Goal: Task Accomplishment & Management: Use online tool/utility

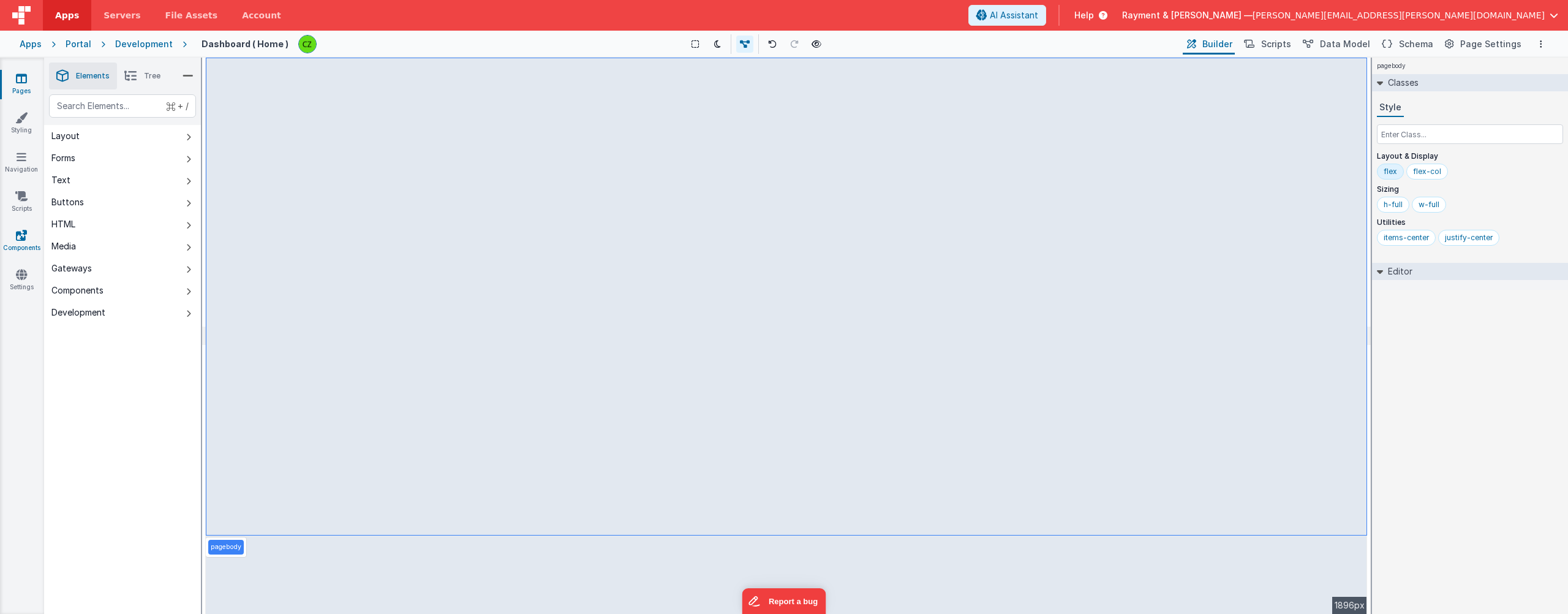
click at [12, 233] on link "Components" at bounding box center [21, 241] width 44 height 25
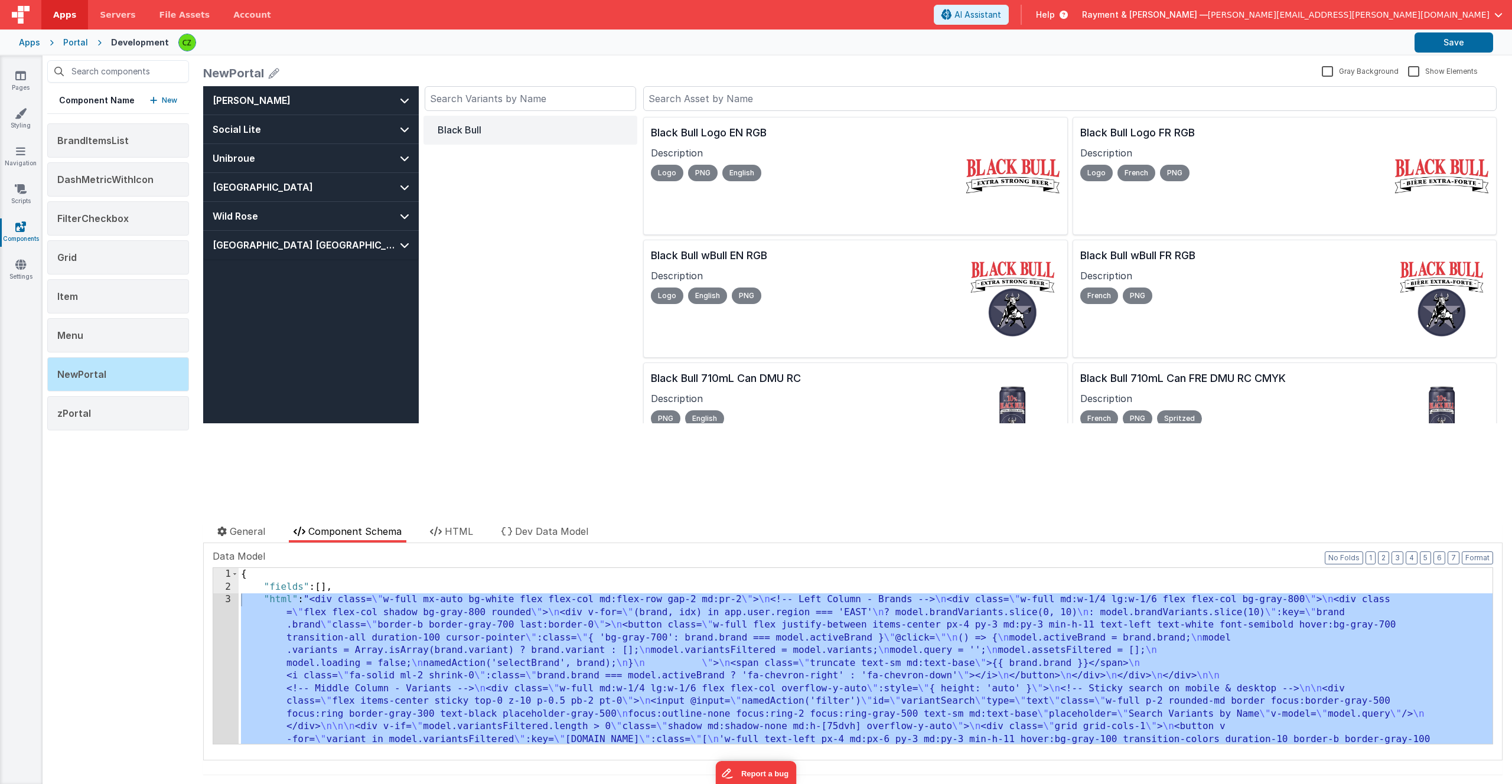
click at [516, 375] on div "Black Bull" at bounding box center [530, 269] width 214 height 308
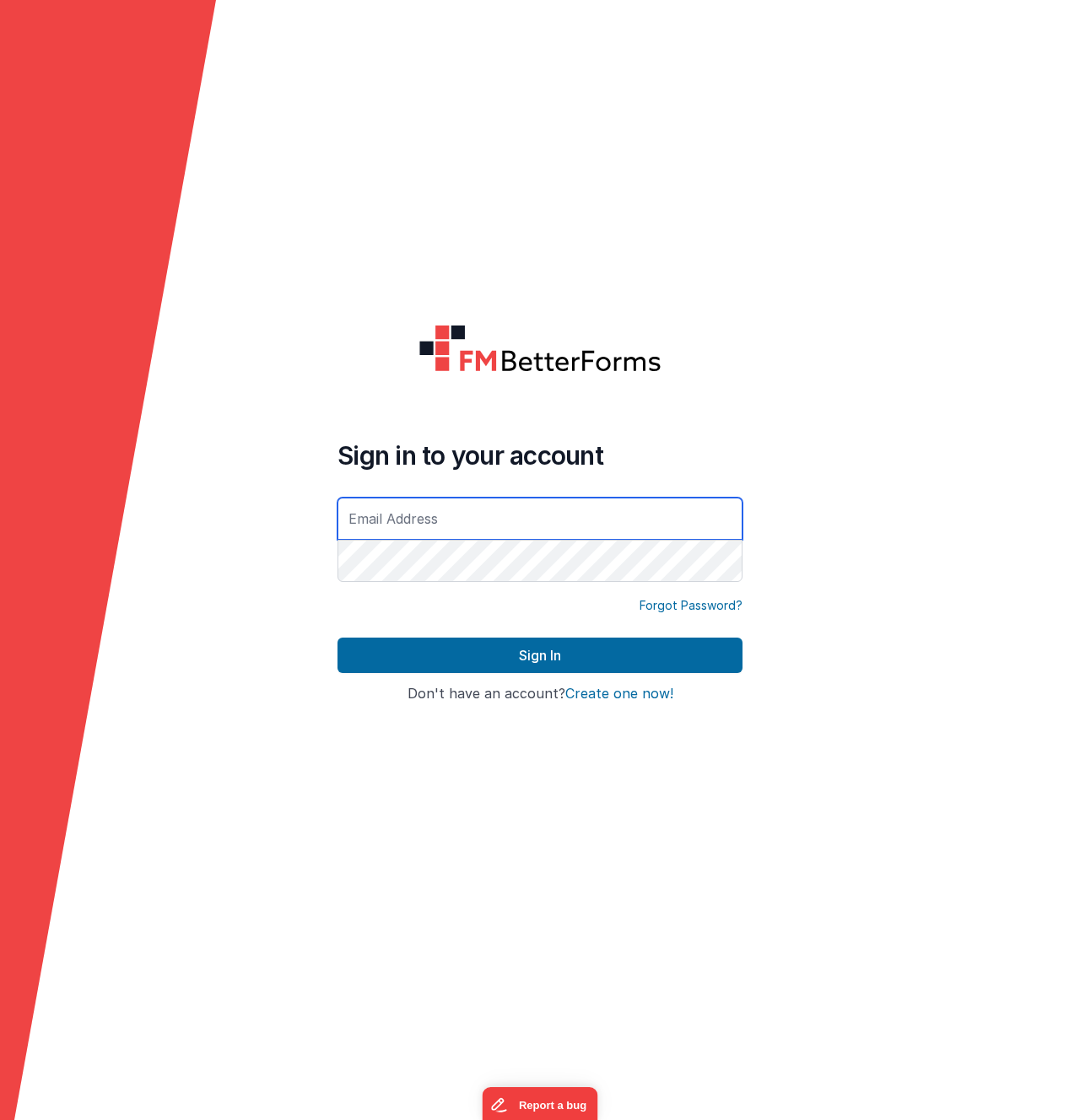
type input "[PERSON_NAME][EMAIL_ADDRESS][PERSON_NAME][DOMAIN_NAME]"
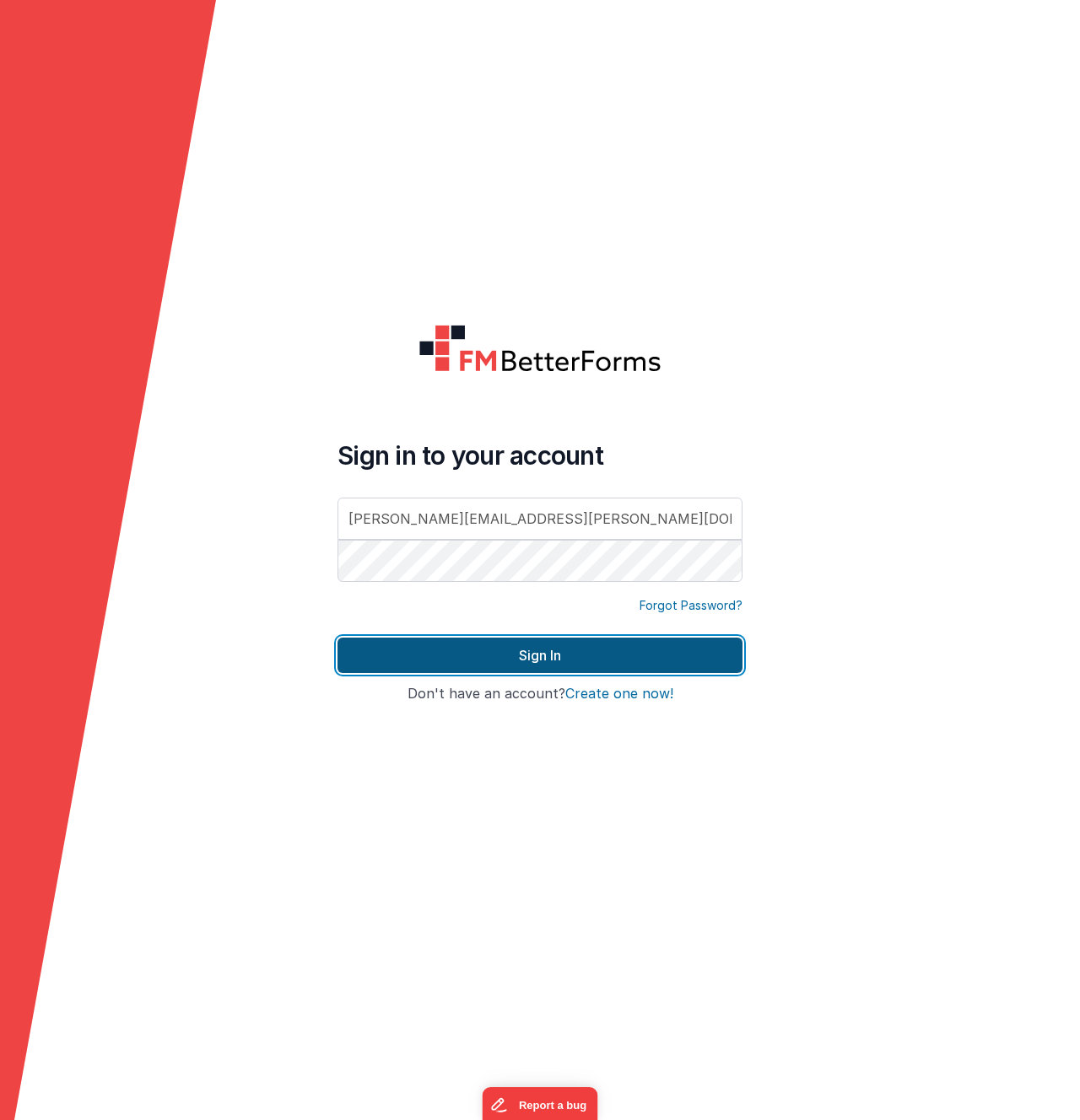
click at [565, 659] on button "Sign In" at bounding box center [540, 656] width 405 height 35
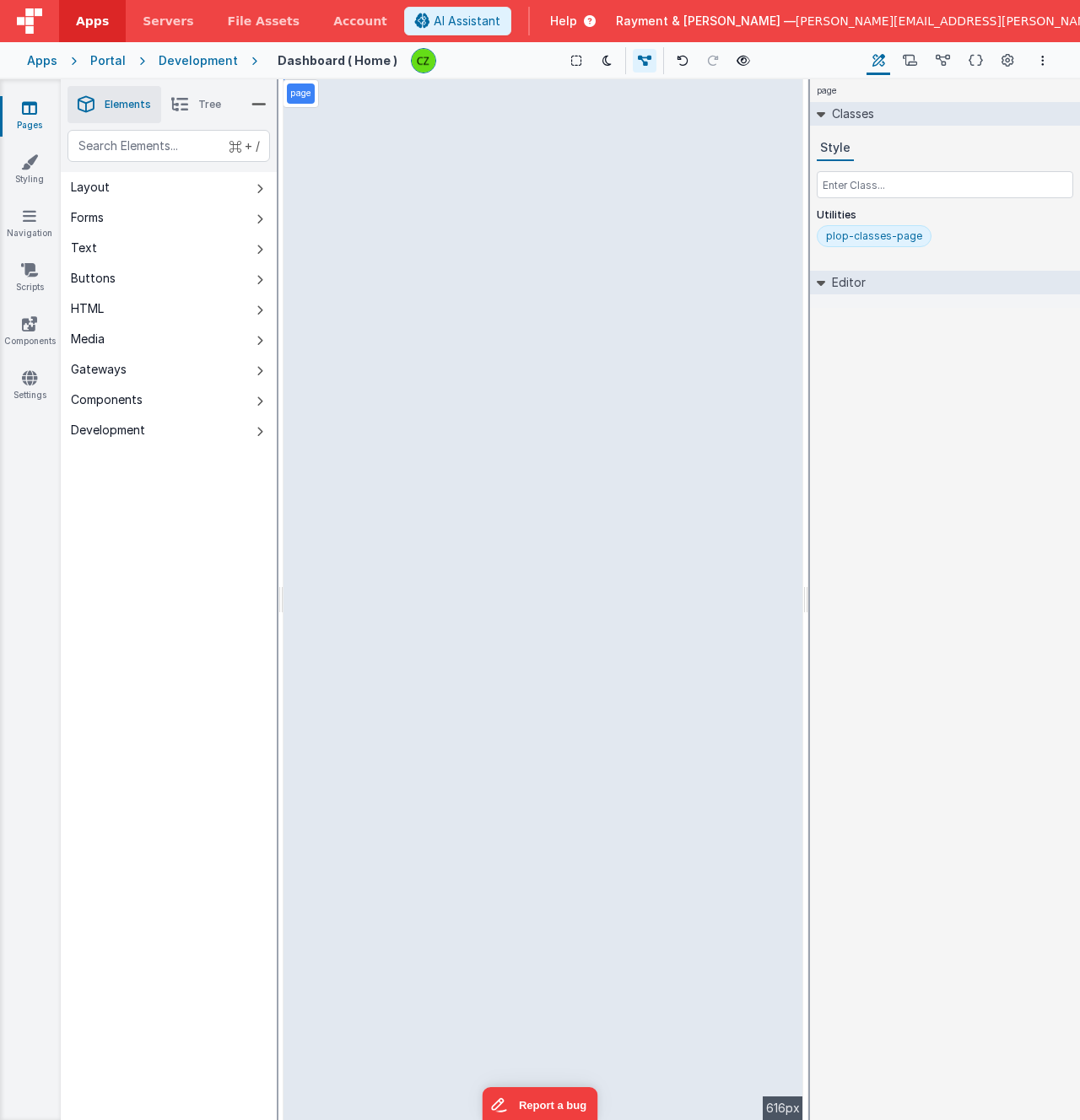
click at [977, 446] on div "page Classes Style Utilities plop-classes-page Editor DEV: Focus DEV: builderTo…" at bounding box center [944, 599] width 270 height 1041
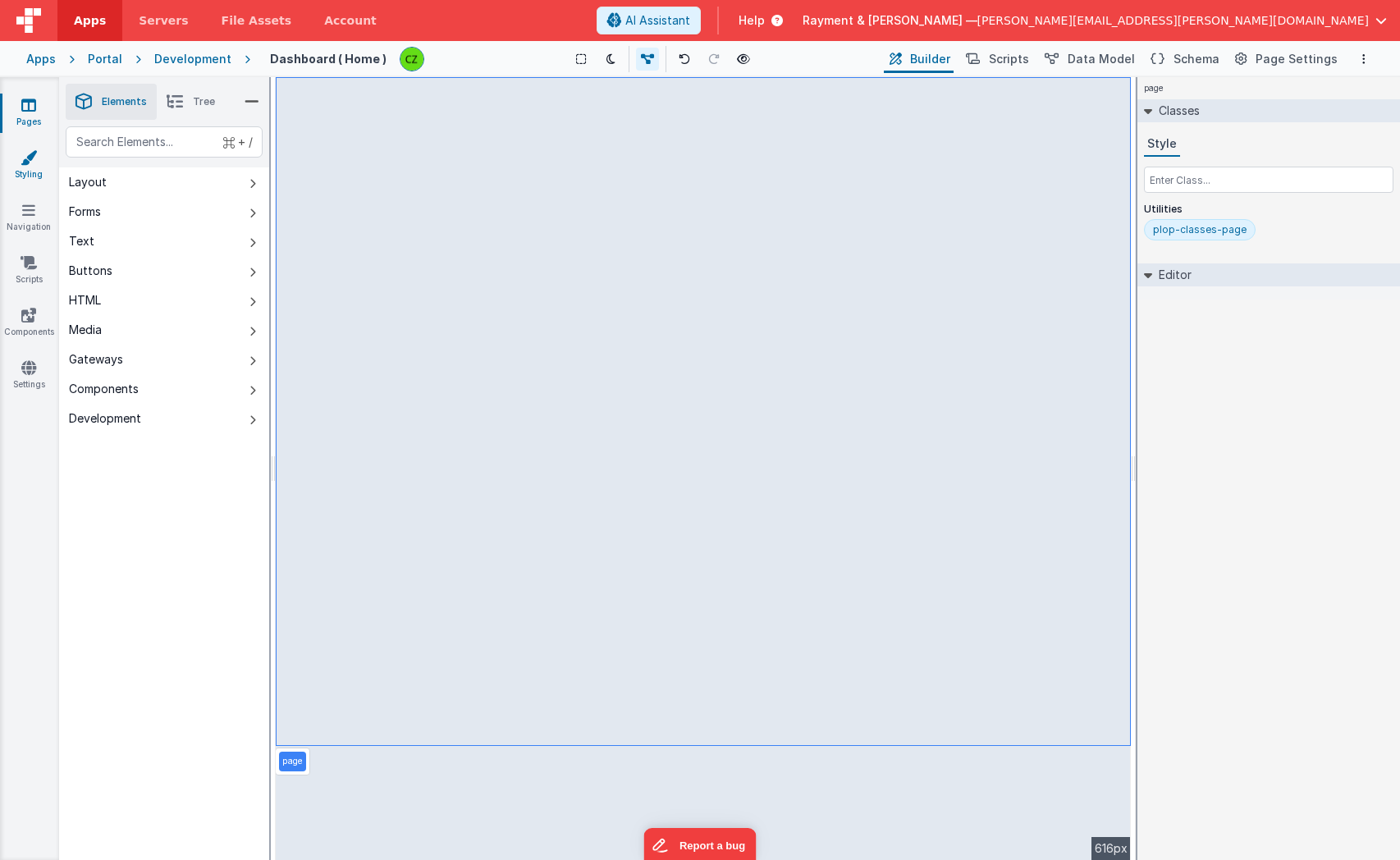
click at [15, 161] on link "Styling" at bounding box center [28, 165] width 59 height 33
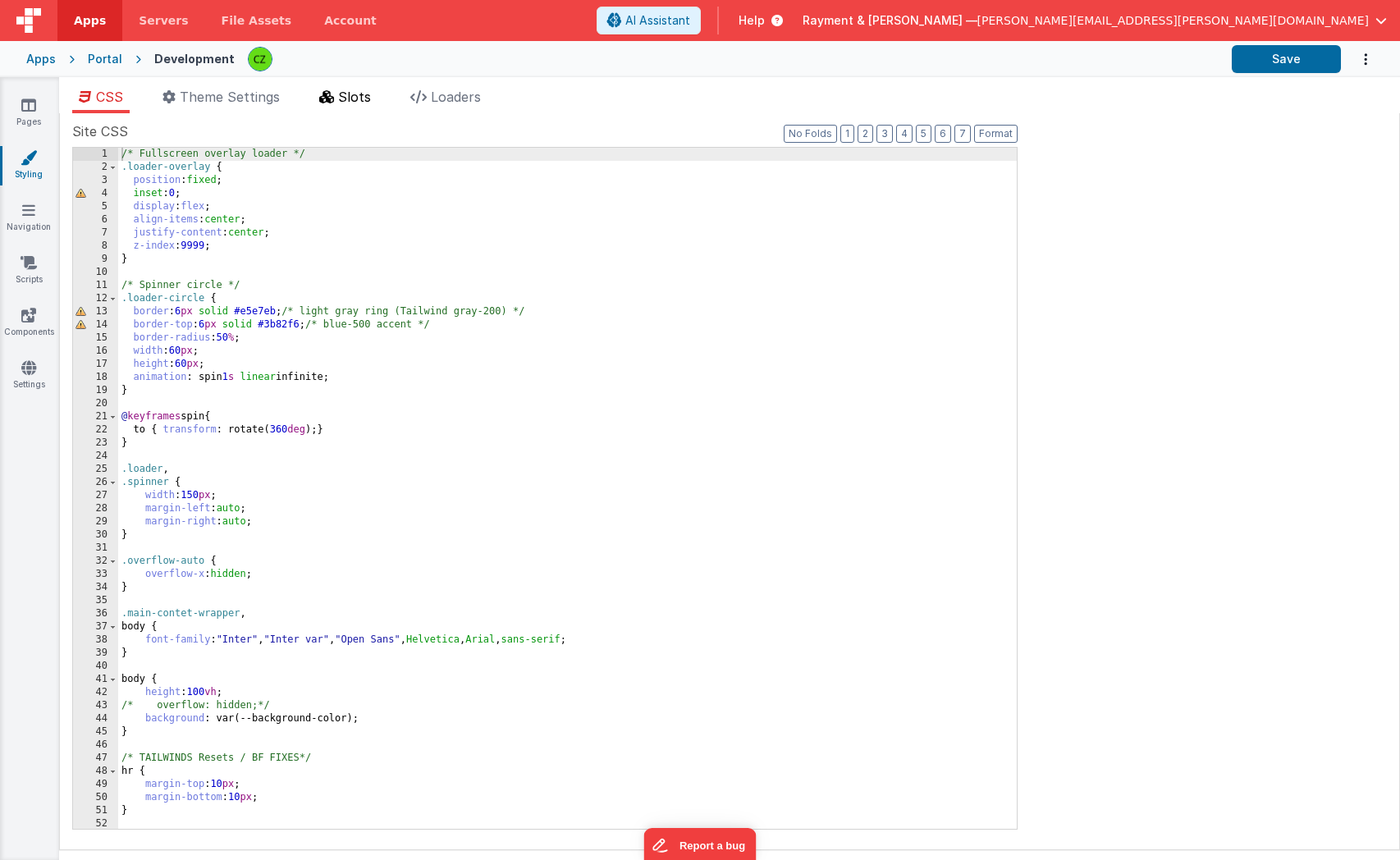
click at [354, 100] on span "Slots" at bounding box center [354, 96] width 33 height 16
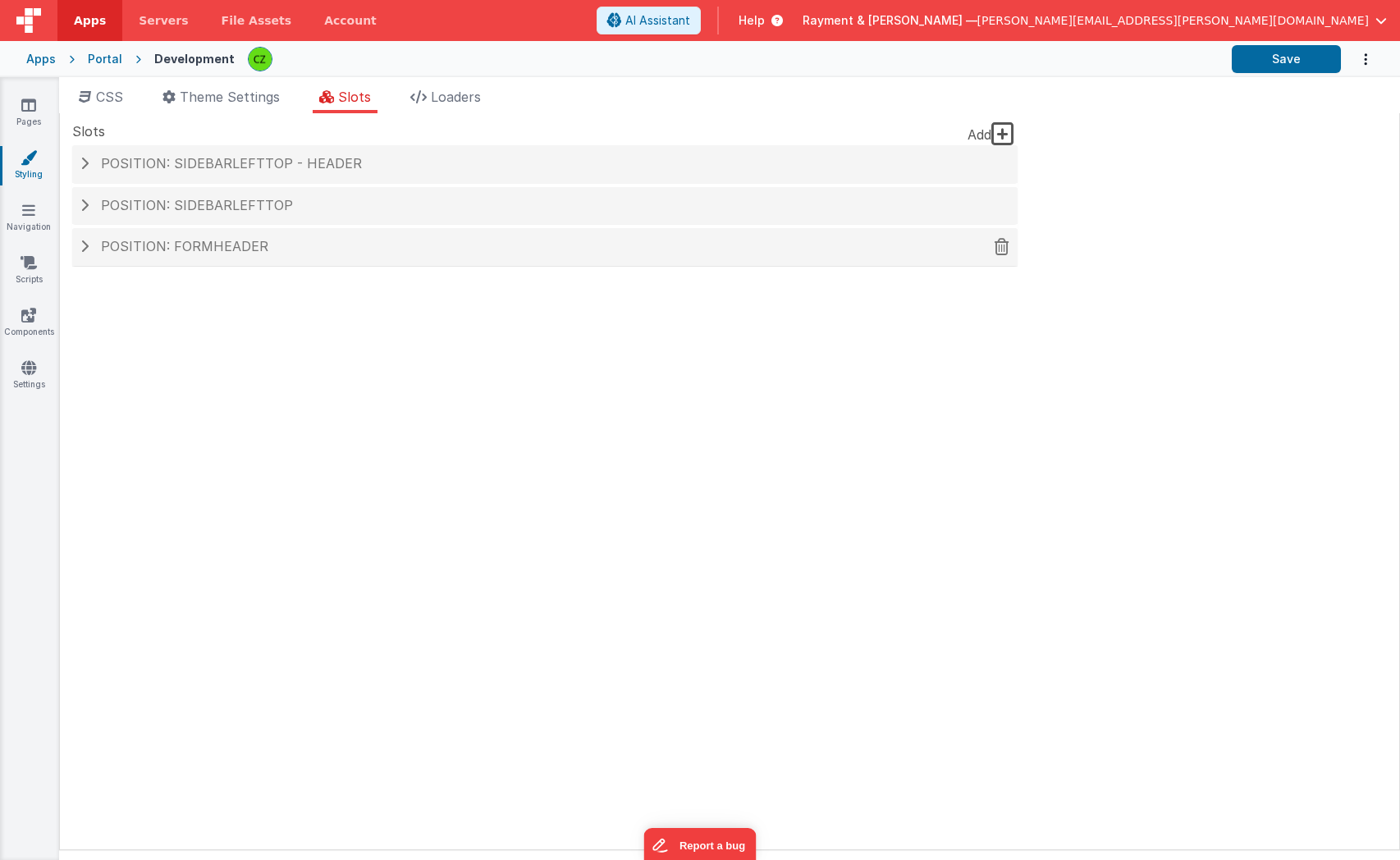
click at [226, 252] on span "Position: formHeader" at bounding box center [184, 246] width 167 height 16
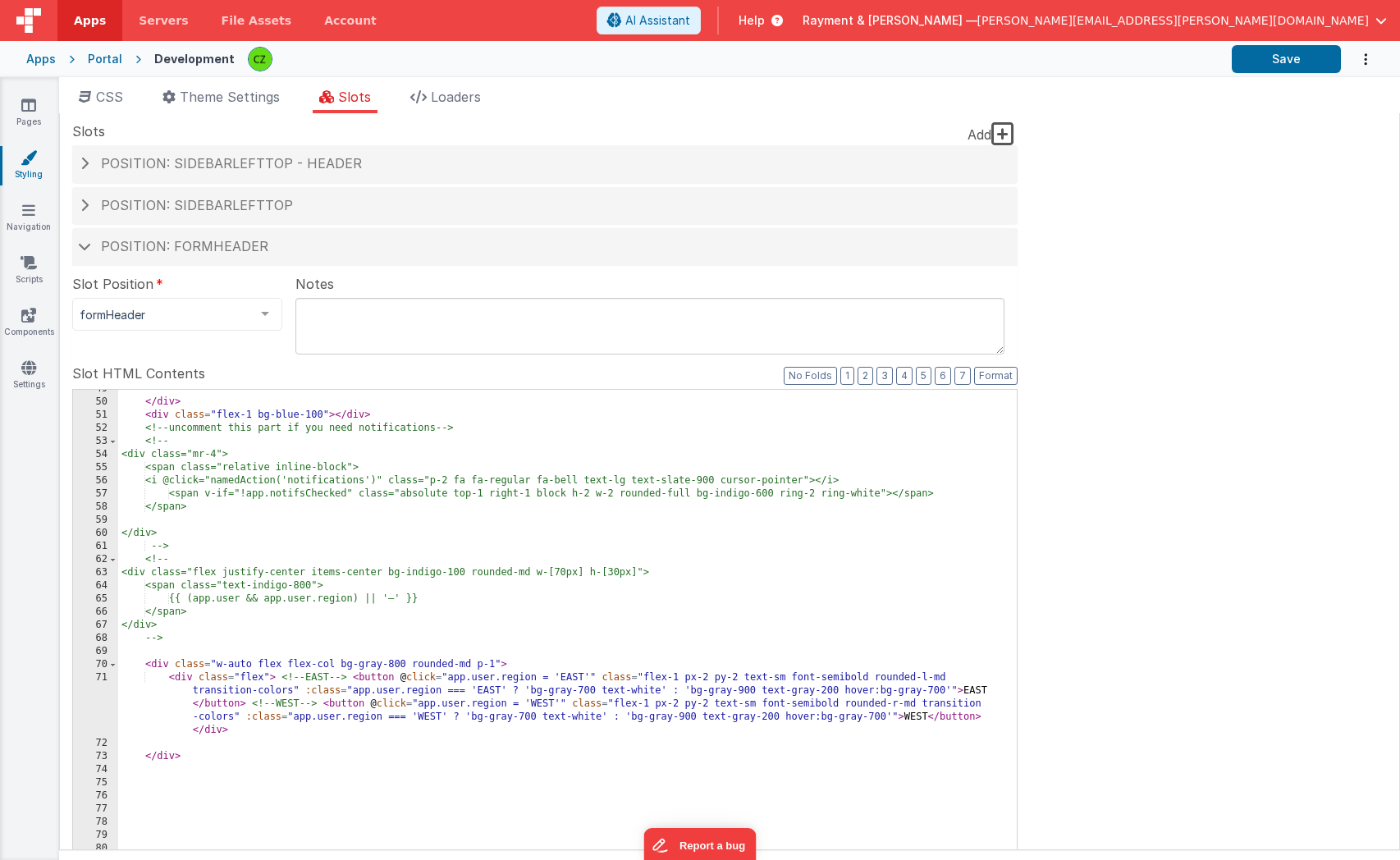
scroll to position [976, 0]
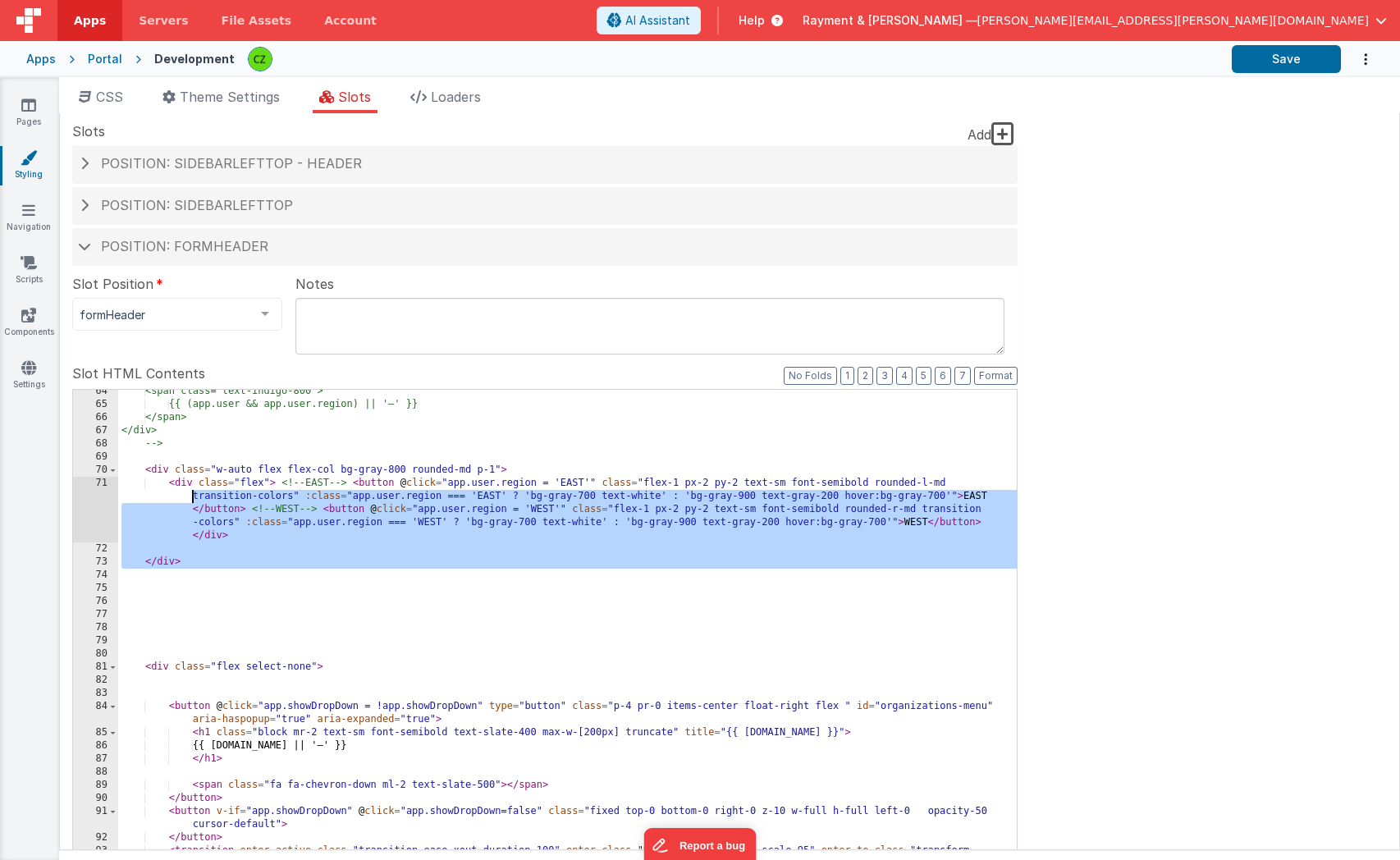
drag, startPoint x: 234, startPoint y: 576, endPoint x: 94, endPoint y: 500, distance: 159.3
click at [94, 499] on div "64 65 66 67 68 69 70 71 72 73 74 75 76 77 78 79 80 81 82 83 84 85 86 87 88 89 9…" at bounding box center [545, 656] width 945 height 533
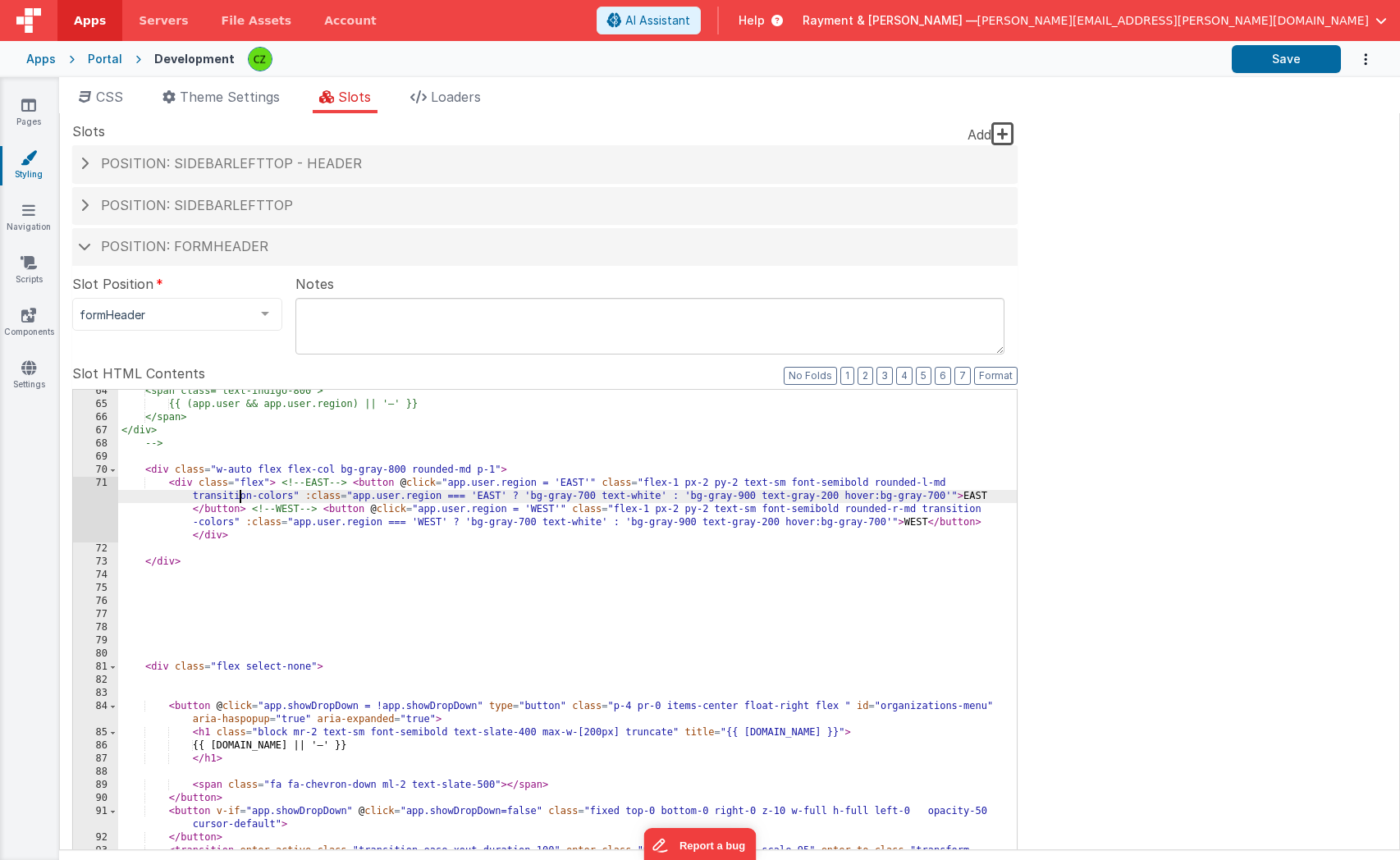
click at [242, 501] on div "<span class="text-indigo-800"> {{ (app.user && app.user.region) || '—' }} </spa…" at bounding box center [568, 664] width 899 height 558
click at [184, 484] on div "<span class="text-indigo-800"> {{ (app.user && app.user.region) || '—' }} </spa…" at bounding box center [568, 664] width 899 height 558
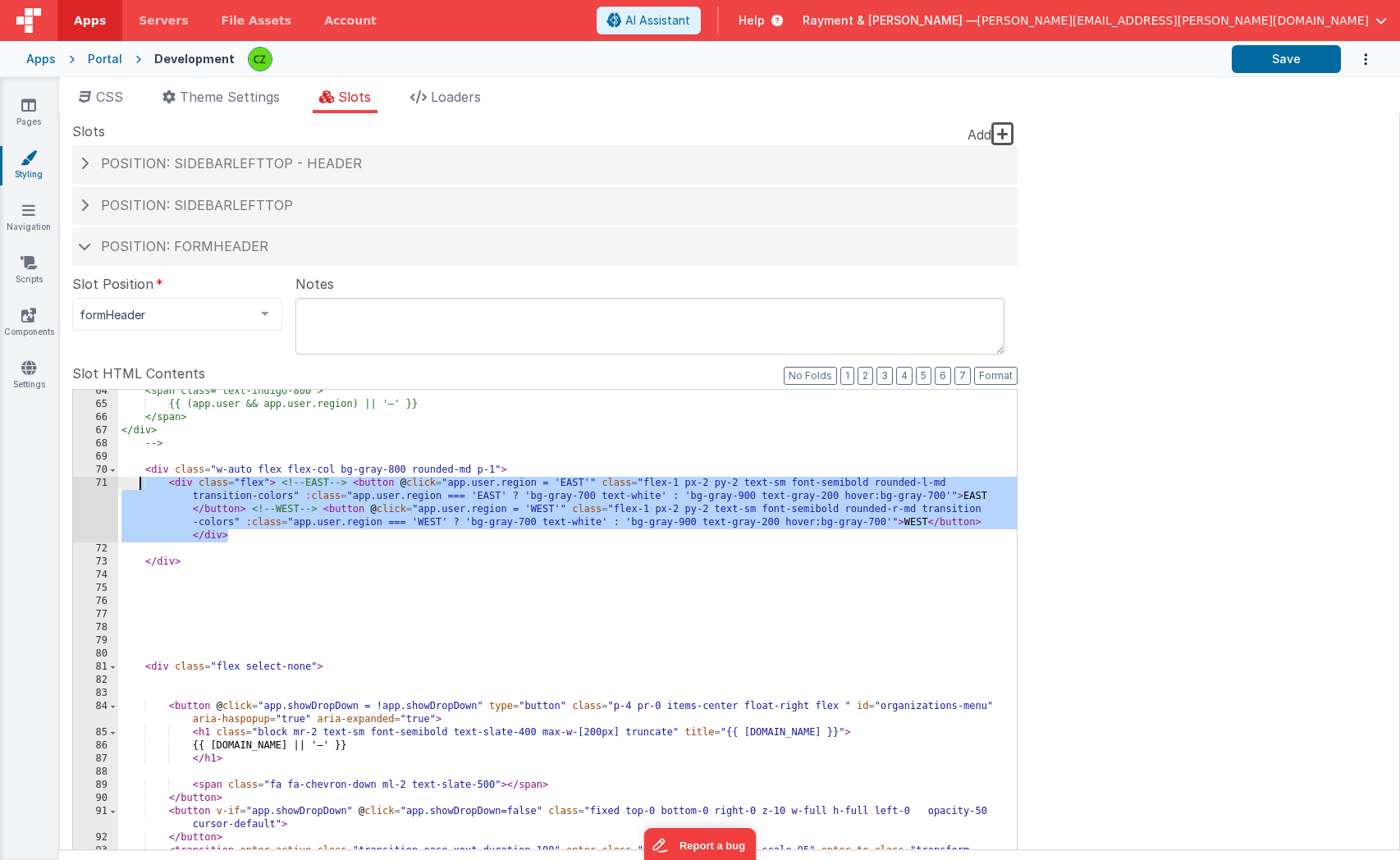
drag, startPoint x: 259, startPoint y: 533, endPoint x: 140, endPoint y: 490, distance: 126.5
click at [140, 489] on div "<span class="text-indigo-800"> {{ (app.user && app.user.region) || '—' }} </spa…" at bounding box center [568, 664] width 899 height 558
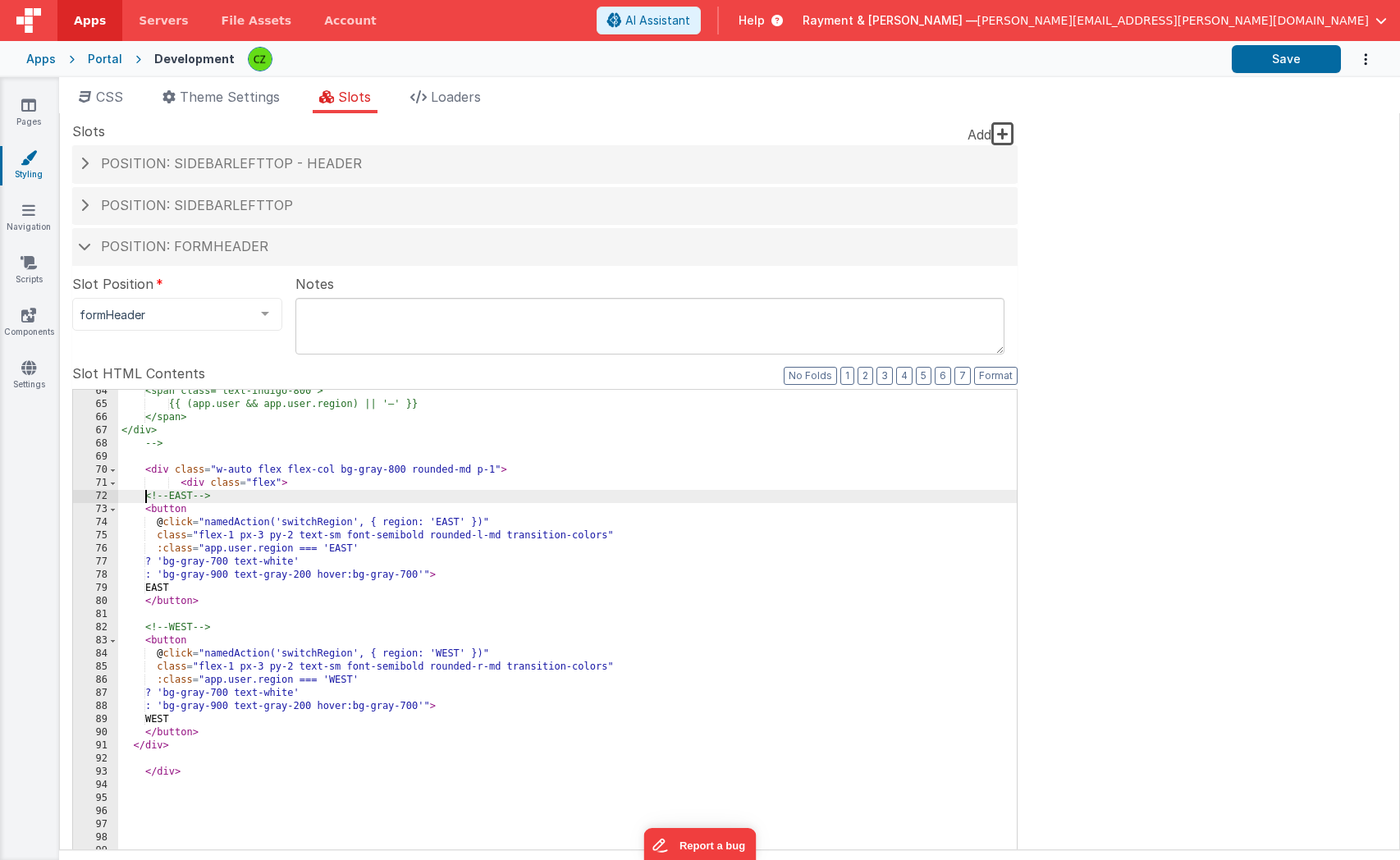
scroll to position [72, 0]
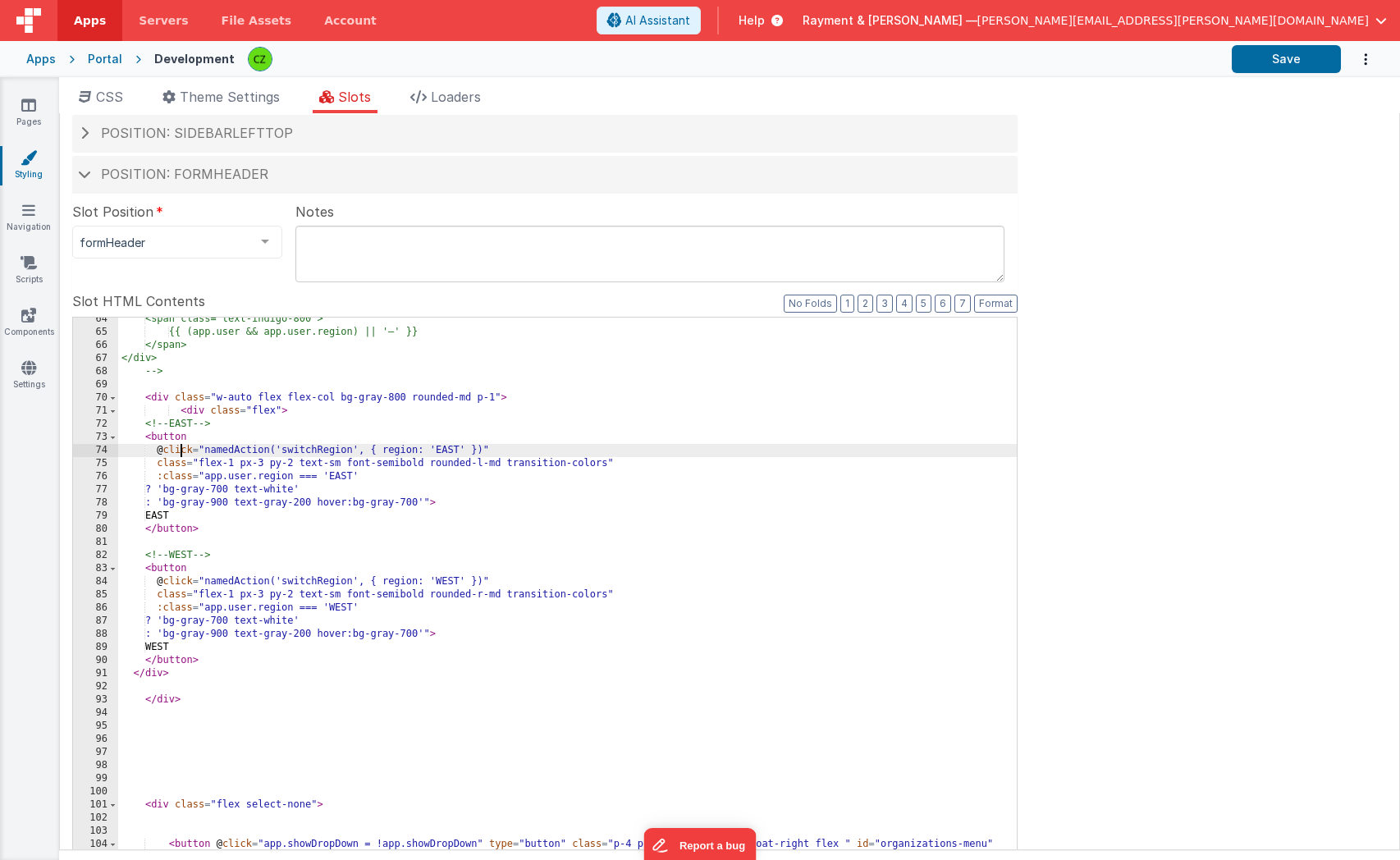
click at [183, 445] on div "<span class="text-indigo-800"> {{ (app.user && app.user.region) || '—' }} </spa…" at bounding box center [568, 598] width 899 height 571
click at [172, 423] on div "<span class="text-indigo-800"> {{ (app.user && app.user.region) || '—' }} </spa…" at bounding box center [568, 598] width 899 height 571
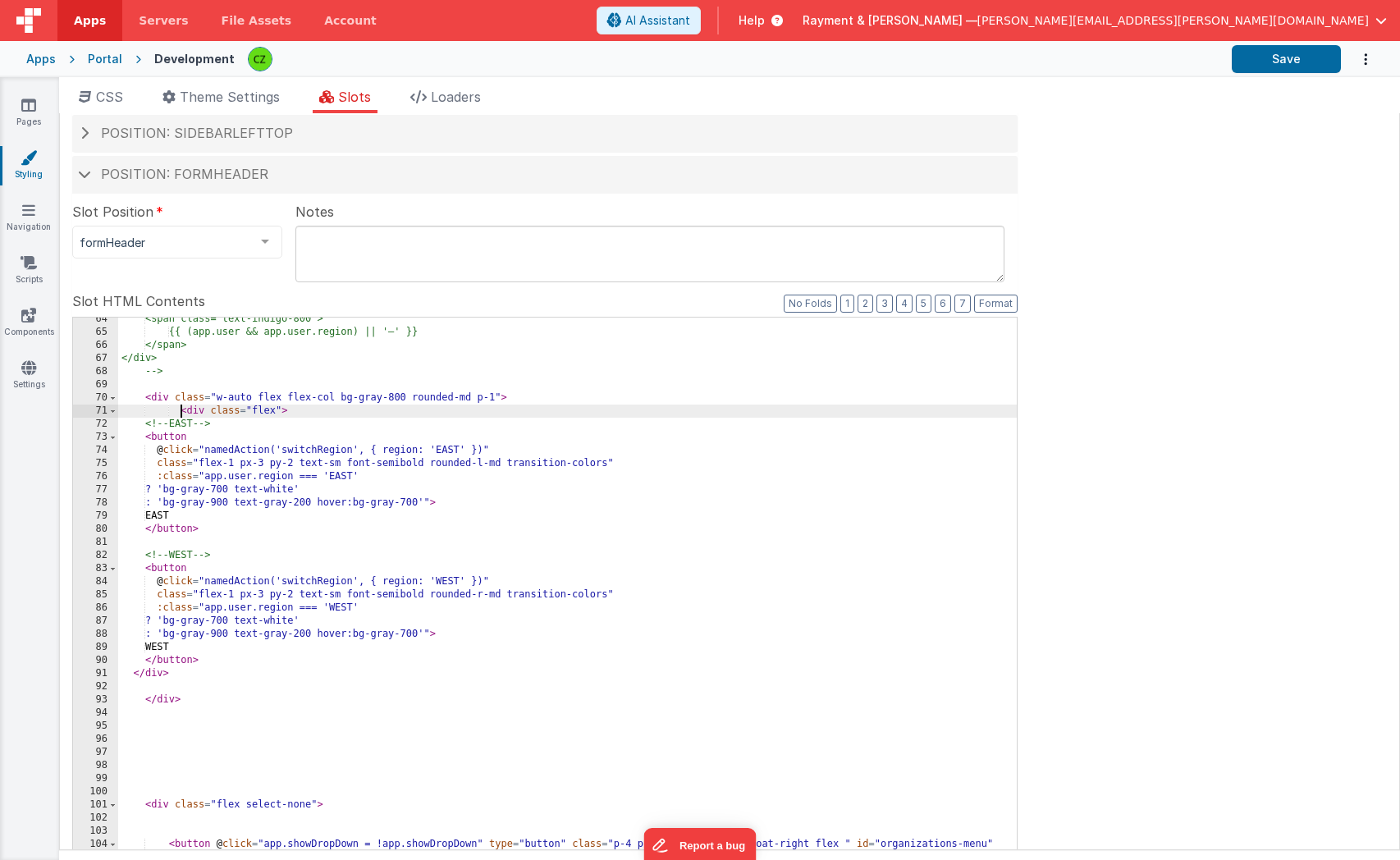
click at [183, 410] on div "<span class="text-indigo-800"> {{ (app.user && app.user.region) || '—' }} </spa…" at bounding box center [568, 598] width 899 height 571
click at [990, 298] on button "Format" at bounding box center [996, 303] width 44 height 18
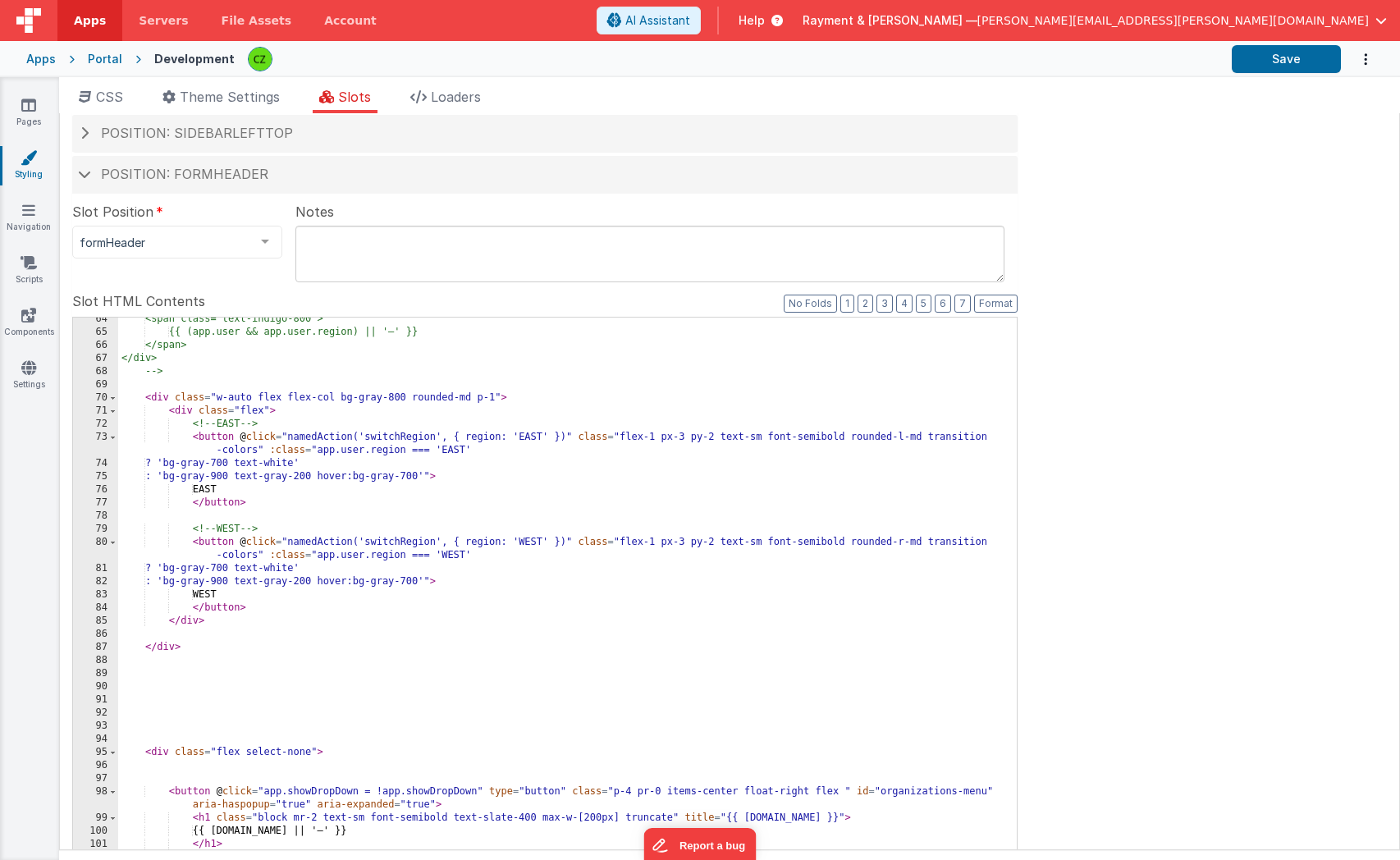
click at [403, 504] on div "<span class="text-indigo-800"> {{ (app.user && app.user.region) || '—' }} </spa…" at bounding box center [568, 591] width 899 height 558
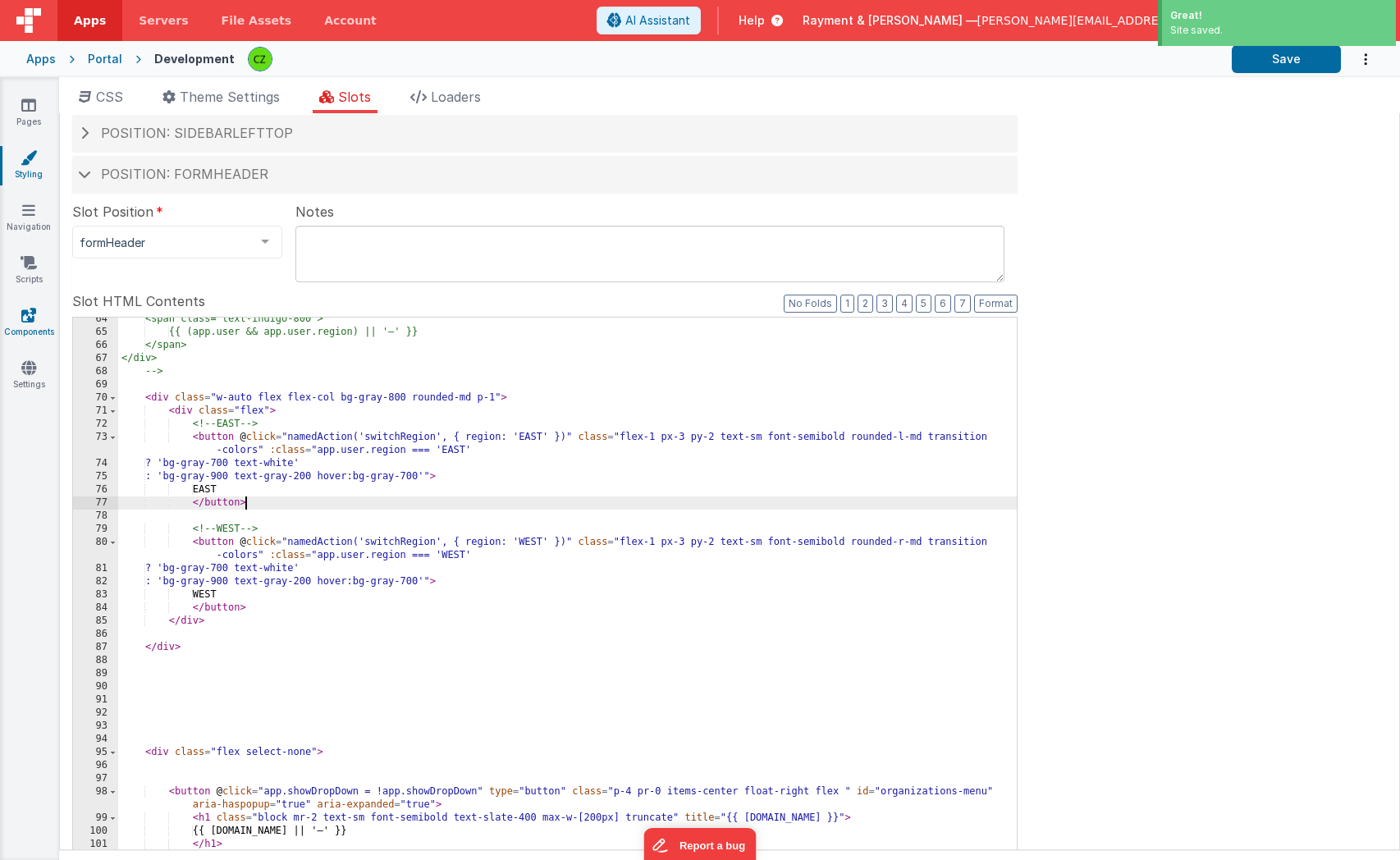
click at [28, 319] on icon at bounding box center [28, 314] width 15 height 16
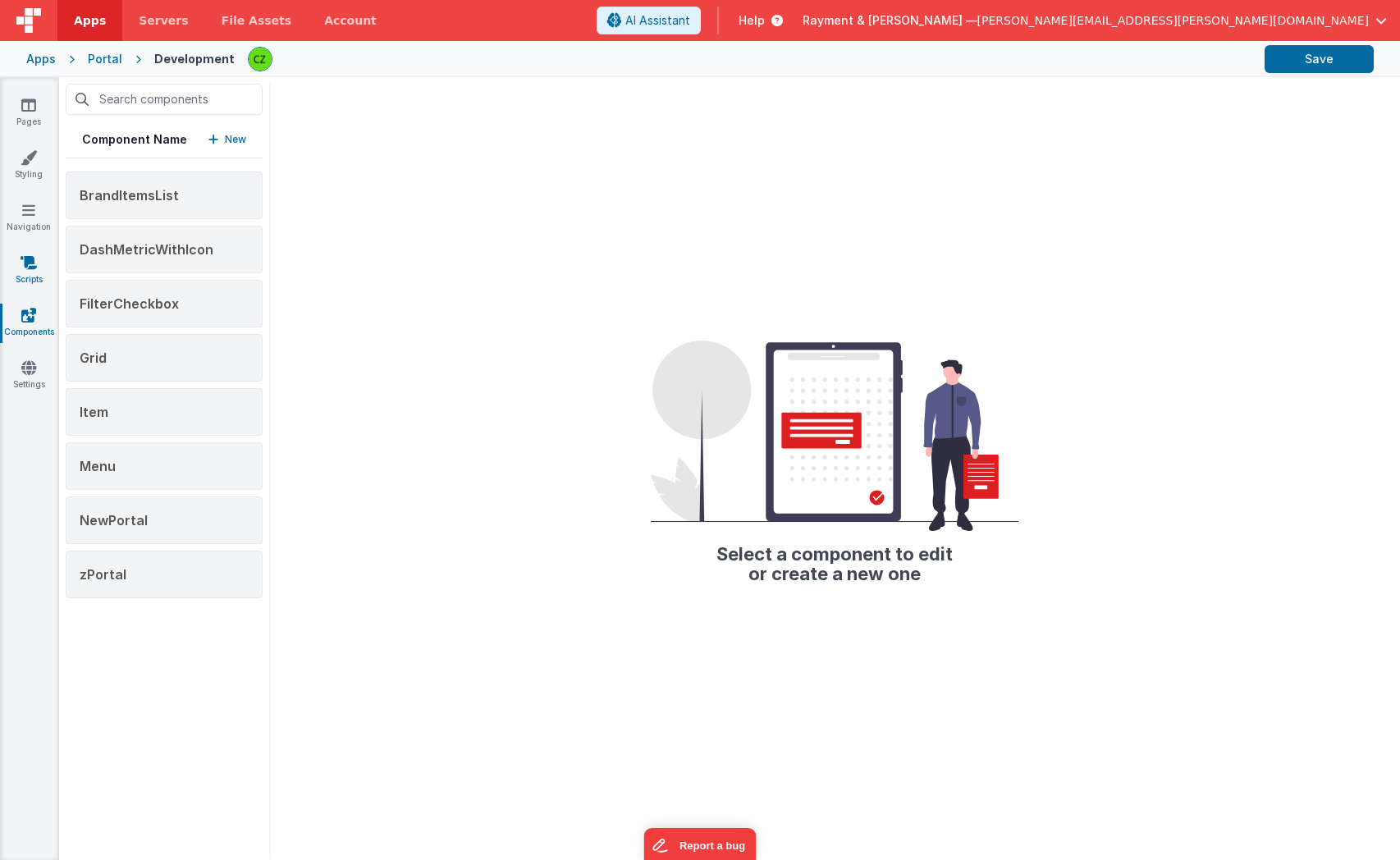
click at [29, 257] on icon at bounding box center [28, 262] width 16 height 16
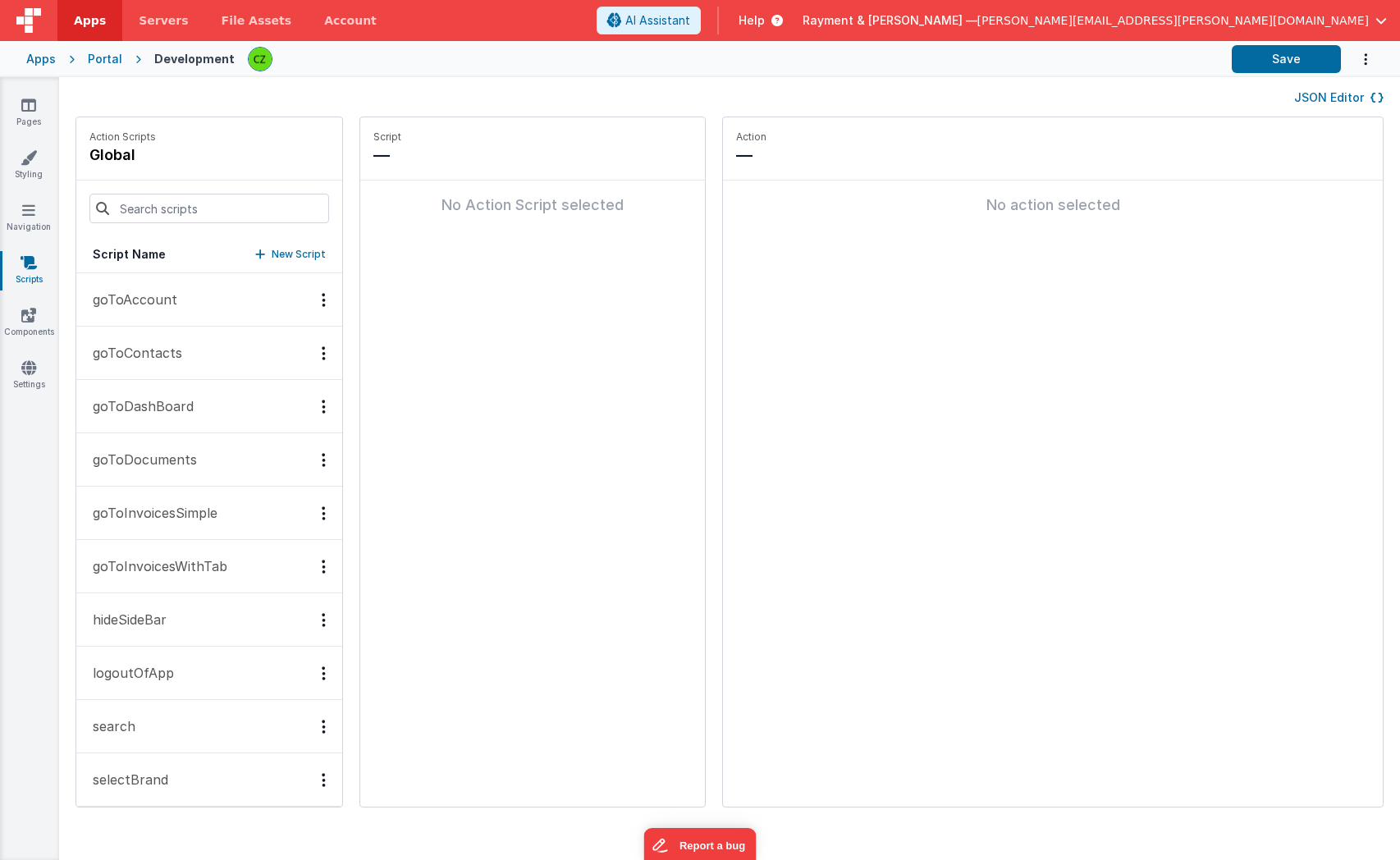
scroll to position [173, 0]
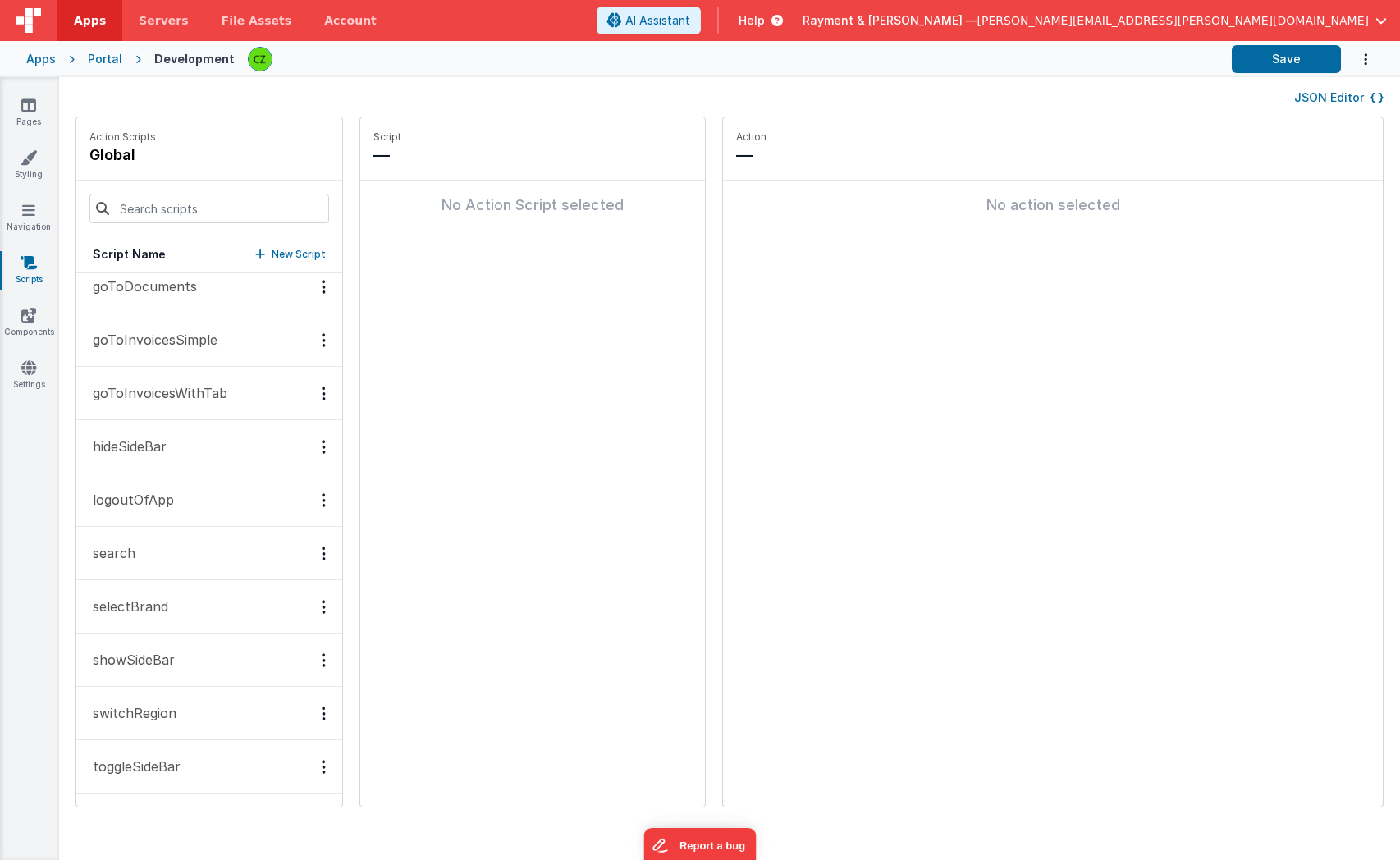
click at [159, 719] on p "switchRegion" at bounding box center [129, 713] width 94 height 20
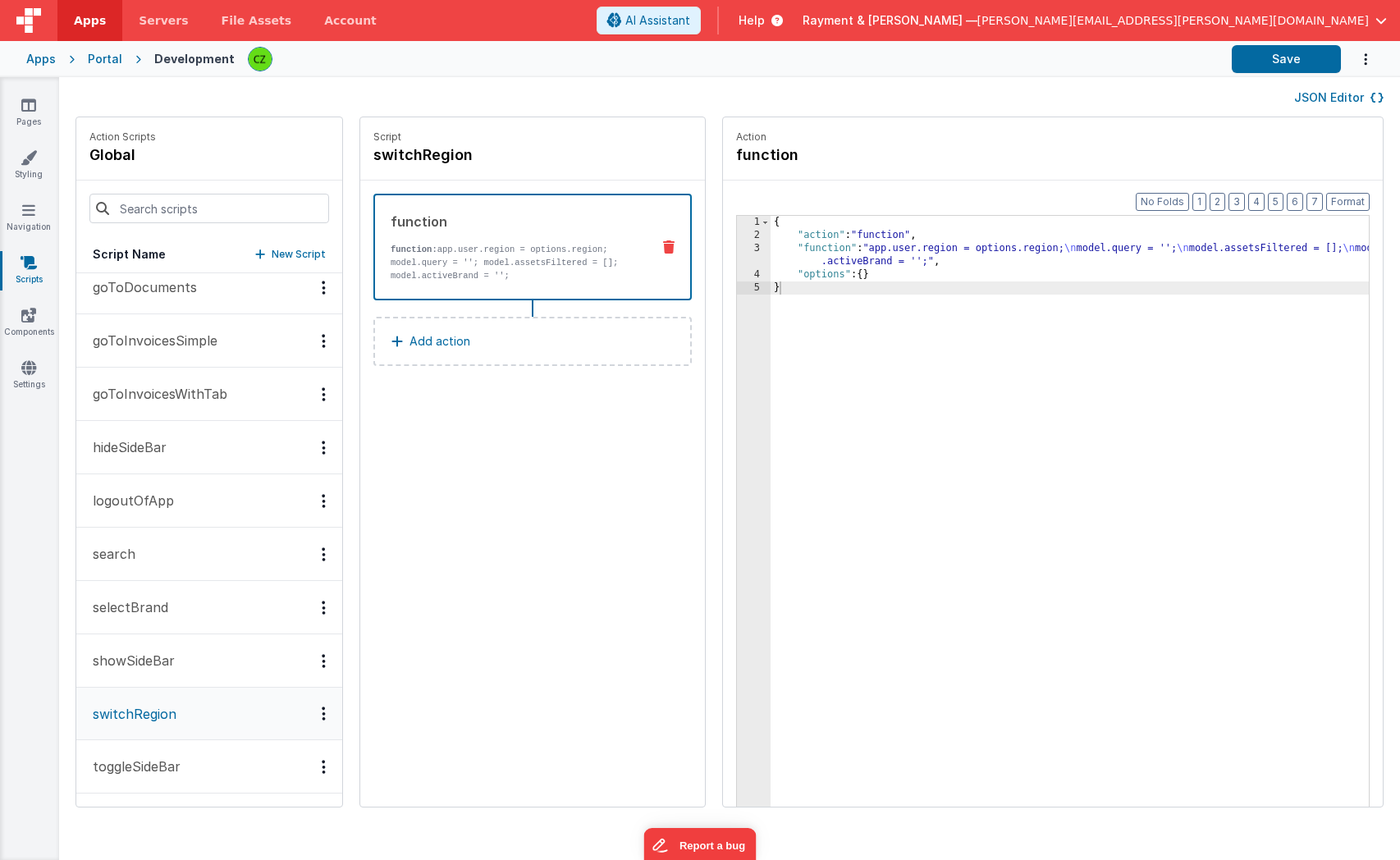
scroll to position [173, 0]
click at [873, 256] on div "{ "action" : "function" , "function" : "app.user.region = options.region; \n mo…" at bounding box center [1093, 550] width 646 height 668
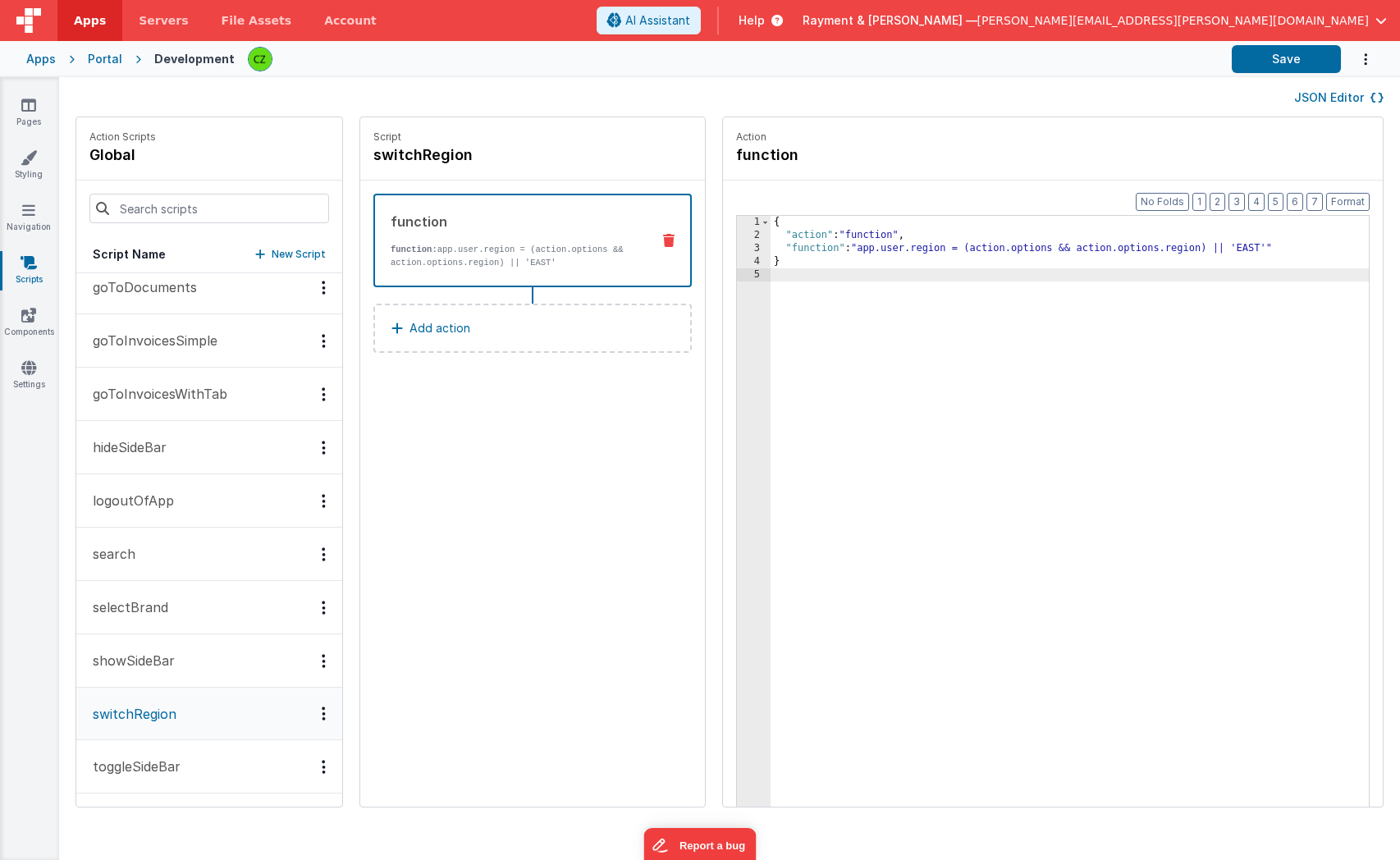
click at [1008, 328] on div "{ "action" : "function" , "function" : "app.user.region = (action.options && ac…" at bounding box center [1093, 550] width 646 height 668
click at [27, 103] on icon at bounding box center [28, 104] width 15 height 16
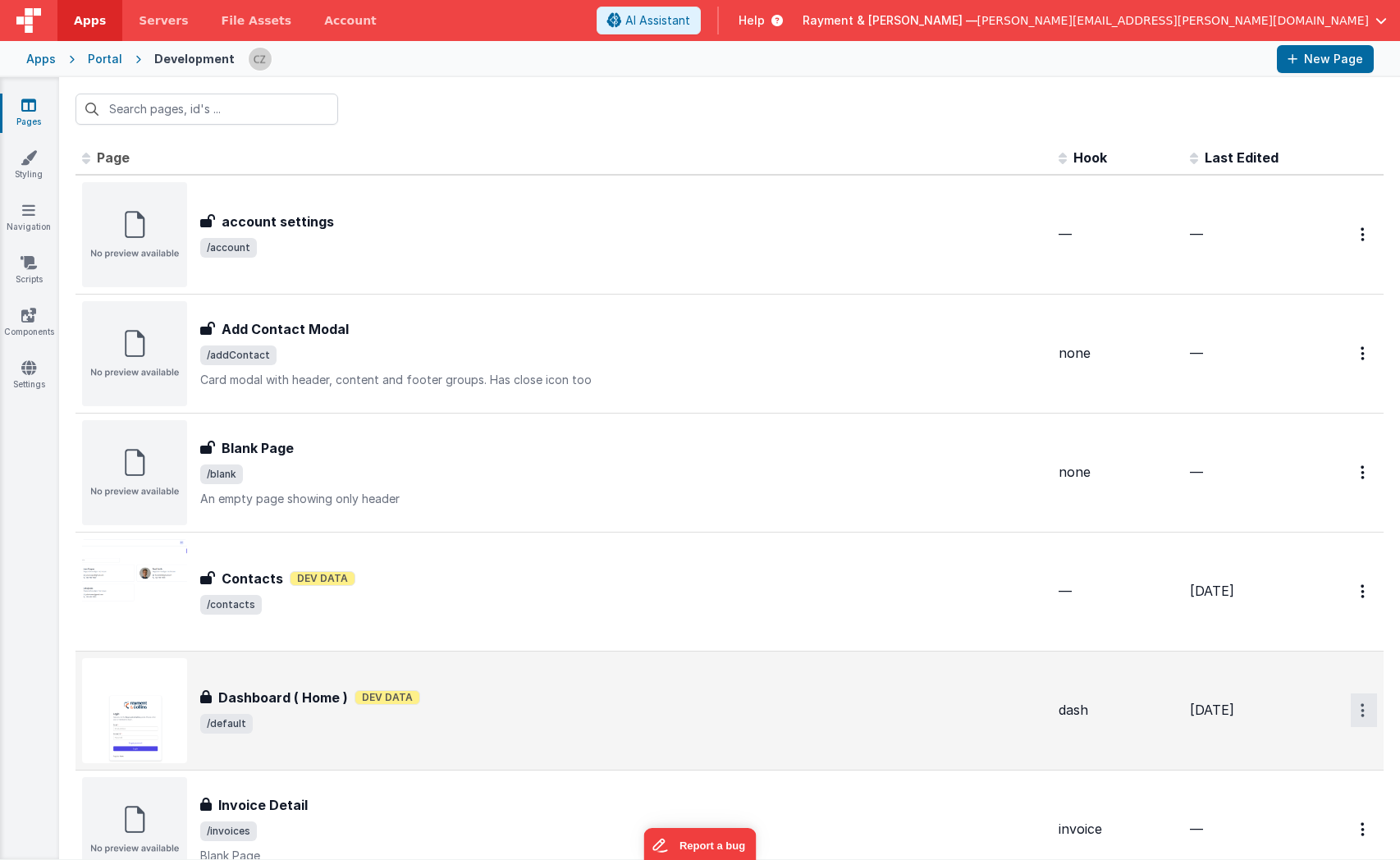
click at [1050, 708] on button "Options" at bounding box center [1364, 710] width 27 height 33
click at [1050, 772] on link "Preview" at bounding box center [1305, 777] width 144 height 29
click at [28, 319] on icon at bounding box center [28, 314] width 15 height 16
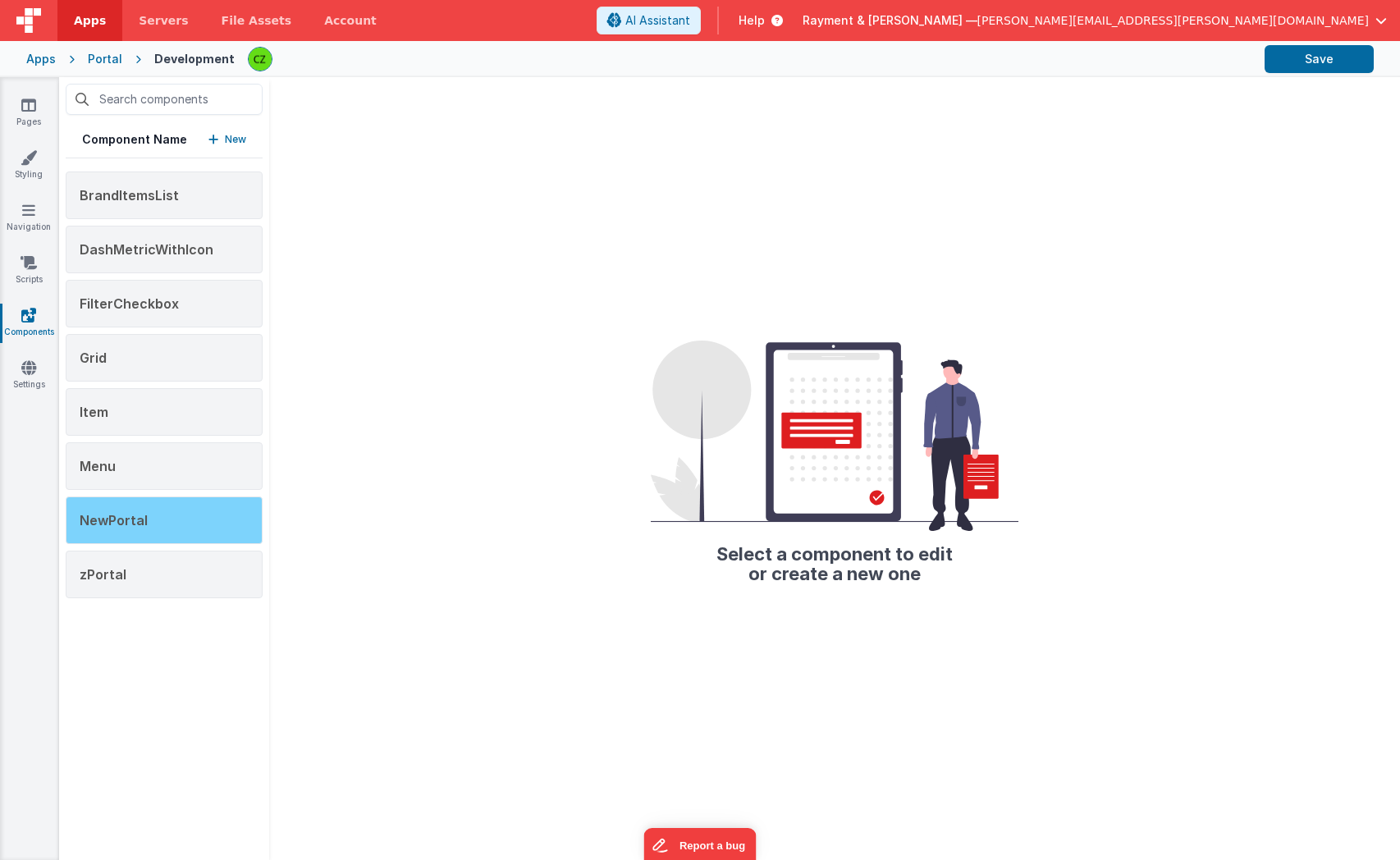
click at [110, 540] on div "NewPortal" at bounding box center [164, 520] width 197 height 47
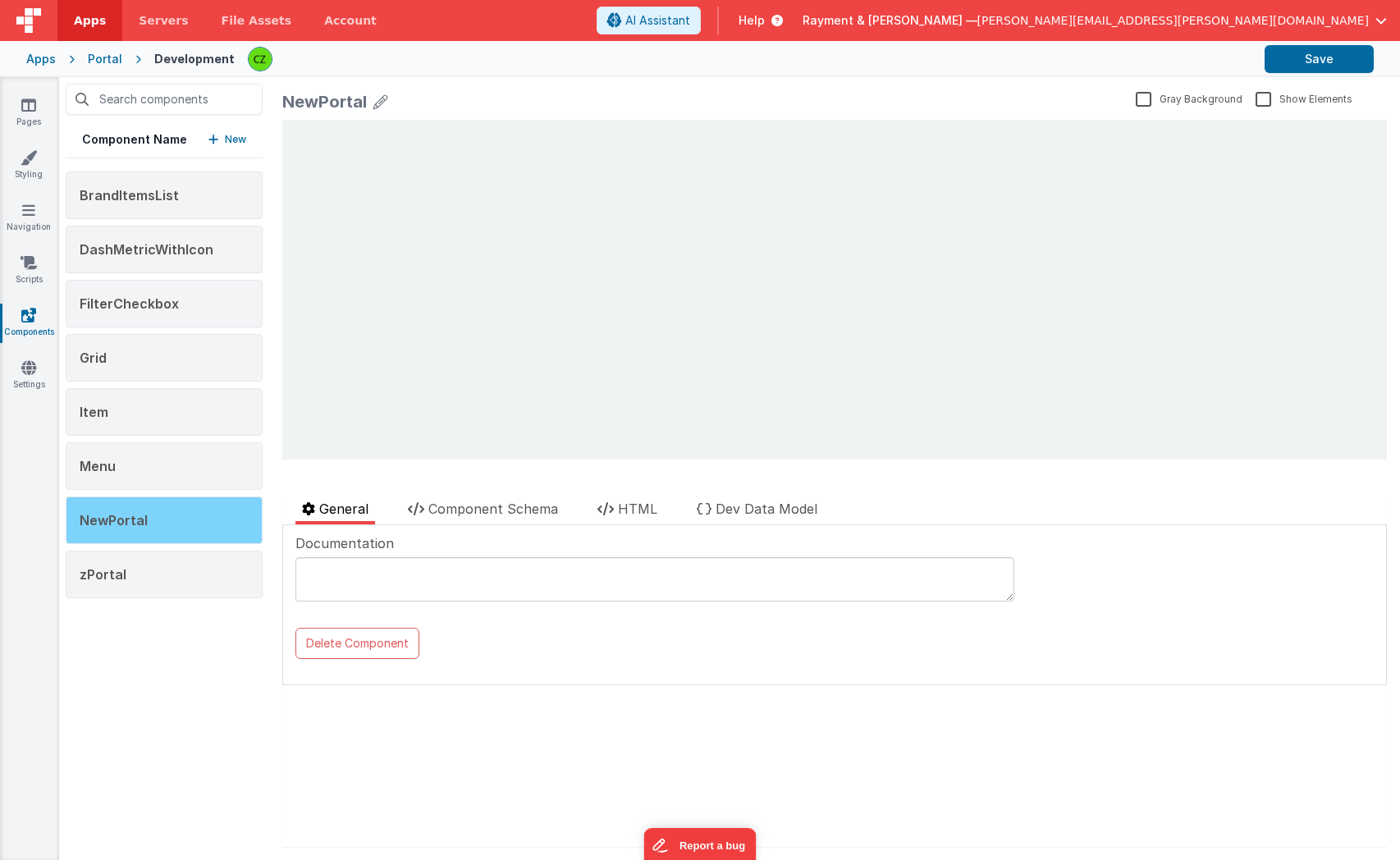
click at [145, 514] on div "NewPortal" at bounding box center [164, 520] width 197 height 47
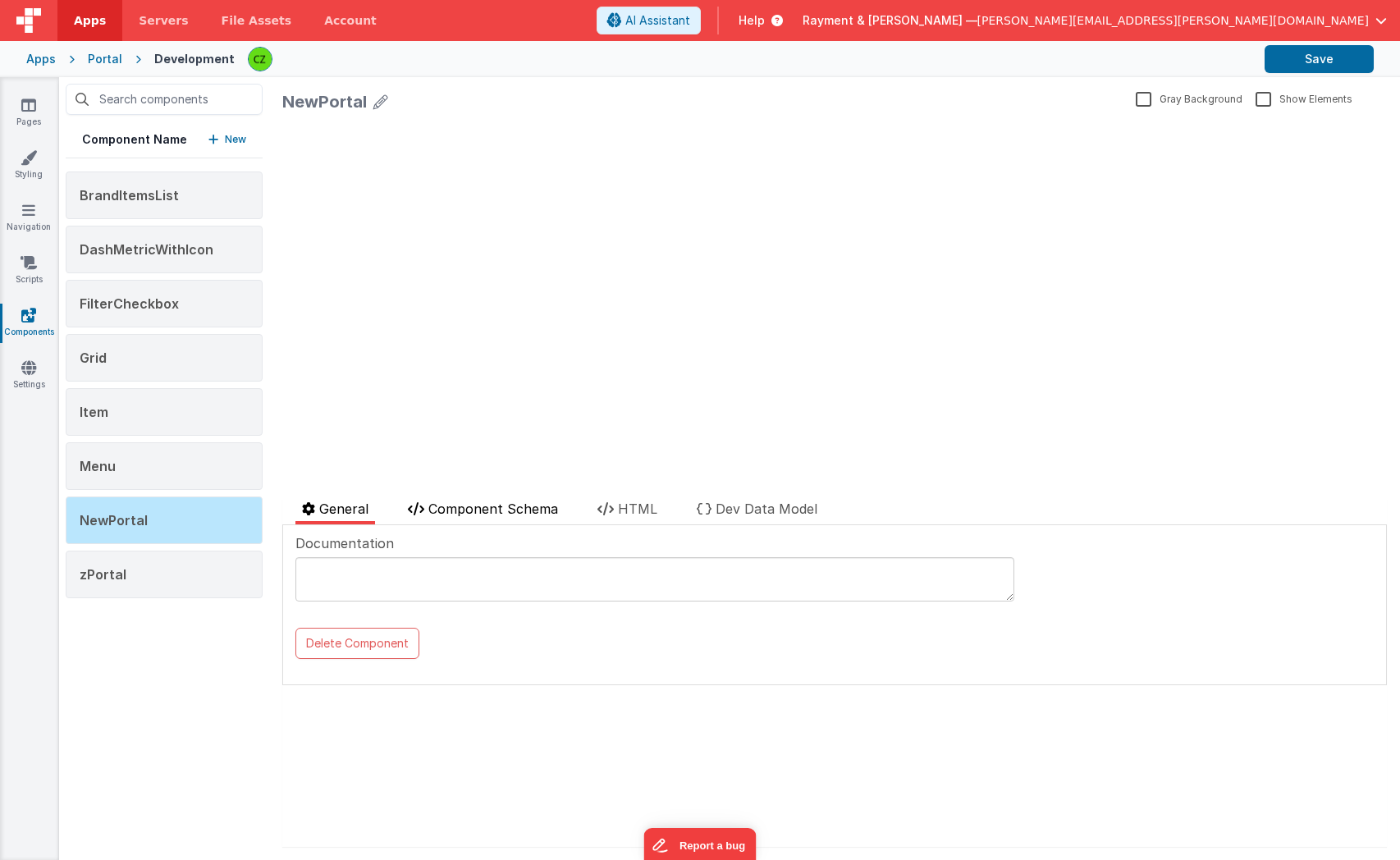
click at [478, 507] on span "Component Schema" at bounding box center [493, 509] width 130 height 16
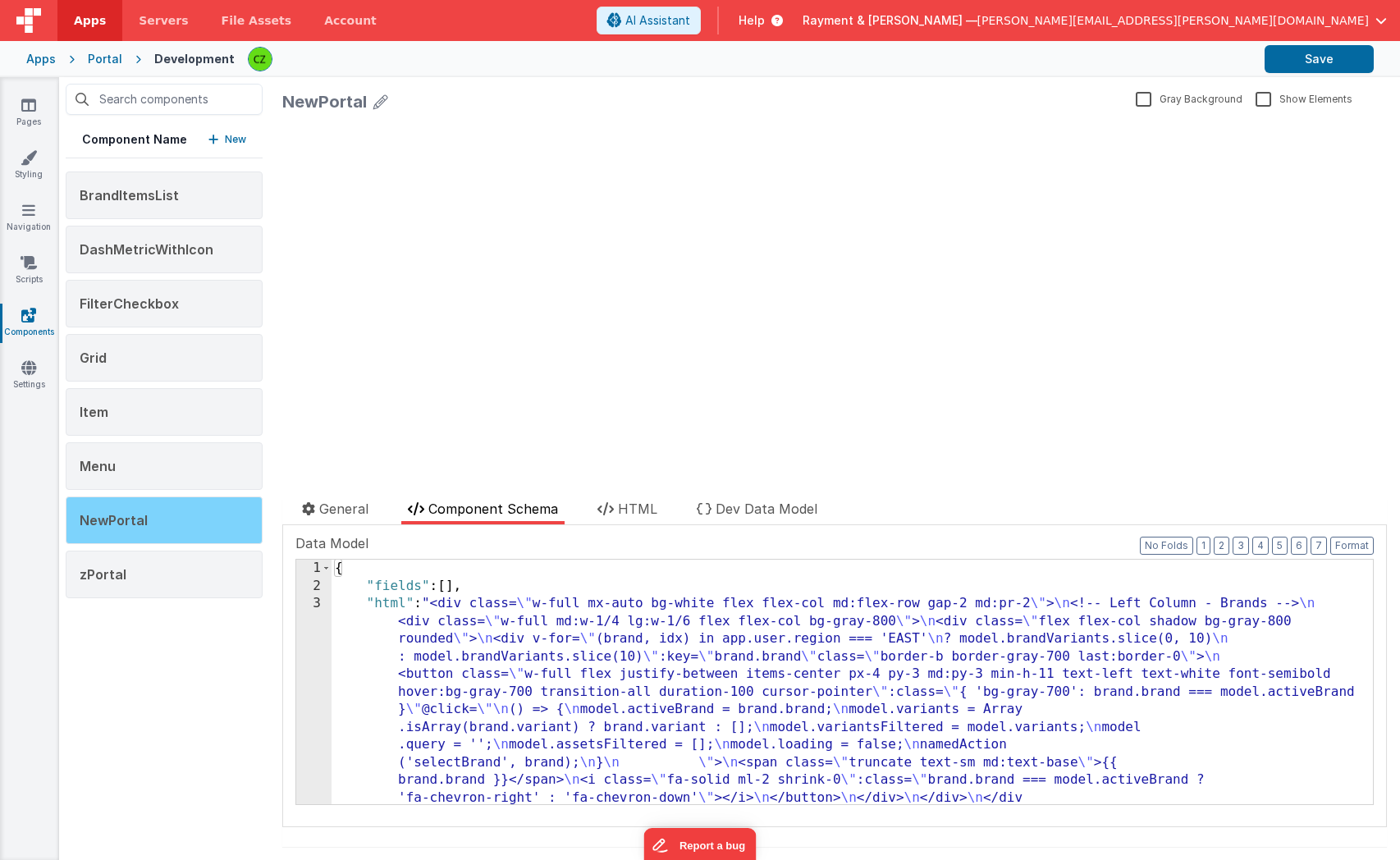
click at [172, 525] on div "NewPortal" at bounding box center [164, 520] width 197 height 47
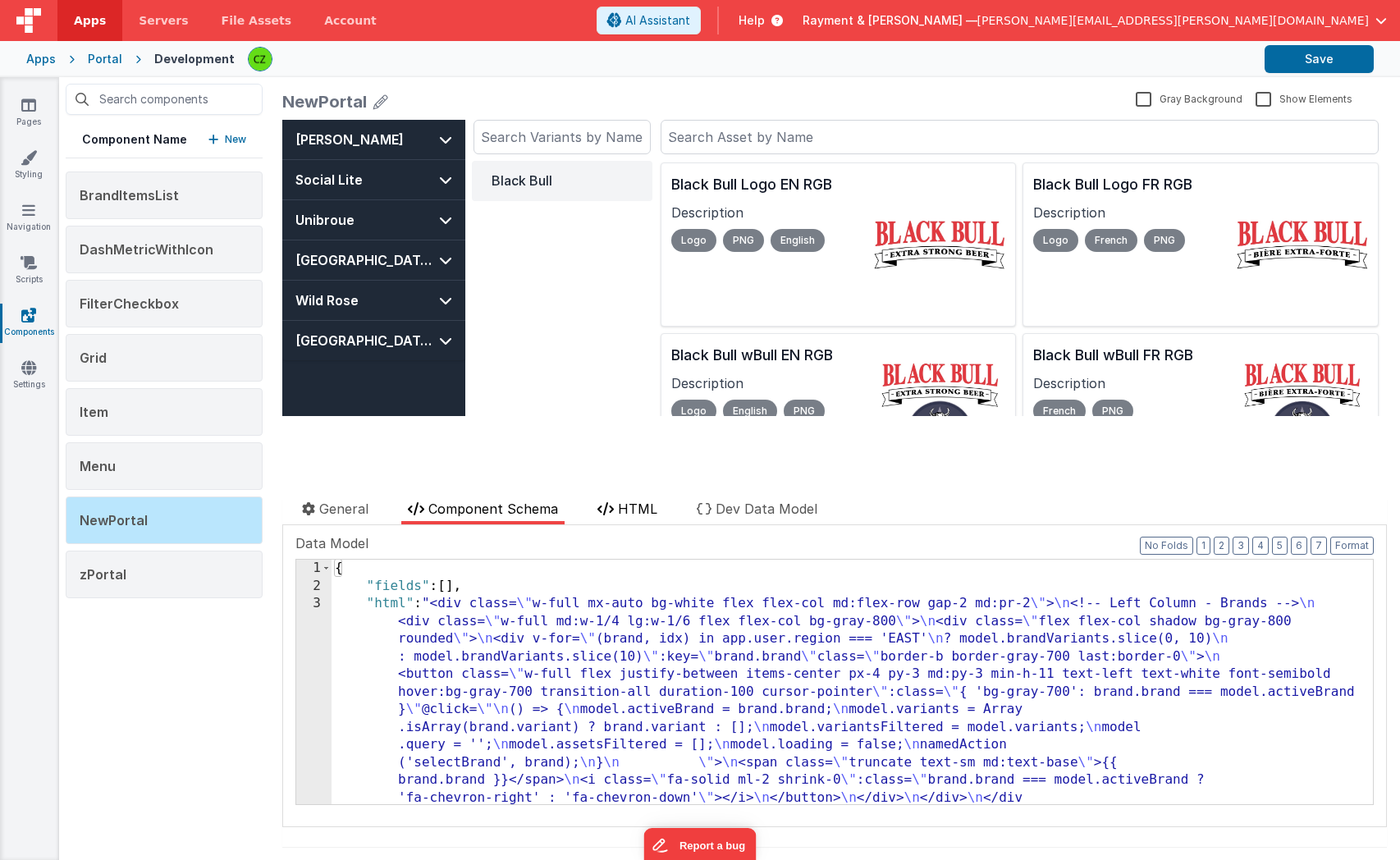
click at [628, 507] on span "HTML" at bounding box center [638, 509] width 40 height 16
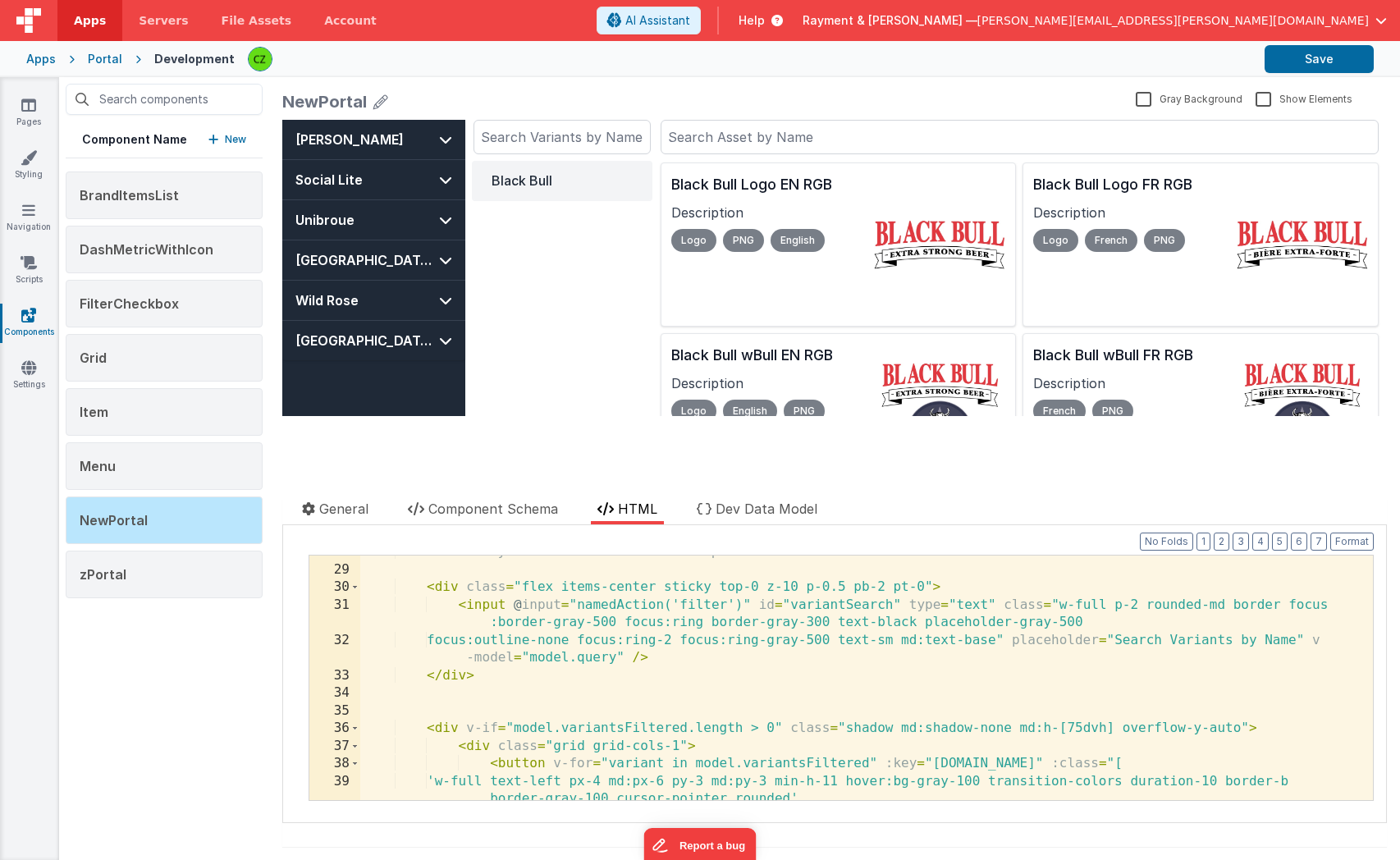
scroll to position [539, 0]
click at [670, 626] on div "<!-- Sticky search on mobile & desktop --> < div class = "flex items-center sti…" at bounding box center [867, 695] width 1013 height 298
click at [540, 141] on input "text" at bounding box center [562, 137] width 177 height 34
click at [921, 588] on div "<!-- Sticky search on mobile & desktop --> < div class = "flex items-center sti…" at bounding box center [867, 695] width 1013 height 298
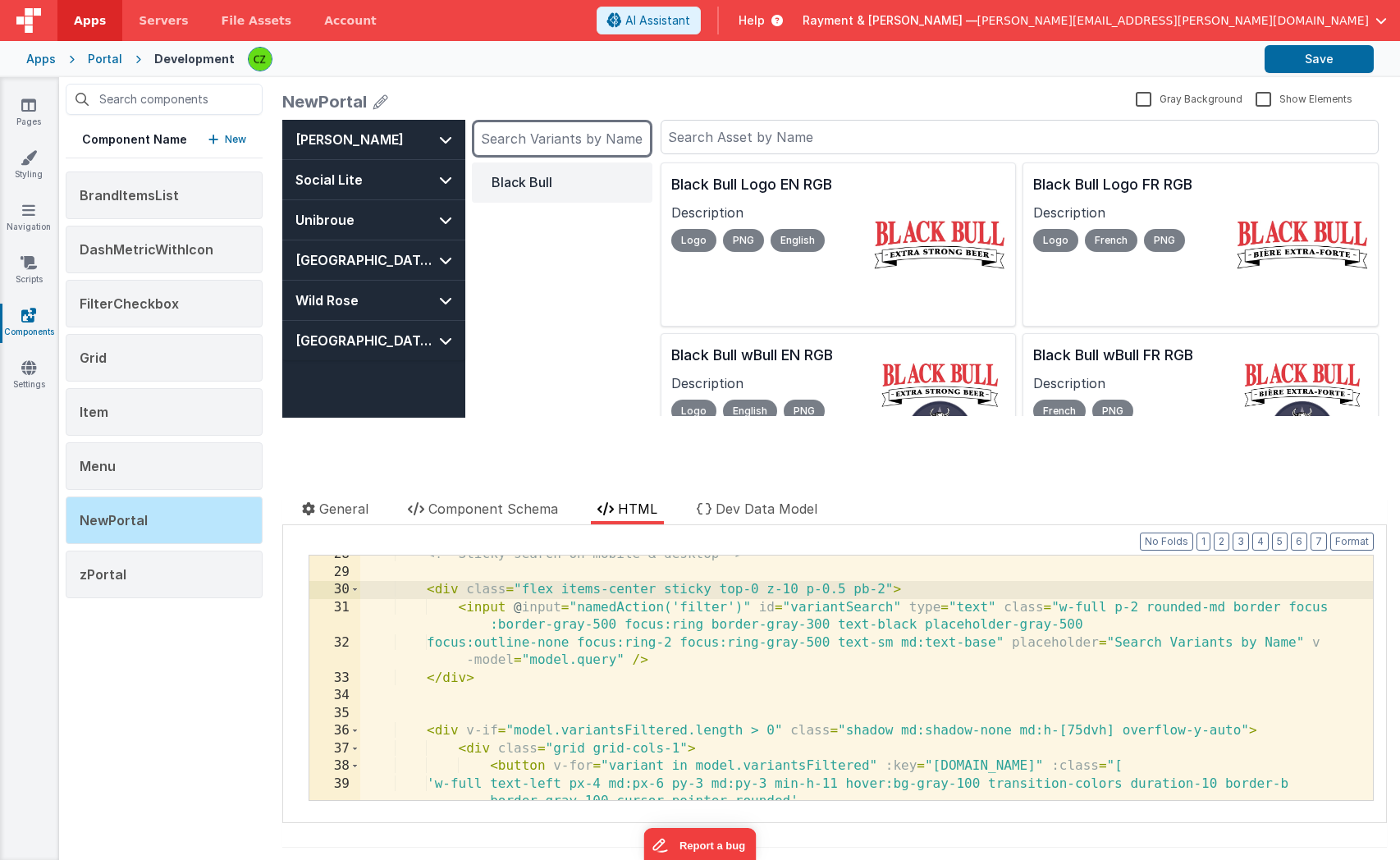
click at [541, 135] on input "text" at bounding box center [562, 139] width 177 height 34
click at [562, 357] on div "Black Bull" at bounding box center [562, 290] width 180 height 255
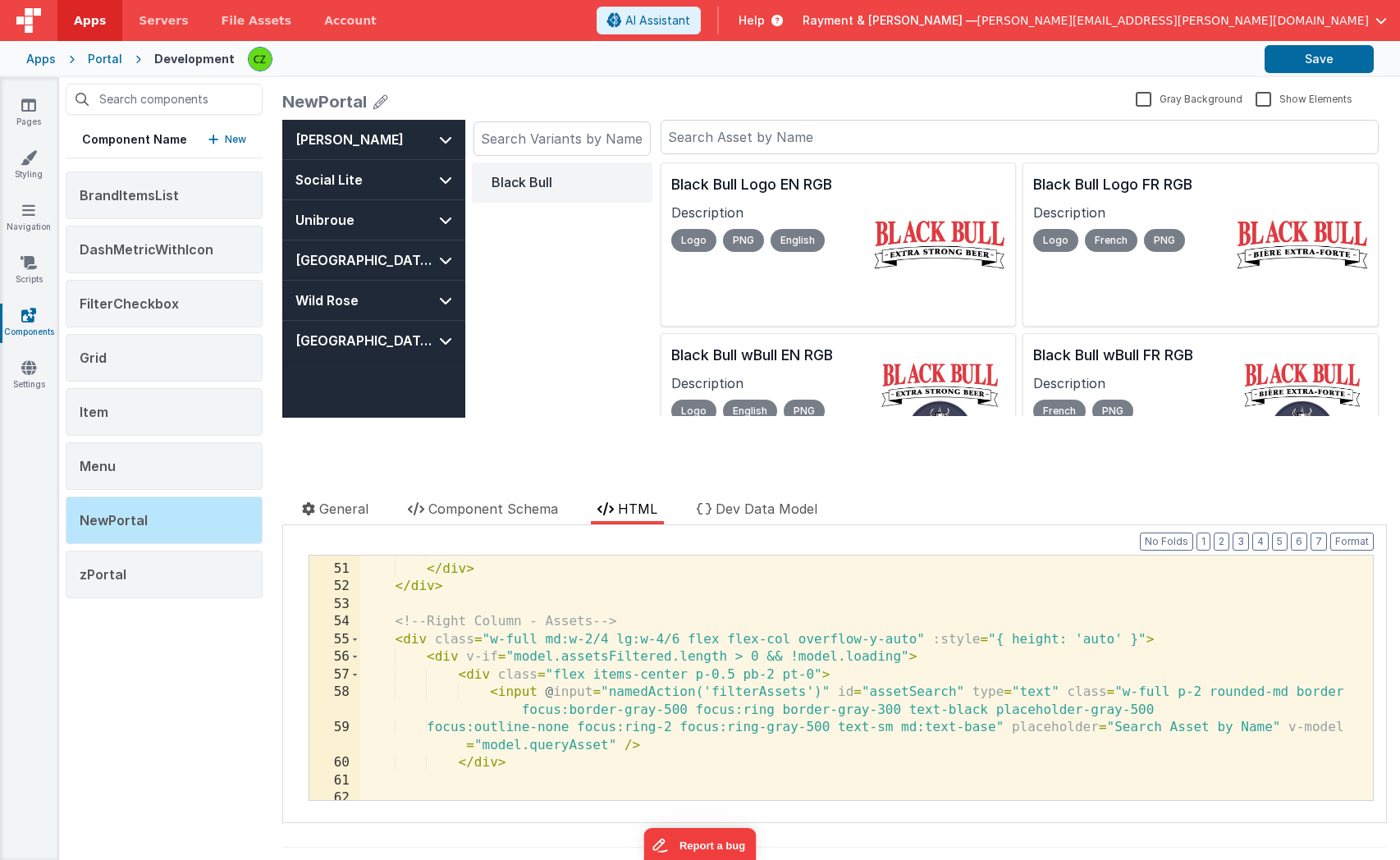
scroll to position [993, 0]
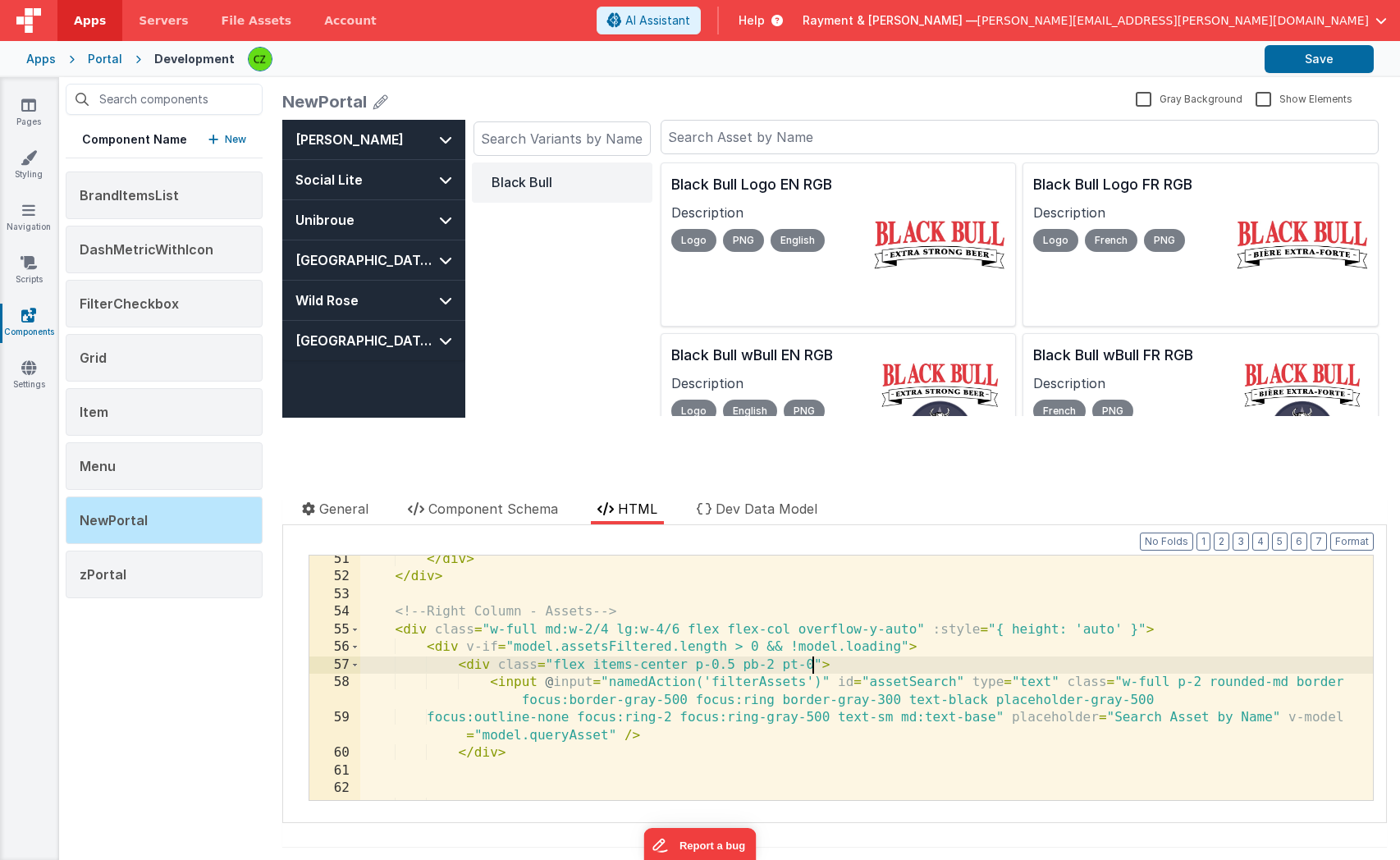
click at [811, 664] on div "</ div > </ div > <!-- Right Column - Assets --> < div class = "w-full md:w-2/4…" at bounding box center [867, 690] width 1013 height 280
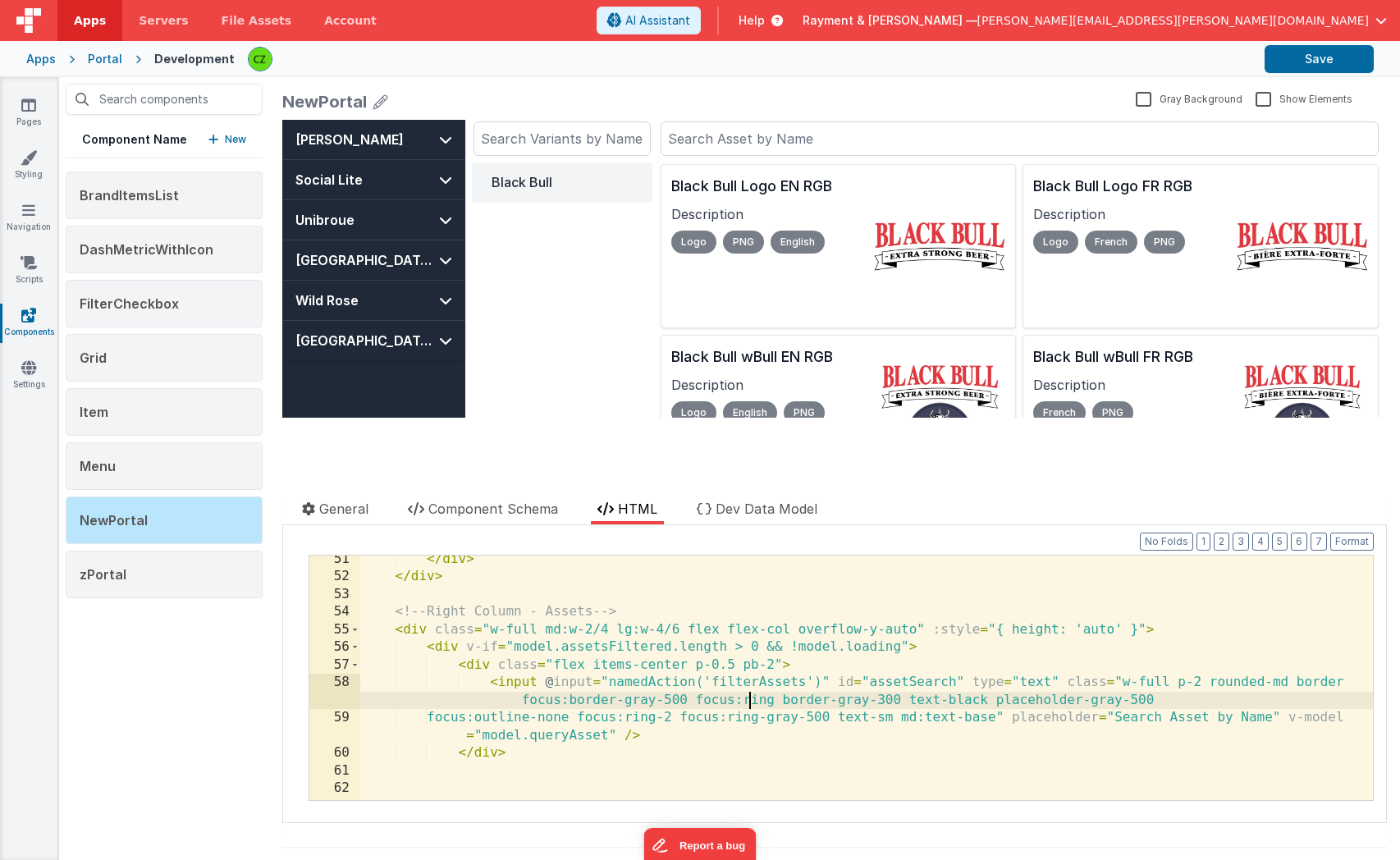
click at [752, 694] on div "</ div > </ div > <!-- Right Column - Assets --> < div class = "w-full md:w-2/4…" at bounding box center [867, 690] width 1013 height 280
click at [547, 317] on div "Black Bull" at bounding box center [562, 290] width 180 height 255
click at [574, 149] on input "text" at bounding box center [562, 139] width 177 height 34
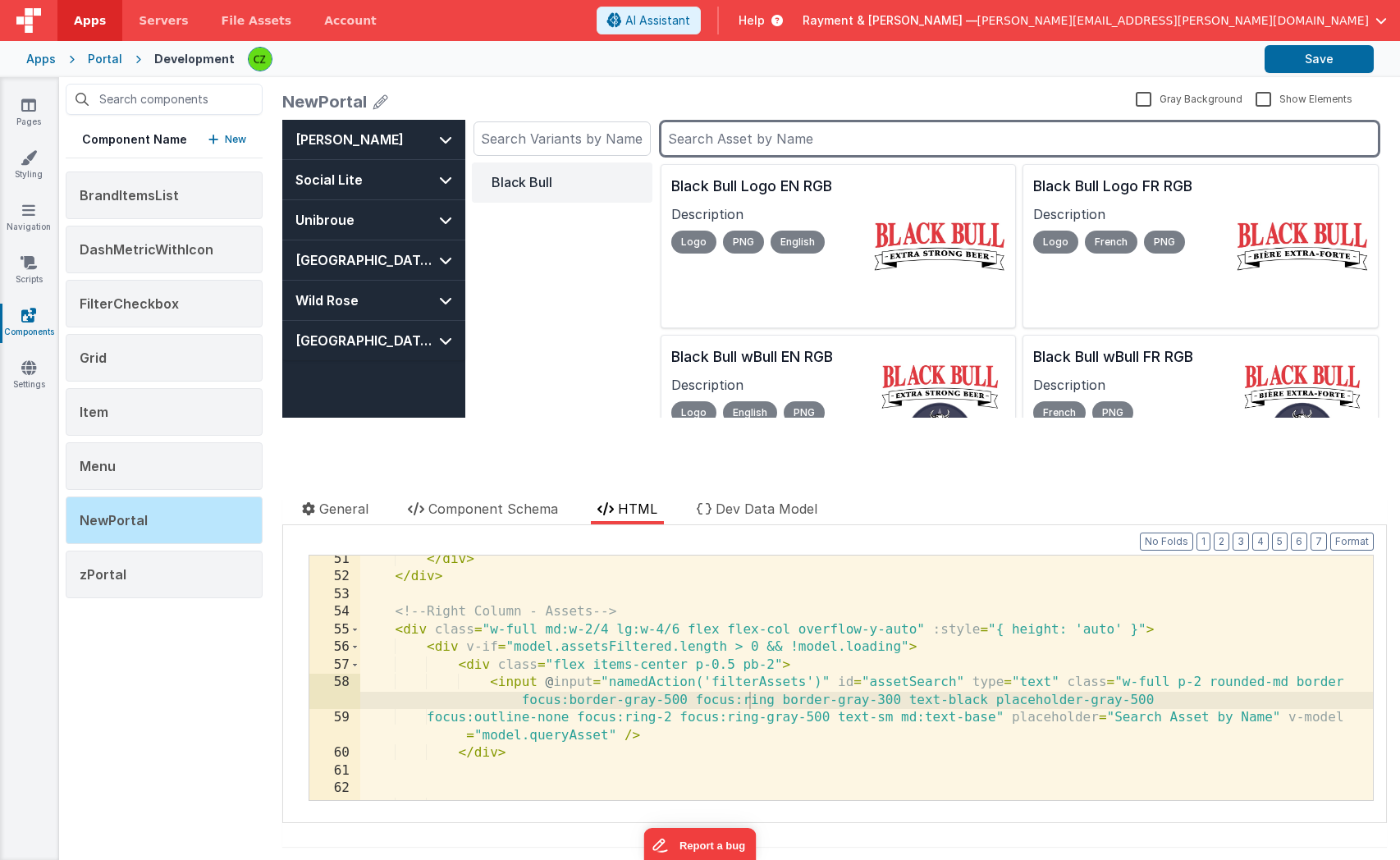
click at [706, 133] on input "text" at bounding box center [1019, 139] width 719 height 34
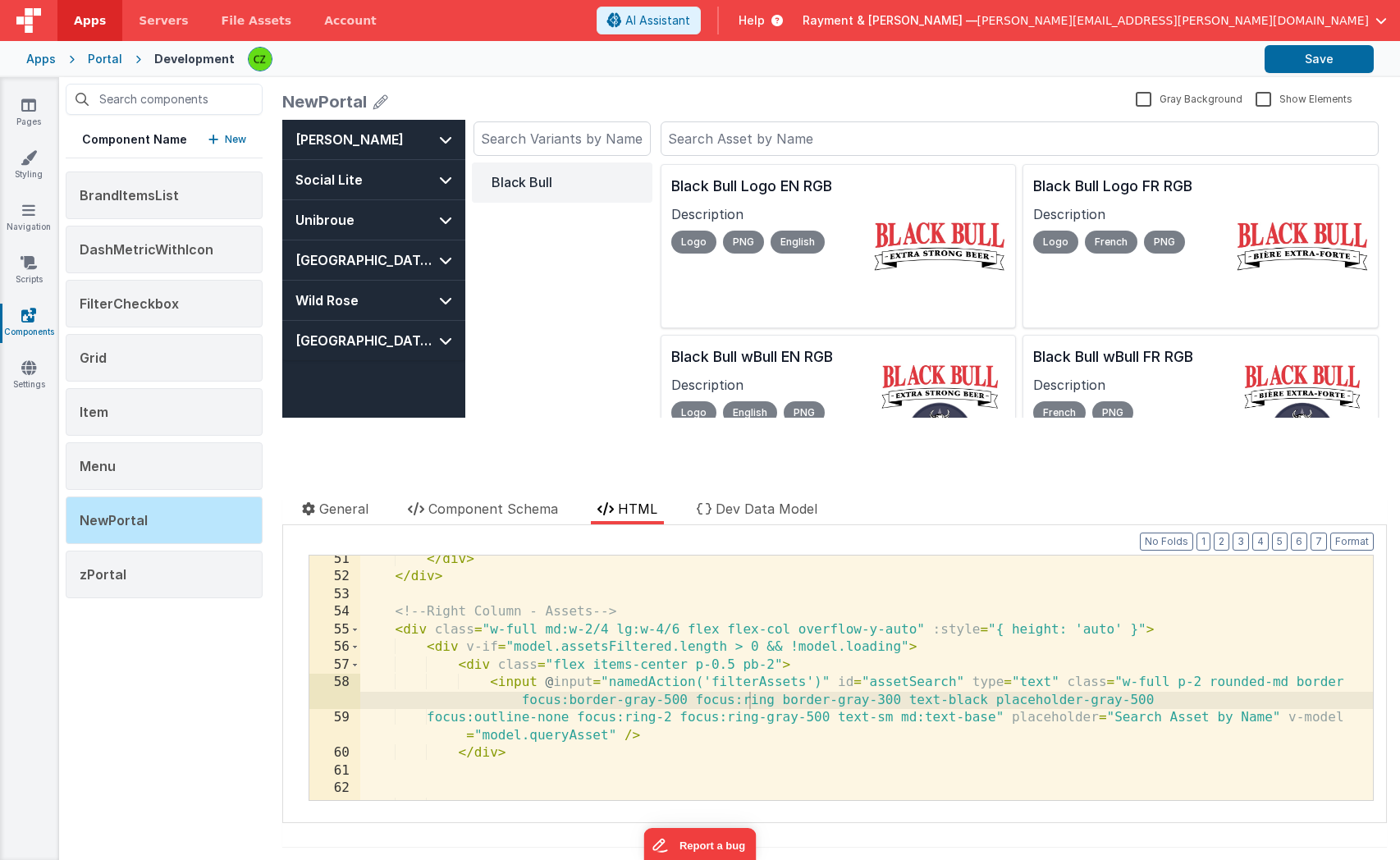
click at [542, 276] on div "Black Bull" at bounding box center [562, 290] width 180 height 255
click at [498, 148] on input "text" at bounding box center [562, 139] width 177 height 34
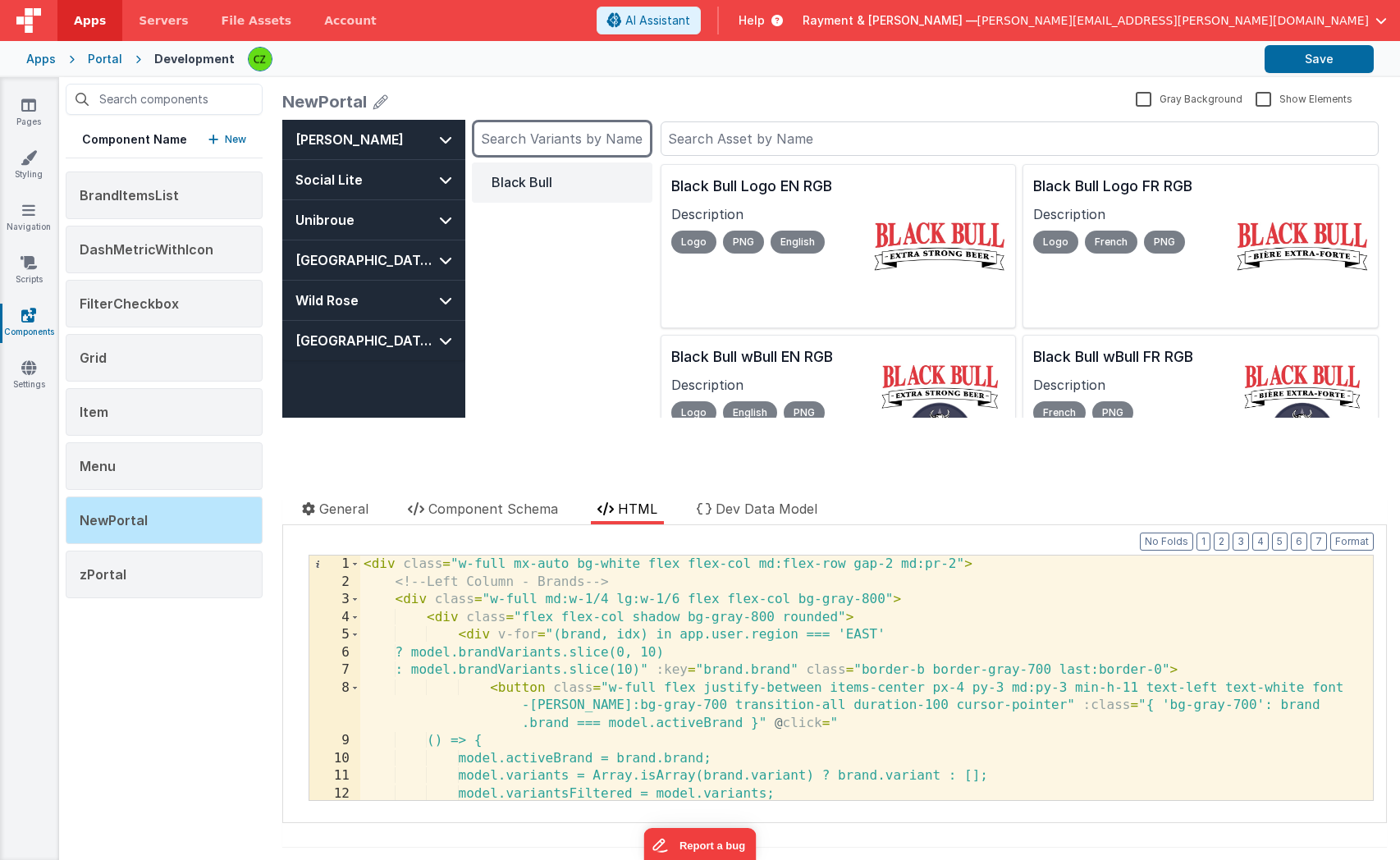
scroll to position [0, 0]
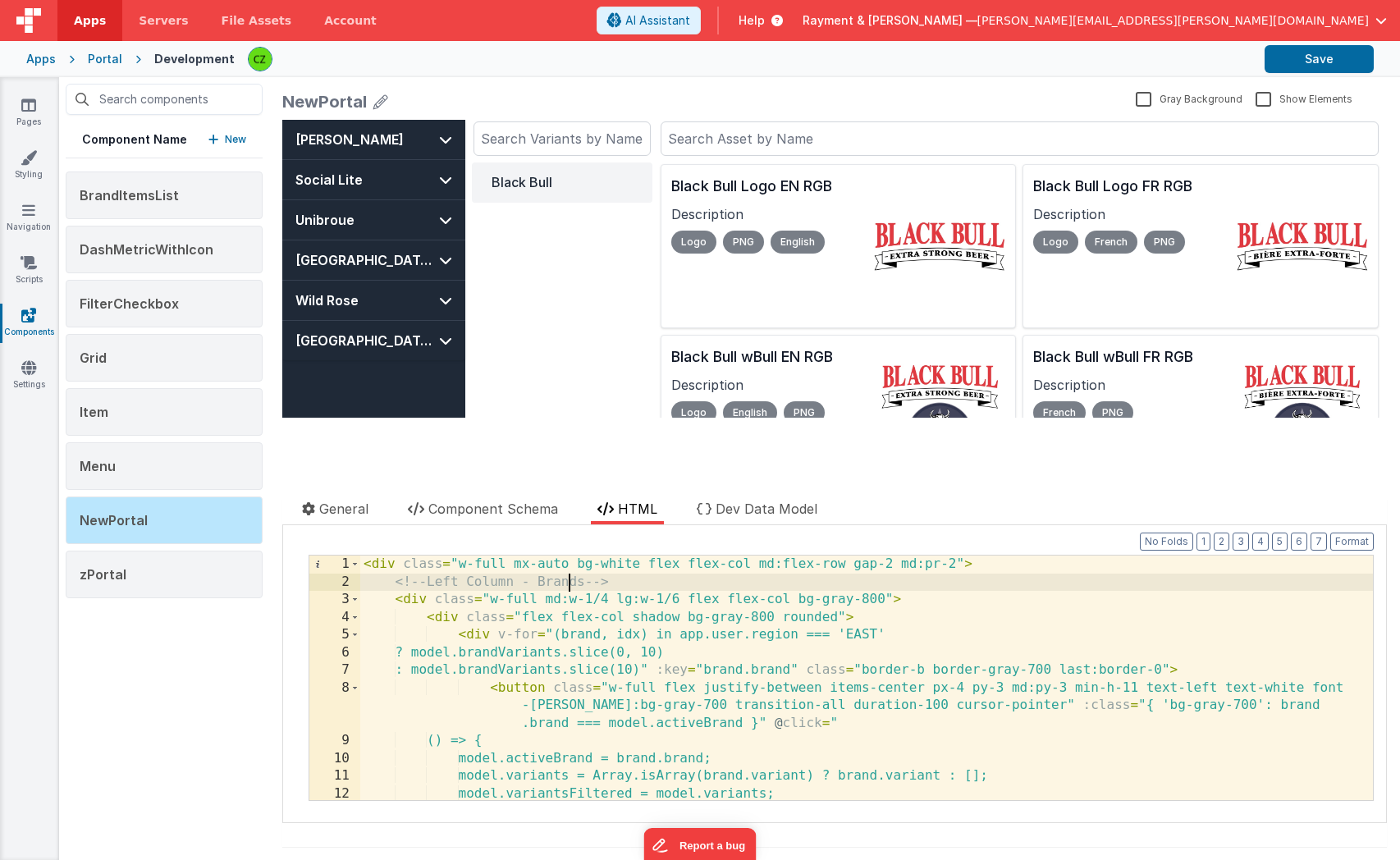
click at [566, 586] on div "< div class = "w-full mx-auto bg-white flex flex-col md:flex-row gap-2 md:pr-2"…" at bounding box center [867, 695] width 1013 height 280
click at [892, 568] on div "< div class = "w-full mx-auto bg-white flex flex-col md:flex-row gap-2 md:pr-2"…" at bounding box center [867, 695] width 1013 height 280
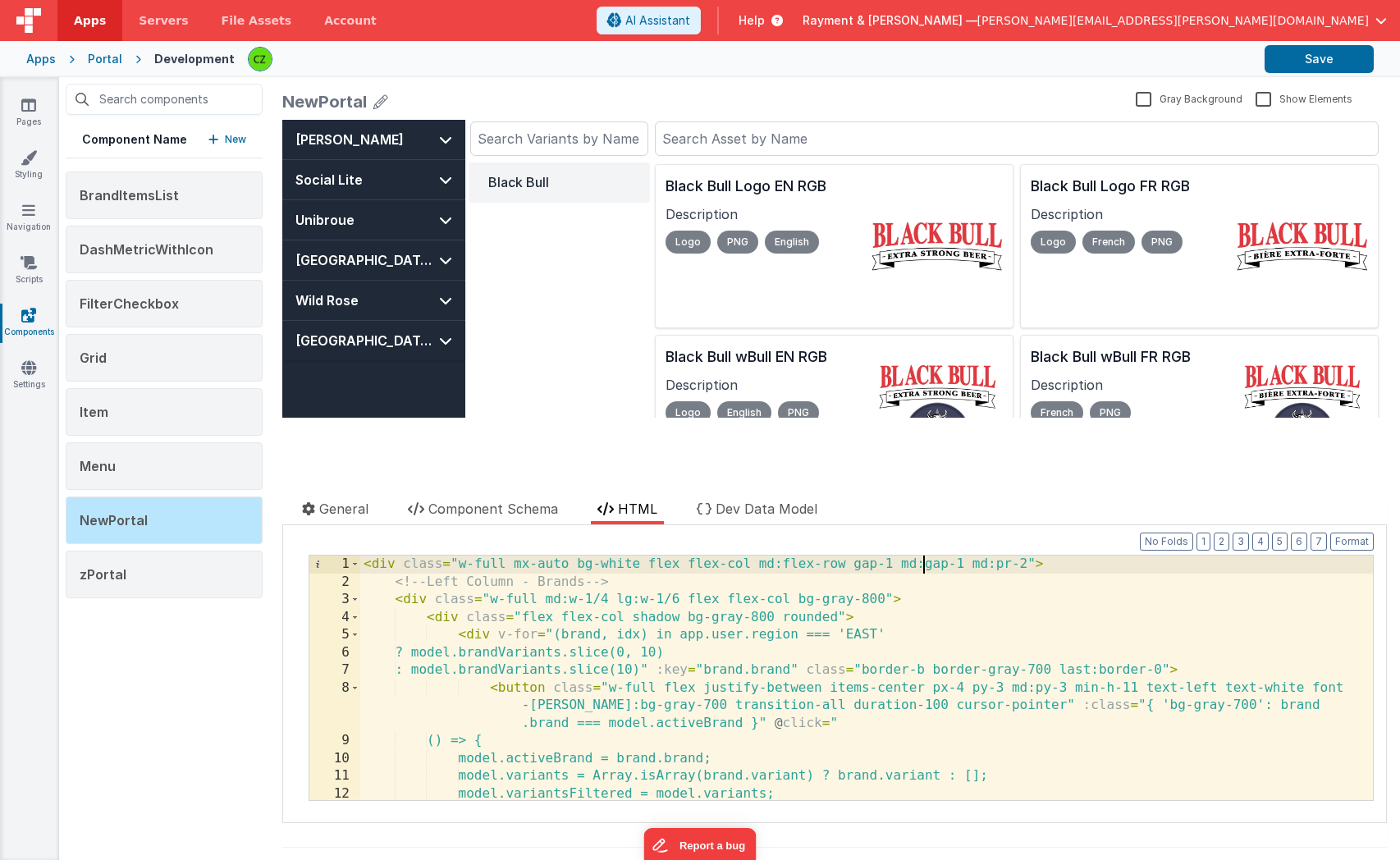
click at [579, 369] on div "Black Bull" at bounding box center [559, 290] width 181 height 255
click at [642, 645] on div "< div class = "w-full mx-auto bg-white flex flex-col md:flex-row gap-1 md:gap-1…" at bounding box center [867, 695] width 1013 height 280
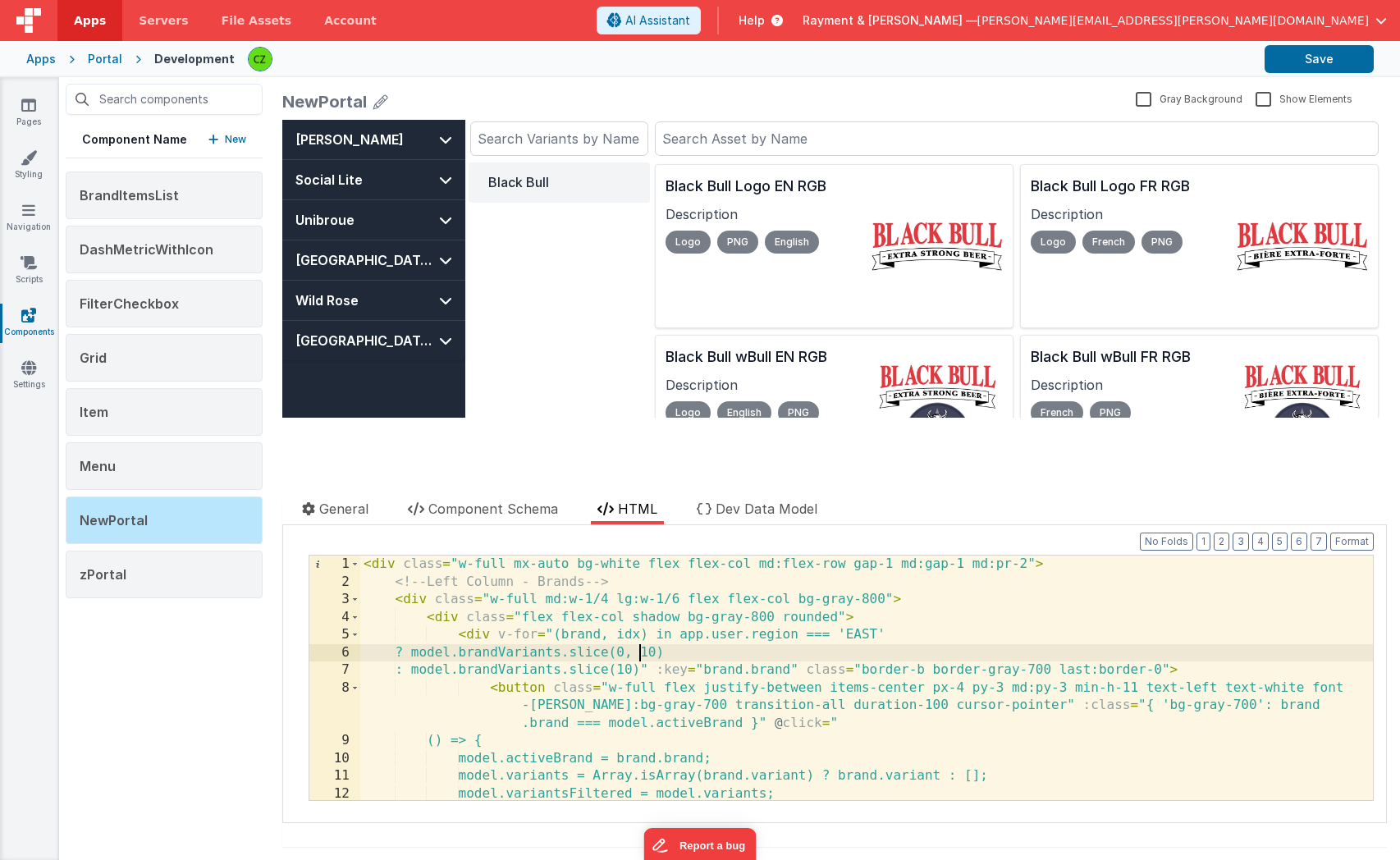
click at [557, 673] on div "< div class = "w-full mx-auto bg-white flex flex-col md:flex-row gap-1 md:gap-1…" at bounding box center [867, 695] width 1013 height 280
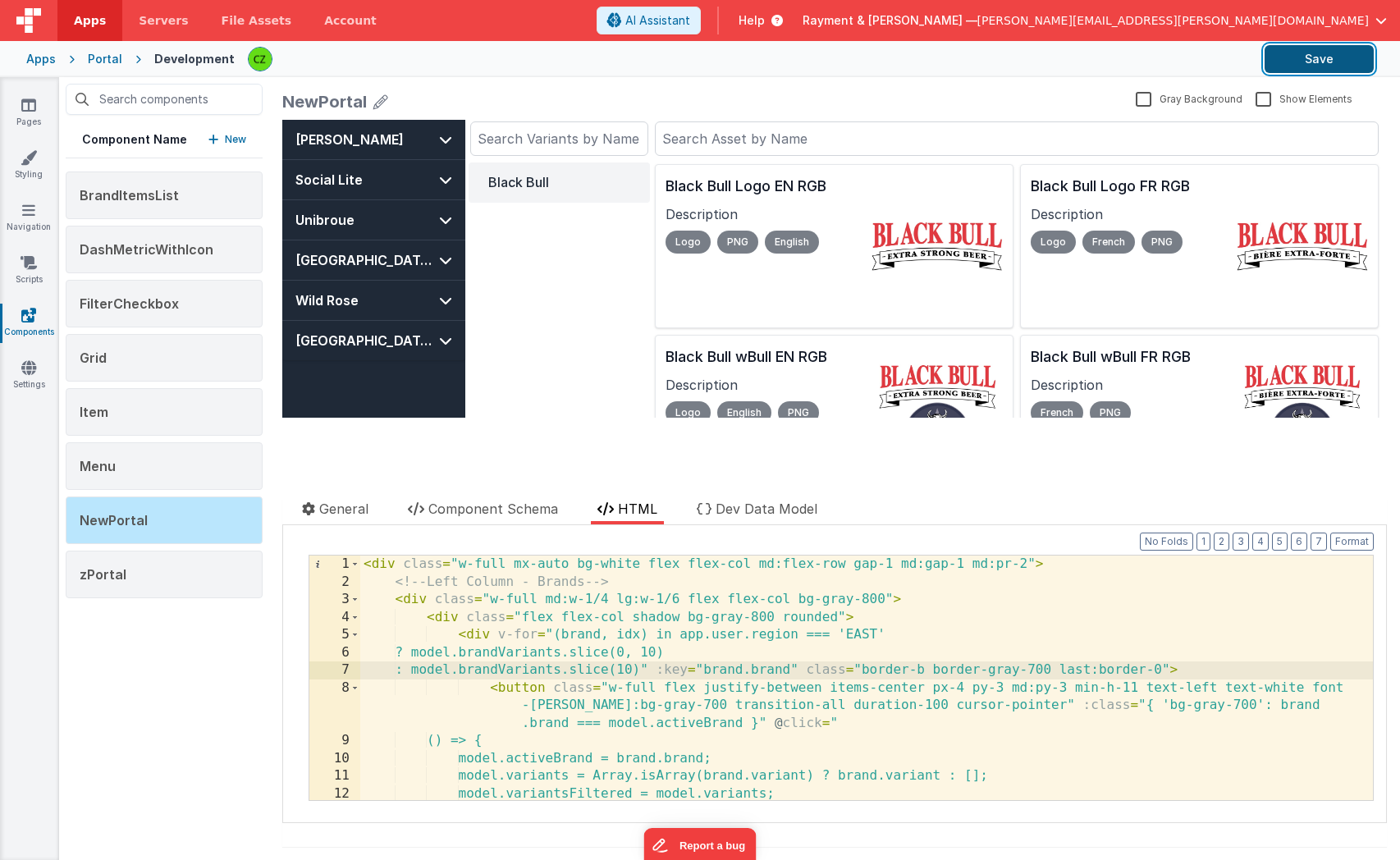
click at [1050, 61] on button "Save" at bounding box center [1319, 59] width 109 height 28
click at [1050, 64] on button "Save" at bounding box center [1319, 59] width 109 height 28
click at [569, 237] on div "Black Bull" at bounding box center [559, 290] width 181 height 255
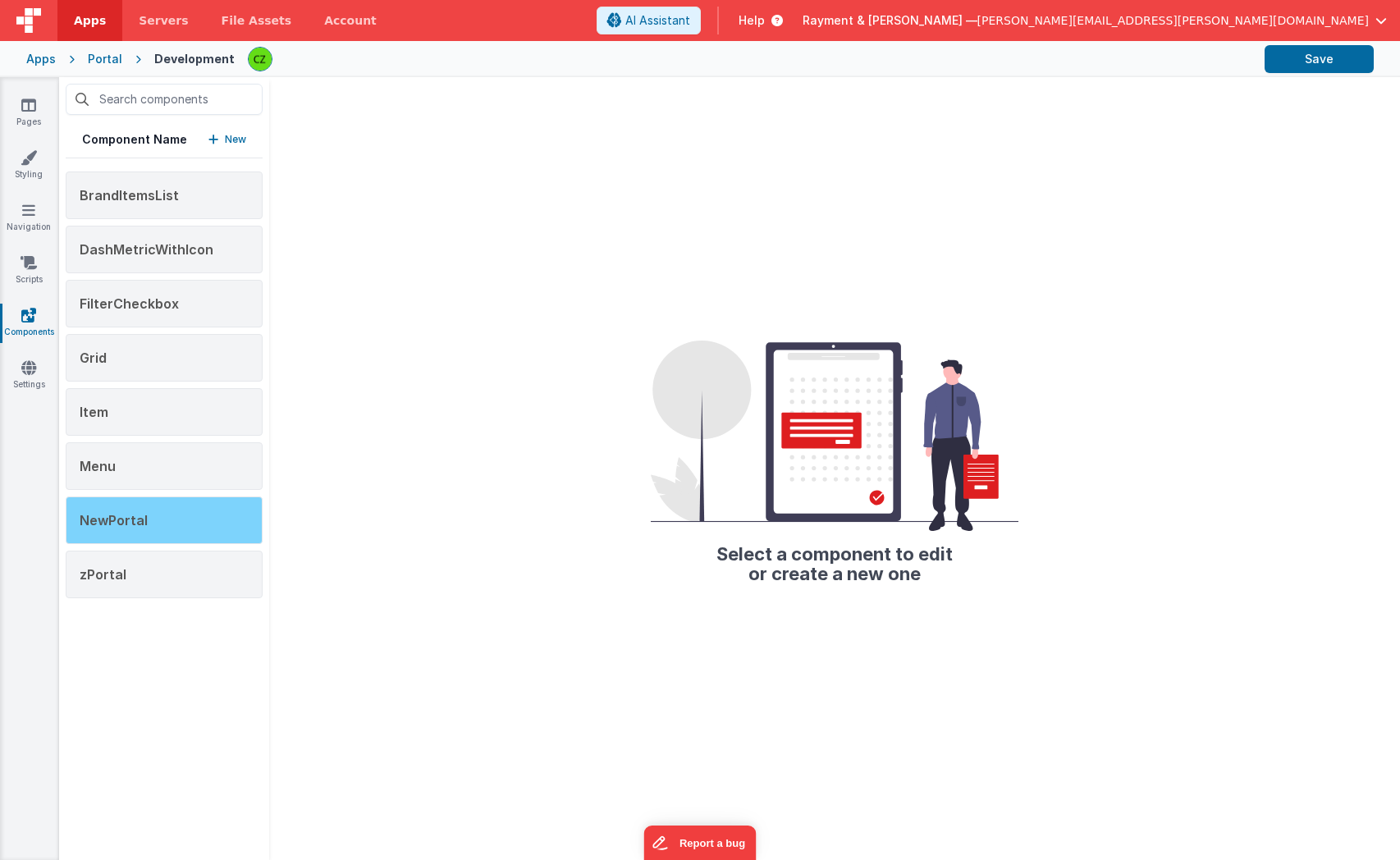
click at [119, 526] on span "NewPortal" at bounding box center [114, 520] width 68 height 16
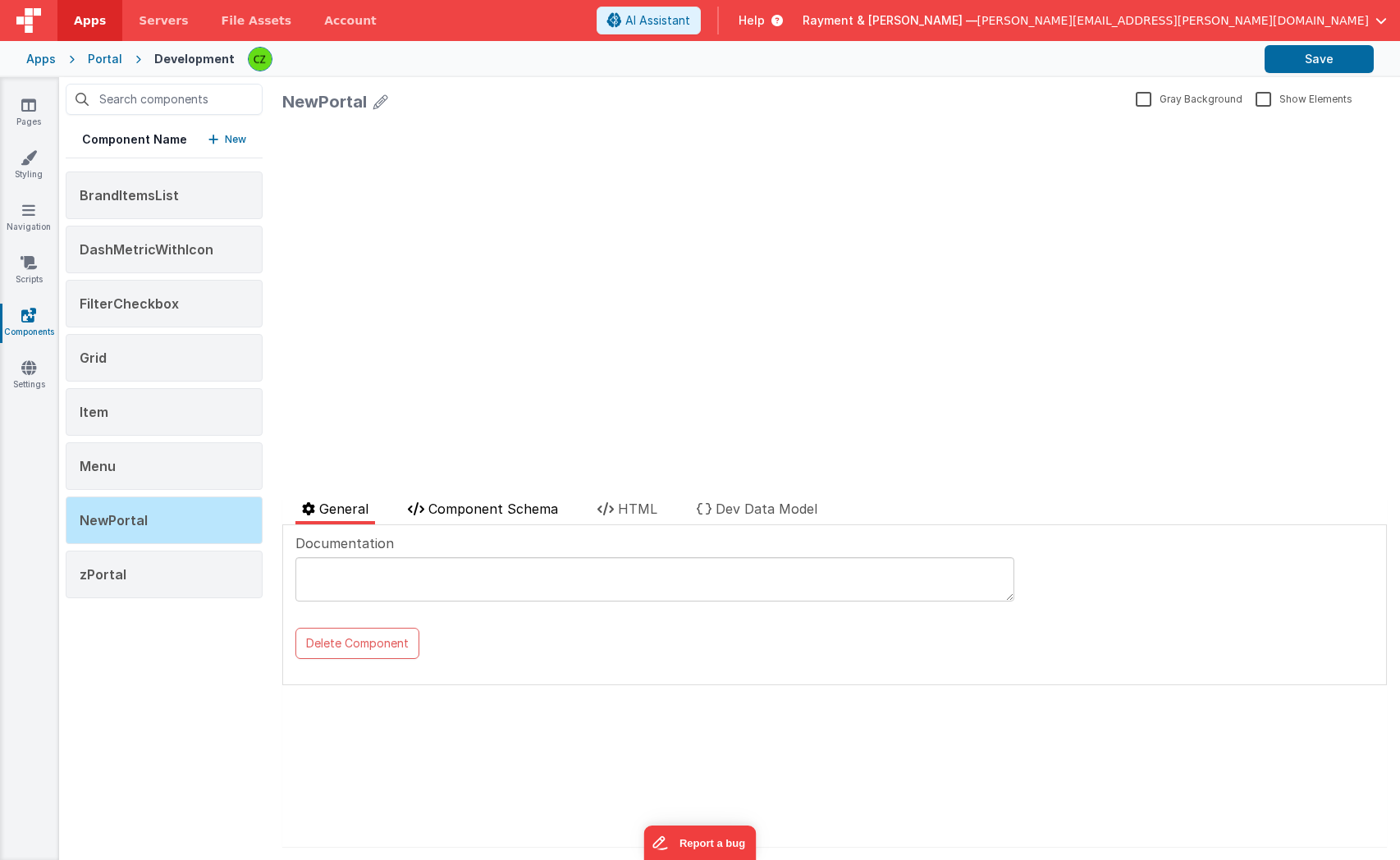
click at [495, 507] on span "Component Schema" at bounding box center [493, 509] width 130 height 16
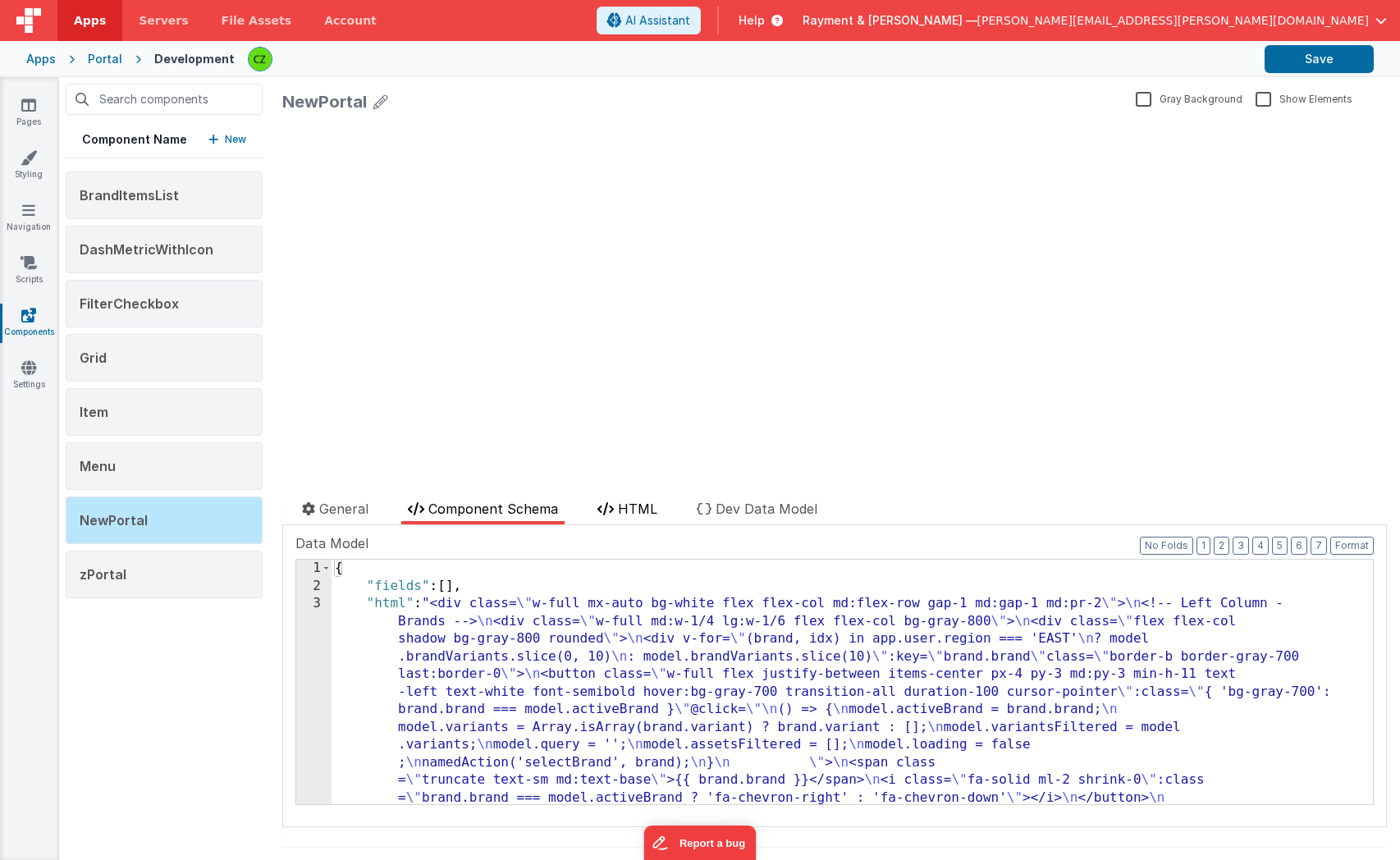
click at [646, 506] on span "HTML" at bounding box center [638, 509] width 40 height 16
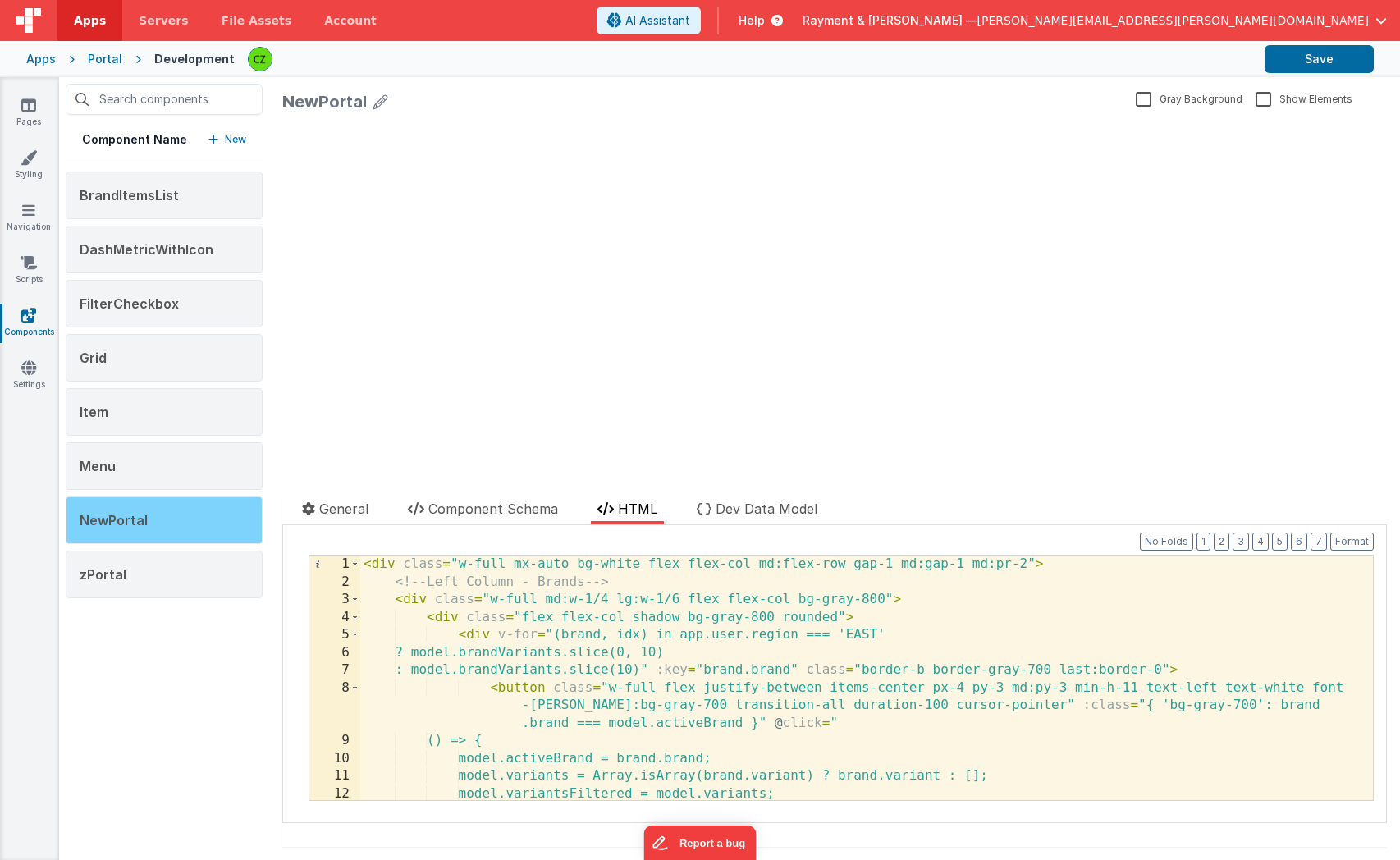
click at [134, 528] on span "NewPortal" at bounding box center [114, 520] width 68 height 16
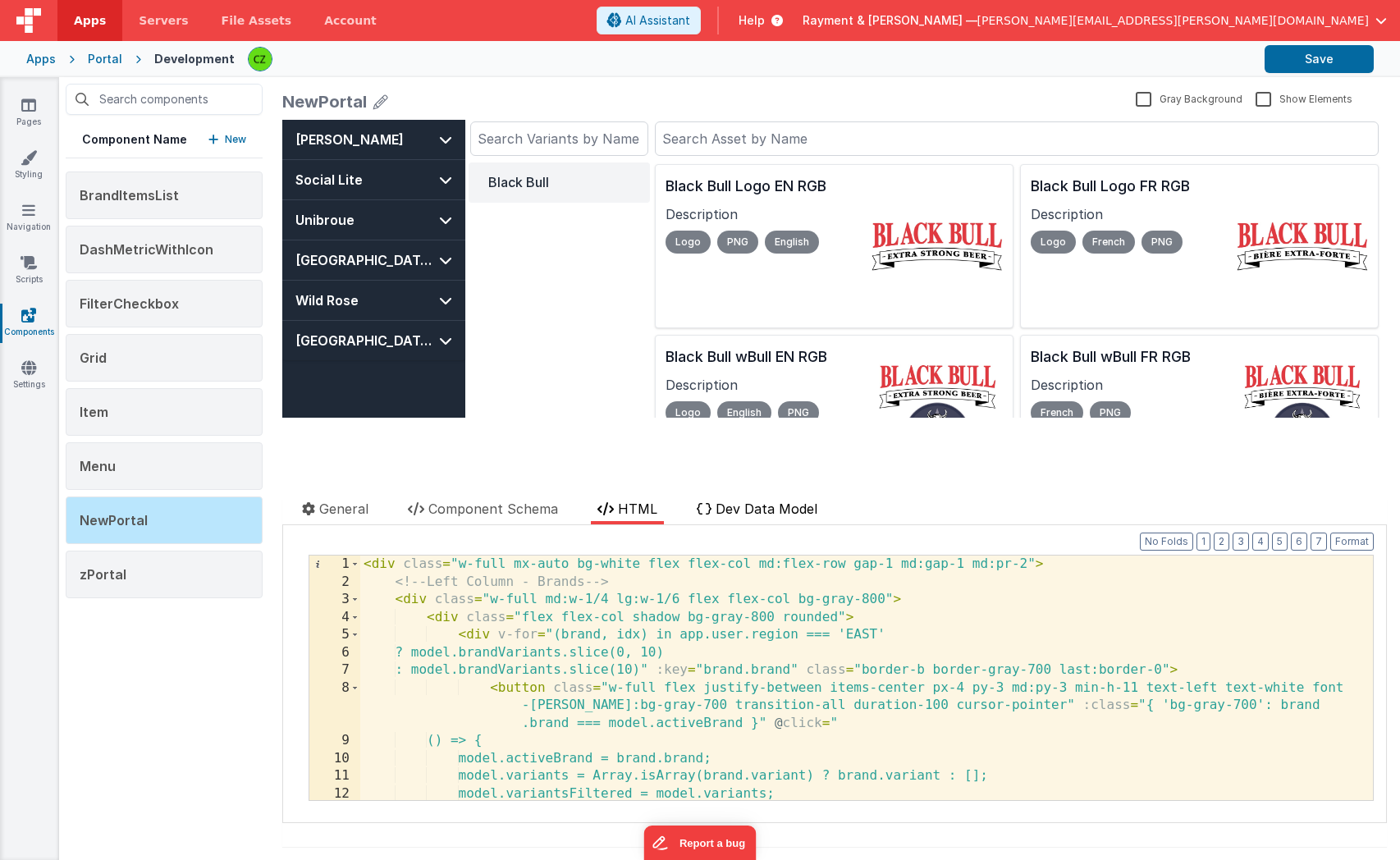
click at [732, 502] on span "Dev Data Model" at bounding box center [766, 509] width 102 height 16
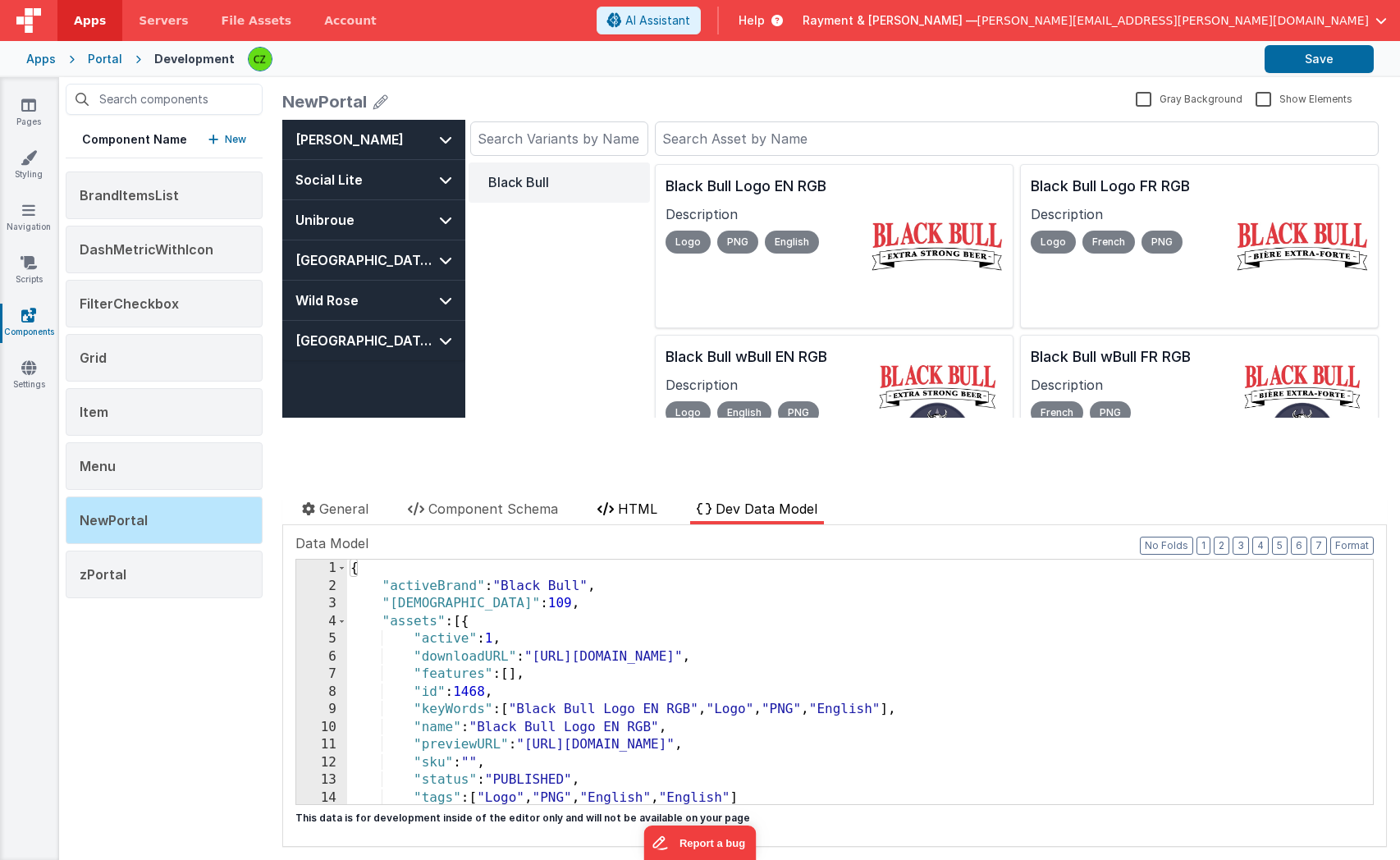
click at [609, 506] on icon at bounding box center [606, 509] width 16 height 13
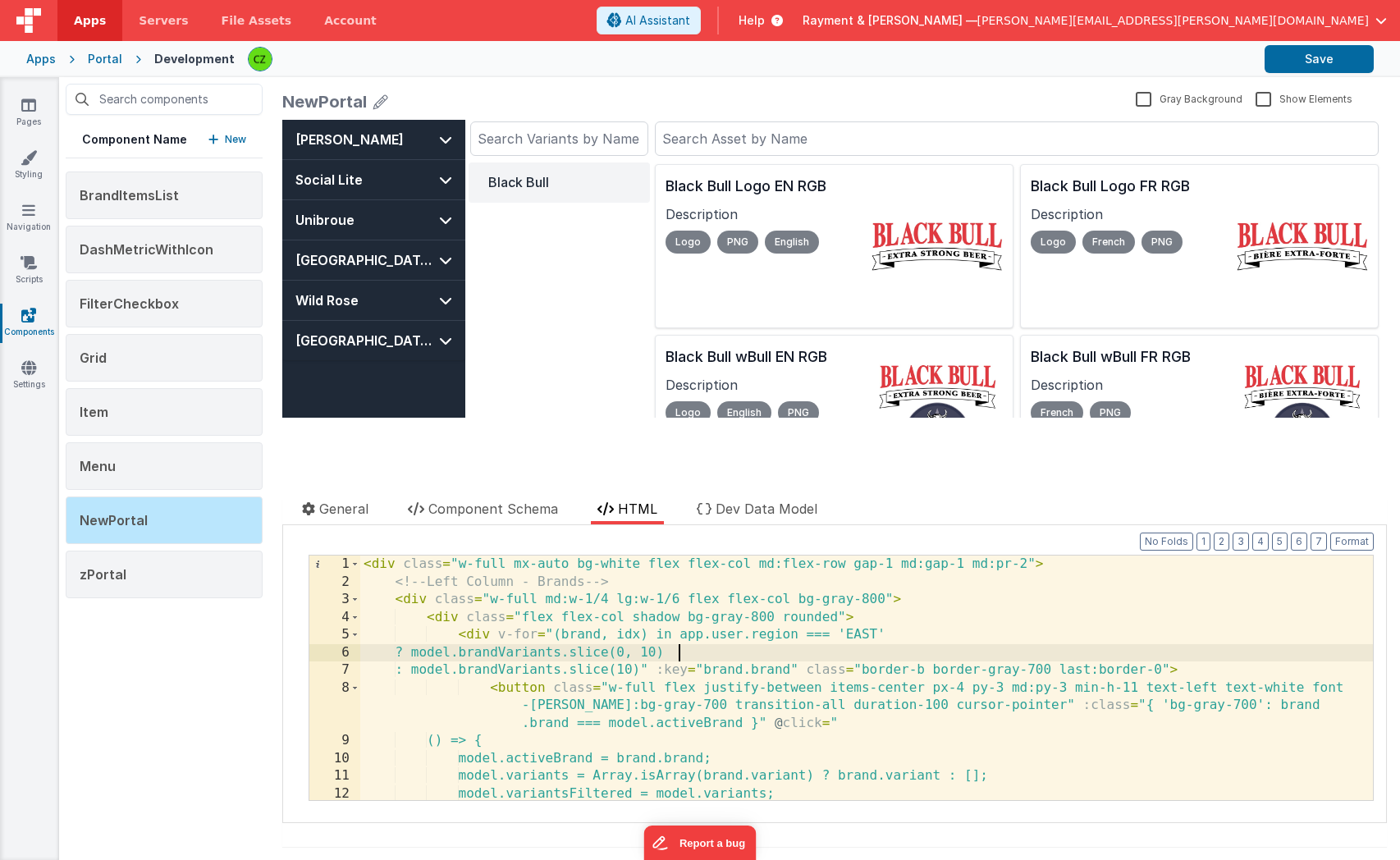
click at [719, 647] on div "< div class = "w-full mx-auto bg-white flex flex-col md:flex-row gap-1 md:gap-1…" at bounding box center [867, 695] width 1013 height 280
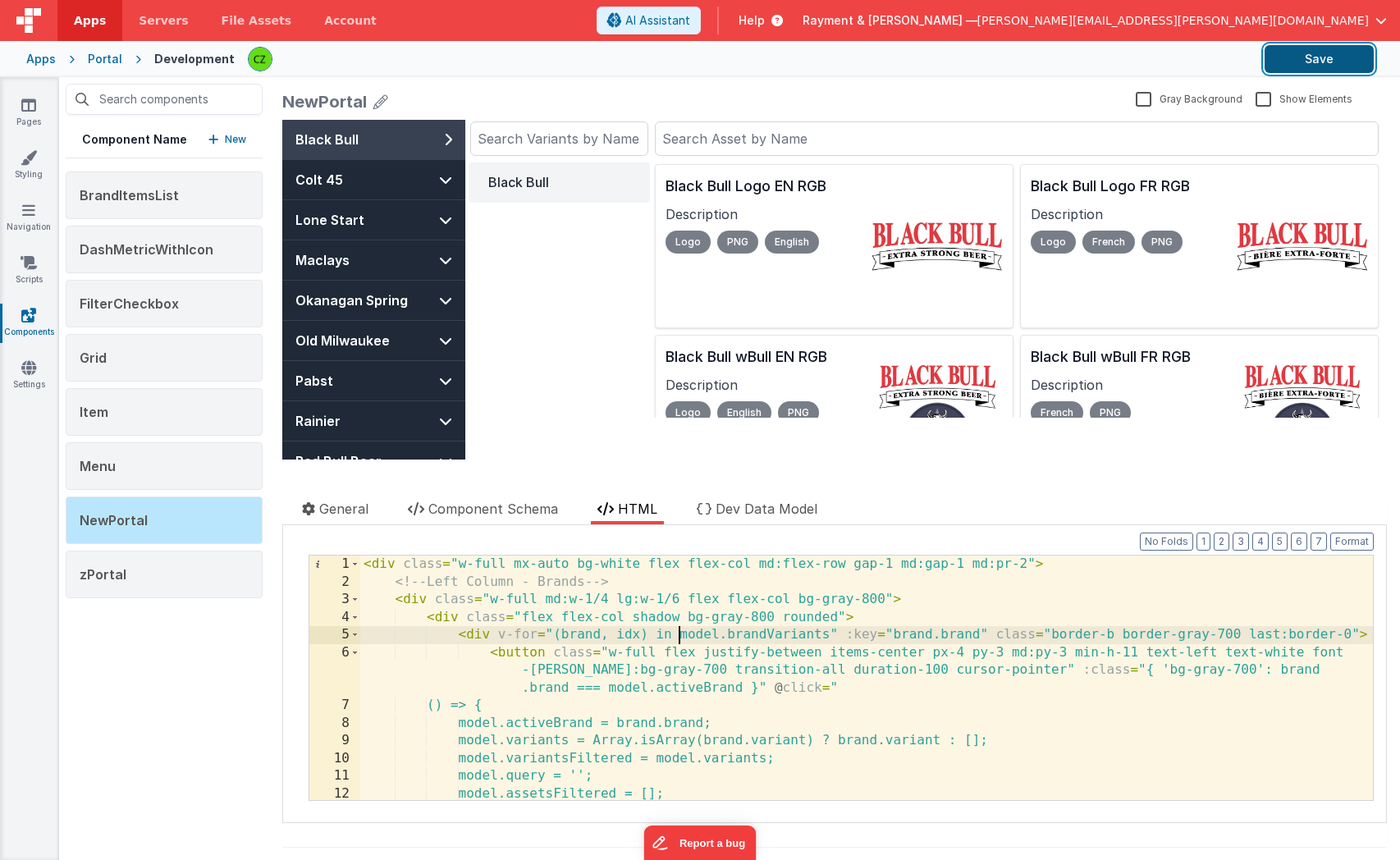
click at [1302, 51] on button "Save" at bounding box center [1319, 59] width 109 height 28
click at [29, 112] on icon at bounding box center [28, 104] width 15 height 16
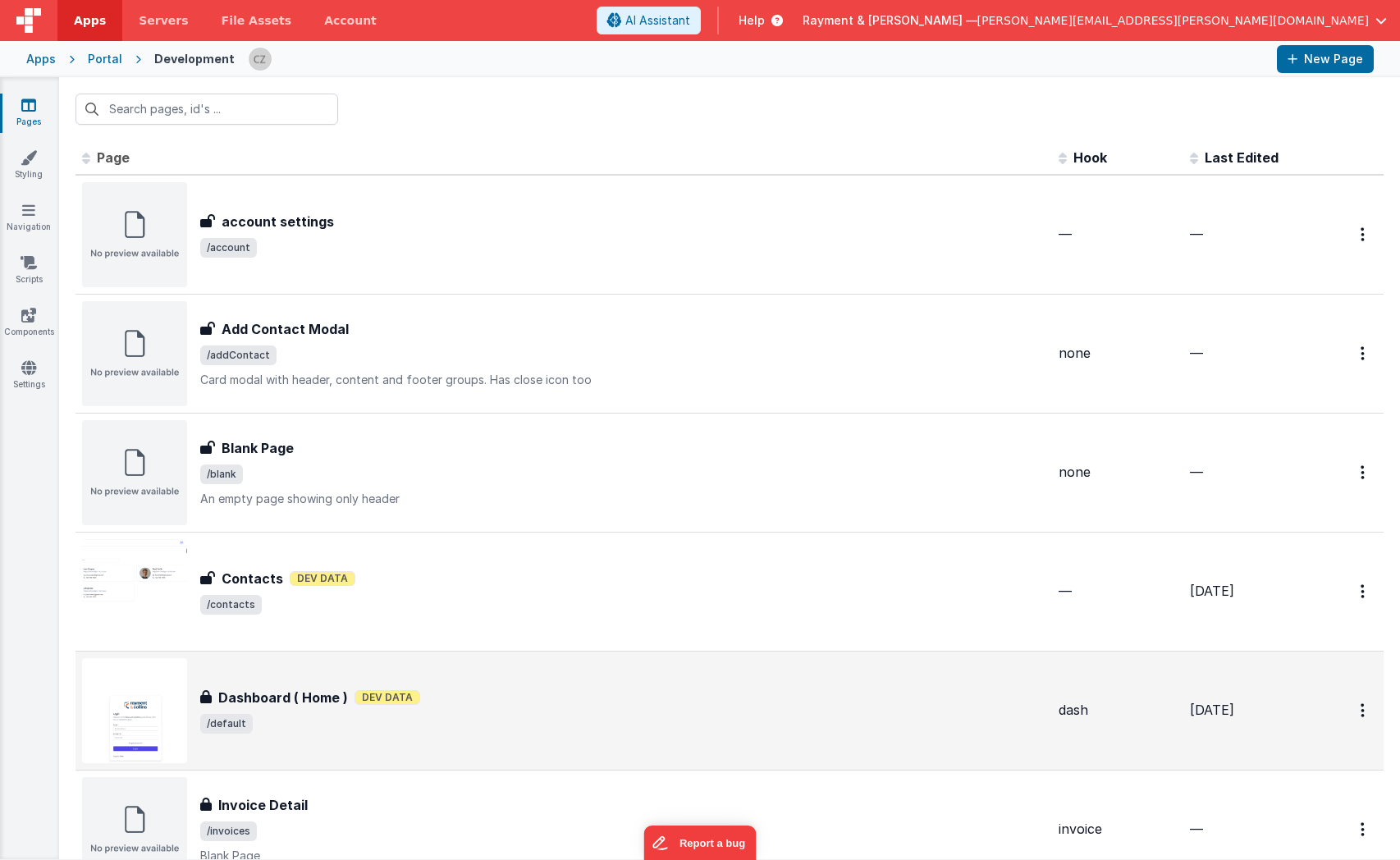
click at [453, 738] on div "Dashboard ( Home ) Dashboard ( Home ) Dev Data /default" at bounding box center [563, 711] width 963 height 105
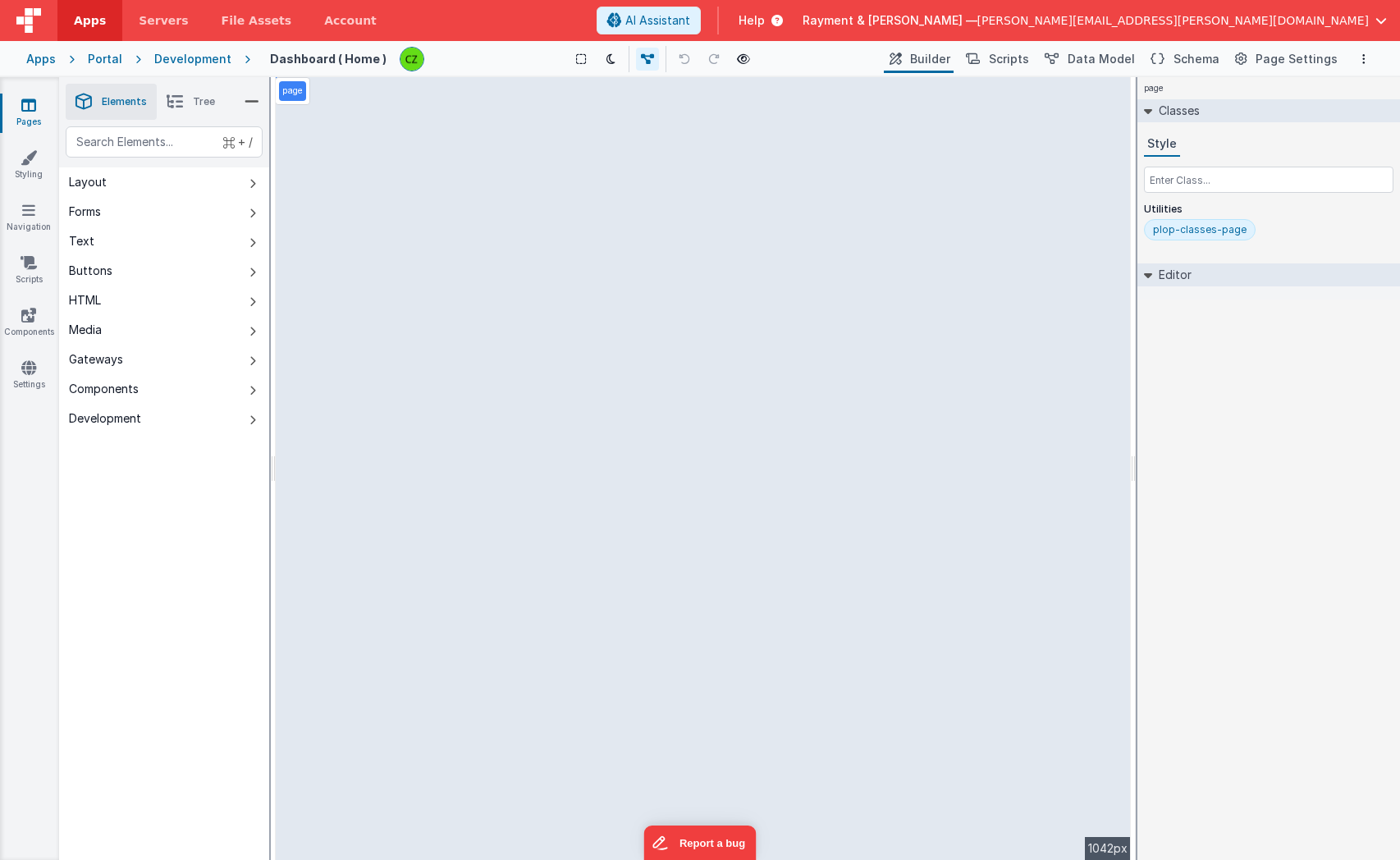
click at [1158, 321] on div "page Classes Style Utilities plop-classes-page Editor DEV: Focus DEV: builderTo…" at bounding box center [1269, 468] width 263 height 783
click at [1144, 276] on icon at bounding box center [1148, 275] width 9 height 13
click at [1186, 305] on div "page Classes Style Utilities plop-classes-page Editor DEV: Focus DEV: builderTo…" at bounding box center [1269, 468] width 263 height 783
click at [1152, 277] on icon at bounding box center [1148, 274] width 13 height 9
click at [1255, 252] on div "Classes Style Utilities plop-classes-page" at bounding box center [1269, 178] width 263 height 158
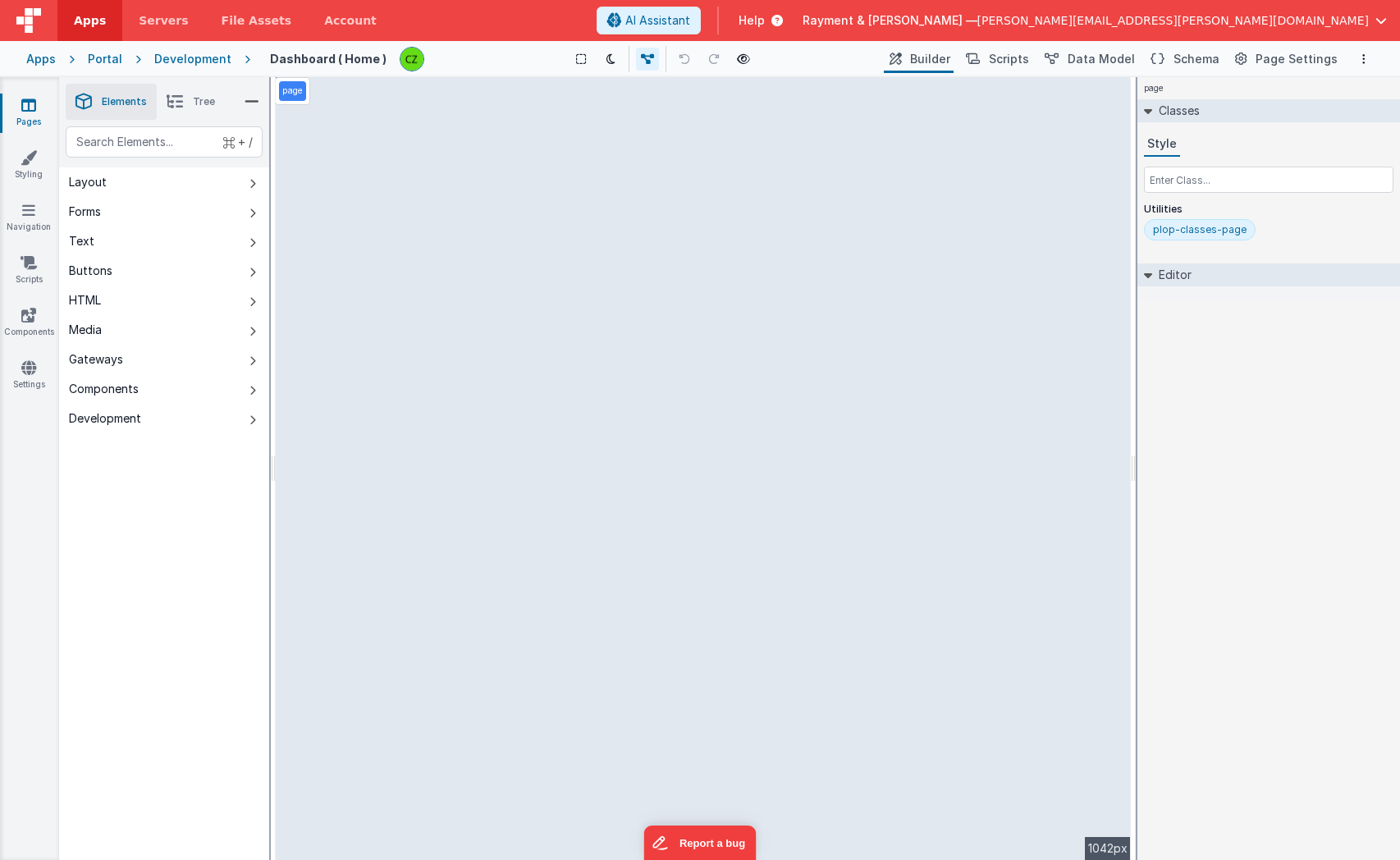
click at [1260, 222] on div "plop-classes-page" at bounding box center [1268, 233] width 250 height 28
click at [1213, 180] on input "text" at bounding box center [1268, 180] width 250 height 27
click at [1222, 346] on div "page Classes Style Utilities plop-classes-page Editor DEV: Focus DEV: builderTo…" at bounding box center [1269, 468] width 263 height 783
click at [1219, 349] on div "page Classes Style Utilities plop-classes-page Editor DEV: Focus DEV: builderTo…" at bounding box center [1269, 468] width 263 height 783
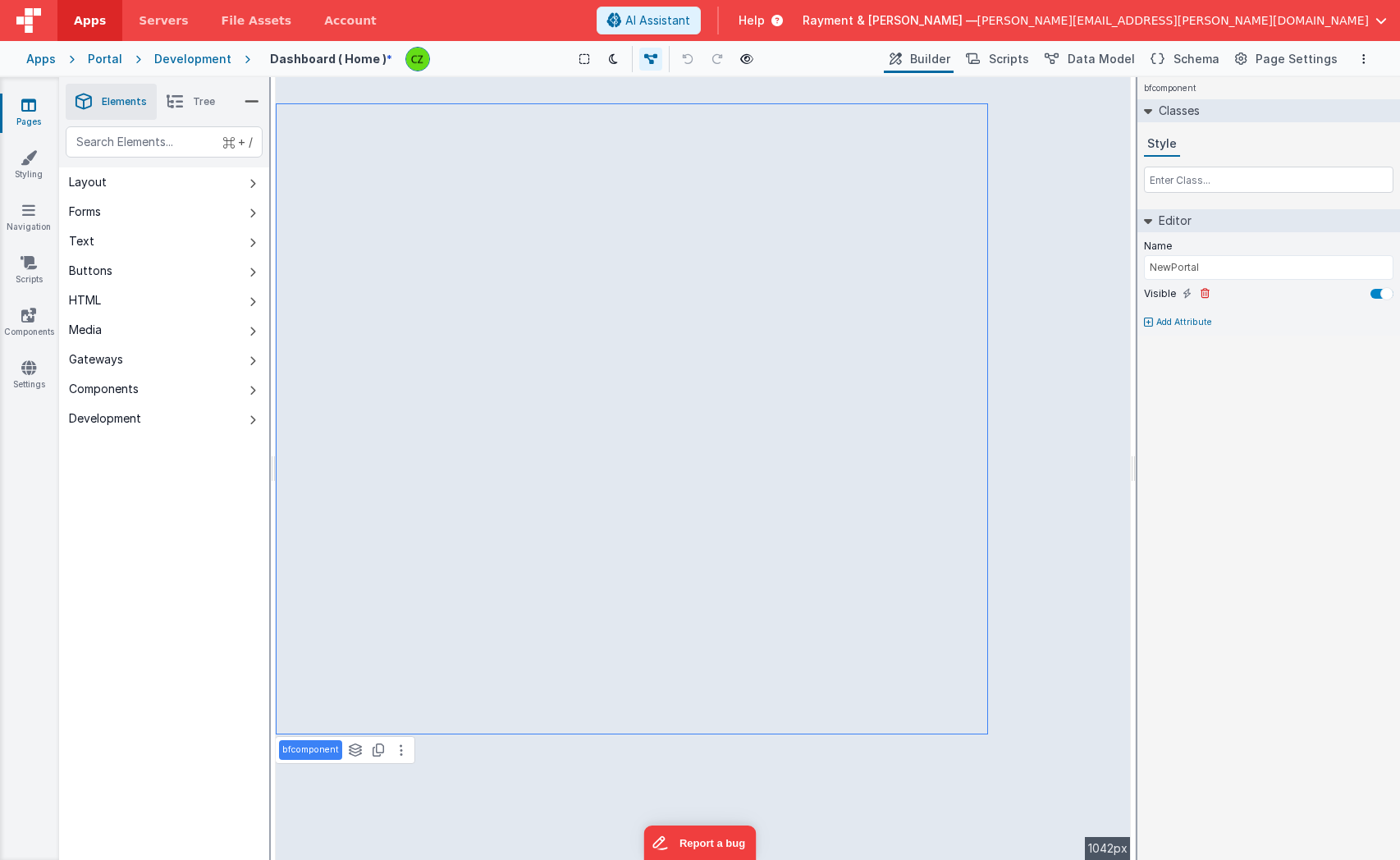
click at [1157, 291] on label "Visible" at bounding box center [1160, 294] width 32 height 13
click at [29, 317] on icon at bounding box center [28, 314] width 15 height 16
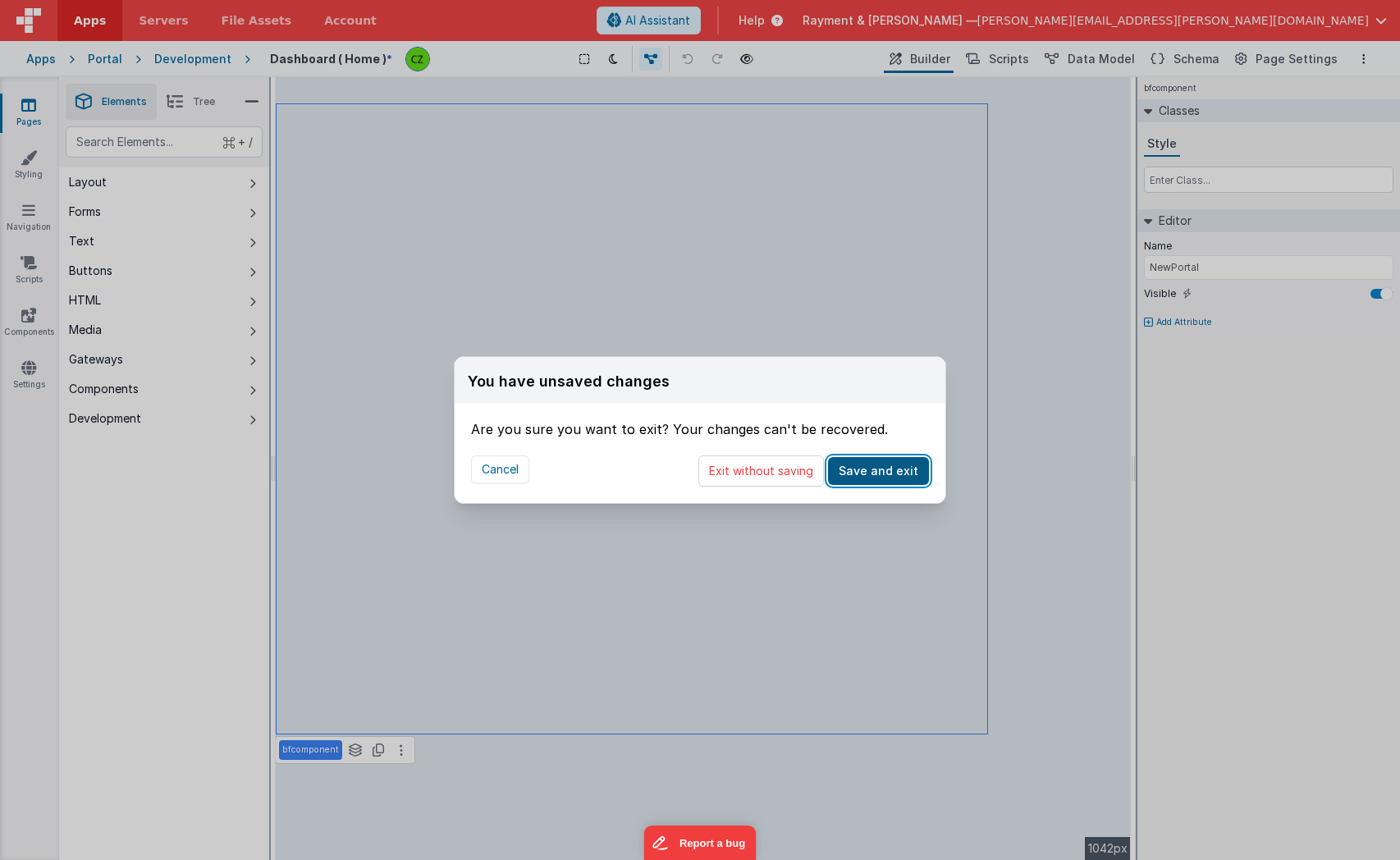
click at [887, 473] on button "Save and exit" at bounding box center [879, 471] width 101 height 28
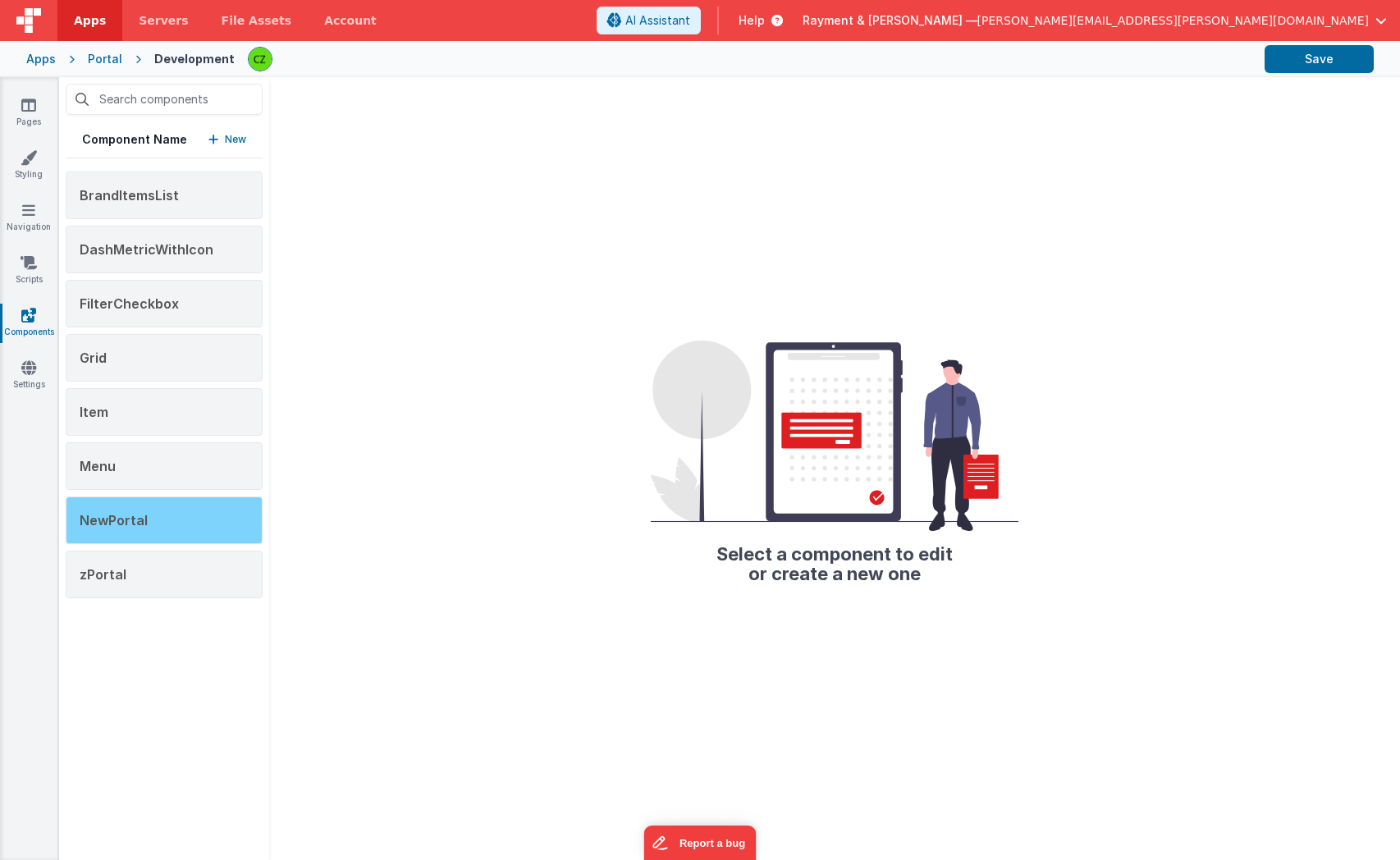
click at [138, 515] on span "NewPortal" at bounding box center [114, 520] width 68 height 16
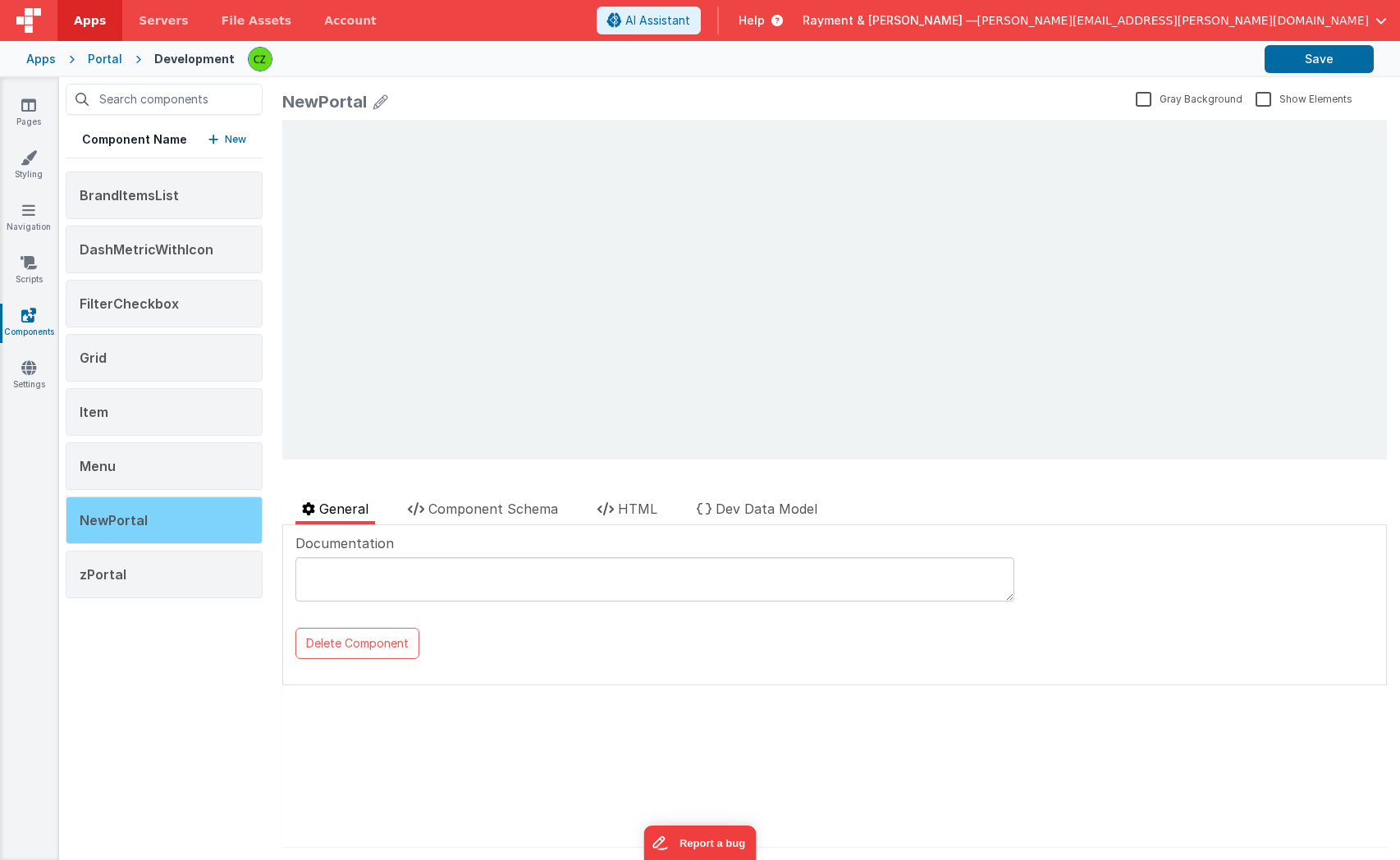
click at [138, 516] on span "NewPortal" at bounding box center [114, 520] width 68 height 16
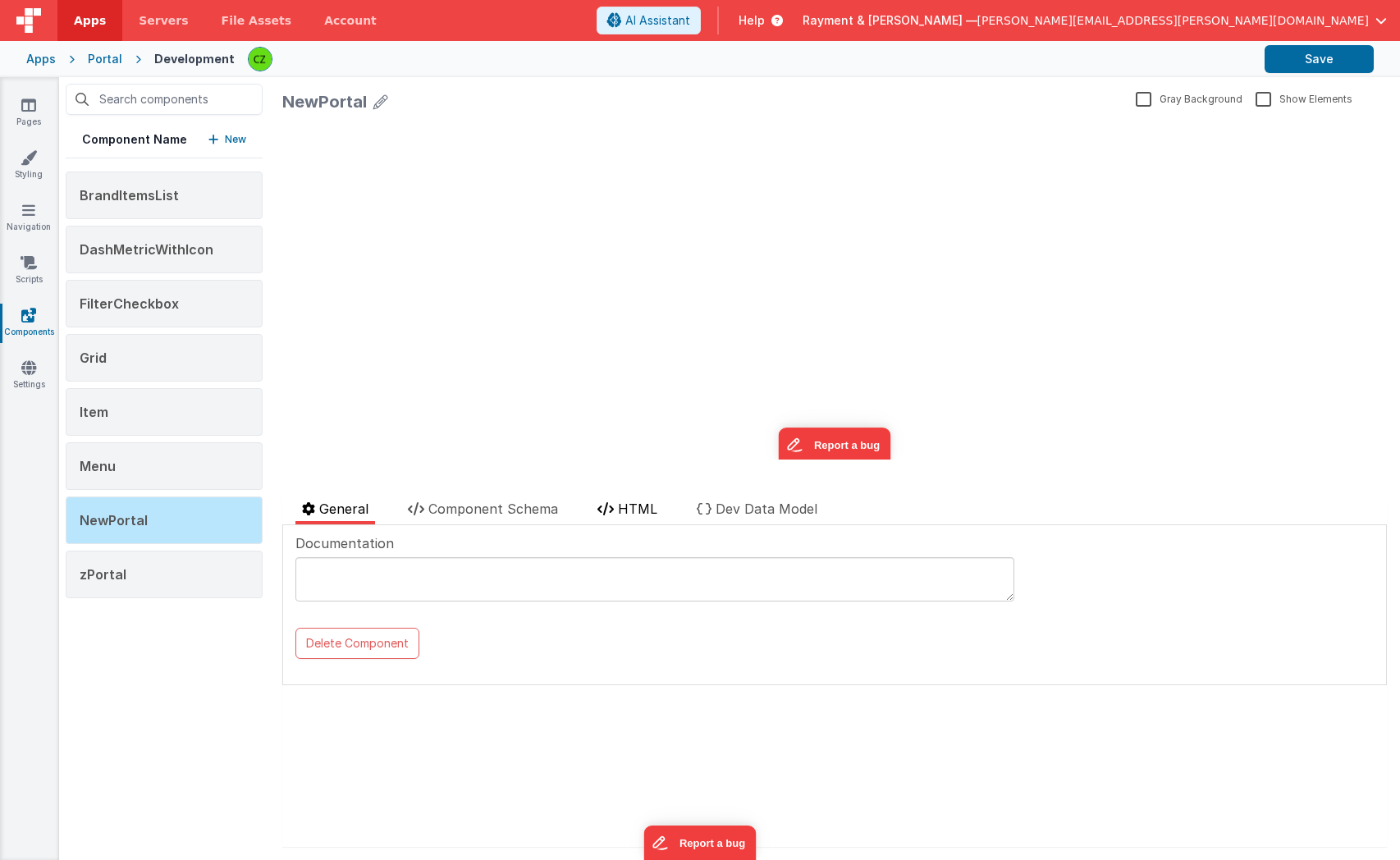
click at [640, 509] on span "HTML" at bounding box center [638, 509] width 40 height 16
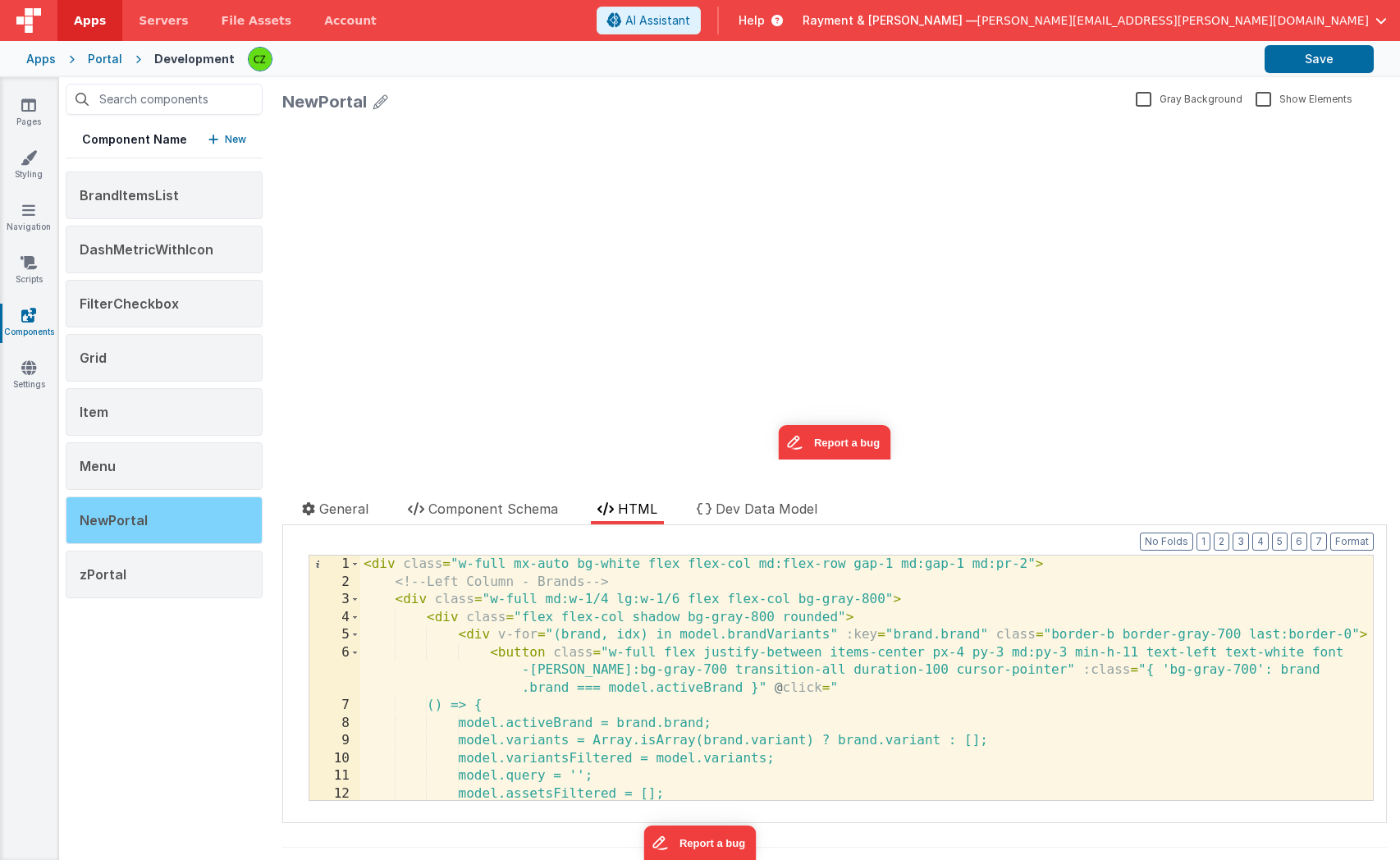
click at [160, 539] on div "NewPortal" at bounding box center [164, 520] width 197 height 47
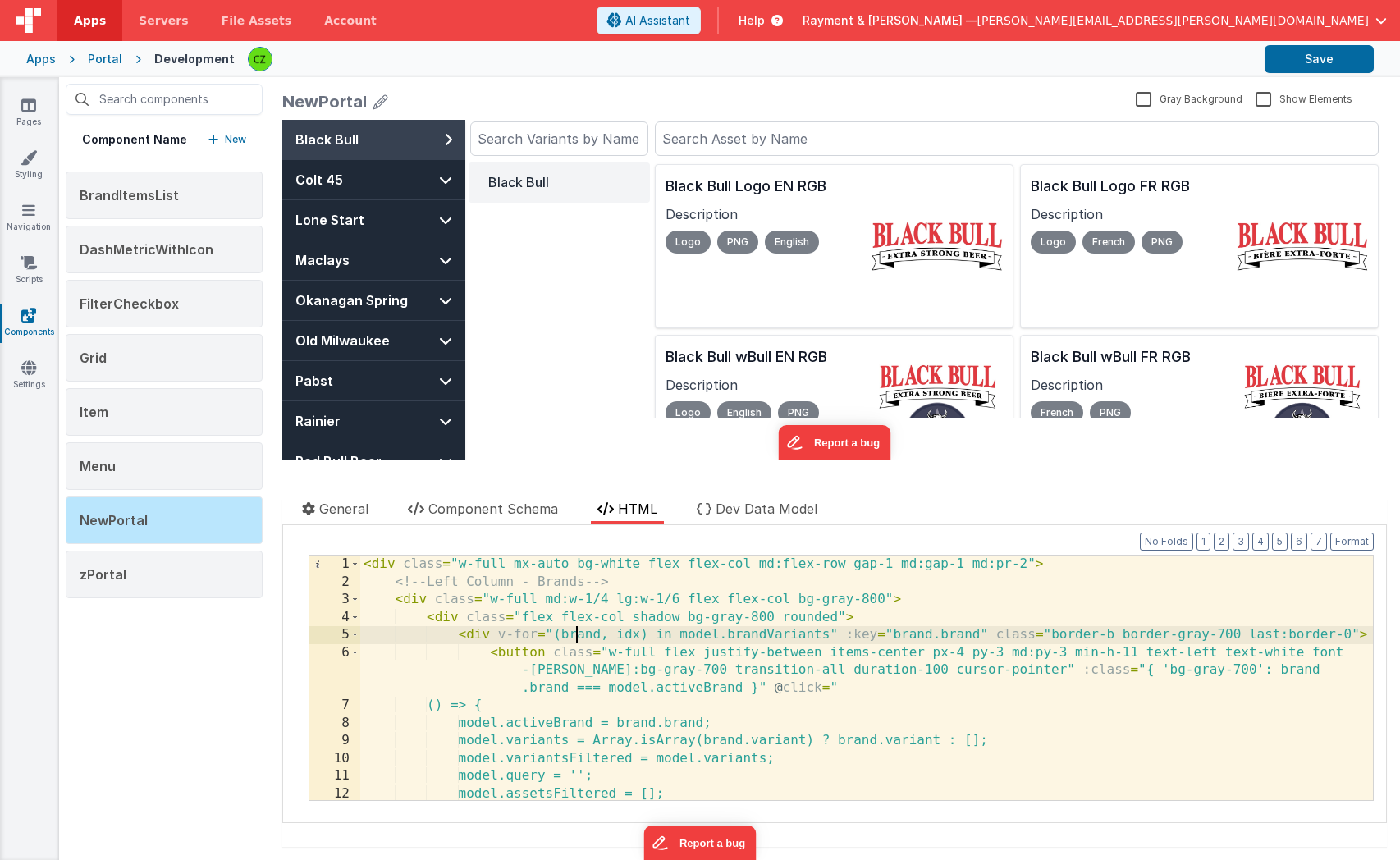
click at [573, 626] on div "< div class = "w-full mx-auto bg-white flex flex-col md:flex-row gap-1 md:gap-1…" at bounding box center [867, 695] width 1013 height 280
click at [1050, 74] on div "Apps Portal Development Save" at bounding box center [700, 59] width 1400 height 36
click at [1386, 62] on div "Apps Portal Development Save" at bounding box center [700, 59] width 1400 height 36
click at [179, 672] on div "Component Name New BrandItemsList DashMetricWithIcon FilterCheckbox Grid Item M…" at bounding box center [163, 468] width 210 height 783
click at [495, 495] on div at bounding box center [558, 486] width 552 height 27
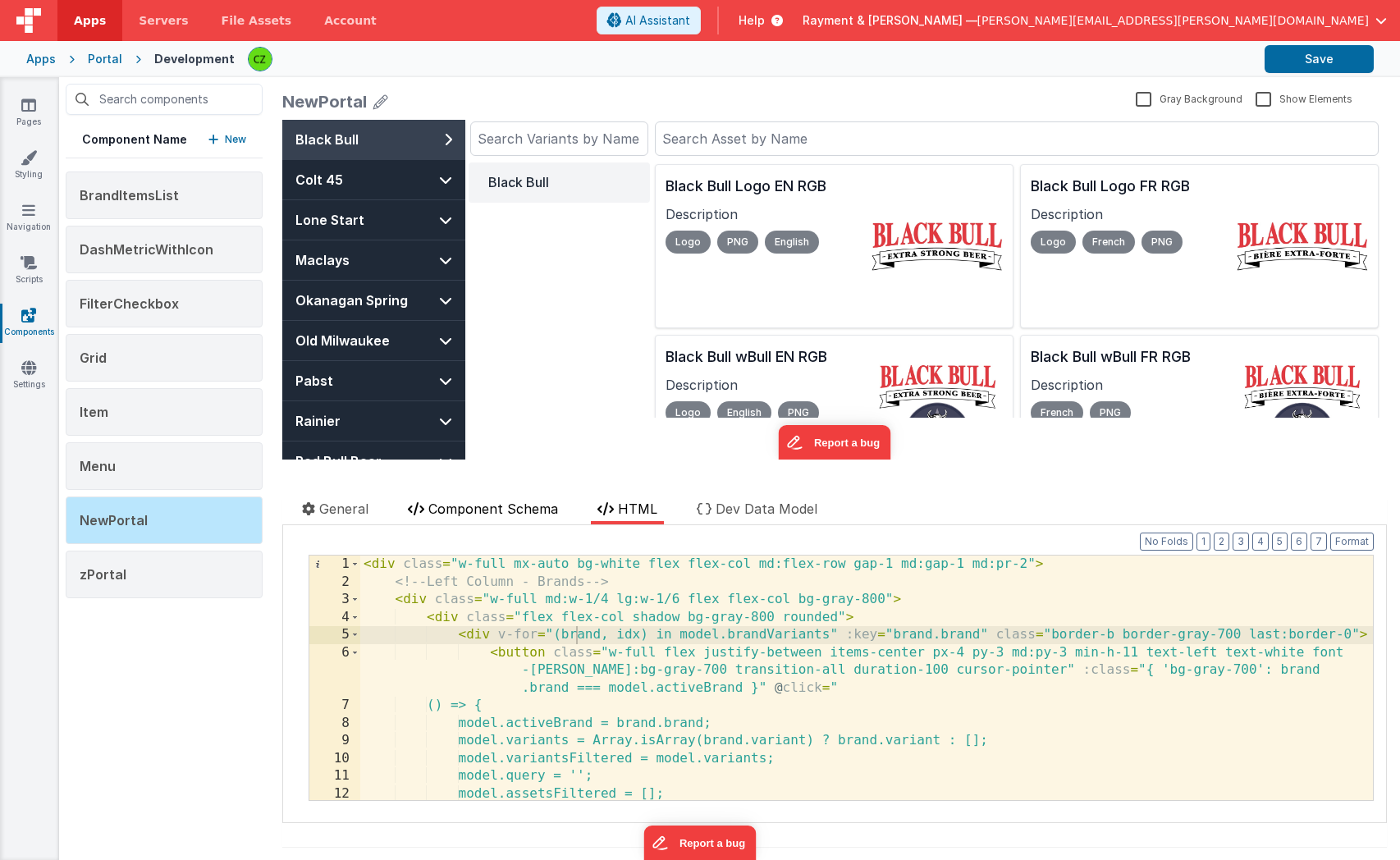
click at [495, 501] on span "Component Schema" at bounding box center [493, 509] width 130 height 16
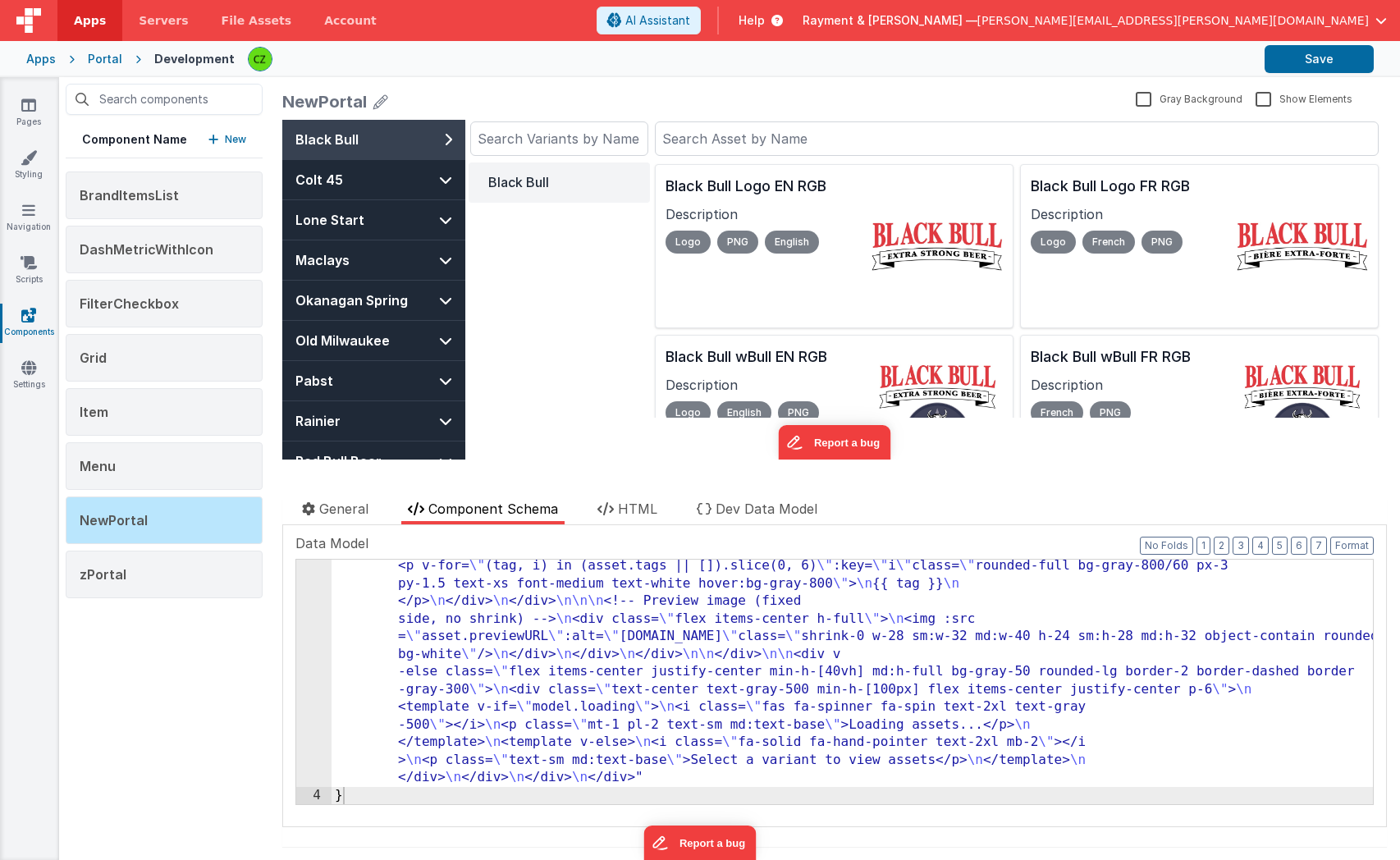
scroll to position [708, 0]
click at [618, 513] on li "HTML" at bounding box center [627, 512] width 73 height 26
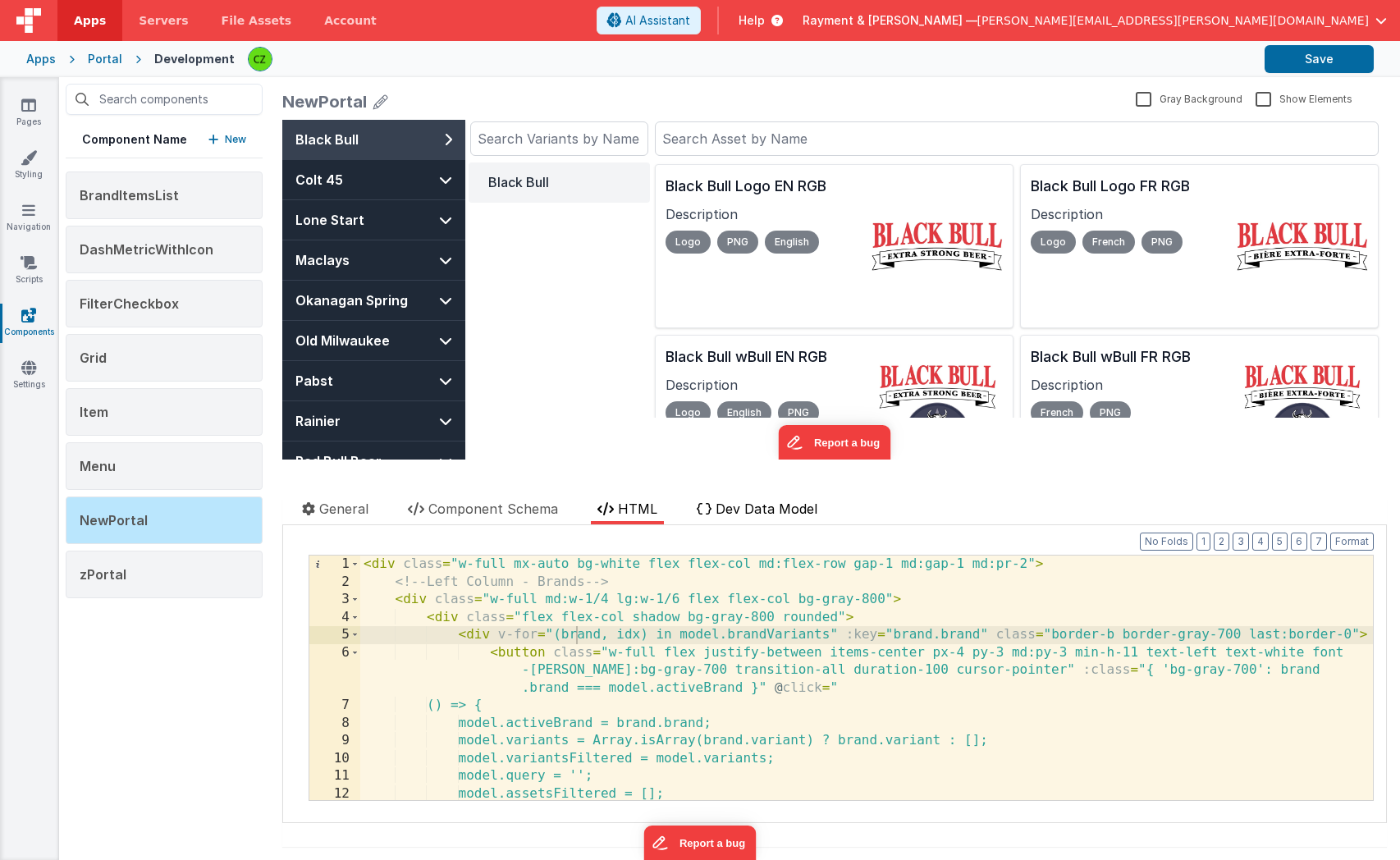
click at [732, 507] on span "Dev Data Model" at bounding box center [766, 509] width 102 height 16
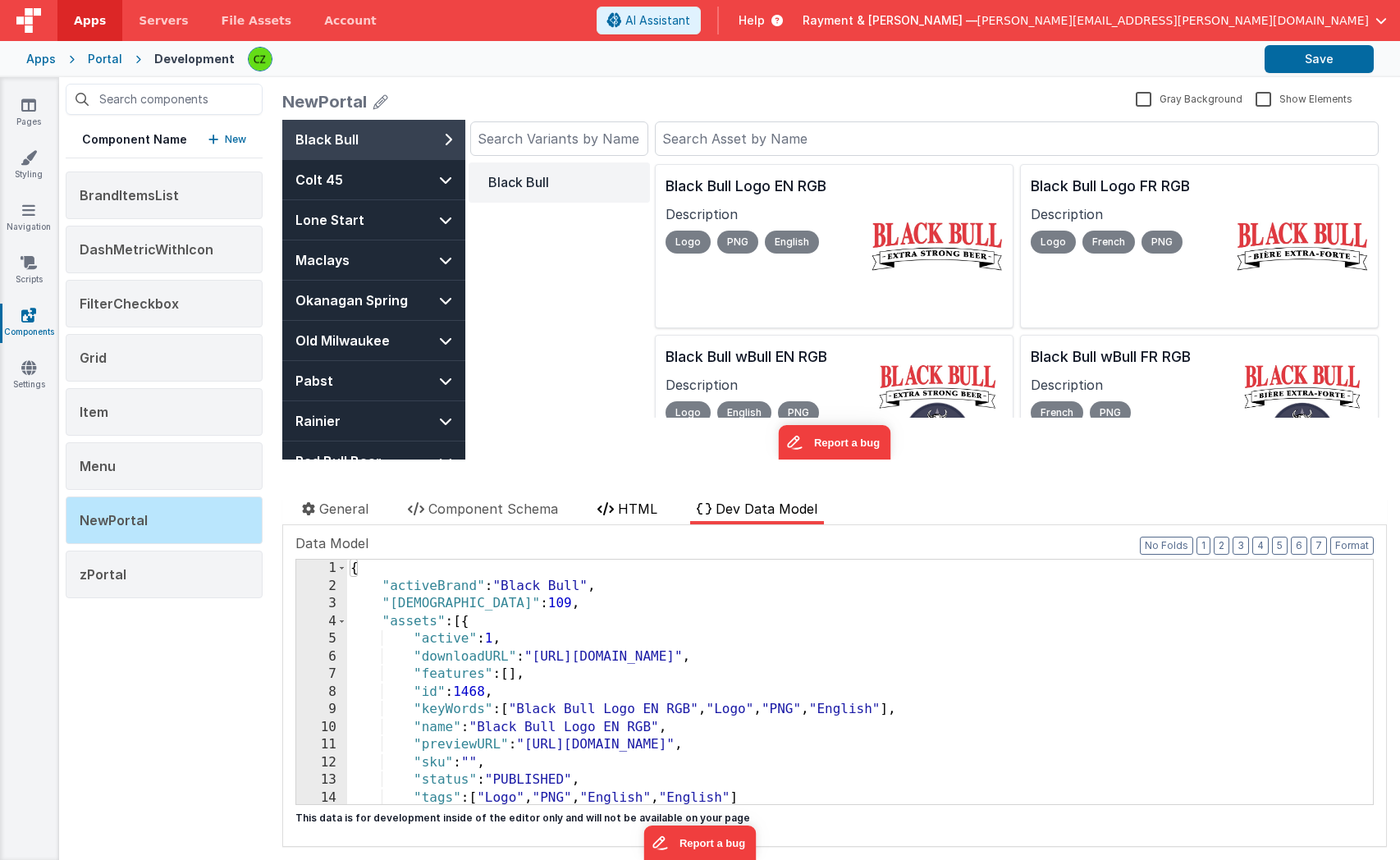
click at [627, 513] on span "HTML" at bounding box center [638, 509] width 40 height 16
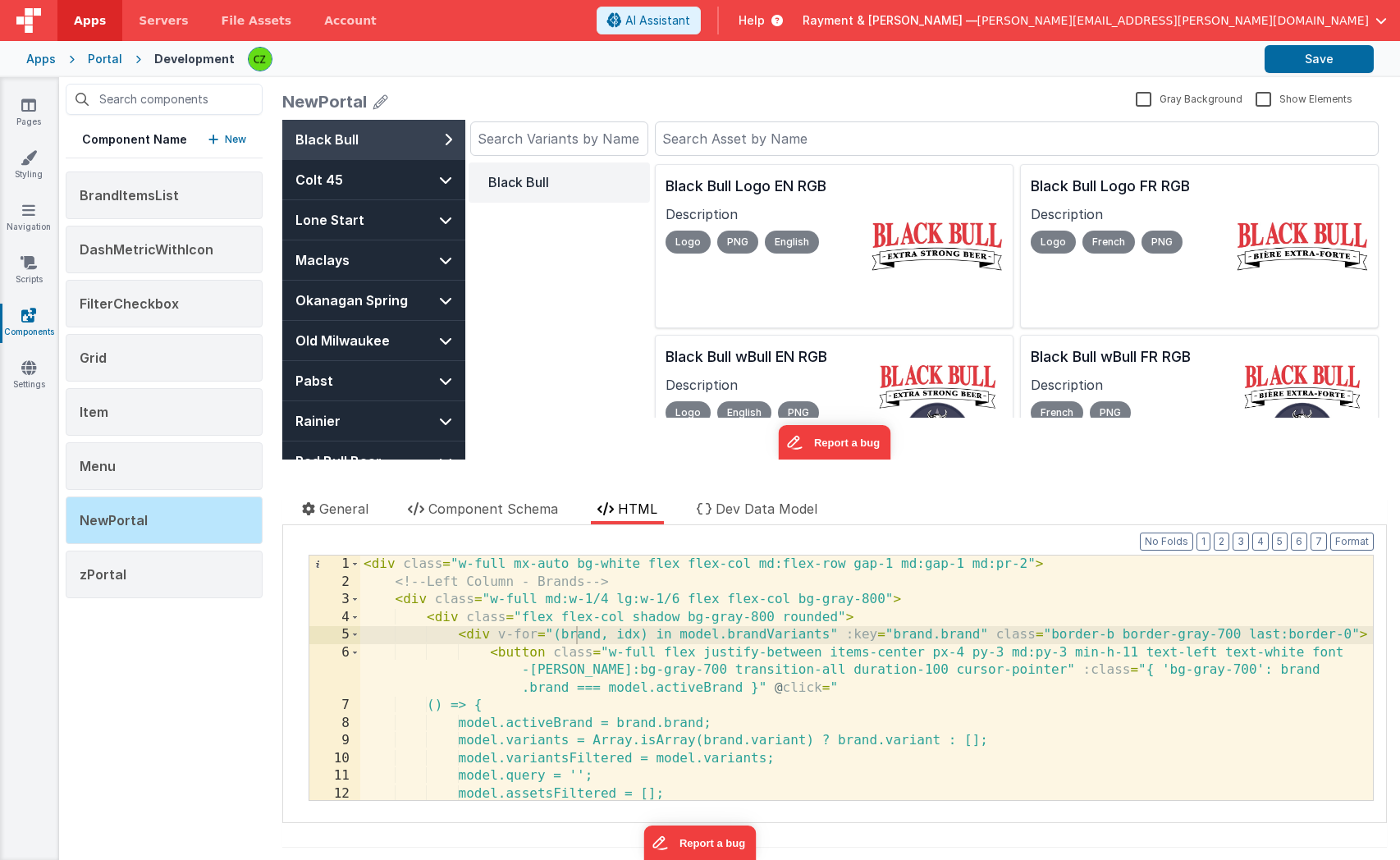
click at [607, 564] on div "< div class = "w-full mx-auto bg-white flex flex-col md:flex-row gap-1 md:gap-1…" at bounding box center [867, 695] width 1013 height 280
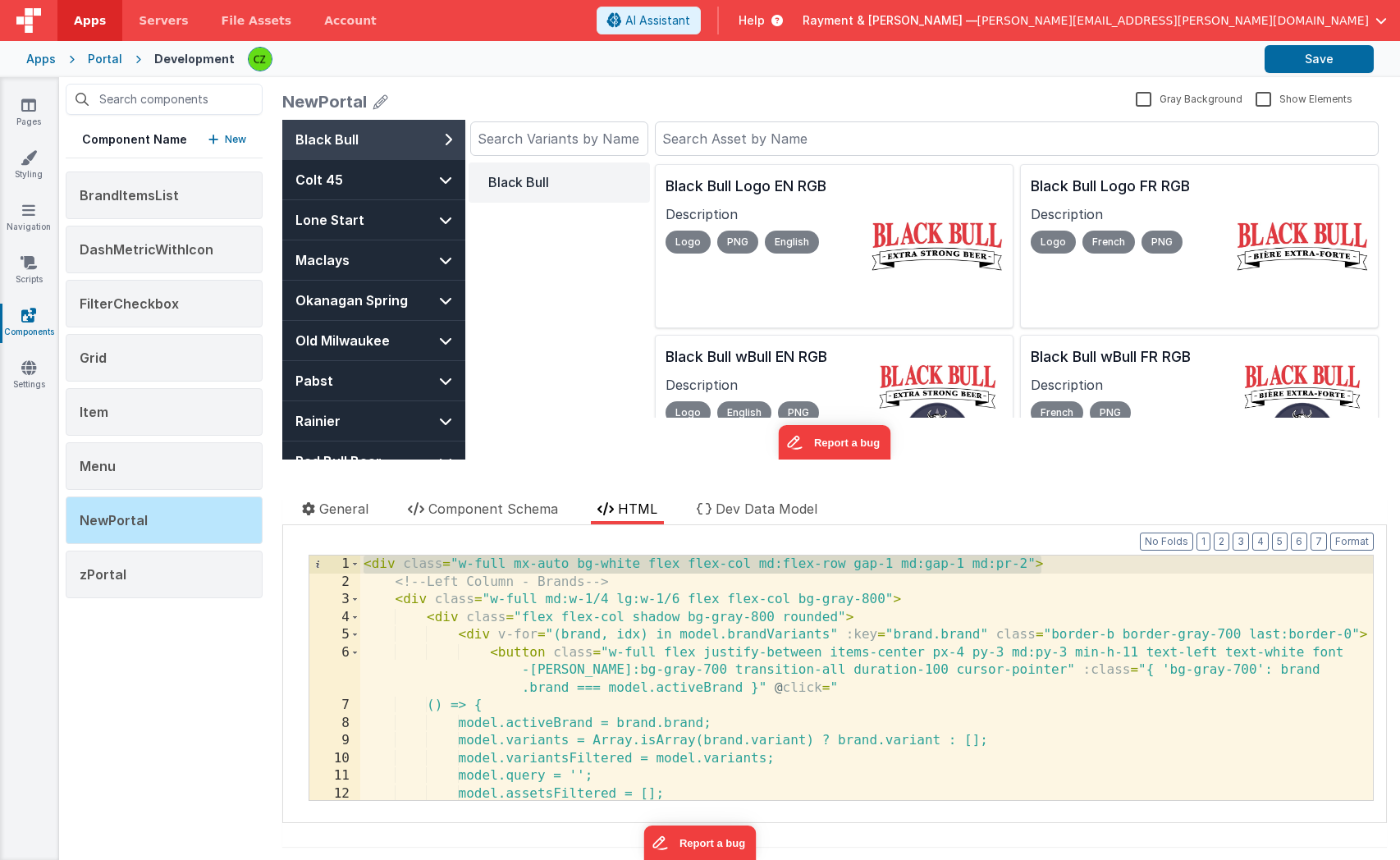
click at [403, 567] on div "< div class = "w-full mx-auto bg-white flex flex-col md:flex-row gap-1 md:gap-1…" at bounding box center [867, 695] width 1013 height 280
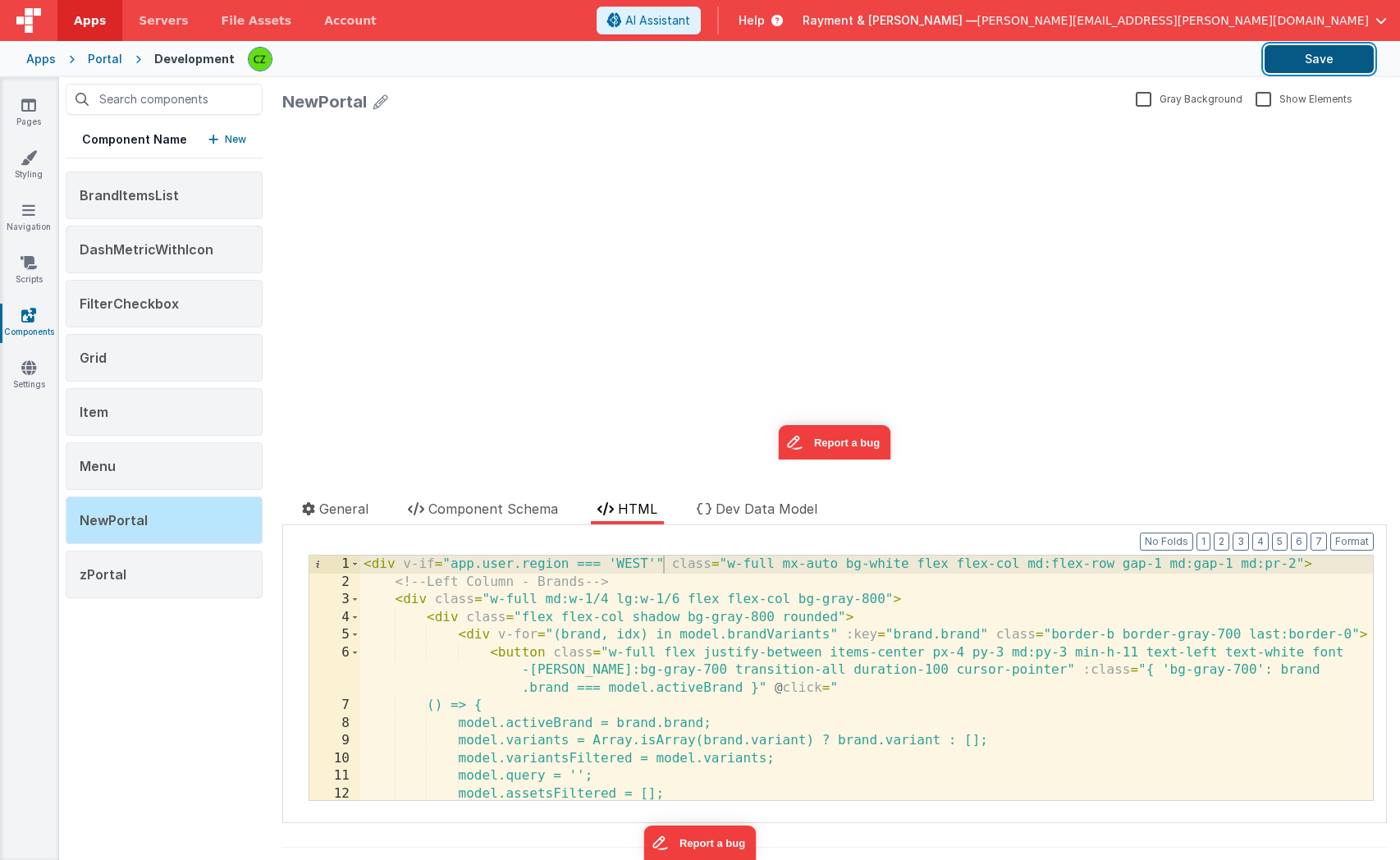
click at [1316, 53] on button "Save" at bounding box center [1319, 59] width 109 height 28
click at [669, 566] on div "< div v-if = "app.user.region === 'WEST'" class = "w-full mx-auto bg-white flex…" at bounding box center [867, 695] width 1013 height 280
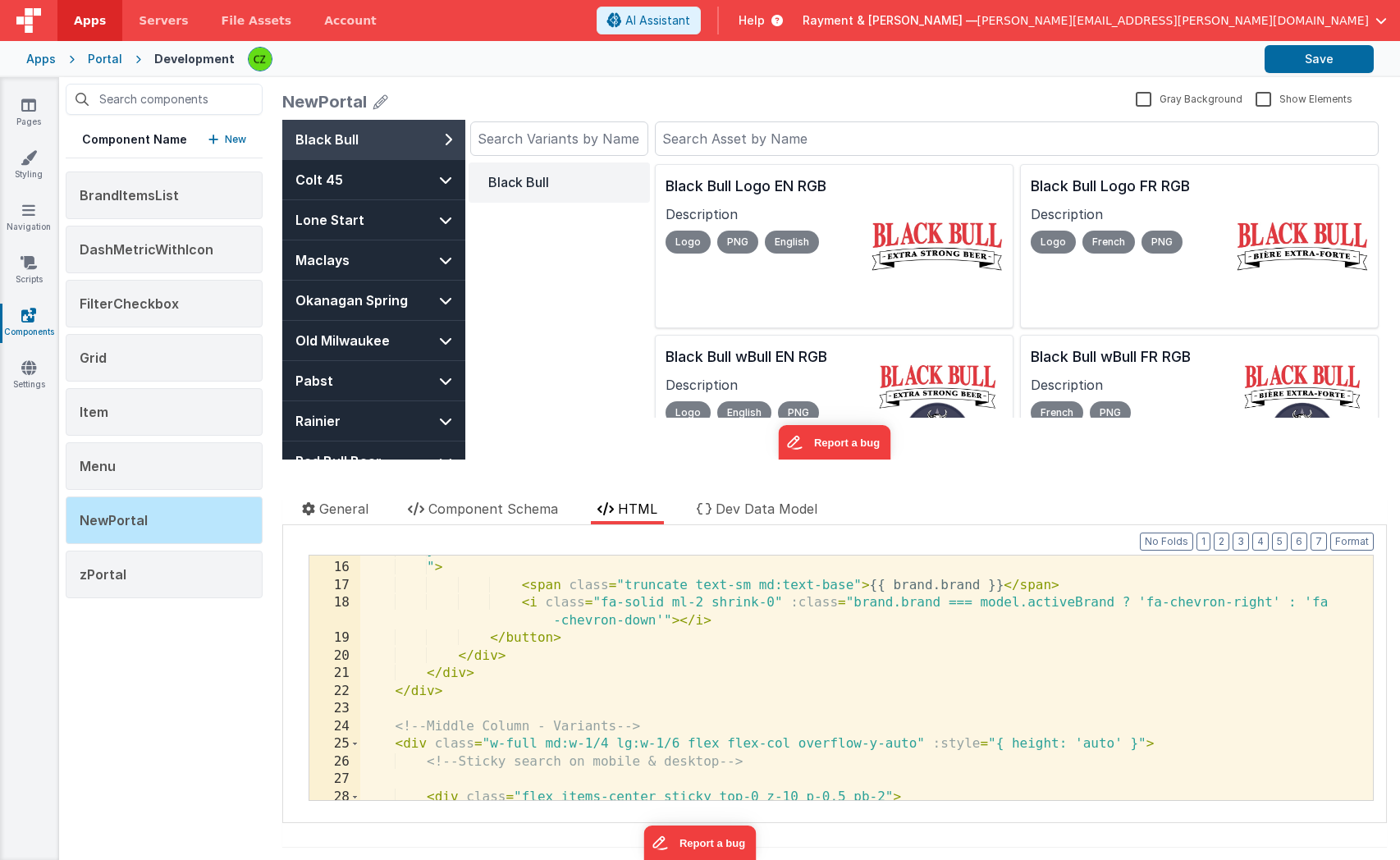
scroll to position [0, 0]
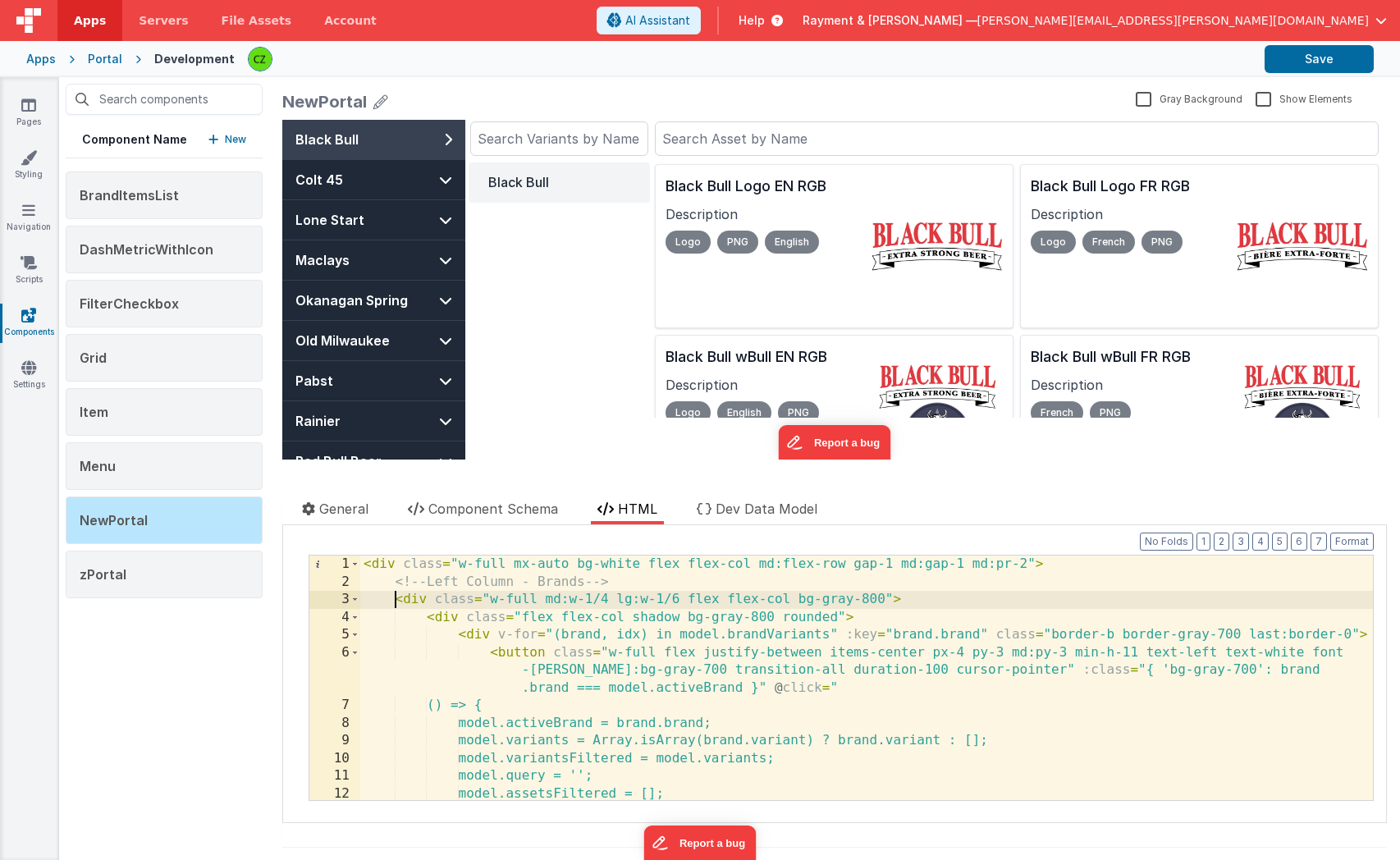
click at [444, 563] on div "< div class = "w-full mx-auto bg-white flex flex-col md:flex-row gap-1 md:gap-1…" at bounding box center [867, 695] width 1013 height 280
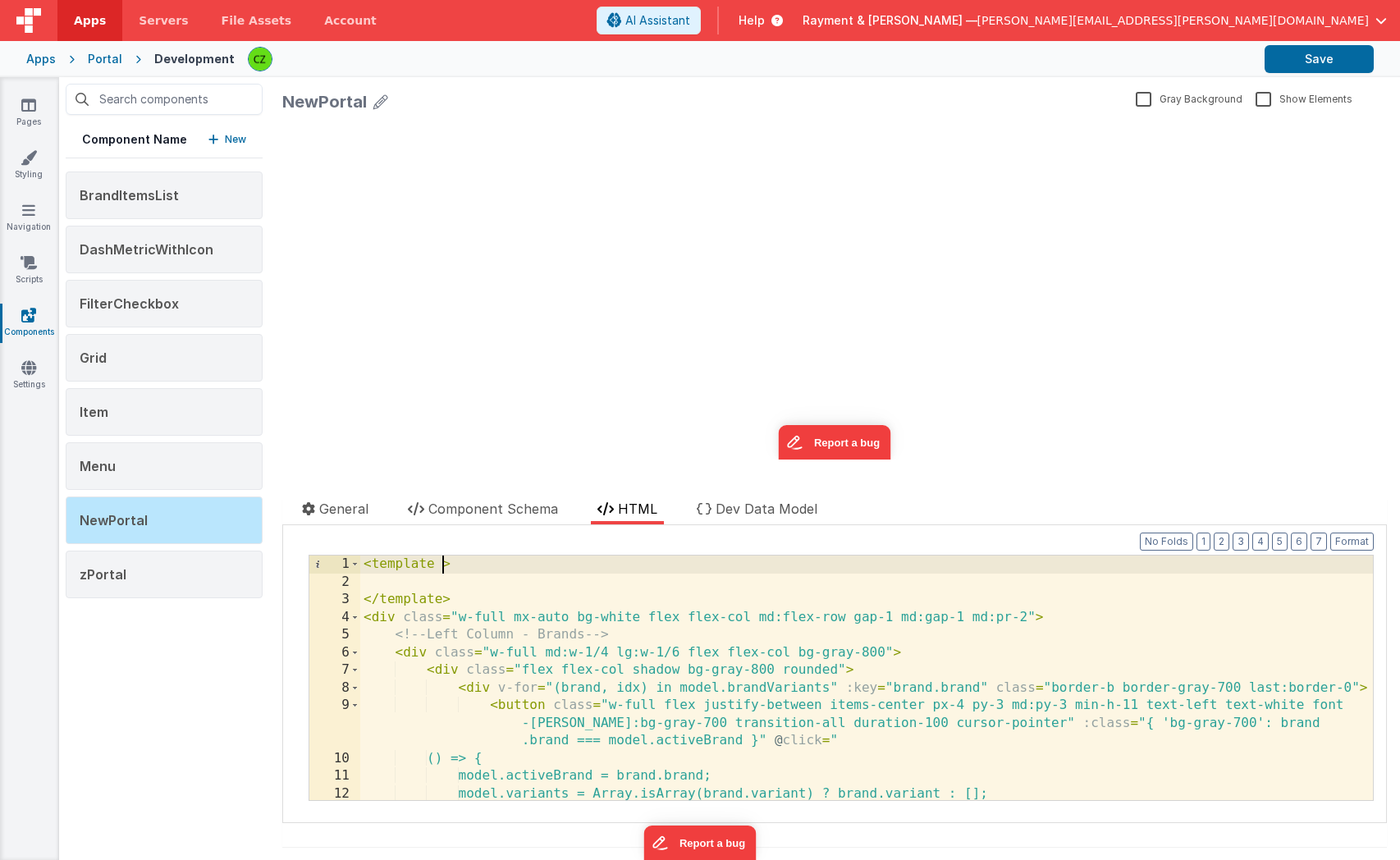
paste textarea
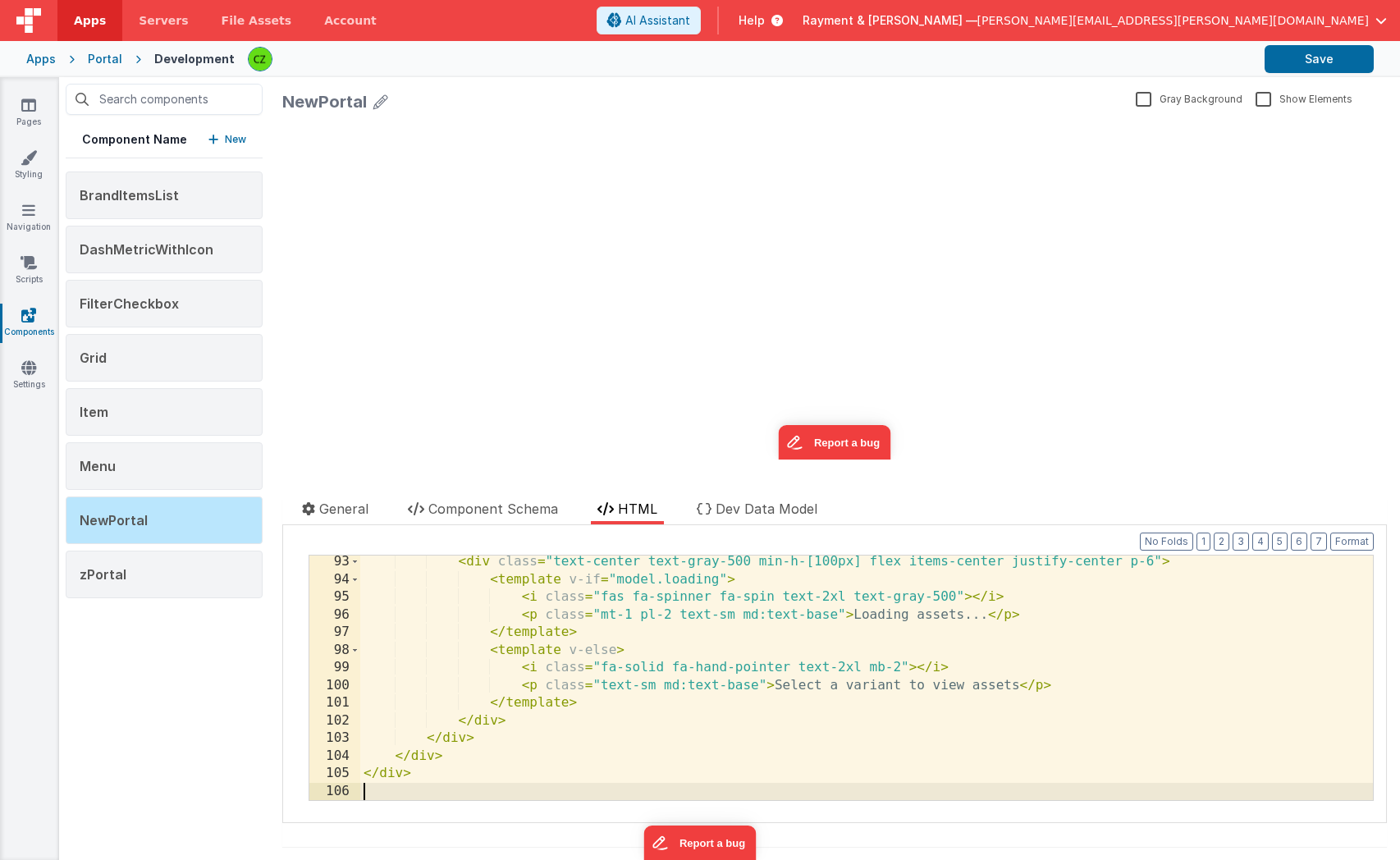
scroll to position [1838, 0]
click at [1351, 544] on button "Format" at bounding box center [1353, 541] width 44 height 18
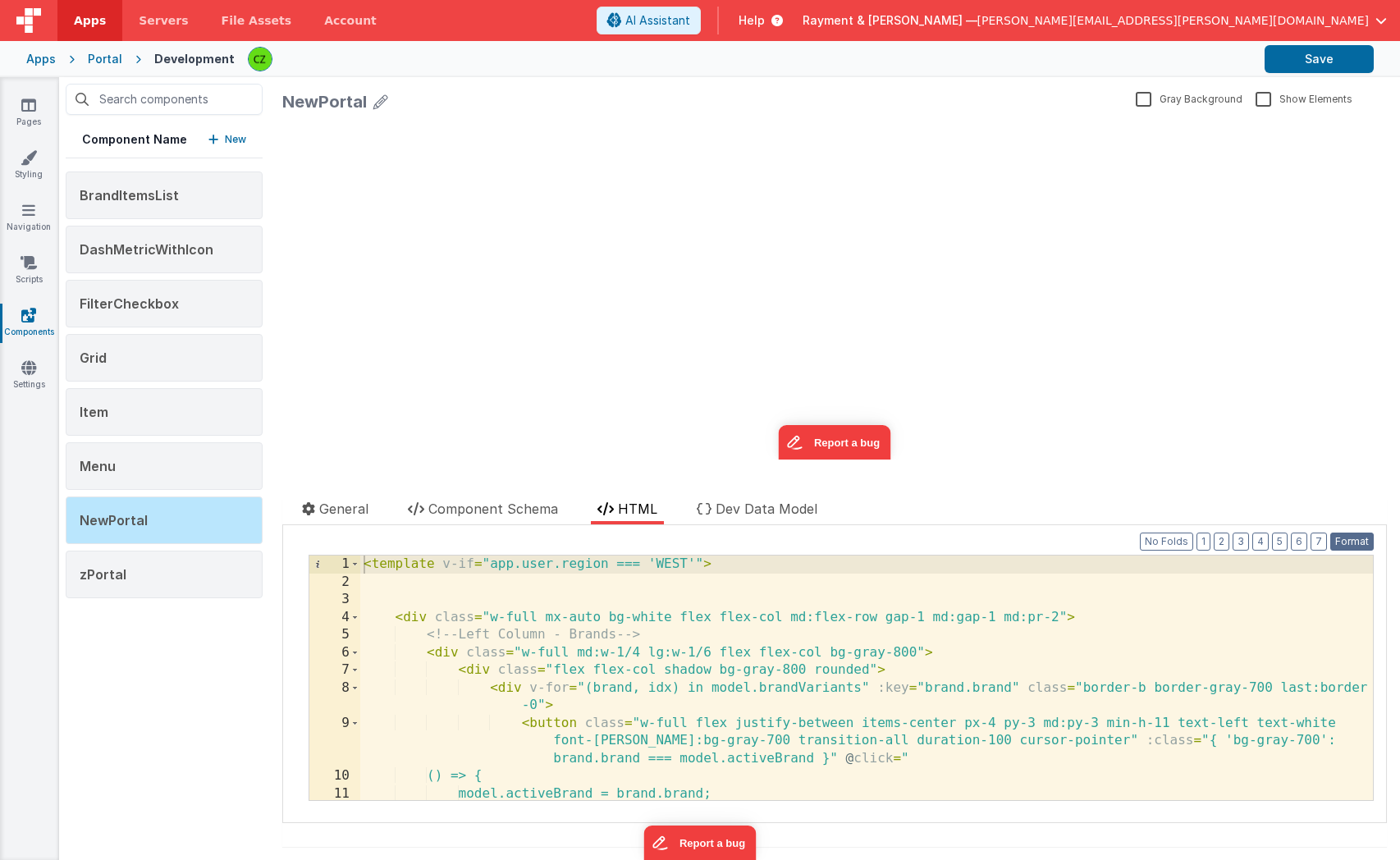
scroll to position [0, 0]
click at [565, 593] on div "< template v-if = "app.user.region === 'WEST'" > < div class = "w-full mx-auto …" at bounding box center [867, 695] width 1013 height 280
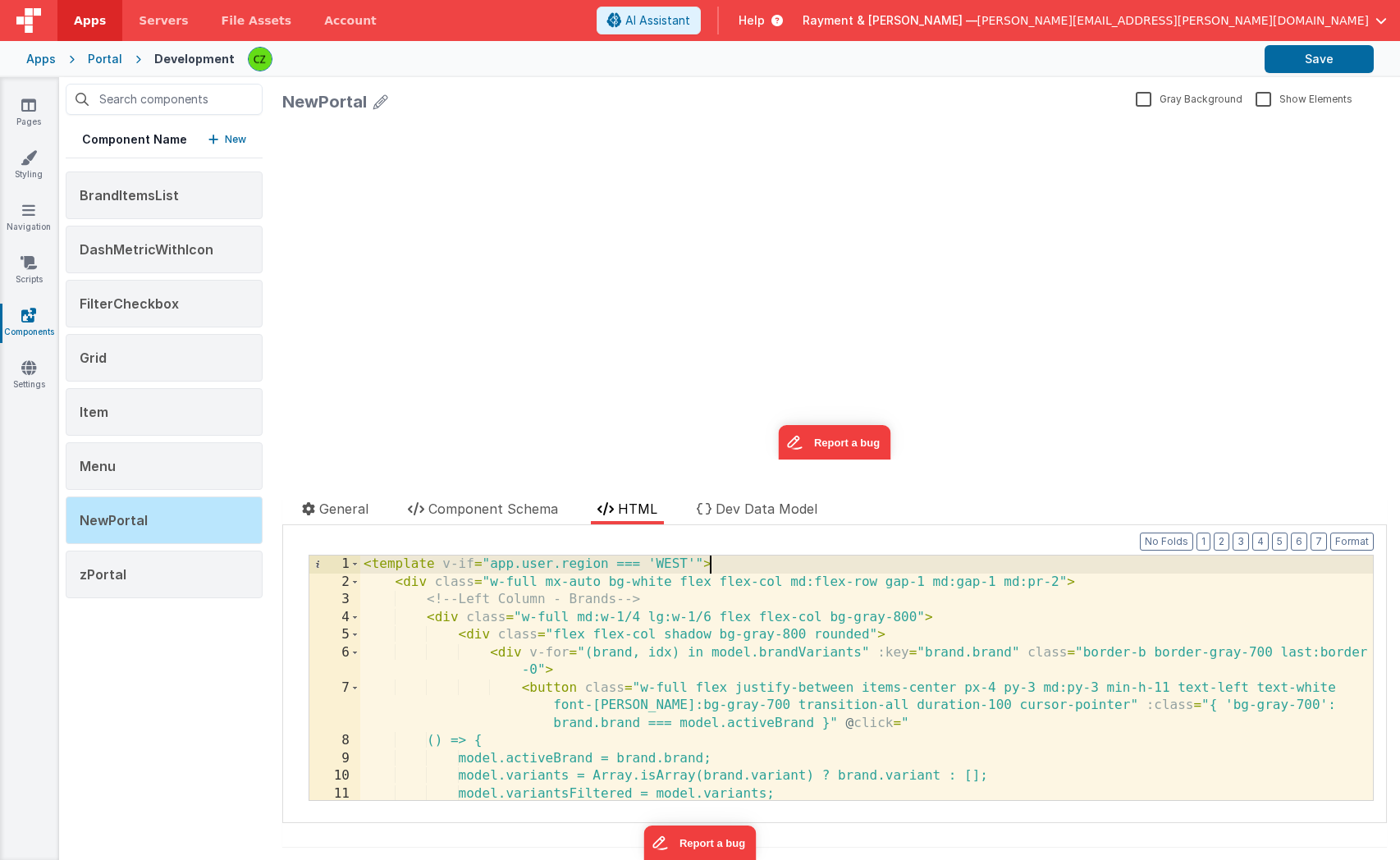
click at [652, 578] on div "< template v-if = "app.user.region === 'WEST'" > < div class = "w-full mx-auto …" at bounding box center [867, 695] width 1013 height 280
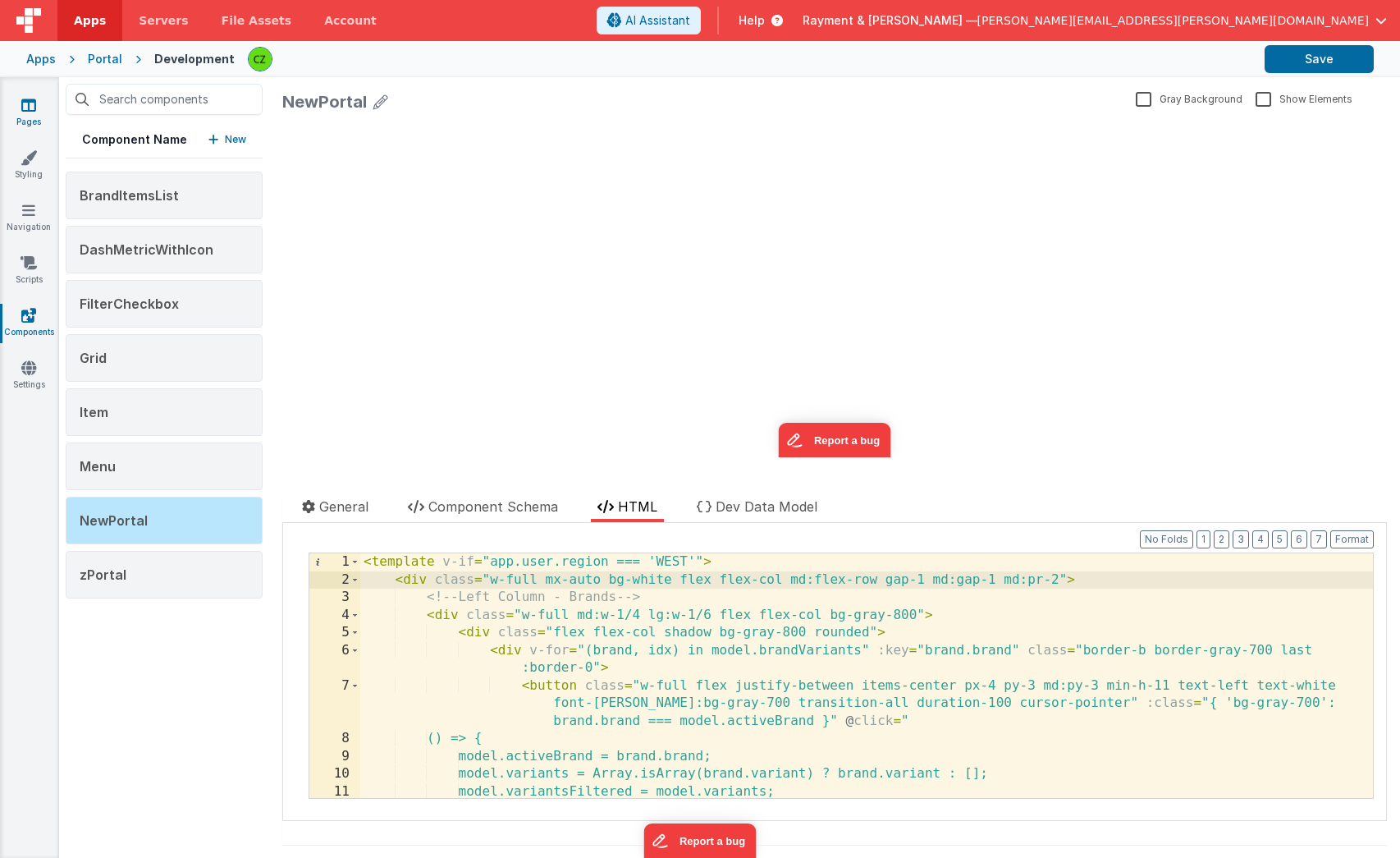
click at [32, 106] on icon at bounding box center [28, 104] width 15 height 16
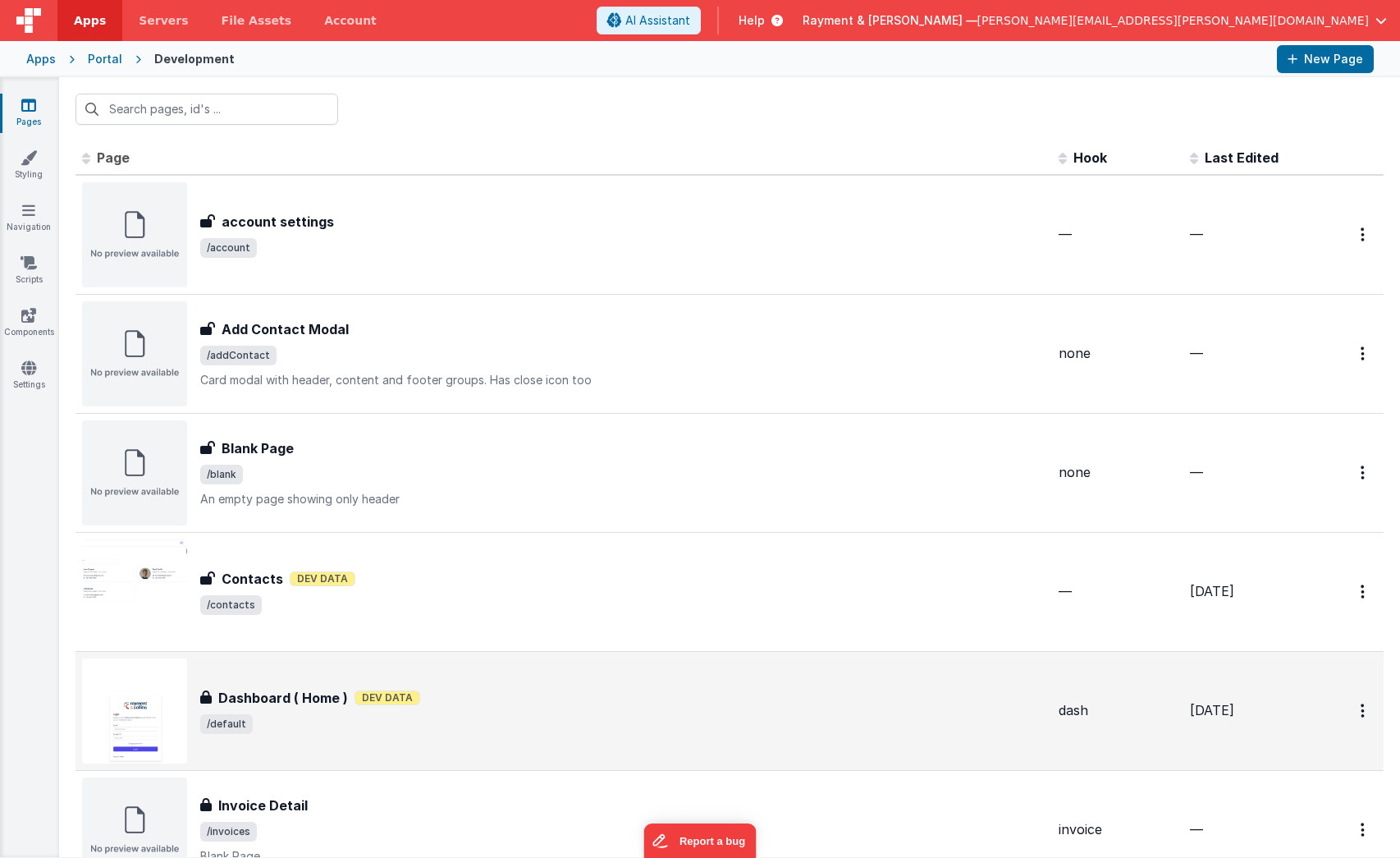
click at [458, 709] on div "Dashboard ( Home ) Dashboard ( Home ) Dev Data /default" at bounding box center [623, 711] width 846 height 46
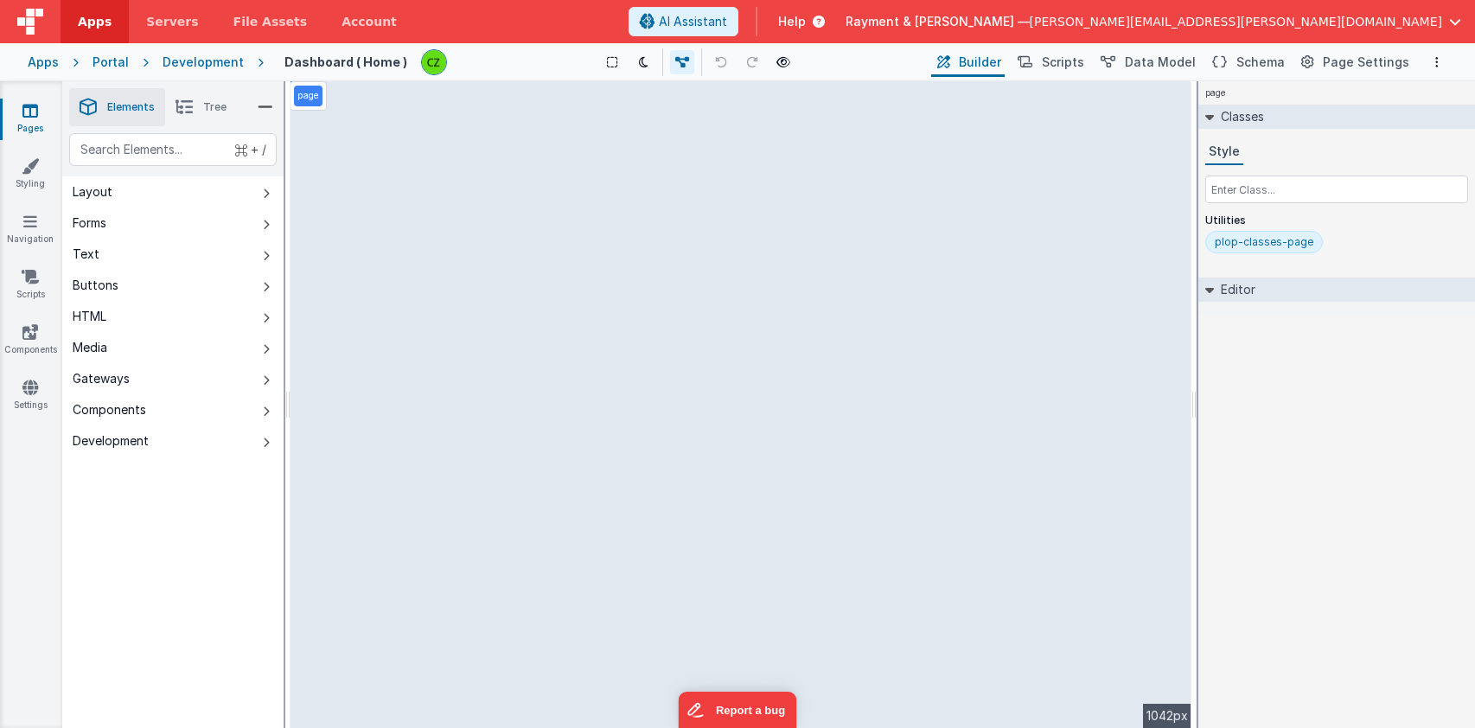
click at [1214, 285] on h2 "Editor" at bounding box center [1235, 290] width 42 height 24
click at [1213, 291] on icon at bounding box center [1210, 289] width 14 height 9
click at [1248, 243] on div "plop-classes-page" at bounding box center [1264, 242] width 99 height 14
click at [1248, 242] on div "plop-classes-page" at bounding box center [1264, 242] width 99 height 14
click at [1248, 243] on div "plop-classes-page" at bounding box center [1264, 242] width 99 height 14
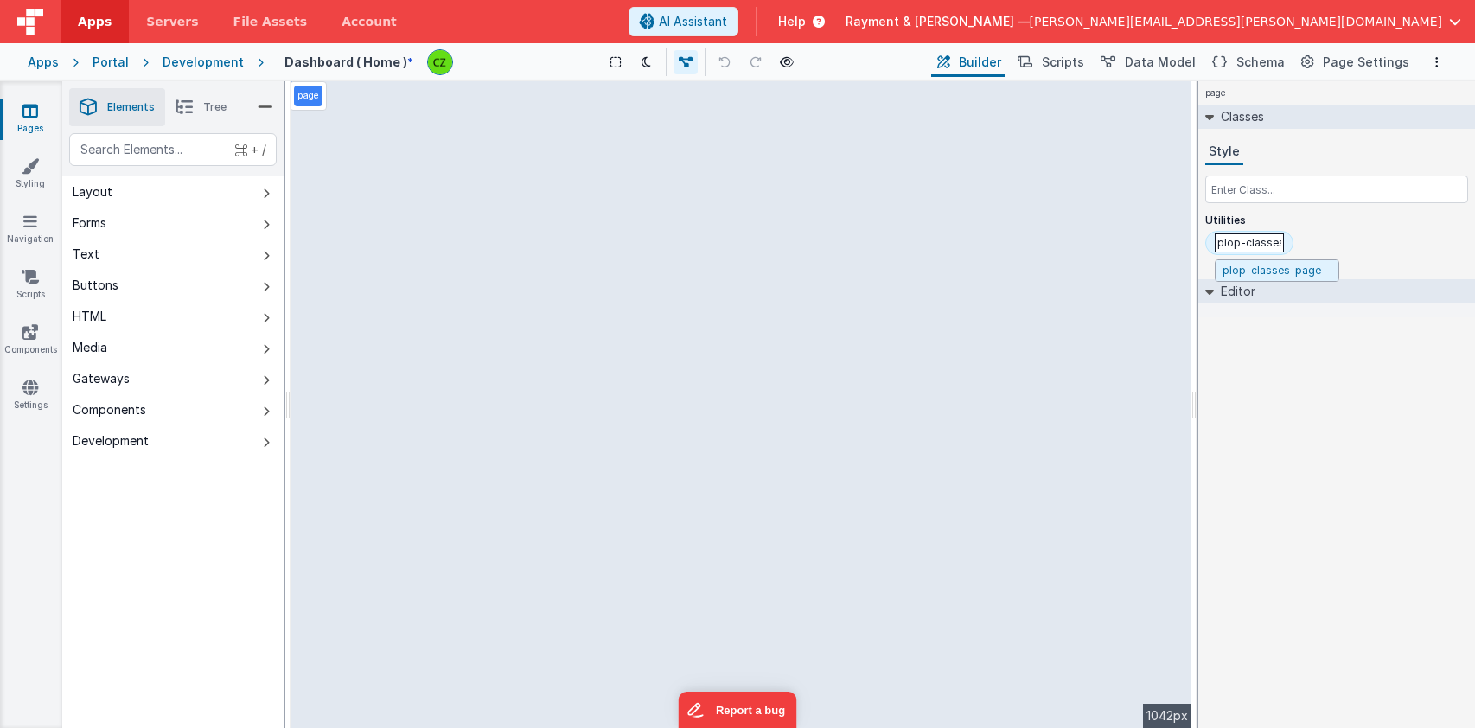
scroll to position [0, 29]
click at [1357, 241] on div "plop-classes-page" at bounding box center [1336, 245] width 263 height 29
click at [1033, 65] on icon at bounding box center [1025, 63] width 15 height 18
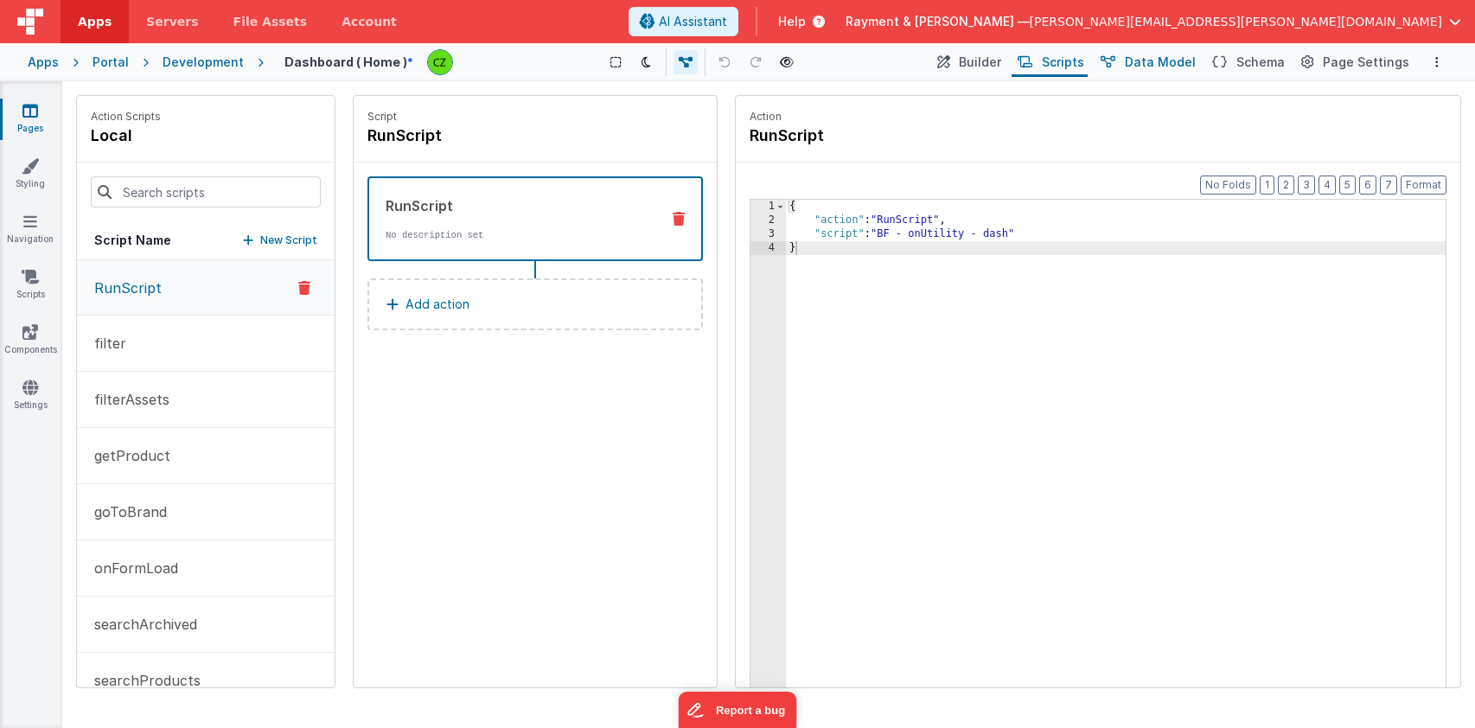
click at [1149, 60] on span "Data Model" at bounding box center [1160, 62] width 71 height 17
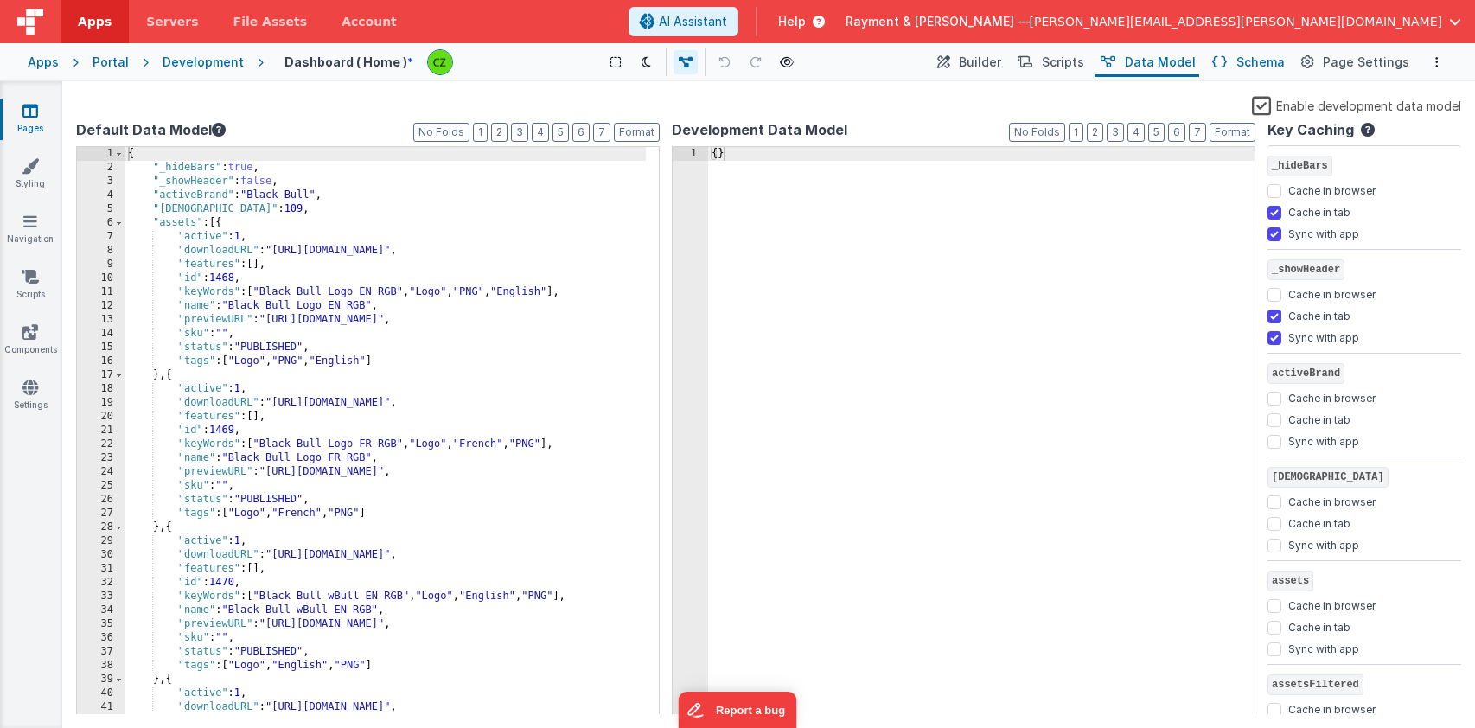
click at [1275, 66] on span "Schema" at bounding box center [1261, 62] width 48 height 17
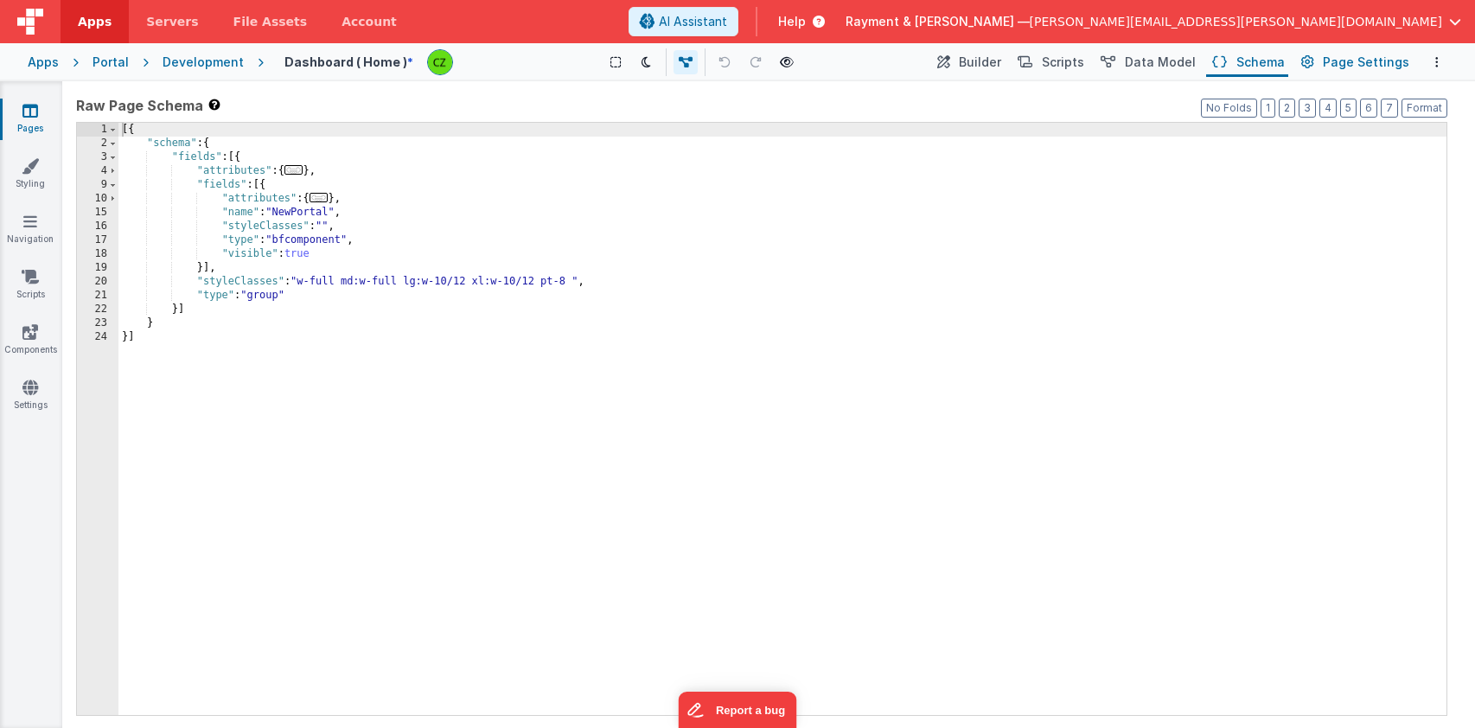
click at [1337, 62] on span "Page Settings" at bounding box center [1366, 62] width 86 height 17
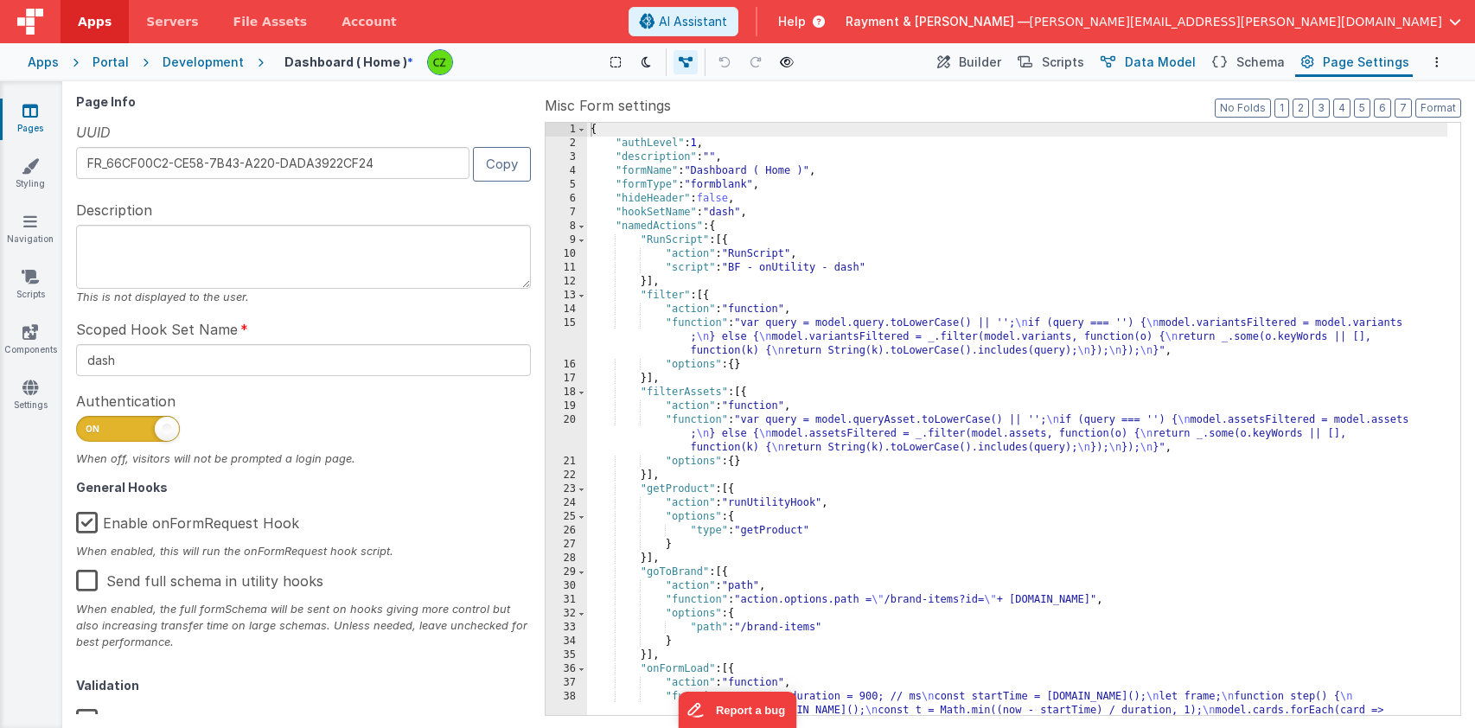
click at [1151, 65] on span "Data Model" at bounding box center [1160, 62] width 71 height 17
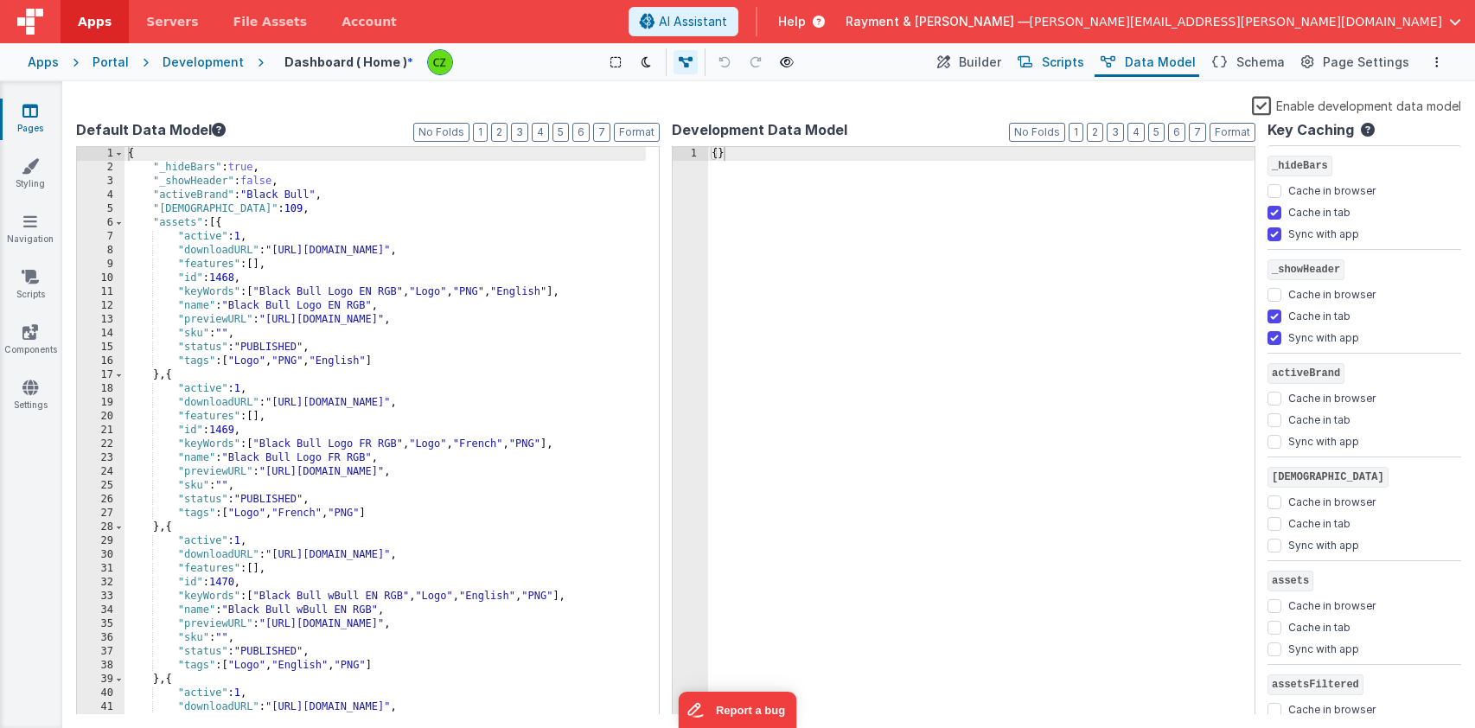
click at [1068, 63] on span "Scripts" at bounding box center [1063, 62] width 42 height 17
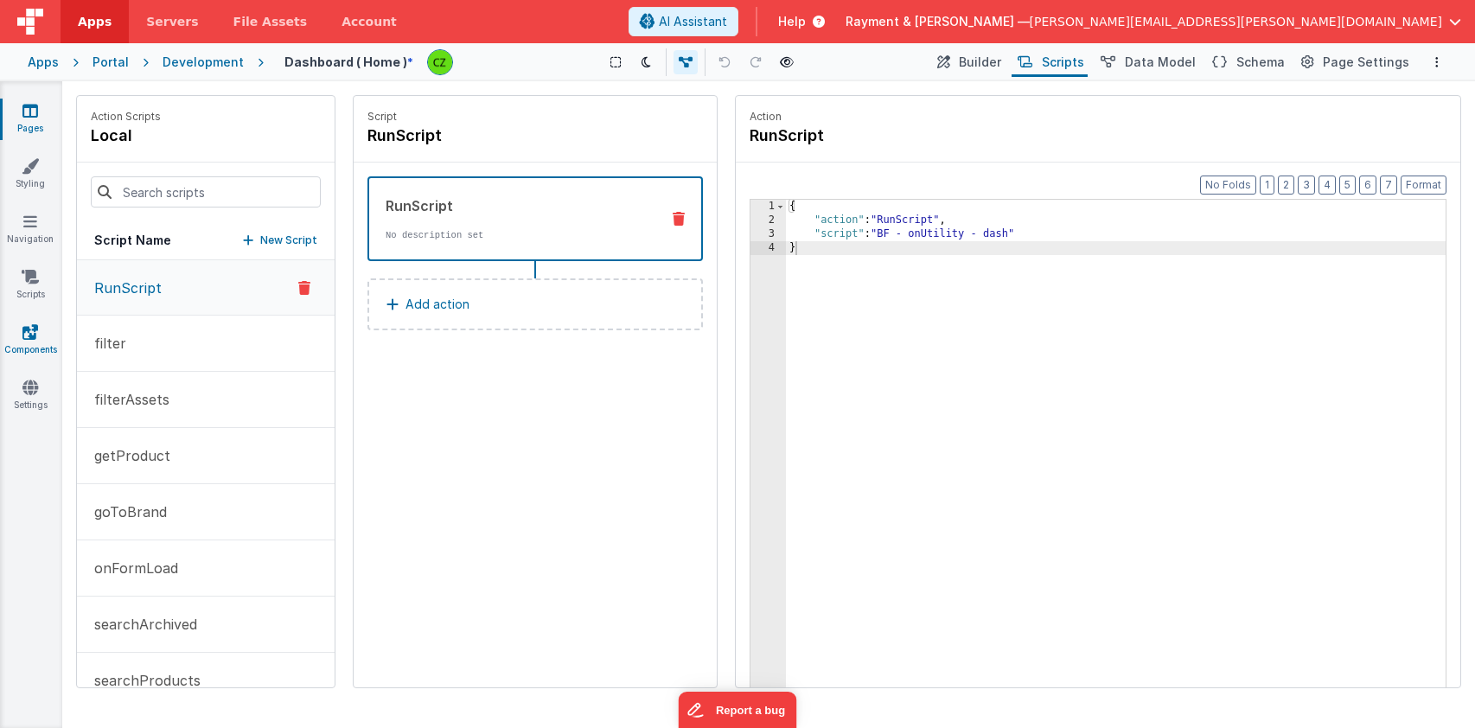
click at [30, 323] on icon at bounding box center [30, 331] width 16 height 17
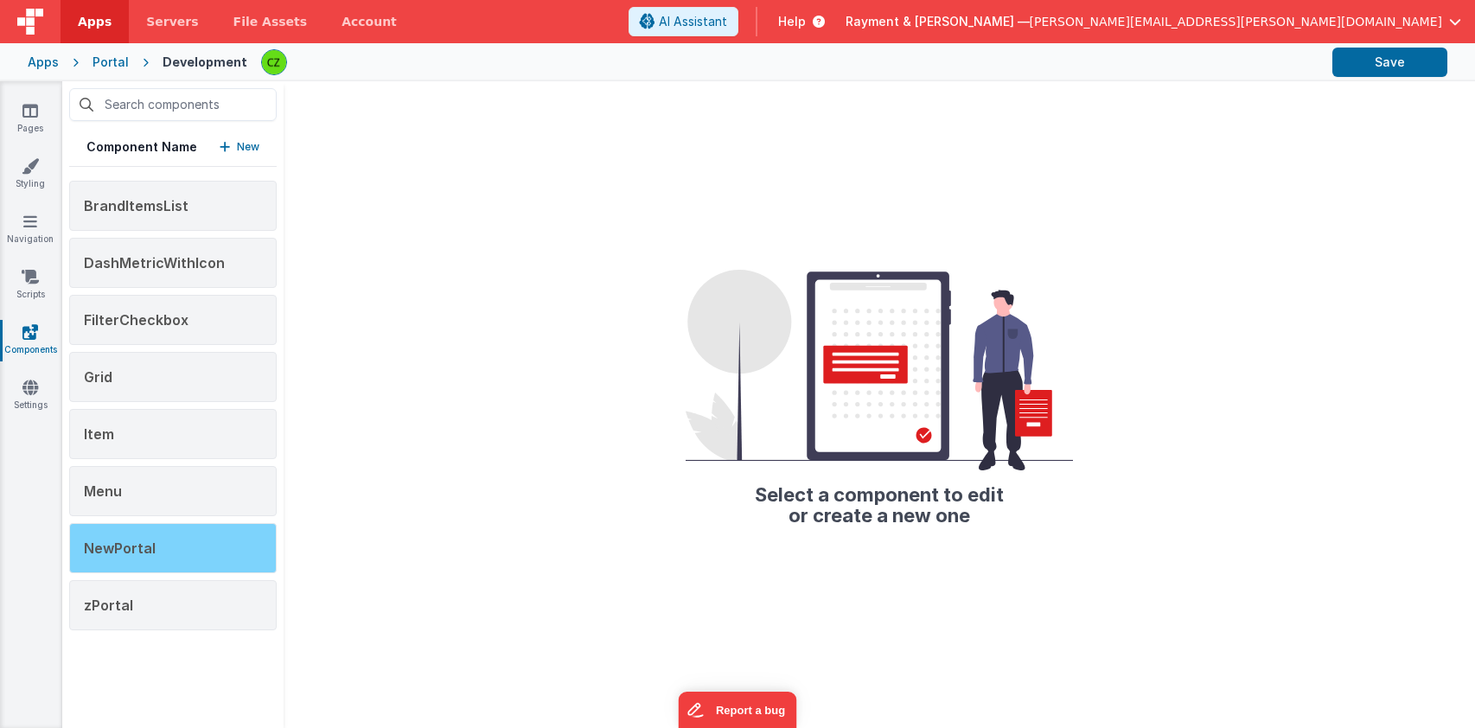
click at [150, 556] on span "NewPortal" at bounding box center [120, 548] width 72 height 17
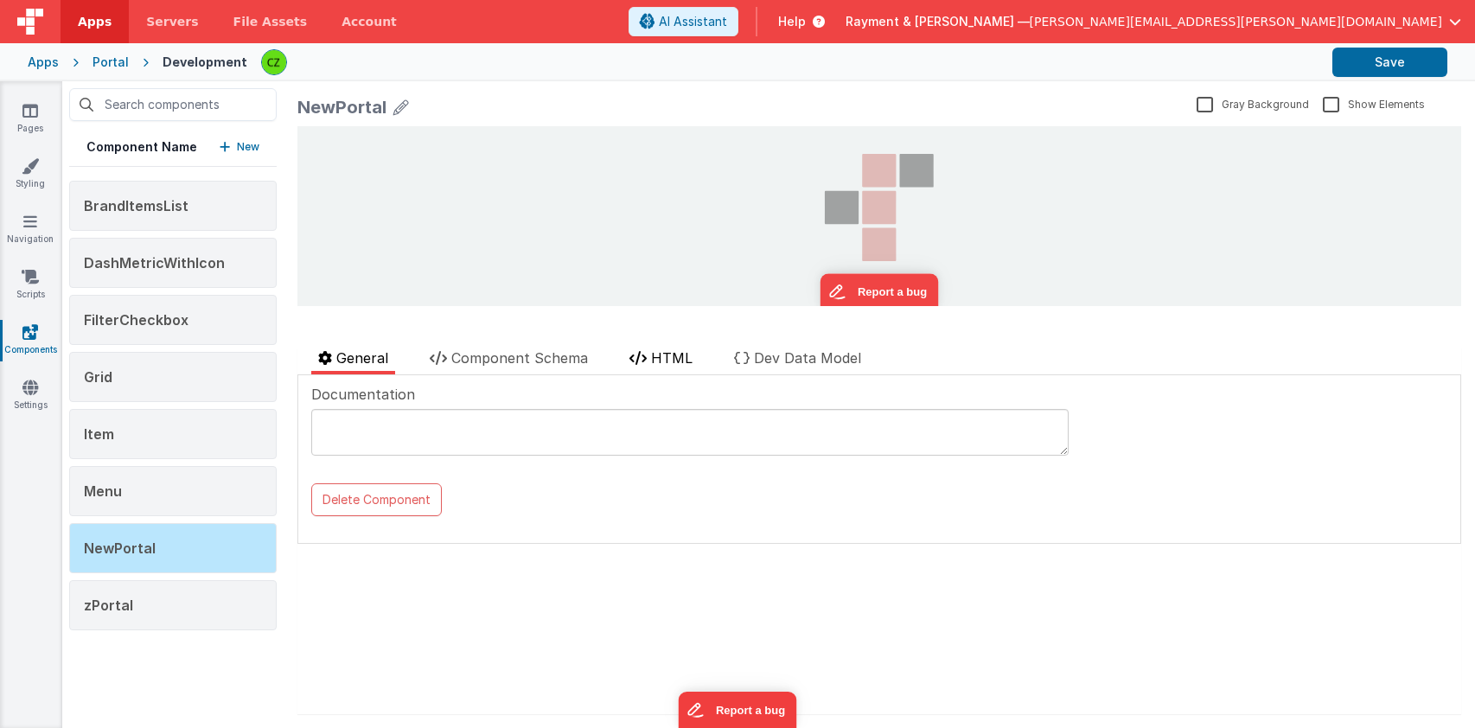
click at [678, 358] on span "HTML" at bounding box center [672, 357] width 42 height 17
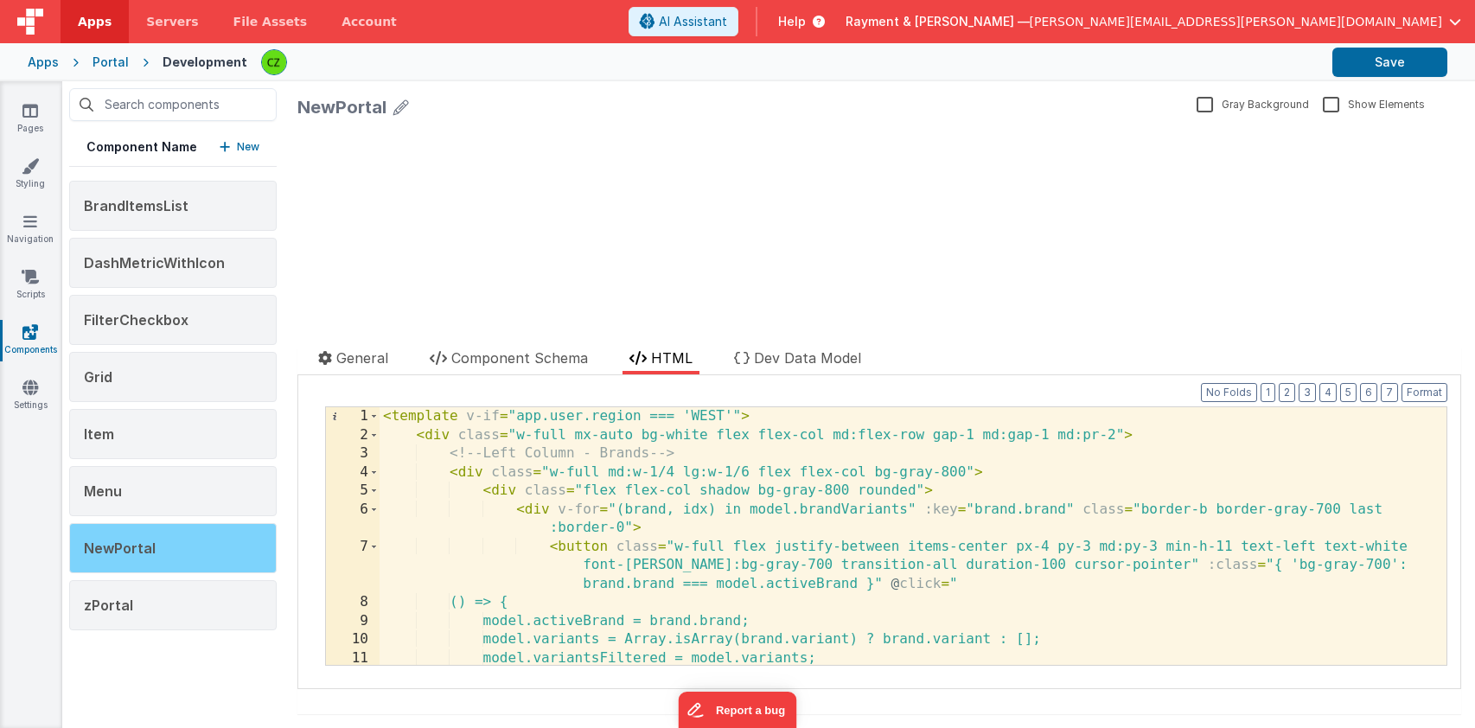
click at [202, 554] on div "NewPortal" at bounding box center [173, 548] width 208 height 50
click at [174, 549] on div "NewPortal" at bounding box center [173, 548] width 208 height 50
click at [171, 553] on div "NewPortal" at bounding box center [173, 548] width 208 height 50
click at [544, 454] on div "< template v-if = "app.user.region === 'WEST'" > < div class = "w-full mx-auto …" at bounding box center [907, 554] width 1054 height 295
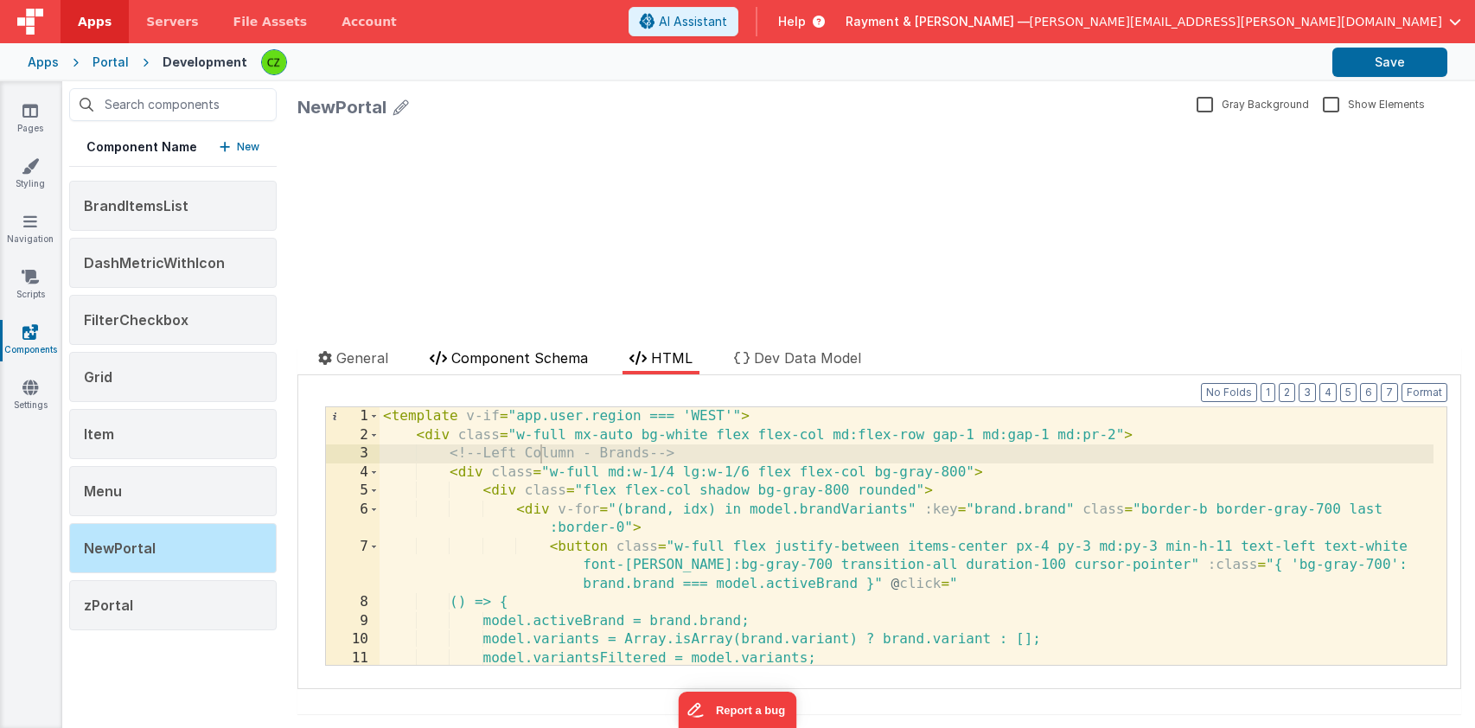
click at [500, 358] on span "Component Schema" at bounding box center [519, 357] width 137 height 17
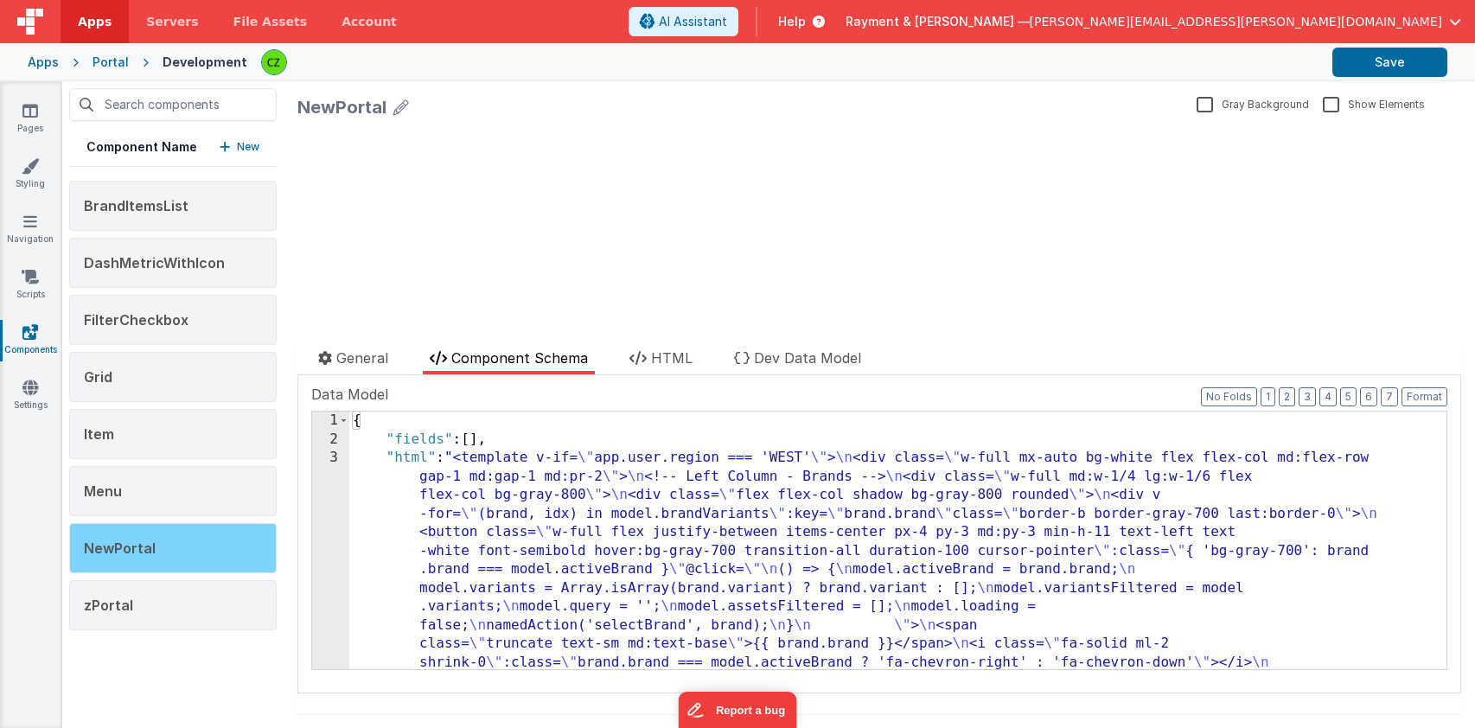
click at [217, 548] on div "NewPortal" at bounding box center [173, 548] width 208 height 50
click at [674, 360] on span "HTML" at bounding box center [672, 357] width 42 height 17
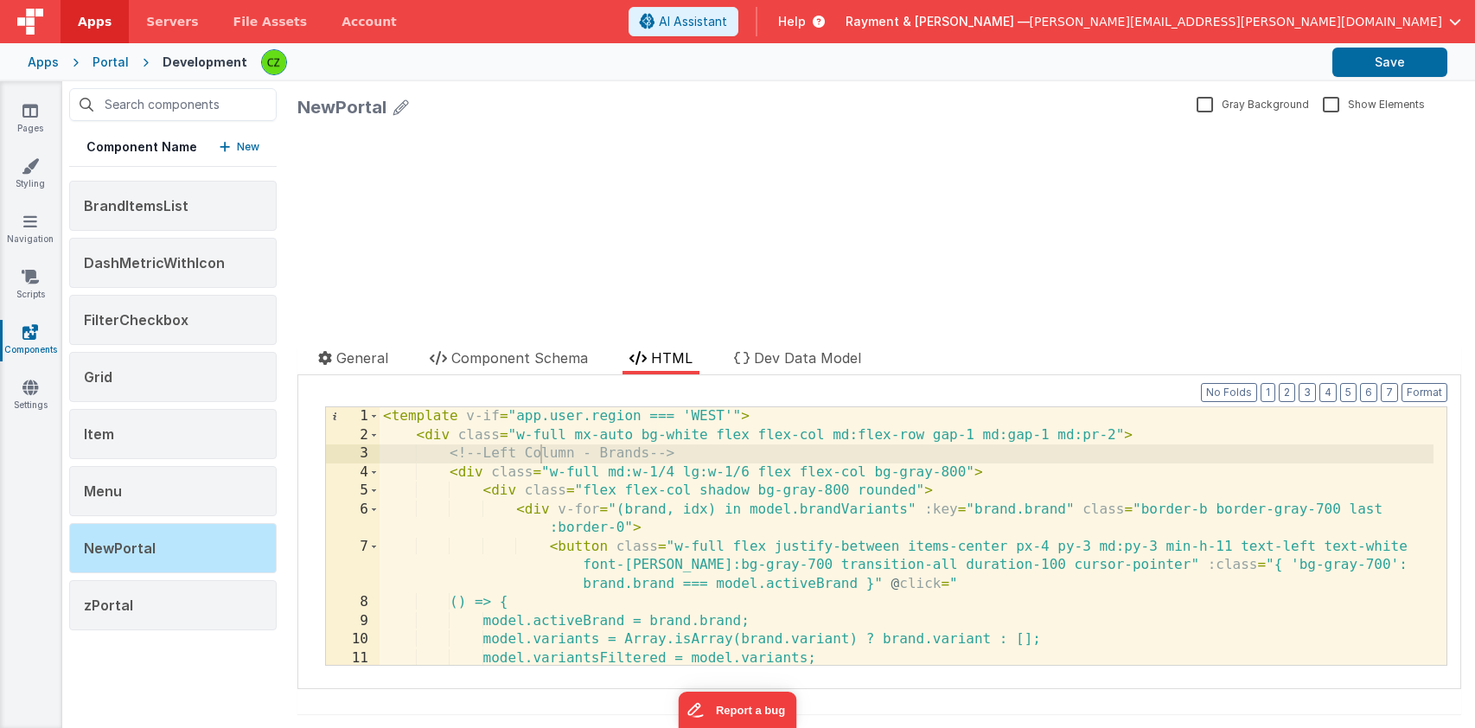
click at [644, 417] on div "< template v-if = "app.user.region === 'WEST'" > < div class = "w-full mx-auto …" at bounding box center [907, 554] width 1054 height 295
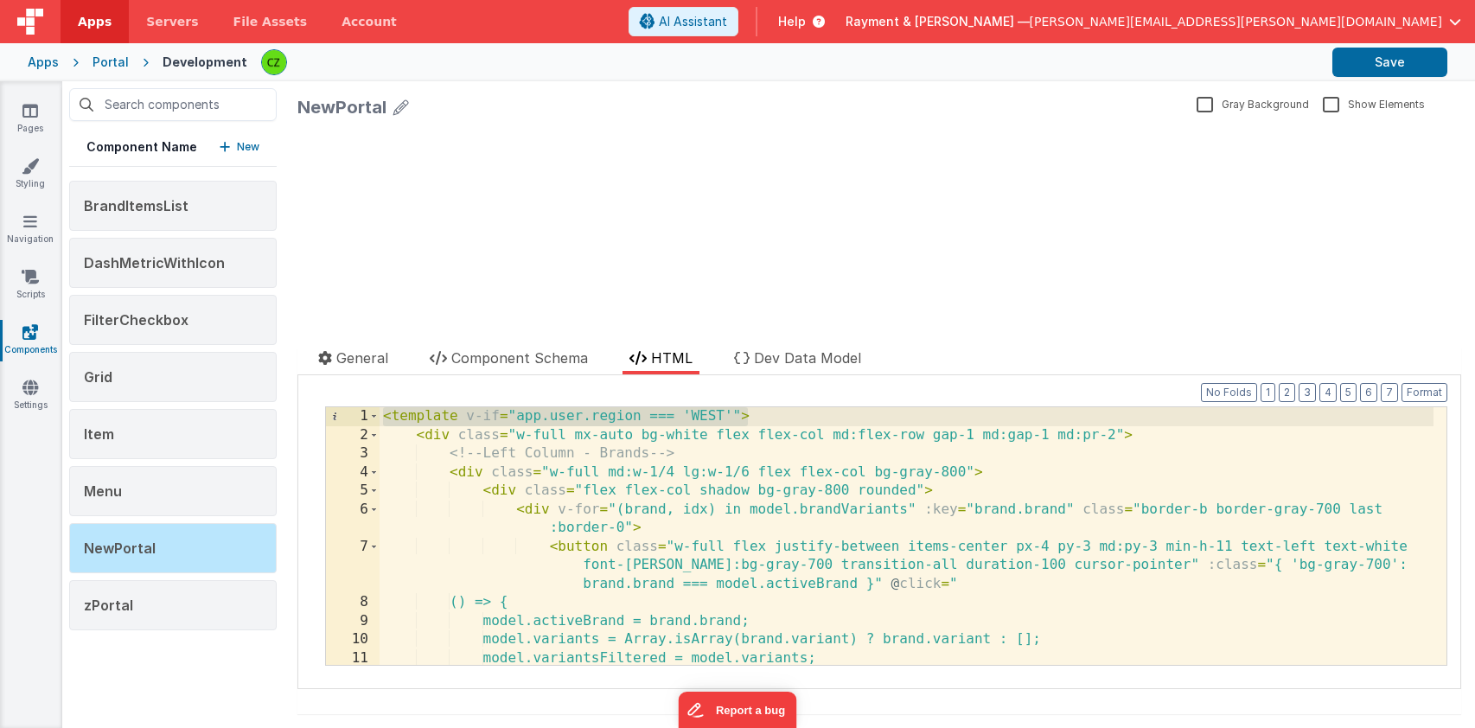
click at [635, 419] on div "< template v-if = "app.user.region === 'WEST'" > < div class = "w-full mx-auto …" at bounding box center [907, 554] width 1054 height 295
click at [804, 356] on span "Dev Data Model" at bounding box center [807, 357] width 107 height 17
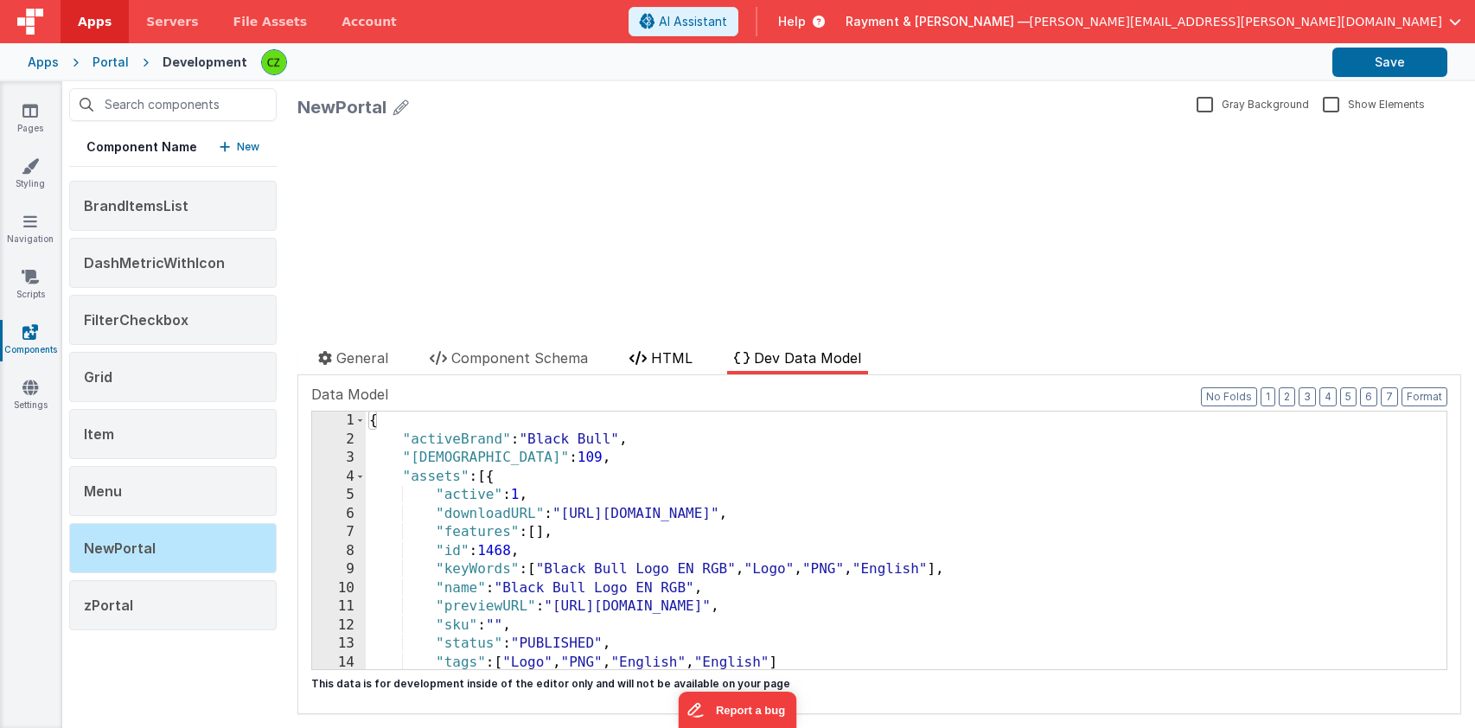
click at [658, 364] on span "HTML" at bounding box center [672, 357] width 42 height 17
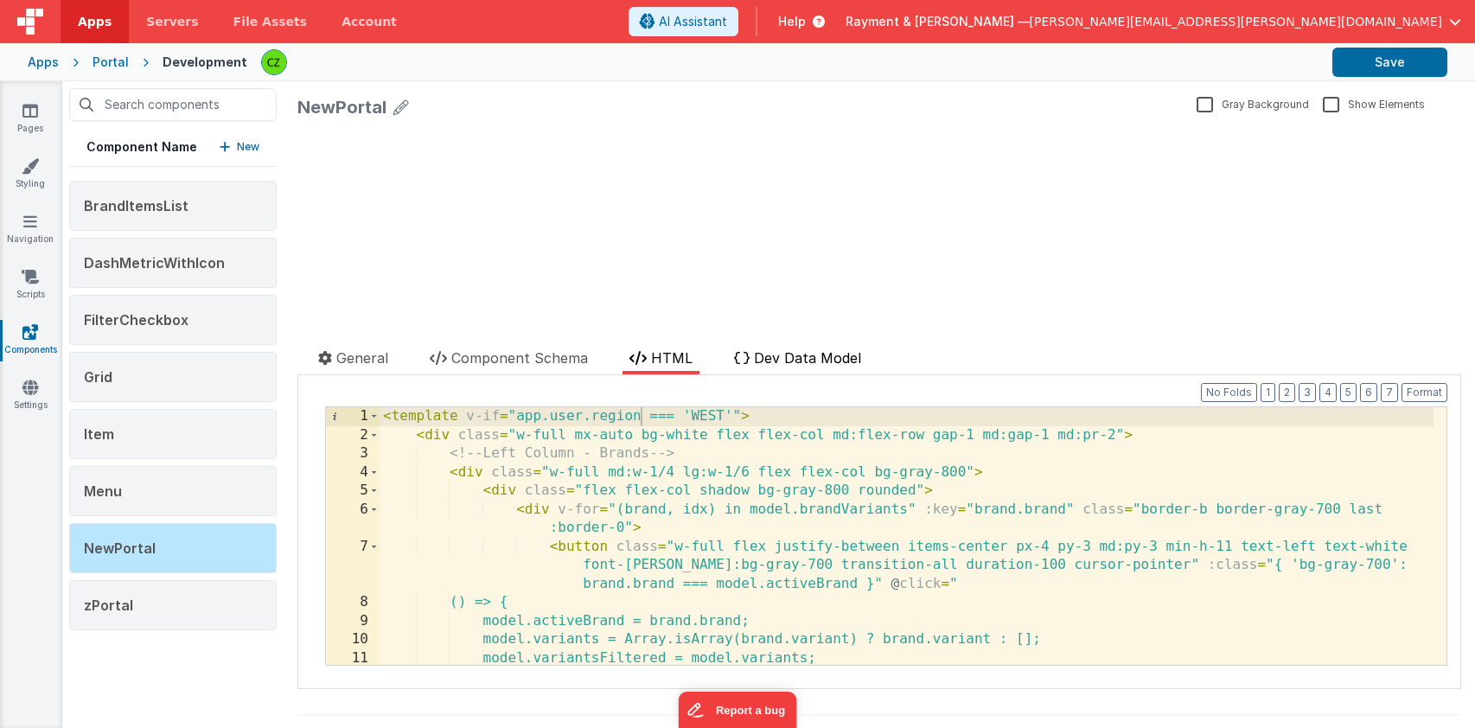
click at [787, 361] on span "Dev Data Model" at bounding box center [807, 357] width 107 height 17
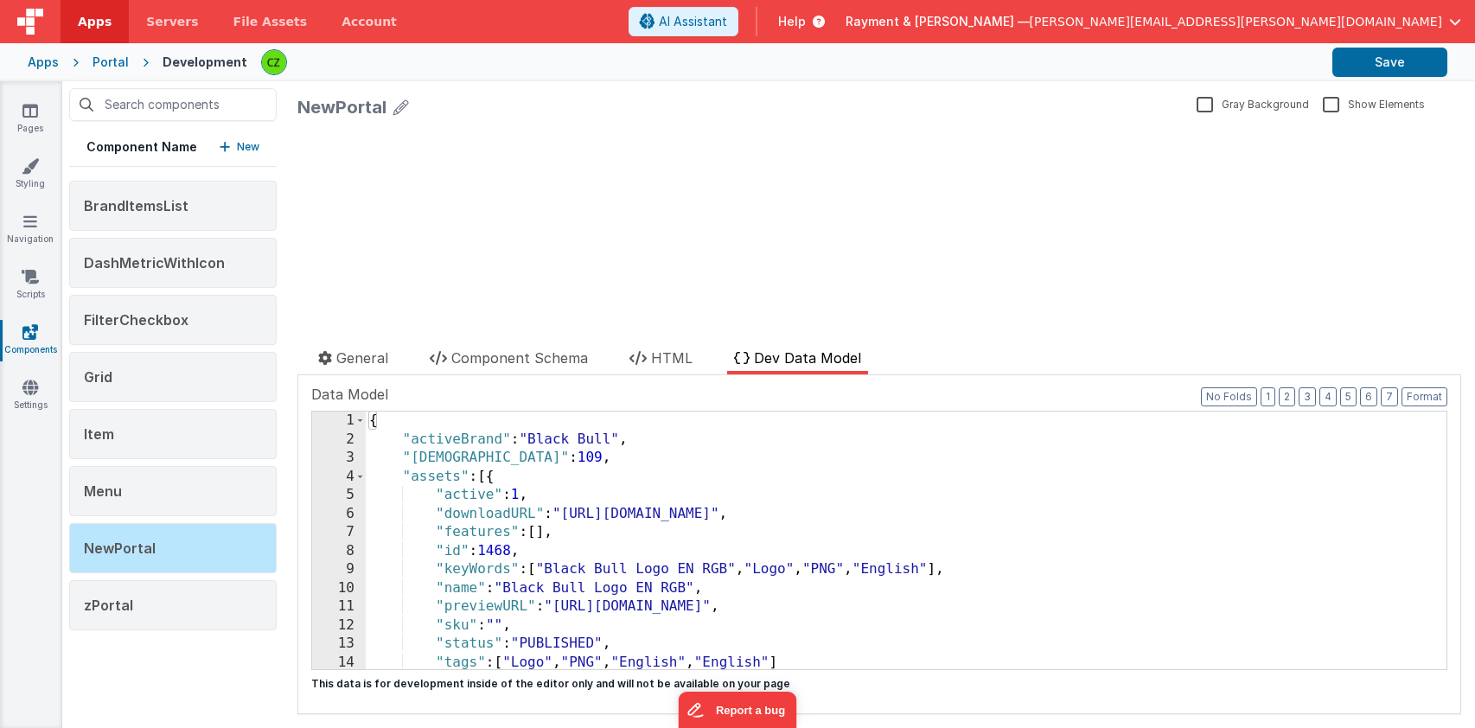
click at [519, 423] on div "{ "activeBrand" : "Black Bull" , "activeVariantId" : 109 , "assets" : [{ "activ…" at bounding box center [900, 559] width 1068 height 295
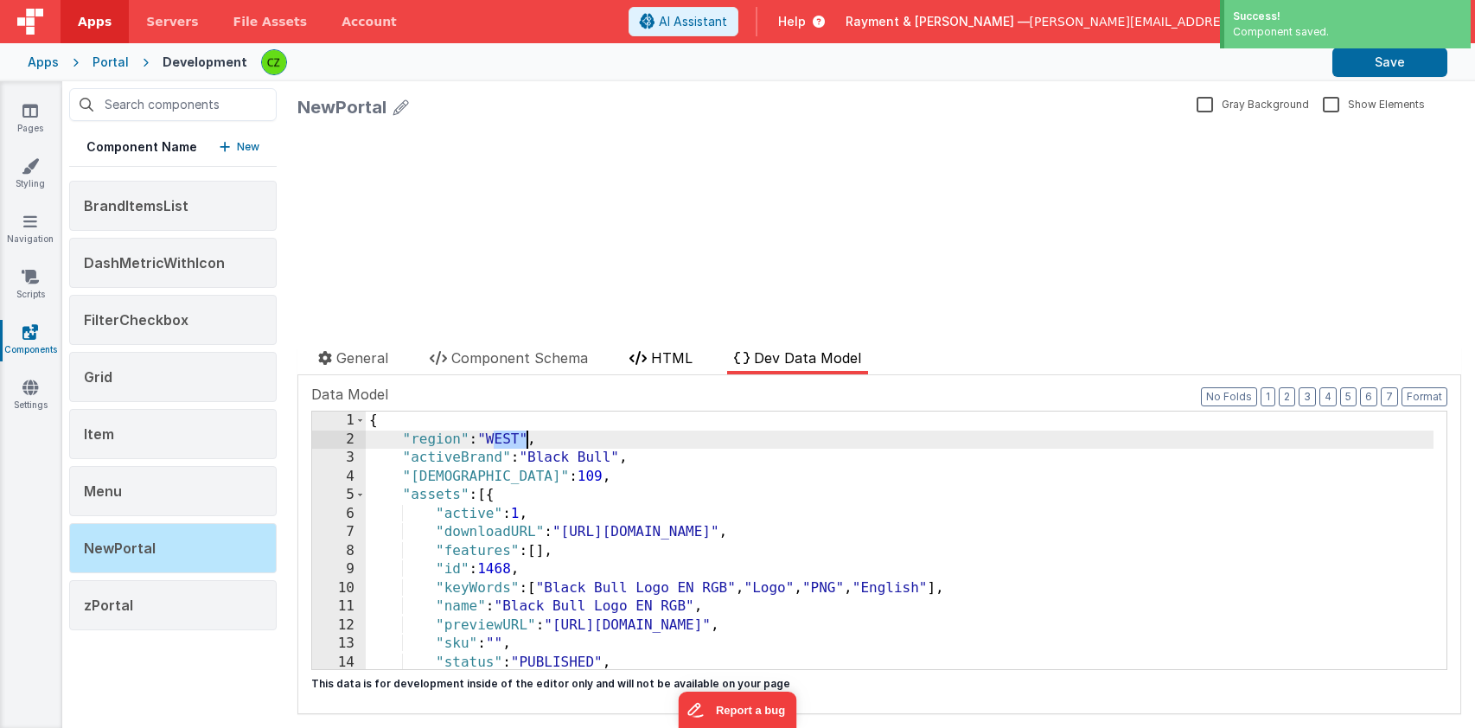
click at [655, 360] on span "HTML" at bounding box center [672, 357] width 42 height 17
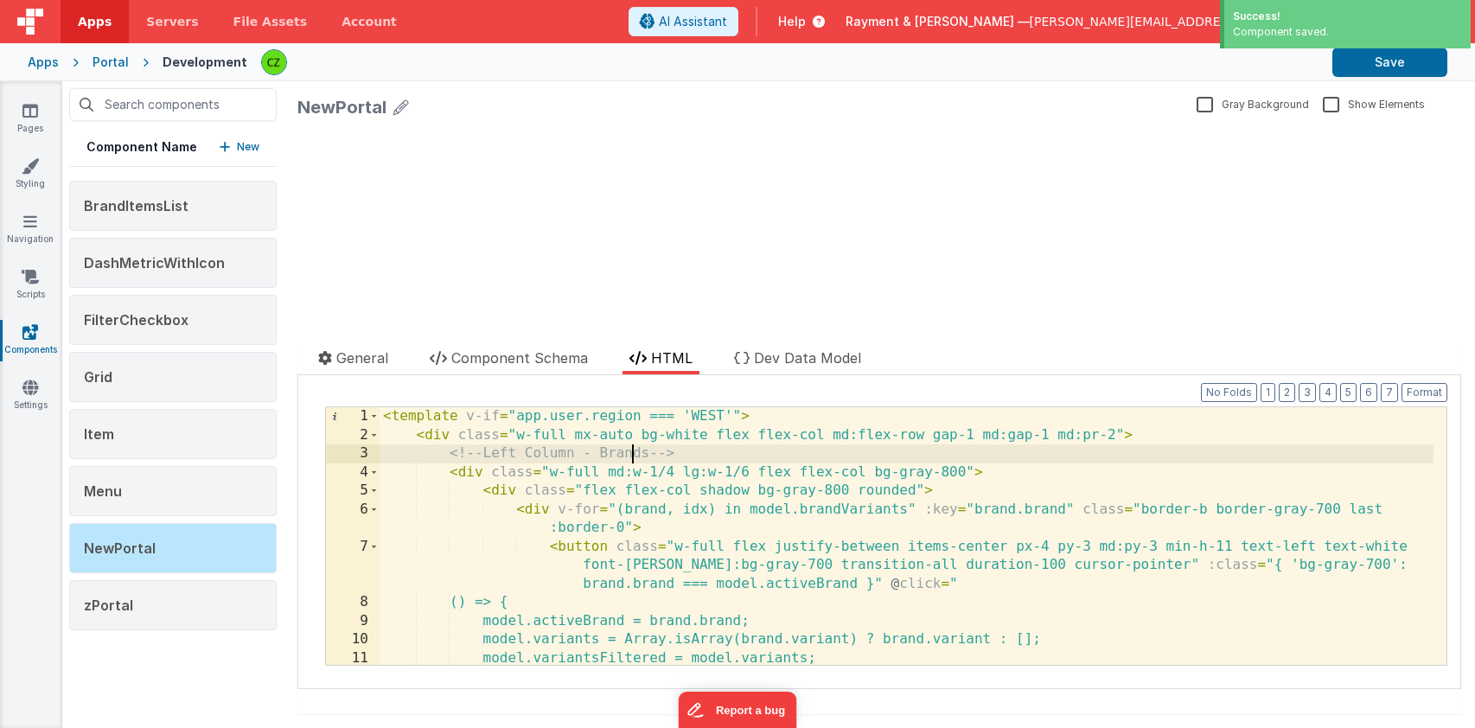
click at [636, 444] on div "< template v-if = "app.user.region === 'WEST'" > < div class = "w-full mx-auto …" at bounding box center [907, 554] width 1054 height 295
click at [639, 414] on div "< template v-if = "app.user.region === 'WEST'" > < div class = "w-full mx-auto …" at bounding box center [907, 554] width 1054 height 295
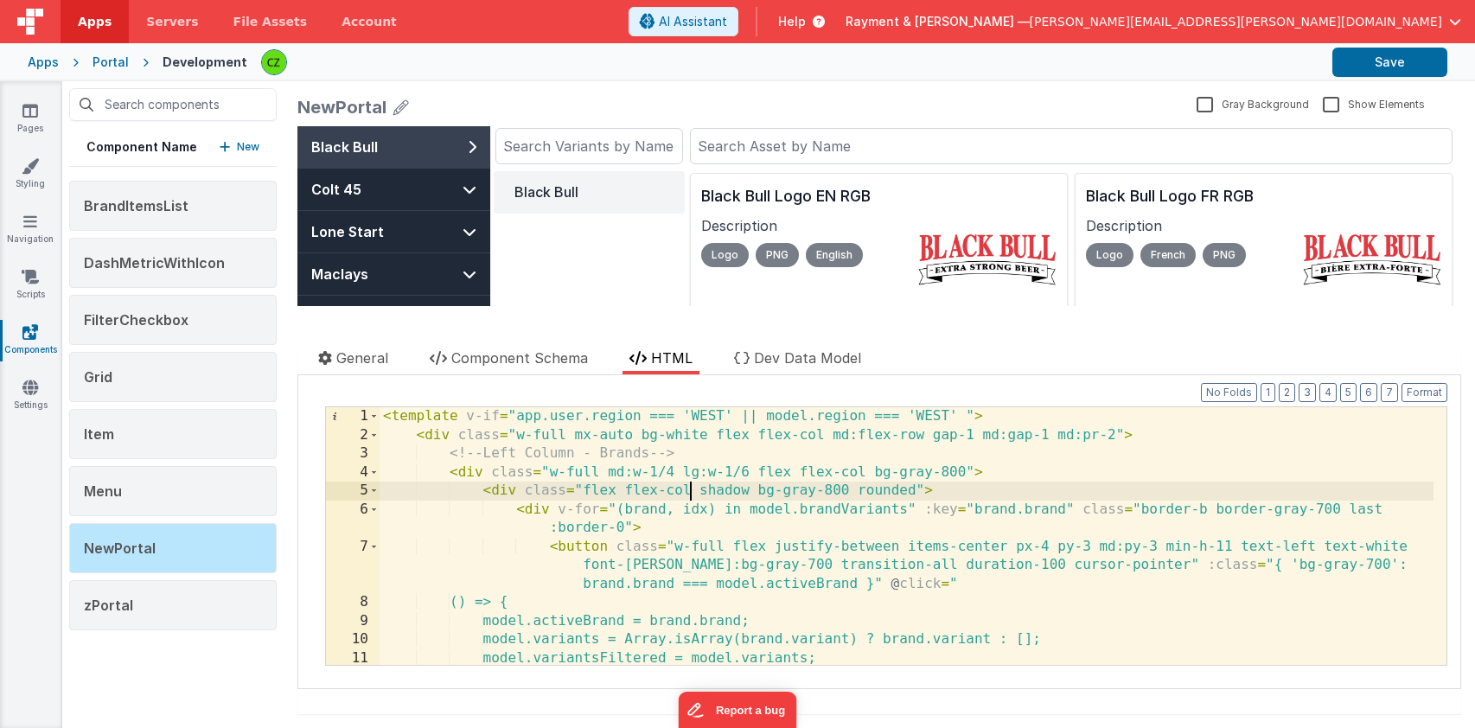
click at [689, 488] on div "< template v-if = "app.user.region === 'WEST' || model.region === 'WEST' " > < …" at bounding box center [907, 554] width 1054 height 295
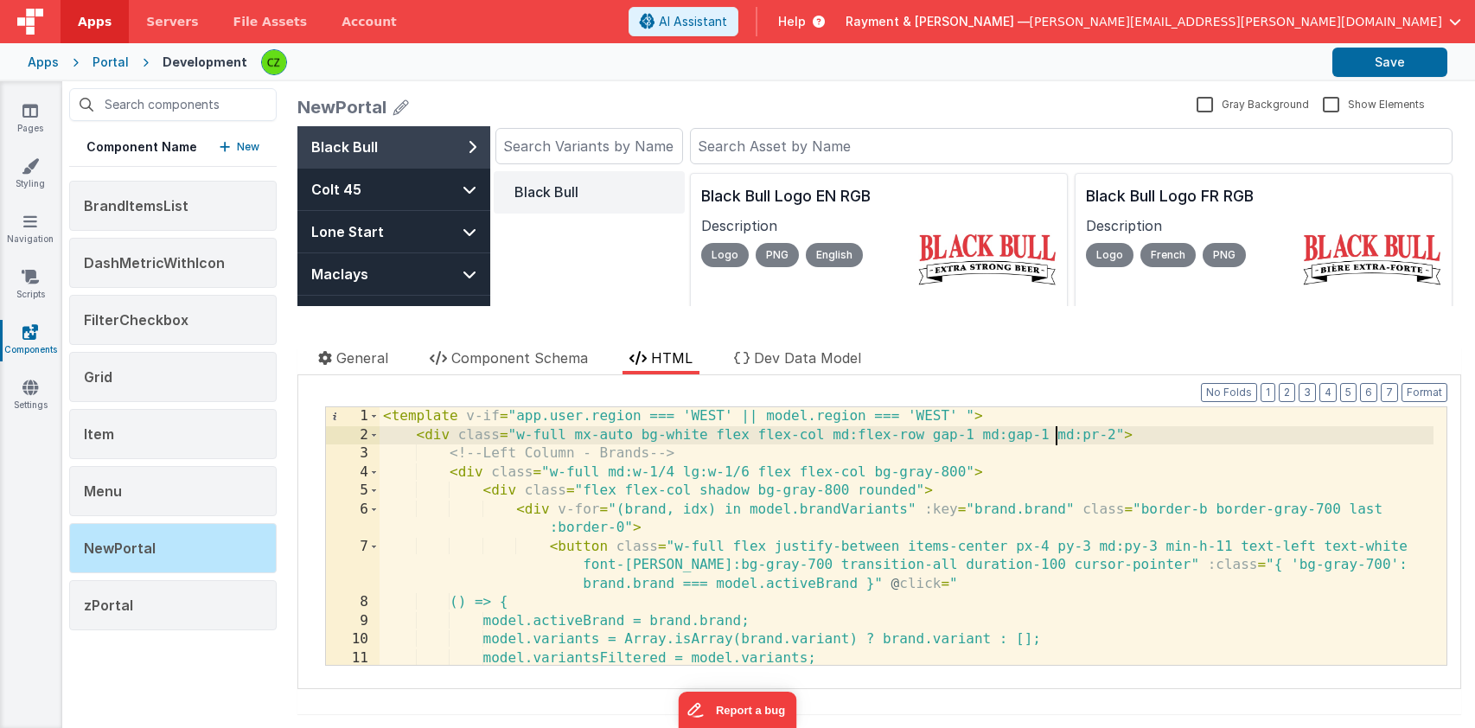
click at [1058, 437] on div "< template v-if = "app.user.region === 'WEST' || model.region === 'WEST' " > < …" at bounding box center [907, 554] width 1054 height 295
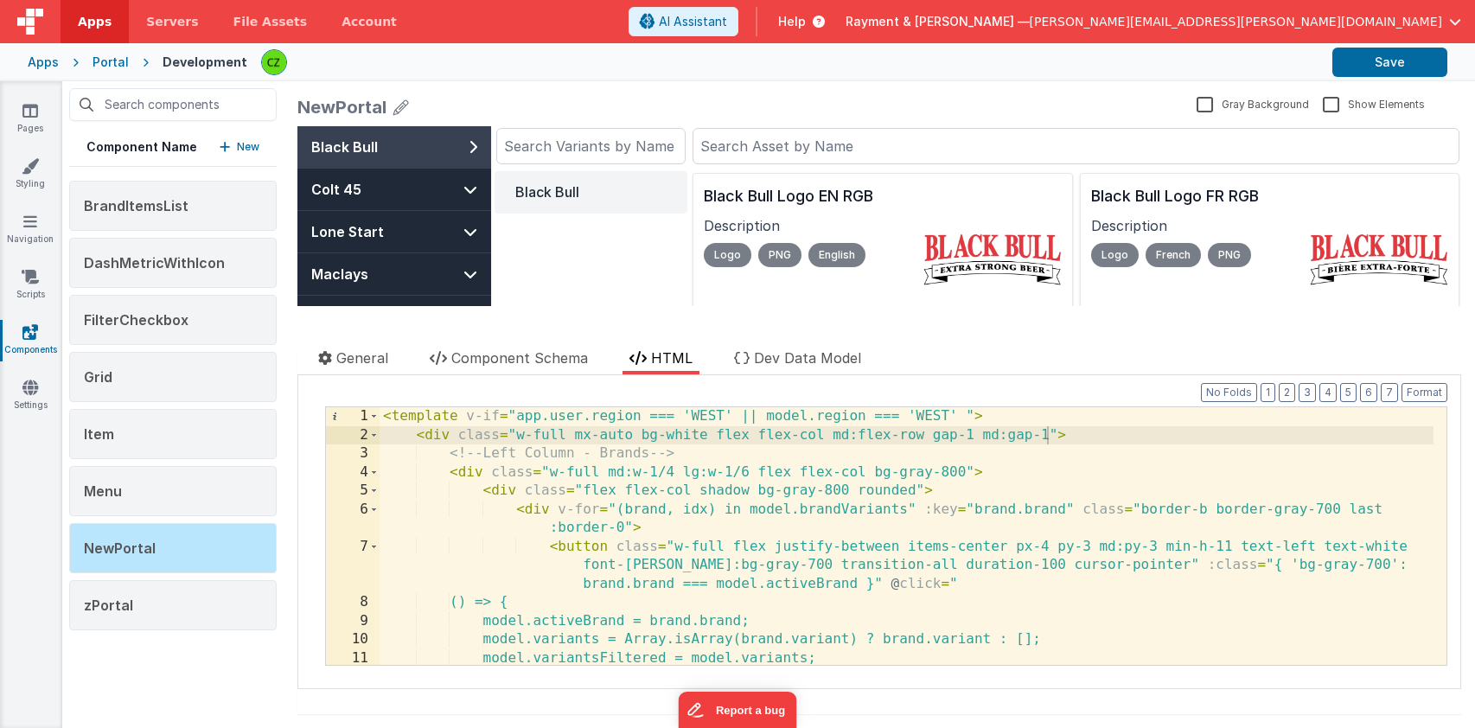
click at [966, 416] on div "< template v-if = "app.user.region === 'WEST' || model.region === 'WEST' " > < …" at bounding box center [907, 554] width 1054 height 295
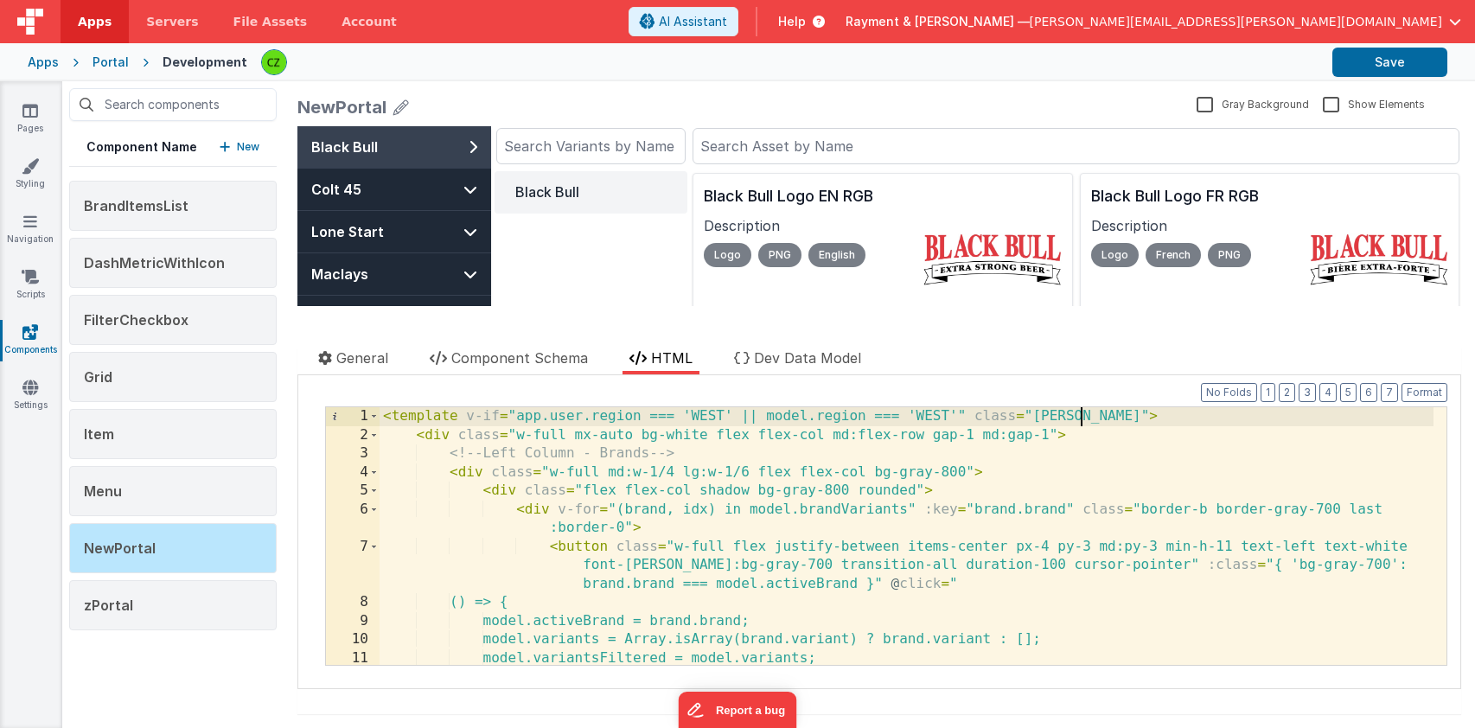
click at [458, 420] on div "< template v-if = "app.user.region === 'WEST' || model.region === 'WEST'" class…" at bounding box center [907, 554] width 1054 height 295
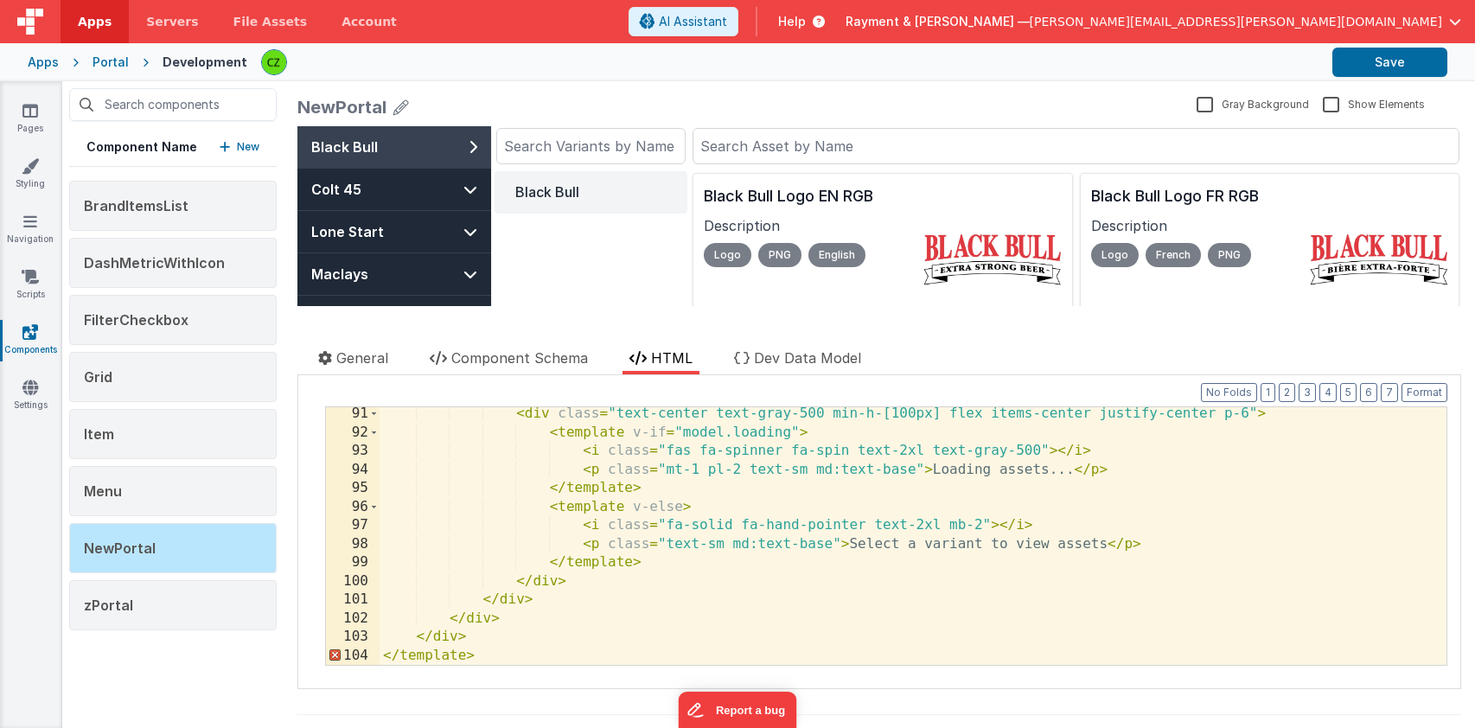
scroll to position [1917, 0]
click at [448, 662] on div "< div class = "text-center text-gray-500 min-h-[100px] flex items-center justif…" at bounding box center [907, 552] width 1054 height 295
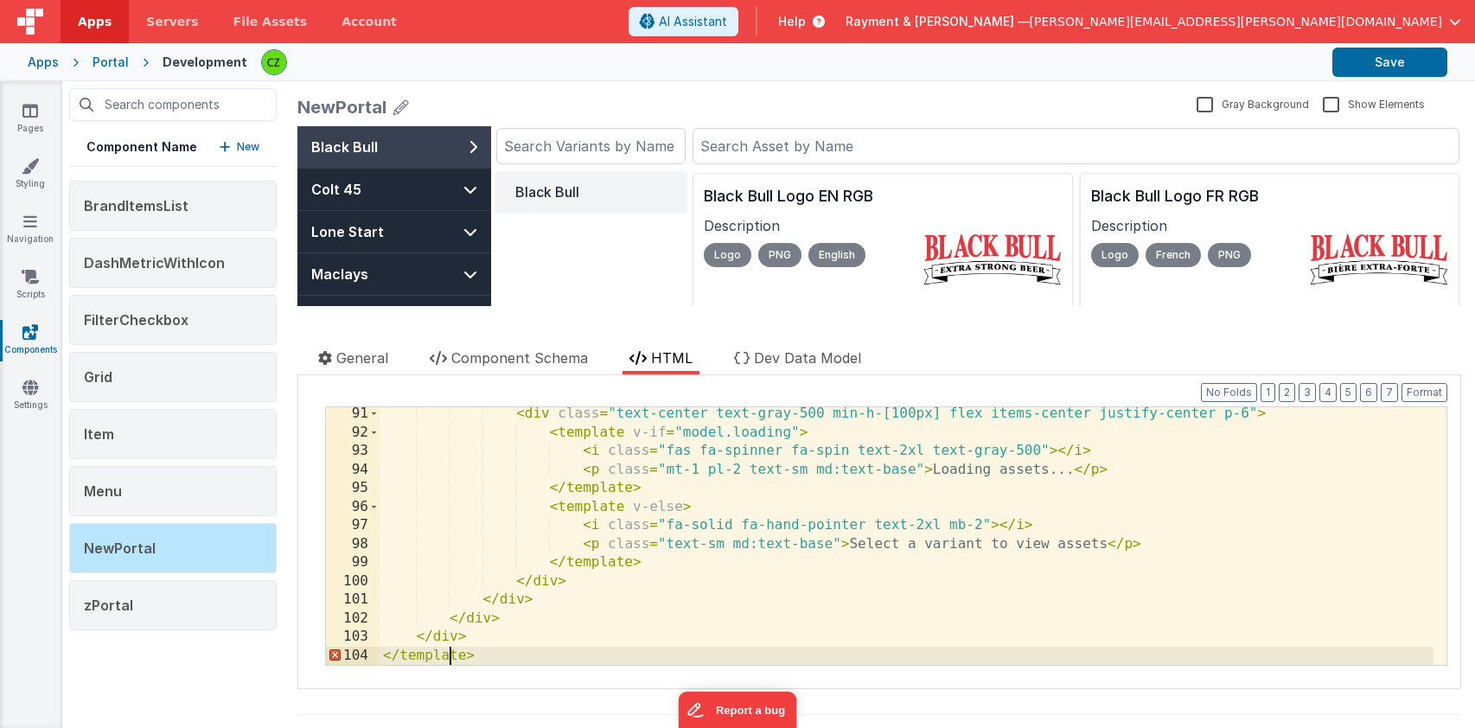
click at [448, 662] on div "< div class = "text-center text-gray-500 min-h-[100px] flex items-center justif…" at bounding box center [907, 552] width 1054 height 295
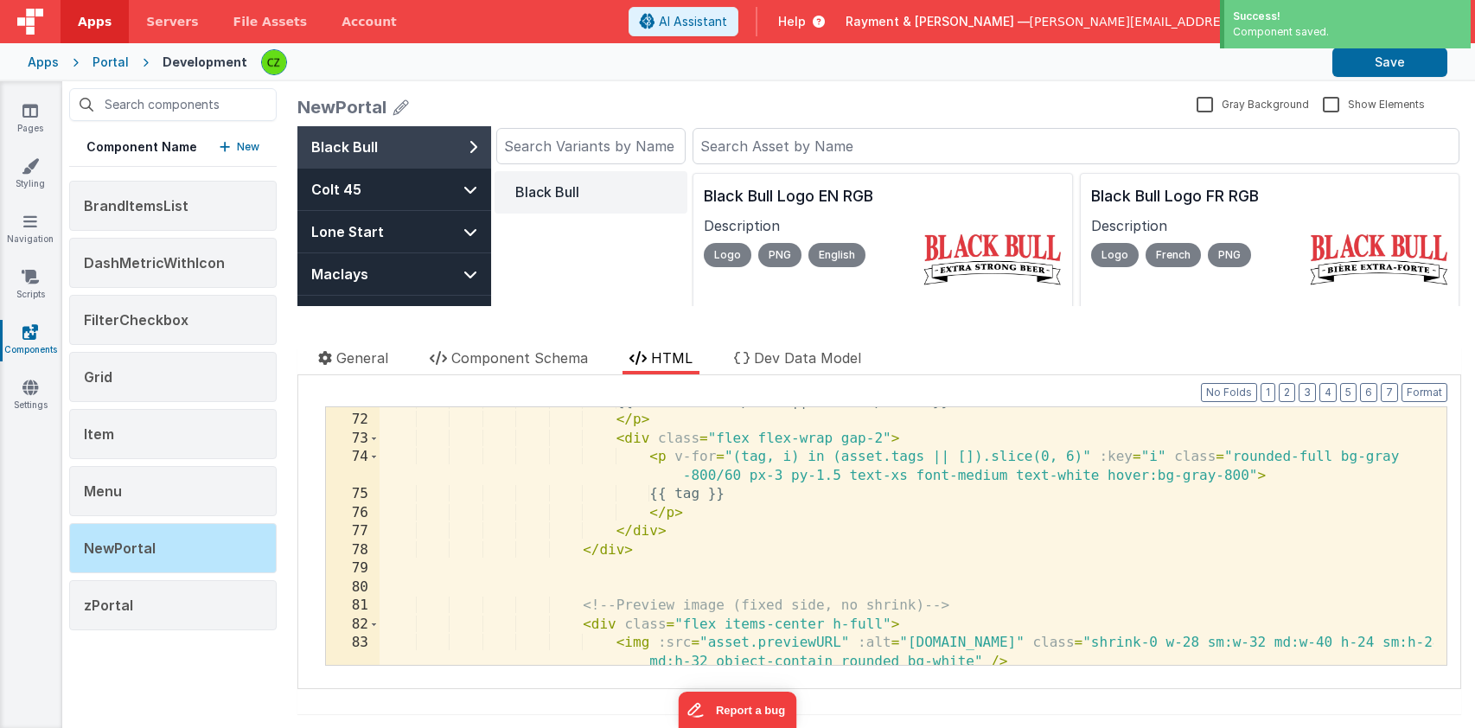
scroll to position [0, 0]
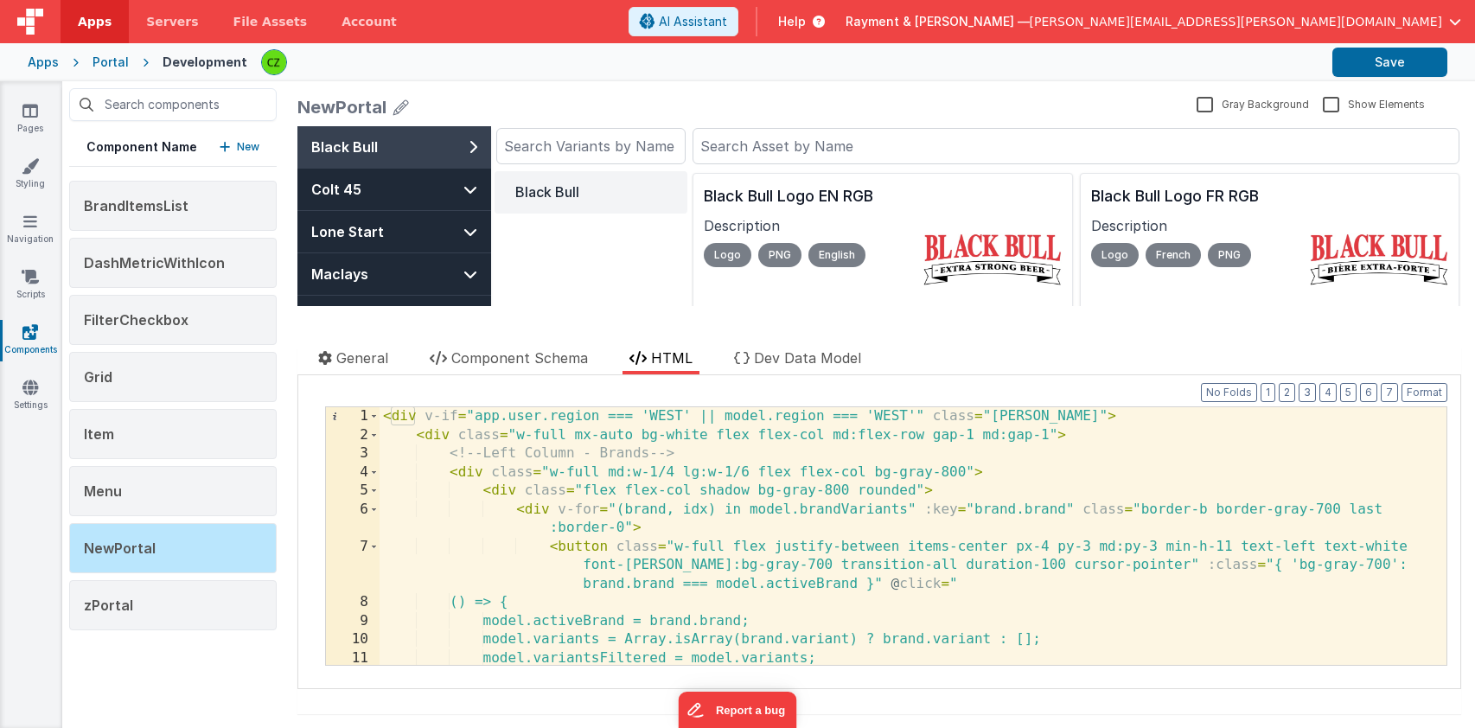
click at [930, 417] on div "< div v-if = "app.user.region === 'WEST' || model.region === 'WEST'" class = "c…" at bounding box center [907, 554] width 1054 height 295
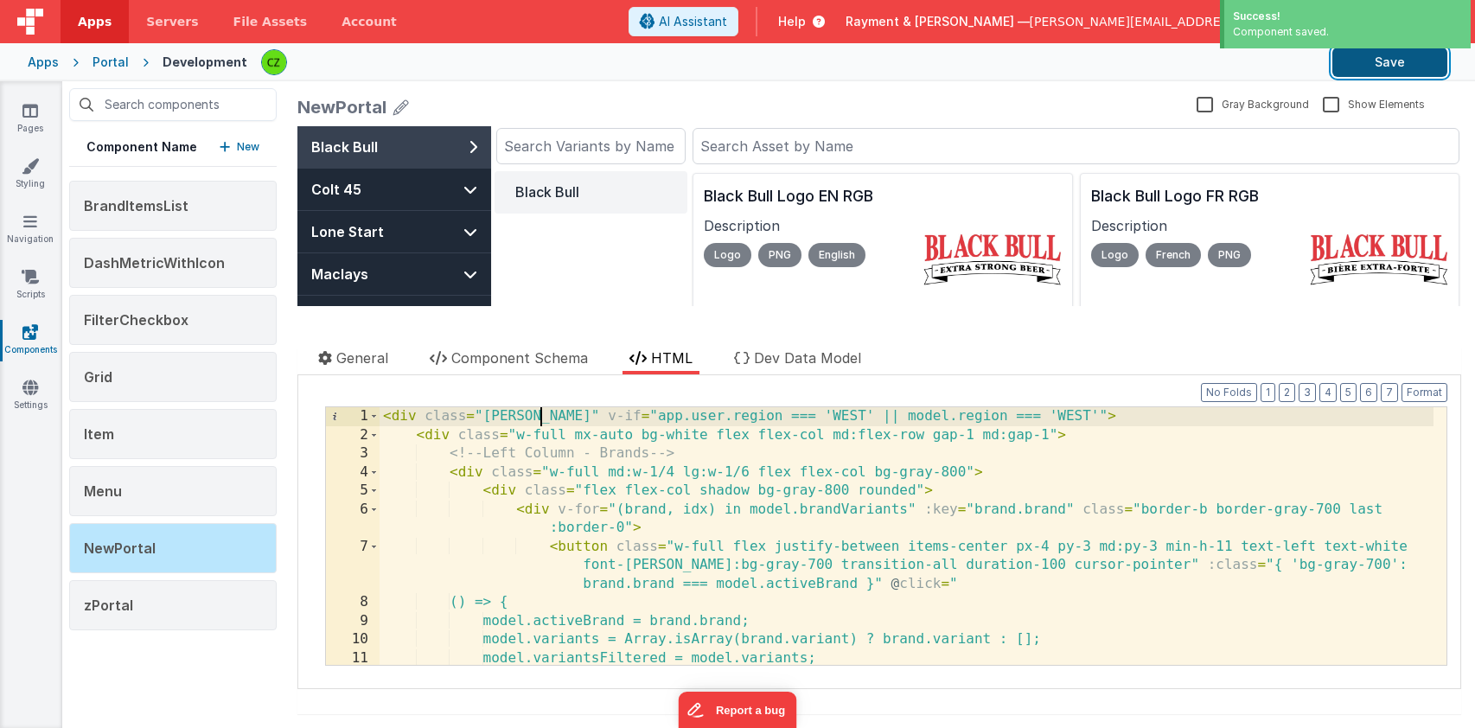
click at [1378, 60] on button "Save" at bounding box center [1390, 62] width 115 height 29
click at [1197, 101] on label "Gray Background" at bounding box center [1253, 103] width 112 height 16
click at [0, 0] on input "Gray Background" at bounding box center [0, 0] width 0 height 0
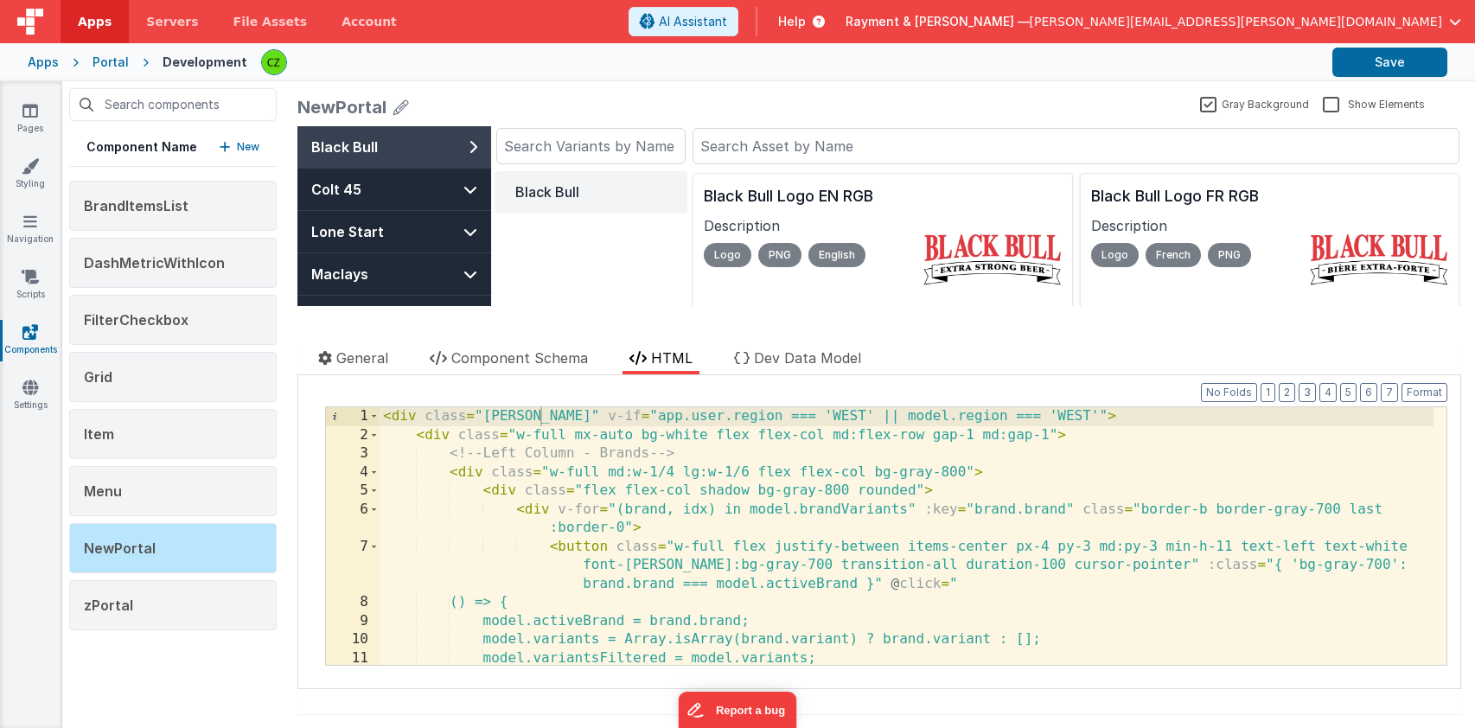
click at [1200, 102] on label "Gray Background" at bounding box center [1254, 103] width 109 height 16
click at [0, 0] on input "Gray Background" at bounding box center [0, 0] width 0 height 0
click at [549, 418] on div "< div class = "carlos" v-if = "app.user.region === 'WEST' || model.region === '…" at bounding box center [907, 554] width 1054 height 295
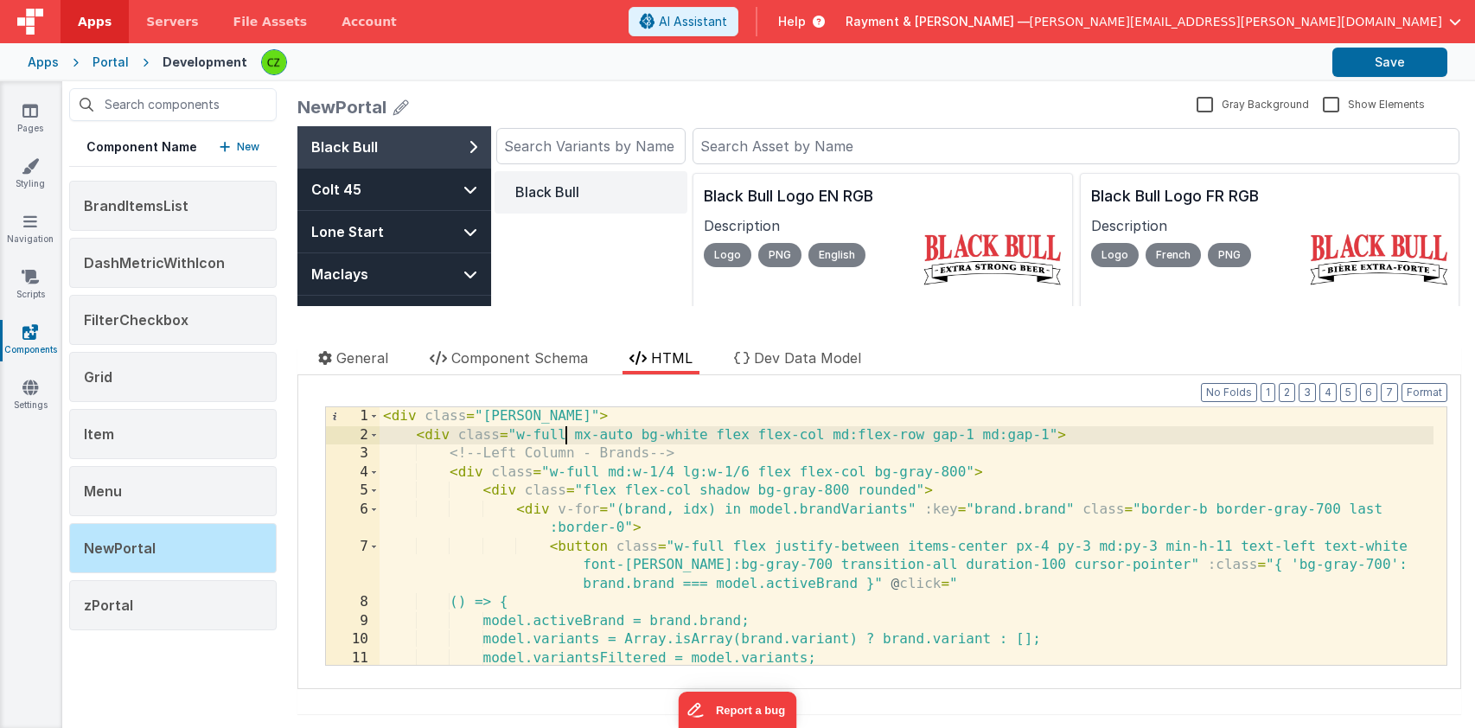
click at [569, 433] on div "< div class = "carlos" > < div class = "w-full mx-auto bg-white flex flex-col m…" at bounding box center [907, 554] width 1054 height 295
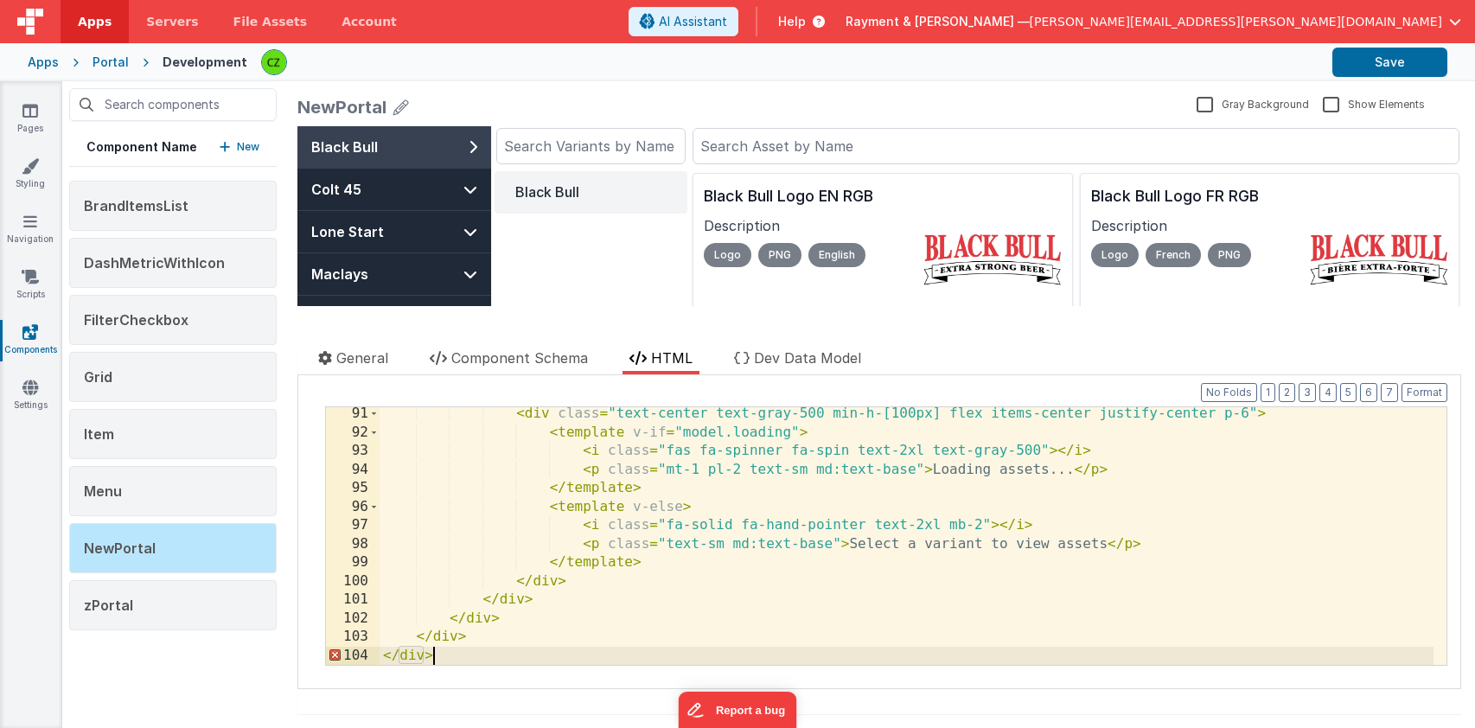
scroll to position [1917, 0]
click at [1431, 390] on button "Format" at bounding box center [1425, 392] width 46 height 19
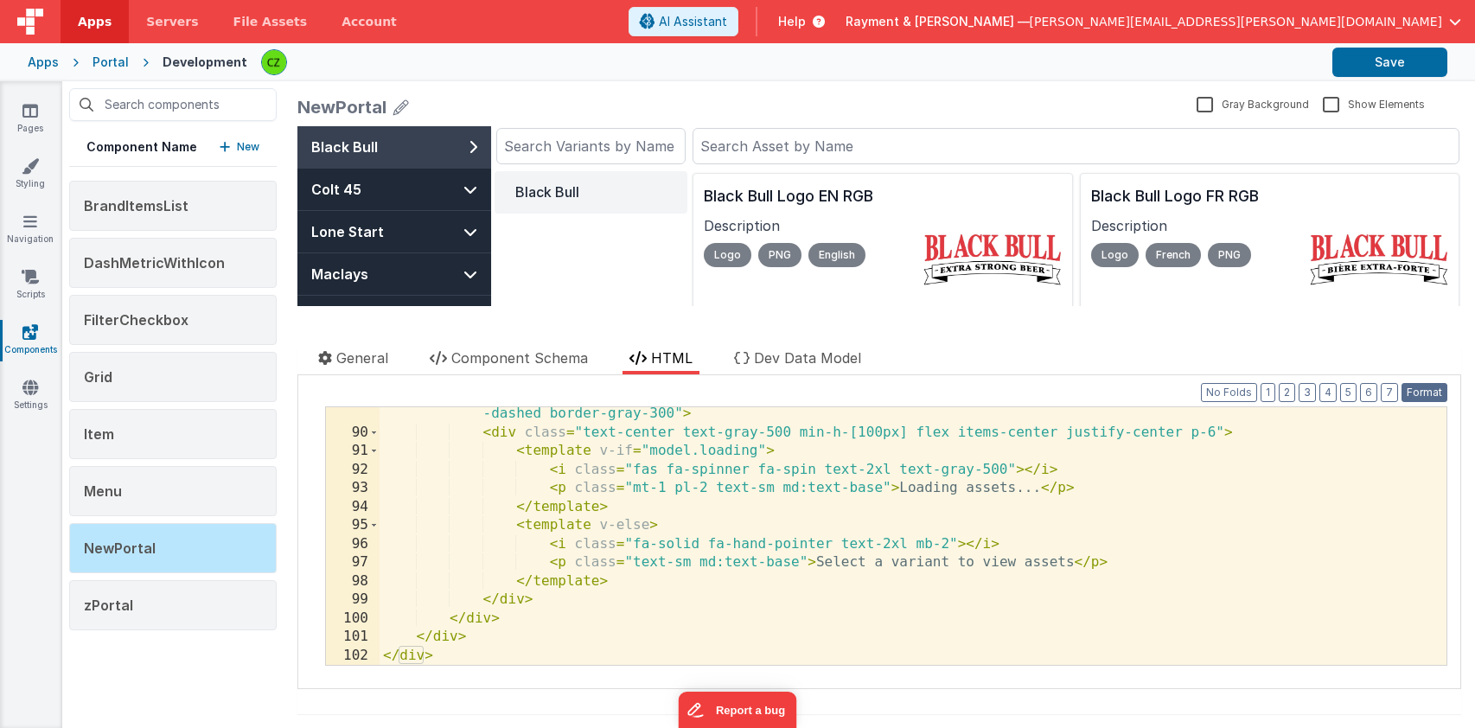
scroll to position [1880, 0]
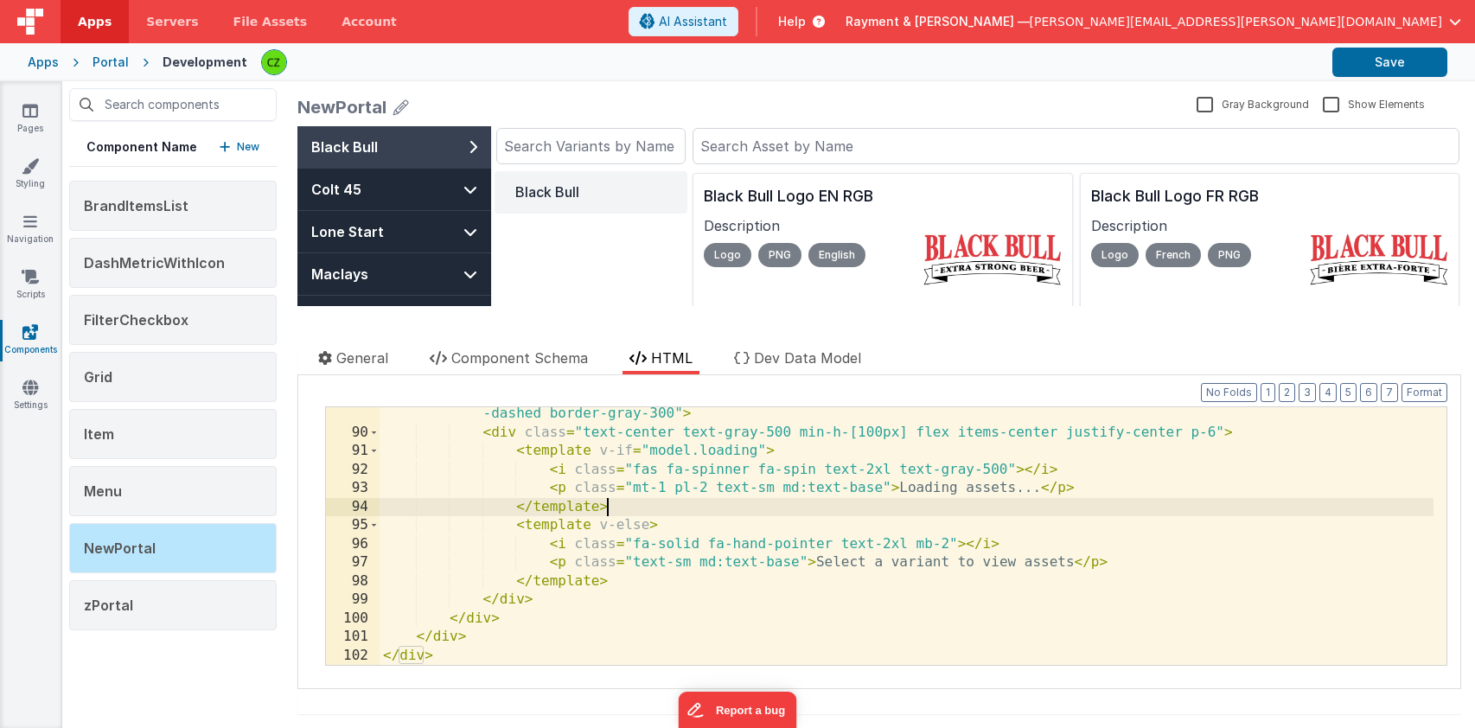
click at [1021, 511] on div "< div v-else class = "flex items-center justify-center min-h-[40vh] md:h-full b…" at bounding box center [907, 544] width 1054 height 314
click at [640, 508] on div "< div v-else class = "flex items-center justify-center min-h-[40vh] md:h-full b…" at bounding box center [907, 544] width 1054 height 314
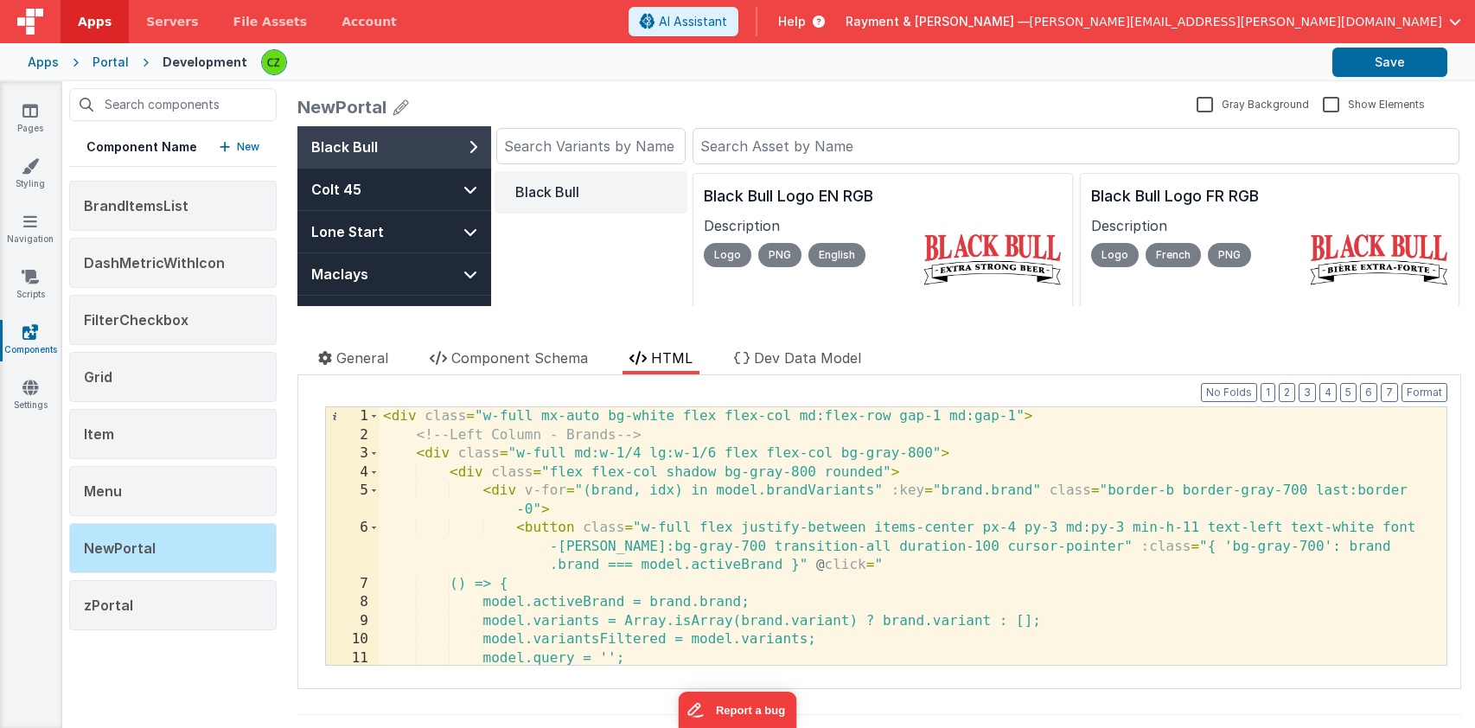
scroll to position [0, 0]
click at [612, 506] on div "< div class = "w-full mx-auto bg-white flex flex-col md:flex-row gap-1 md:gap-1…" at bounding box center [907, 554] width 1054 height 295
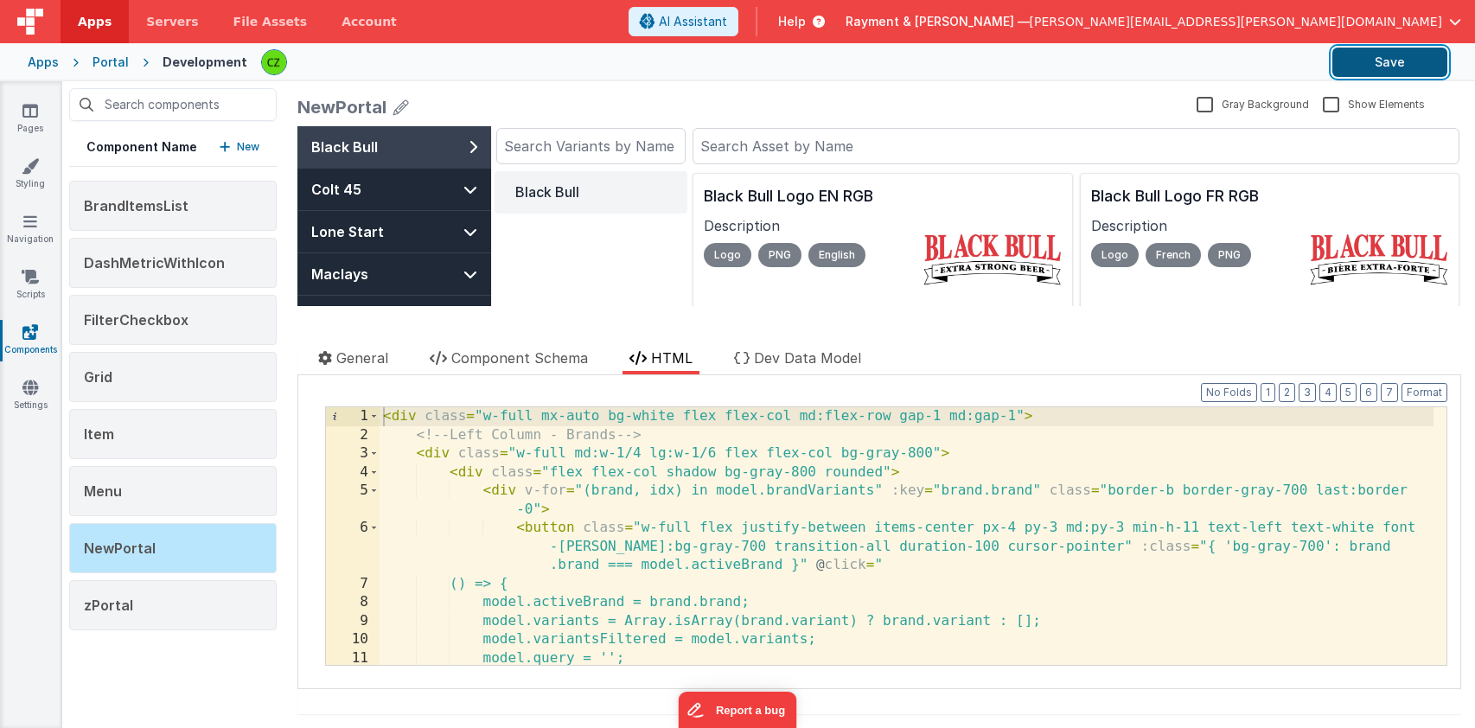
click at [1402, 60] on button "Save" at bounding box center [1390, 62] width 115 height 29
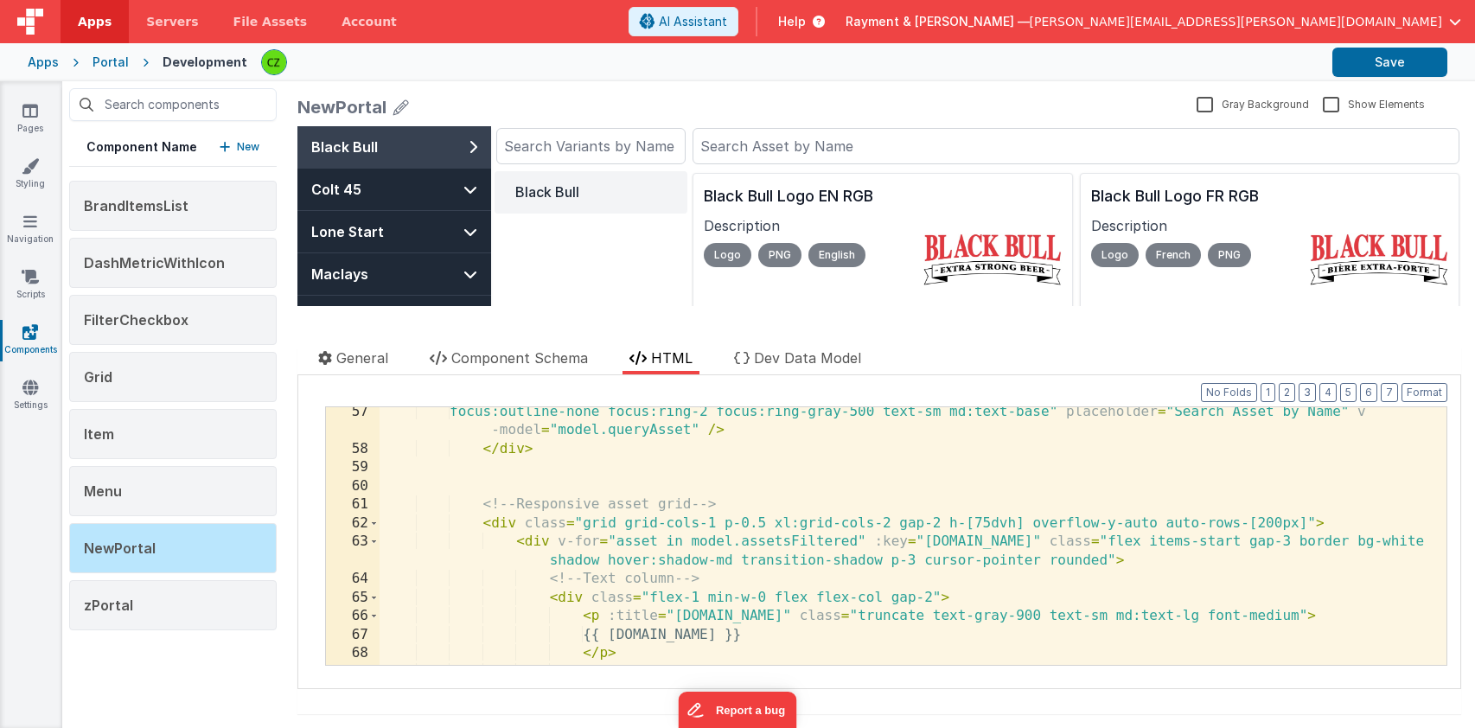
scroll to position [1880, 0]
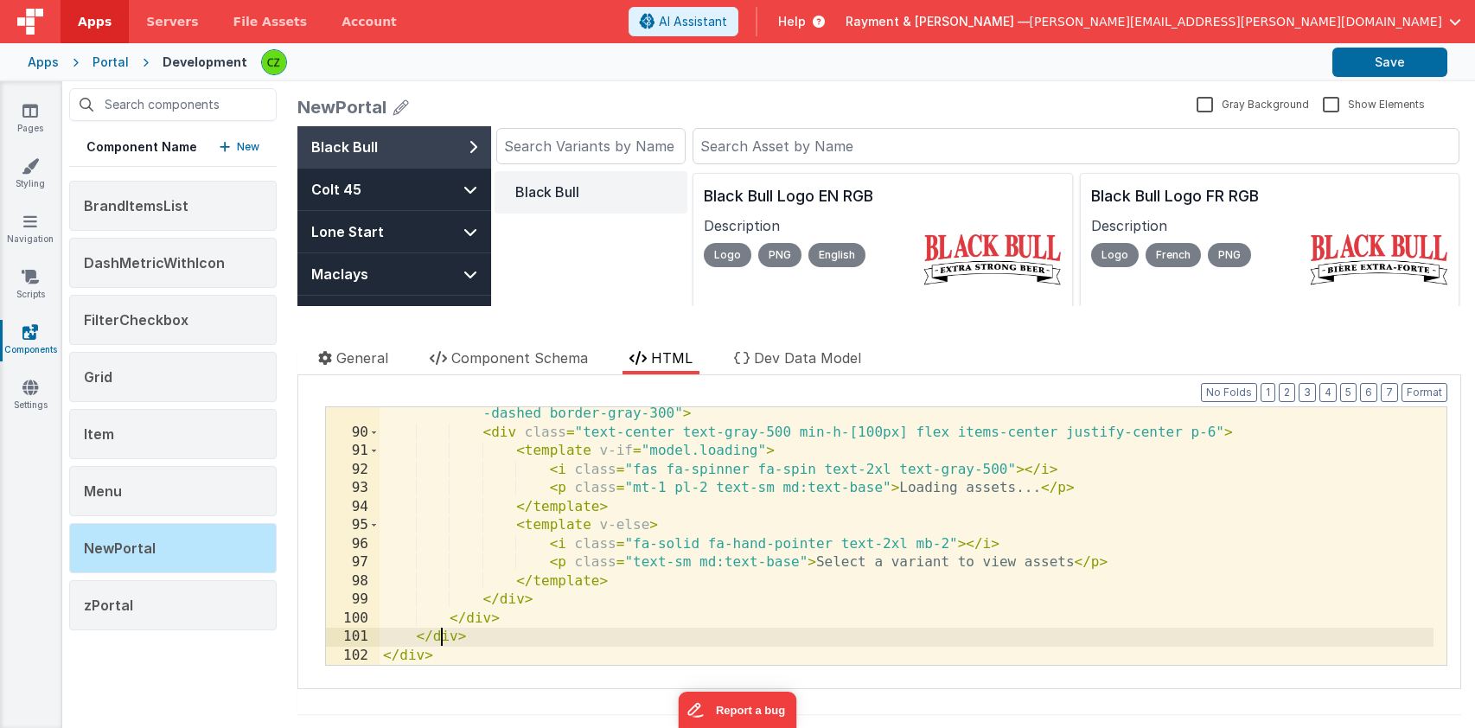
click at [442, 642] on div "< div v-else class = "flex items-center justify-center min-h-[40vh] md:h-full b…" at bounding box center [907, 544] width 1054 height 314
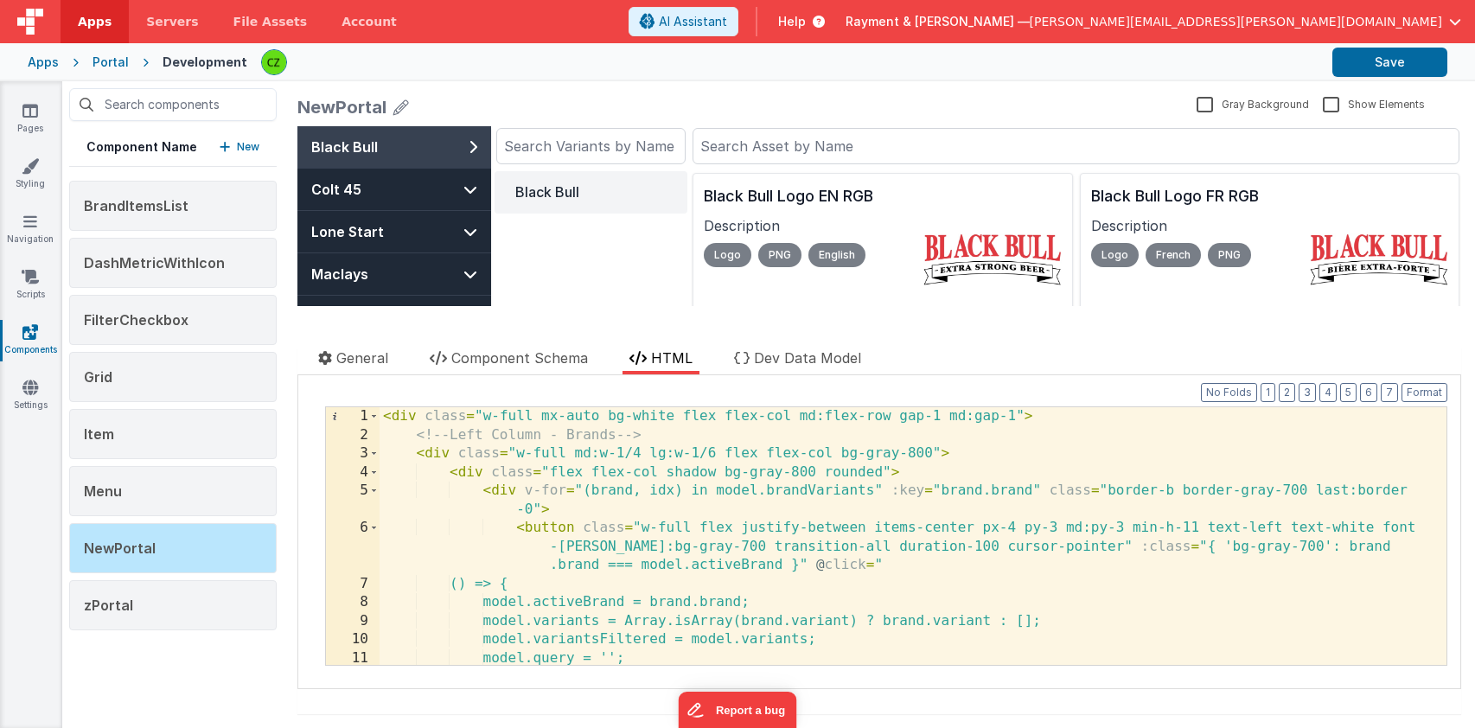
scroll to position [0, 0]
click at [433, 456] on div "< div class = "w-full mx-auto bg-white flex flex-col md:flex-row gap-1 md:gap-1…" at bounding box center [907, 554] width 1054 height 295
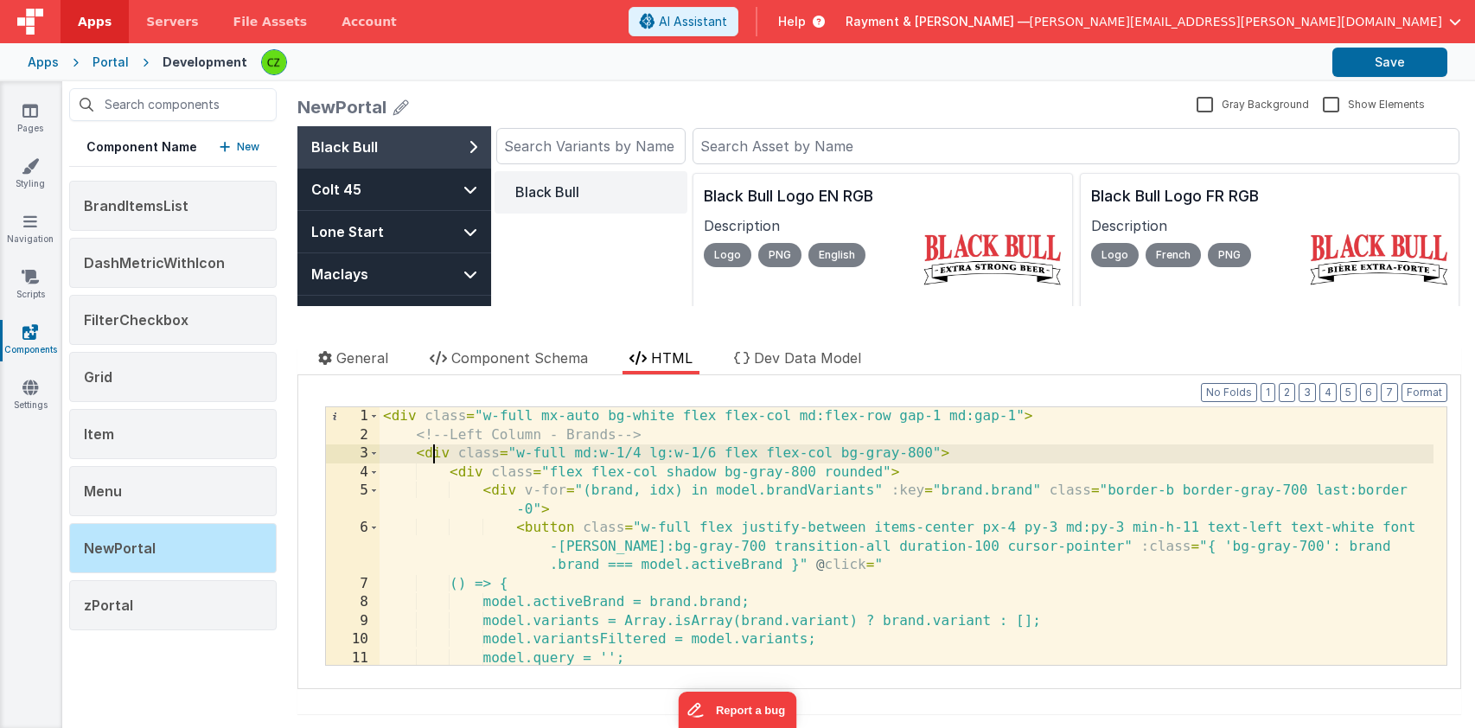
click at [419, 454] on div "< div class = "w-full mx-auto bg-white flex flex-col md:flex-row gap-1 md:gap-1…" at bounding box center [907, 554] width 1054 height 295
click at [432, 454] on div "< div class = "w-full mx-auto bg-white flex flex-col md:flex-row gap-1 md:gap-1…" at bounding box center [907, 554] width 1054 height 295
click at [1382, 58] on button "Save" at bounding box center [1390, 62] width 115 height 29
click at [32, 109] on icon at bounding box center [30, 110] width 16 height 17
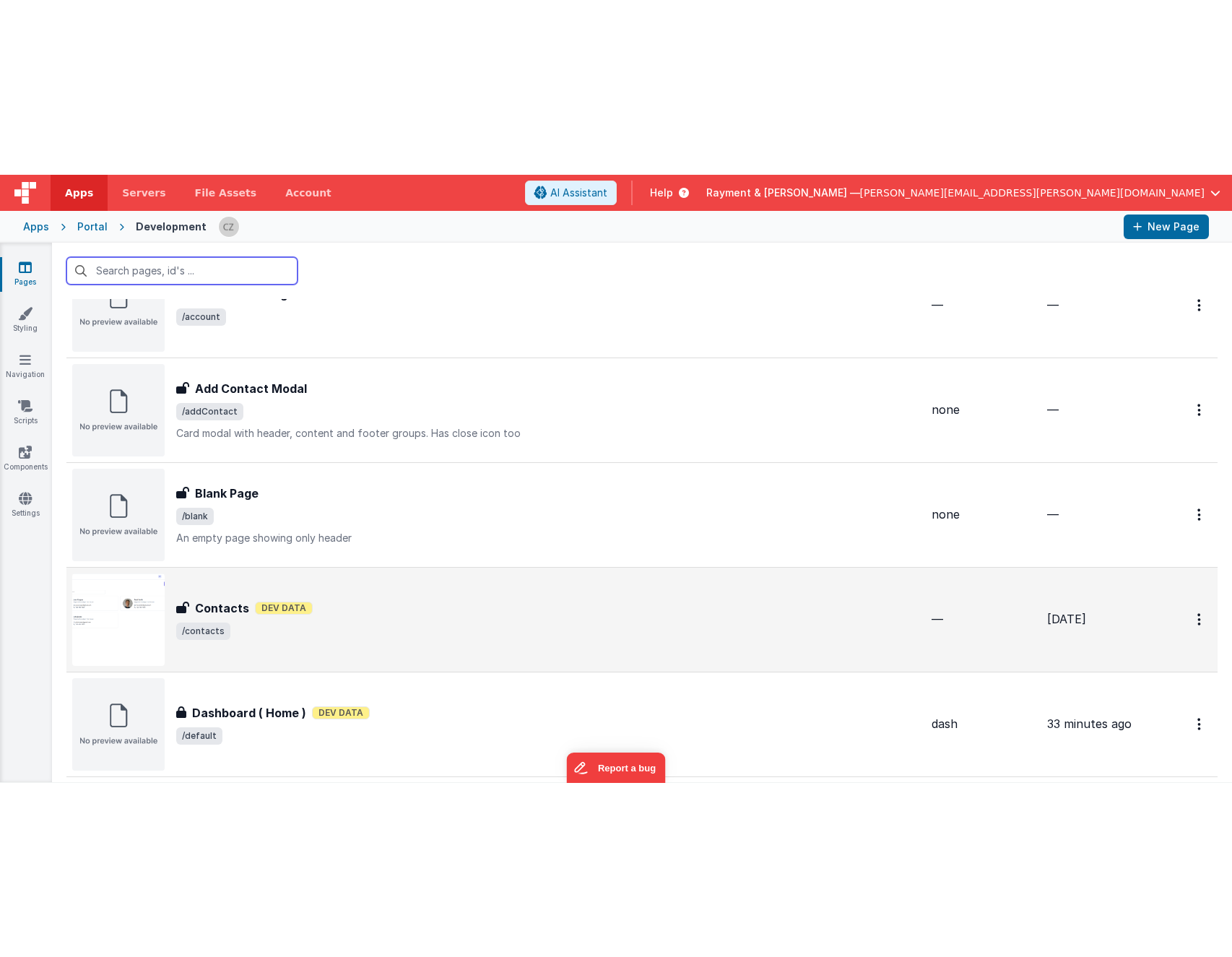
scroll to position [124, 0]
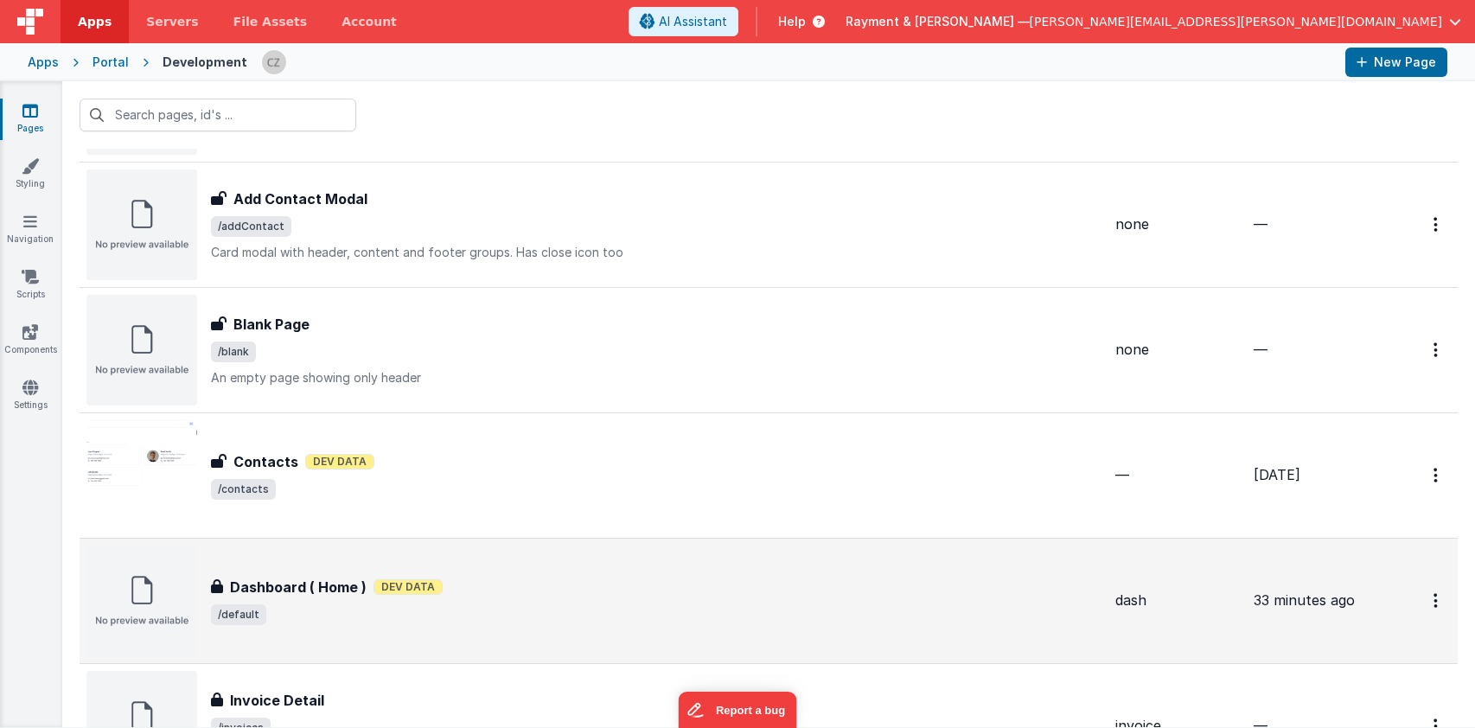
click at [513, 612] on span "/default" at bounding box center [656, 614] width 891 height 21
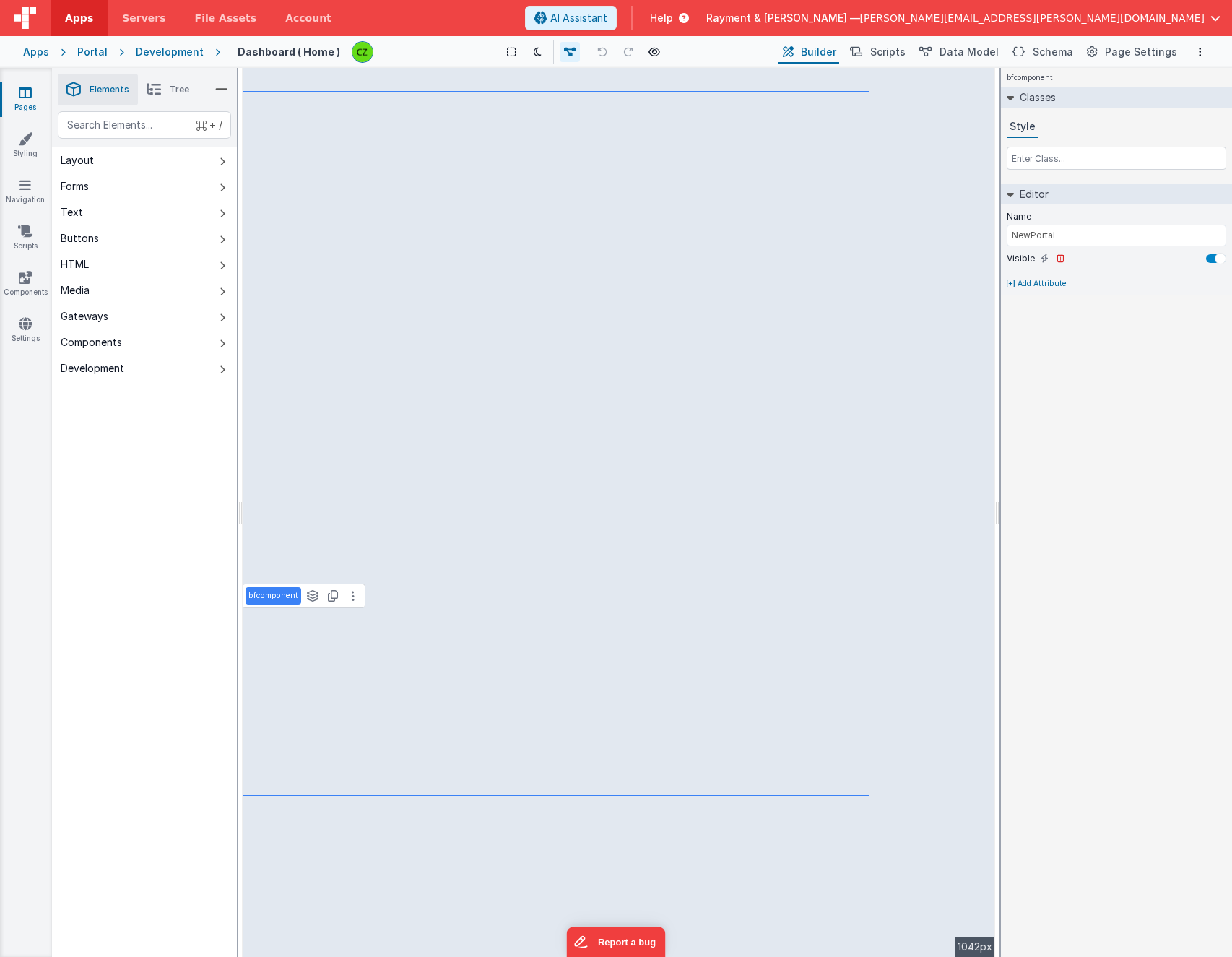
click at [1214, 254] on div at bounding box center [1216, 258] width 20 height 8
click at [1214, 257] on div at bounding box center [1212, 259] width 12 height 12
click at [1066, 155] on input "text" at bounding box center [1116, 159] width 220 height 23
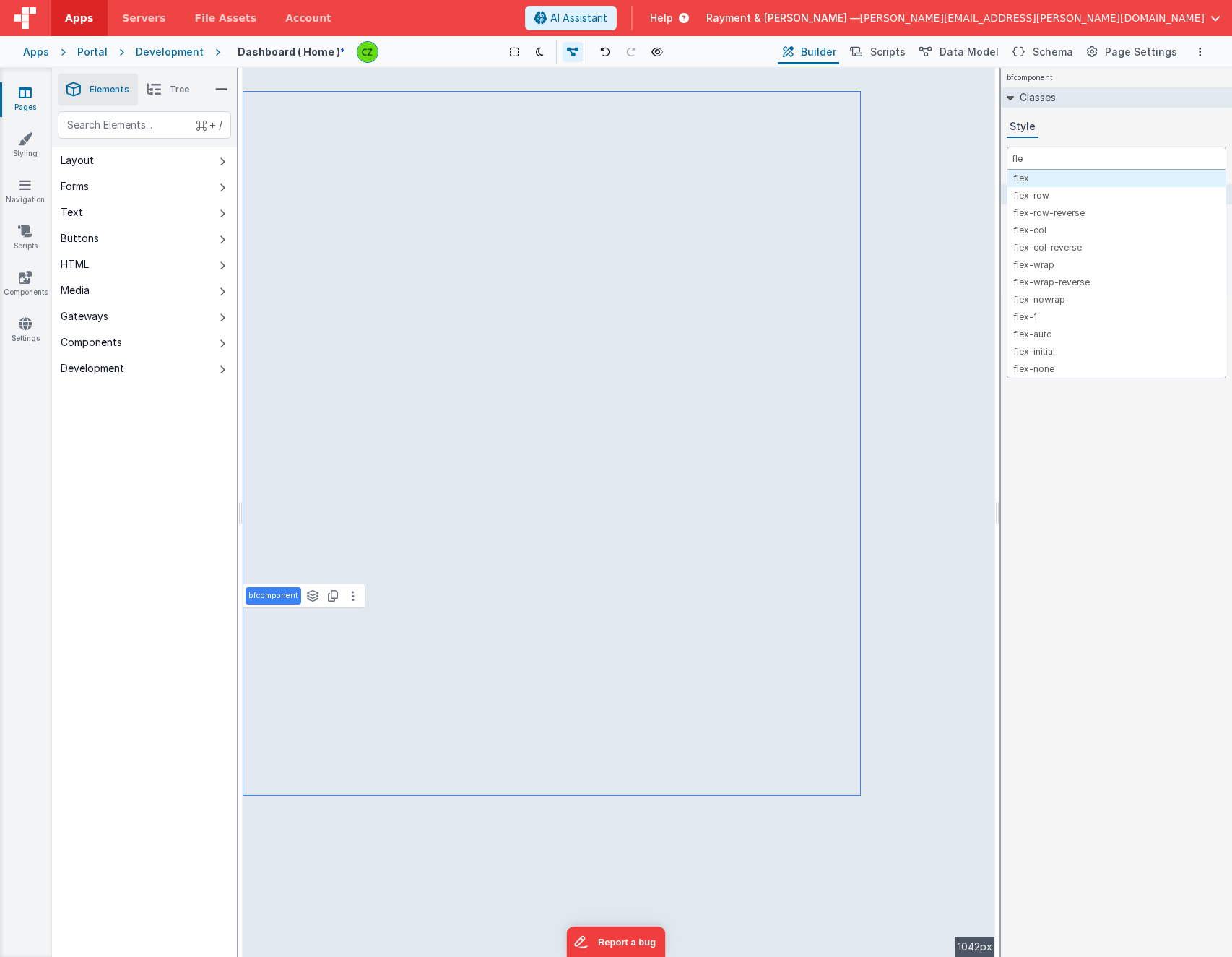
type input "flex"
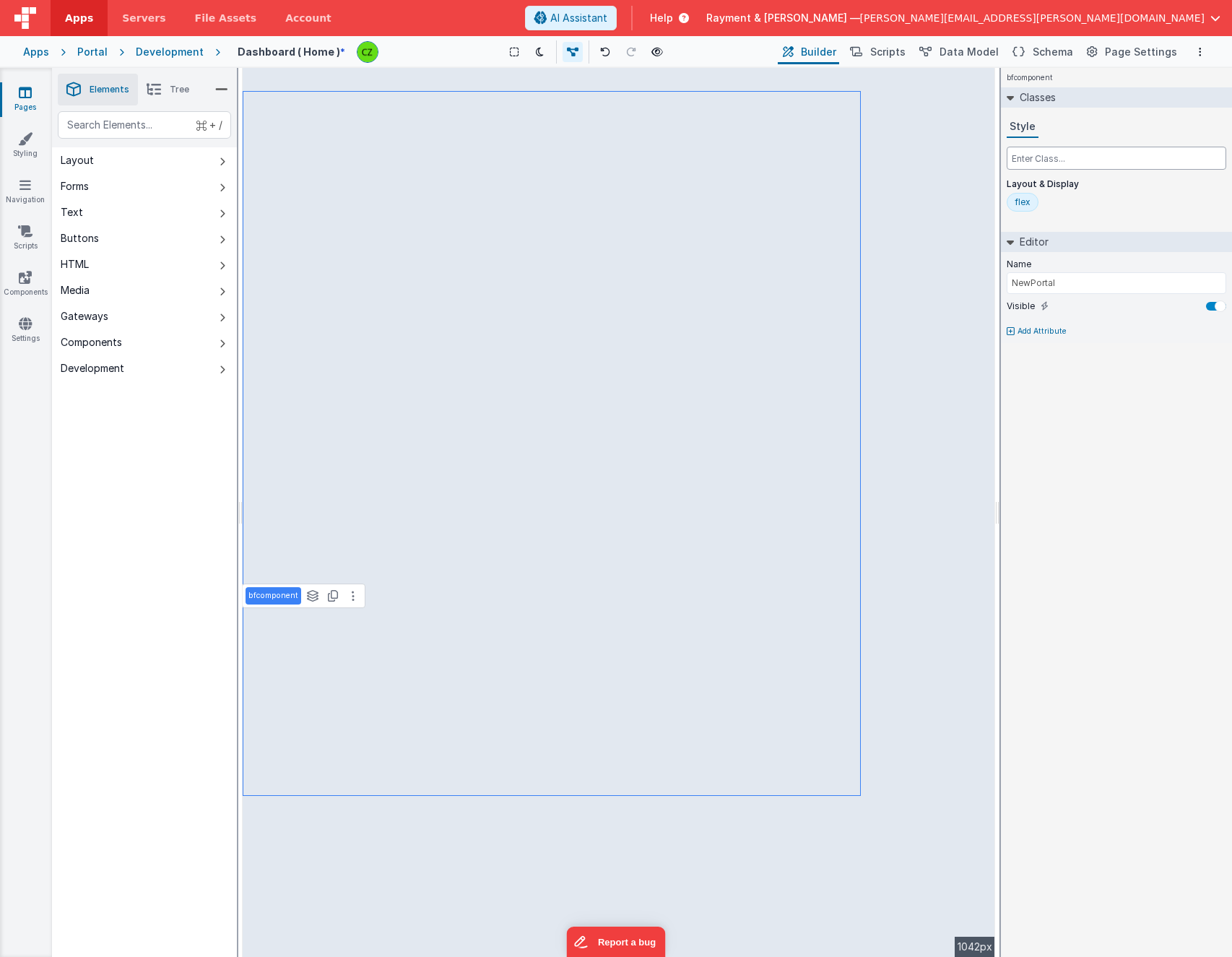
click at [1074, 158] on input "text" at bounding box center [1116, 159] width 220 height 23
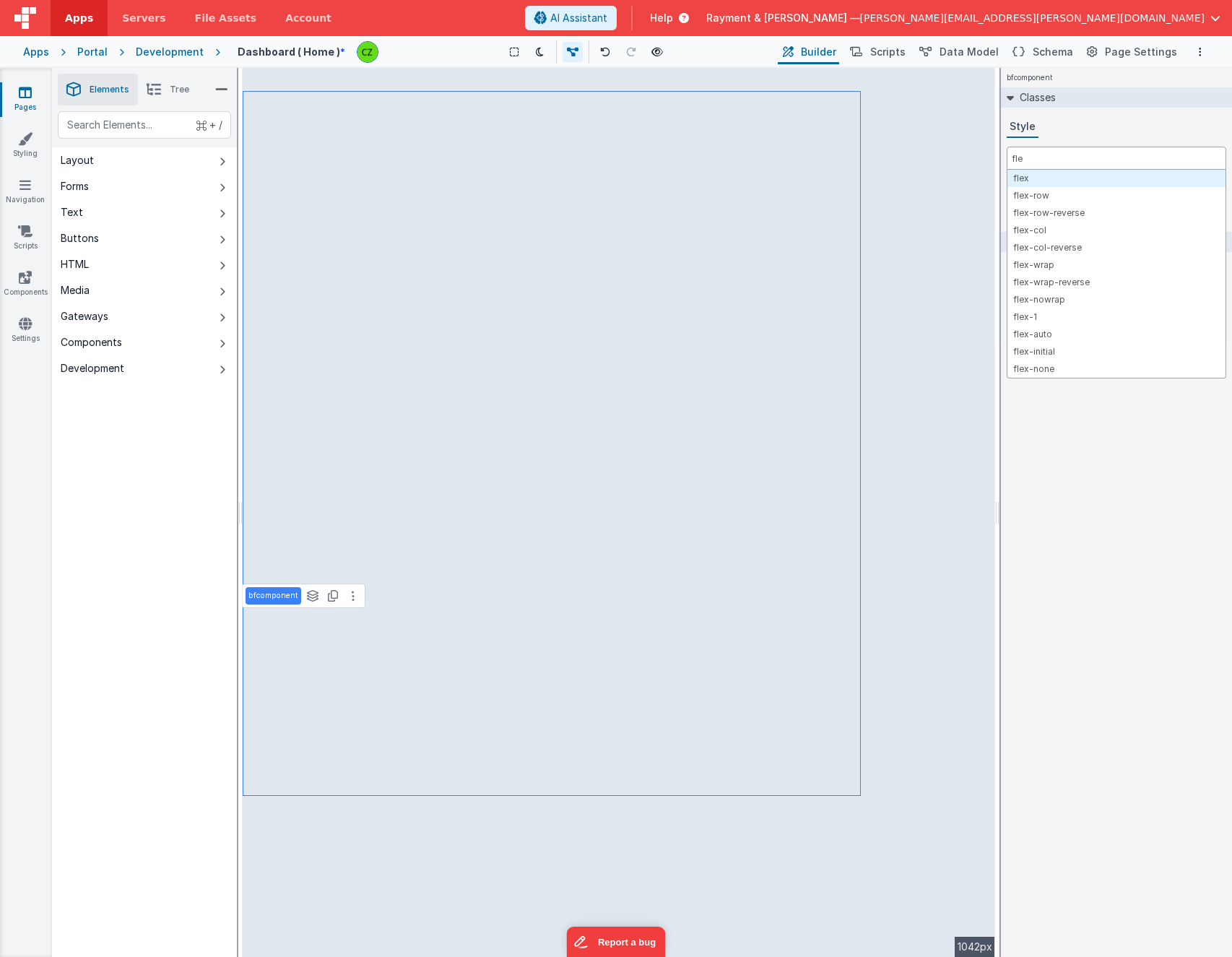
type input "flex"
type input "jus"
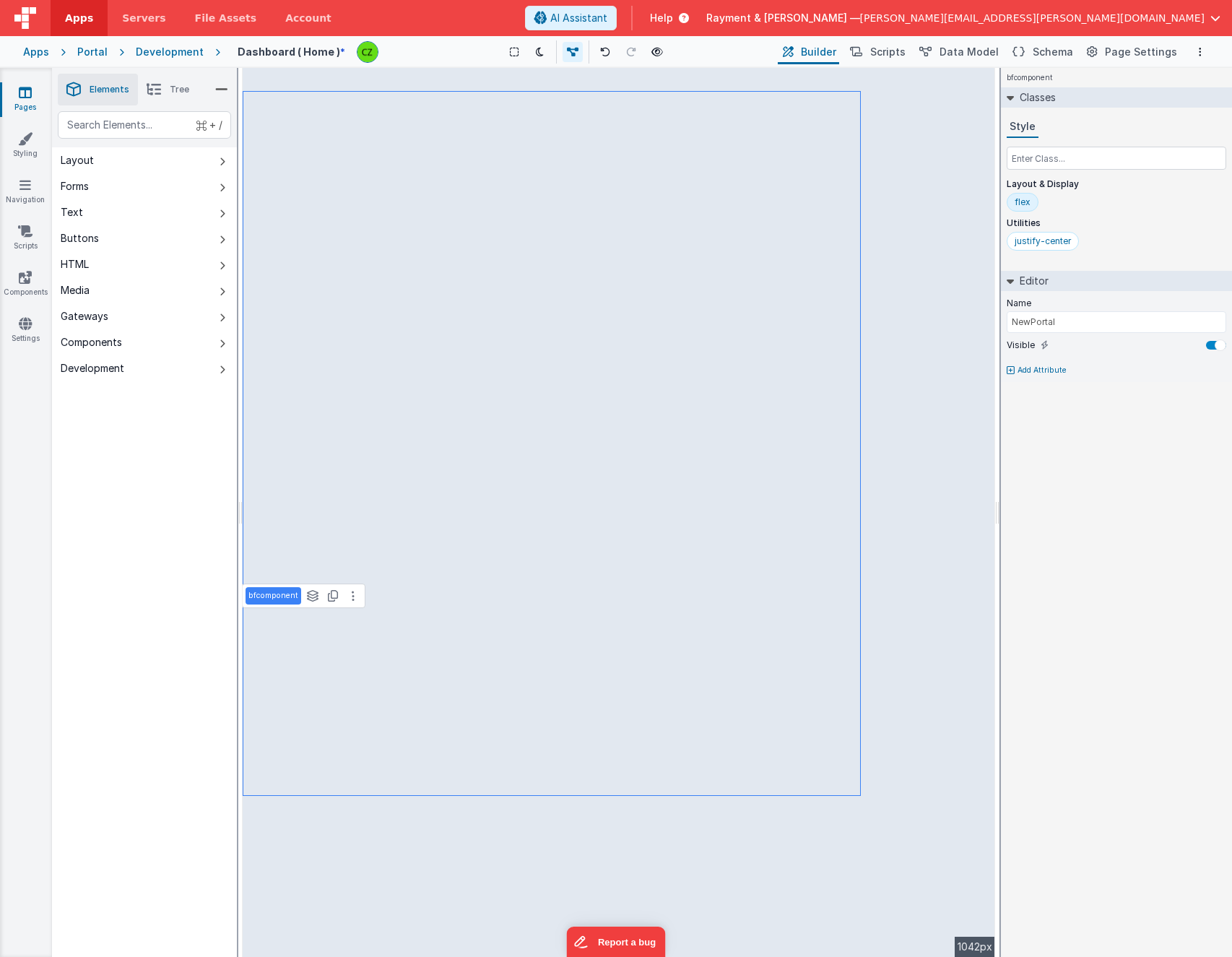
click at [1089, 210] on div "flex" at bounding box center [1116, 205] width 220 height 24
click at [1036, 234] on div "justify-center" at bounding box center [1042, 241] width 72 height 18
click at [1091, 219] on p "Utilities" at bounding box center [1116, 223] width 220 height 12
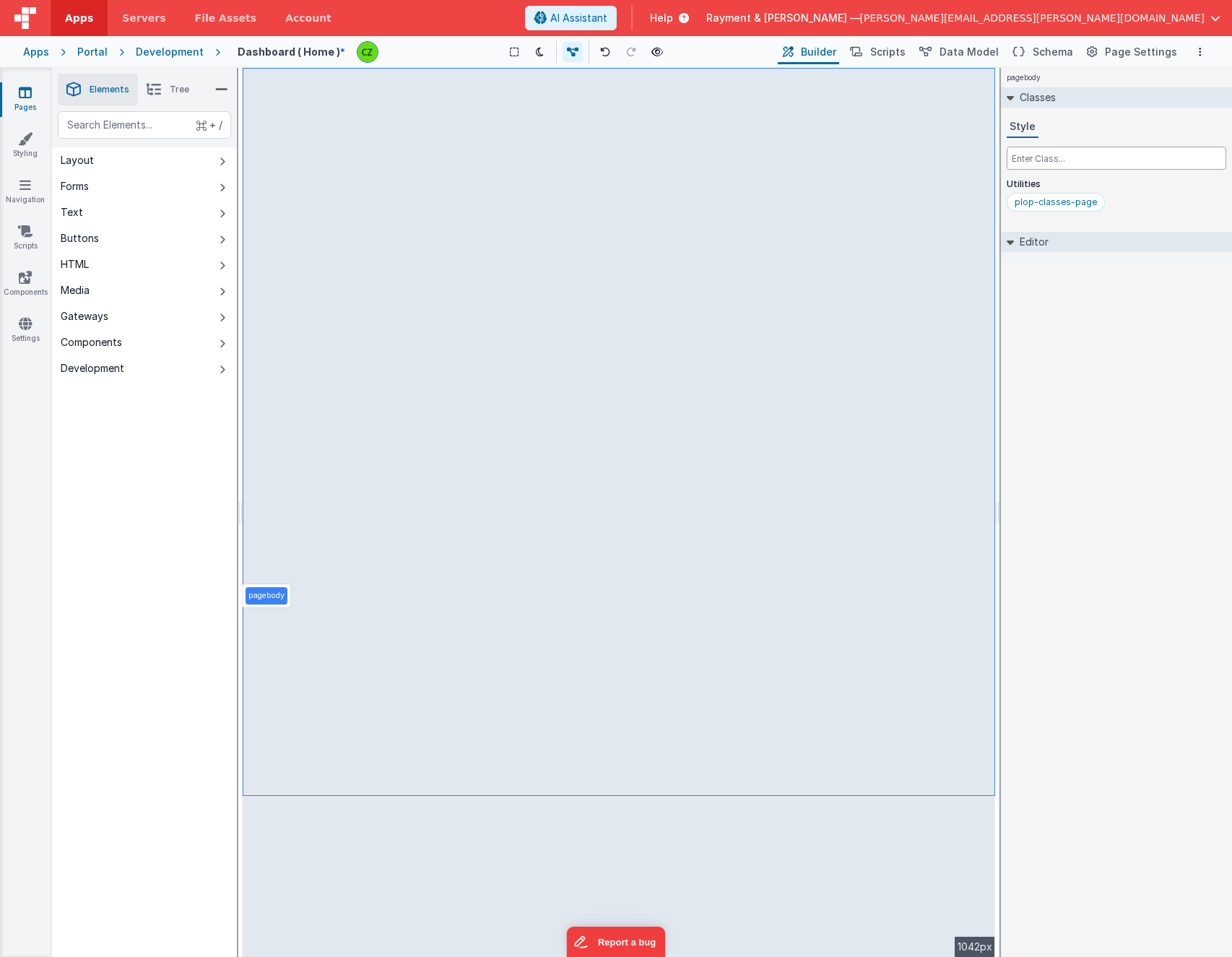
click at [1047, 158] on input "text" at bounding box center [1116, 159] width 220 height 23
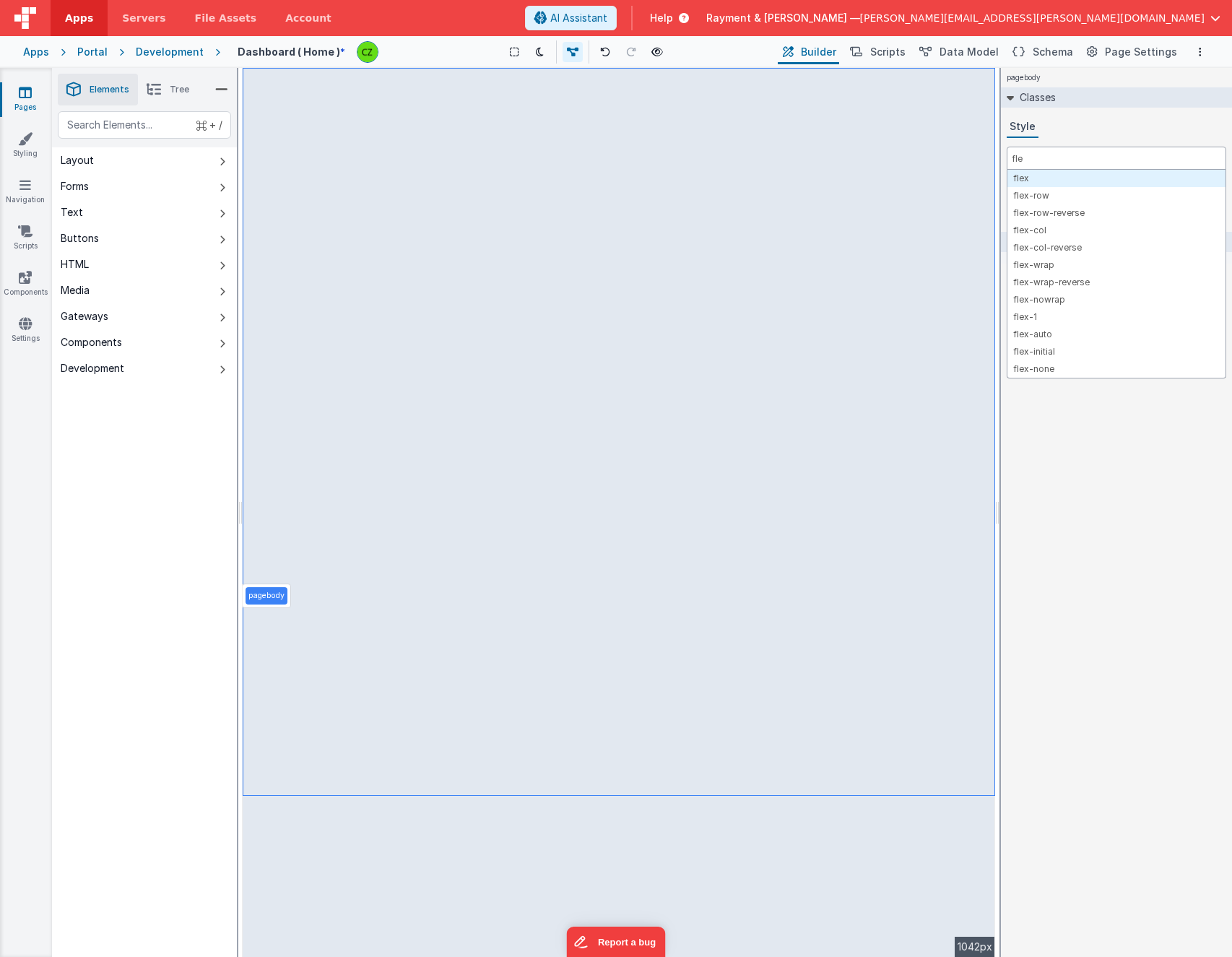
type input "flex"
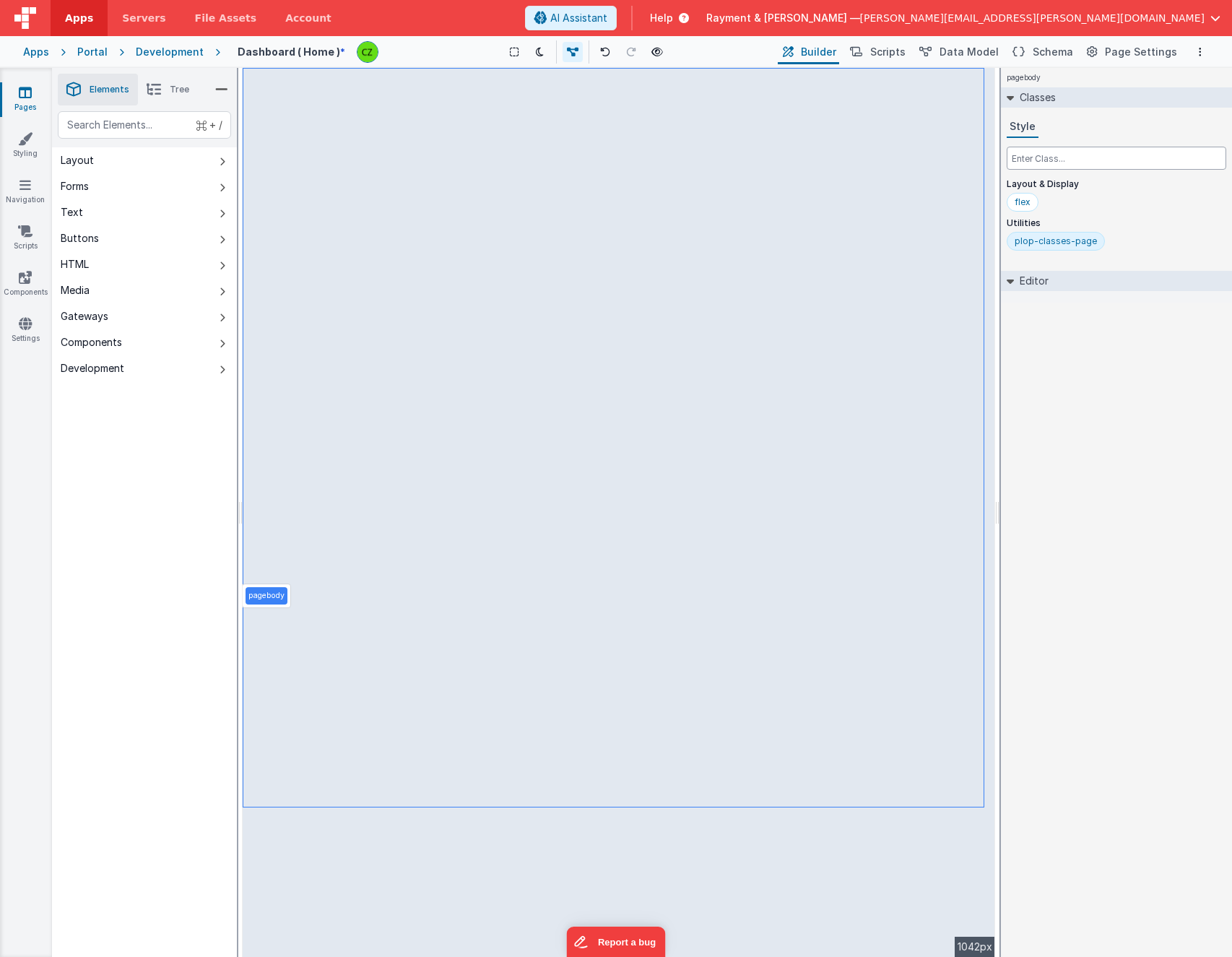
click at [1050, 158] on input "text" at bounding box center [1116, 159] width 220 height 23
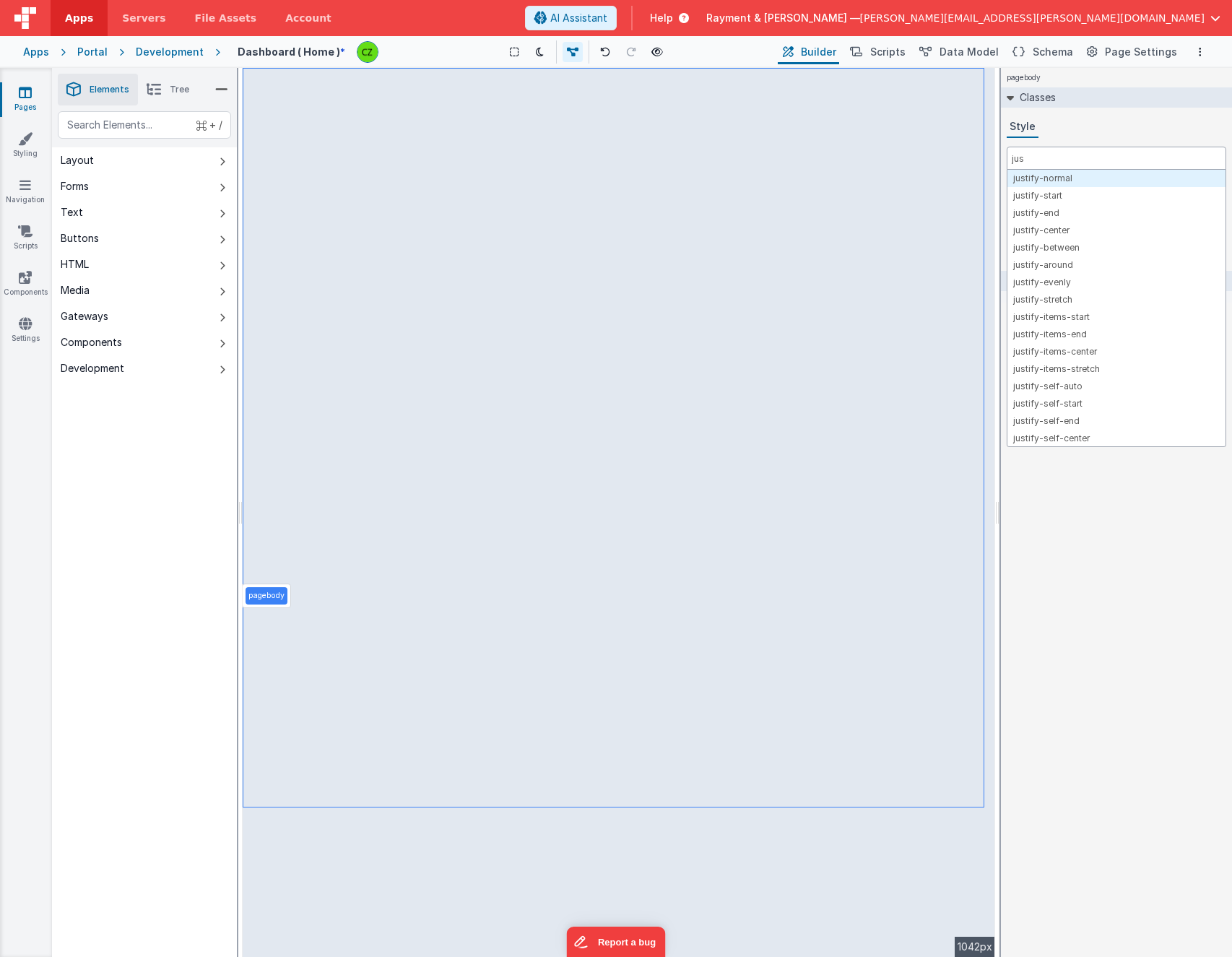
type input "just"
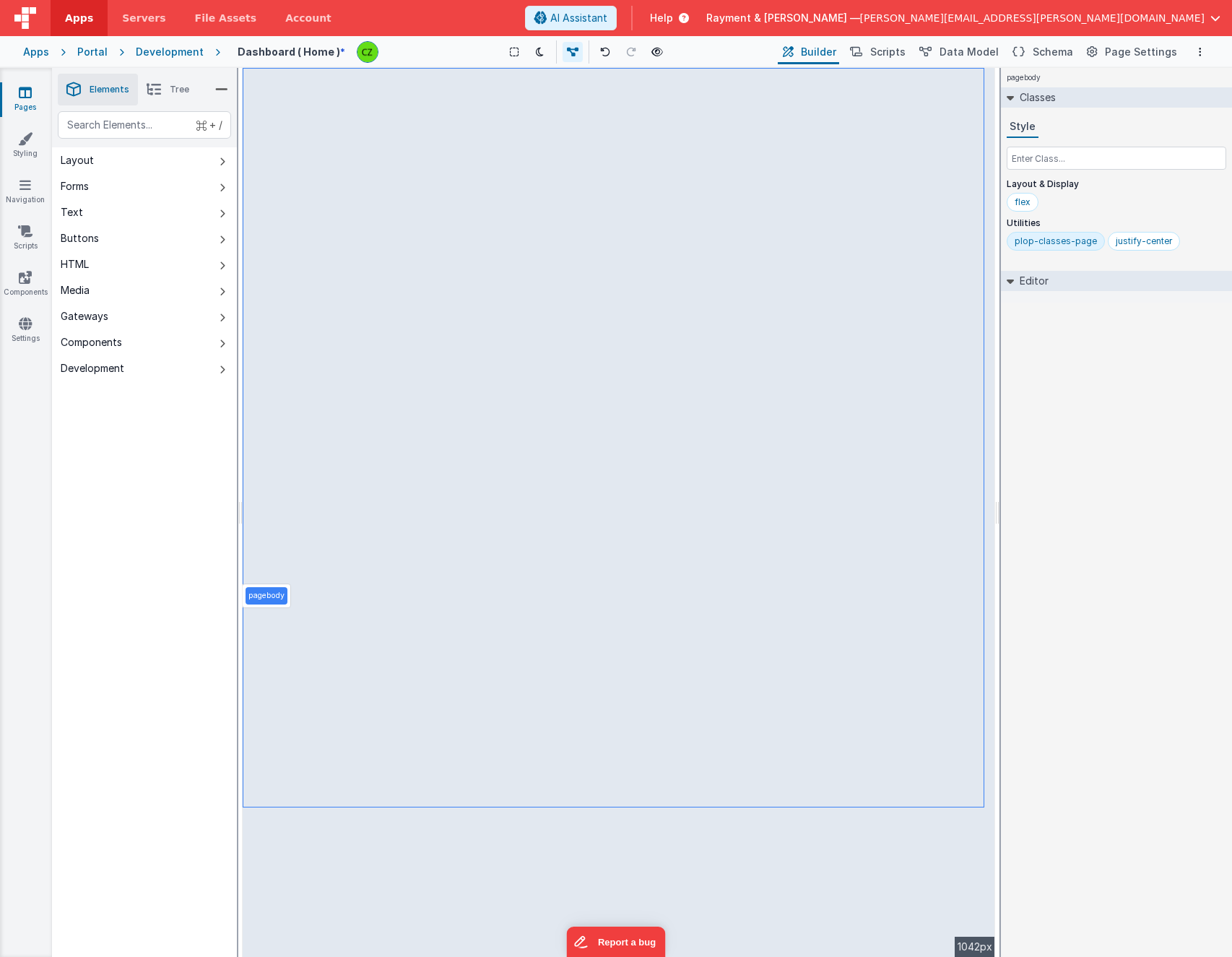
click at [1055, 397] on div "pagebody Classes Style Layout & Display flex Utilities plop-classes-page justif…" at bounding box center [1117, 512] width 231 height 889
click at [660, 52] on icon at bounding box center [657, 52] width 12 height 10
click at [656, 53] on icon at bounding box center [655, 52] width 12 height 10
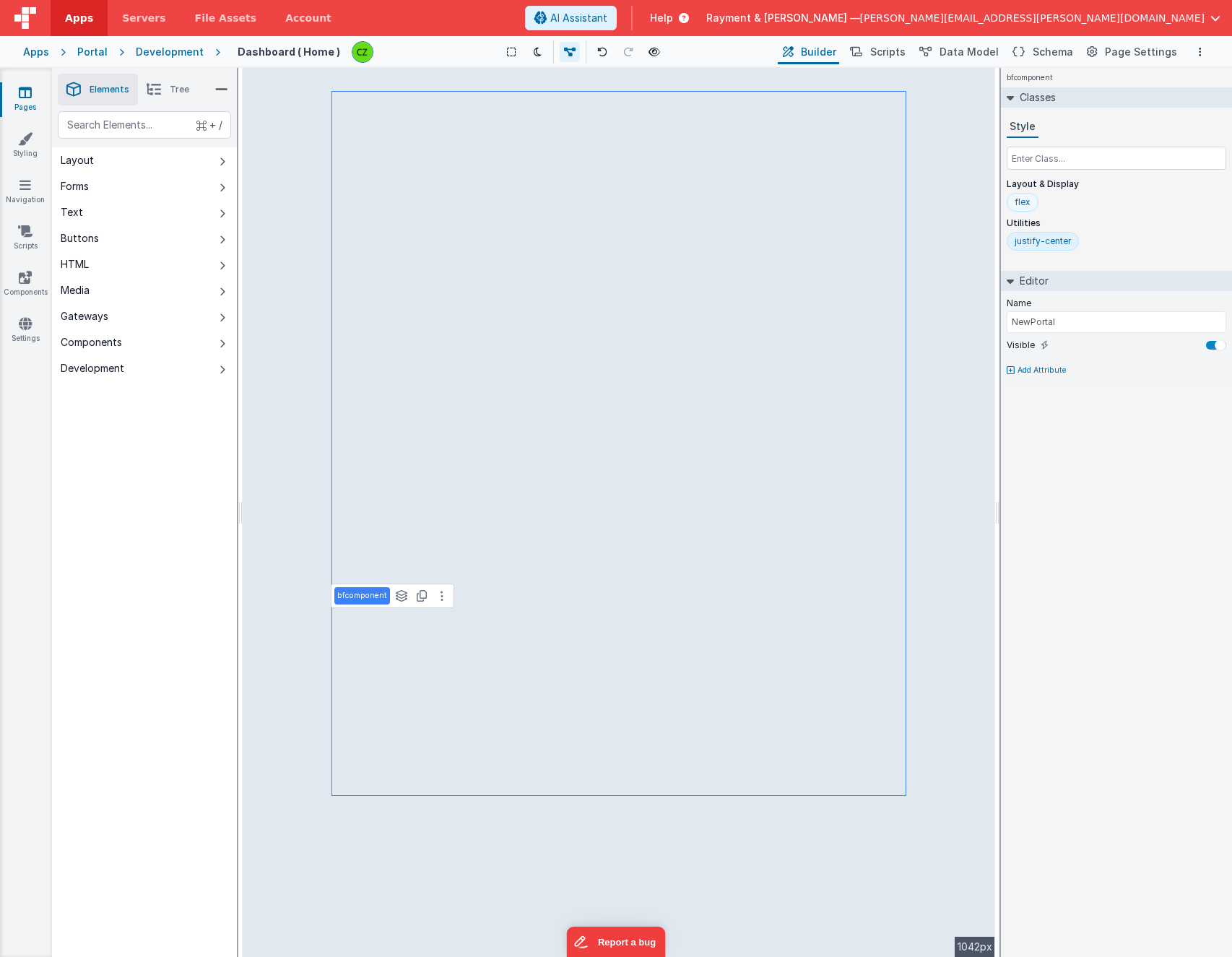
click at [1024, 200] on div "flex" at bounding box center [1022, 202] width 16 height 12
click at [1110, 208] on div at bounding box center [1116, 205] width 220 height 26
click at [1028, 203] on div "flex" at bounding box center [1022, 202] width 16 height 12
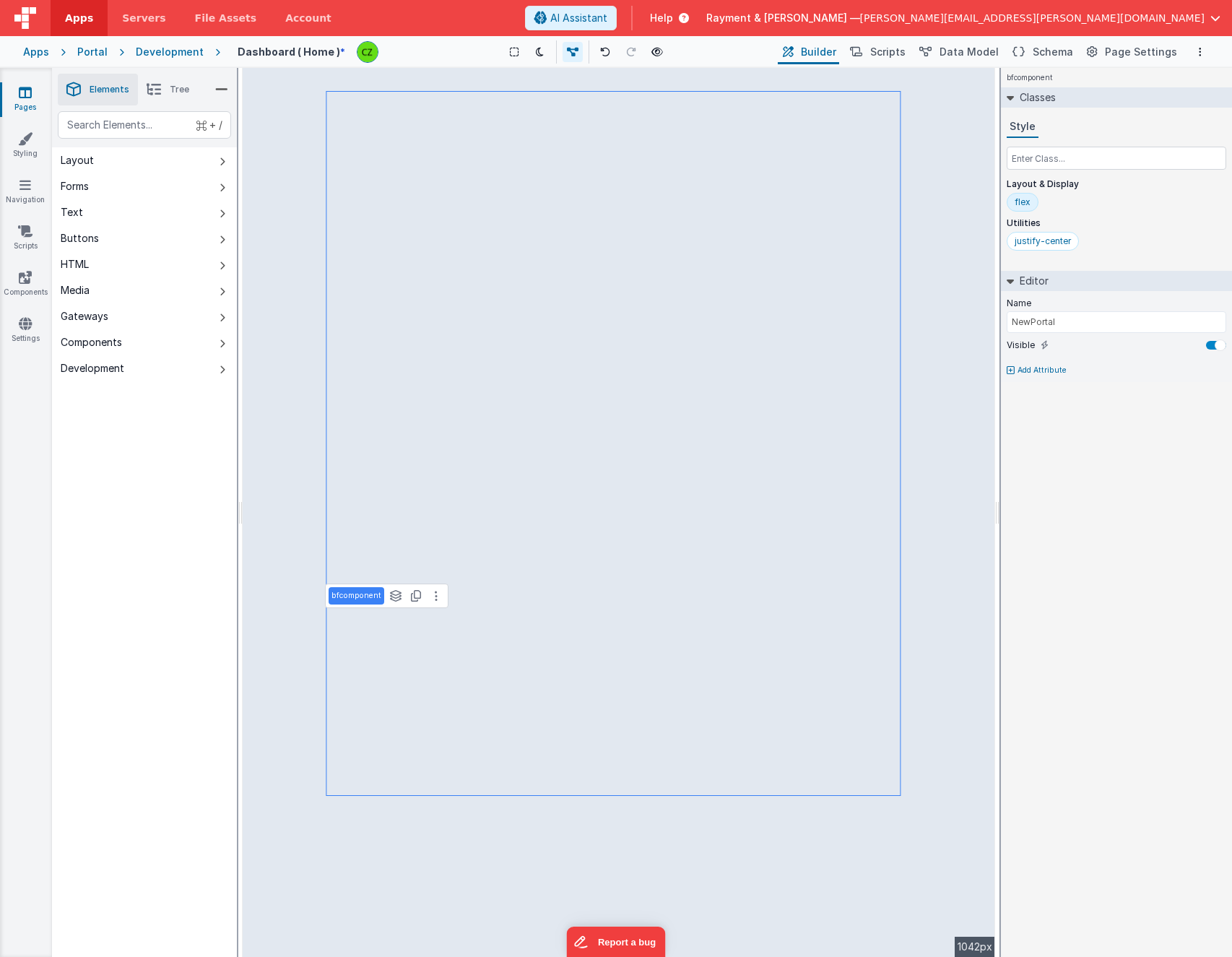
click at [1028, 203] on div "flex" at bounding box center [1022, 202] width 16 height 12
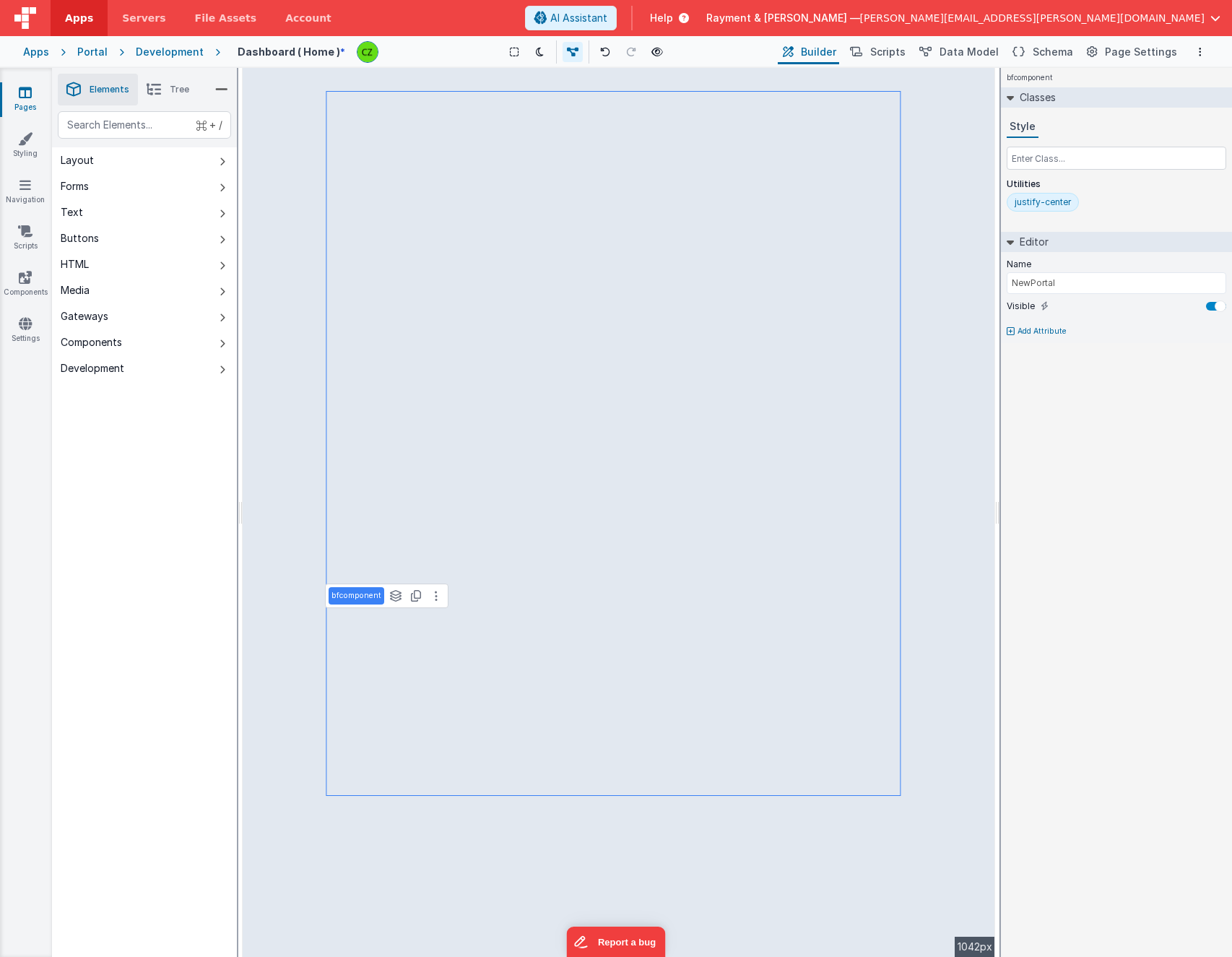
click at [1029, 200] on div "justify-center" at bounding box center [1042, 202] width 56 height 12
click at [1035, 200] on div "justify-center" at bounding box center [1042, 202] width 56 height 12
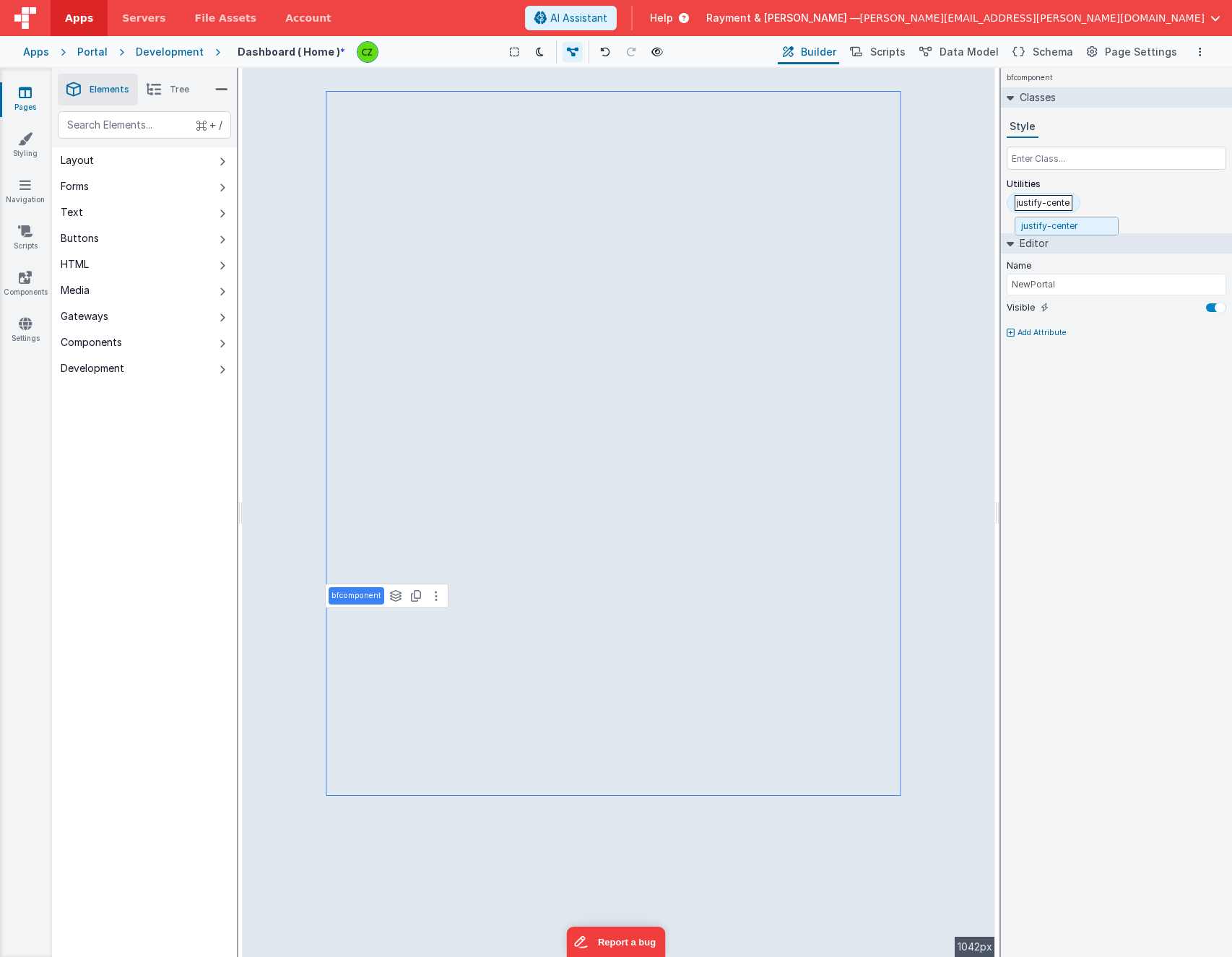
click at [1035, 200] on input "justify-center" at bounding box center [1043, 202] width 58 height 16
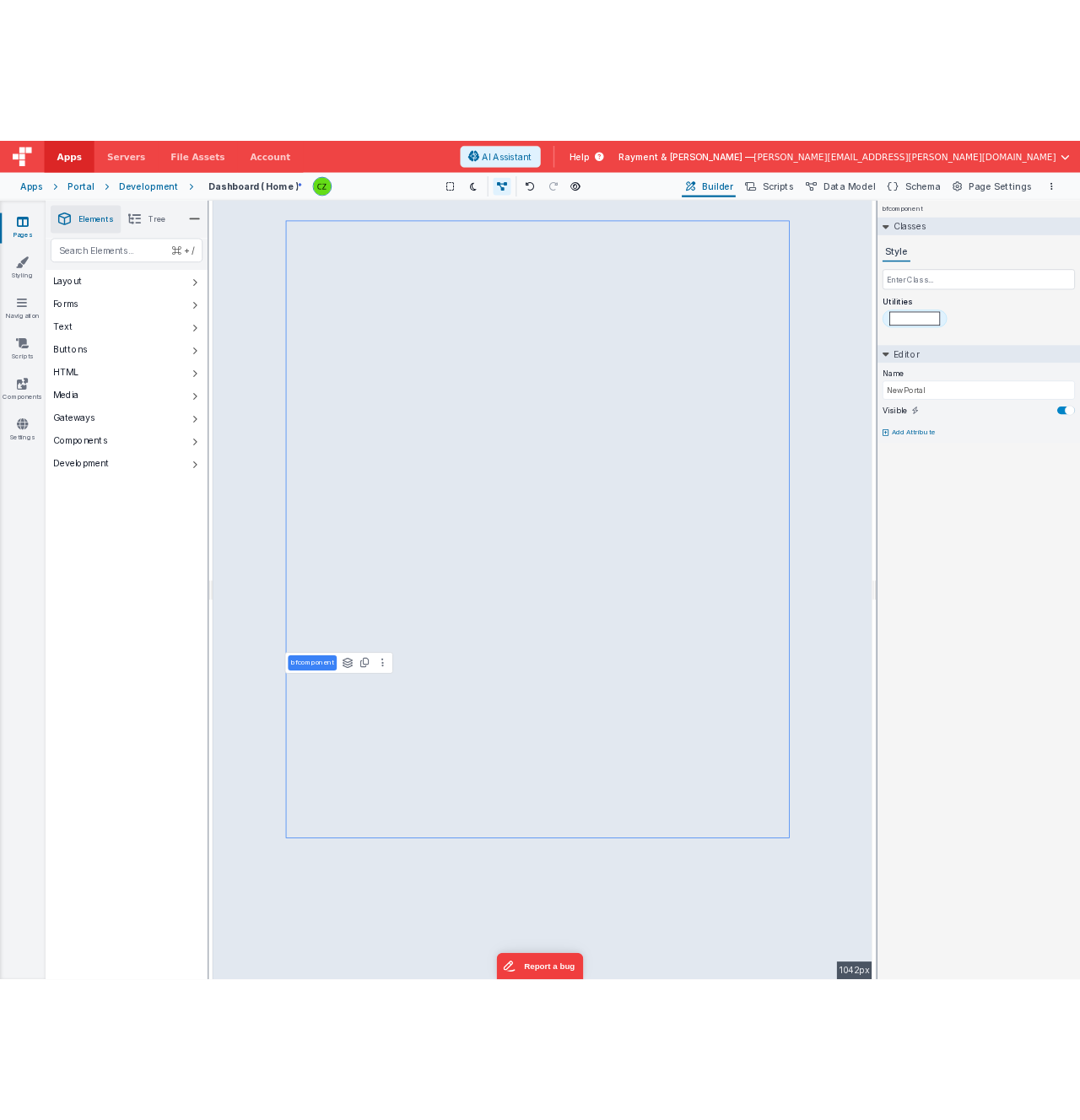
scroll to position [0, 0]
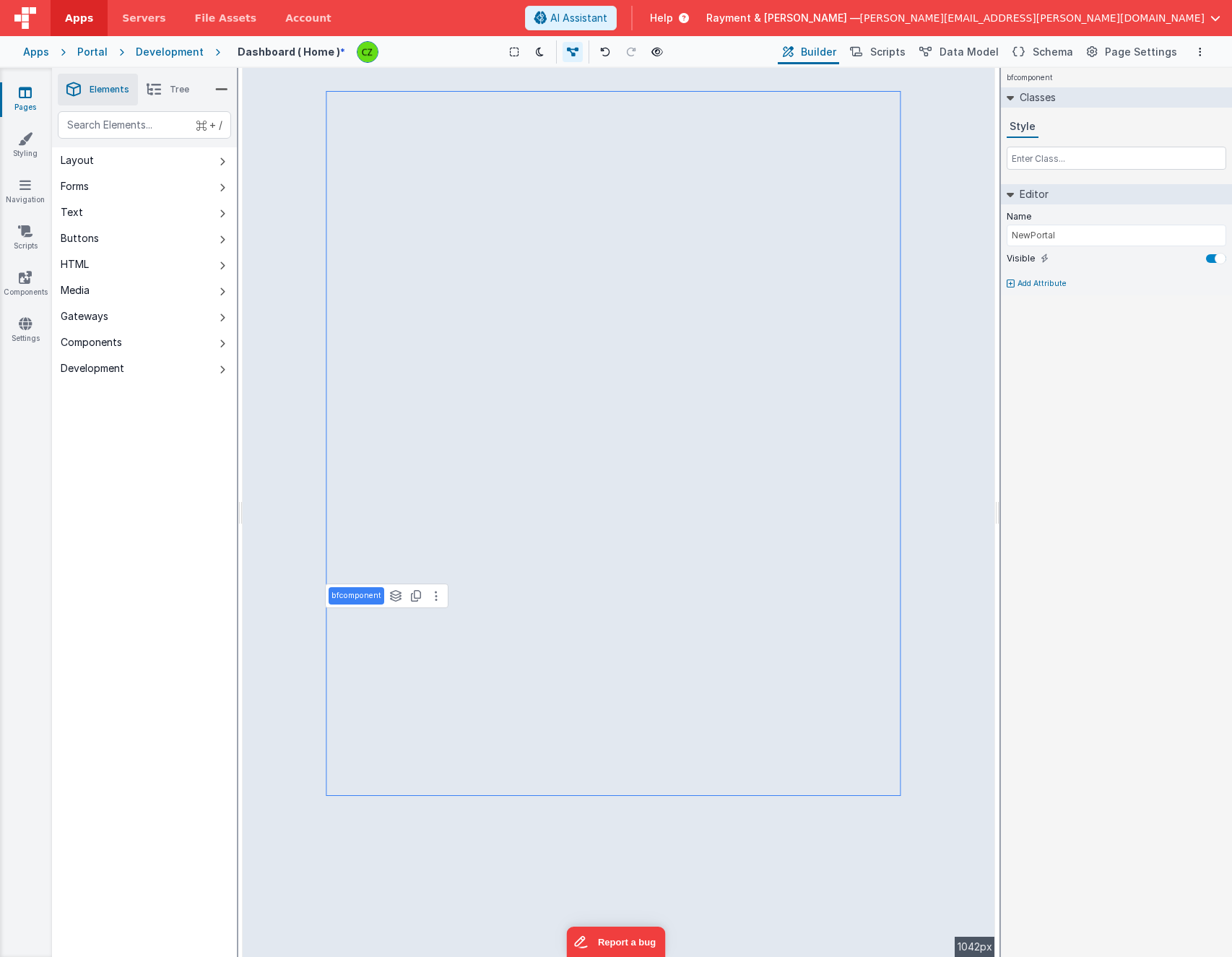
click at [1172, 608] on div "bfcomponent Classes Style Editor Name NewPortal Visible Add Attribute DEV: Focu…" at bounding box center [1117, 512] width 231 height 889
click at [660, 51] on icon at bounding box center [657, 52] width 12 height 10
click at [659, 55] on icon at bounding box center [657, 52] width 12 height 10
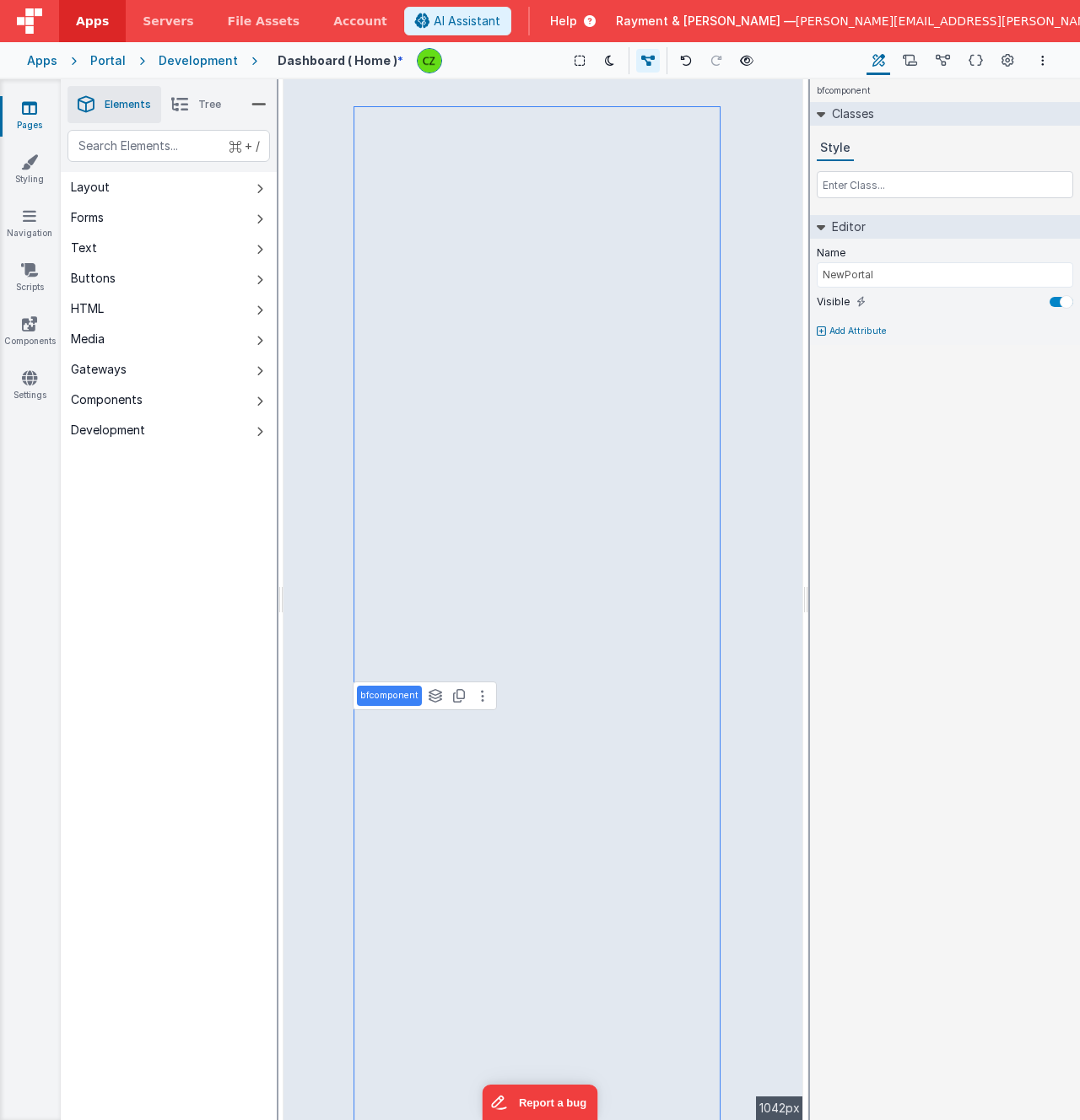
click at [899, 457] on div "bfcomponent Classes Style Editor Name NewPortal Visible Add Attribute DEV: Focu…" at bounding box center [944, 599] width 270 height 1041
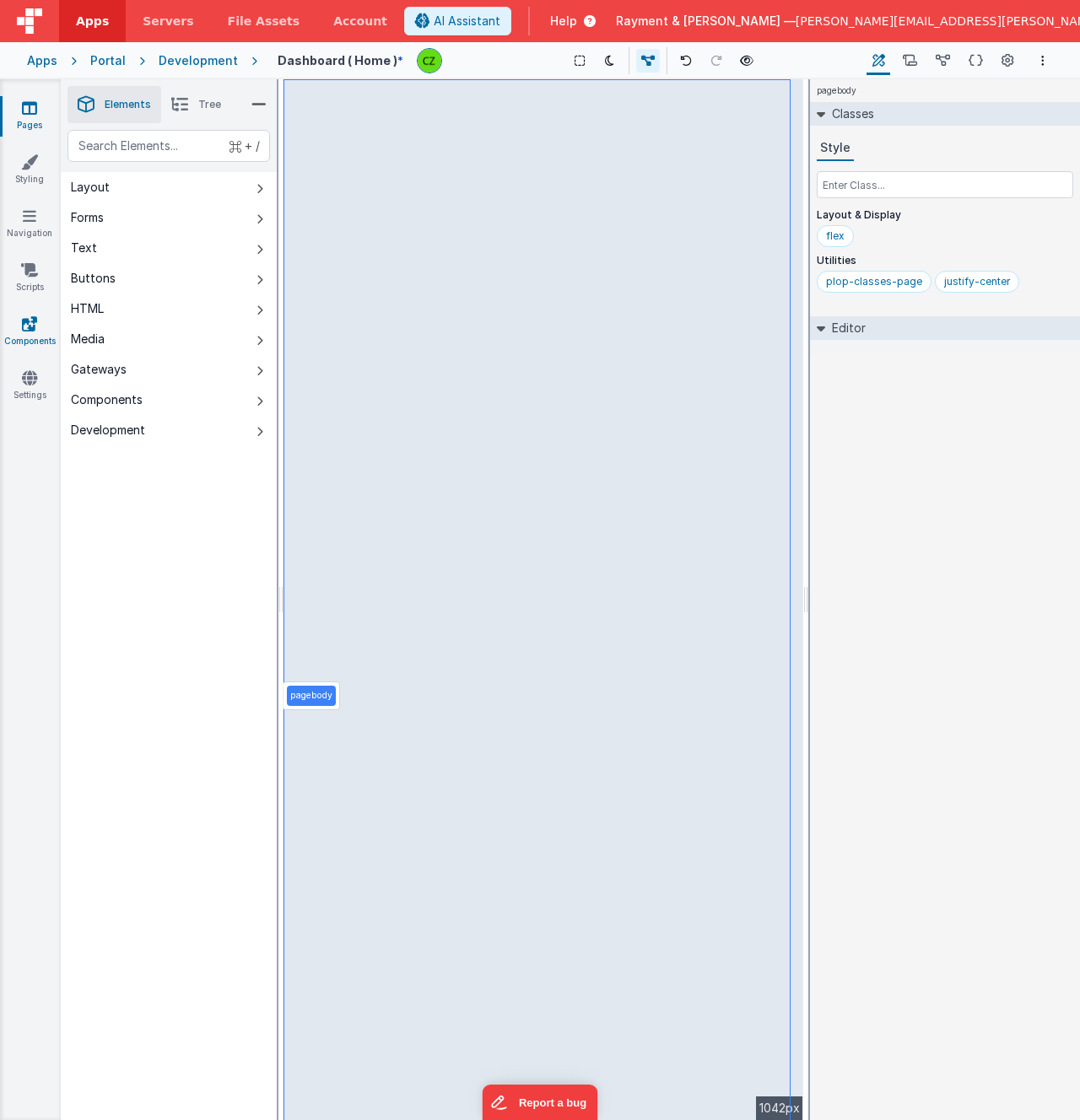
click at [24, 319] on icon at bounding box center [29, 323] width 16 height 17
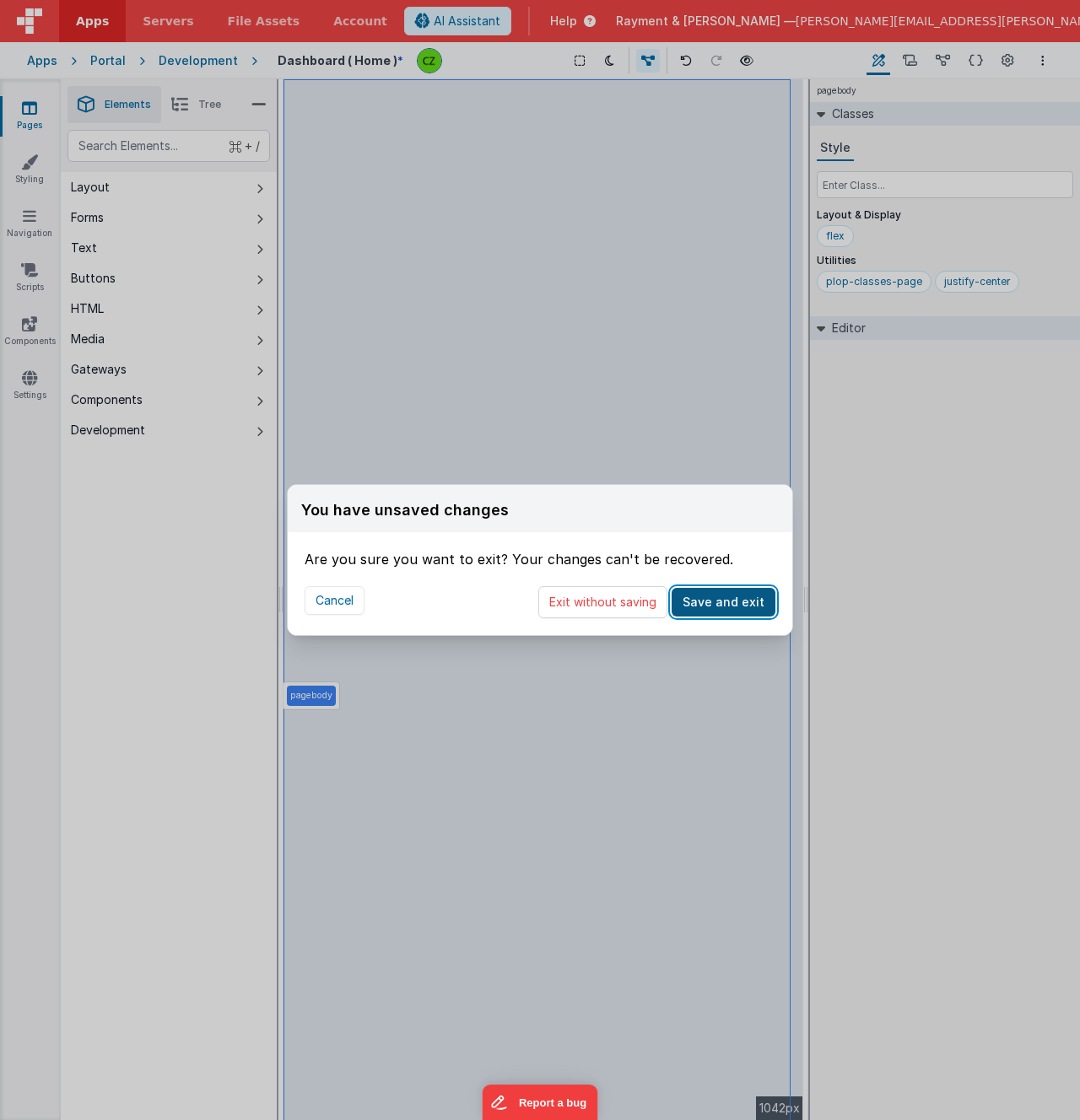
click at [740, 602] on button "Save and exit" at bounding box center [723, 602] width 103 height 28
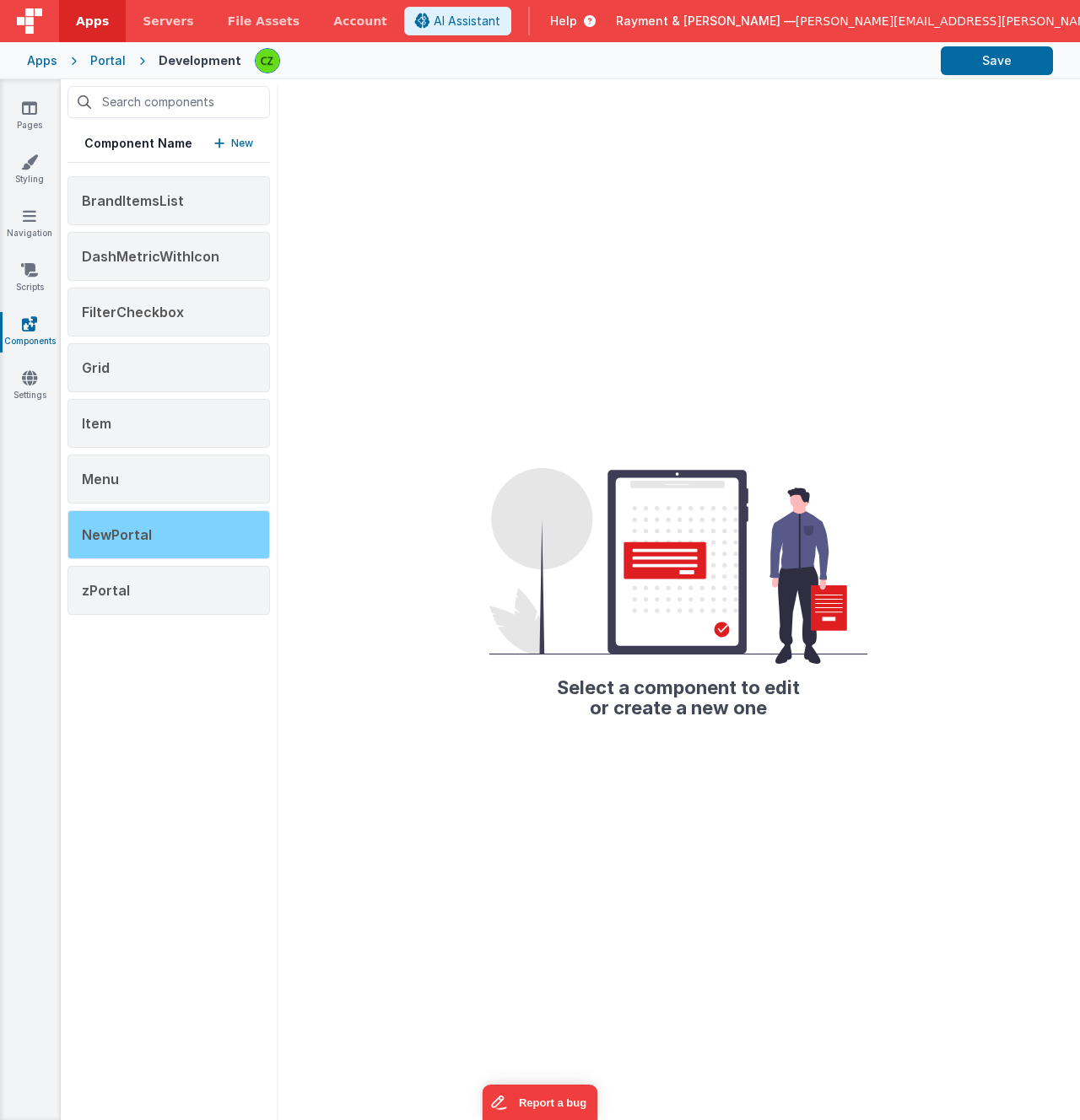
click at [134, 533] on span "NewPortal" at bounding box center [117, 535] width 70 height 17
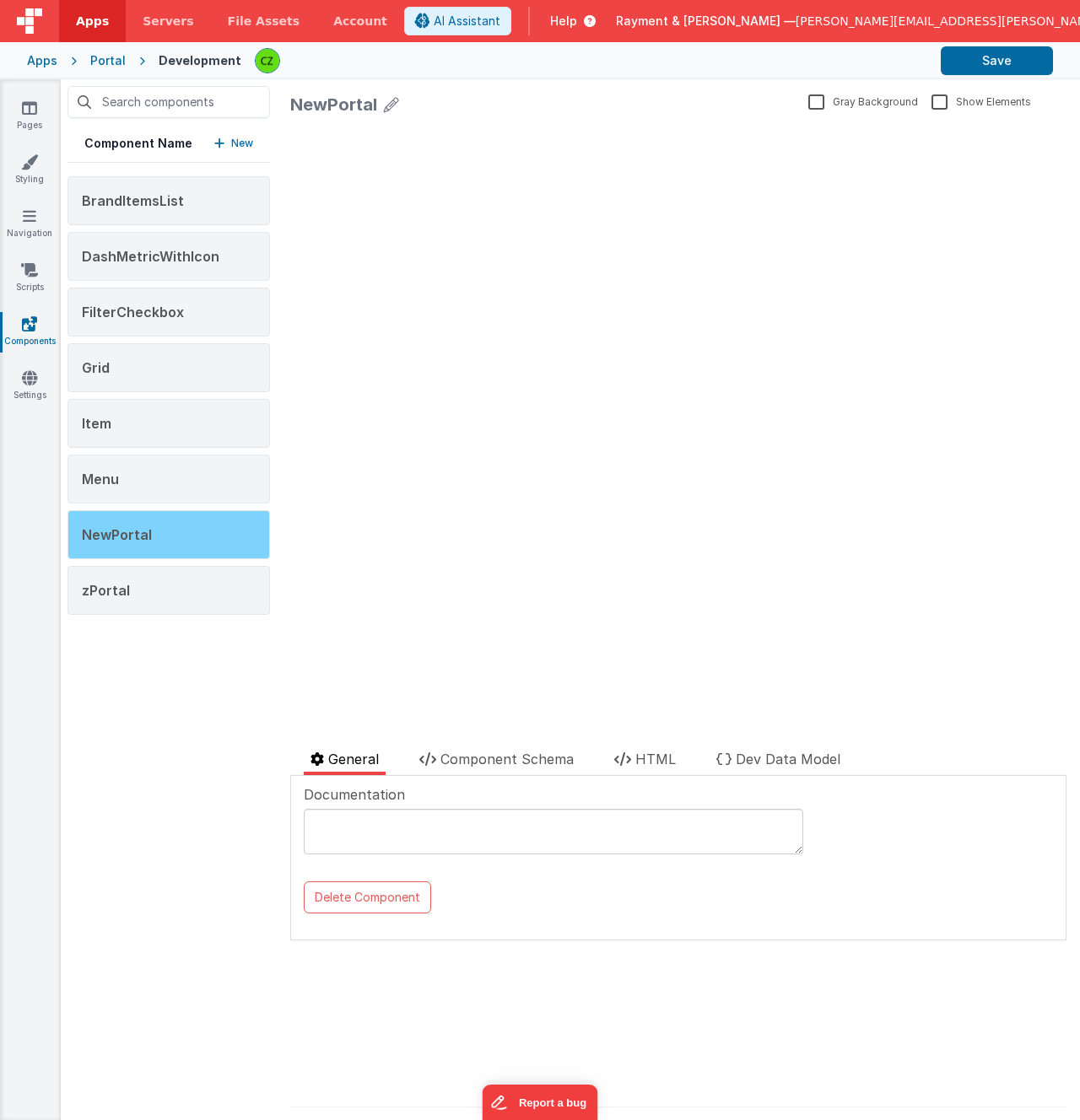
click at [182, 536] on div "NewPortal" at bounding box center [169, 535] width 203 height 49
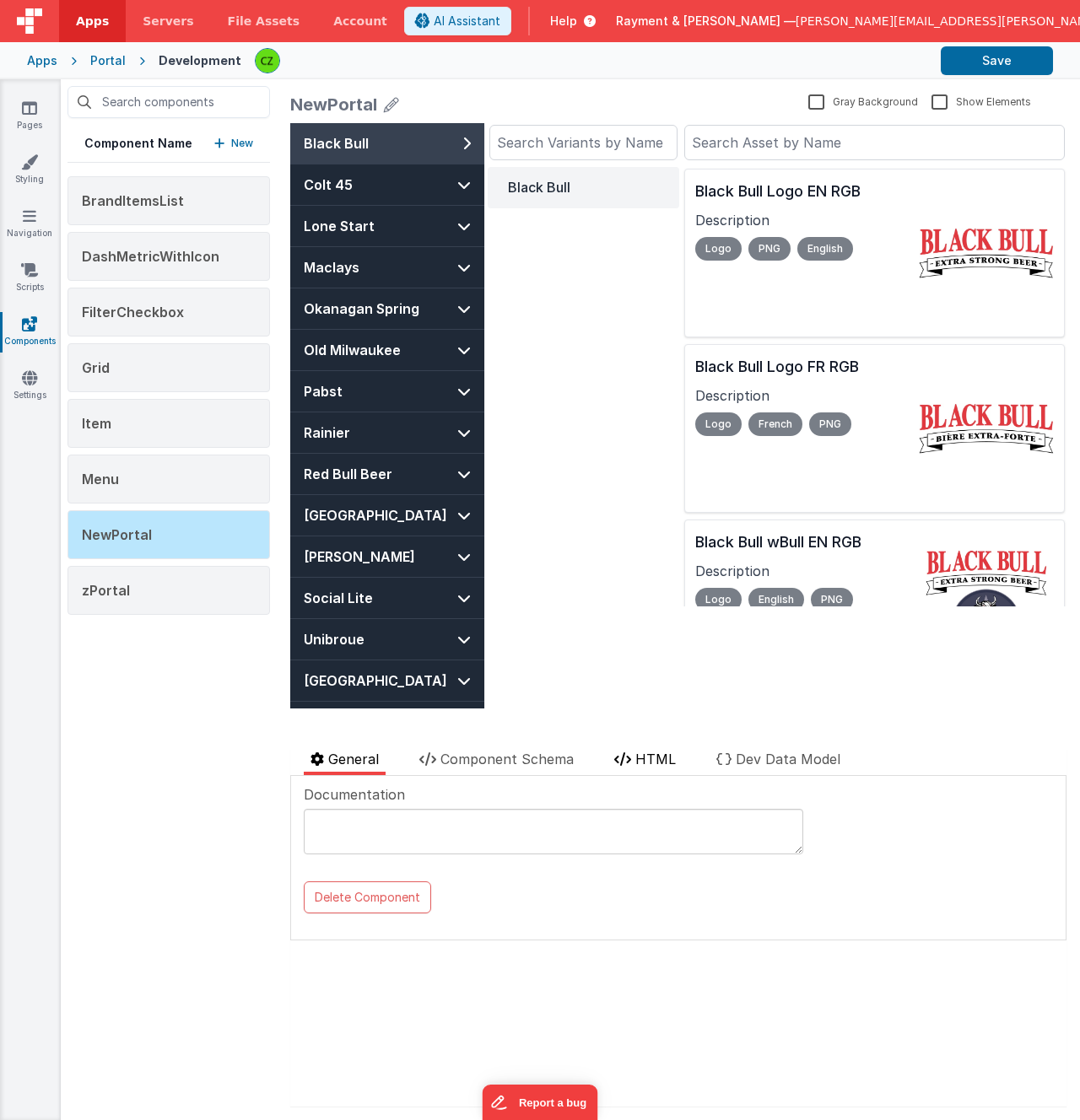
click at [671, 751] on span "HTML" at bounding box center [656, 759] width 41 height 17
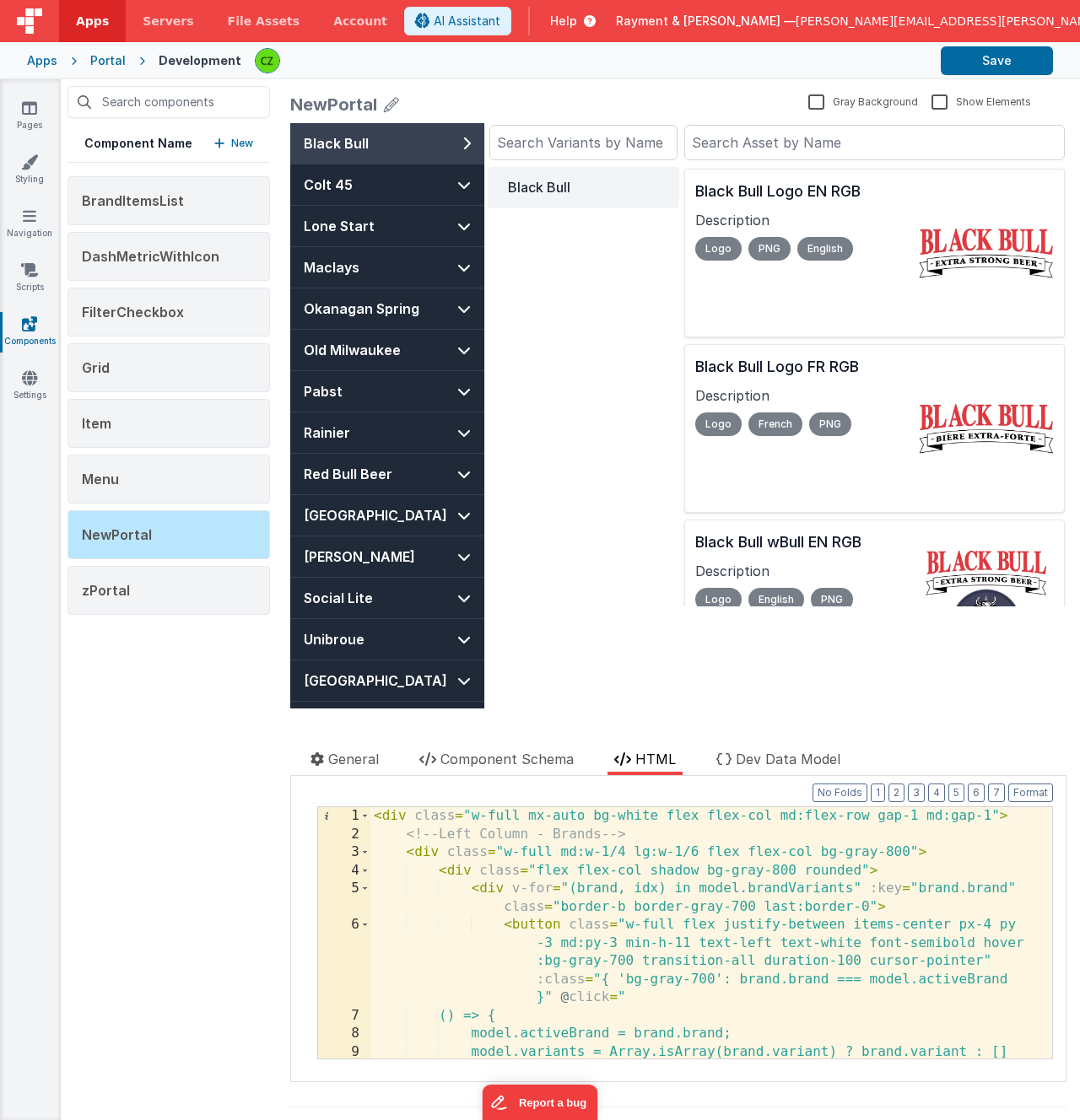
click at [665, 860] on div "< div class = "w-full mx-auto bg-white flex flex-col md:flex-row gap-1 md:gap-1…" at bounding box center [705, 961] width 669 height 306
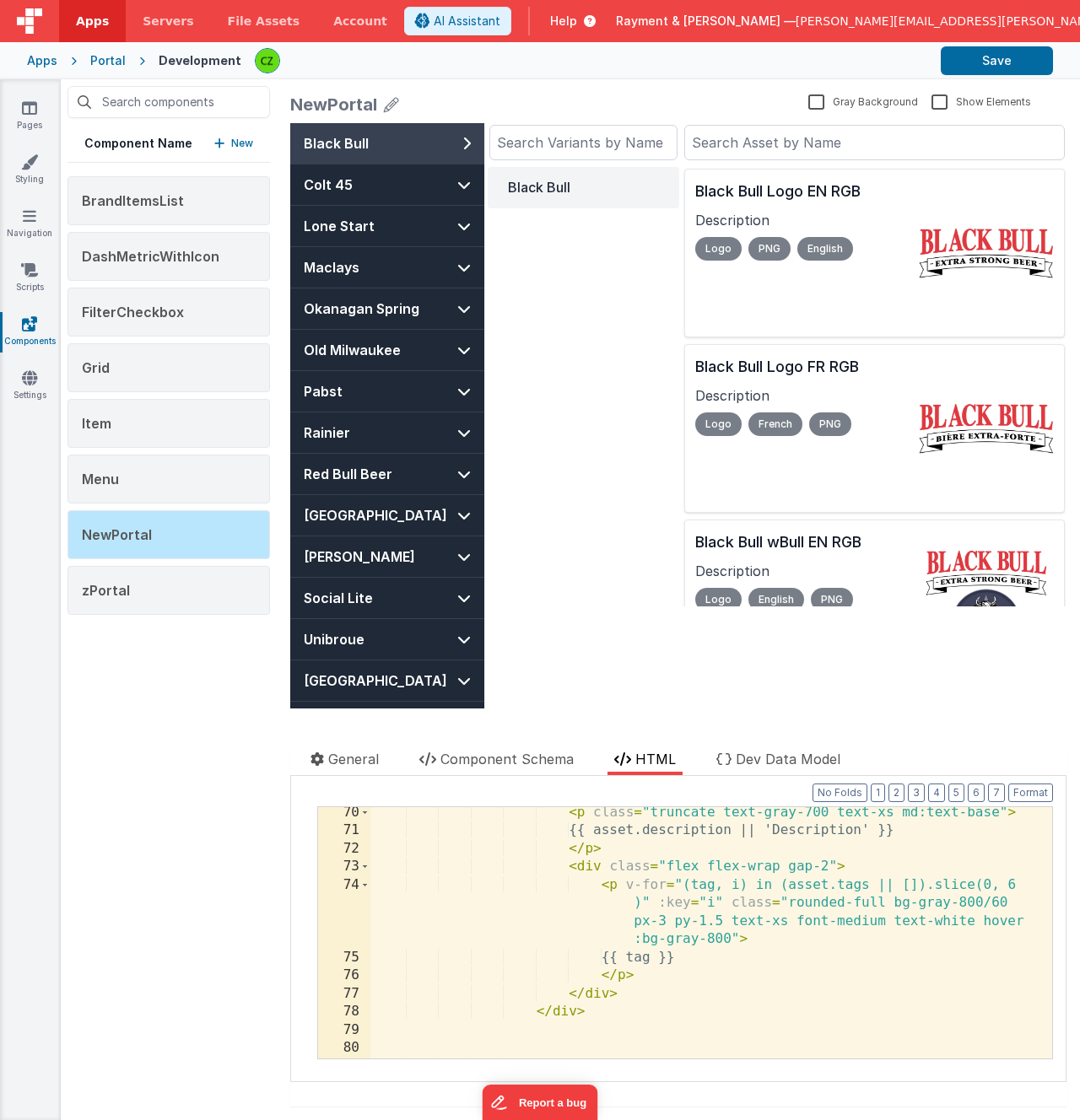
scroll to position [2342, 0]
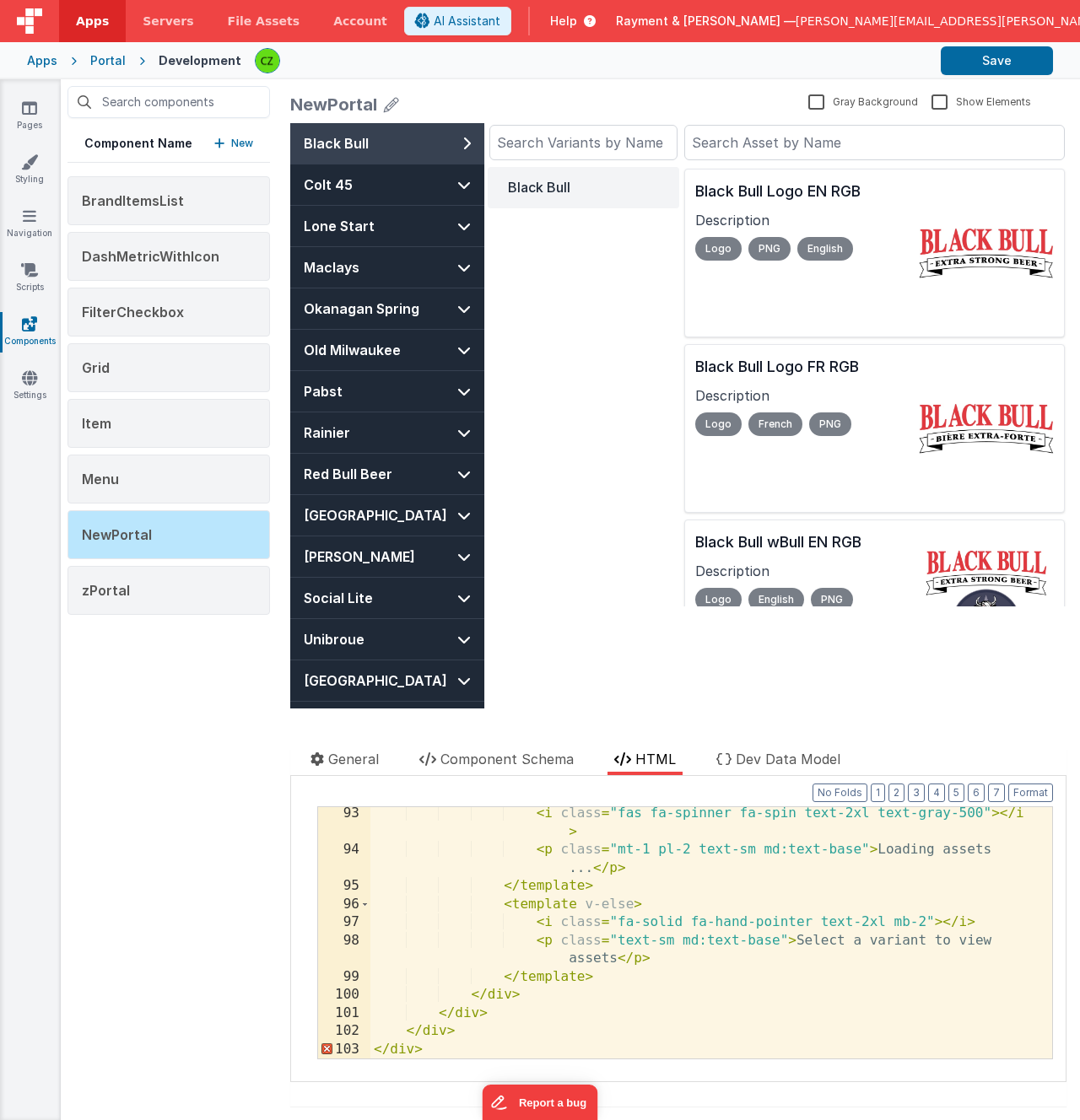
click at [492, 881] on div "< i class = "fas fa-spinner fa-spin text-2xl text-gray-500" > </ i > < p class …" at bounding box center [705, 958] width 669 height 306
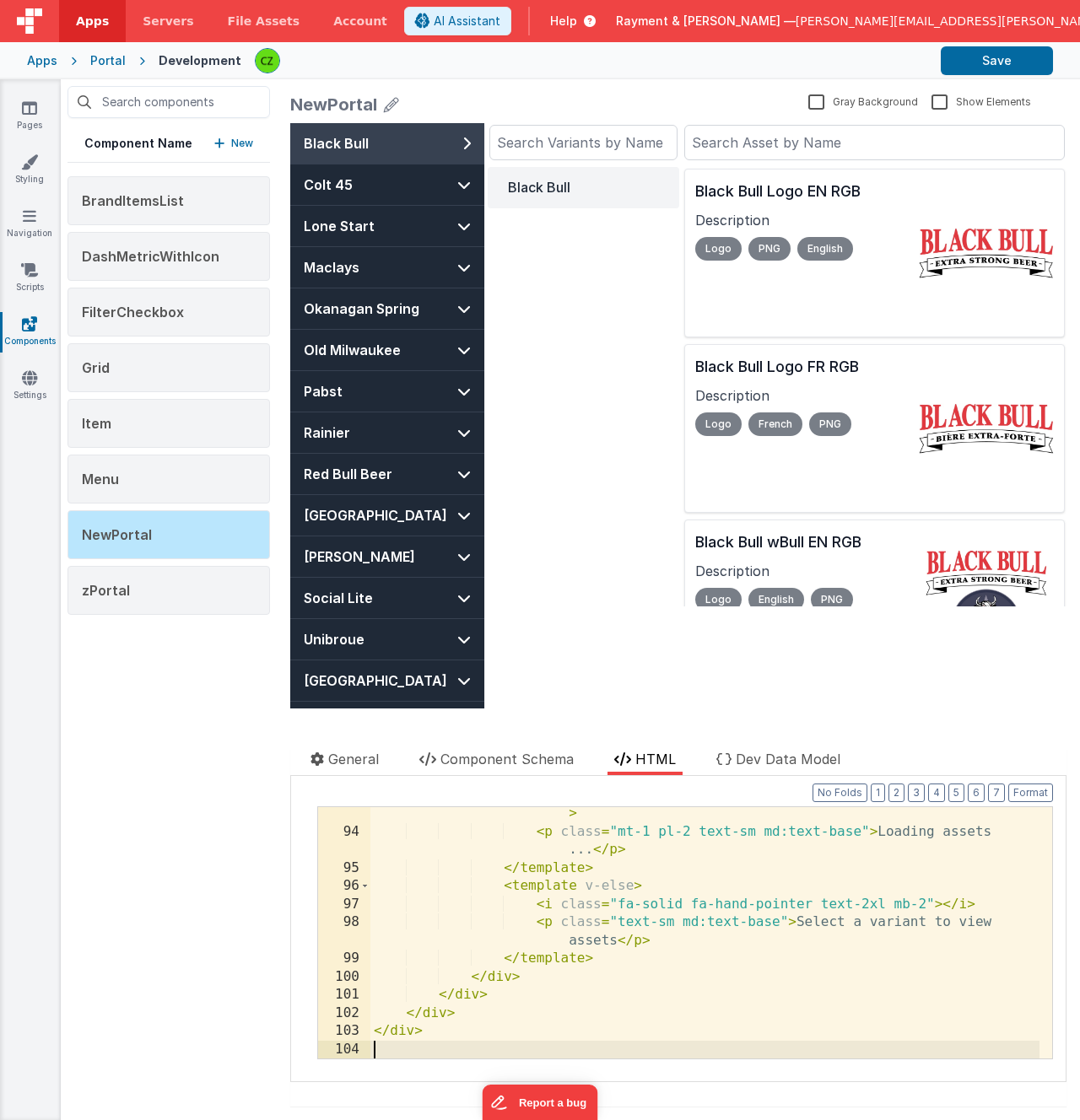
scroll to position [2361, 0]
click at [1025, 793] on button "Format" at bounding box center [1030, 792] width 45 height 19
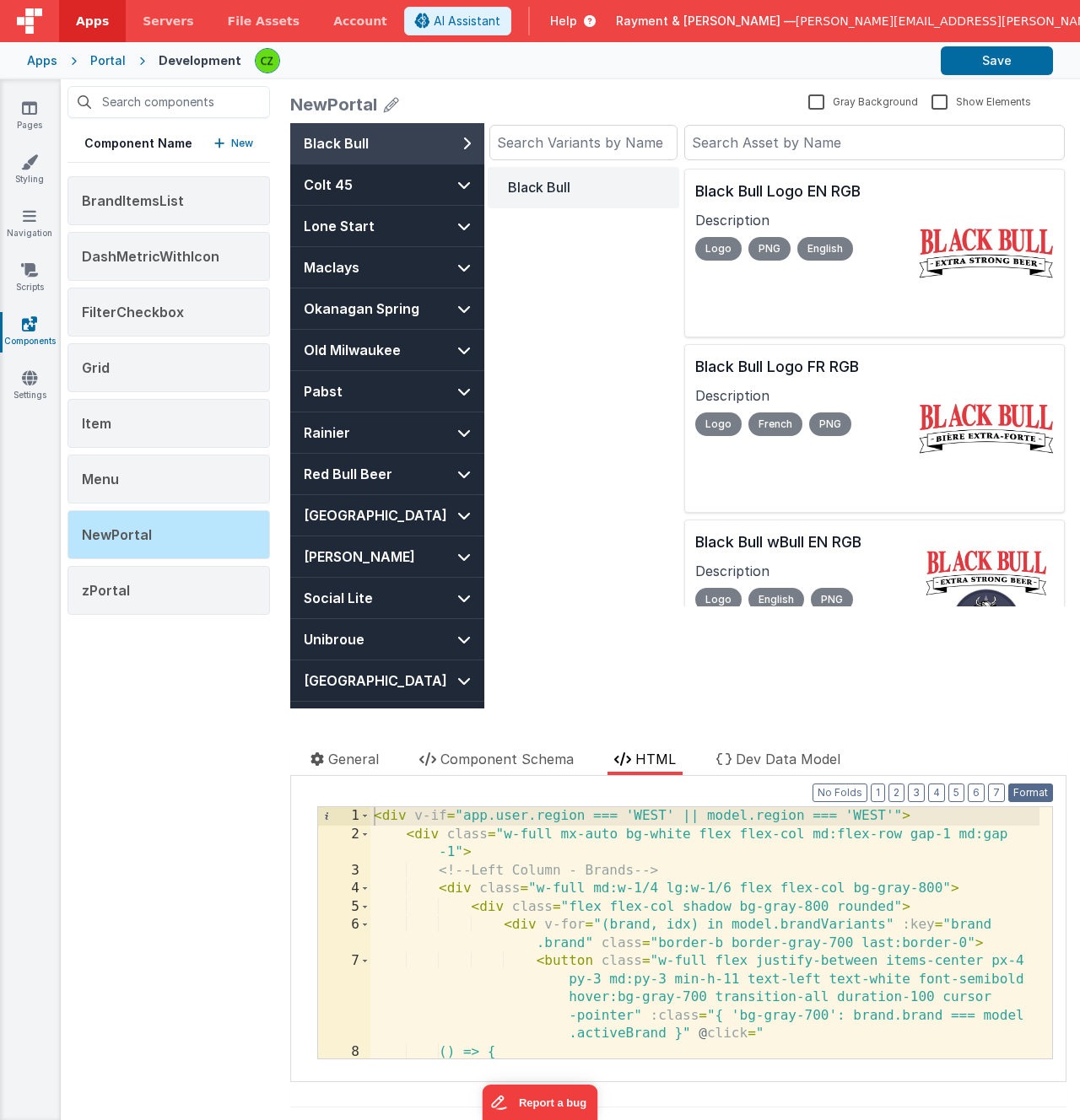
scroll to position [0, 0]
click at [1017, 55] on button "Save" at bounding box center [996, 60] width 112 height 28
click at [153, 708] on div "Component Name New BrandItemsList DashMetricWithIcon FilterCheckbox Grid Item M…" at bounding box center [168, 599] width 216 height 1041
click at [114, 685] on div "Component Name New BrandItemsList DashMetricWithIcon FilterCheckbox Grid Item M…" at bounding box center [168, 599] width 216 height 1041
click at [228, 138] on button "New" at bounding box center [234, 142] width 39 height 17
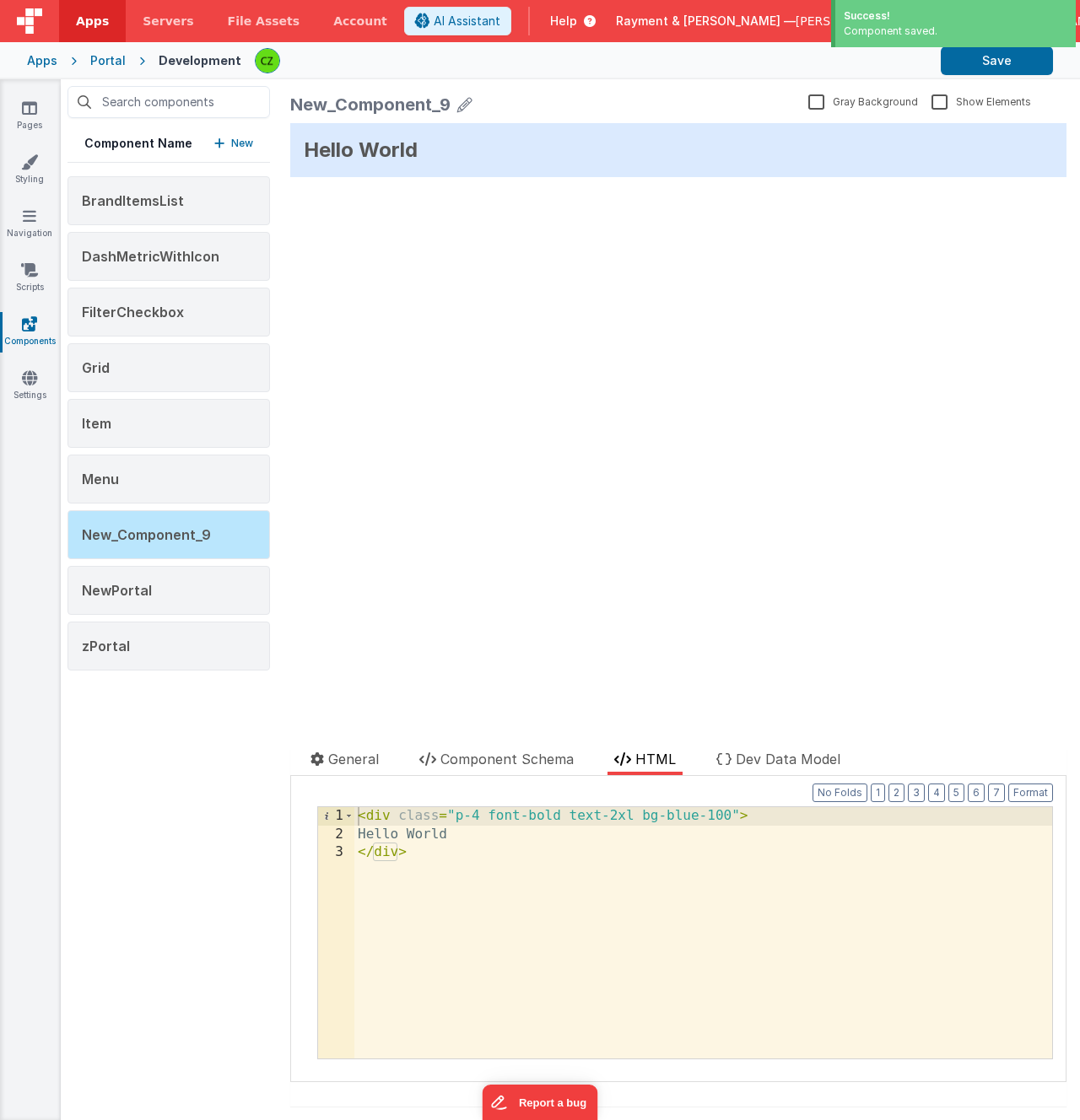
click at [373, 103] on div "New_Component_9" at bounding box center [370, 104] width 160 height 23
click at [460, 103] on icon at bounding box center [465, 104] width 16 height 23
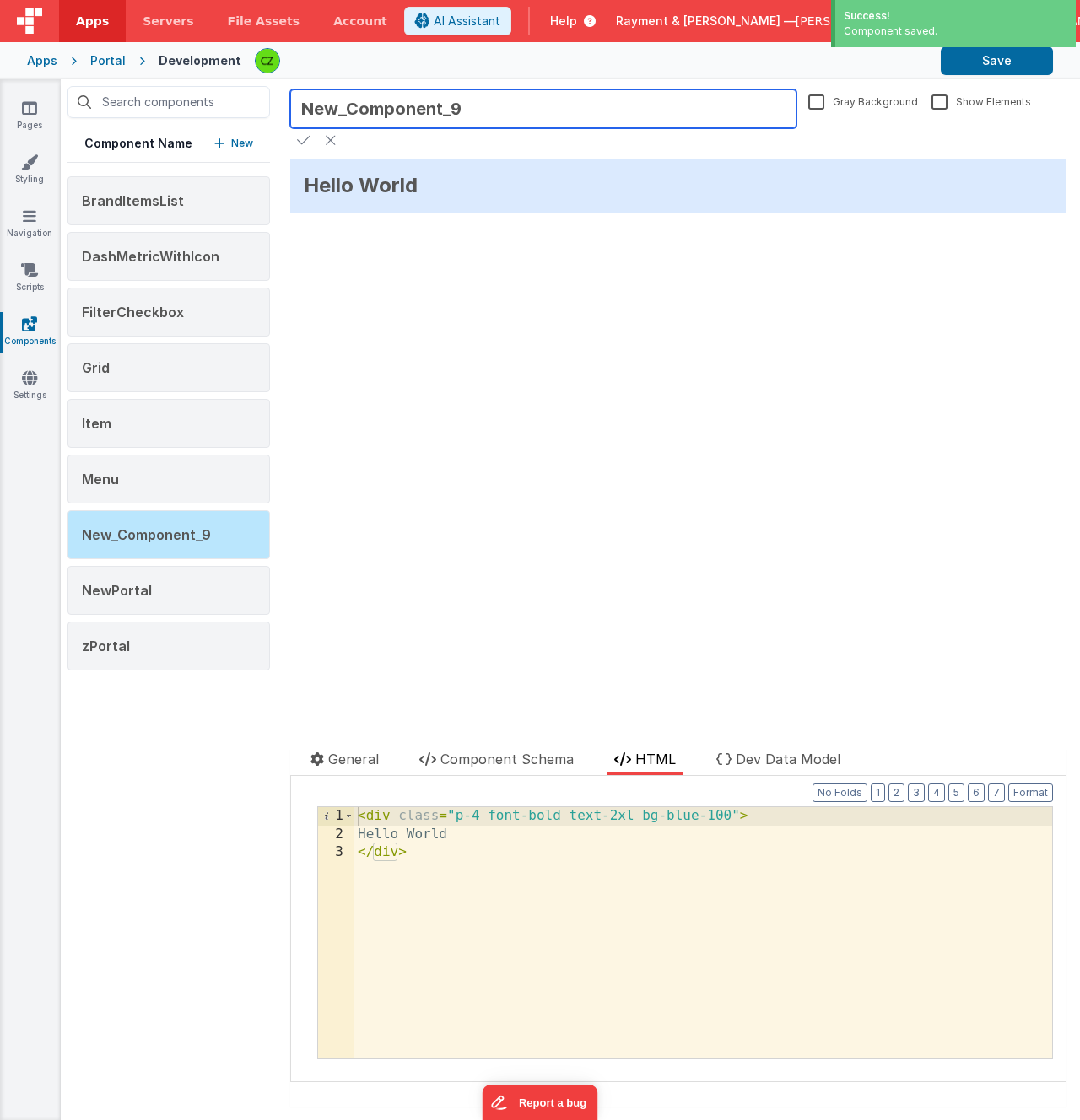
click at [379, 103] on input "New_Component_9" at bounding box center [542, 109] width 506 height 39
type input "Navbar EAST"
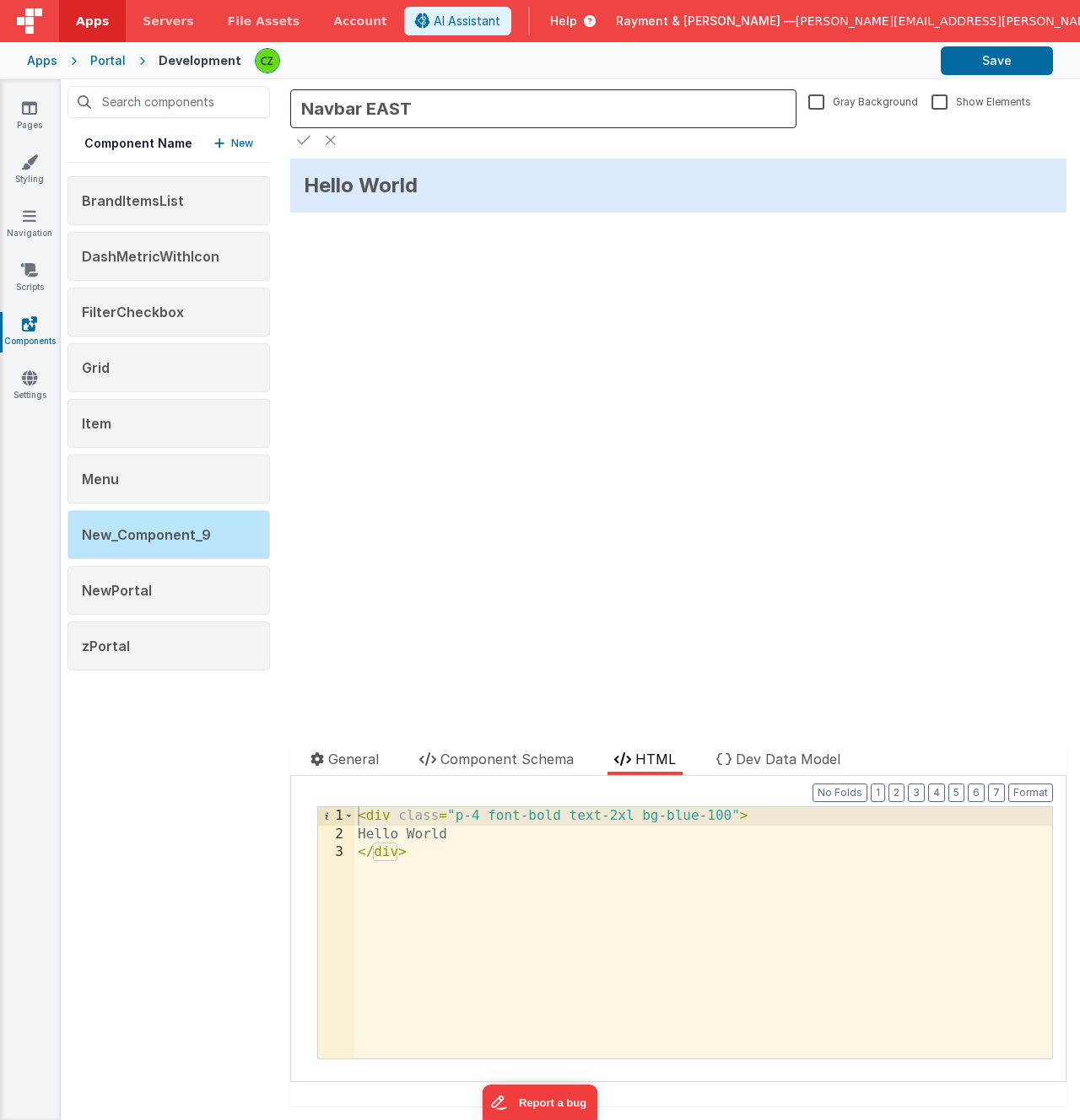
click at [300, 141] on icon at bounding box center [303, 140] width 14 height 23
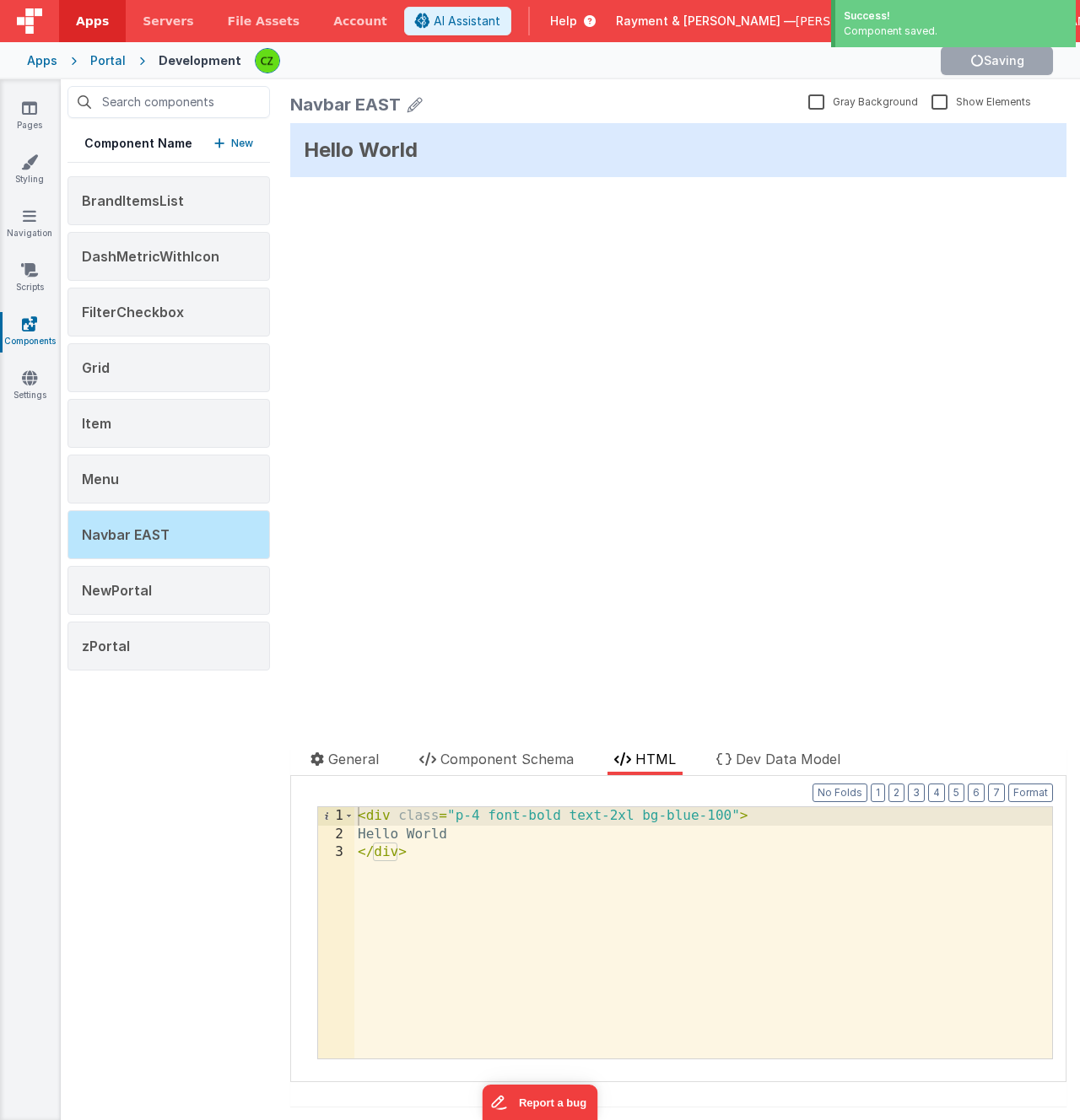
click at [352, 264] on div "Hello World update page model (See schema to hide after dev) { "component": { "…" at bounding box center [678, 416] width 777 height 585
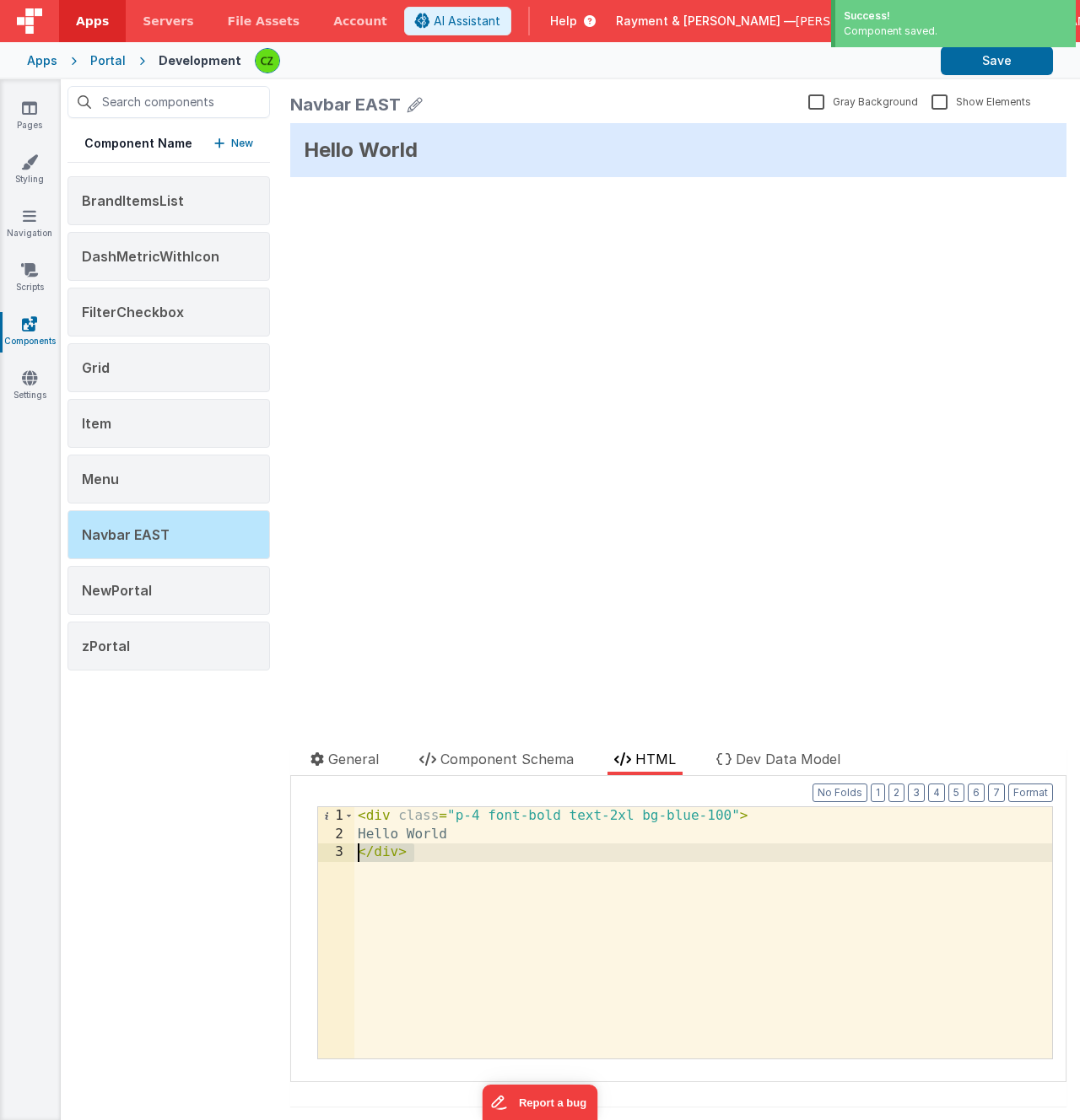
drag, startPoint x: 490, startPoint y: 860, endPoint x: 269, endPoint y: 787, distance: 232.7
click at [269, 787] on div "Component Name New BrandItemsList DashMetricWithIcon FilterCheckbox Grid Item M…" at bounding box center [570, 599] width 1020 height 1041
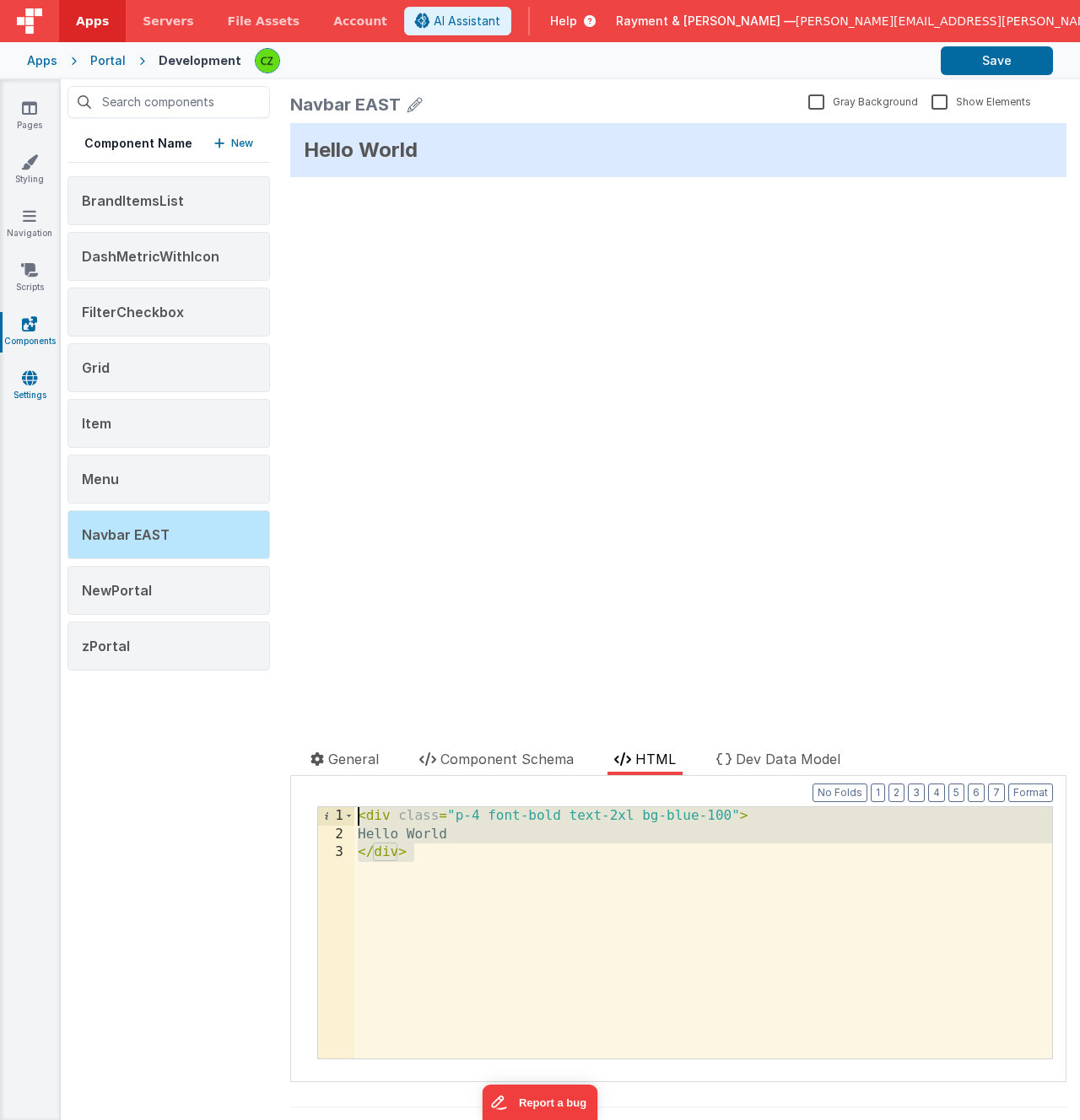
click at [27, 389] on link "Settings" at bounding box center [29, 386] width 60 height 34
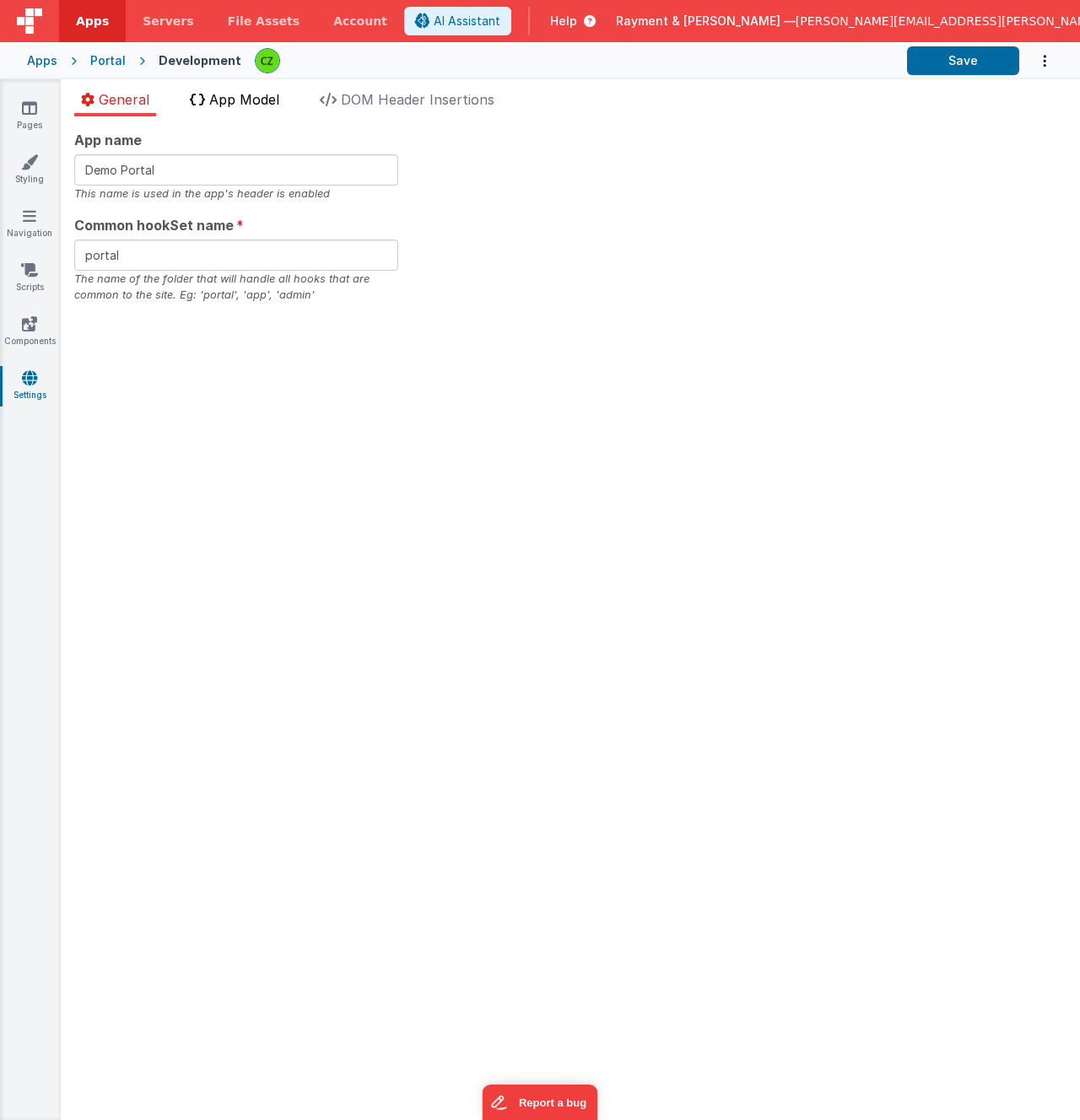
click at [257, 100] on span "App Model" at bounding box center [244, 99] width 70 height 17
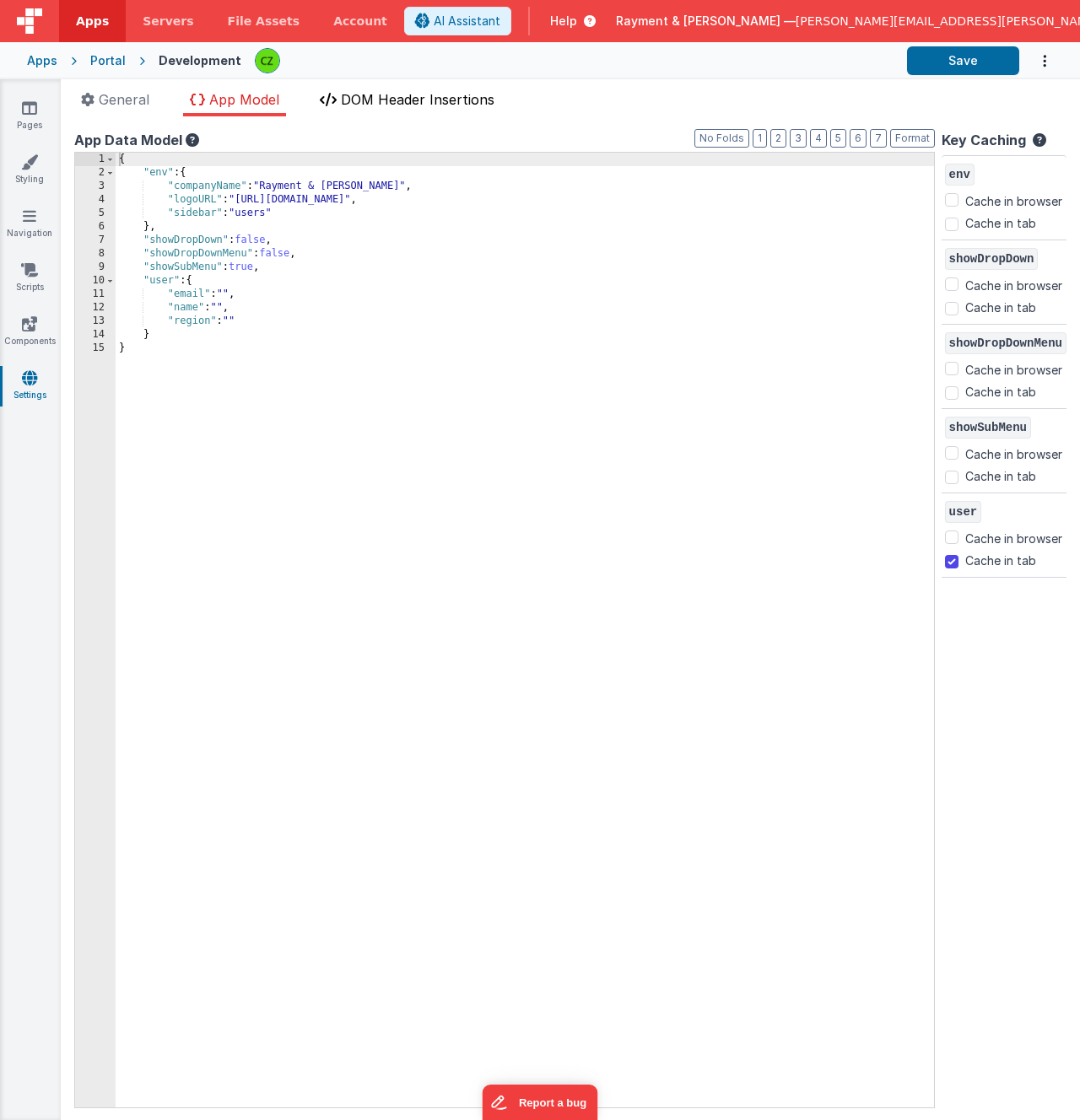
click at [355, 97] on span "DOM Header Insertions" at bounding box center [417, 99] width 153 height 17
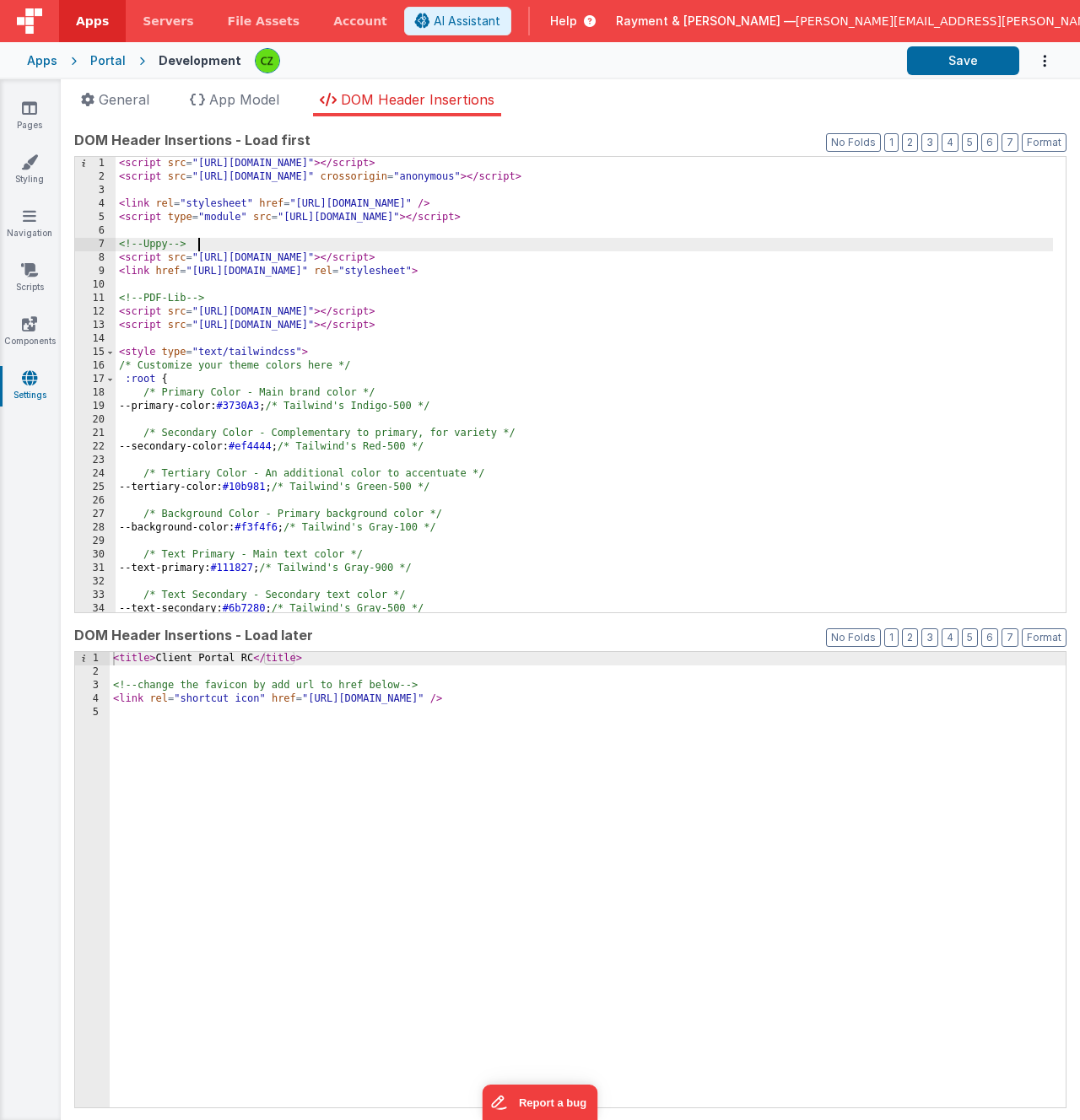
click at [307, 247] on div "< script src = "https://cdn.tailwindcss.com" > </ script > < script src = "http…" at bounding box center [583, 398] width 938 height 483
click at [376, 174] on div "< script src = "https://cdn.tailwindcss.com" > </ script > < script src = "http…" at bounding box center [583, 398] width 938 height 483
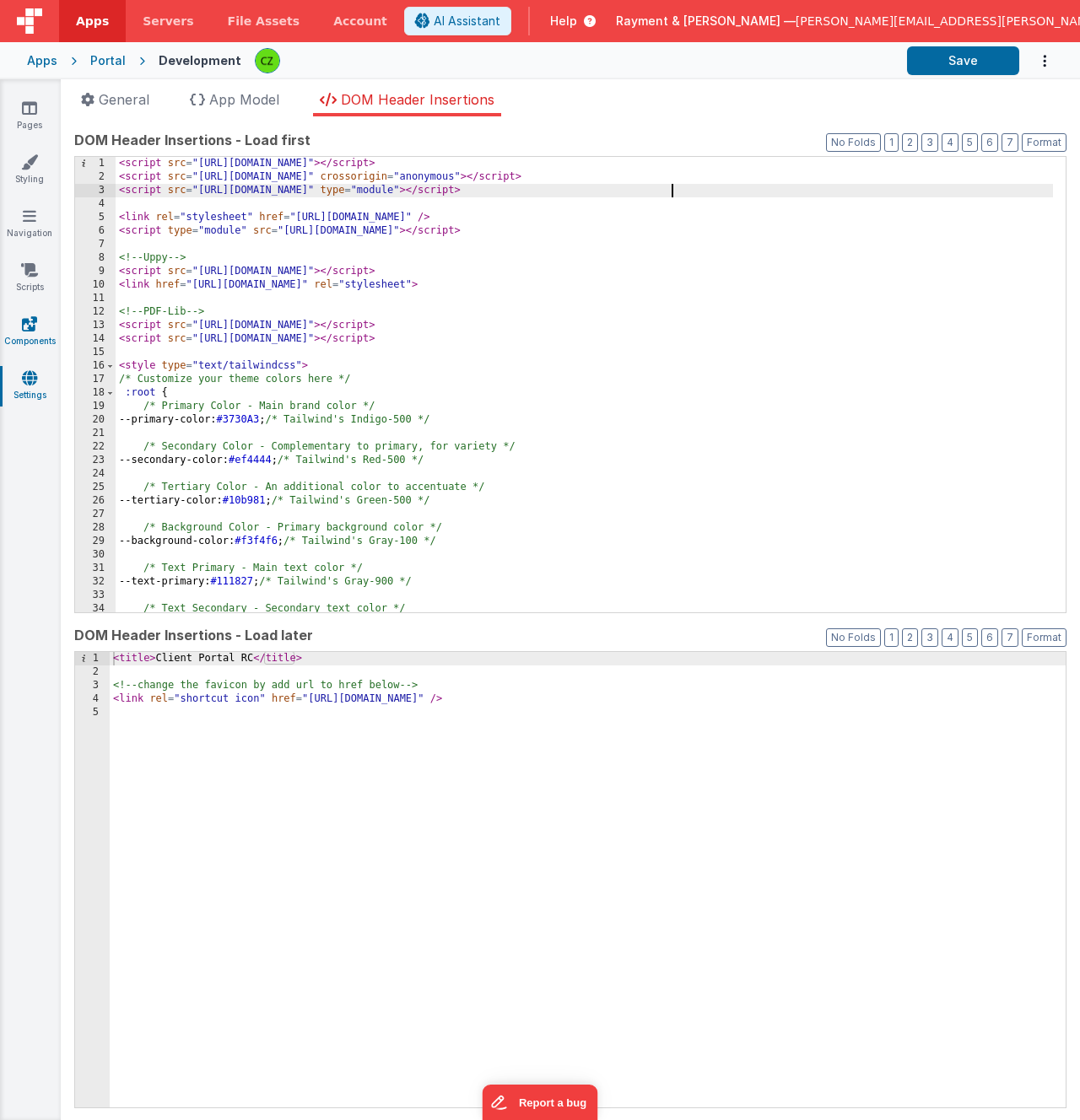
click at [27, 326] on icon at bounding box center [29, 323] width 16 height 17
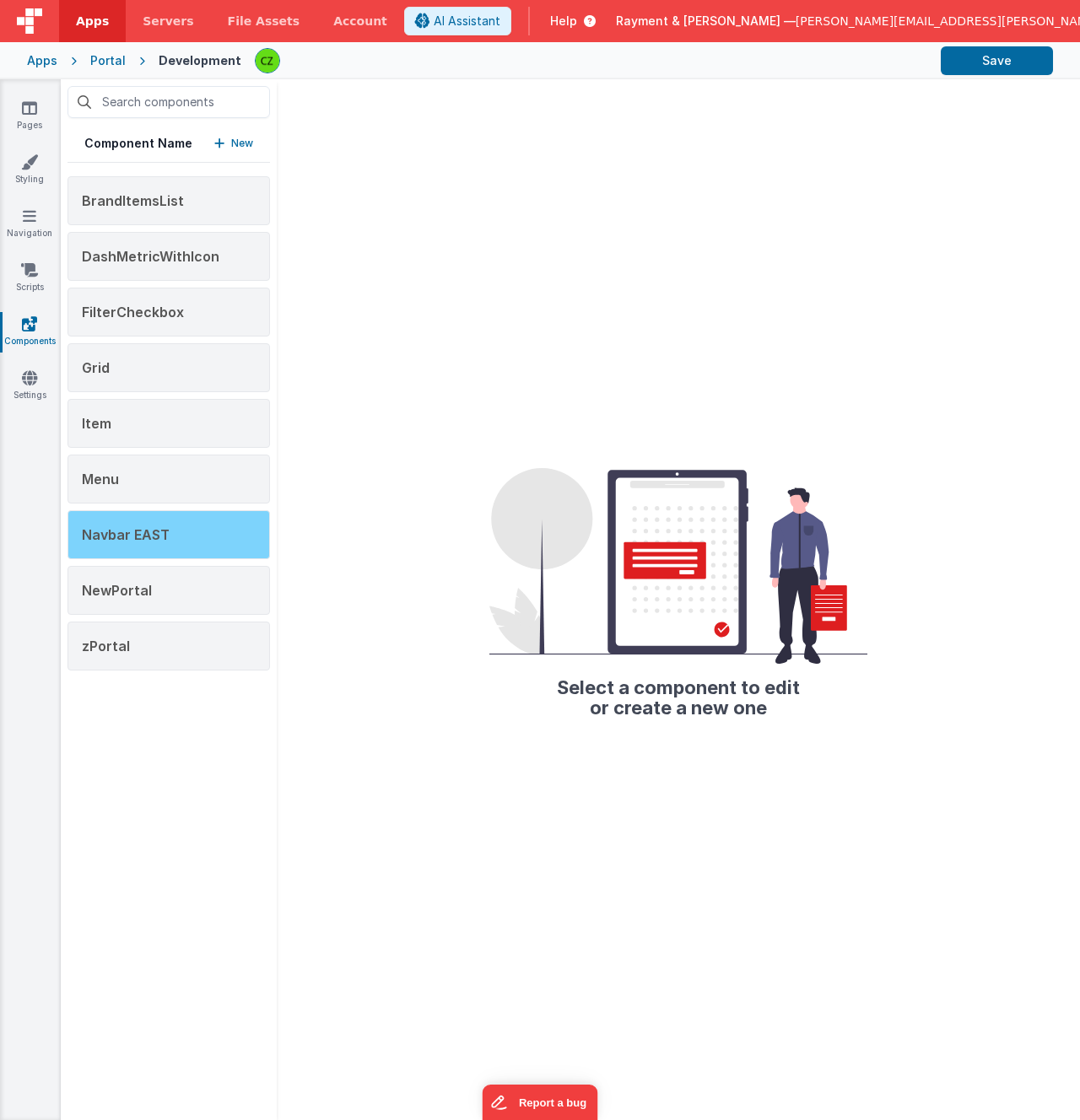
click at [143, 538] on span "Navbar EAST" at bounding box center [126, 535] width 88 height 17
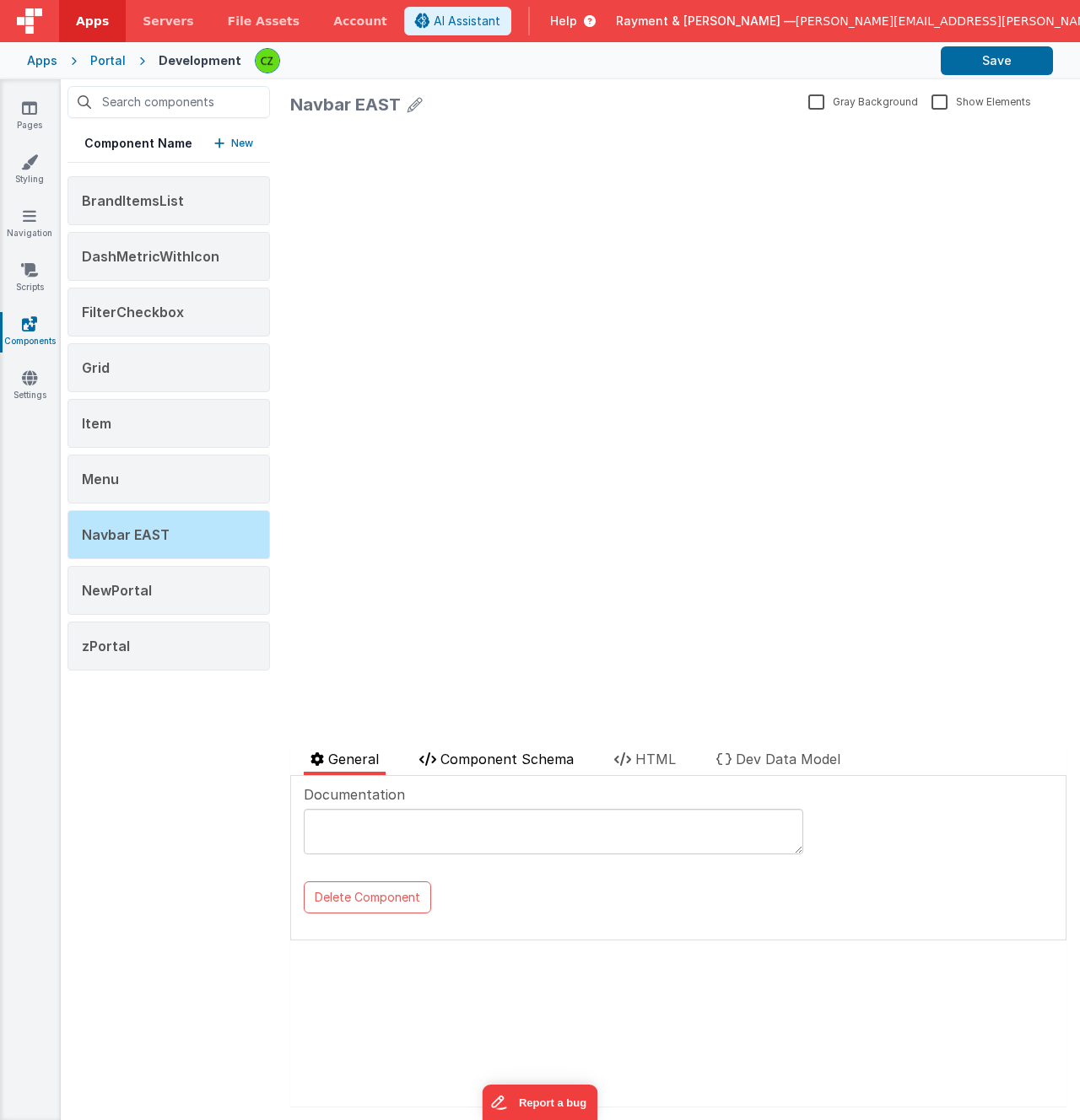
click at [508, 761] on span "Component Schema" at bounding box center [506, 759] width 134 height 17
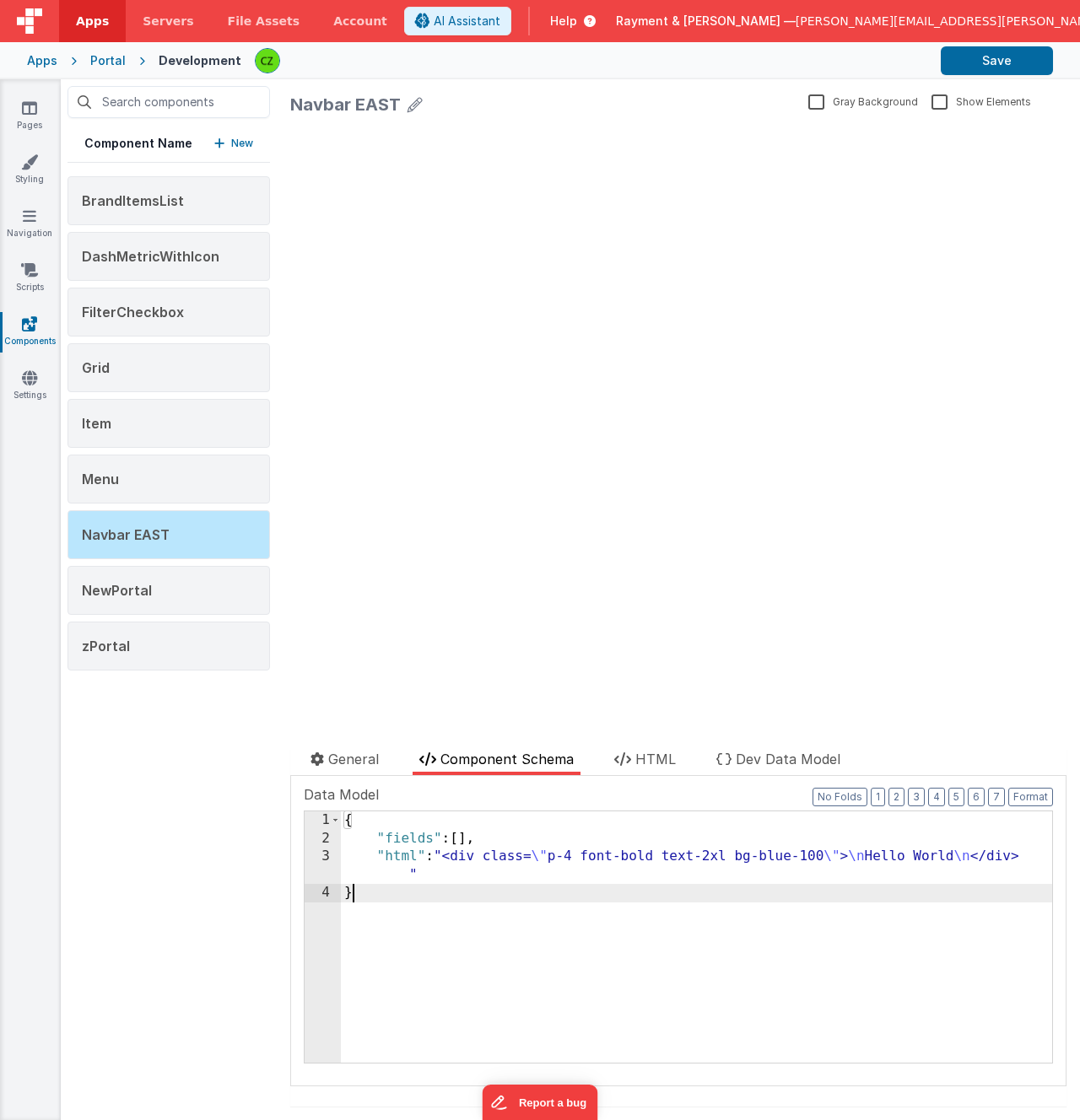
click at [322, 856] on div "3" at bounding box center [322, 865] width 36 height 36
click at [140, 535] on span "Navbar EAST" at bounding box center [126, 535] width 88 height 17
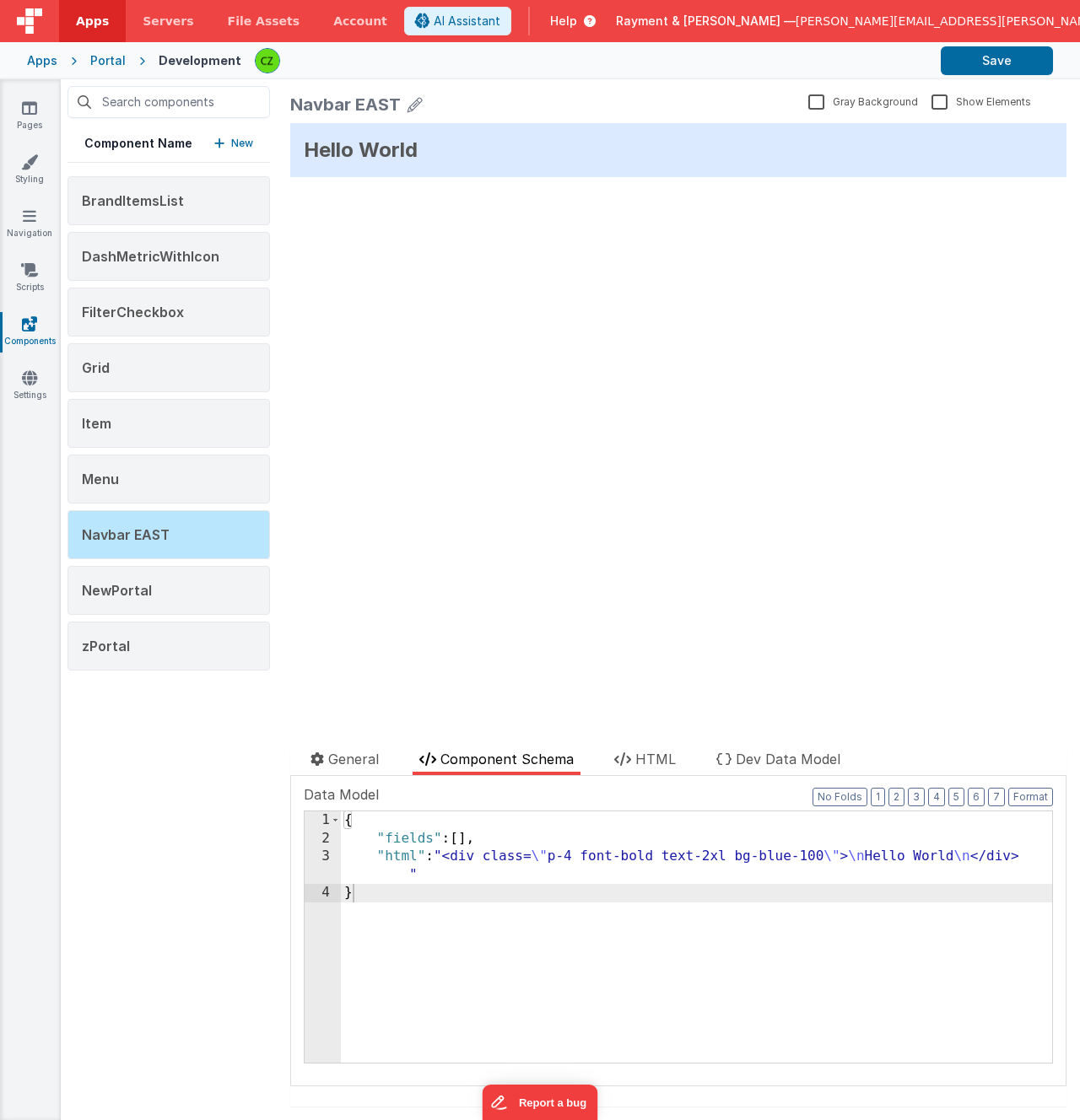
click at [322, 855] on div "3" at bounding box center [322, 865] width 36 height 36
click at [327, 857] on div "3" at bounding box center [322, 865] width 36 height 36
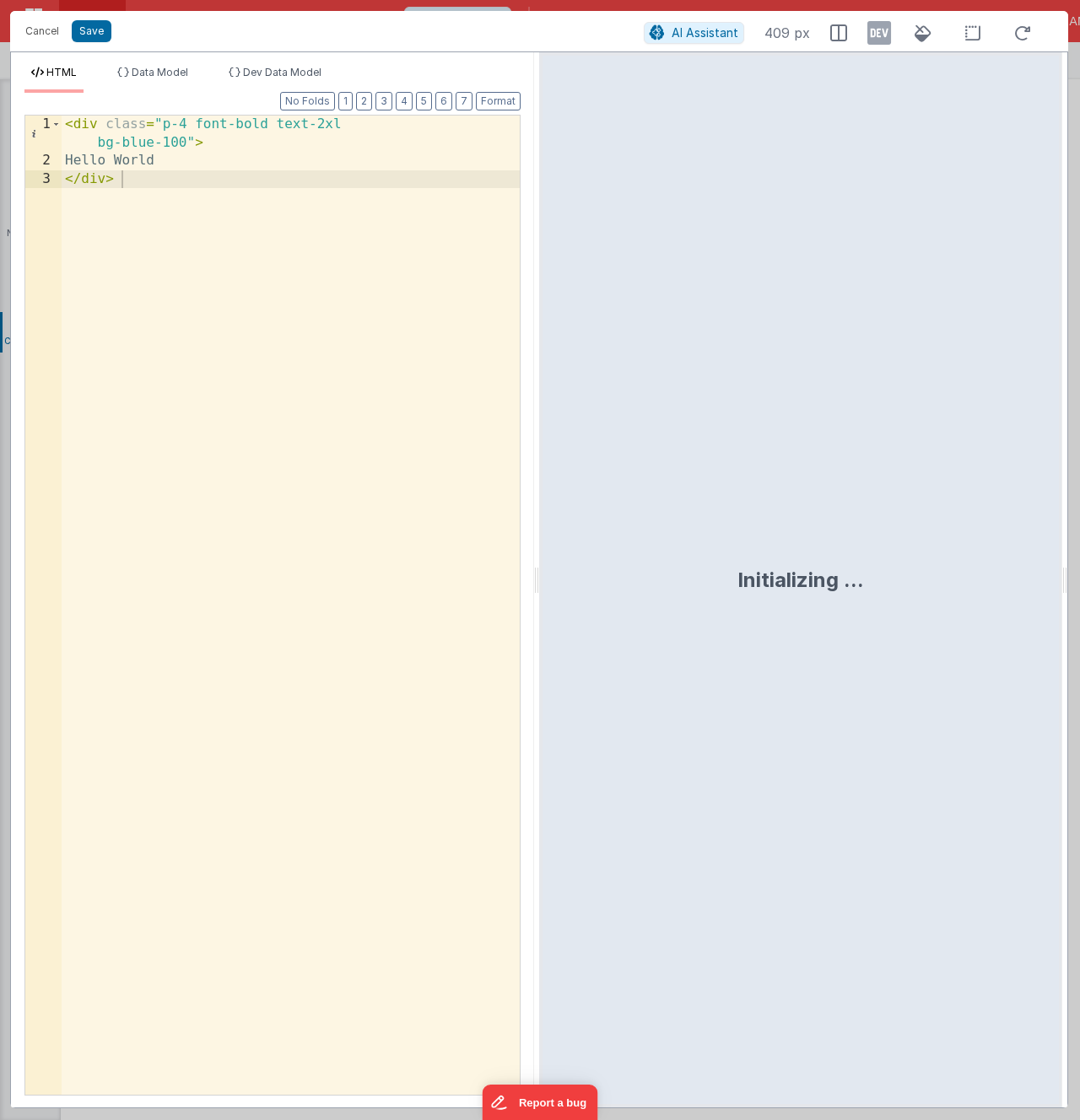
click at [271, 490] on div "< div class = "p-4 font-bold text-2xl bg-blue-100" > Hello World </ div >" at bounding box center [291, 641] width 459 height 1053
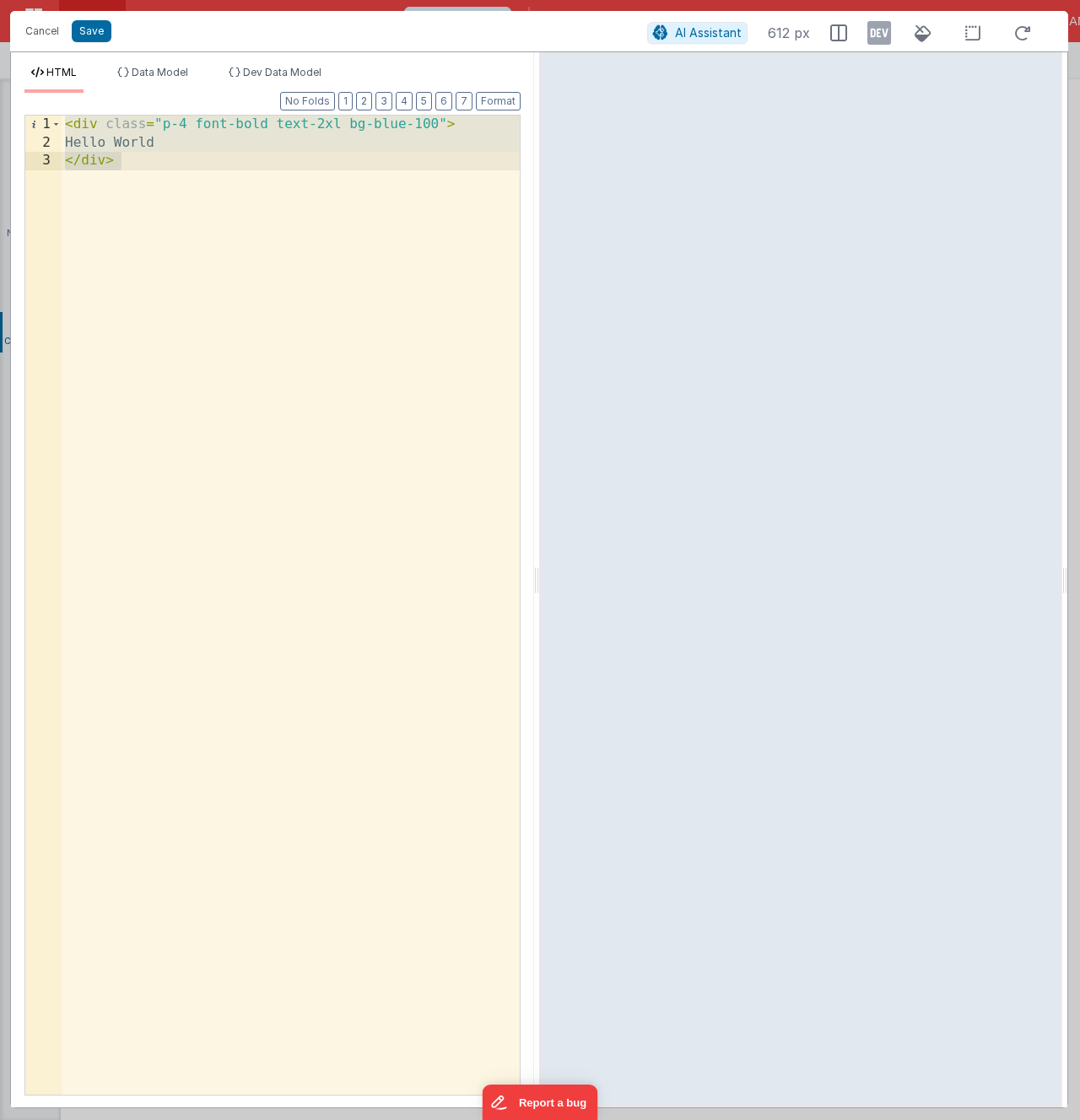
click at [256, 295] on div "< div class = "p-4 font-bold text-2xl bg-blue-100" > Hello World </ div >" at bounding box center [291, 622] width 459 height 1016
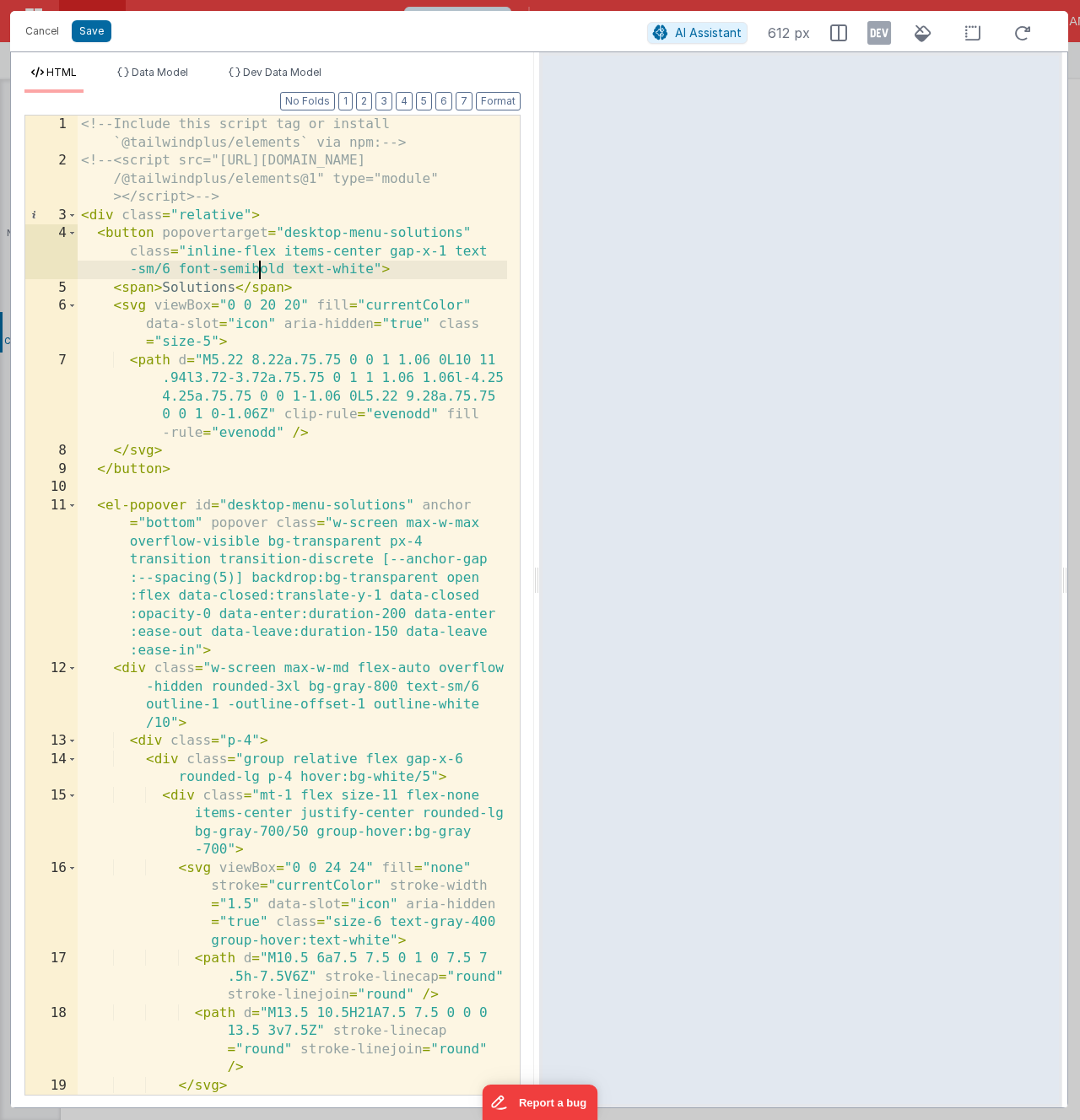
click at [259, 264] on div "<!-- Include this script tag or install `@tailwindplus/elements` via npm: --> <…" at bounding box center [293, 632] width 429 height 1034
click at [281, 199] on div "<!-- Include this script tag or install `@tailwindplus/elements` via npm: --> <…" at bounding box center [293, 632] width 429 height 1034
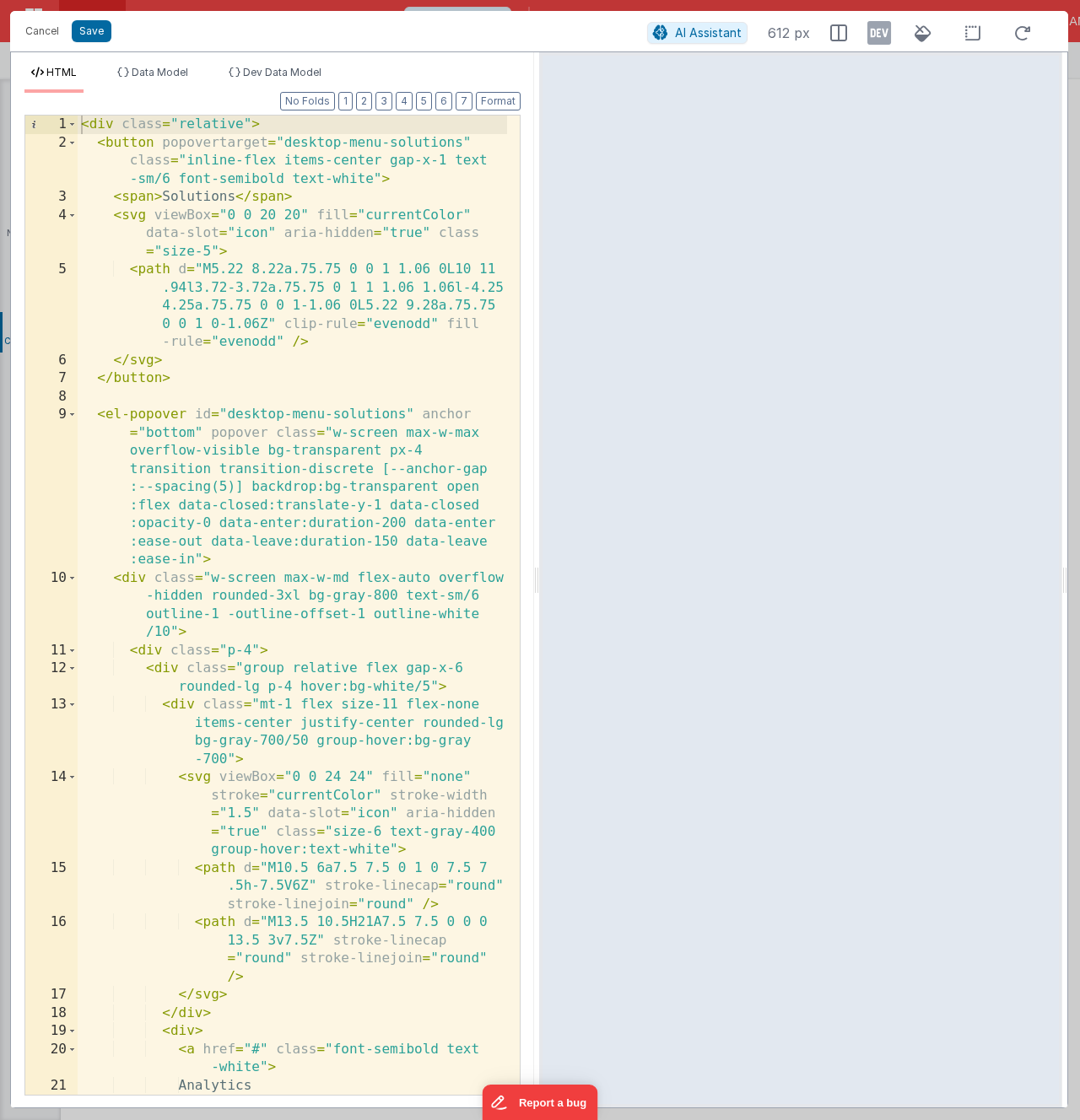
click at [226, 134] on div "< div class = "relative" > < button popovertarget = "desktop-menu-solutions" cl…" at bounding box center [293, 622] width 429 height 1016
click at [223, 146] on div "< div class = "relative" > < button popovertarget = "desktop-menu-solutions" cl…" at bounding box center [293, 622] width 429 height 1016
click at [93, 34] on button "Save" at bounding box center [92, 31] width 40 height 21
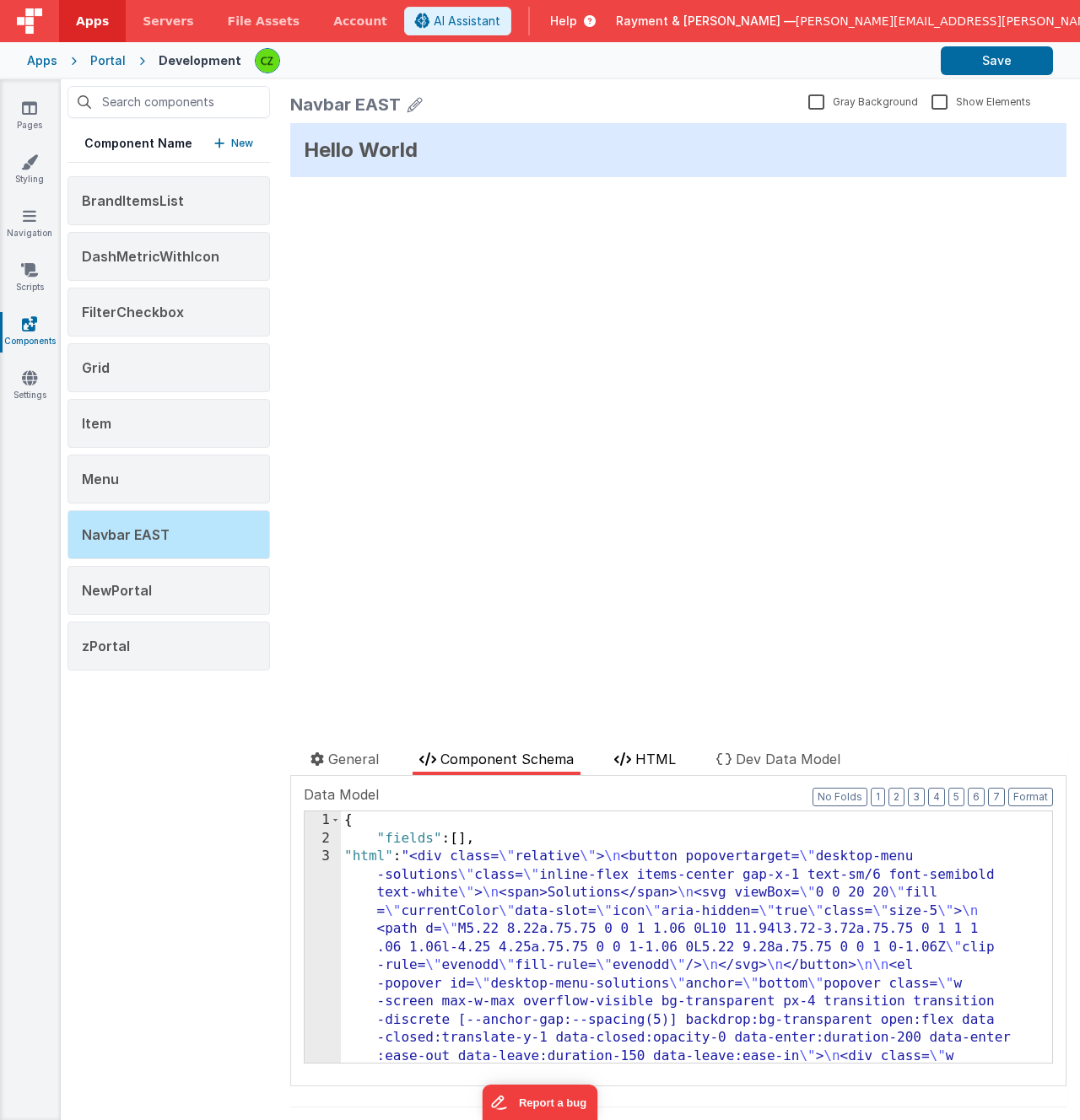
click at [646, 758] on span "HTML" at bounding box center [656, 759] width 41 height 17
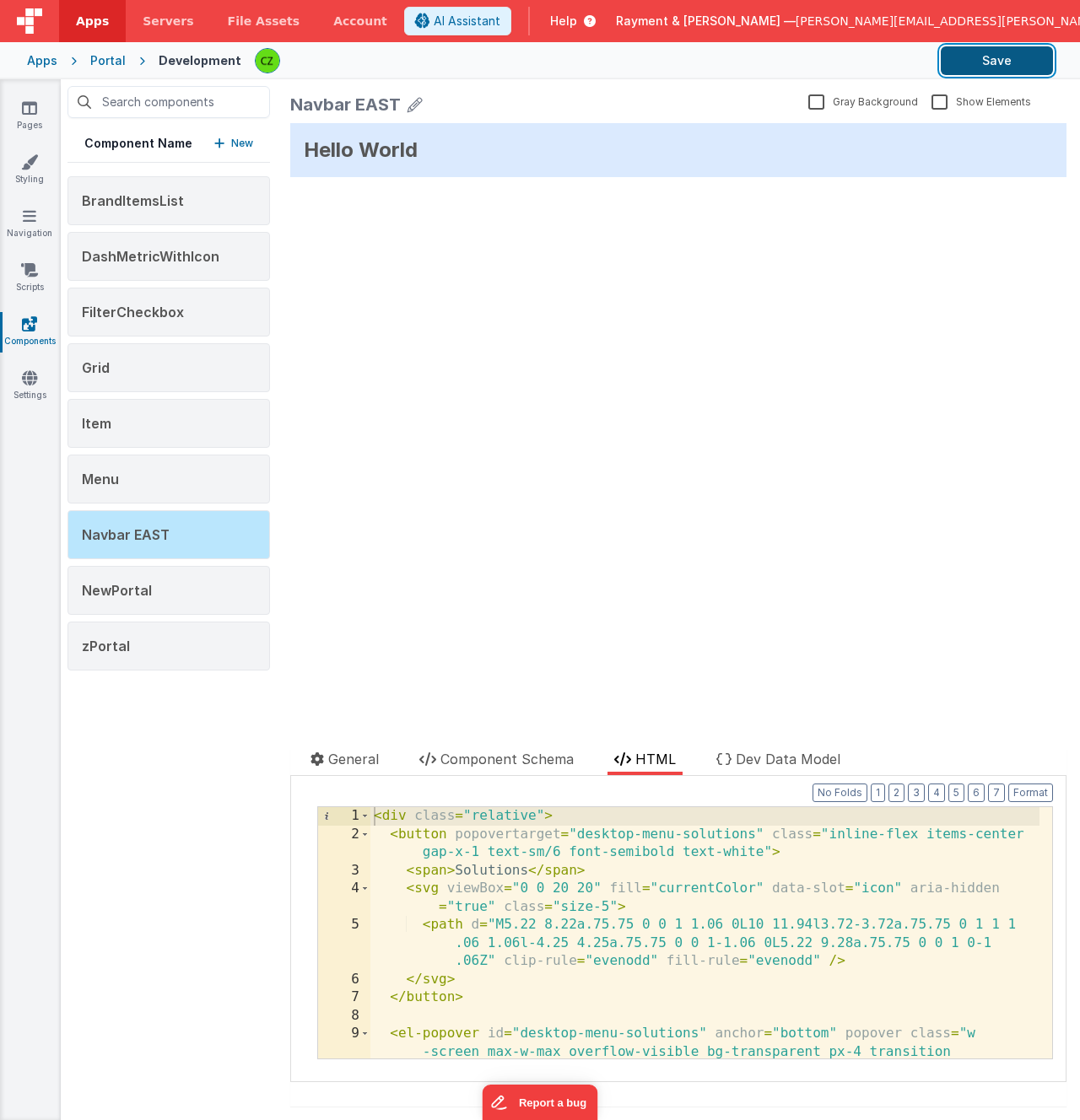
click at [1012, 60] on button "Save" at bounding box center [996, 60] width 112 height 28
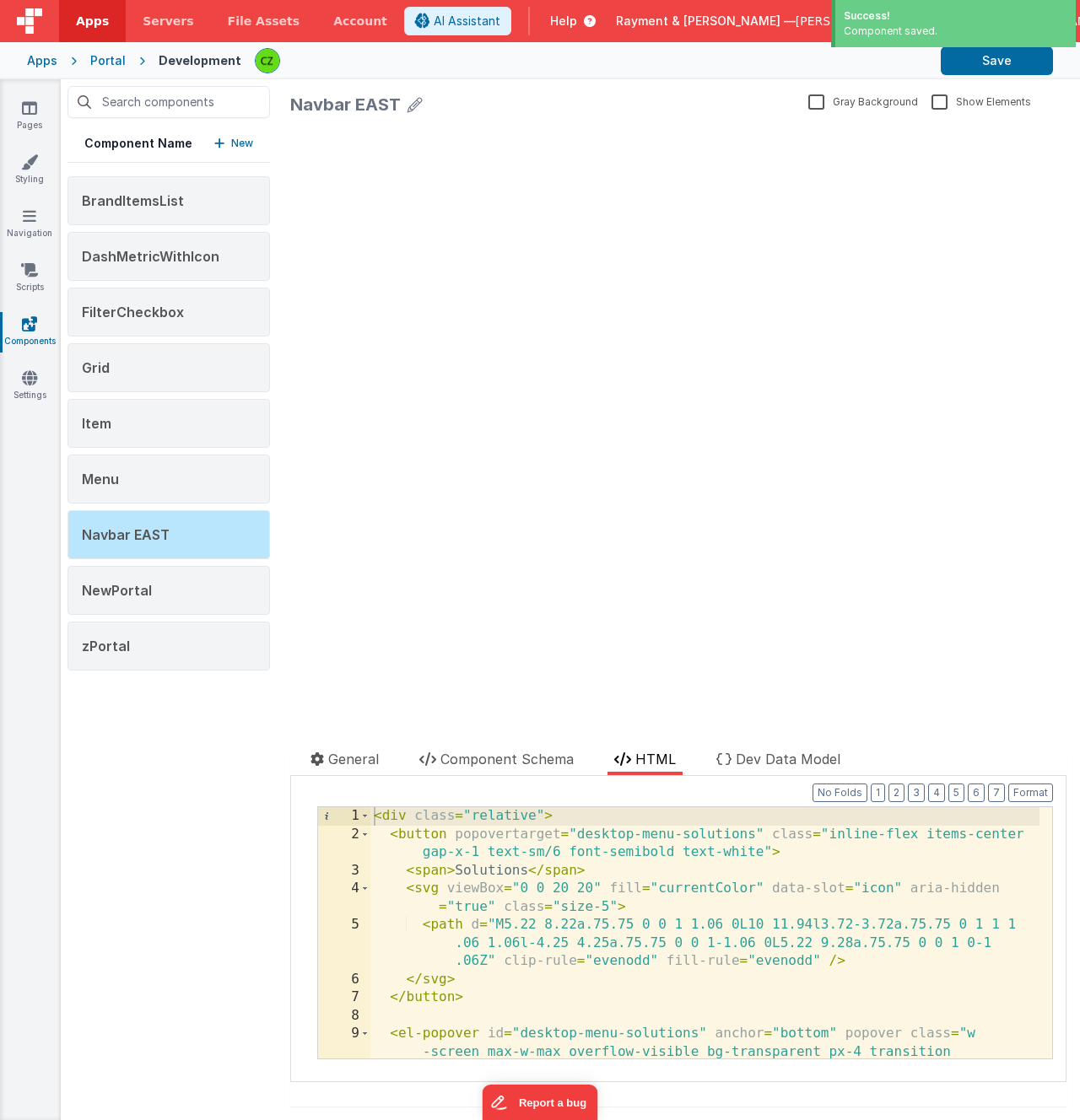
click at [670, 852] on div "< div class = "relative" > < button popovertarget = "desktop-menu-solutions" cl…" at bounding box center [705, 997] width 669 height 379
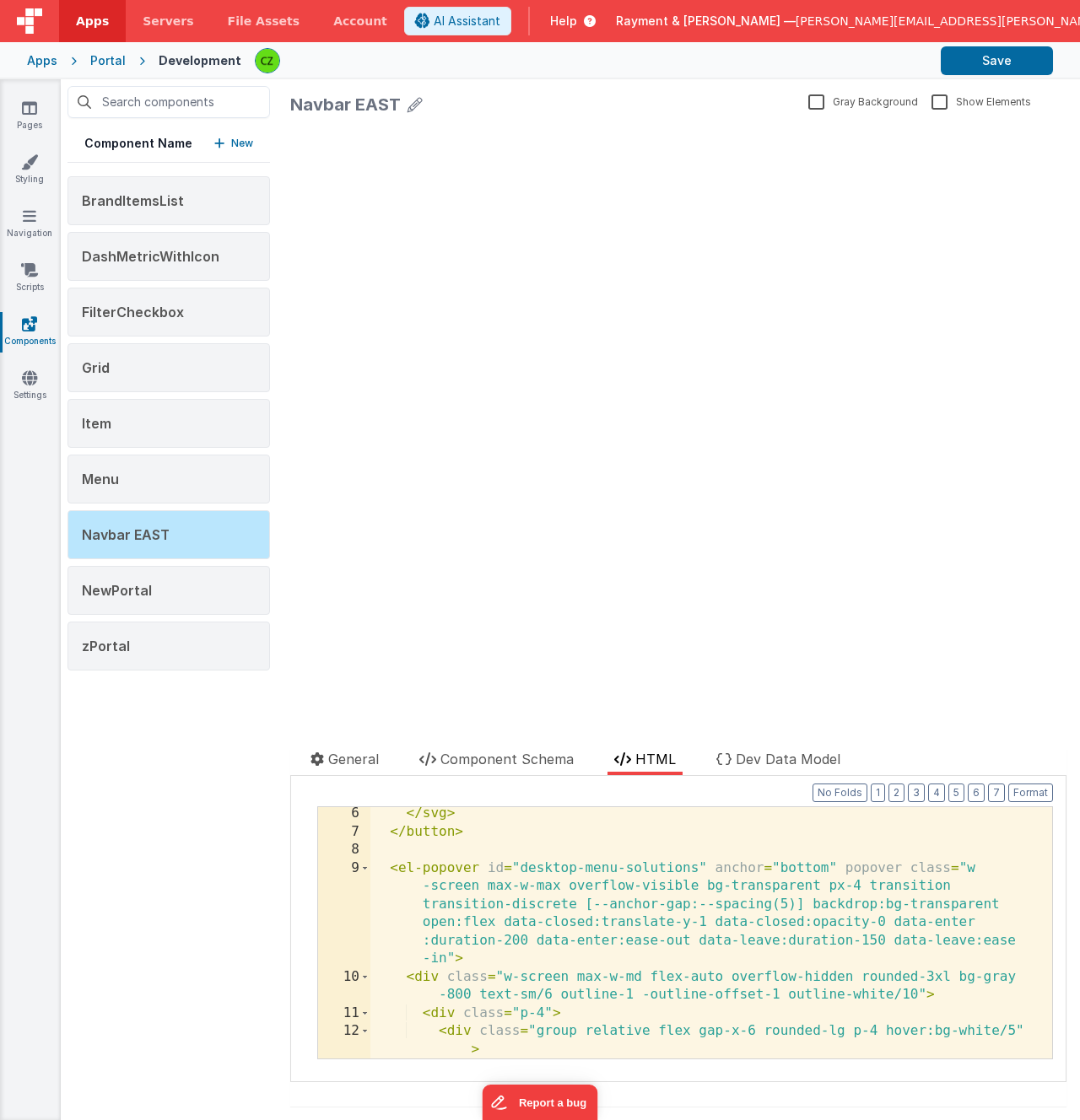
scroll to position [168, 0]
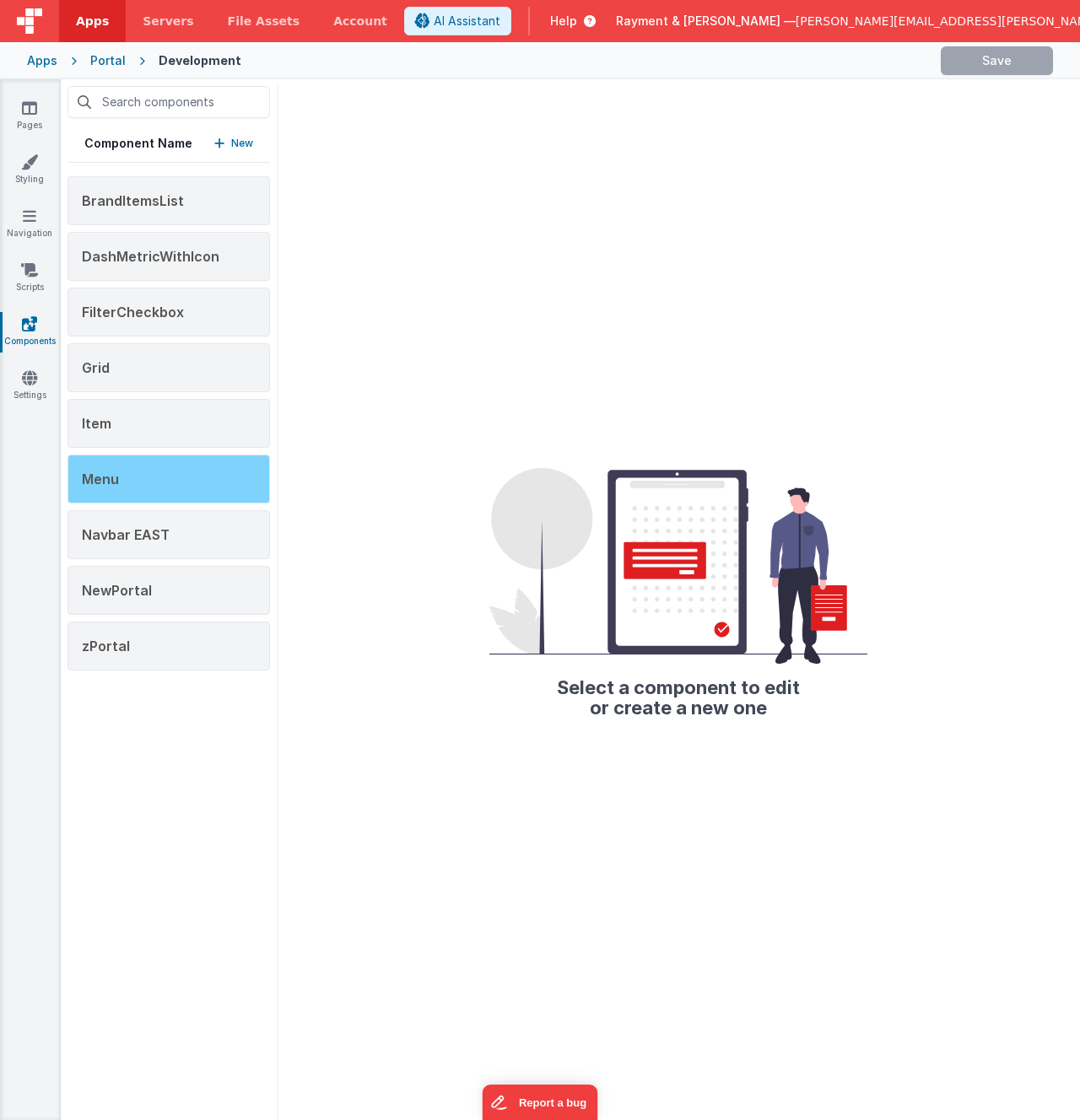
click at [123, 463] on div "Menu" at bounding box center [169, 479] width 203 height 49
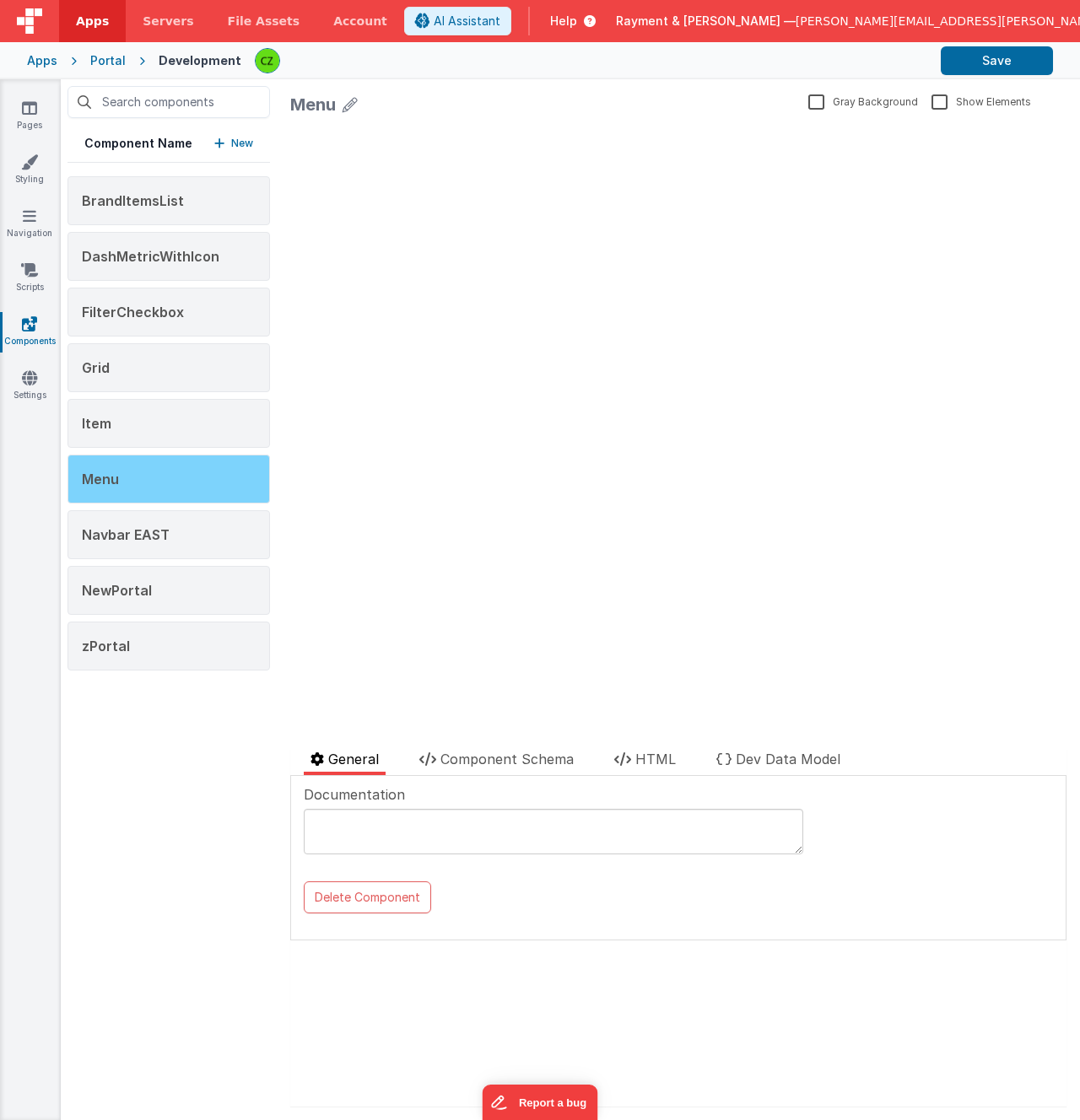
click at [133, 477] on div "Menu" at bounding box center [169, 479] width 203 height 49
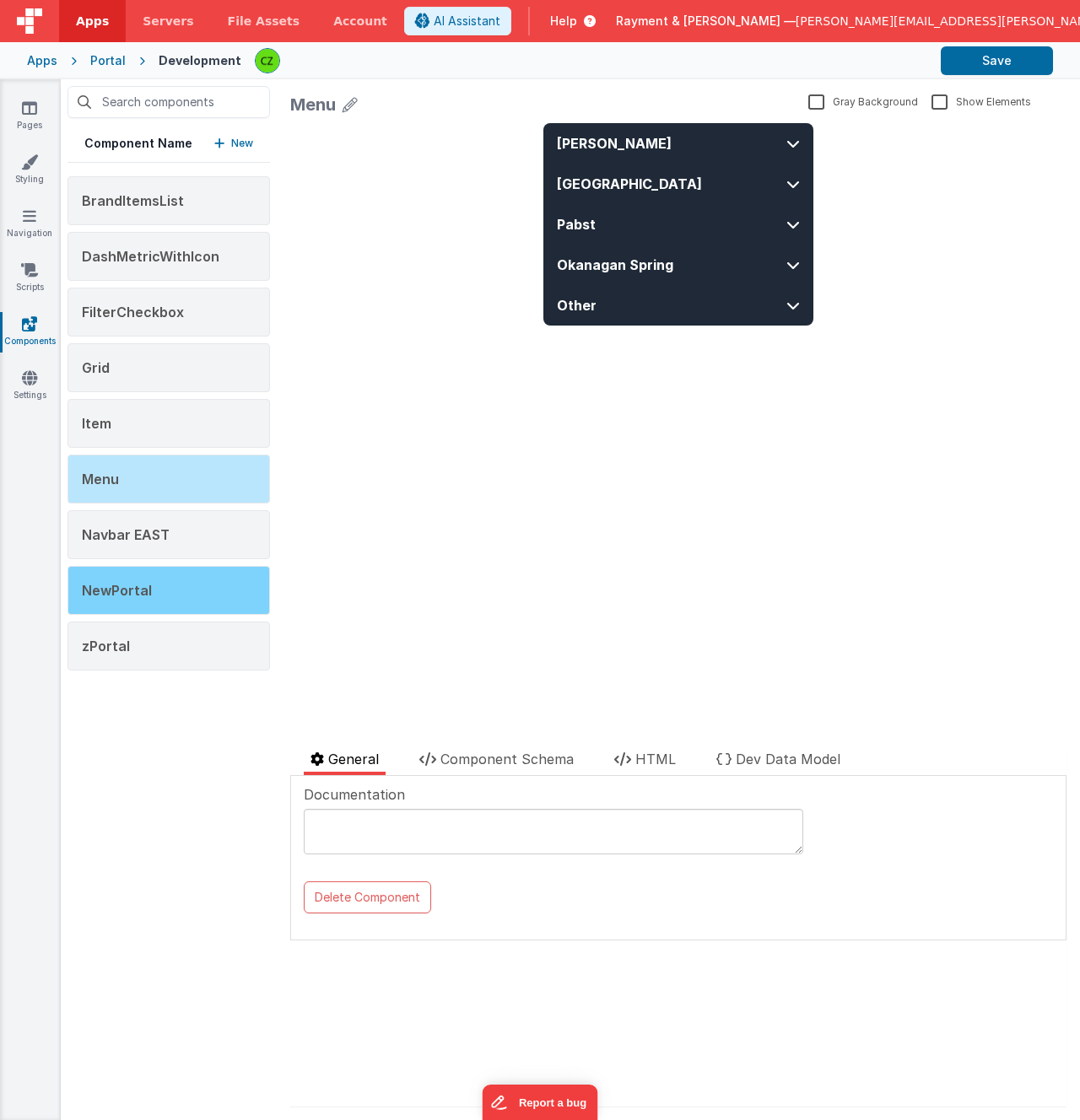
click at [139, 583] on span "NewPortal" at bounding box center [117, 590] width 70 height 17
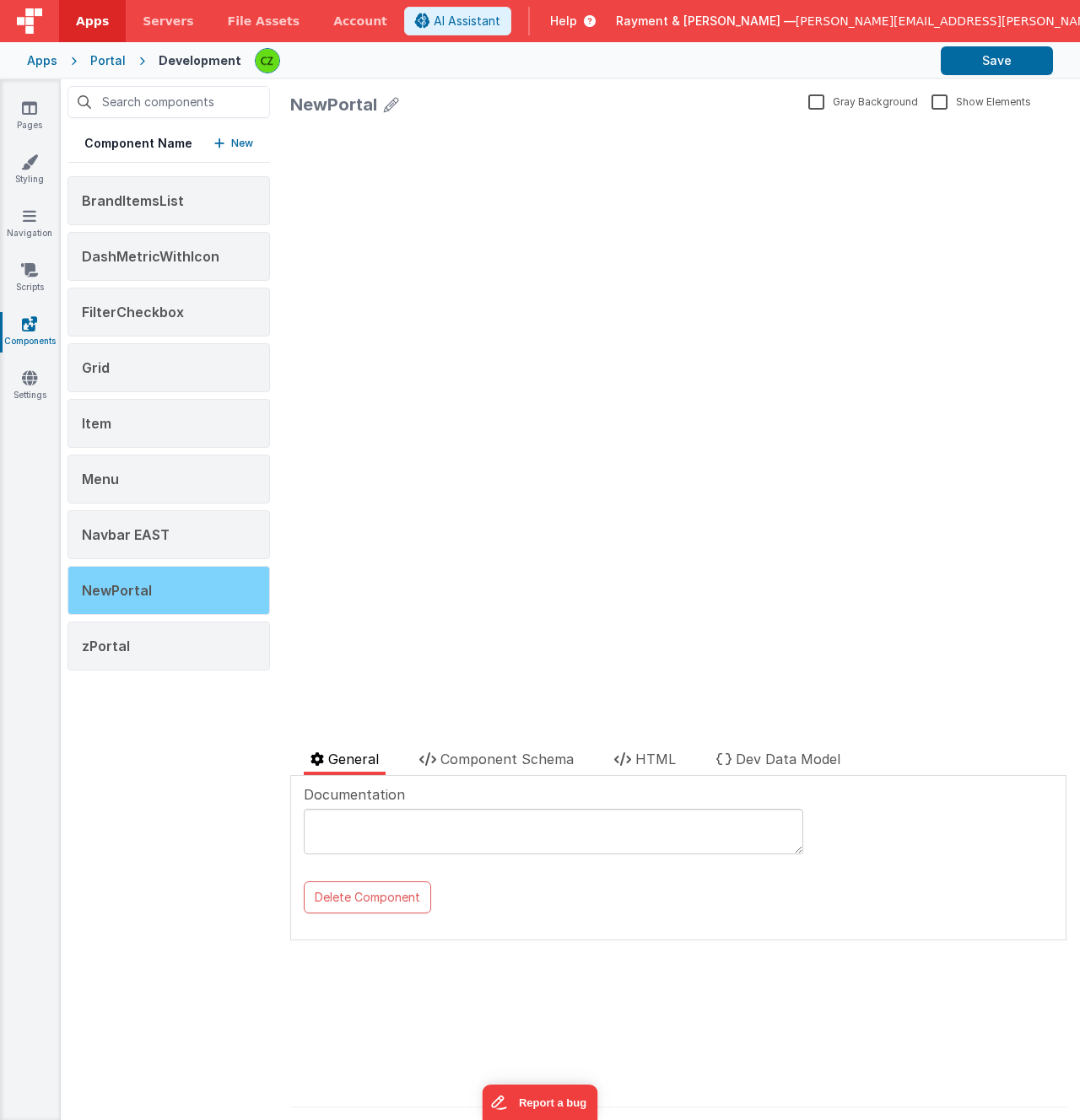
click at [153, 585] on div "NewPortal" at bounding box center [169, 590] width 203 height 49
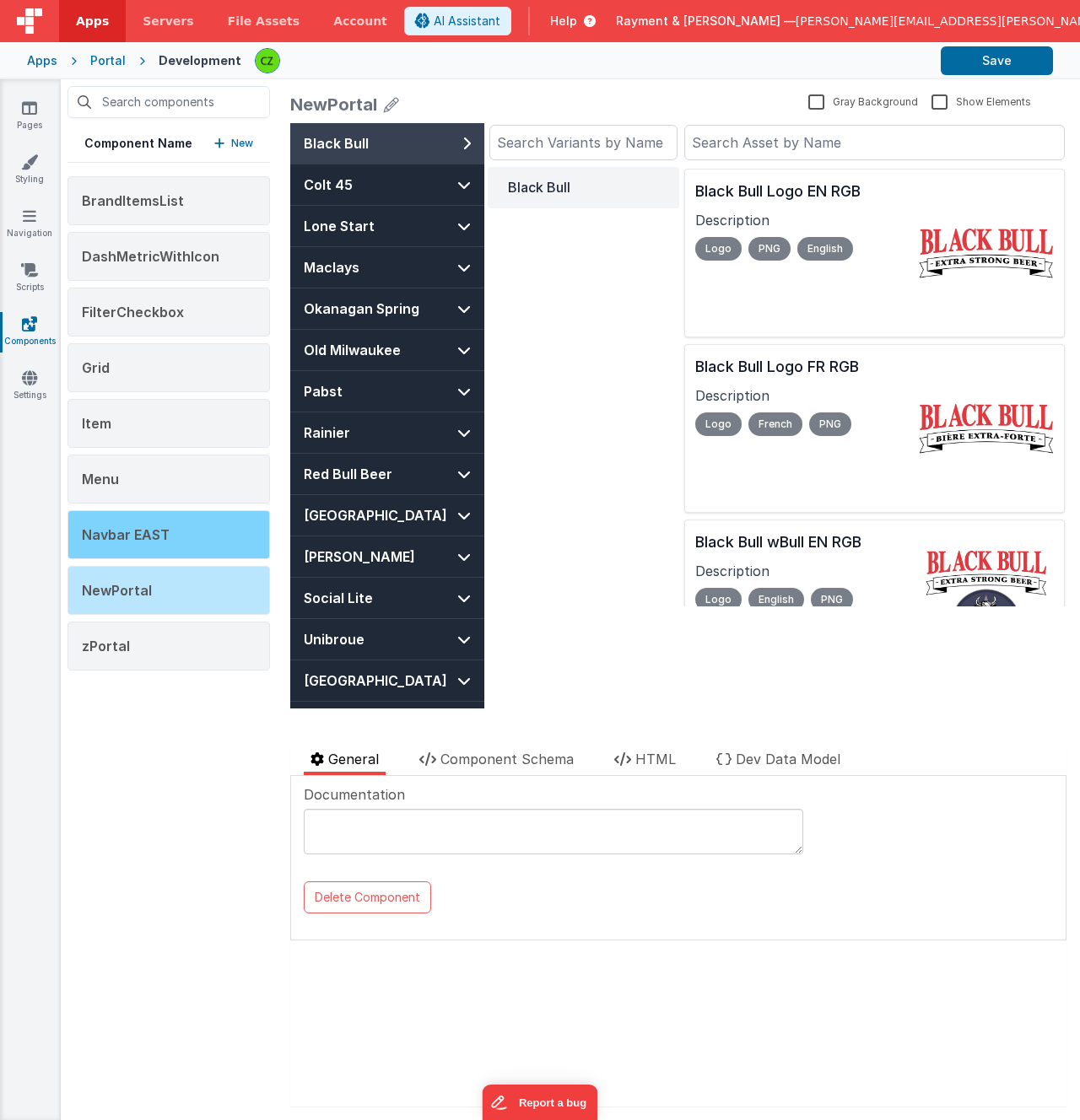
click at [165, 535] on span "Navbar EAST" at bounding box center [126, 535] width 88 height 17
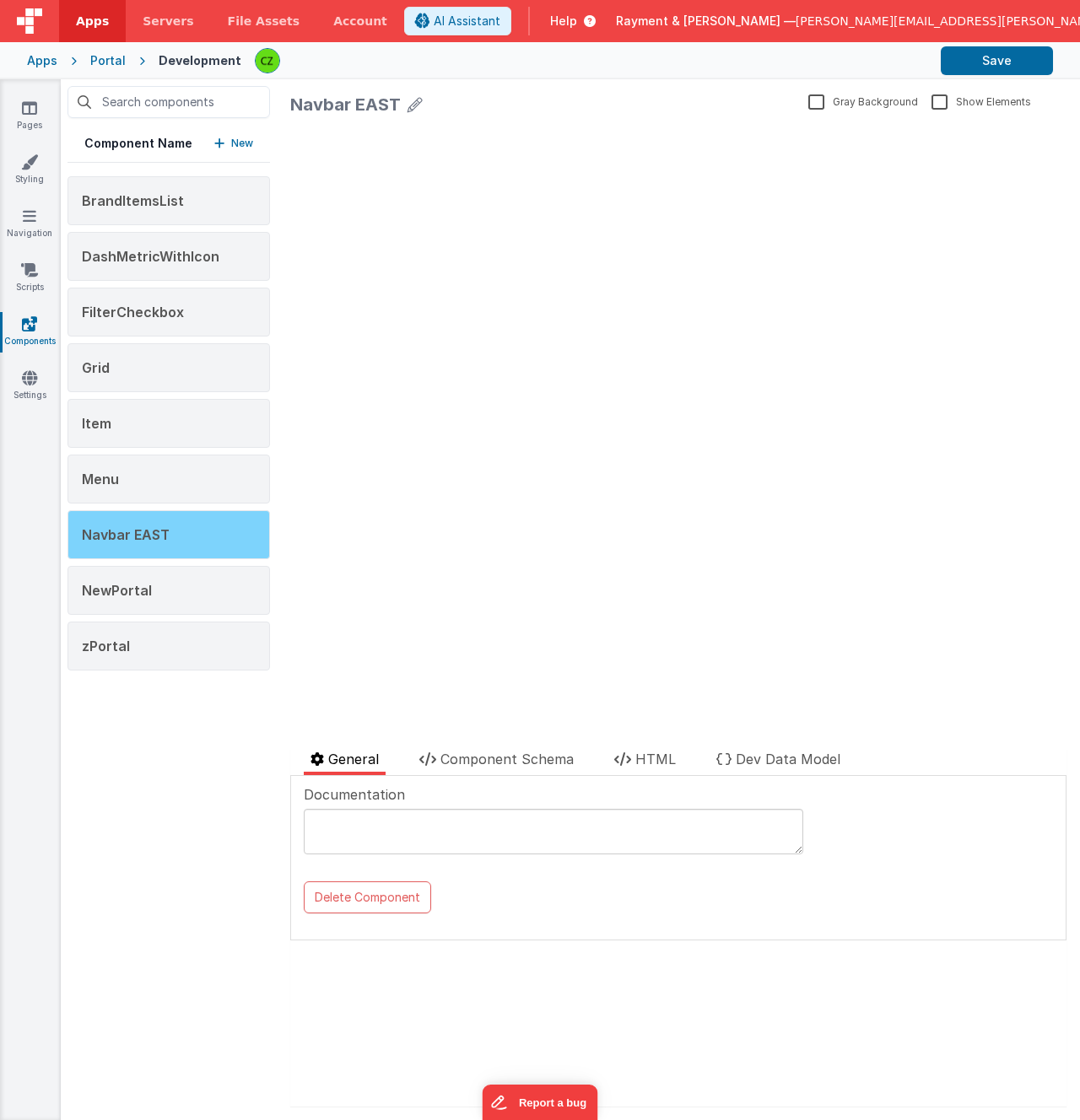
click at [165, 535] on span "Navbar EAST" at bounding box center [126, 535] width 88 height 17
click at [497, 753] on span "Component Schema" at bounding box center [506, 759] width 134 height 17
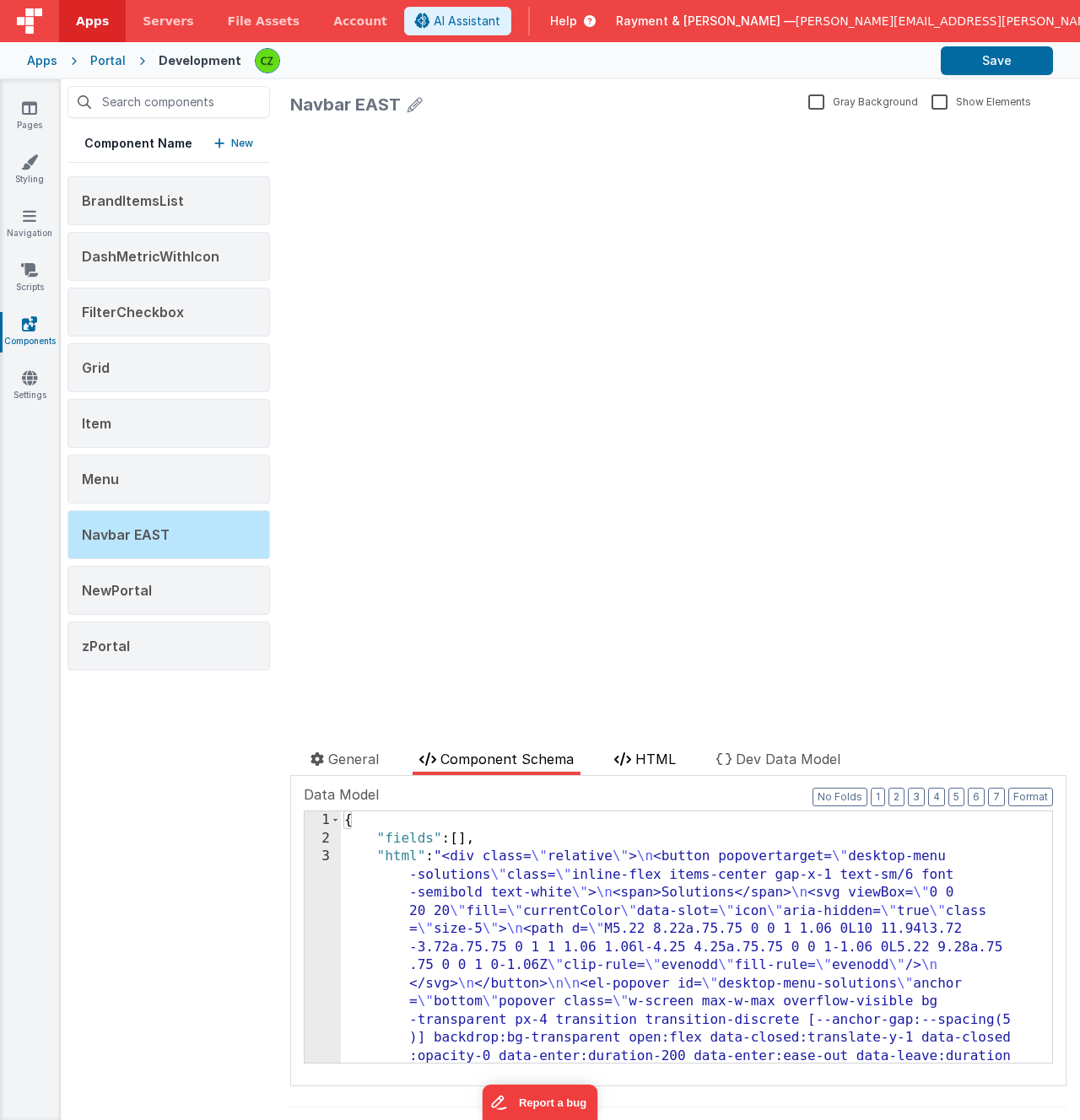
click at [645, 766] on span "HTML" at bounding box center [656, 759] width 41 height 17
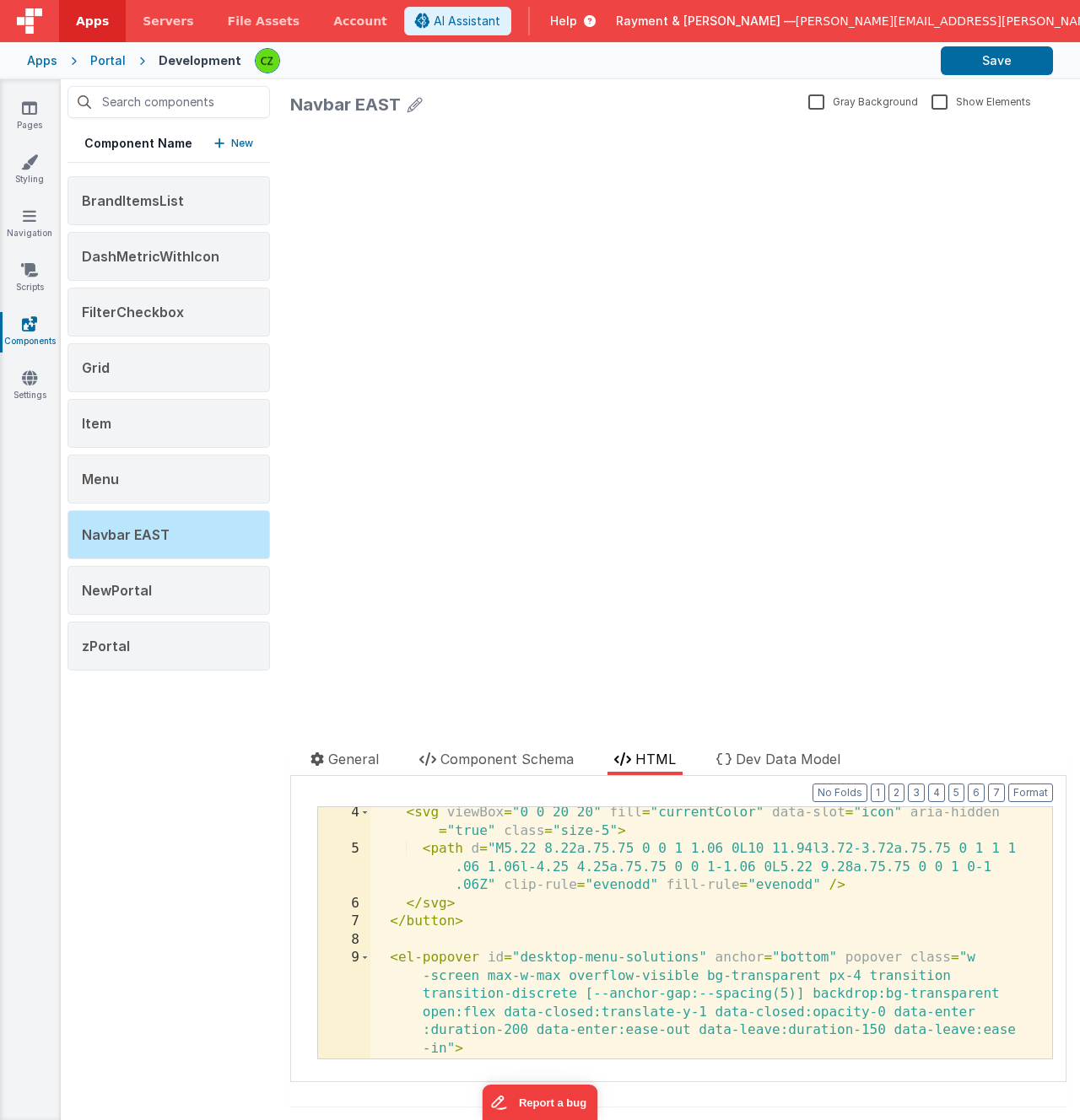
scroll to position [79, 0]
click at [602, 967] on div "< svg viewBox = "0 0 20 20" fill = "currentColor" data-slot = "icon" aria-hidde…" at bounding box center [705, 963] width 669 height 324
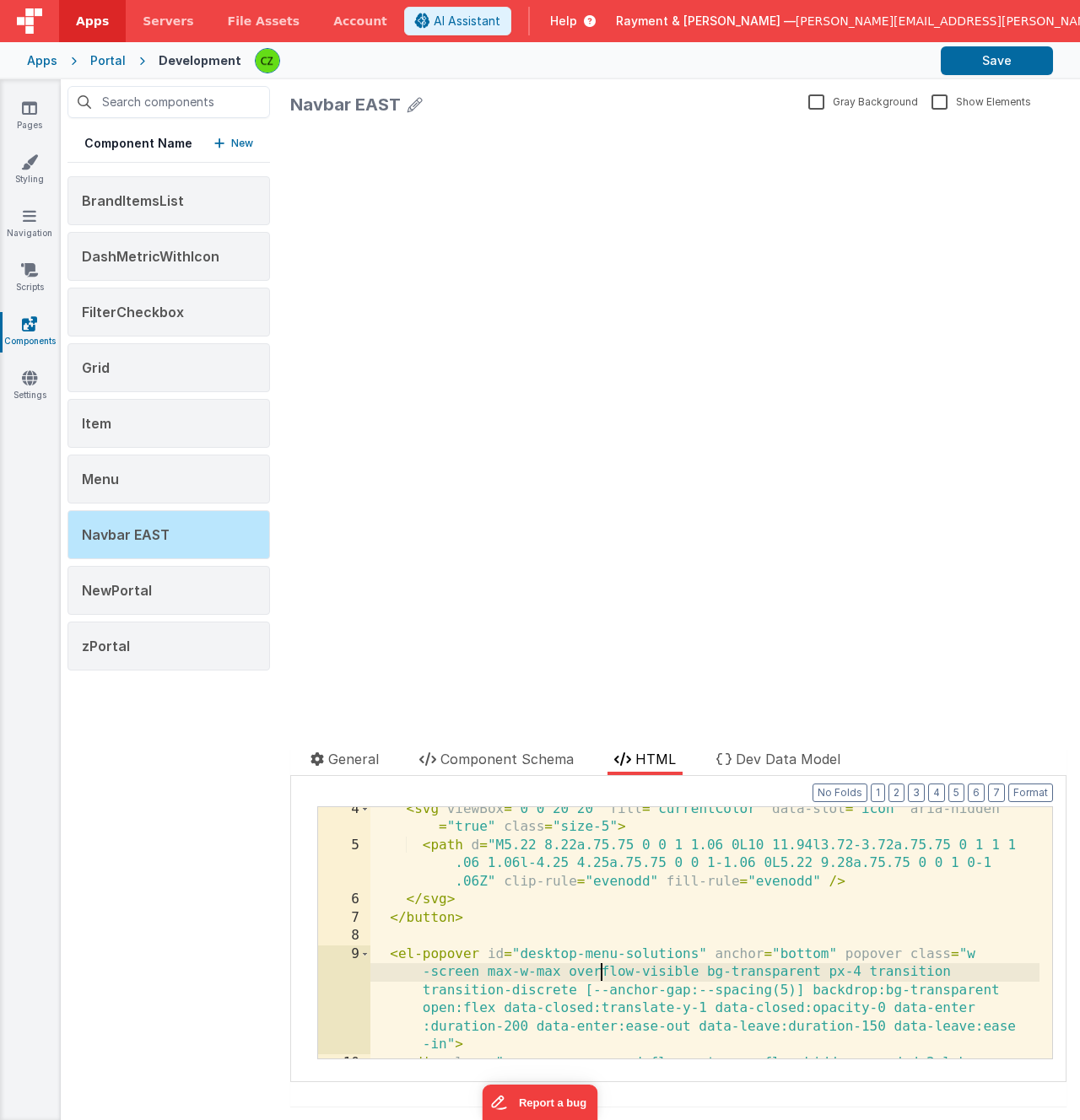
click at [620, 909] on div "< svg viewBox = "0 0 20 20" fill = "currentColor" data-slot = "icon" aria-hidde…" at bounding box center [705, 963] width 669 height 324
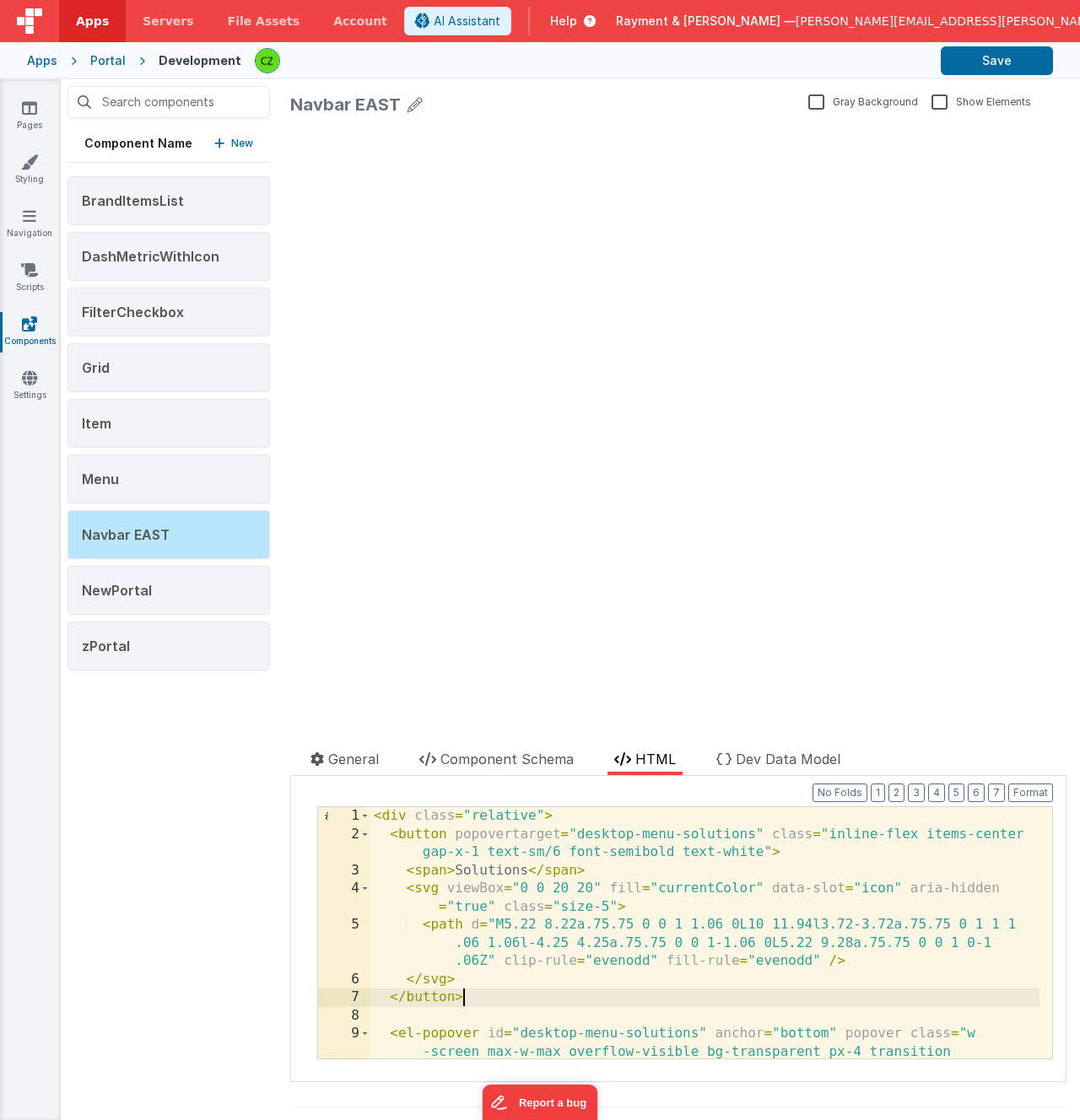
scroll to position [0, 0]
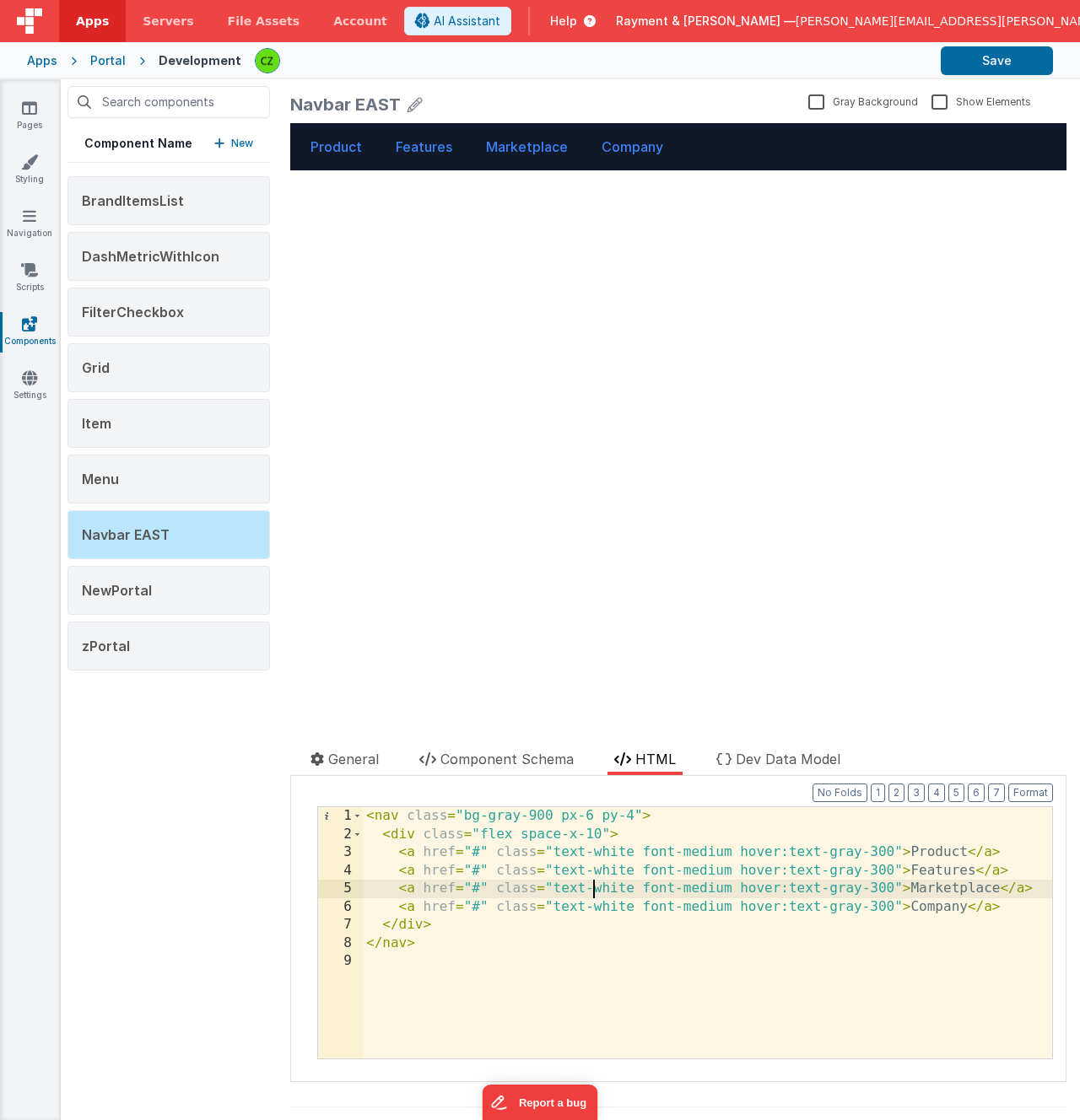
click at [593, 896] on div "< nav class = "bg-gray-900 px-6 py-4" > < div class = "flex space-x-10" > < a h…" at bounding box center [707, 951] width 690 height 288
click at [609, 941] on div "< nav class = "bg-gray-900 px-6 py-4" > < div class = "flex space-x-10" > < a h…" at bounding box center [707, 951] width 690 height 288
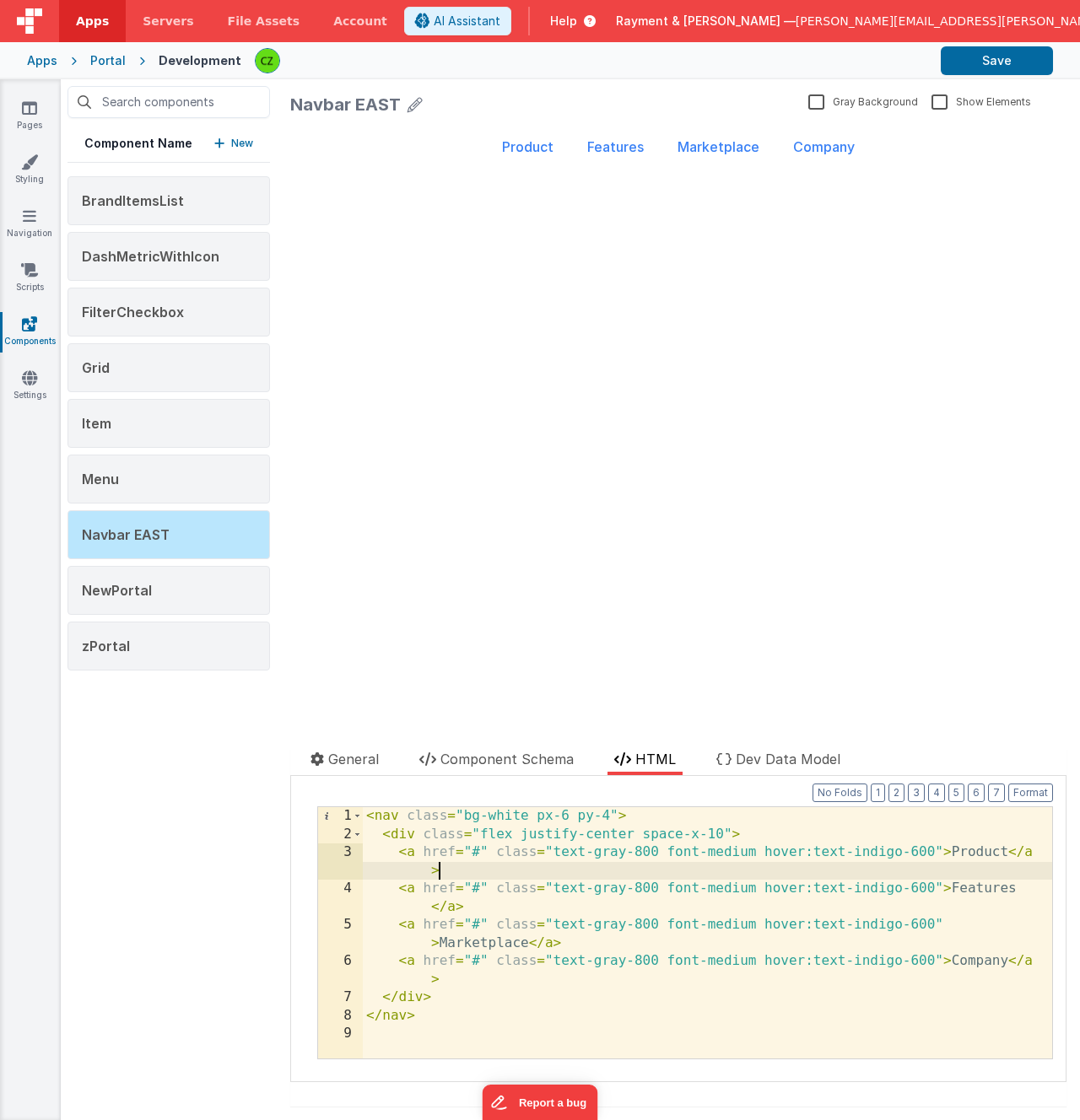
click at [534, 870] on div "< nav class = "bg-white px-6 py-4" > < div class = "flex justify-center space-x…" at bounding box center [707, 951] width 690 height 288
click at [386, 816] on div "< nav class = "bg-white px-6 py-4" > < div class = "flex justify-center space-x…" at bounding box center [707, 951] width 690 height 288
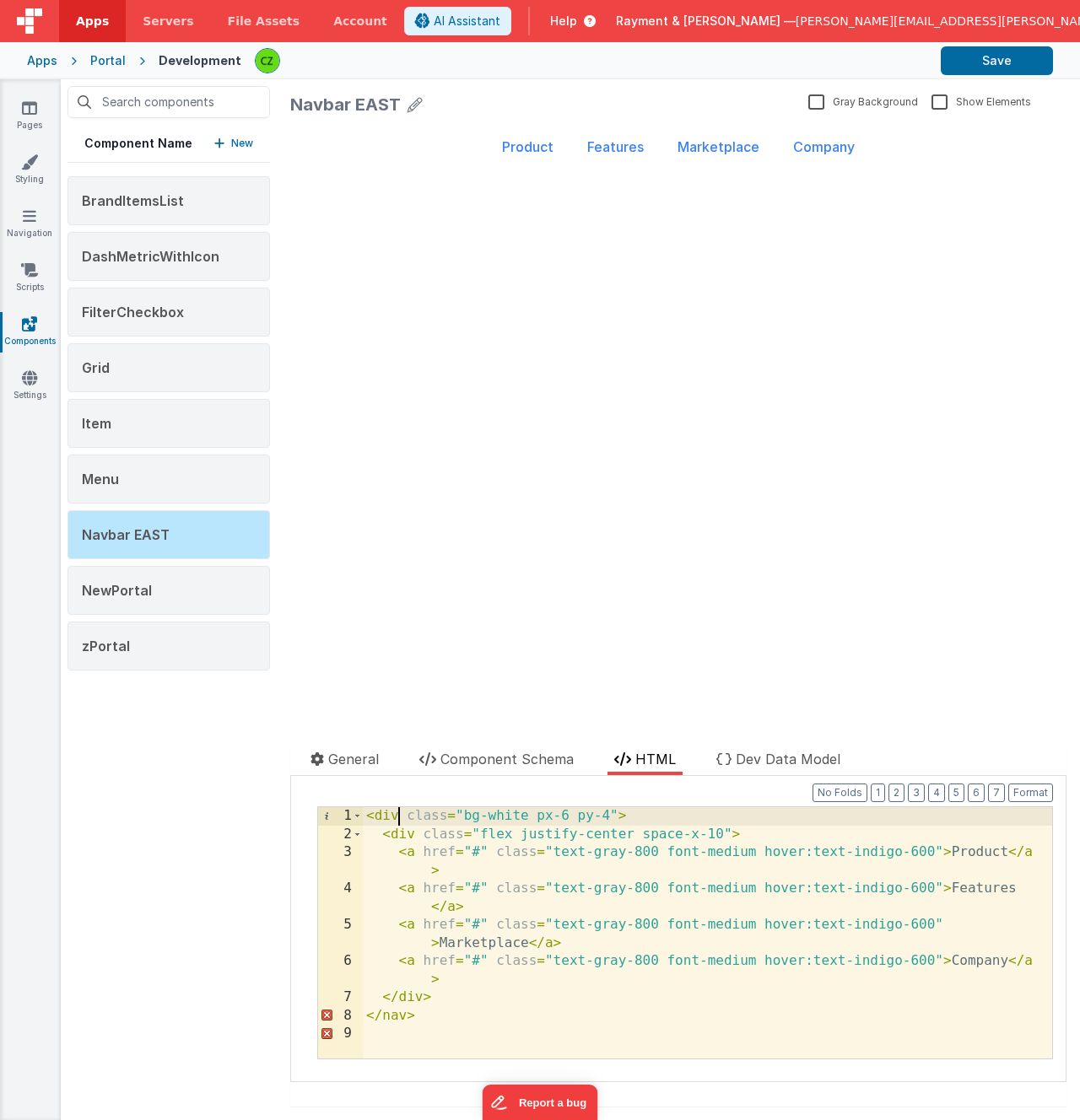
click at [405, 1017] on div "< div class = "bg-white px-6 py-4" > < div class = "flex justify-center space-x…" at bounding box center [707, 951] width 690 height 288
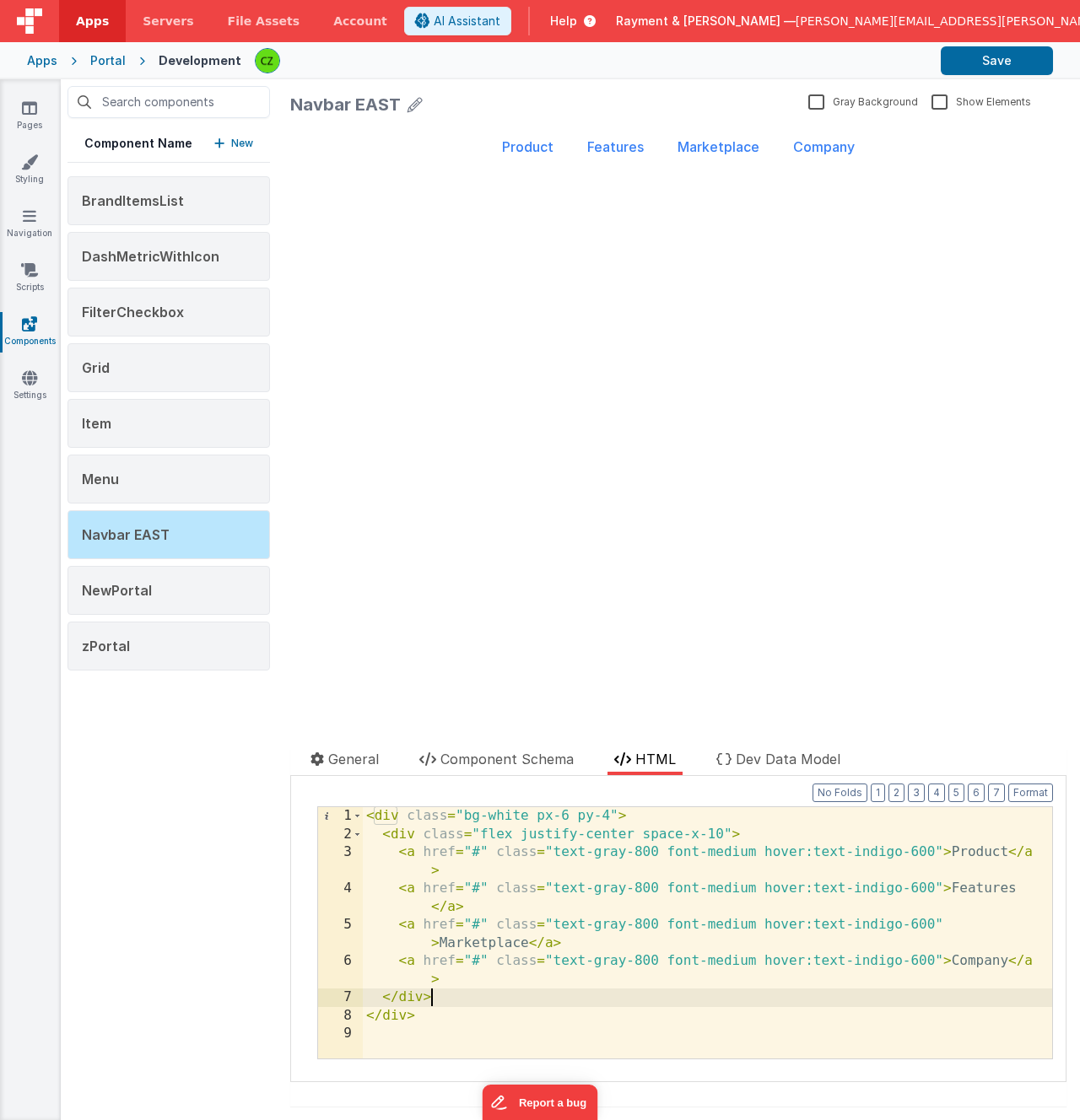
click at [494, 989] on div "< div class = "bg-white px-6 py-4" > < div class = "flex justify-center space-x…" at bounding box center [707, 951] width 690 height 288
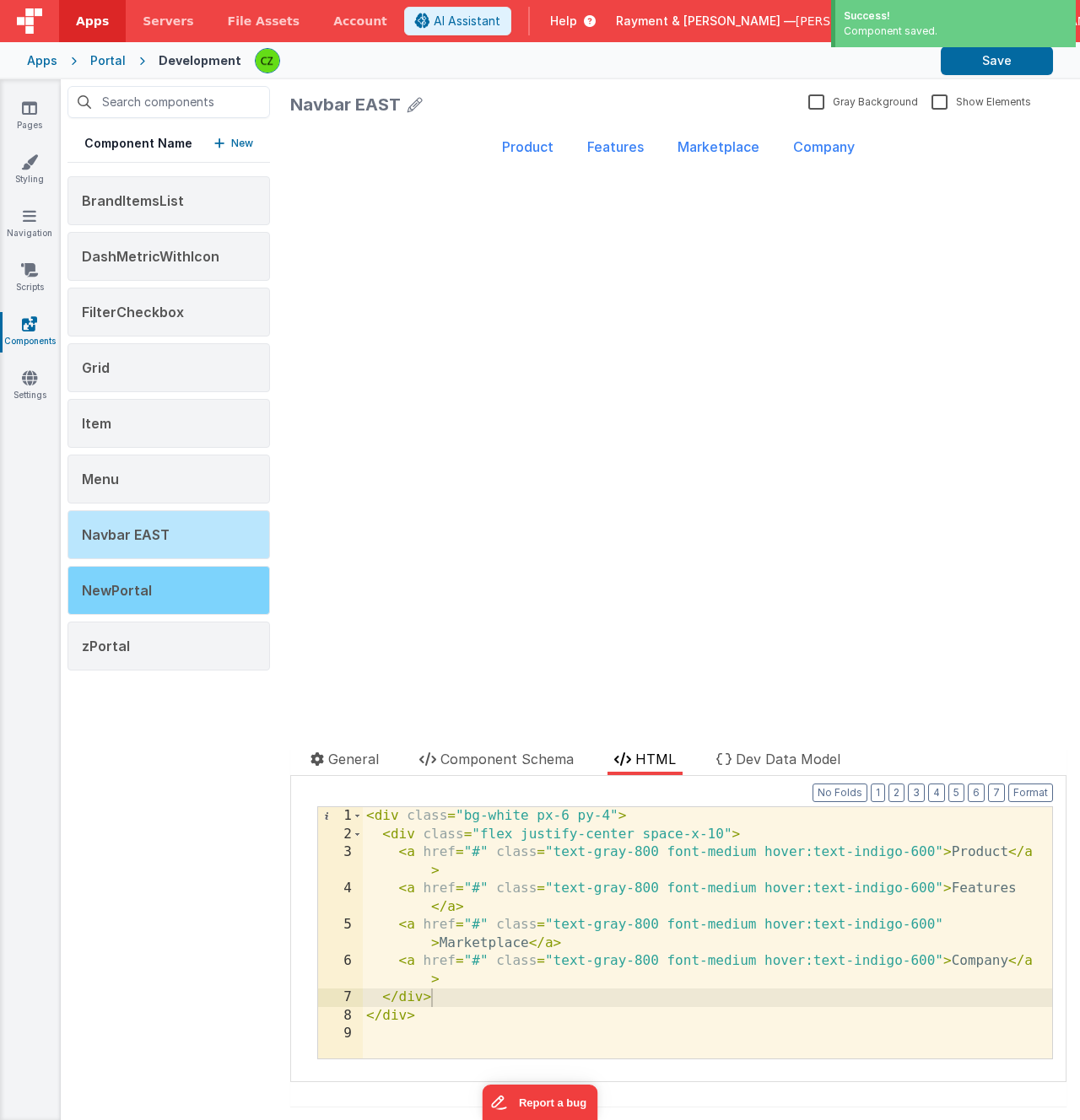
click at [150, 586] on div "NewPortal" at bounding box center [169, 590] width 203 height 49
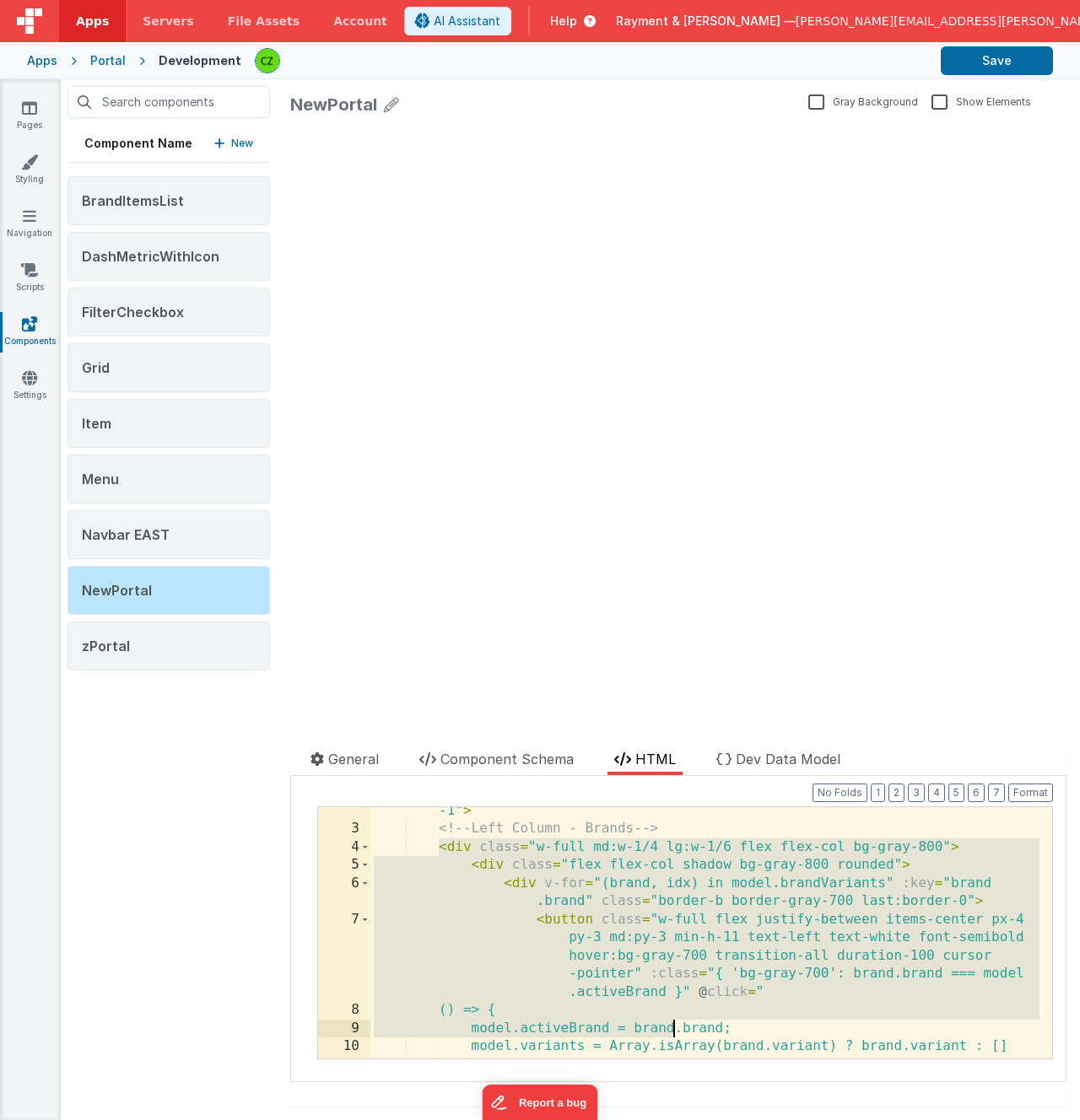
drag, startPoint x: 438, startPoint y: 850, endPoint x: 672, endPoint y: 1032, distance: 296.4
click at [672, 1032] on div "< div class = "w-full mx-auto bg-white flex flex-col md:flex-row gap-1 md:gap -…" at bounding box center [705, 945] width 669 height 324
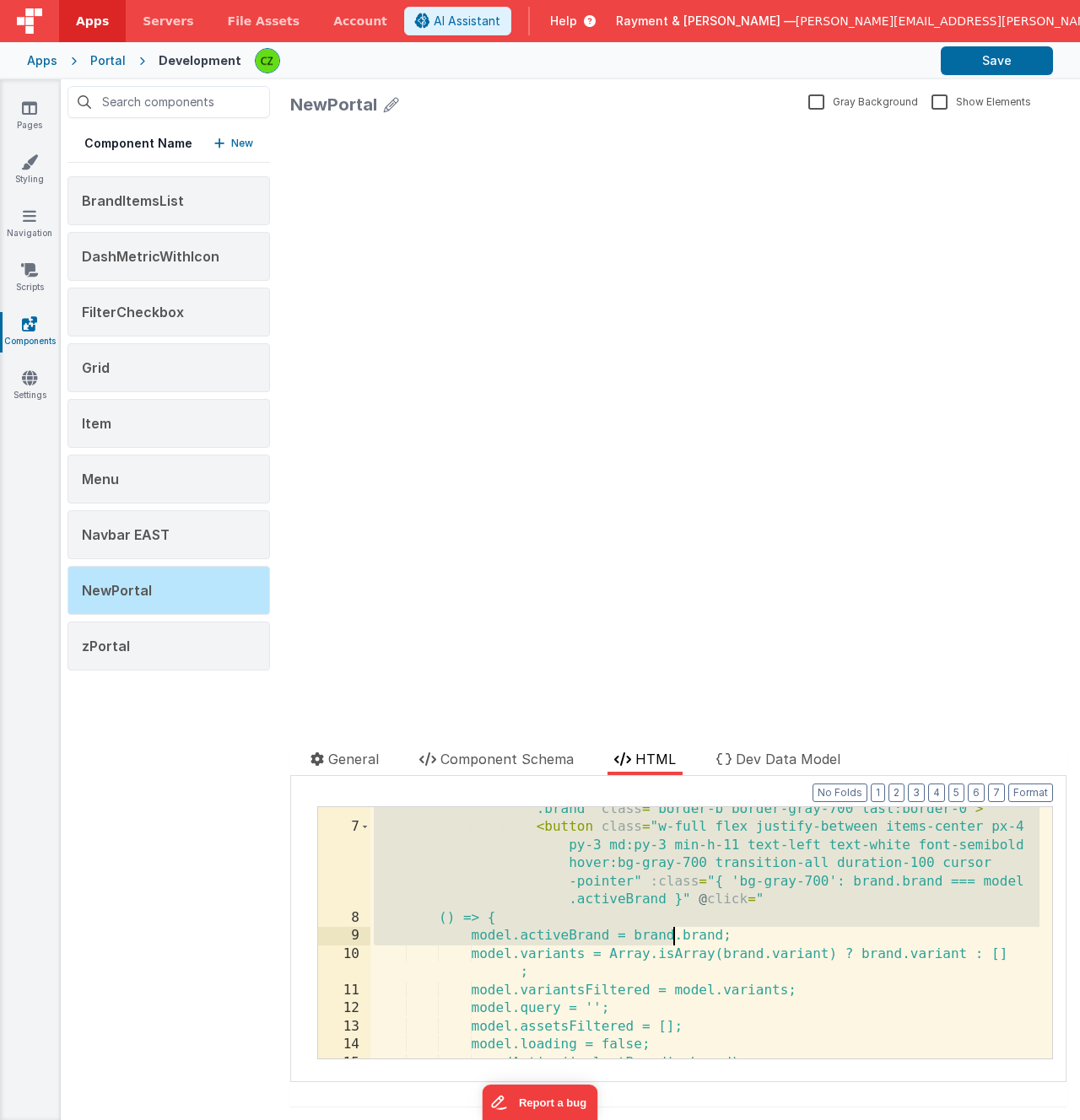
scroll to position [134, 0]
click at [687, 903] on div "< div v-for = "(brand, idx) in model.brandVariants" :key = "brand .brand" class…" at bounding box center [705, 936] width 669 height 306
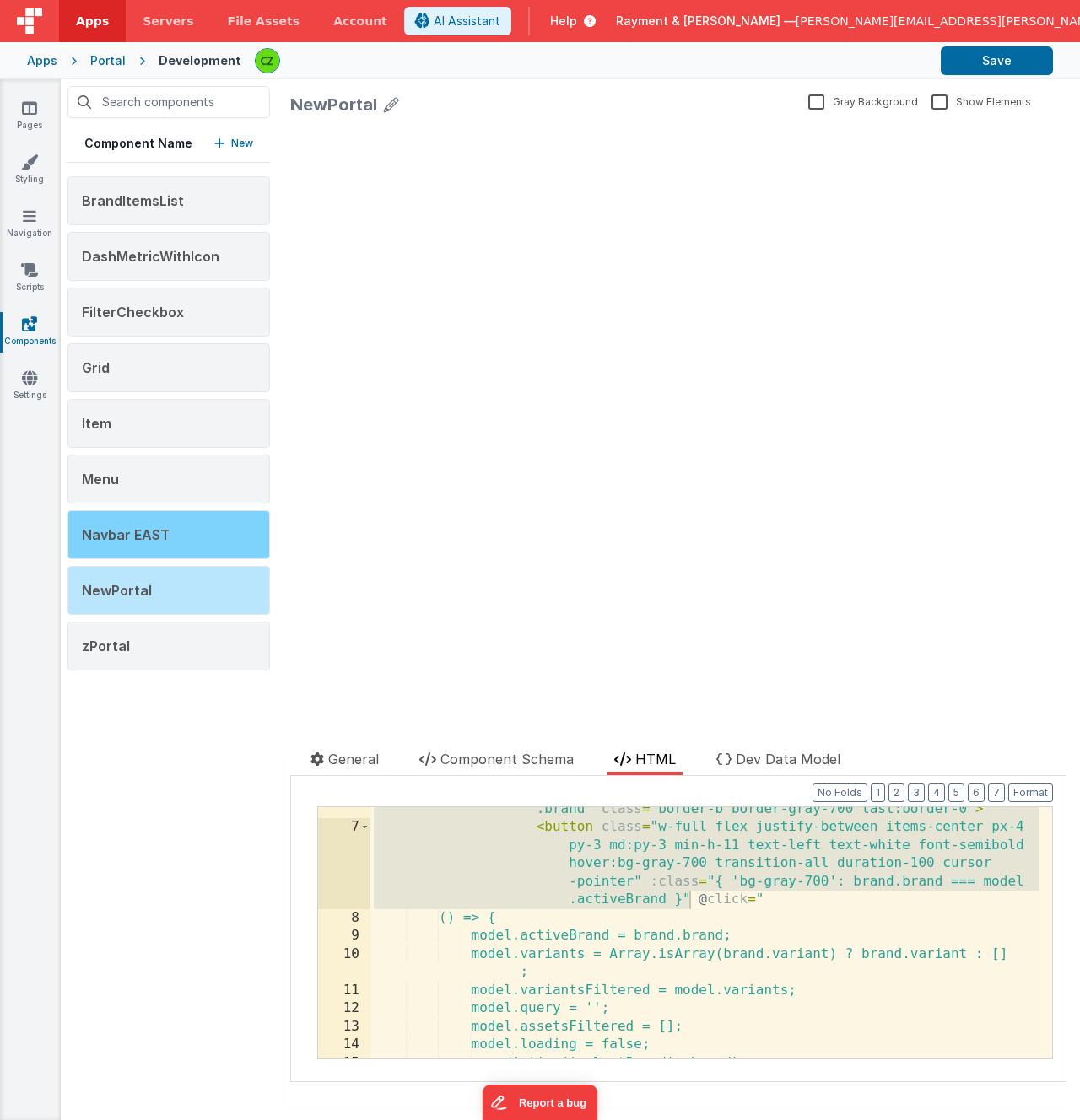
click at [173, 536] on div "Navbar EAST" at bounding box center [169, 535] width 203 height 49
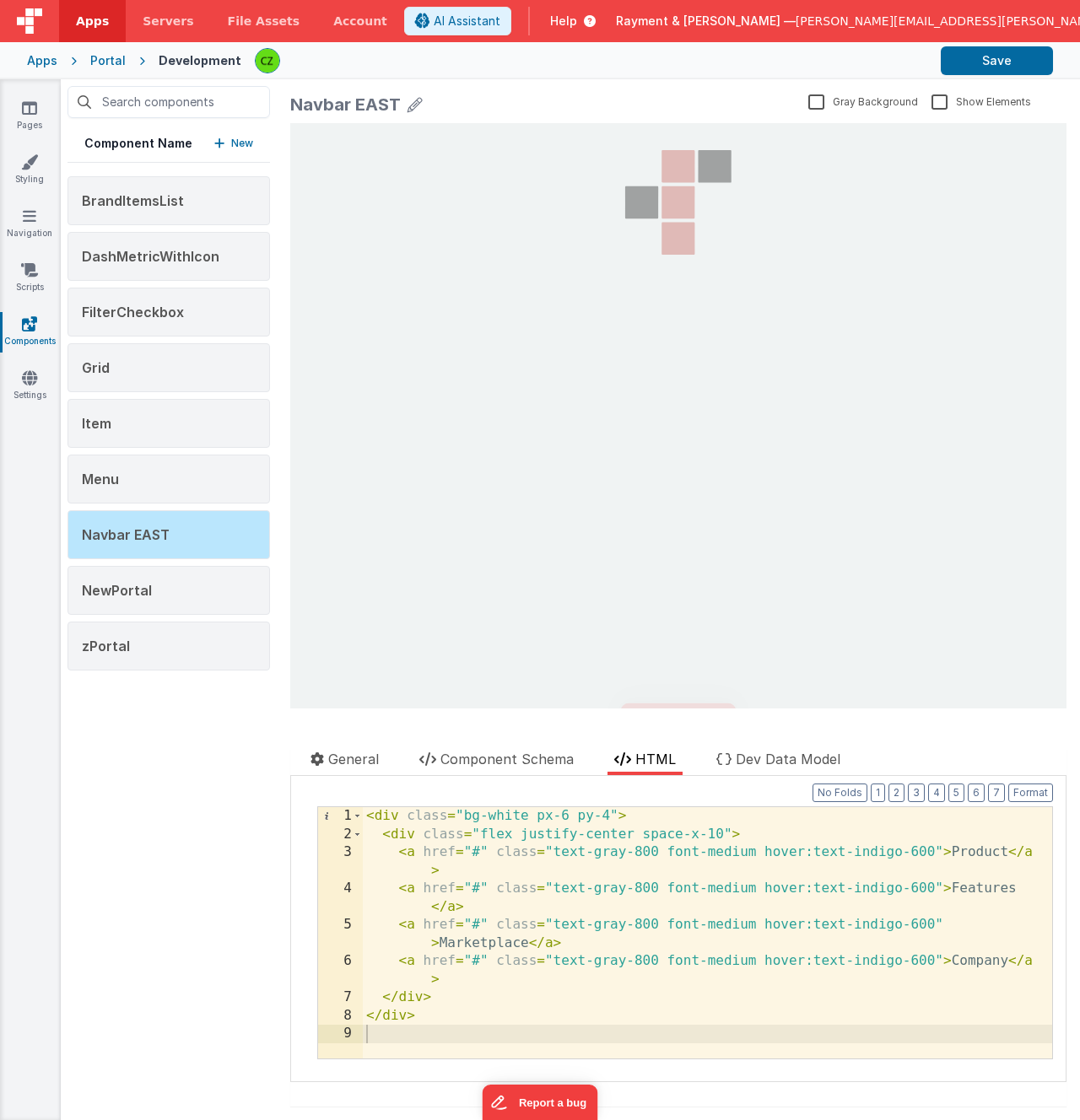
scroll to position [0, 0]
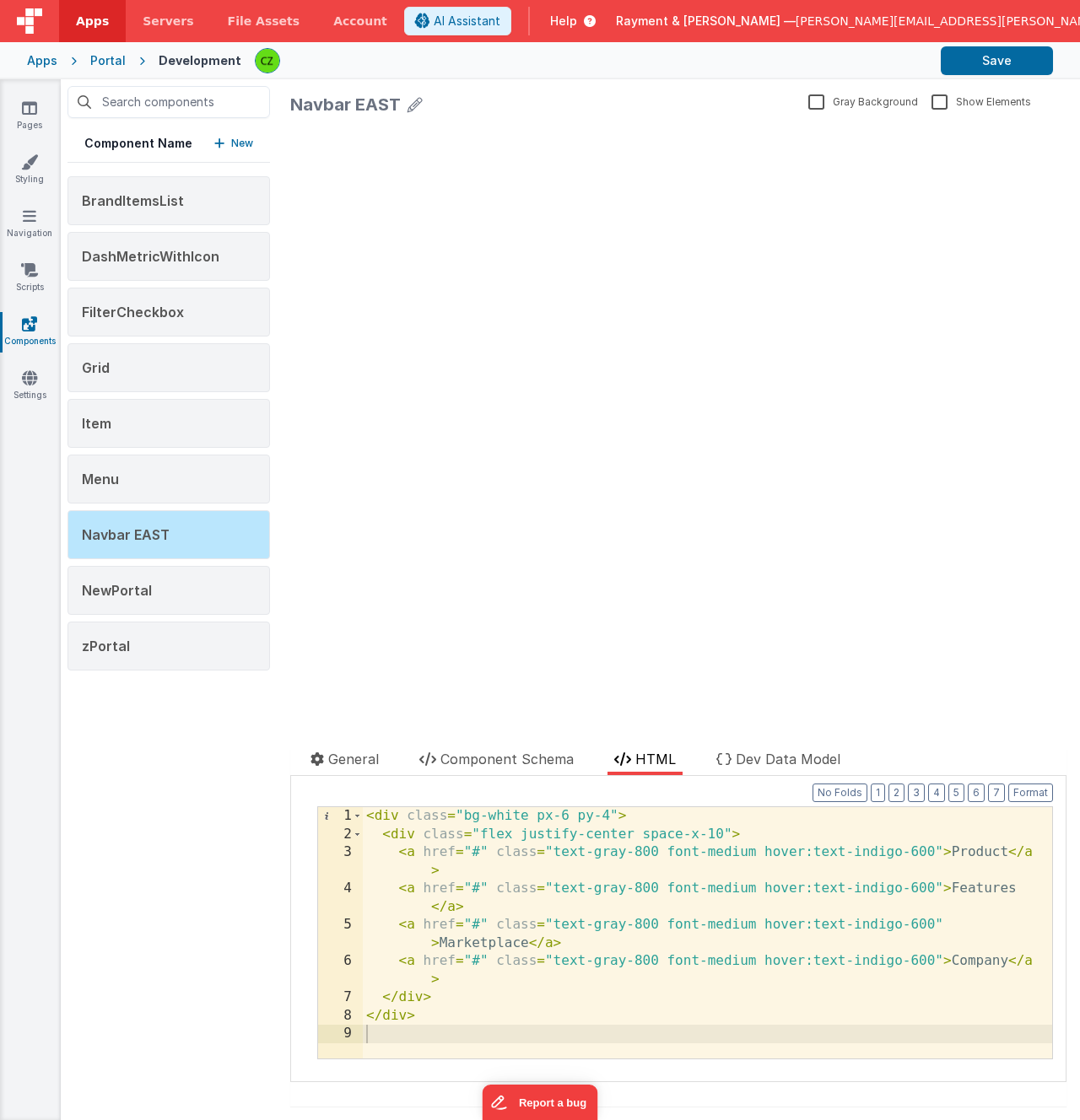
click at [692, 910] on div "< div class = "bg-white px-6 py-4" > < div class = "flex justify-center space-x…" at bounding box center [707, 951] width 690 height 288
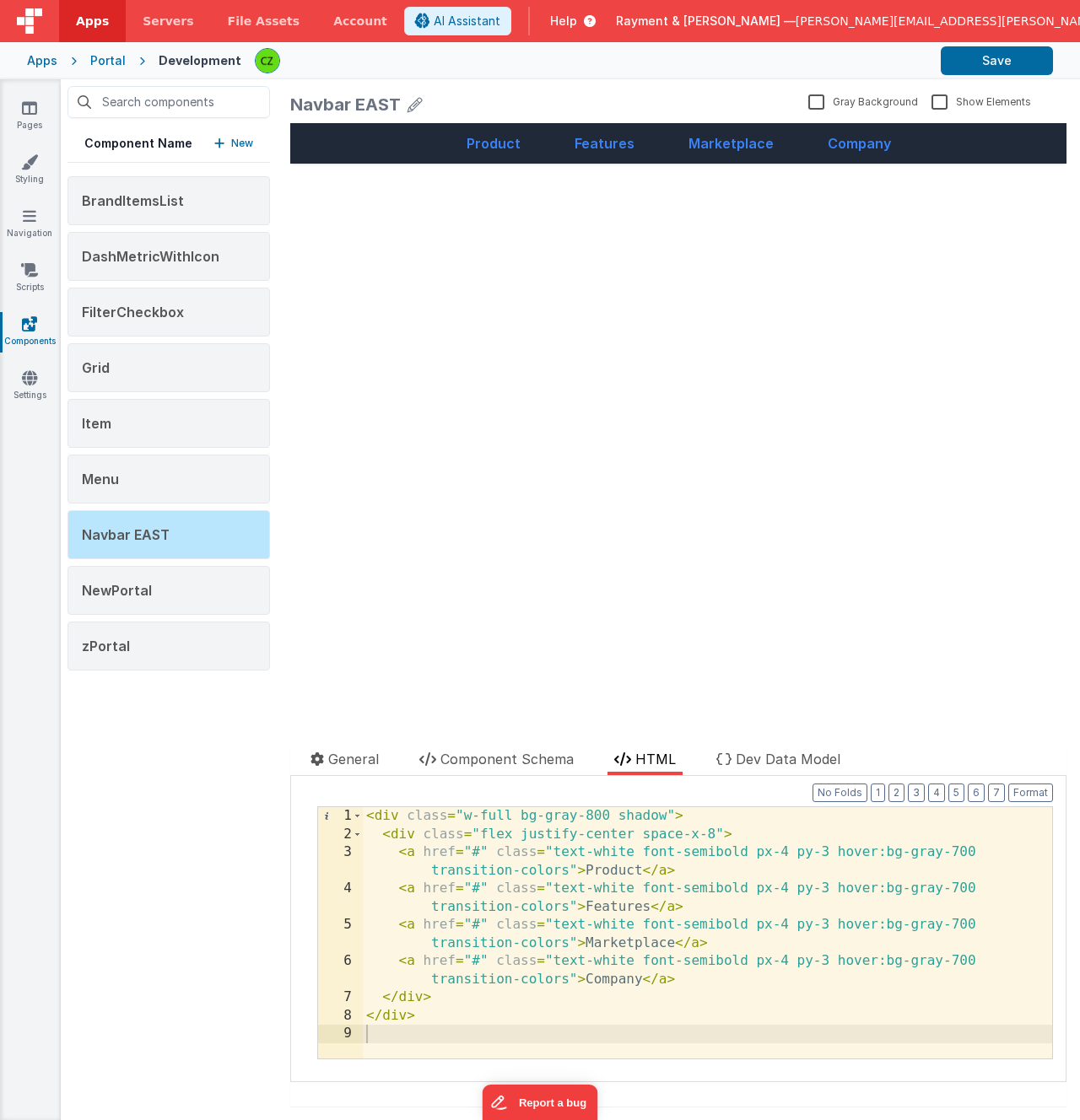
click at [599, 437] on div "Product Features Marketplace Company update page model (See schema to hide afte…" at bounding box center [678, 416] width 777 height 585
click at [791, 269] on div "Product Features Marketplace Company update page model (See schema to hide afte…" at bounding box center [678, 416] width 777 height 585
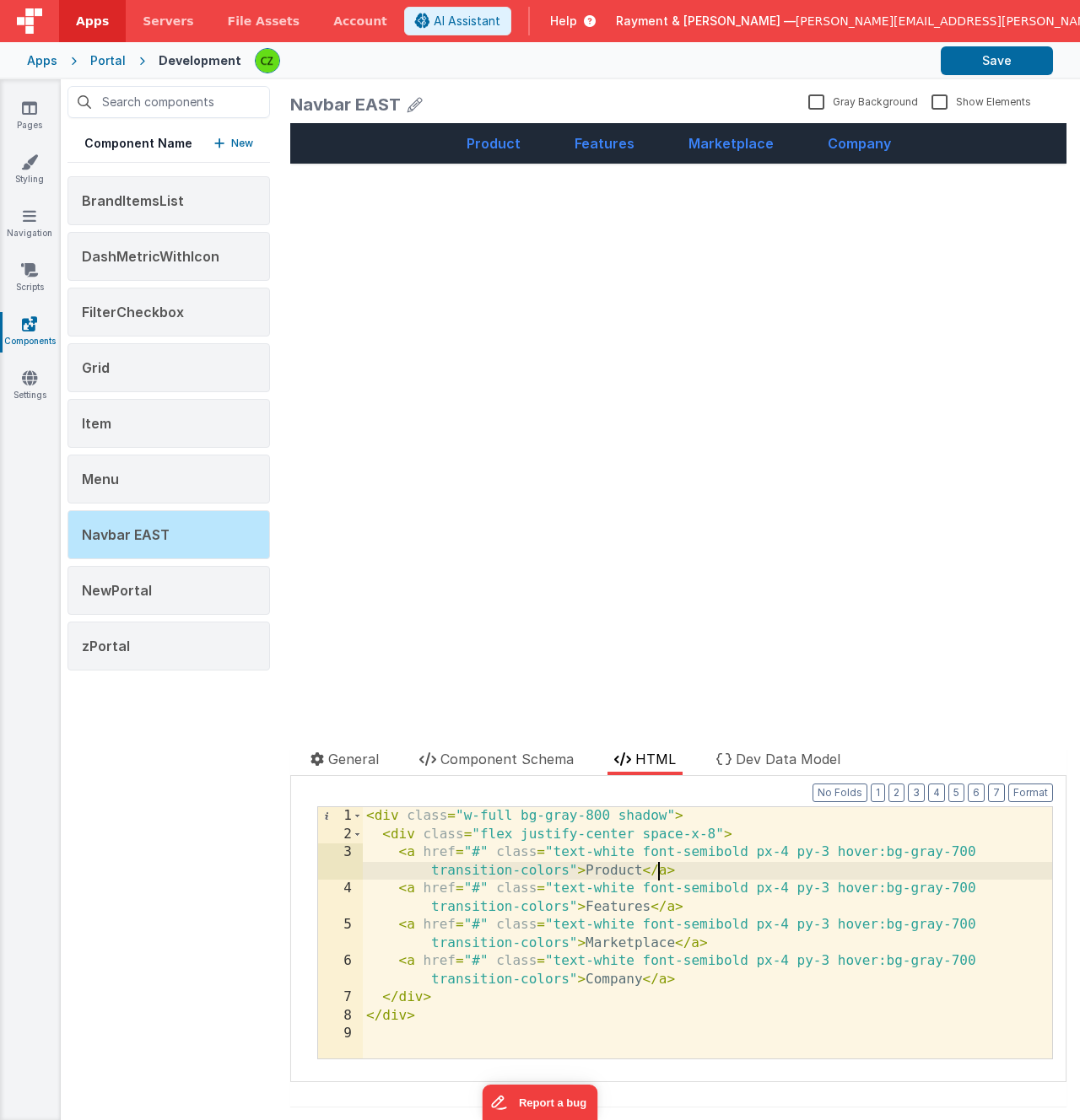
click at [654, 873] on div "< div class = "w-full bg-gray-800 shadow" > < div class = "flex justify-center …" at bounding box center [707, 951] width 690 height 288
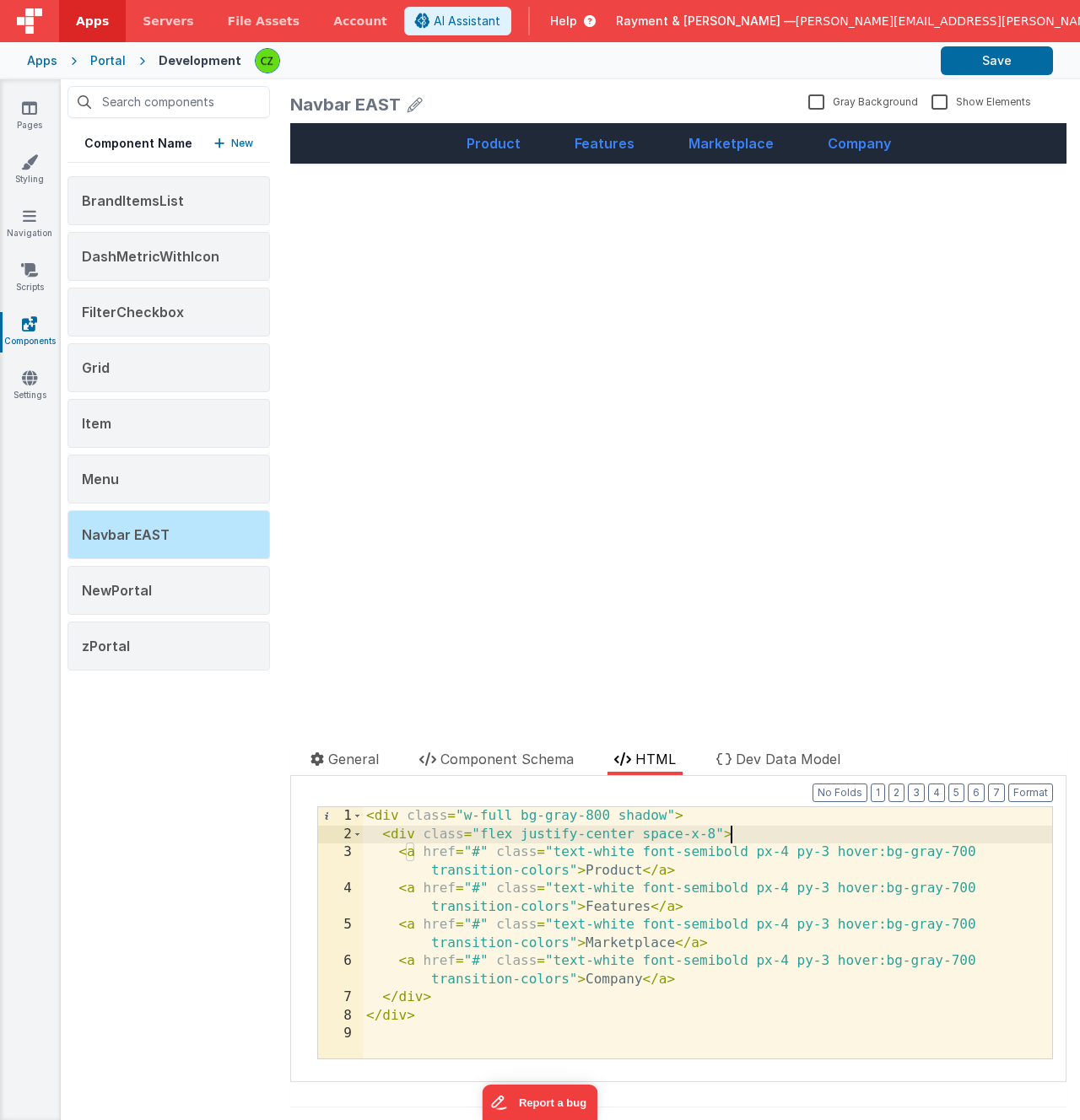
click at [752, 836] on div "< div class = "w-full bg-gray-800 shadow" > < div class = "flex justify-center …" at bounding box center [707, 951] width 690 height 288
click at [540, 828] on div "< div class = "w-full bg-gray-800 shadow" > < div class = "flex justify-center …" at bounding box center [707, 951] width 690 height 288
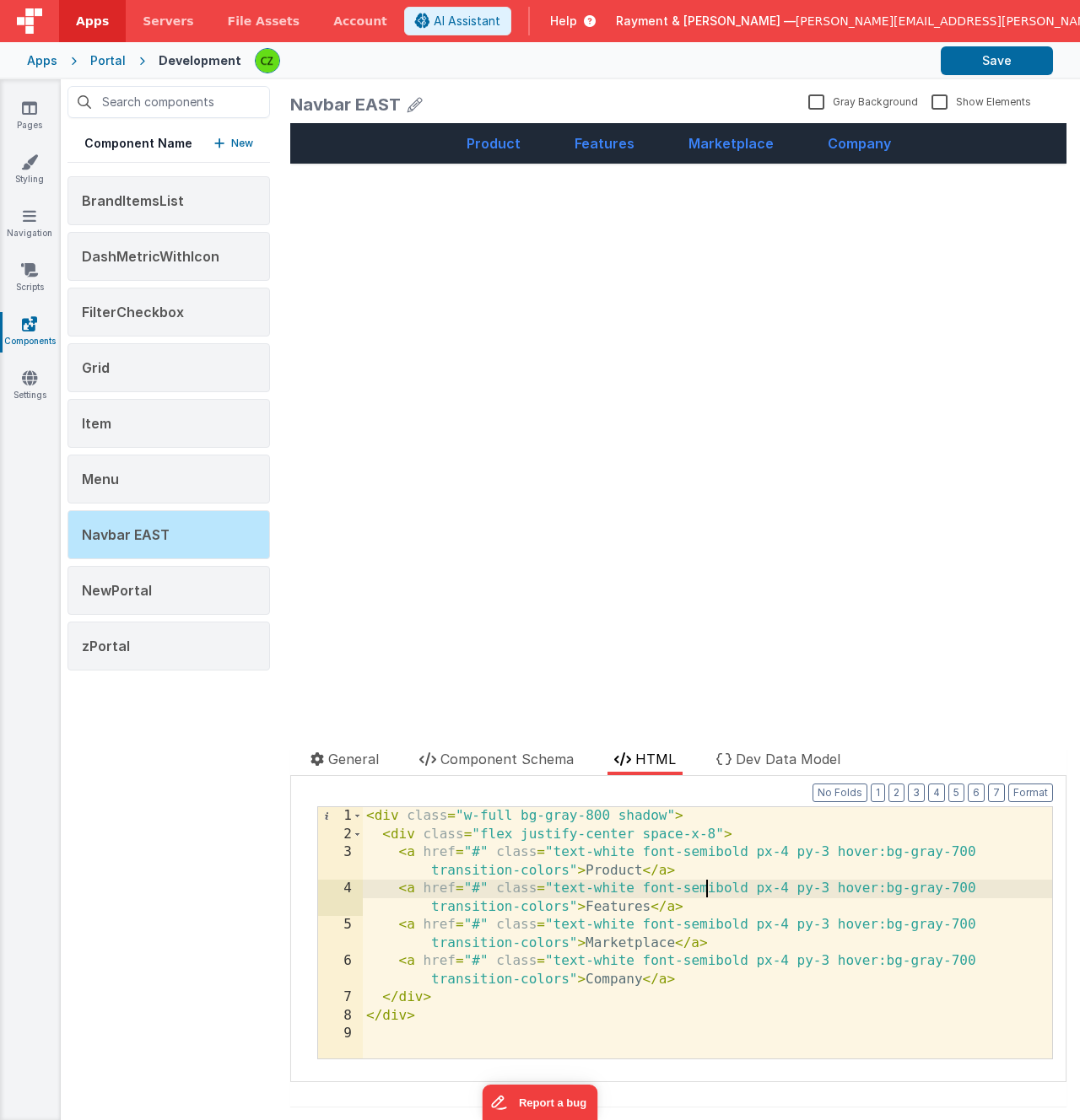
click at [707, 880] on div "< div class = "w-full bg-gray-800 shadow" > < div class = "flex justify-center …" at bounding box center [707, 951] width 690 height 288
click at [683, 863] on div "< div class = "w-full bg-gray-800 shadow" > < div class = "flex justify-center …" at bounding box center [707, 951] width 690 height 288
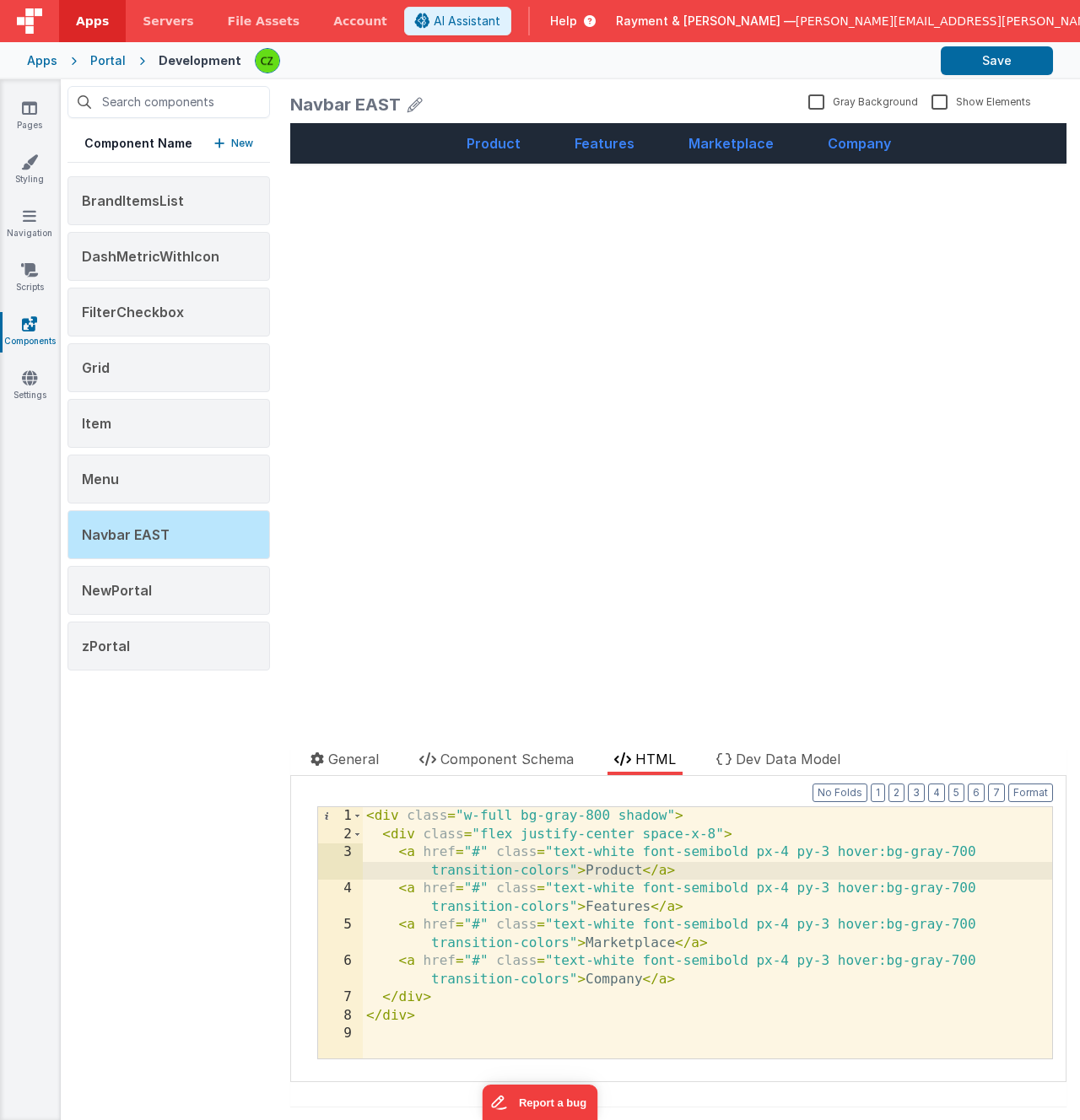
click at [596, 852] on div "< div class = "w-full bg-gray-800 shadow" > < div class = "flex justify-center …" at bounding box center [707, 951] width 690 height 288
click at [511, 387] on div "Product Features Marketplace Company update page model (See schema to hide afte…" at bounding box center [678, 416] width 777 height 585
click at [819, 979] on div "< div class = "w-full bg-gray-800 shadow" > < div class = "flex justify-center …" at bounding box center [707, 951] width 690 height 288
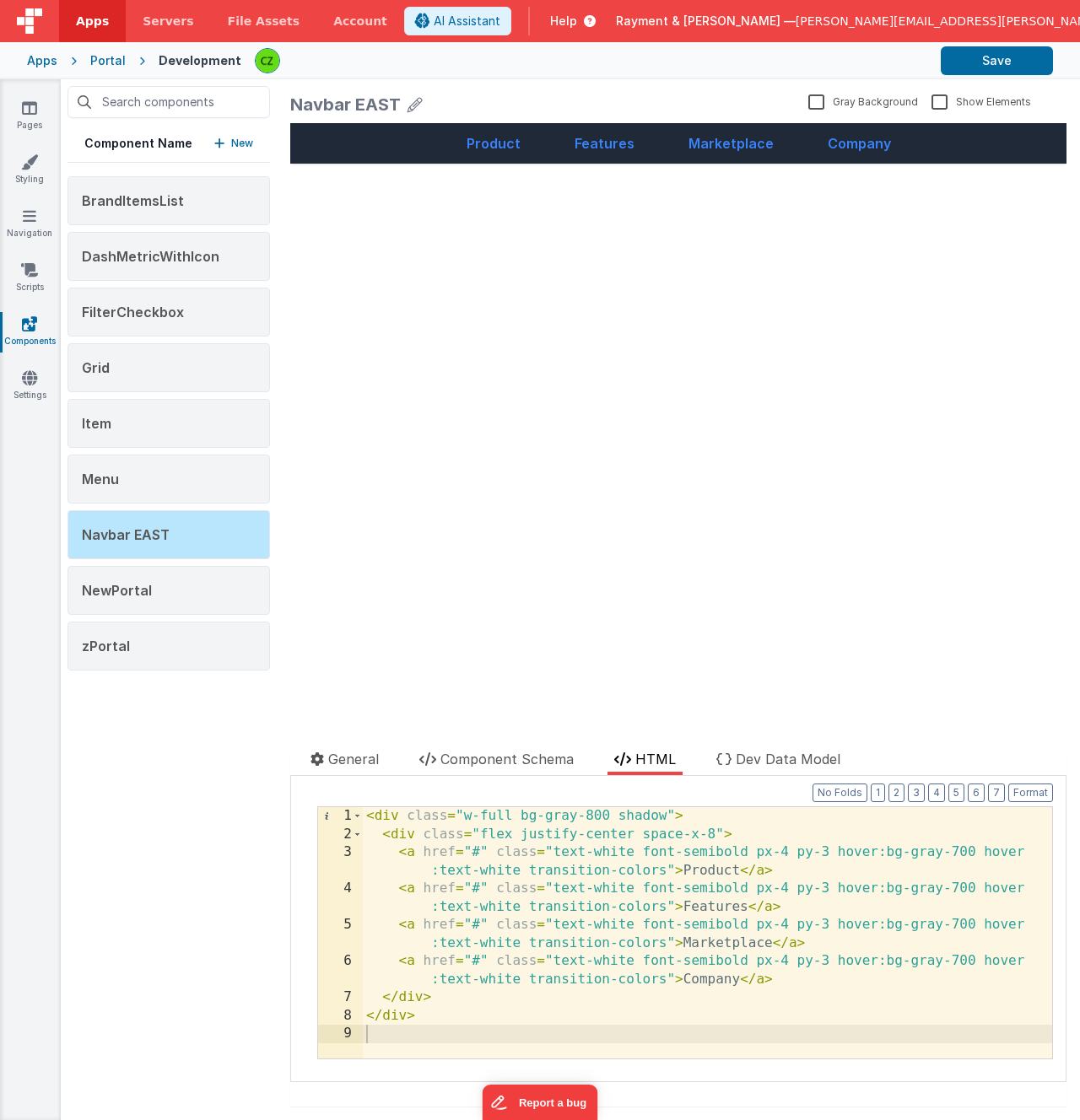
click at [689, 580] on div "Product Features Marketplace Company update page model (See schema to hide afte…" at bounding box center [678, 416] width 777 height 585
click at [484, 926] on div "< div class = "w-full bg-gray-800 shadow" > < div class = "flex justify-center …" at bounding box center [707, 951] width 690 height 288
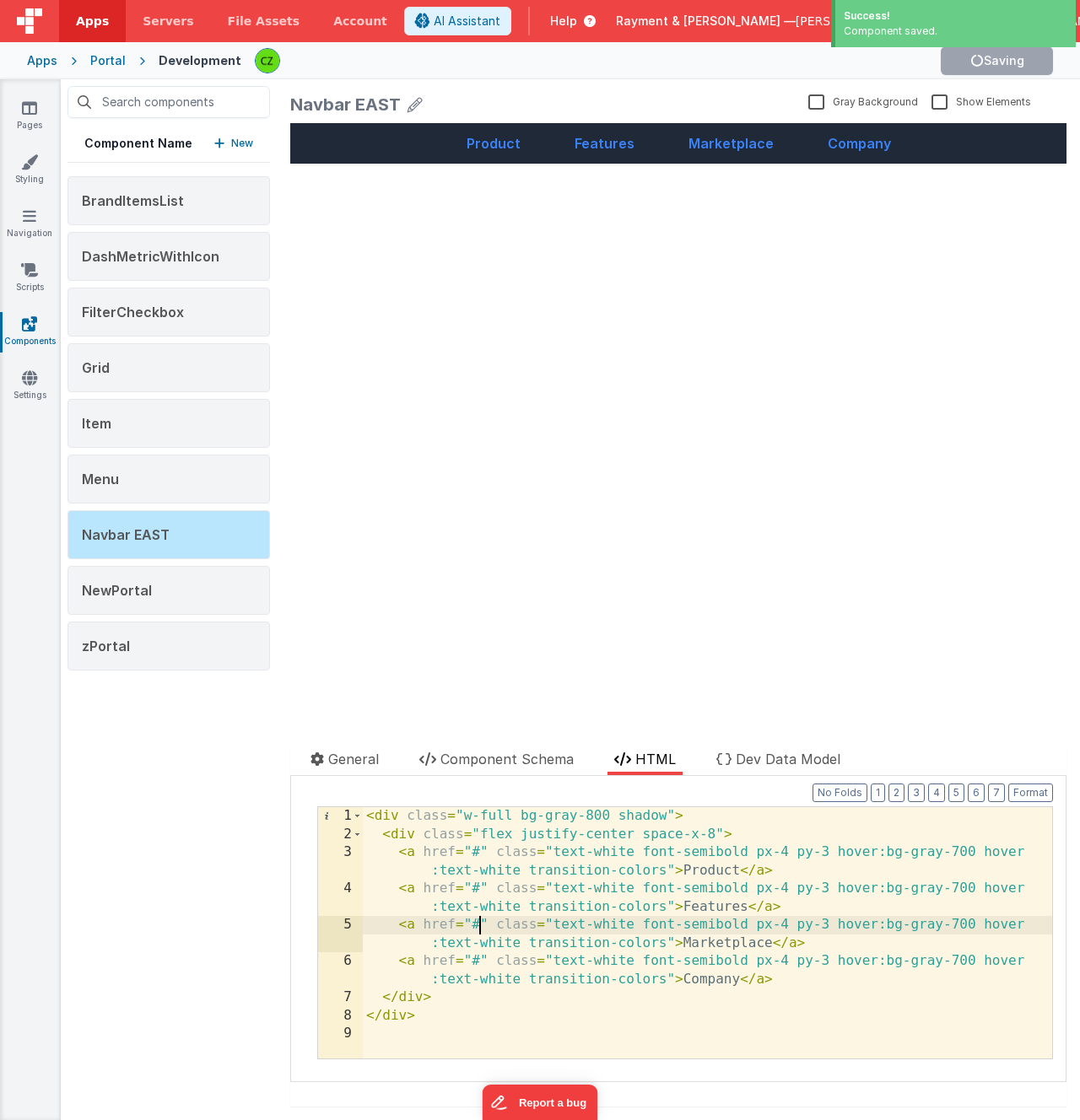
click at [566, 269] on div "Product Features Marketplace Company update page model (See schema to hide afte…" at bounding box center [678, 416] width 777 height 585
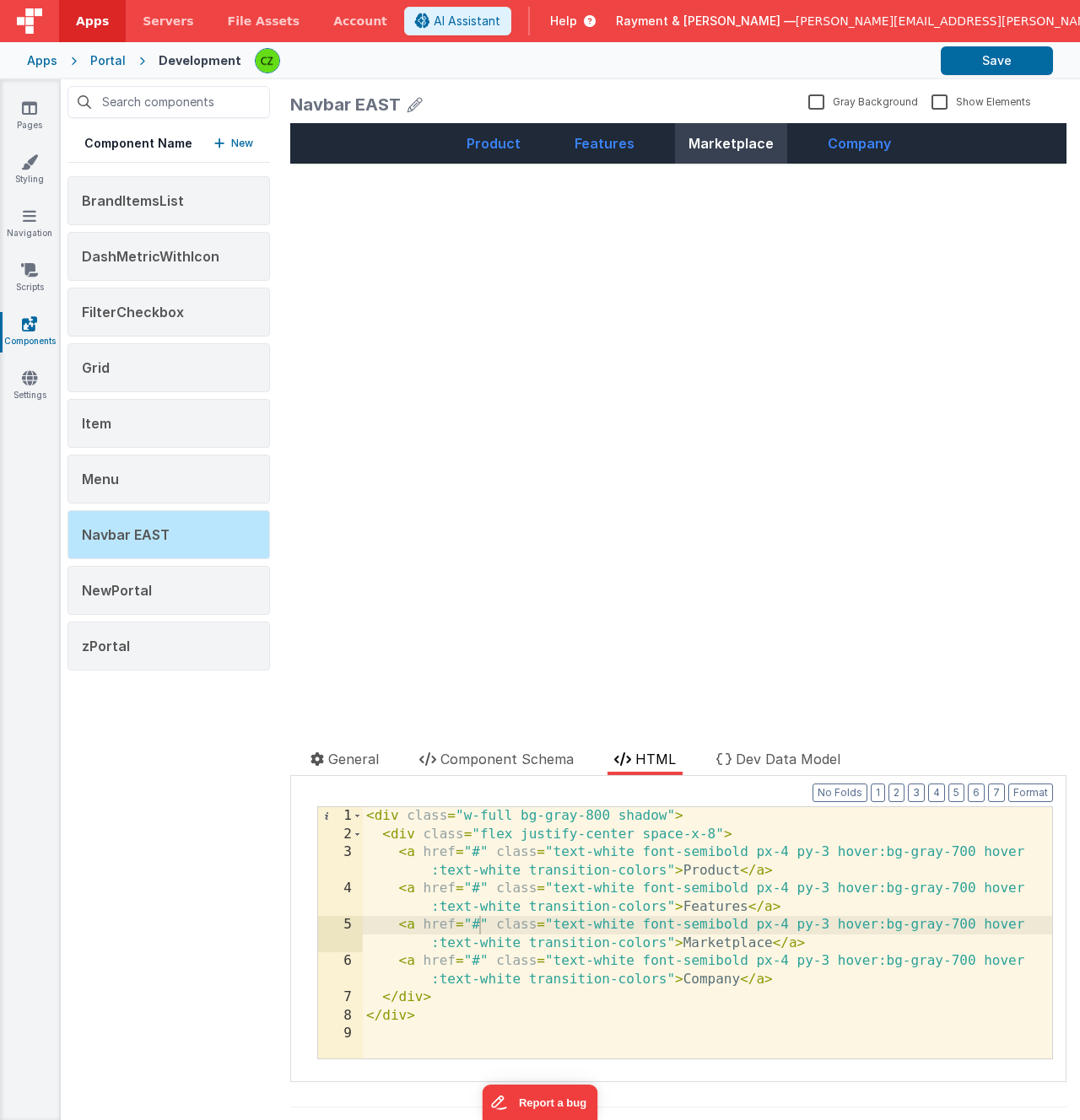
click at [730, 141] on link "Marketplace" at bounding box center [731, 143] width 112 height 41
click at [713, 876] on div "< div class = "w-full bg-gray-800 shadow" > < div class = "flex justify-center …" at bounding box center [707, 951] width 690 height 288
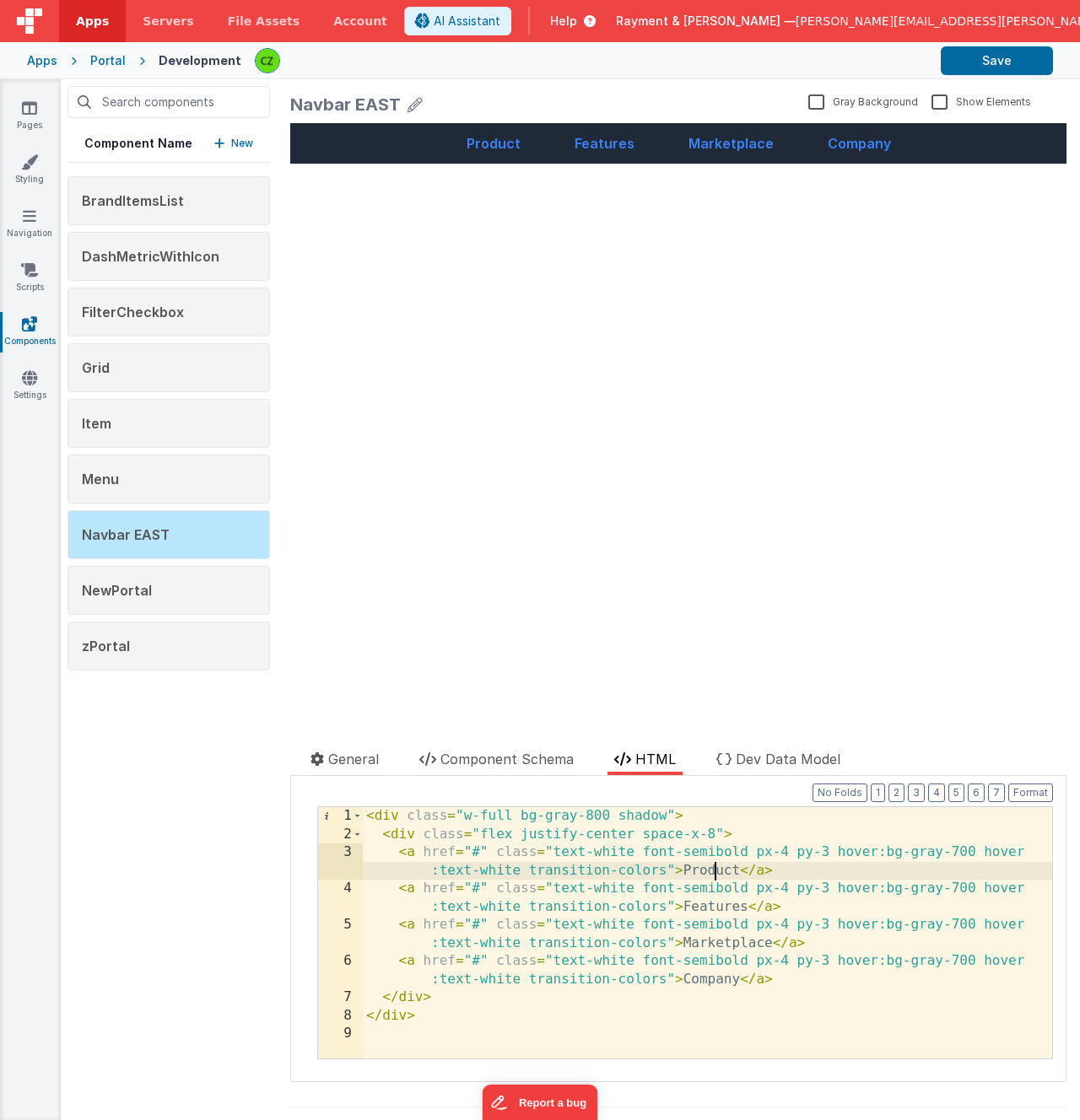
click at [713, 876] on div "< div class = "w-full bg-gray-800 shadow" > < div class = "flex justify-center …" at bounding box center [707, 951] width 690 height 288
click at [714, 911] on div "< div class = "w-full bg-gray-800 shadow" > < div class = "flex justify-center …" at bounding box center [707, 951] width 690 height 288
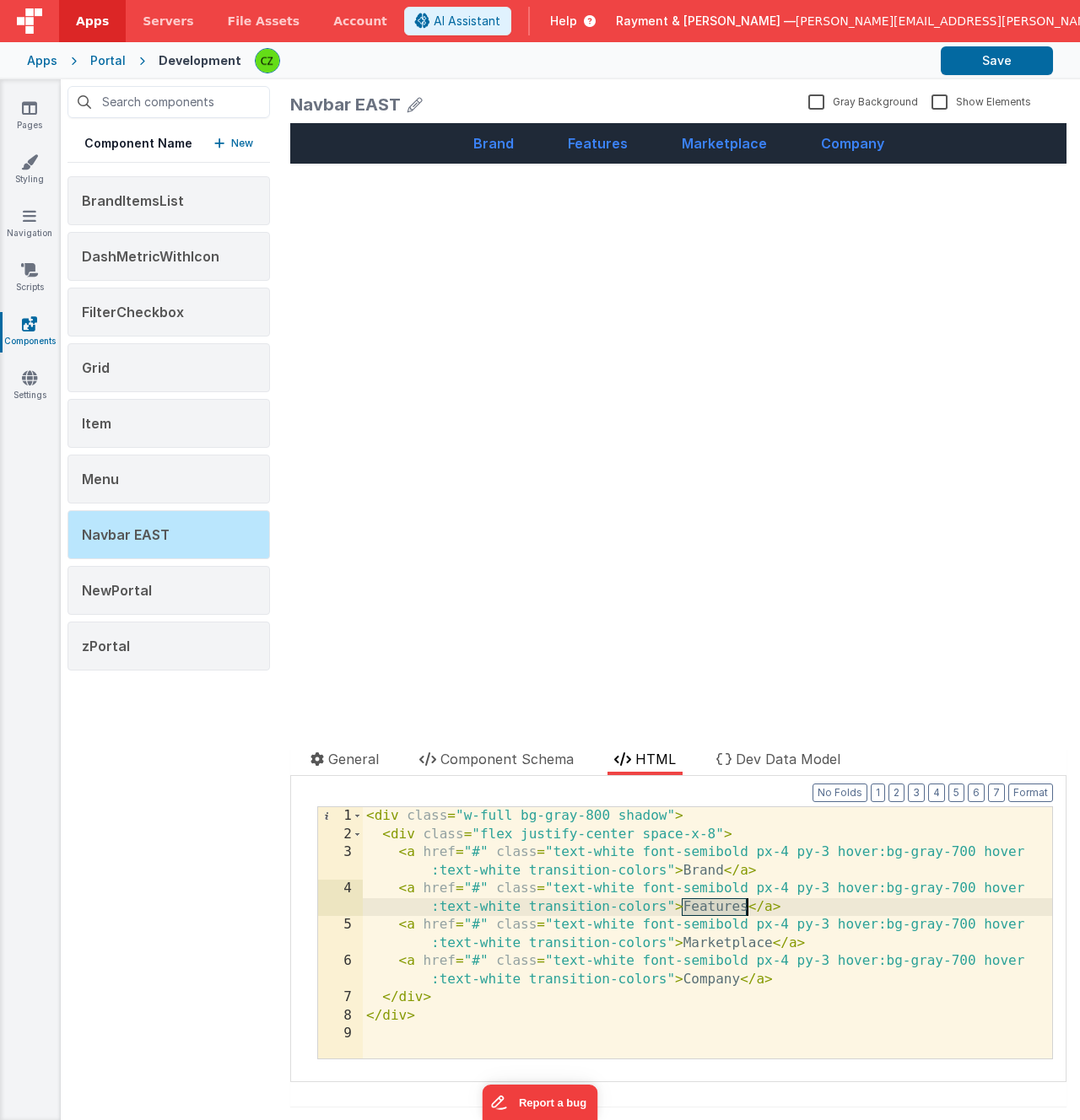
click at [714, 911] on div "< div class = "w-full bg-gray-800 shadow" > < div class = "flex justify-center …" at bounding box center [707, 951] width 690 height 288
click at [699, 873] on div "< div class = "w-full bg-gray-800 shadow" > < div class = "flex justify-center …" at bounding box center [707, 951] width 690 height 288
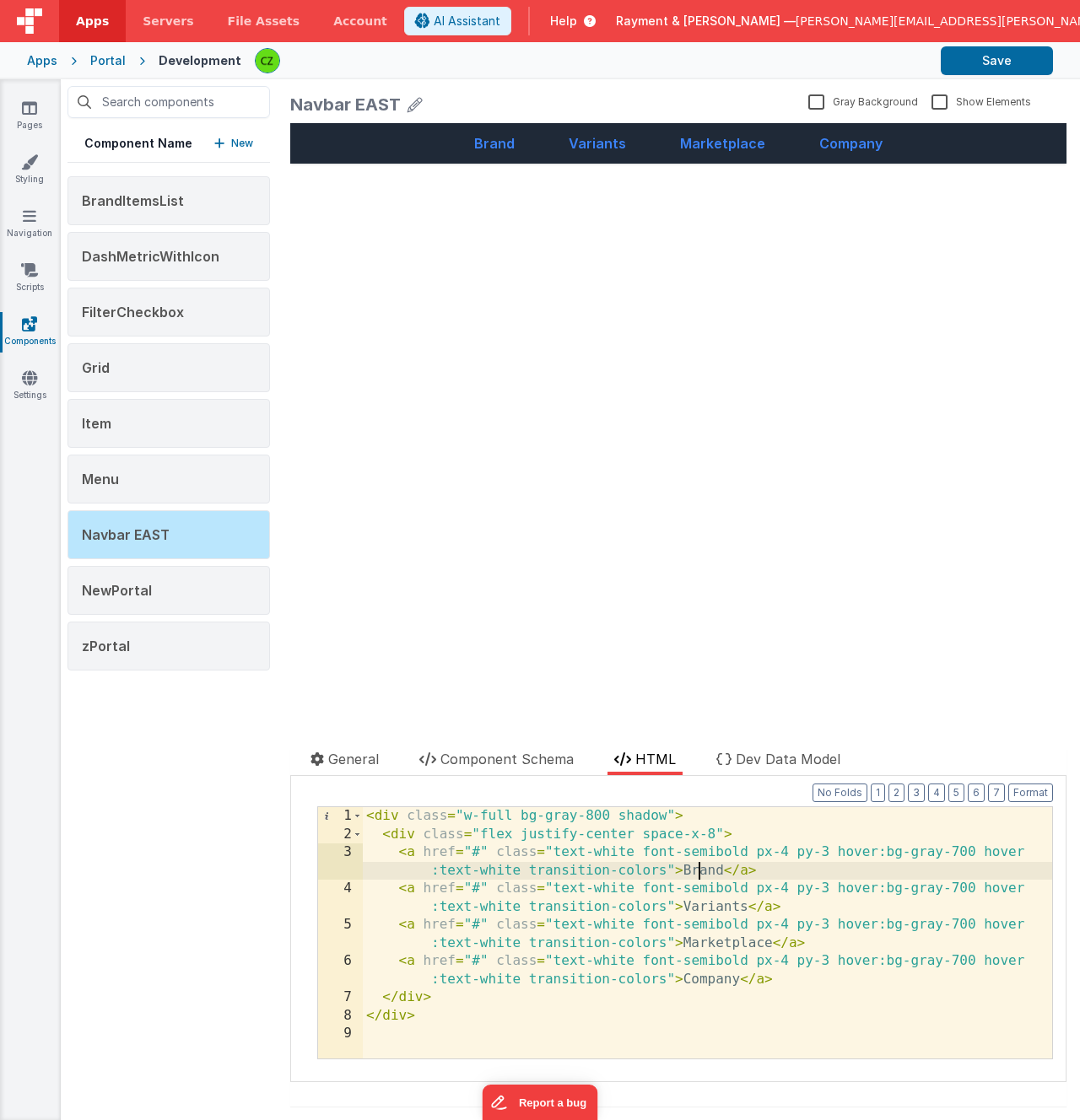
click at [699, 873] on div "< div class = "w-full bg-gray-800 shadow" > < div class = "flex justify-center …" at bounding box center [707, 951] width 690 height 288
click at [708, 907] on div "< div class = "w-full bg-gray-800 shadow" > < div class = "flex justify-center …" at bounding box center [707, 951] width 690 height 288
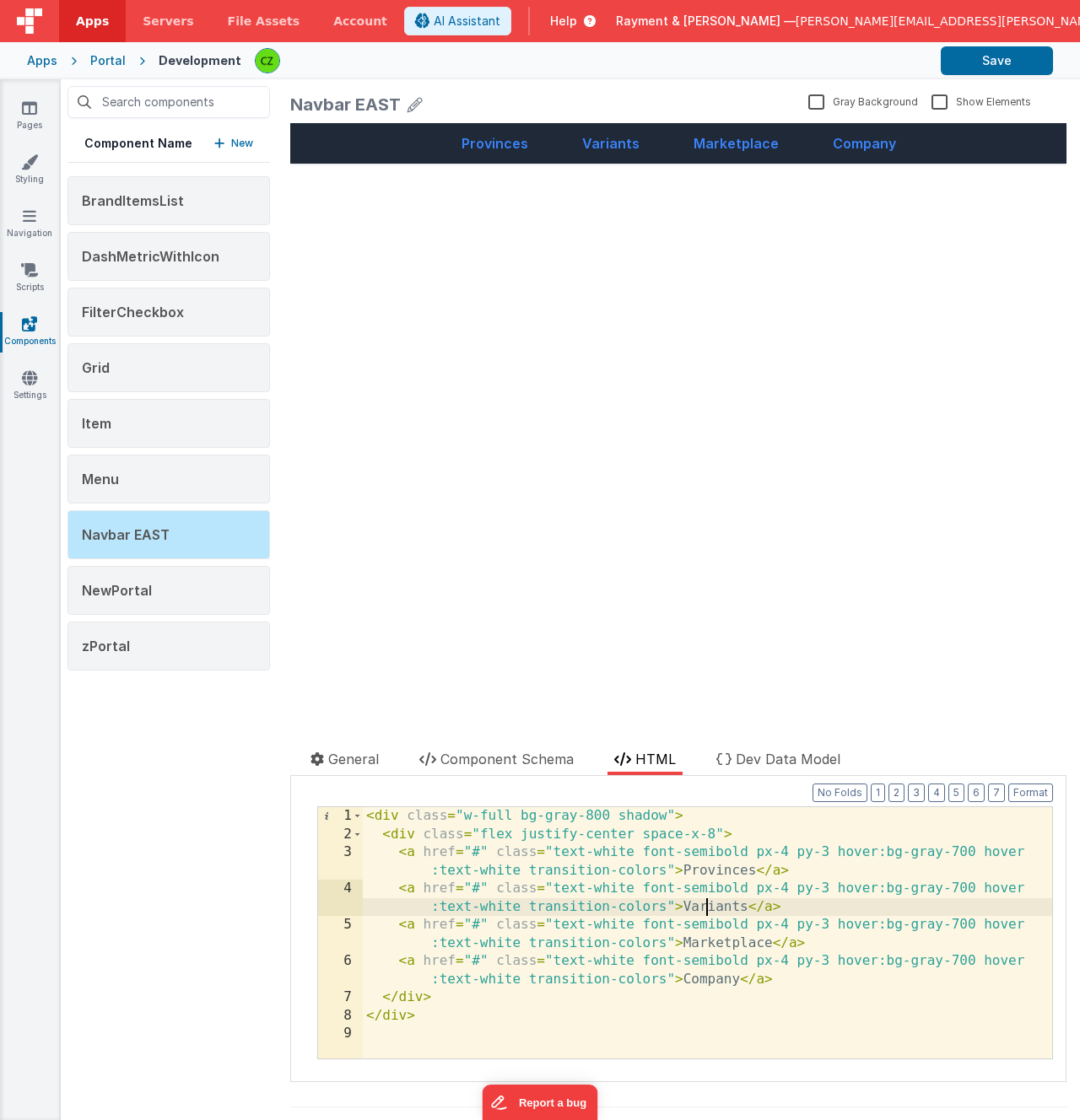
click at [708, 907] on div "< div class = "w-full bg-gray-800 shadow" > < div class = "flex justify-center …" at bounding box center [707, 951] width 690 height 288
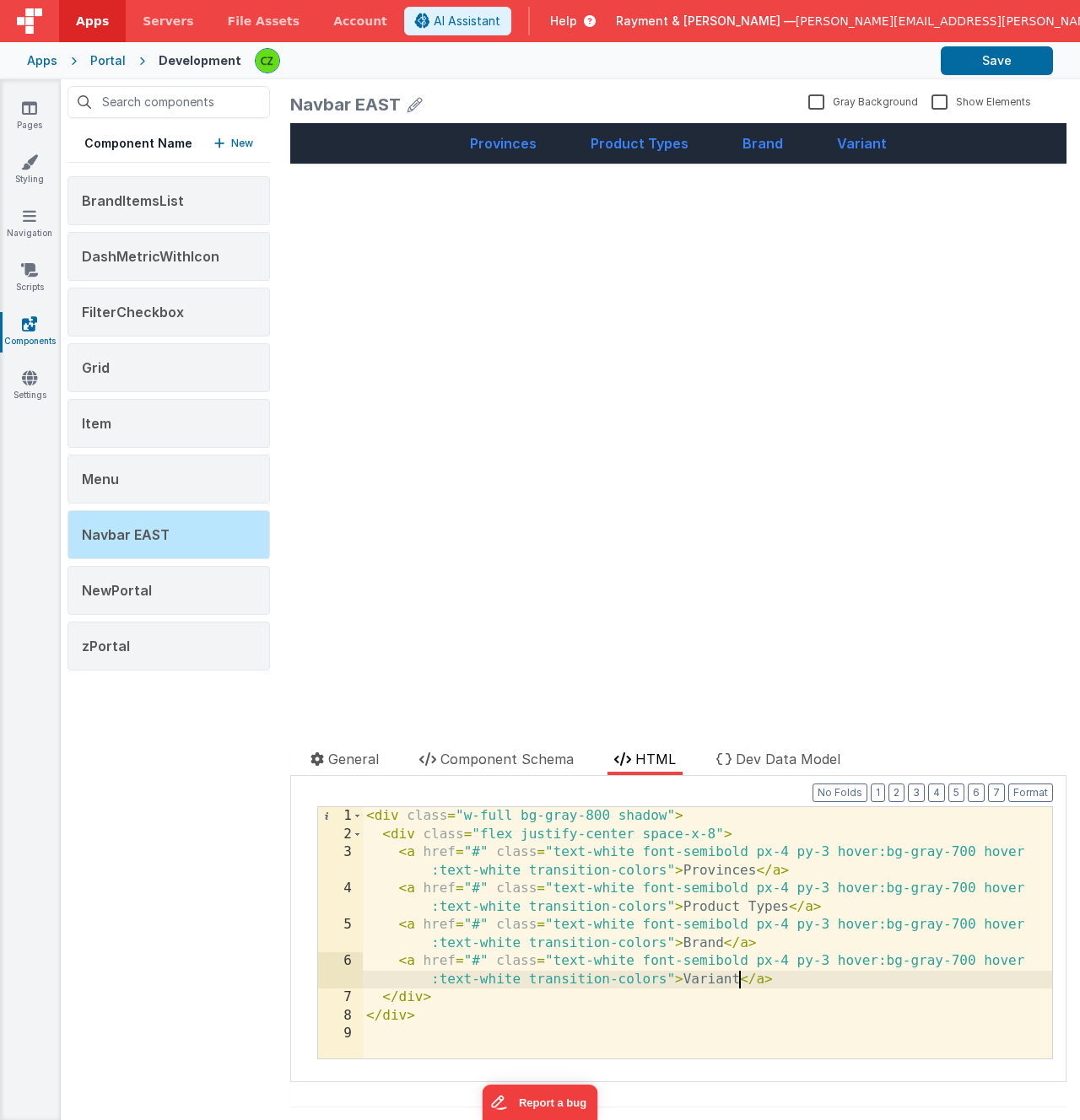
click at [654, 451] on div "Provinces Product Types Brand Variant update page model (See schema to hide aft…" at bounding box center [678, 416] width 777 height 585
click at [642, 967] on div "< div class = "w-full bg-gray-800 shadow" > < div class = "flex justify-center …" at bounding box center [707, 951] width 690 height 288
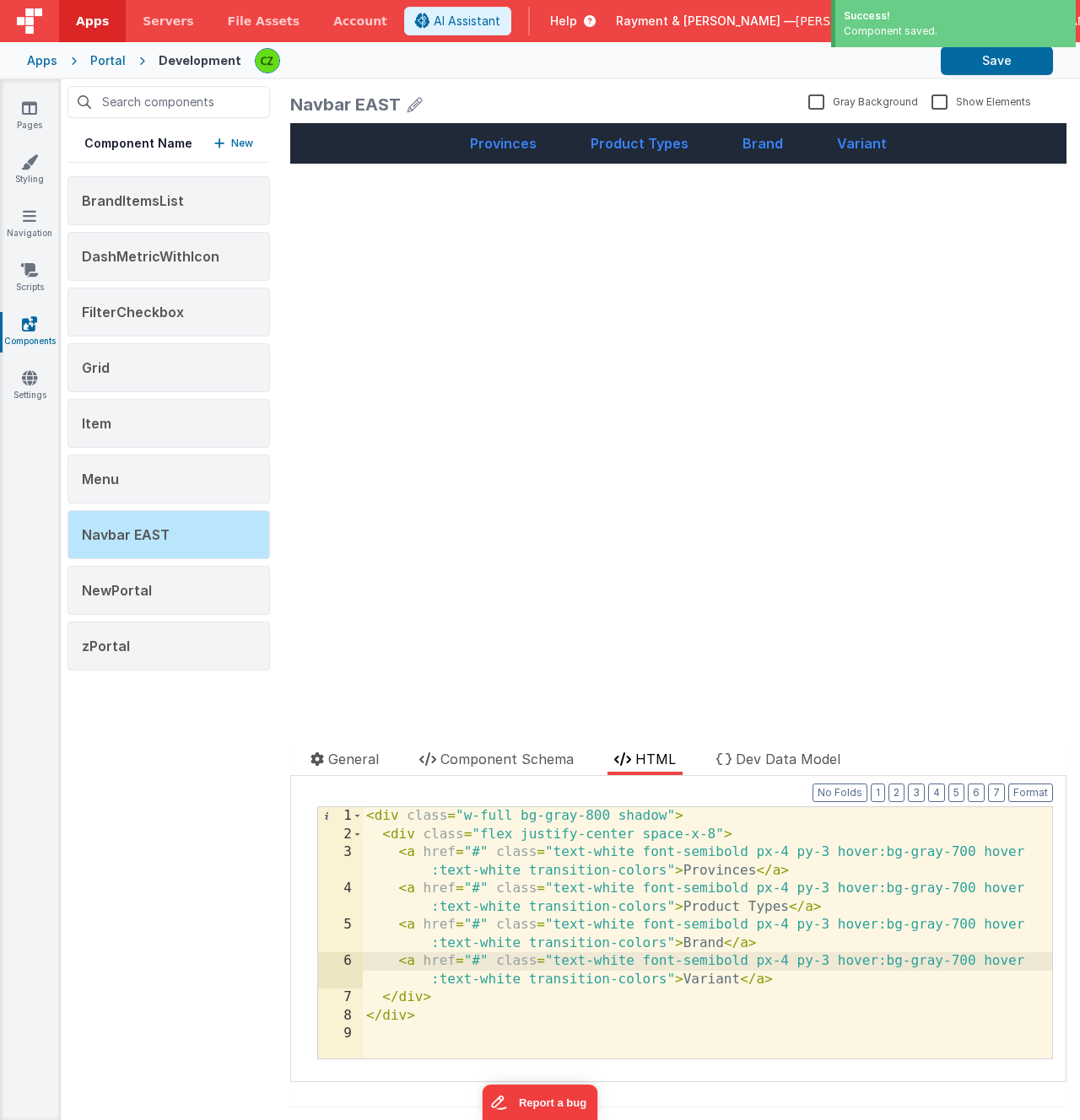
click at [615, 411] on div "Provinces Product Types Brand Variant update page model (See schema to hide aft…" at bounding box center [678, 416] width 777 height 585
click at [30, 382] on icon at bounding box center [29, 378] width 16 height 17
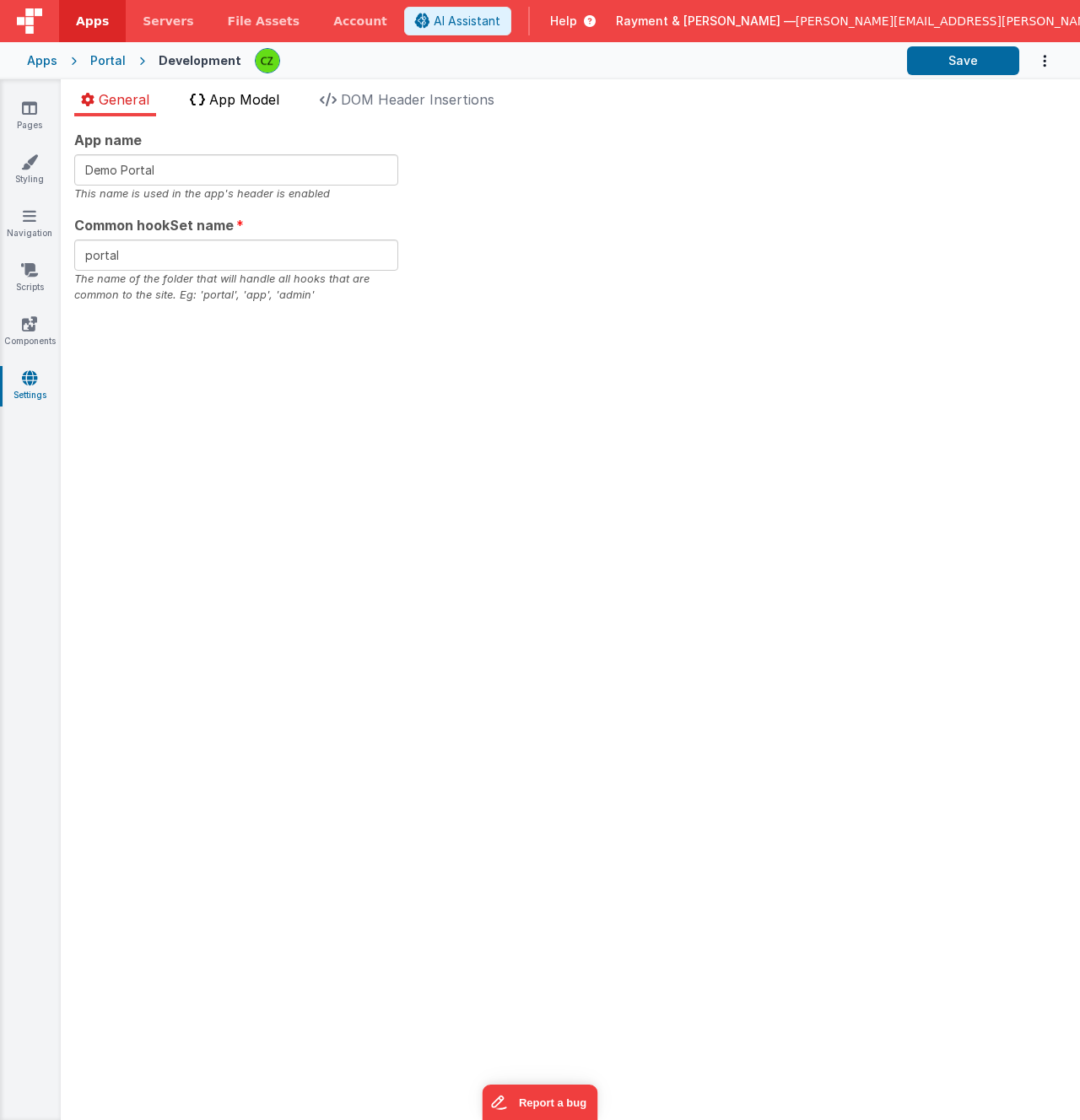
click at [240, 97] on span "App Model" at bounding box center [244, 99] width 70 height 17
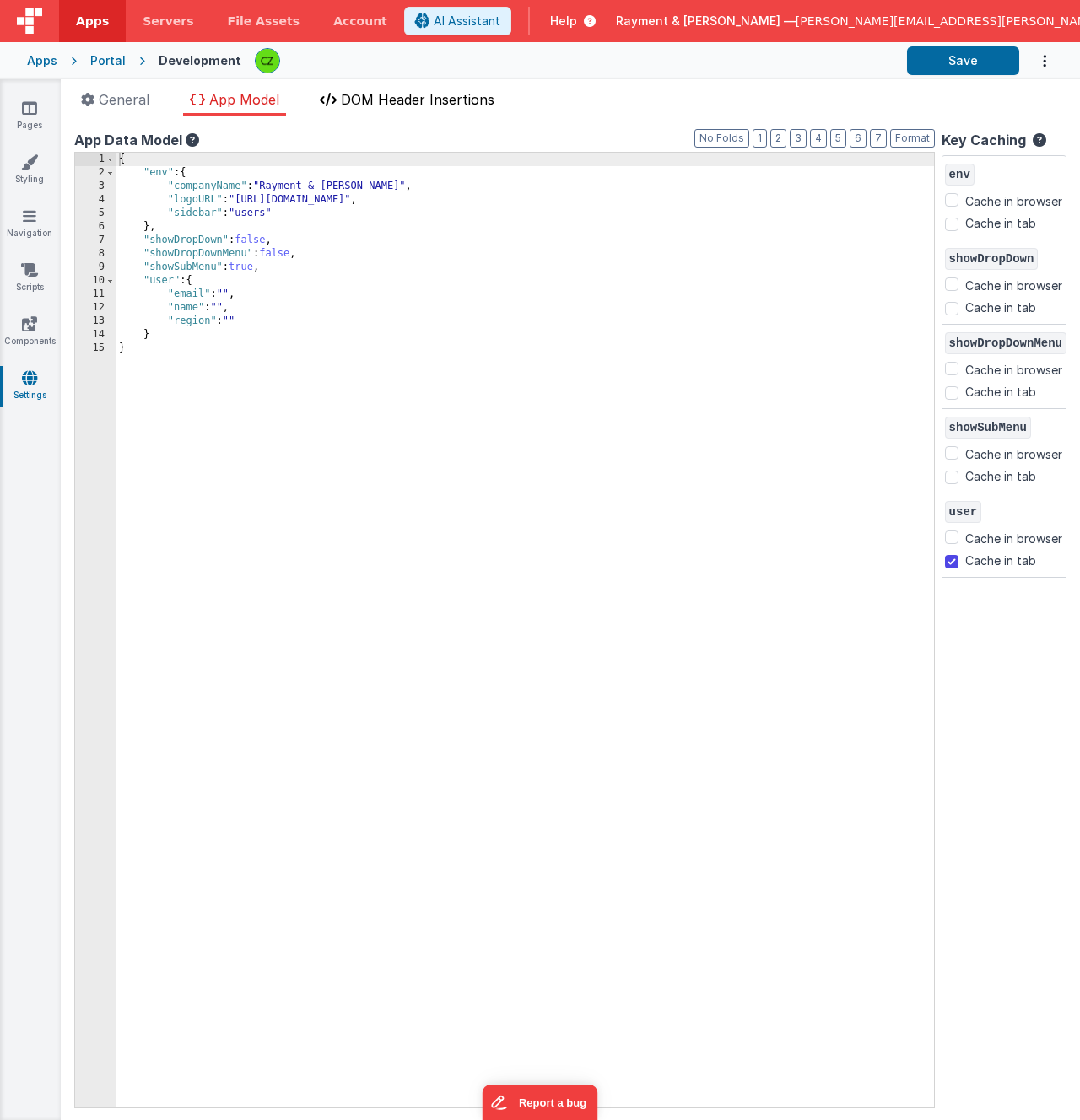
click at [359, 92] on span "DOM Header Insertions" at bounding box center [417, 99] width 153 height 17
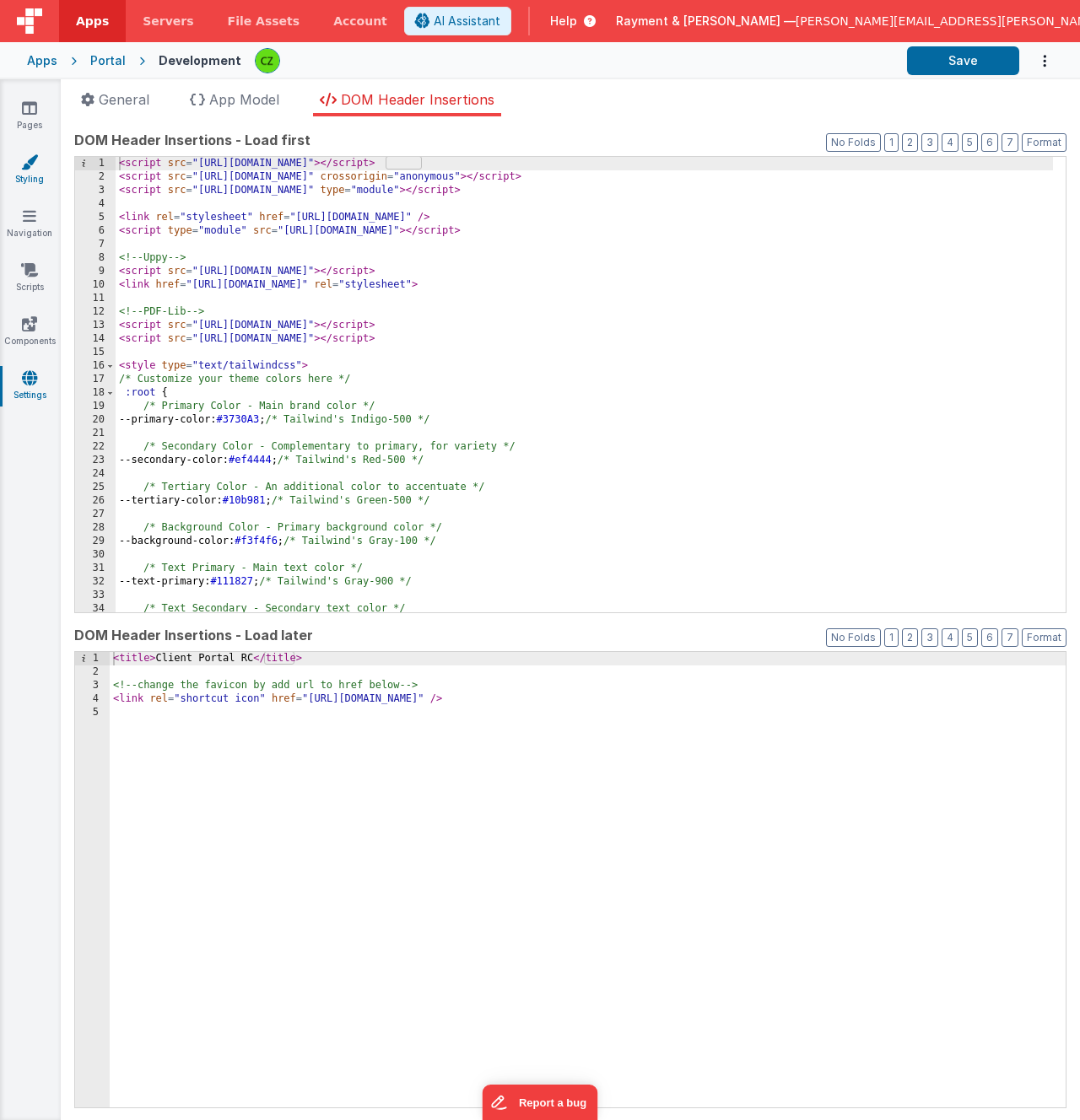
click at [26, 159] on icon at bounding box center [29, 161] width 17 height 17
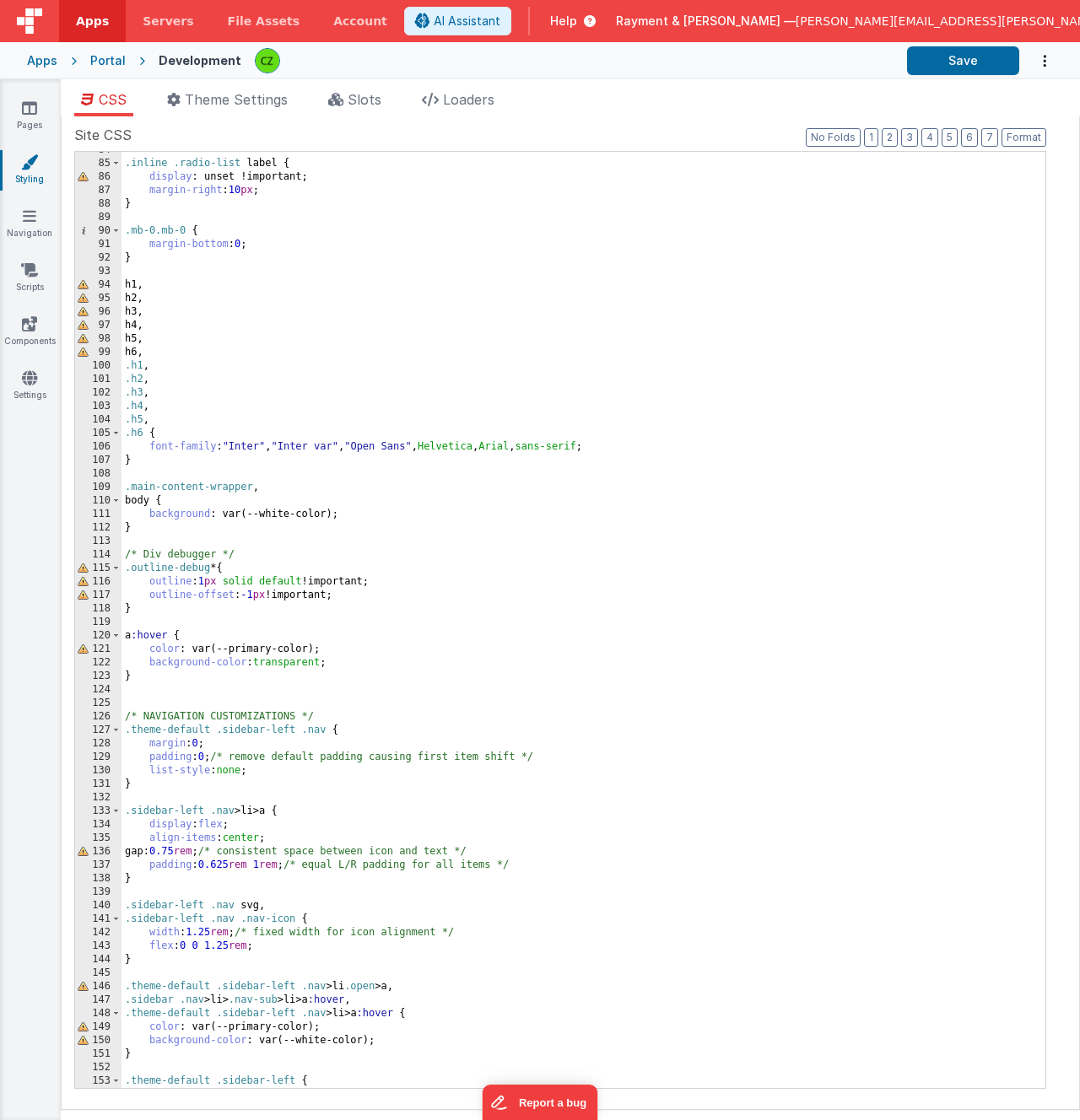
scroll to position [1153, 0]
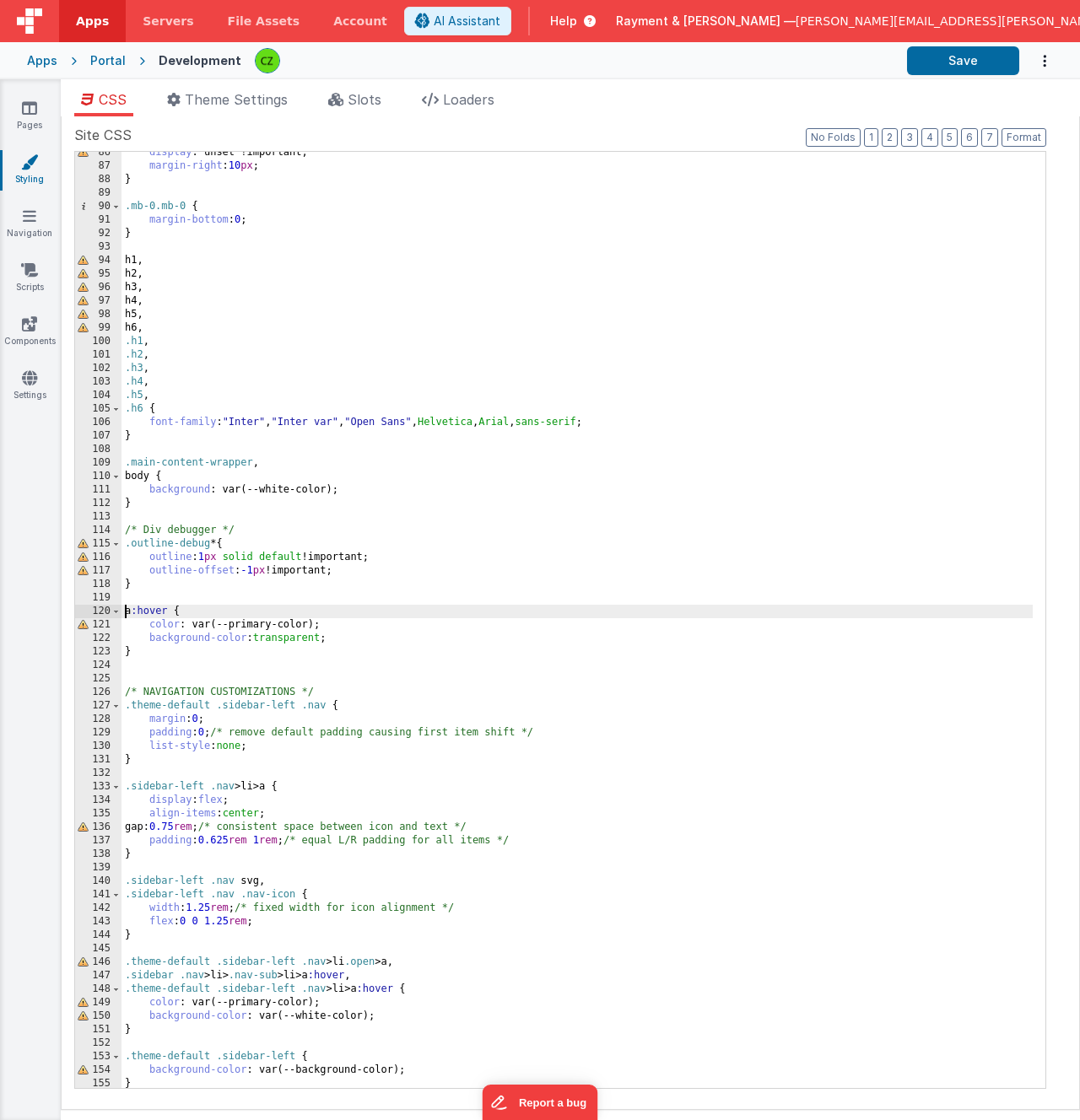
click at [127, 615] on div "display : unset !important; margin-right : 10 px ; } .mb-0.mb-0 { margin-bottom…" at bounding box center [578, 628] width 911 height 964
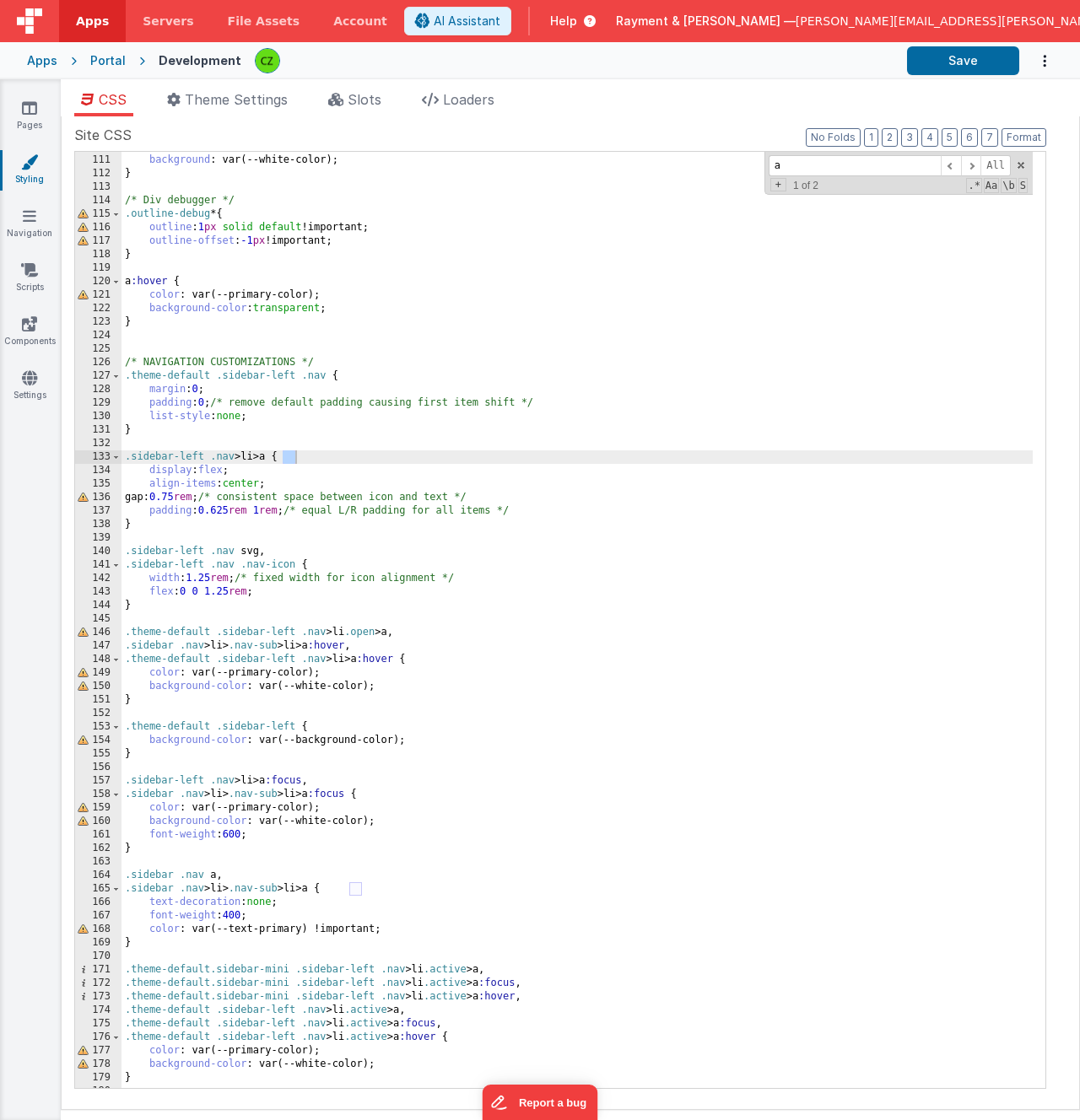
scroll to position [1475, 0]
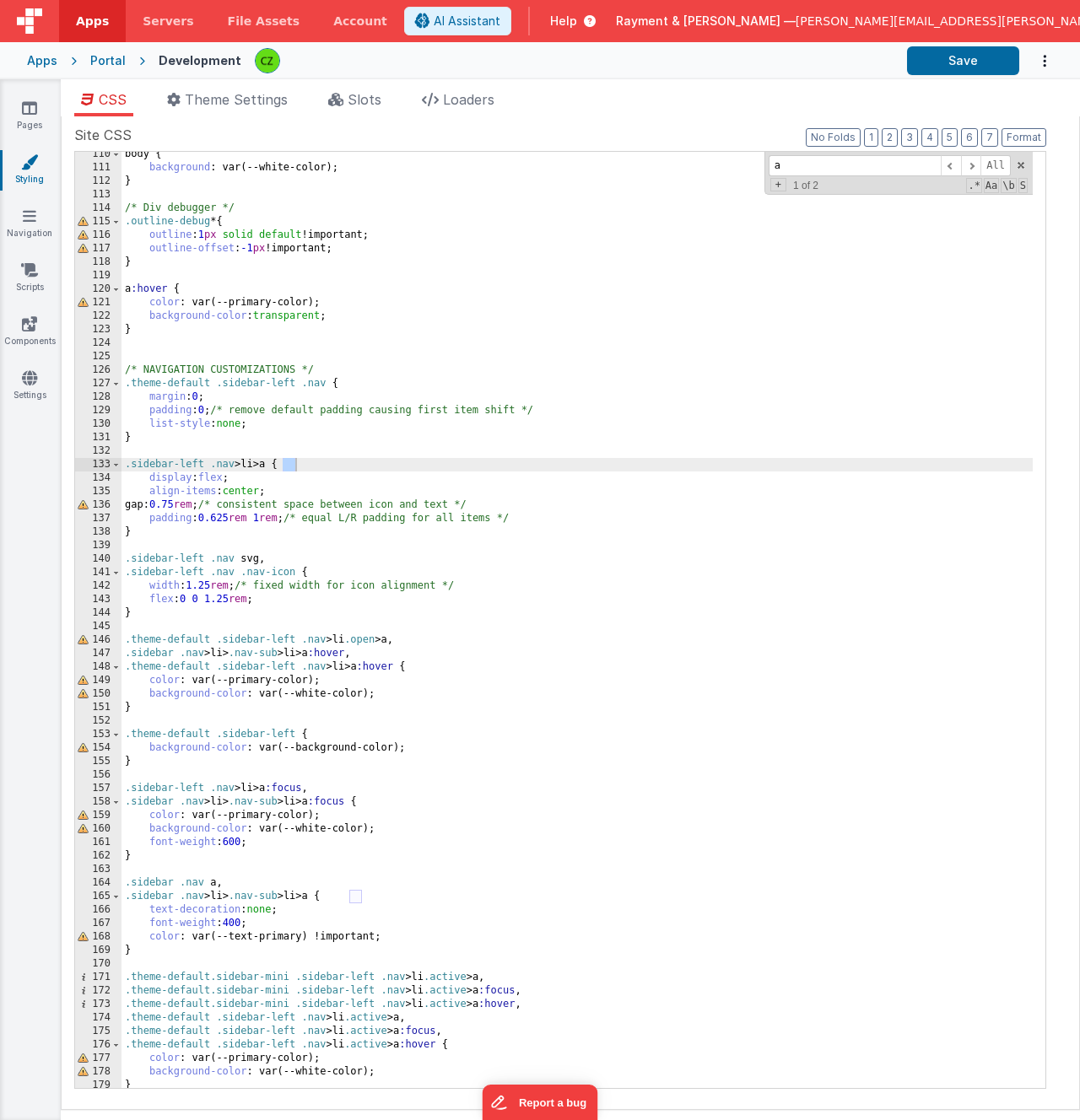
type input "a"
click at [181, 264] on div "body { background : var(--white-color); } /* Div debugger */ .outline-debug * {…" at bounding box center [578, 629] width 911 height 964
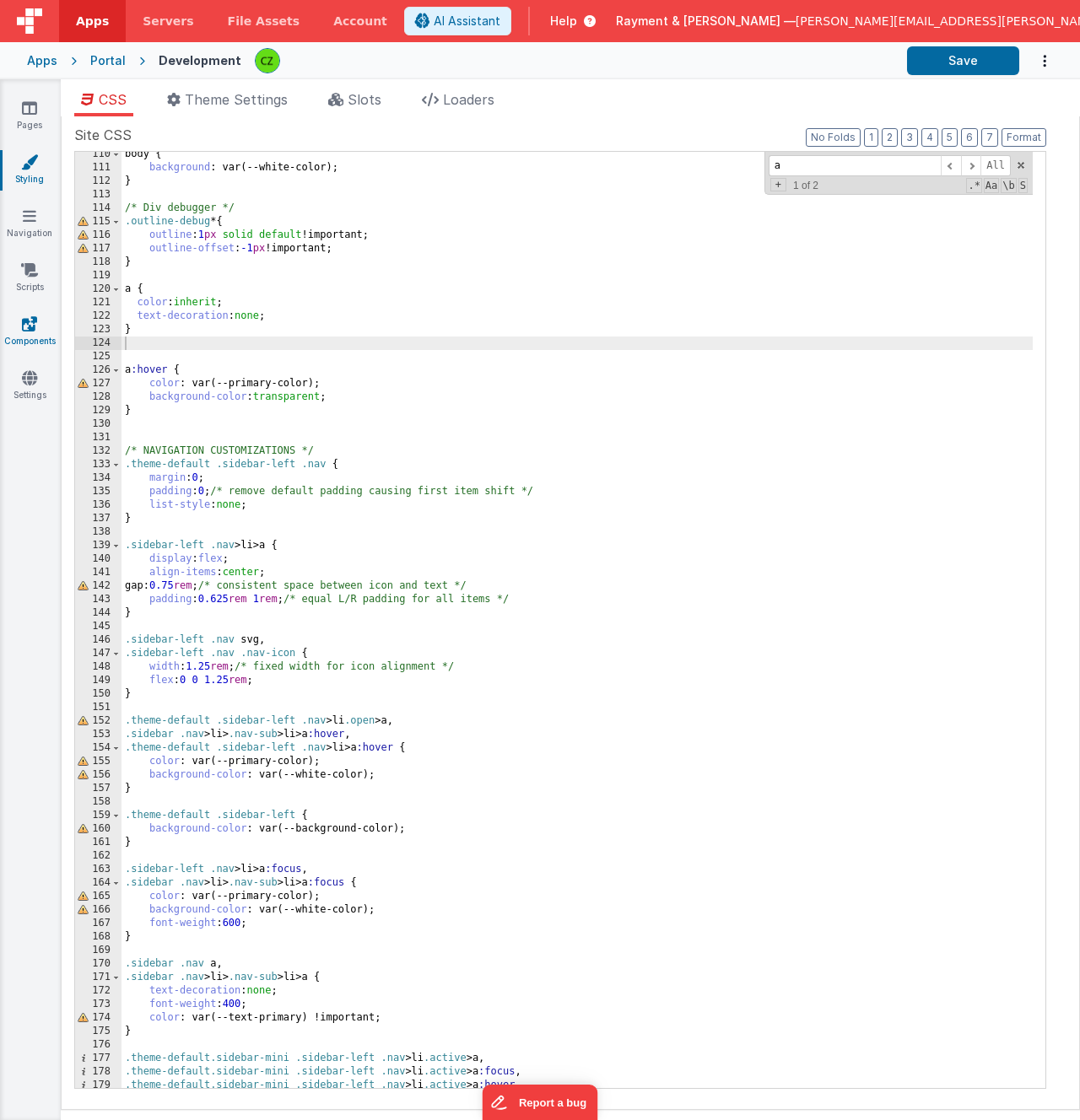
click at [28, 323] on icon at bounding box center [29, 323] width 16 height 17
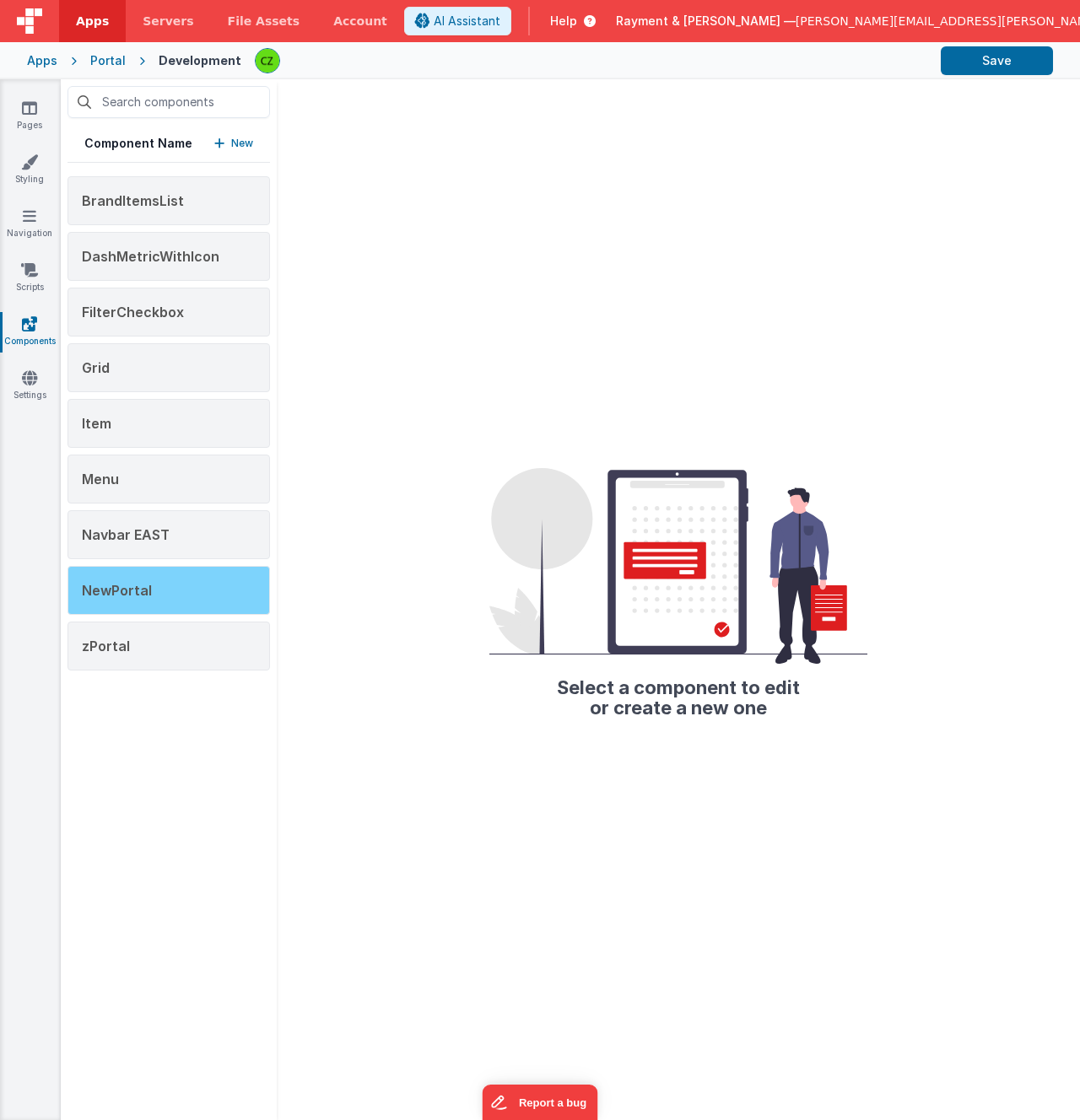
click at [138, 592] on span "NewPortal" at bounding box center [117, 590] width 70 height 17
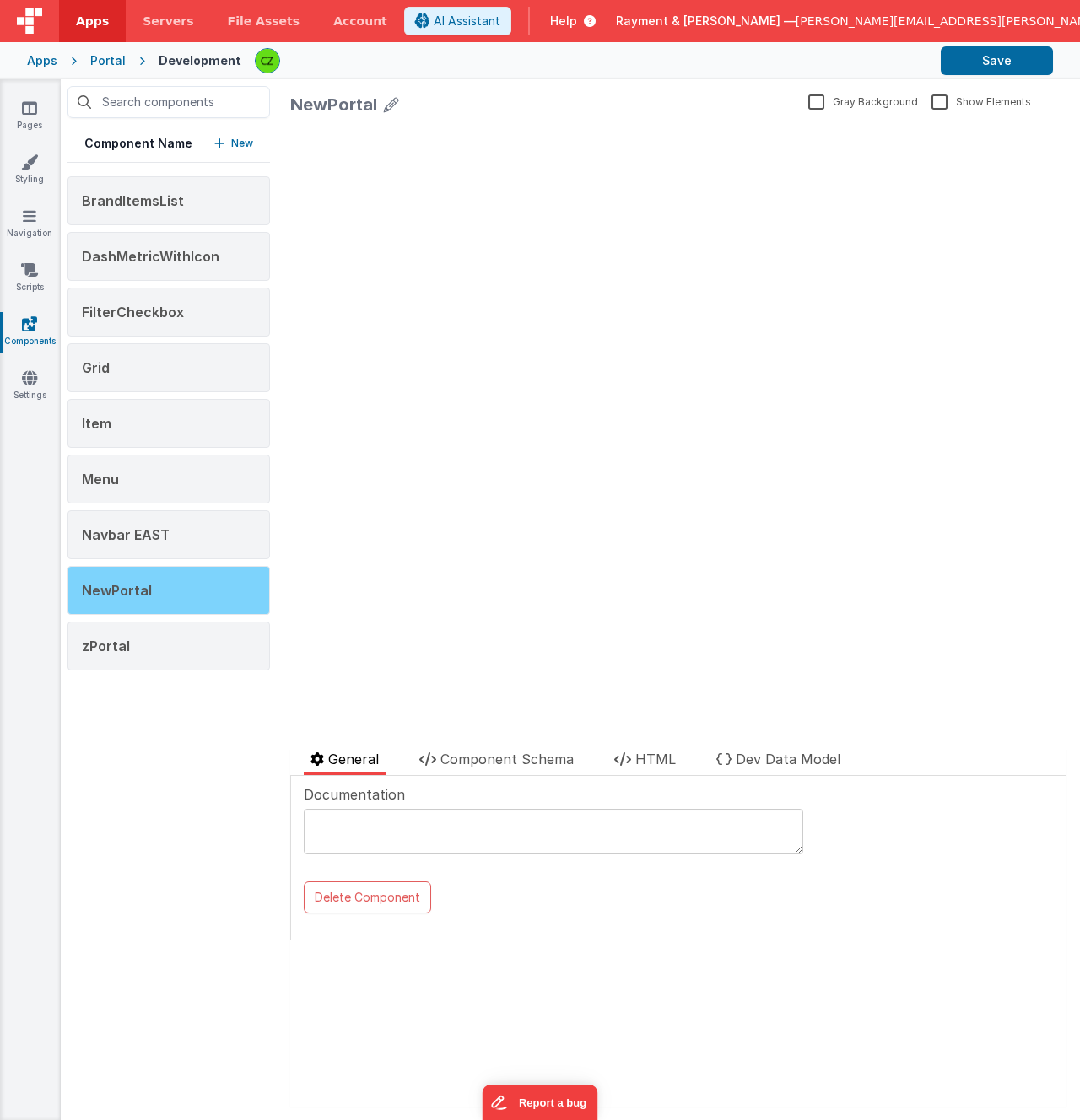
click at [166, 594] on div "NewPortal" at bounding box center [169, 590] width 203 height 49
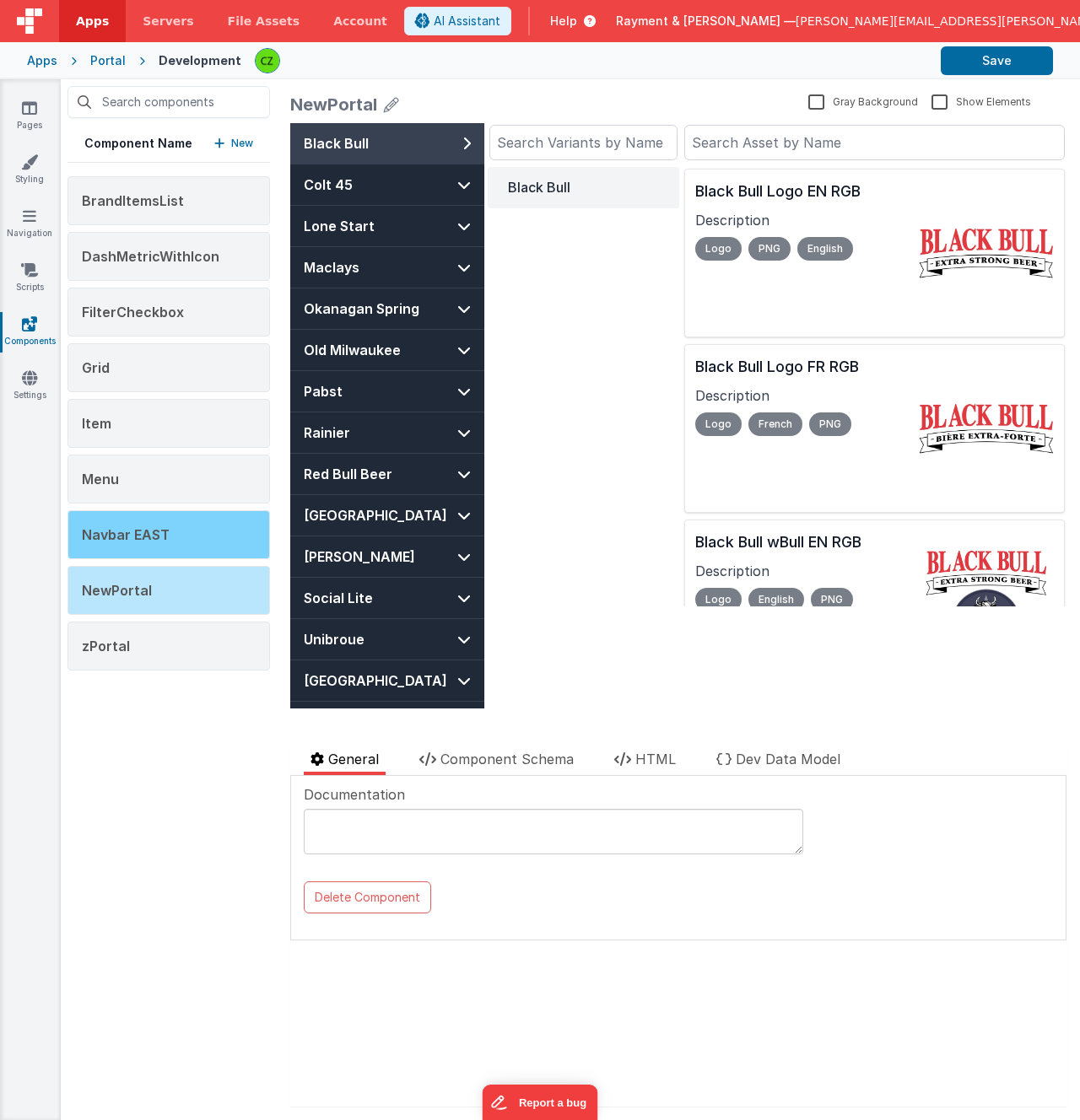
click at [174, 540] on div "Navbar EAST" at bounding box center [169, 535] width 203 height 49
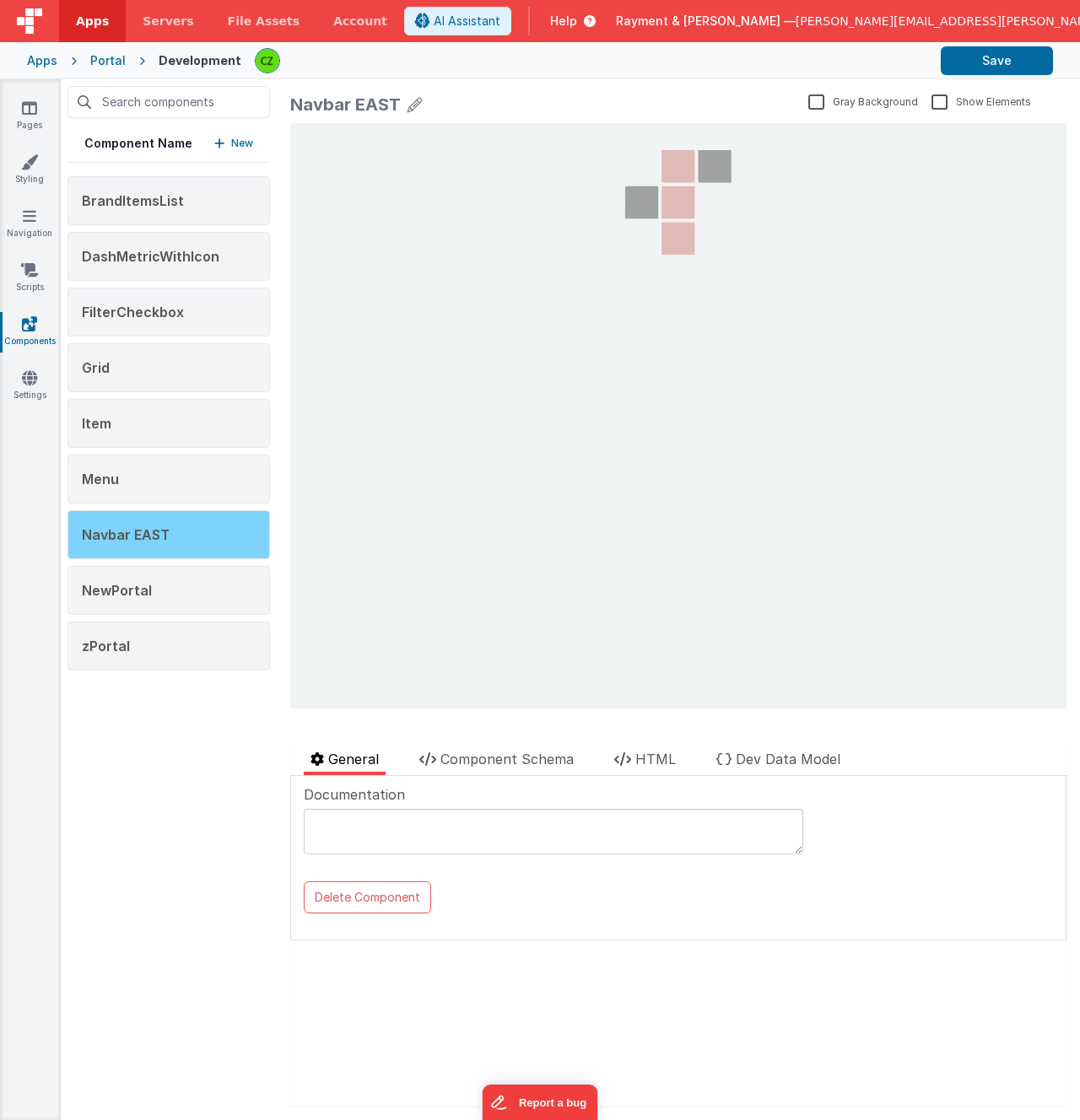
click at [184, 537] on div "Navbar EAST" at bounding box center [169, 535] width 203 height 49
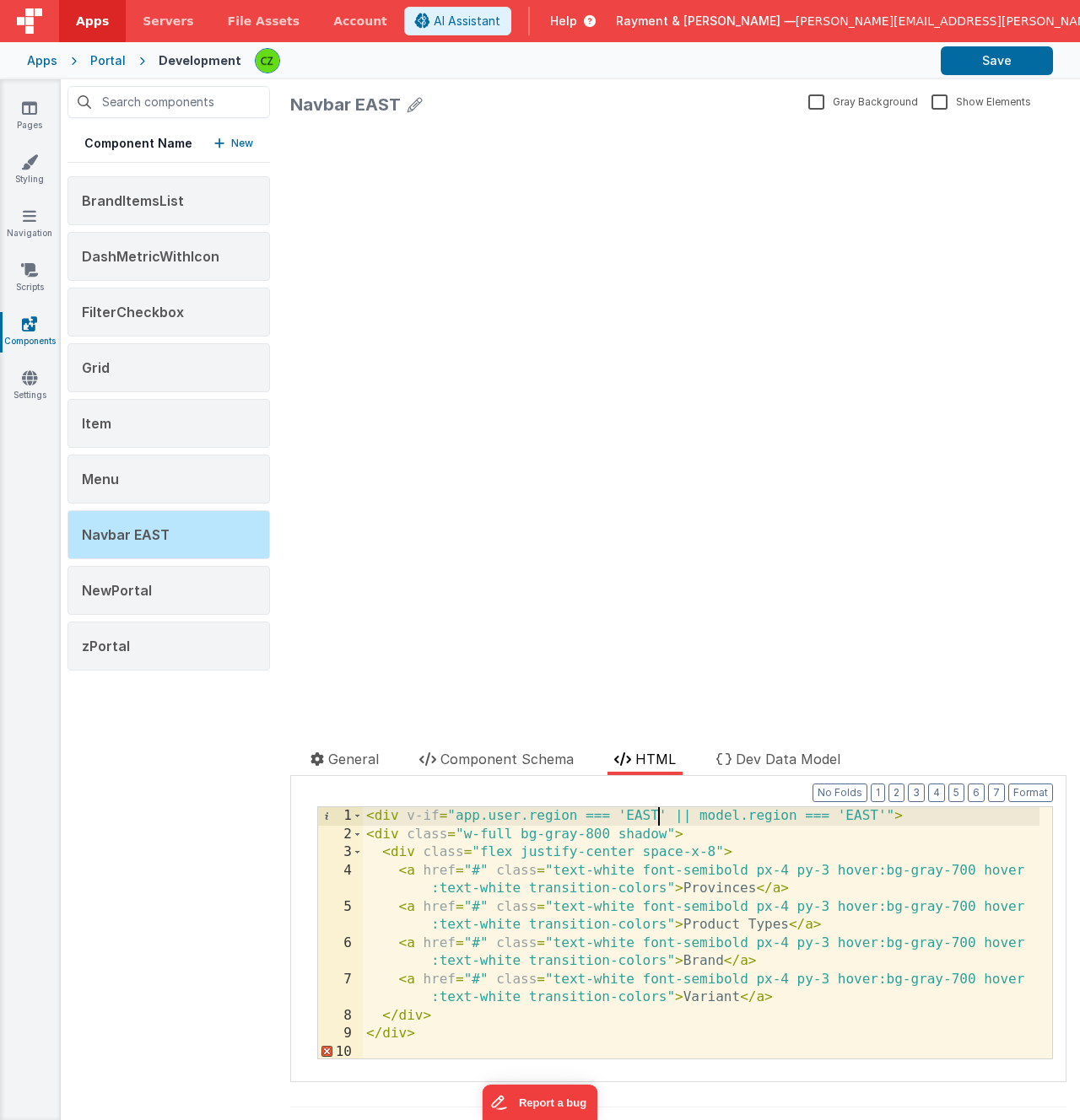
click at [413, 1036] on div "< div v-if = "app.user.region === 'EAST' || model.region === 'EAST'" > < div cl…" at bounding box center [701, 951] width 677 height 288
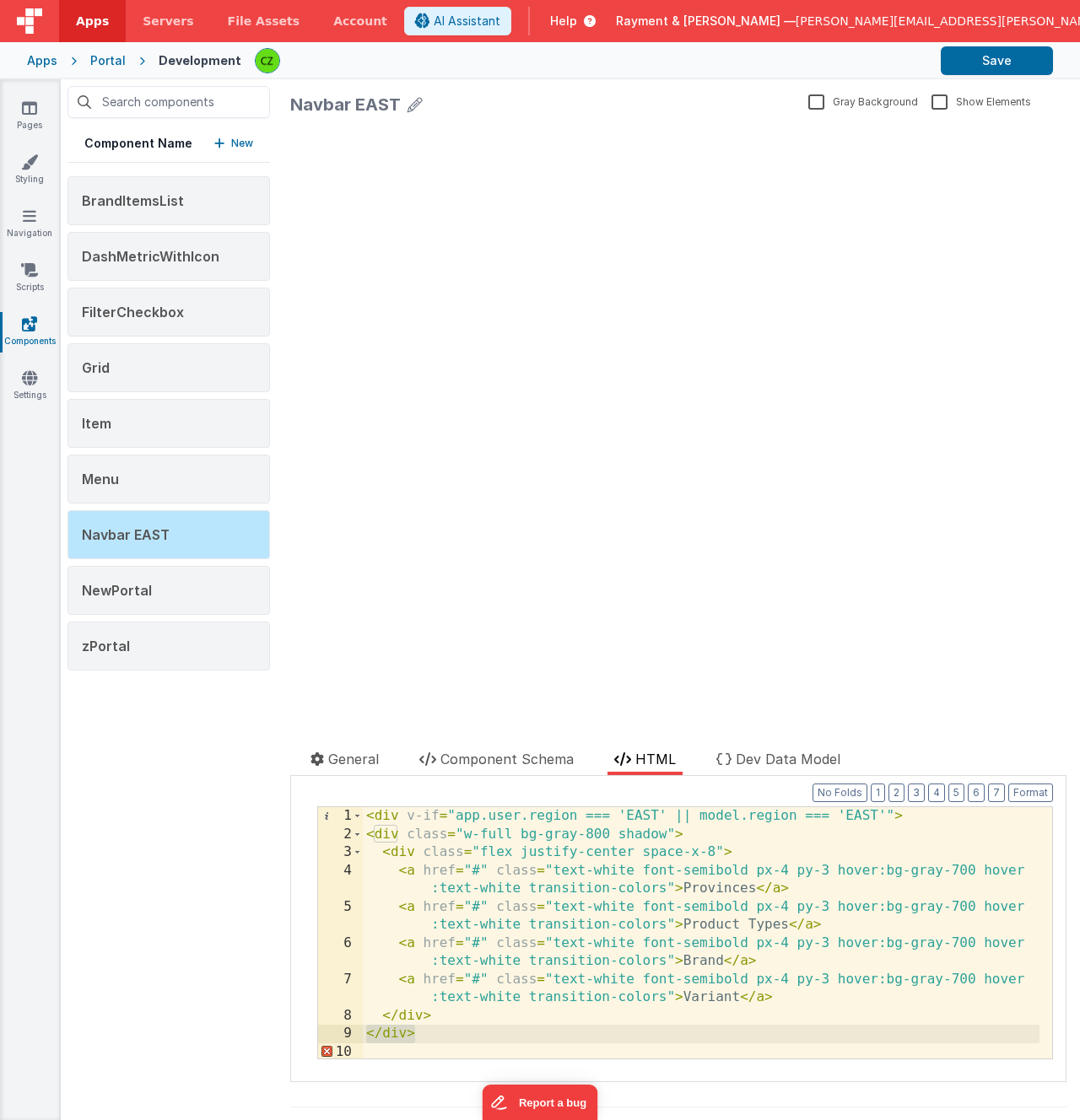
scroll to position [3, 0]
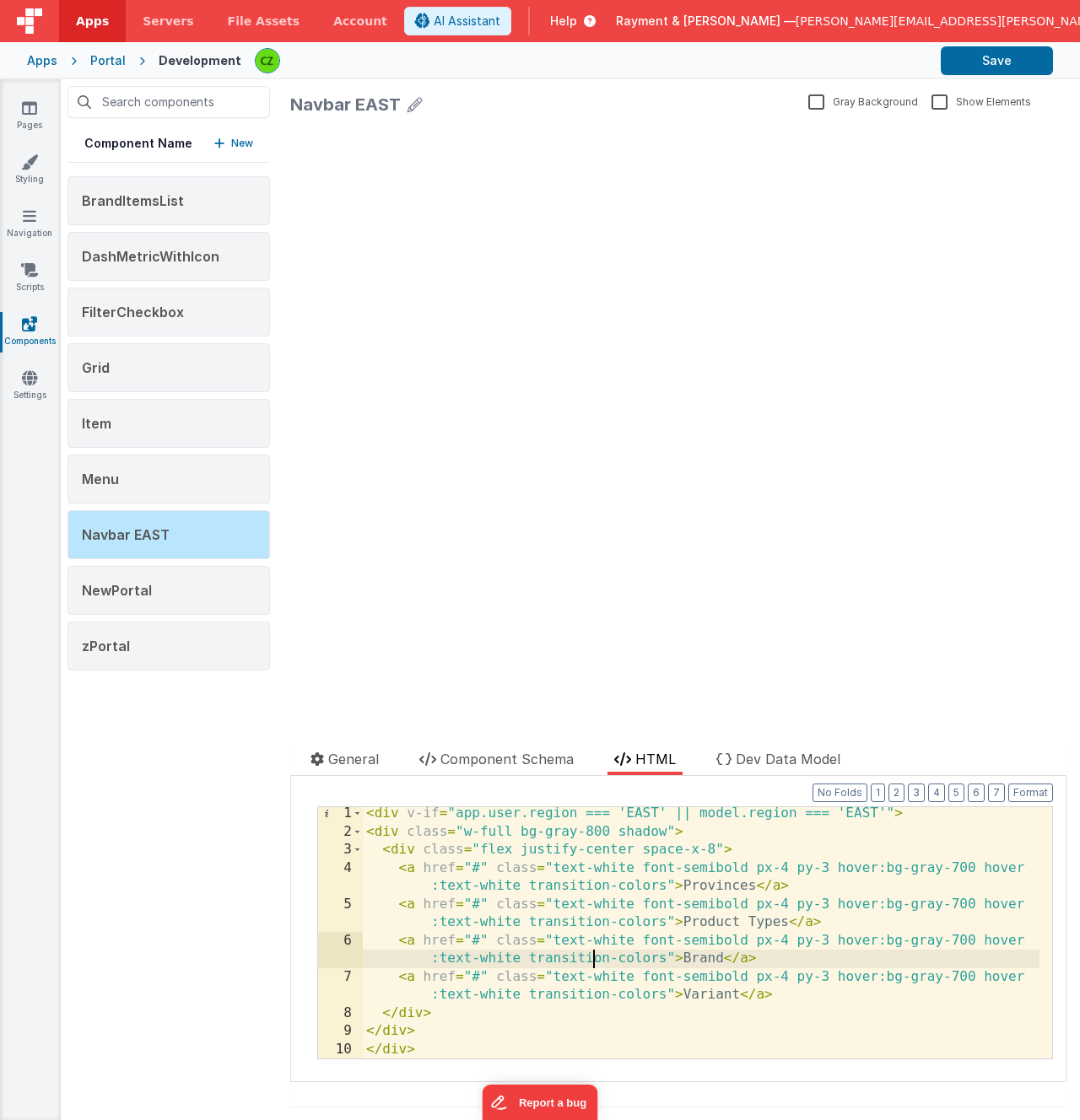
click at [596, 953] on div "< div v-if = "app.user.region === 'EAST' || model.region === 'EAST'" > < div cl…" at bounding box center [701, 948] width 677 height 288
click at [1019, 795] on button "Format" at bounding box center [1030, 792] width 45 height 19
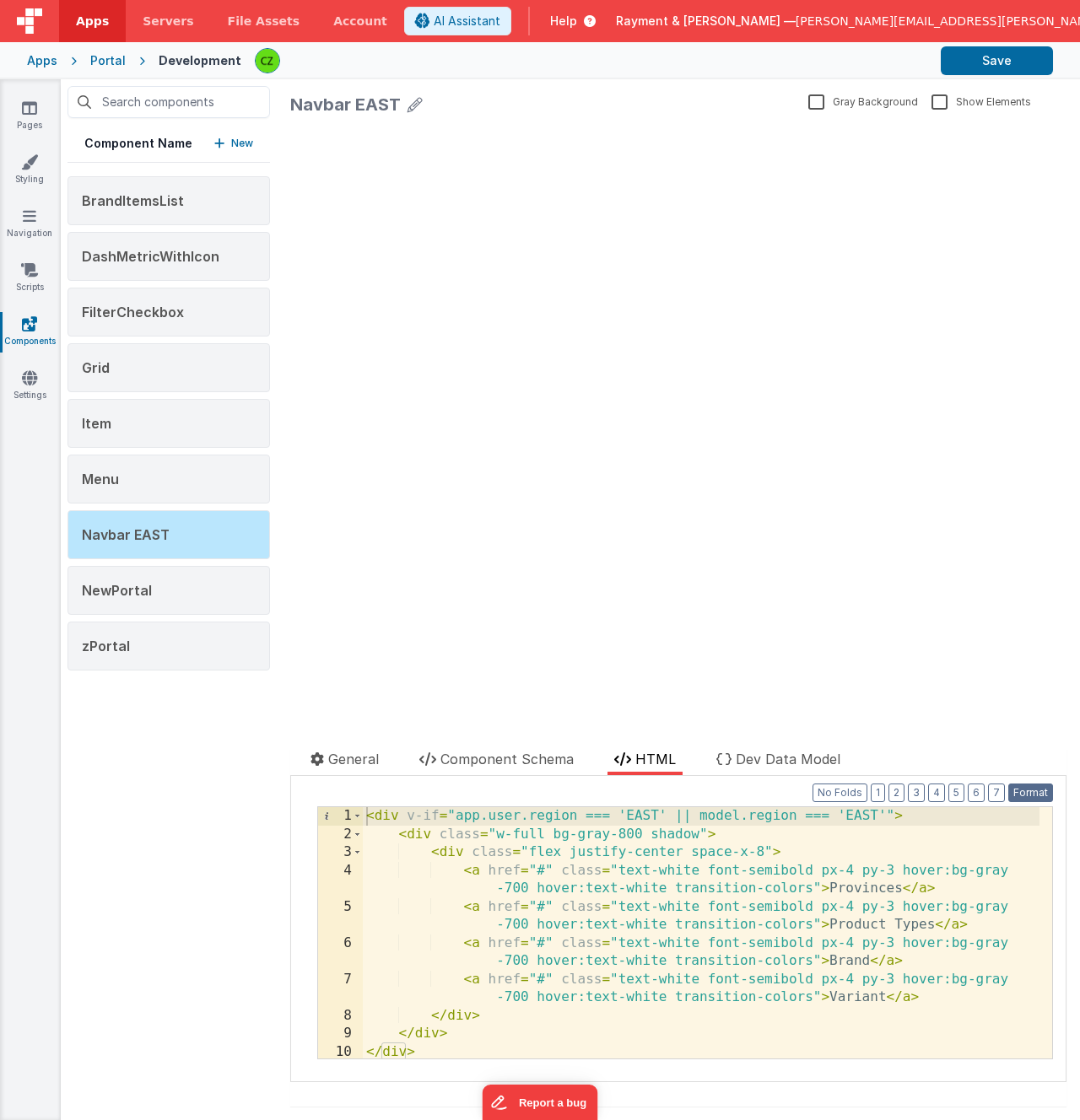
scroll to position [0, 0]
click at [753, 759] on span "Dev Data Model" at bounding box center [787, 759] width 104 height 17
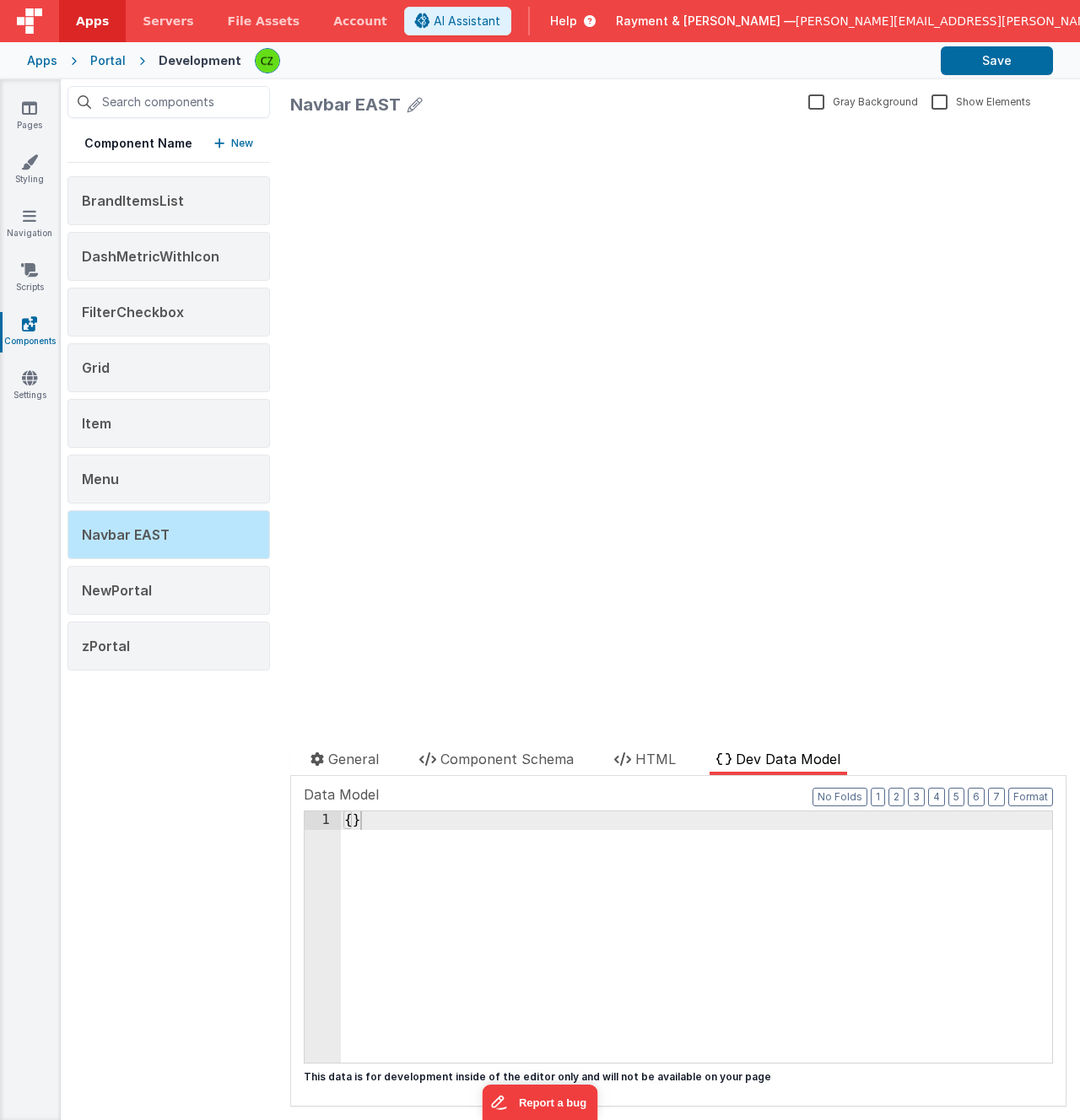
click at [631, 896] on div "{ }" at bounding box center [696, 955] width 711 height 288
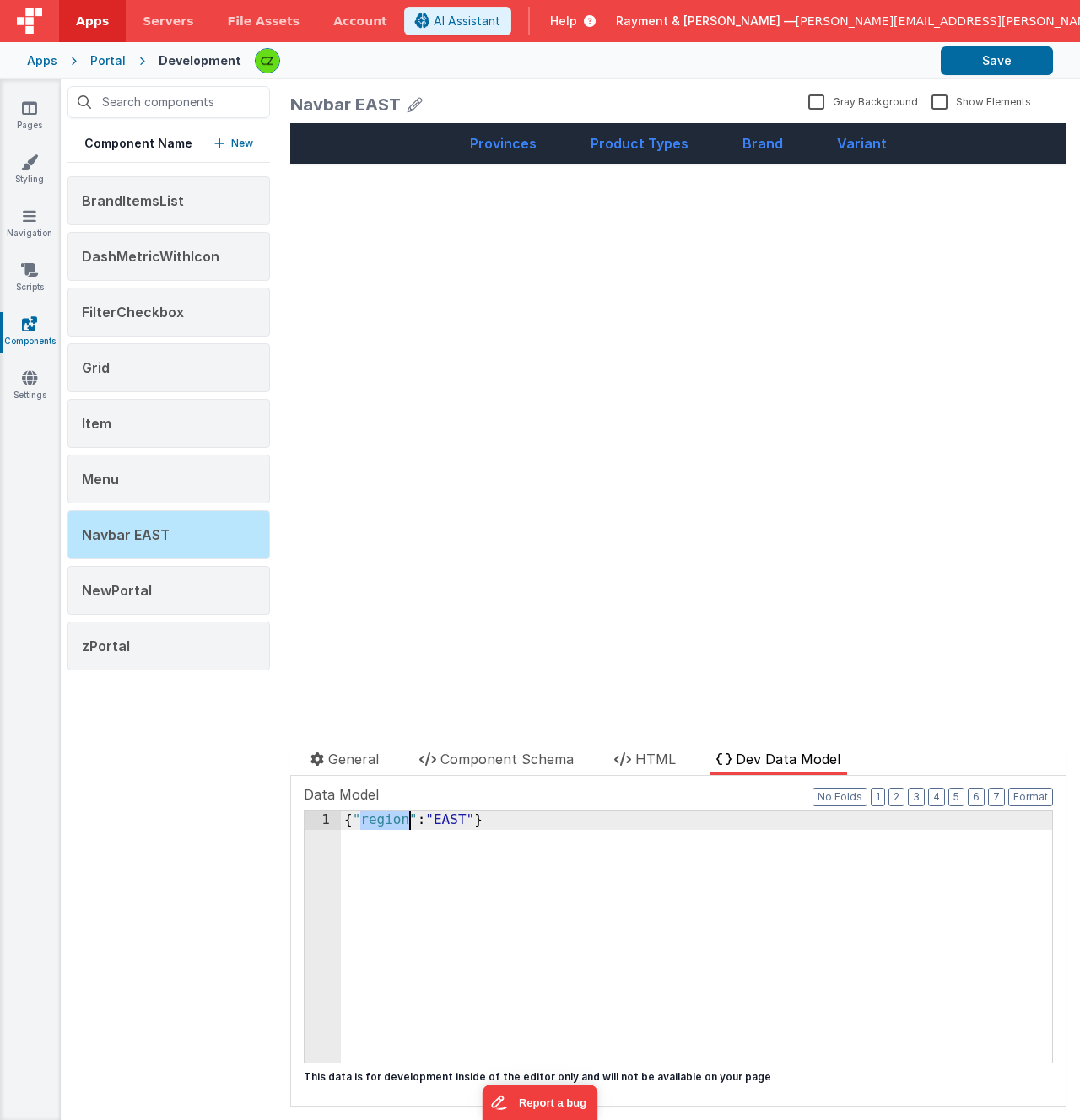
click at [339, 109] on div "Navbar EAST" at bounding box center [344, 104] width 110 height 23
click at [413, 103] on icon at bounding box center [416, 104] width 16 height 23
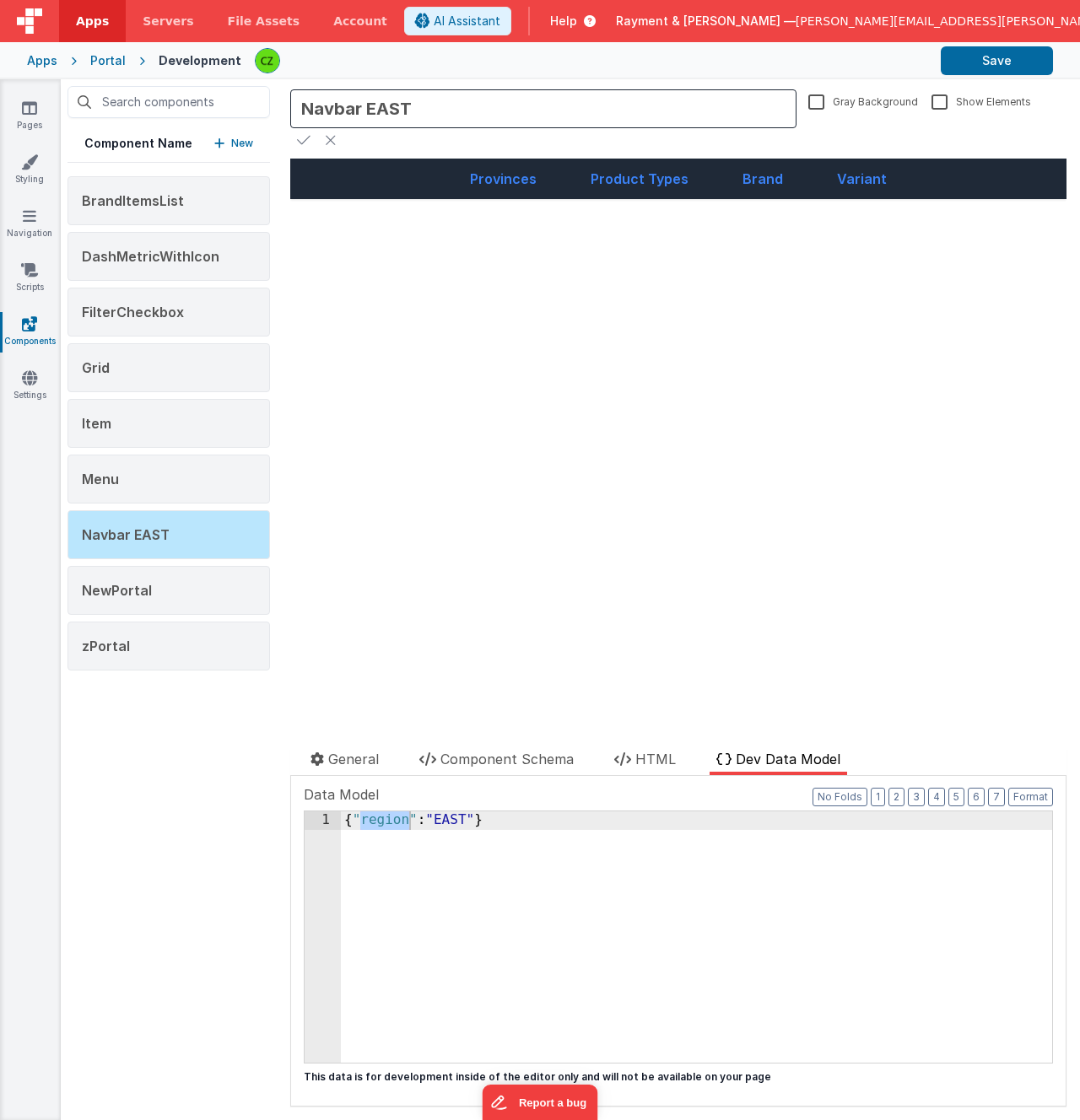
click at [381, 108] on input "Navbar EAST" at bounding box center [542, 109] width 506 height 39
click at [28, 109] on icon at bounding box center [29, 107] width 16 height 17
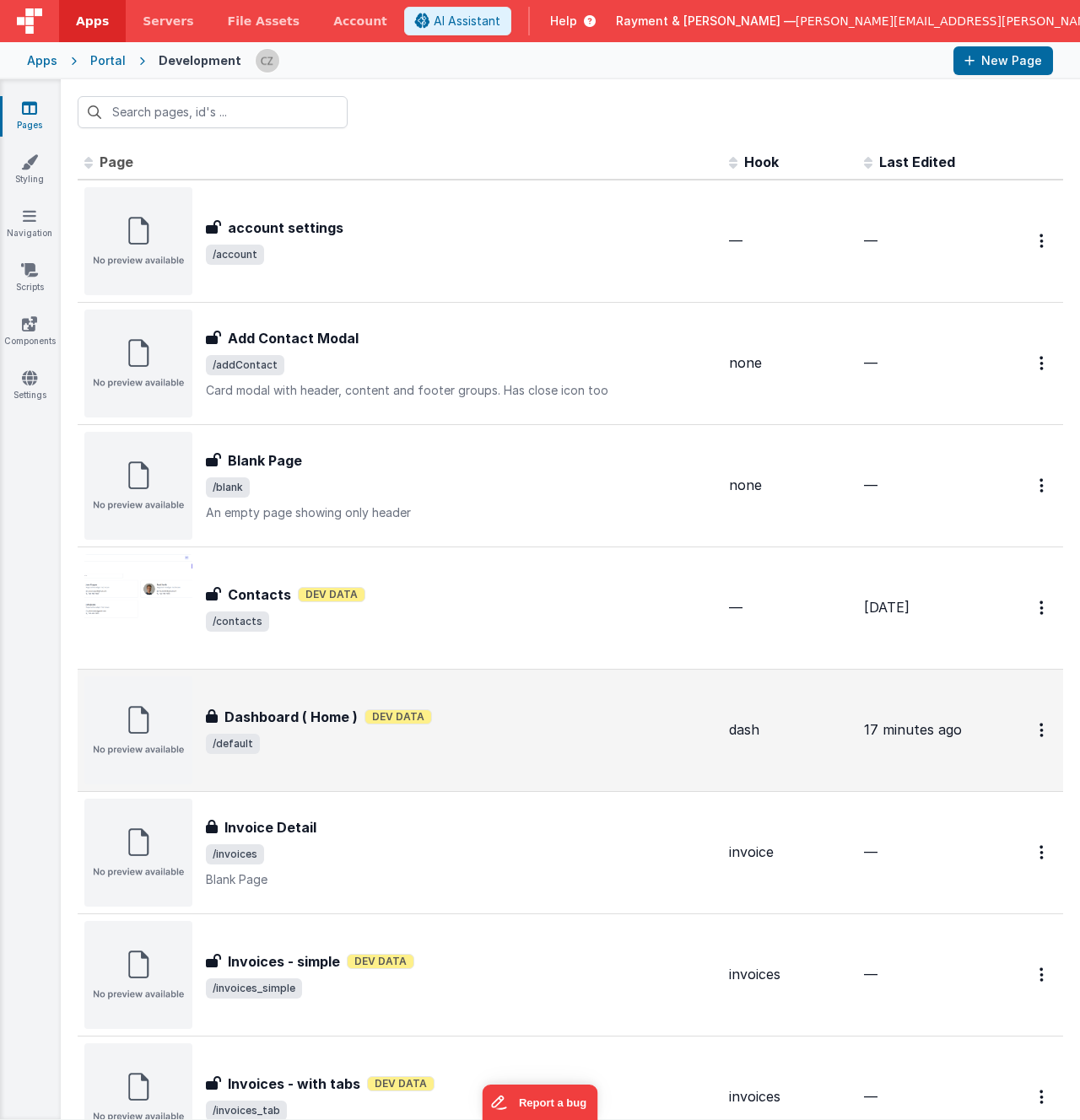
click at [484, 725] on div "Dashboard ( Home ) Dev Data" at bounding box center [460, 717] width 509 height 20
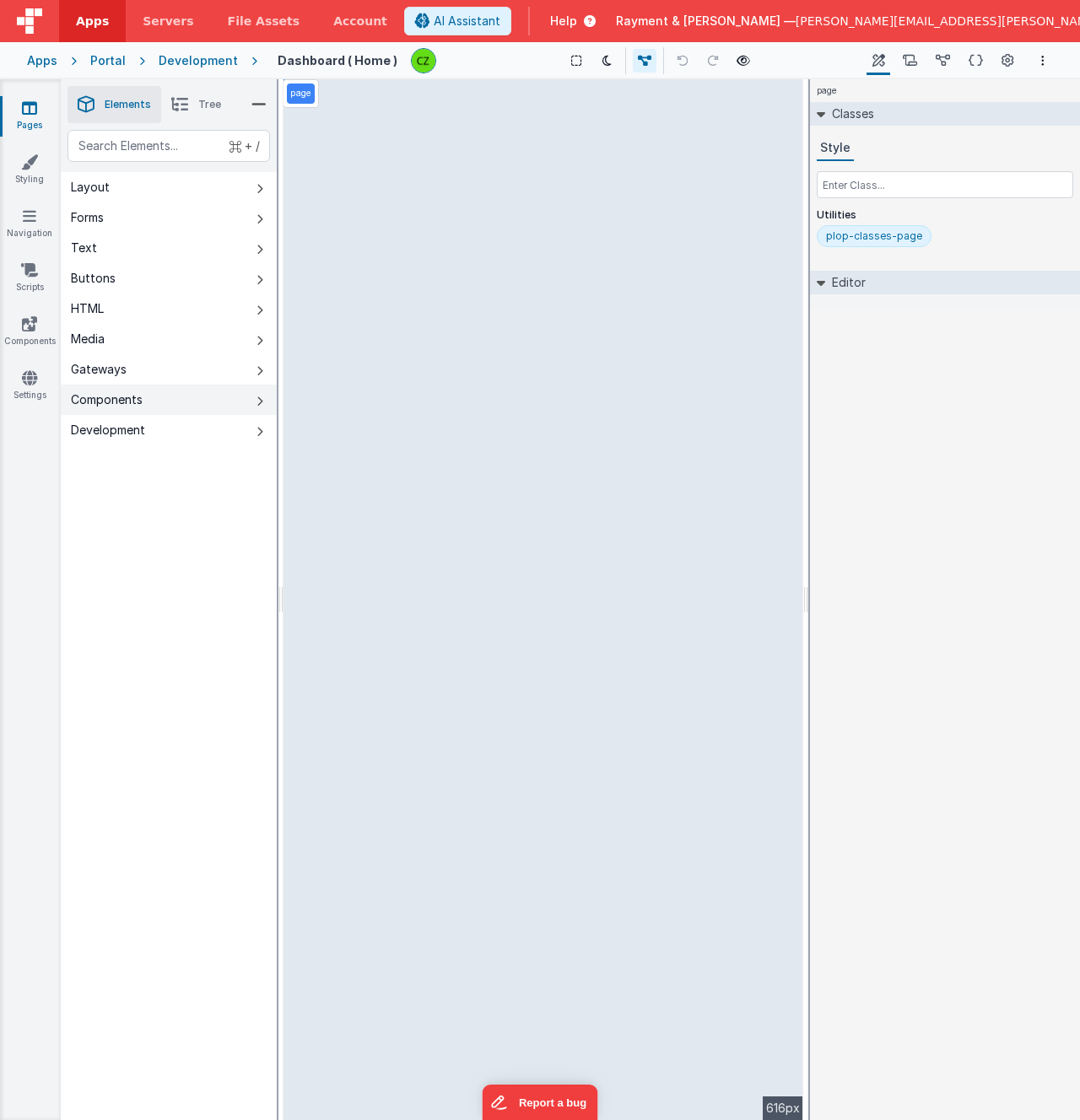
click at [128, 389] on button "Components" at bounding box center [168, 399] width 216 height 30
click at [907, 56] on icon at bounding box center [909, 61] width 15 height 18
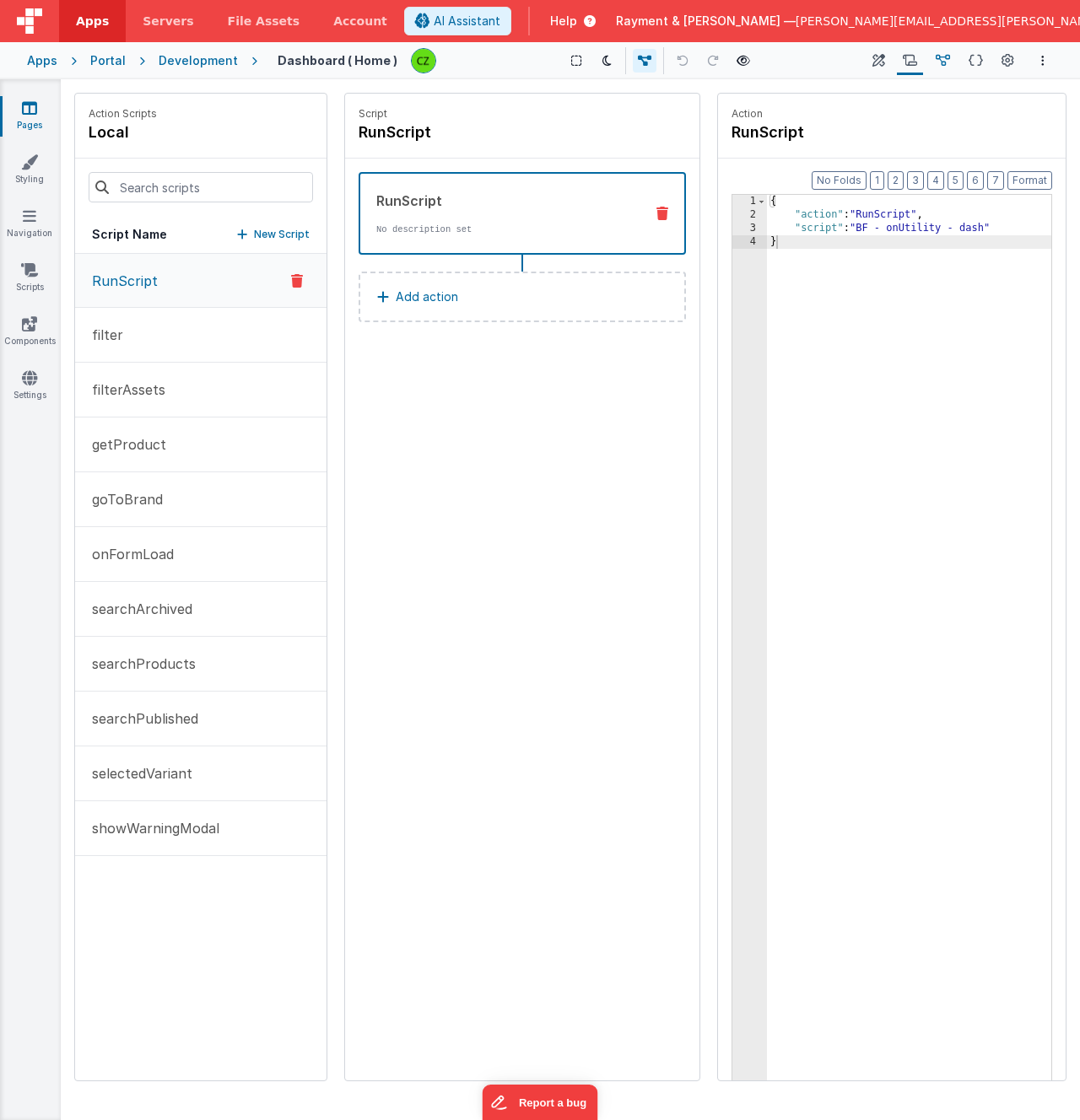
click at [950, 59] on icon at bounding box center [942, 61] width 15 height 18
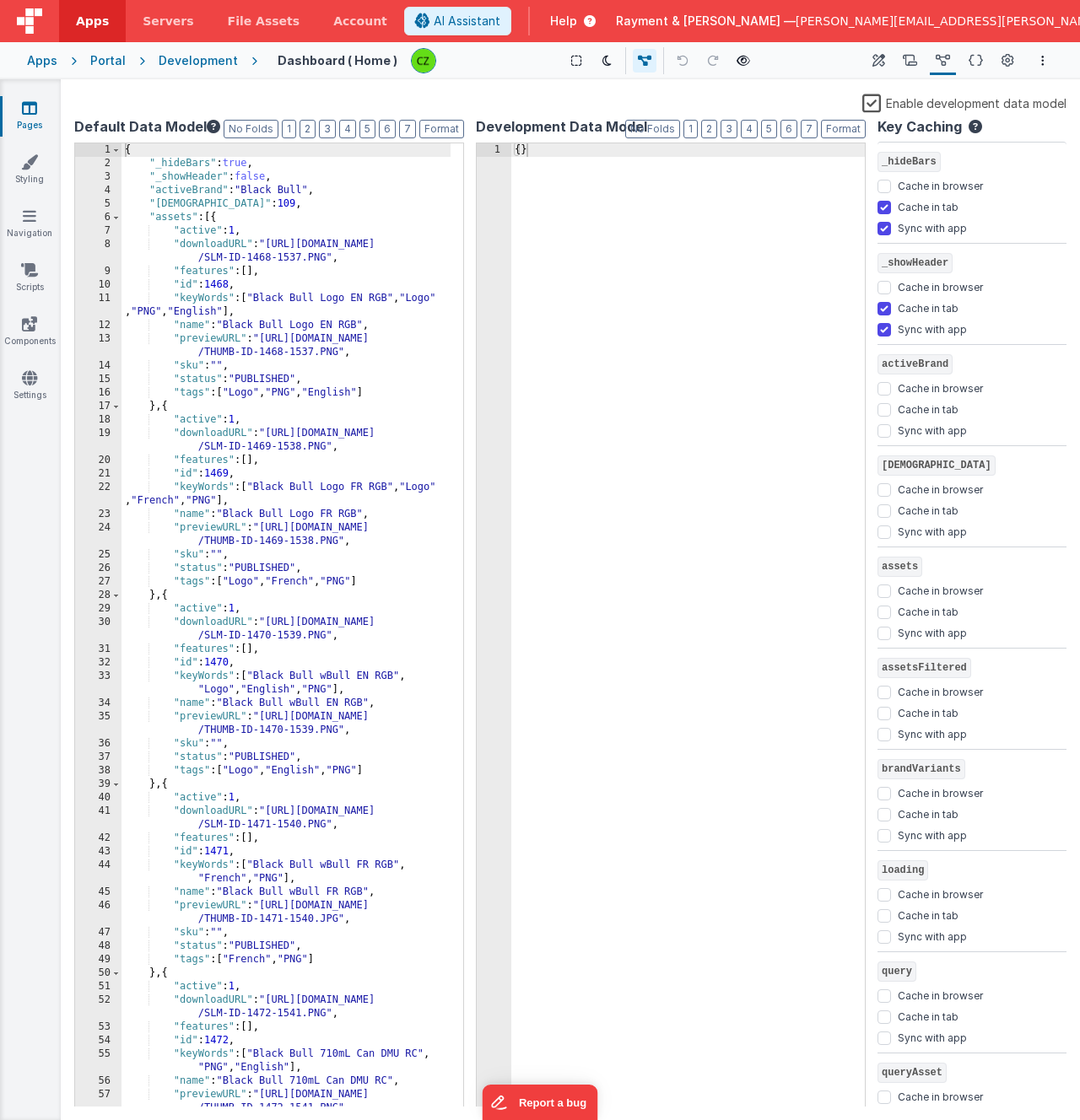
click at [278, 159] on div "{ "_hideBars" : true , "_showHeader" : false , "activeBrand" : "Black Bull" , "…" at bounding box center [286, 639] width 329 height 991
click at [616, 153] on div "{ }" at bounding box center [688, 639] width 353 height 991
click at [565, 62] on button at bounding box center [577, 60] width 23 height 23
click at [571, 62] on icon at bounding box center [576, 60] width 10 height 12
click at [883, 59] on icon at bounding box center [878, 61] width 13 height 18
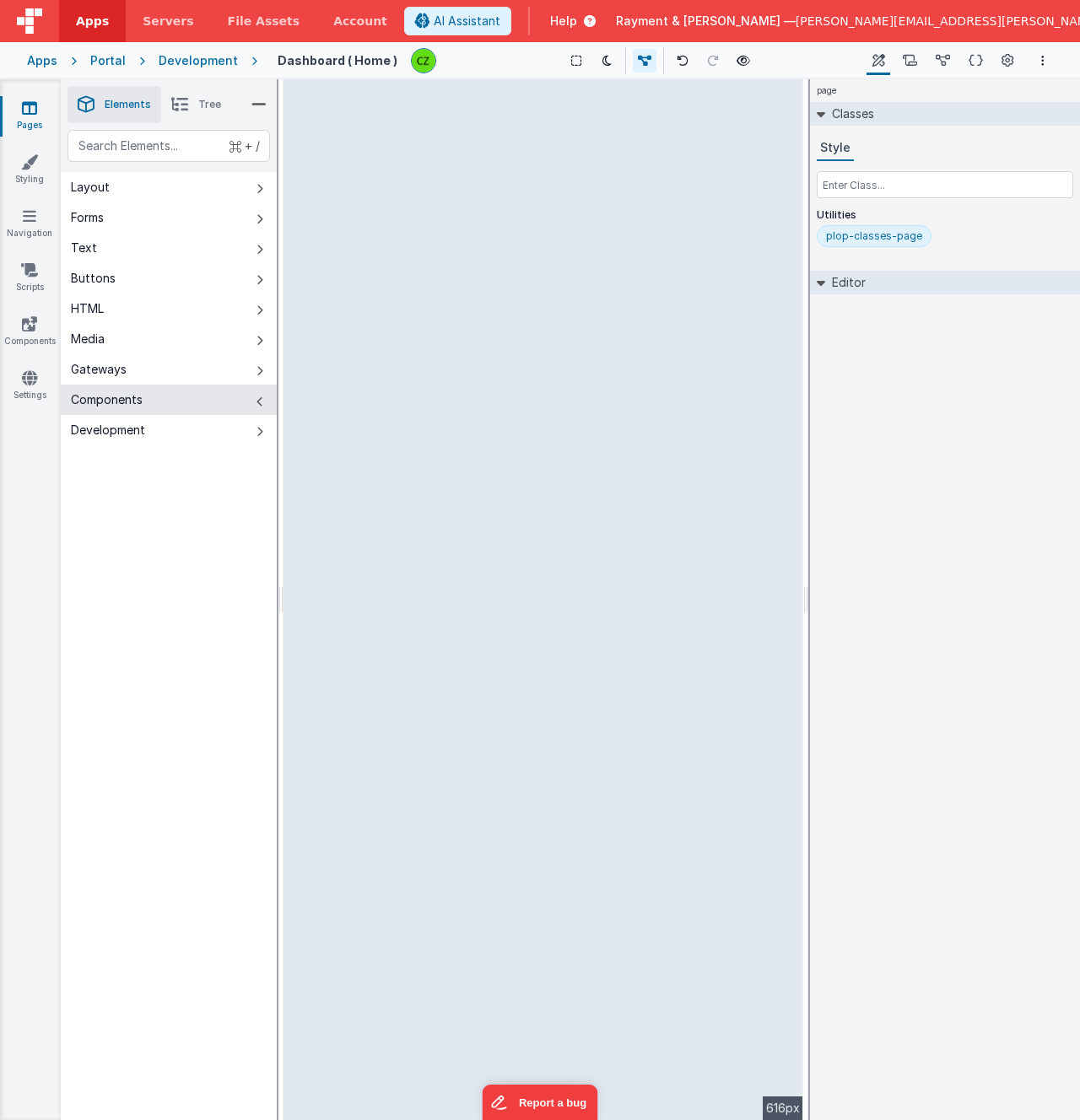
click at [250, 400] on button "Components" at bounding box center [168, 399] width 216 height 30
click at [934, 58] on button "Data Model" at bounding box center [942, 60] width 26 height 28
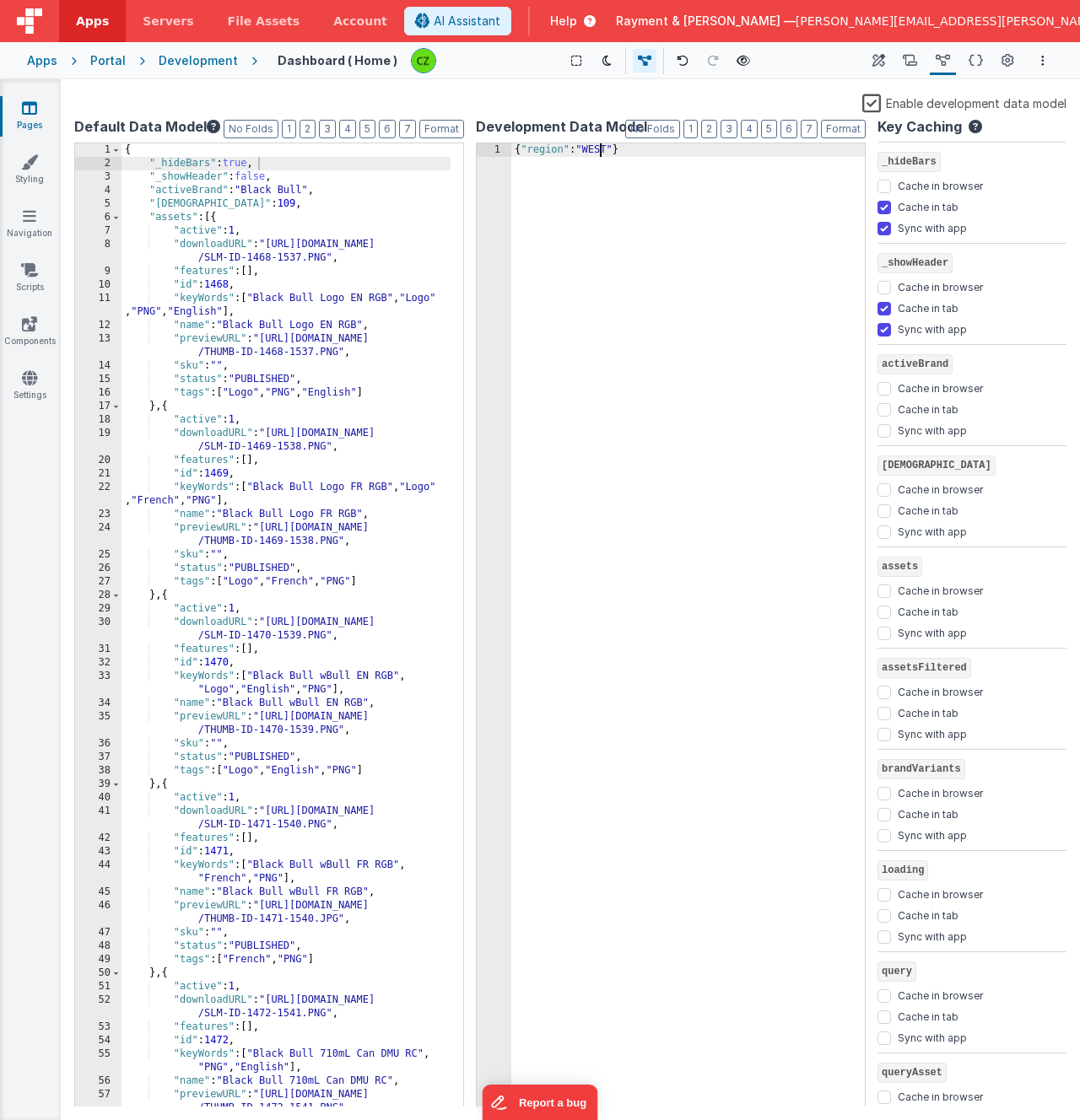
click at [599, 152] on div "{ "region" : "WEST" }" at bounding box center [688, 639] width 353 height 991
click at [883, 60] on icon at bounding box center [878, 61] width 13 height 18
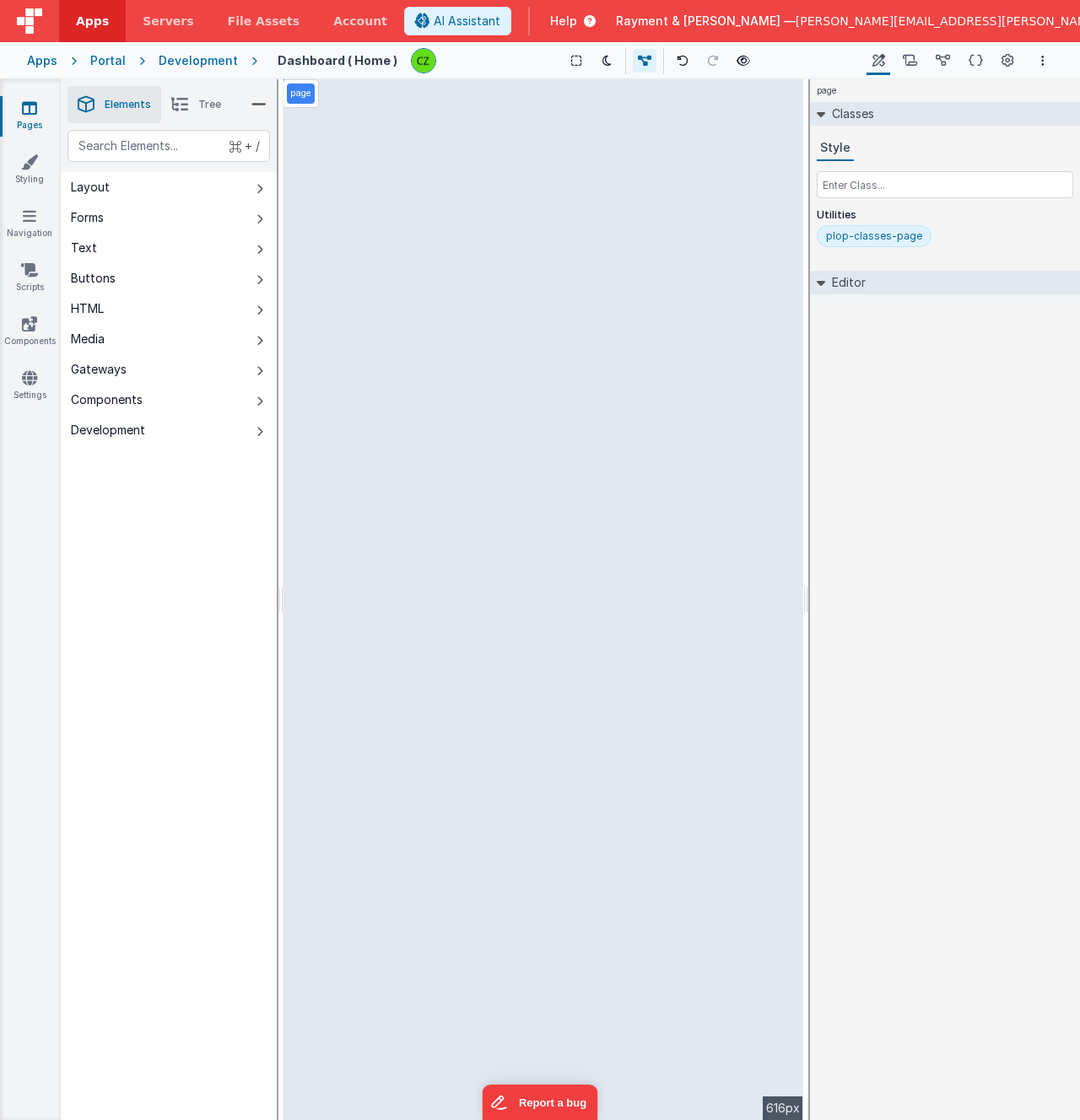
click at [196, 98] on li "Tree" at bounding box center [196, 104] width 70 height 37
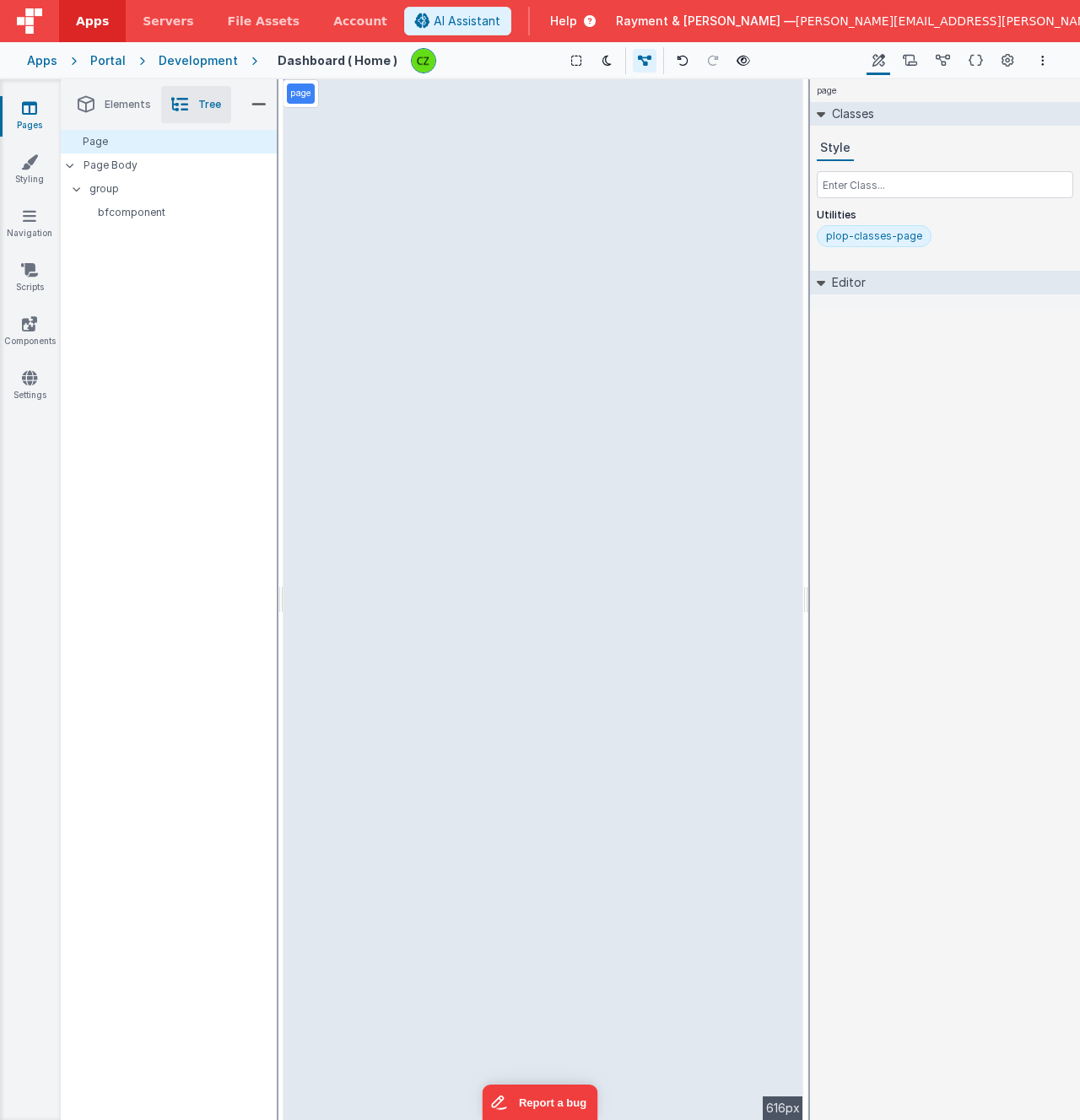
click at [139, 295] on div "Page Page Body group bfcomponent" at bounding box center [168, 624] width 216 height 990
click at [121, 234] on div "Page Page Body group bfcomponent" at bounding box center [168, 624] width 216 height 990
click at [121, 209] on p "bfcomponent" at bounding box center [179, 213] width 195 height 14
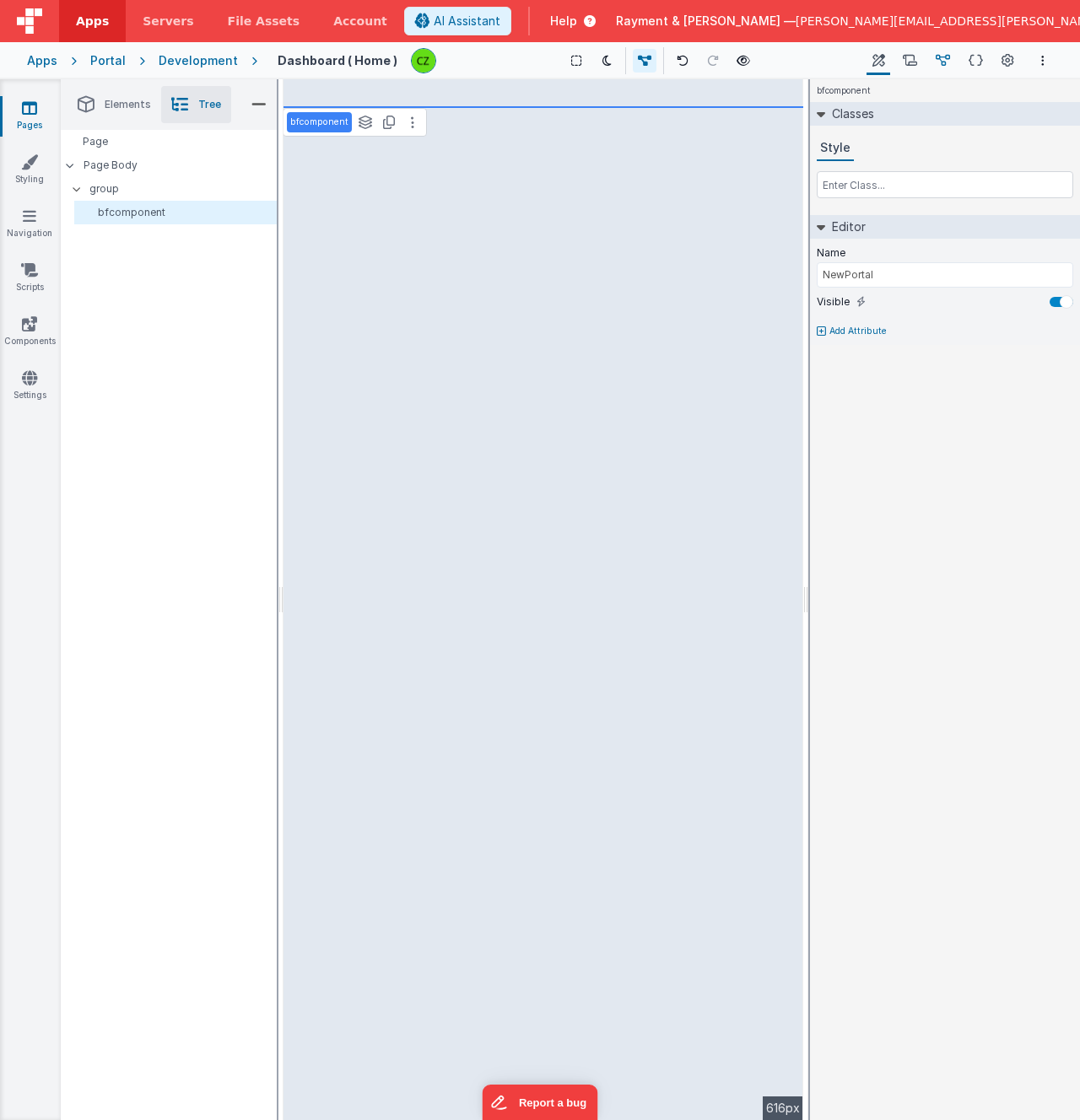
click at [940, 57] on icon at bounding box center [942, 61] width 15 height 18
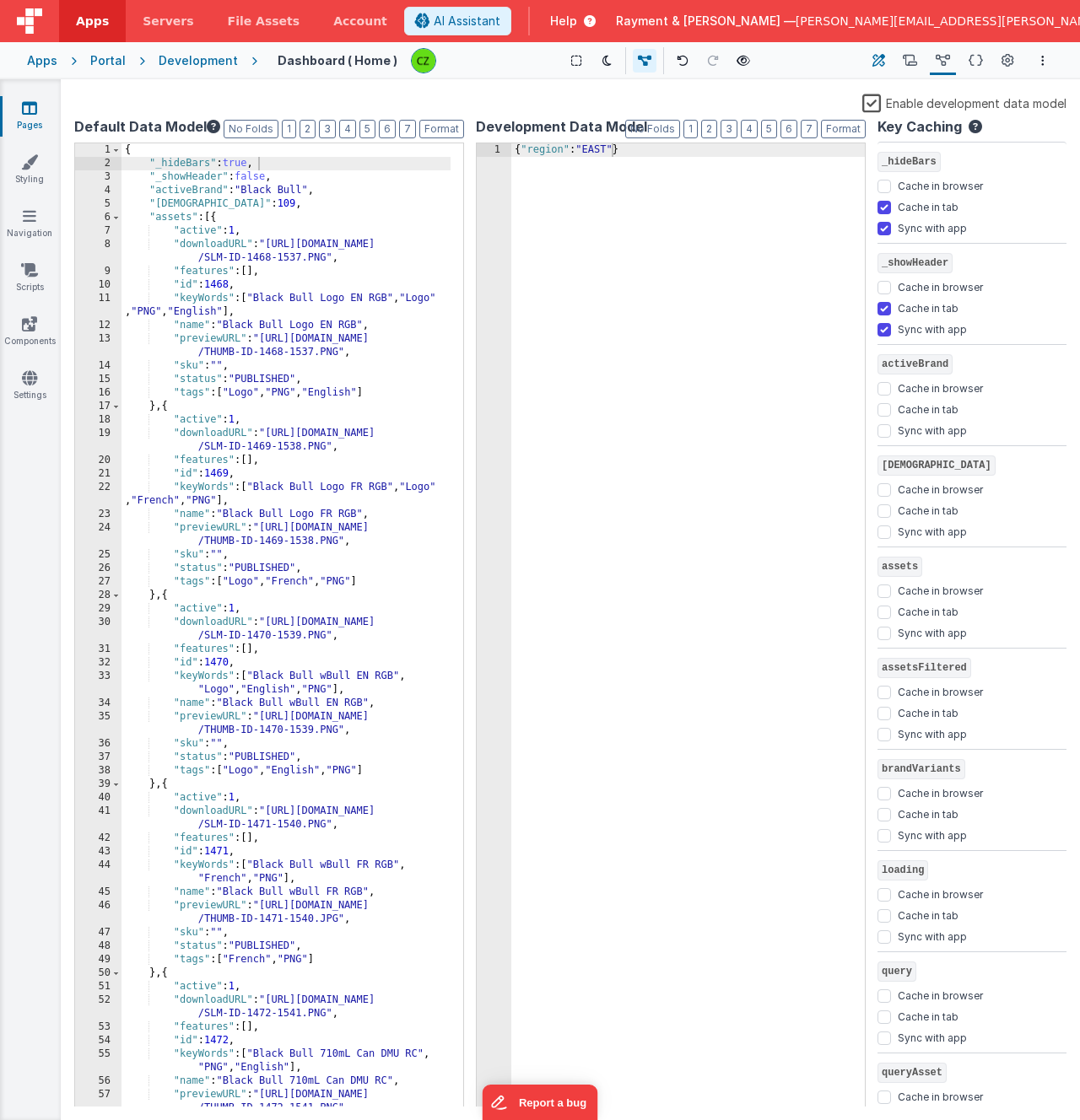
click at [878, 58] on icon at bounding box center [878, 61] width 13 height 18
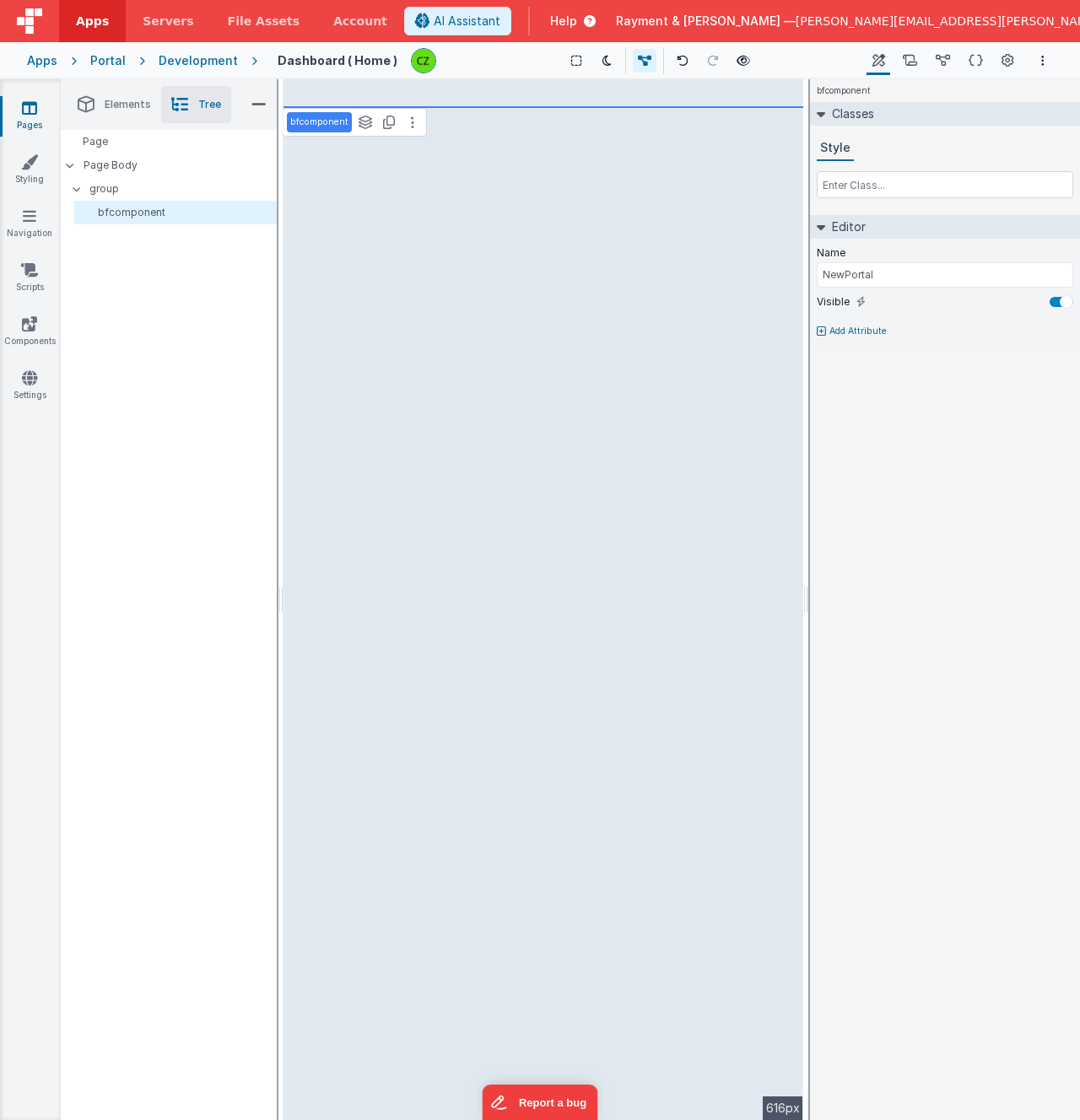
click at [148, 284] on div "Page Page Body group bfcomponent" at bounding box center [168, 624] width 216 height 990
click at [110, 101] on span "Elements" at bounding box center [128, 104] width 47 height 14
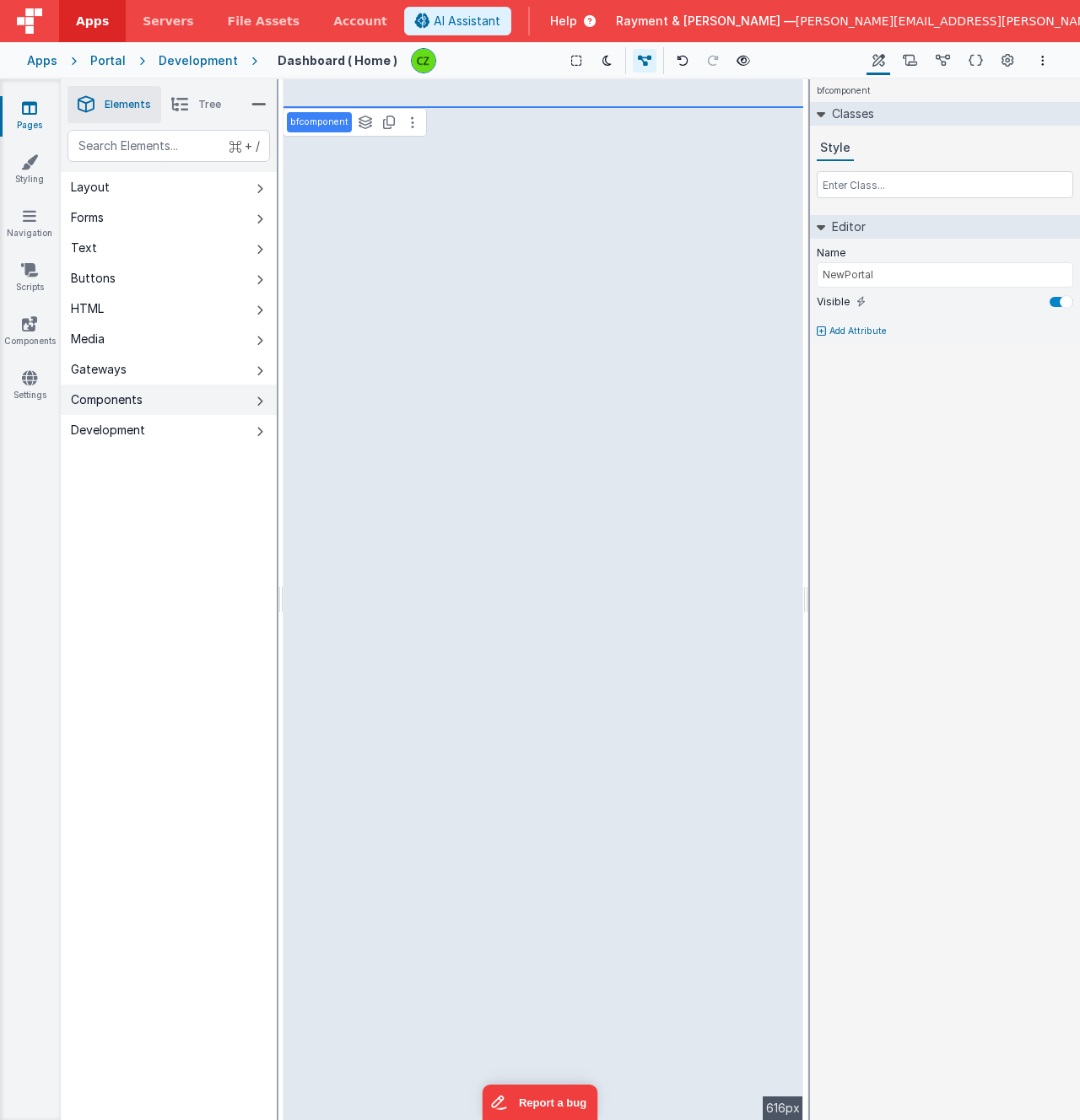
click at [118, 402] on div "Components" at bounding box center [107, 399] width 72 height 17
click at [188, 104] on icon at bounding box center [180, 104] width 17 height 23
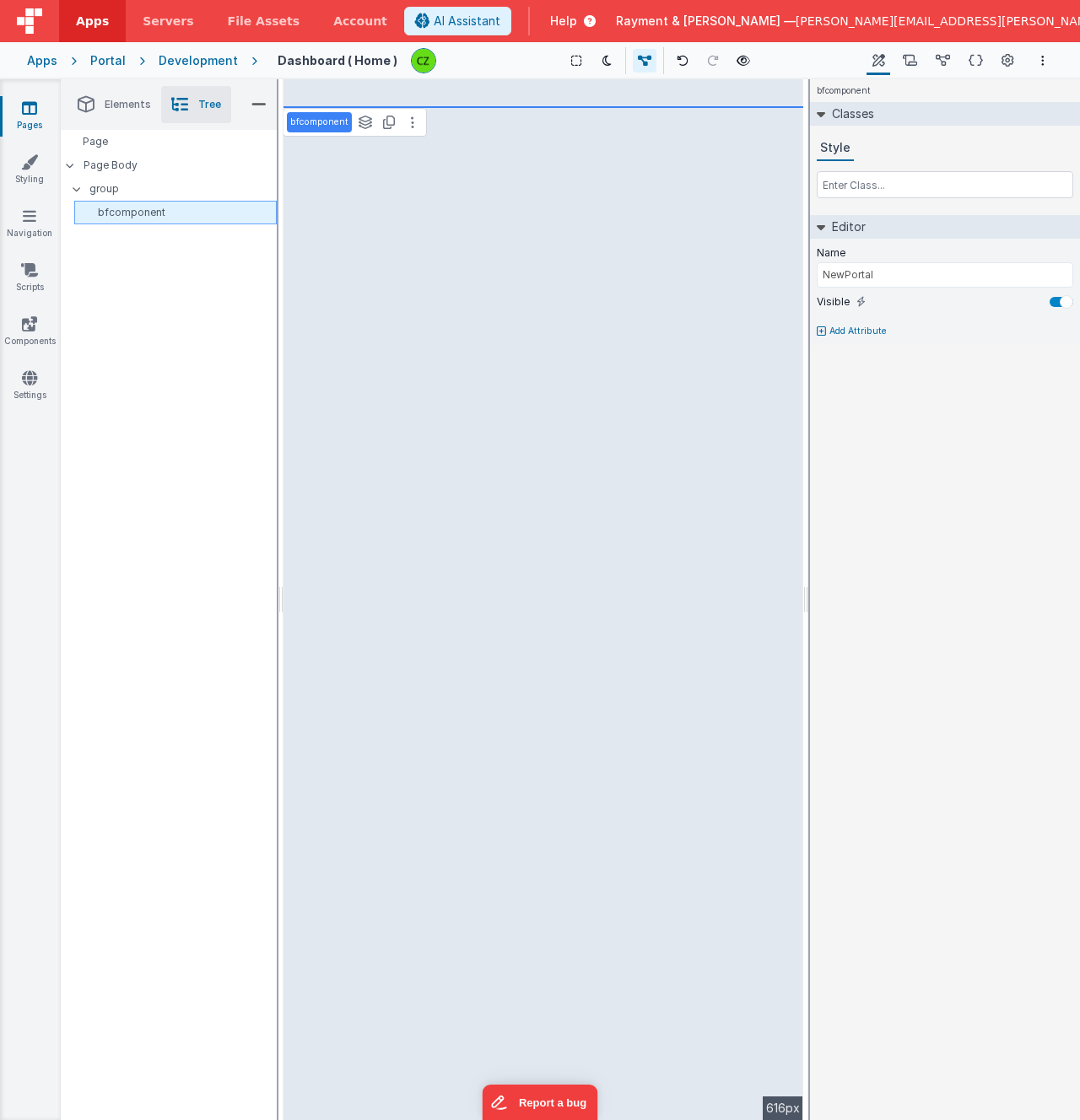
click at [133, 204] on div "bfcomponent" at bounding box center [176, 213] width 203 height 23
click at [936, 53] on button "Data Model" at bounding box center [942, 60] width 26 height 28
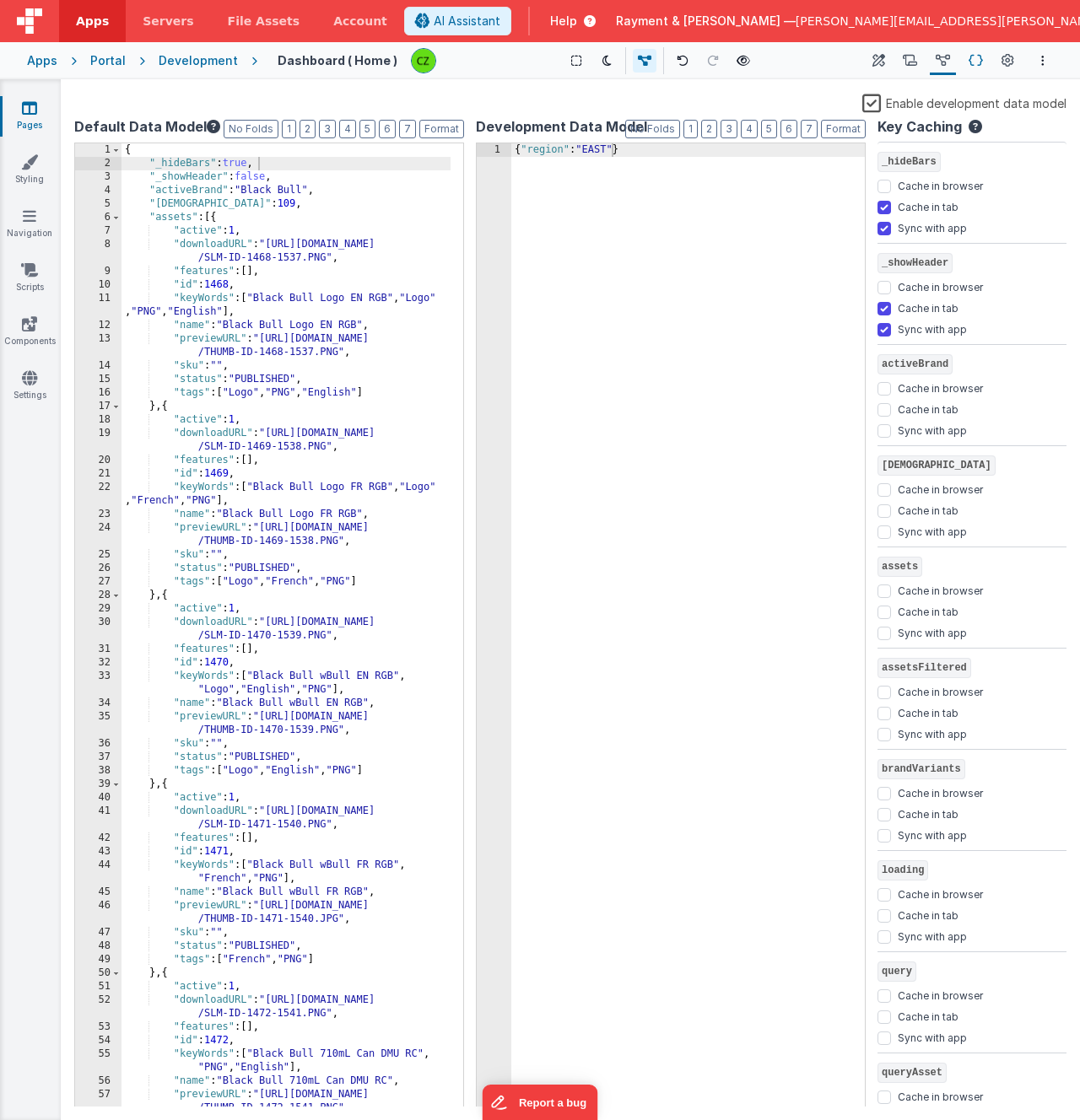
click at [968, 60] on button "Schema" at bounding box center [976, 60] width 26 height 28
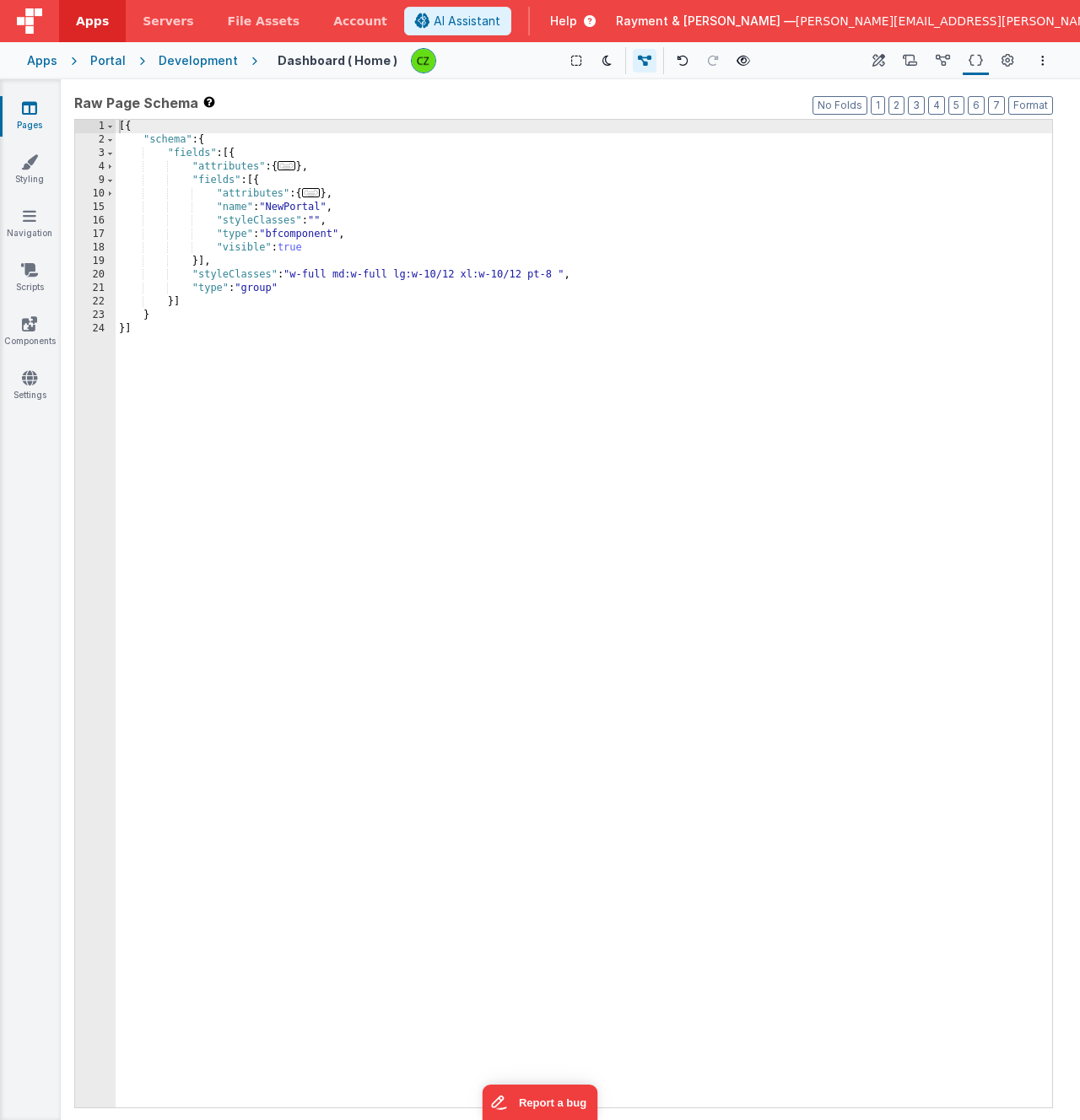
click at [196, 172] on div "[{ "schema" : { "fields" : [{ "attributes" : { ... } , "fields" : [{ "attribute…" at bounding box center [583, 627] width 937 height 1015
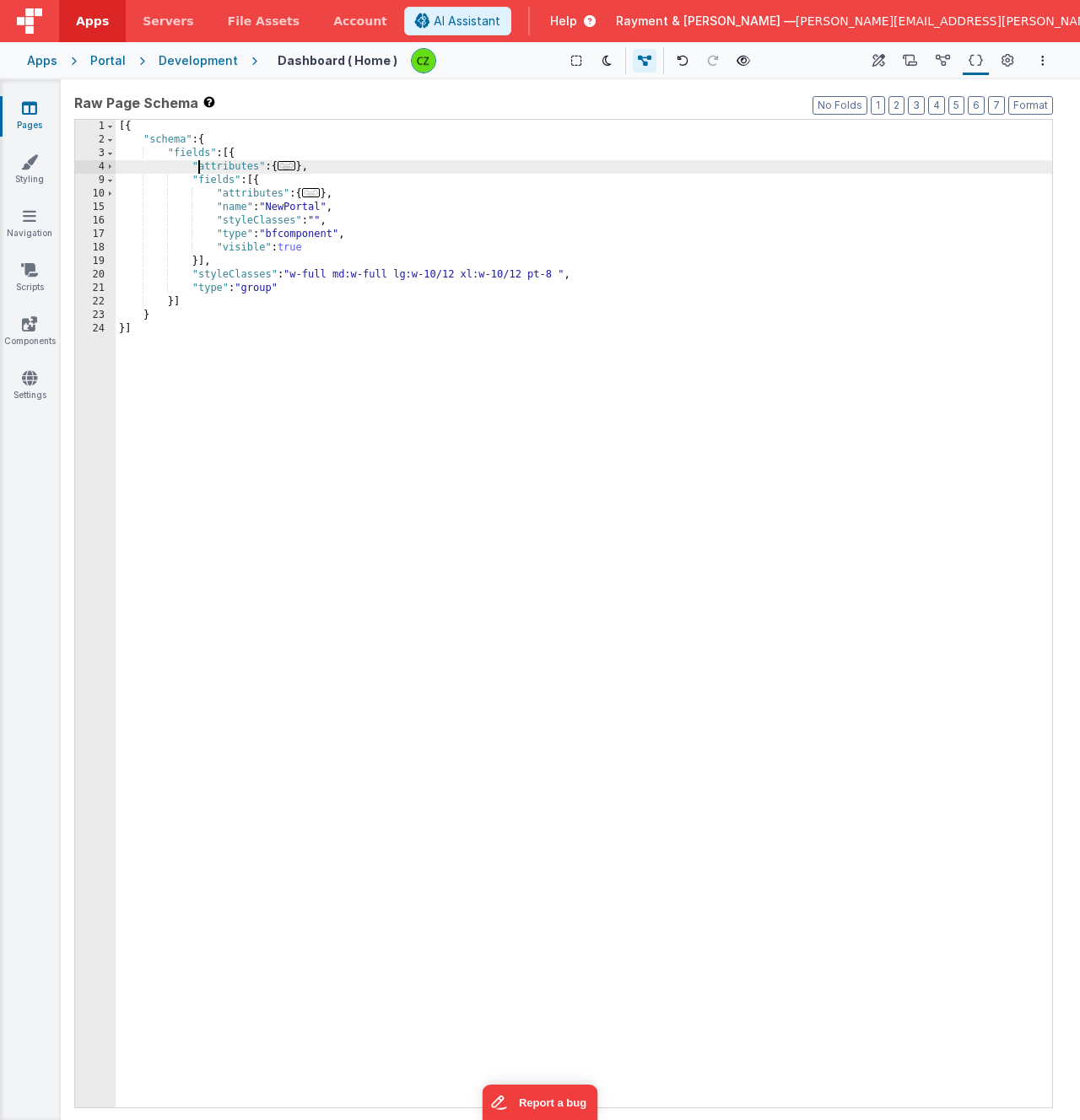
click at [231, 155] on div "[{ "schema" : { "fields" : [{ "attributes" : { ... } , "fields" : [{ "attribute…" at bounding box center [583, 627] width 937 height 1015
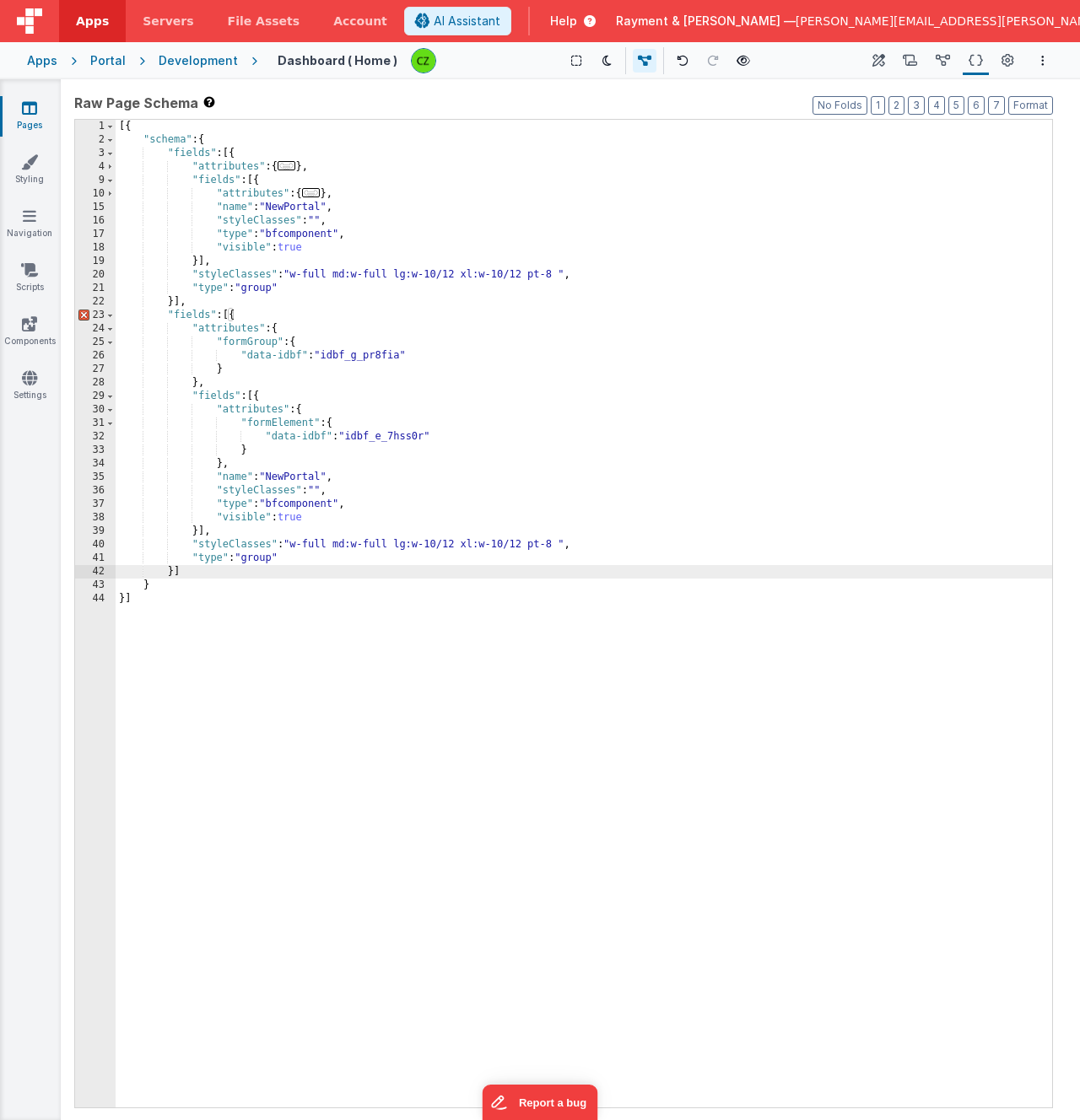
click at [309, 379] on div "[{ "schema" : { "fields" : [{ "attributes" : { ... } , "fields" : [{ "attribute…" at bounding box center [583, 627] width 937 height 1015
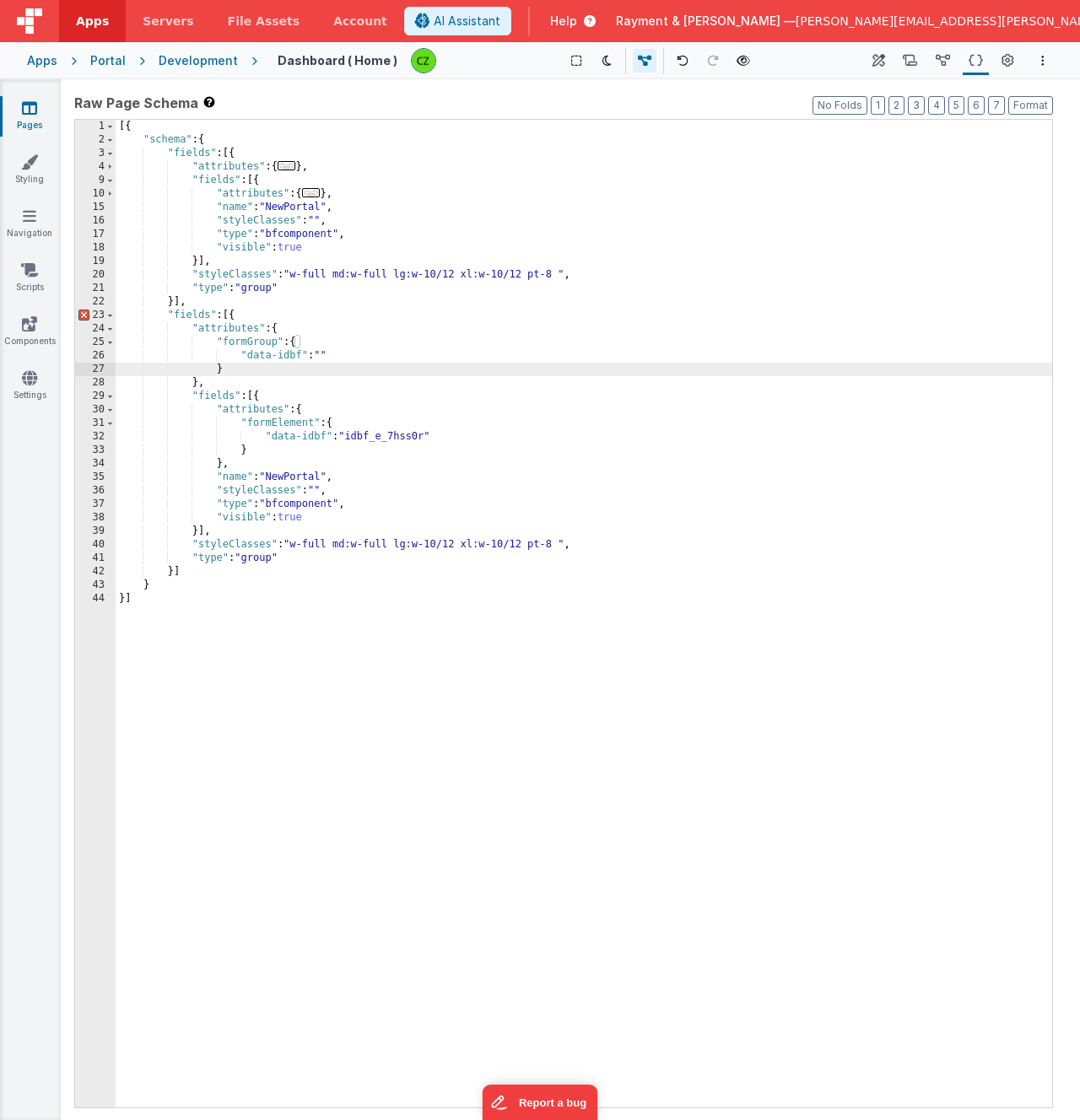
click at [232, 360] on div "[{ "schema" : { "fields" : [{ "attributes" : { ... } , "fields" : [{ "attribute…" at bounding box center [583, 627] width 937 height 1015
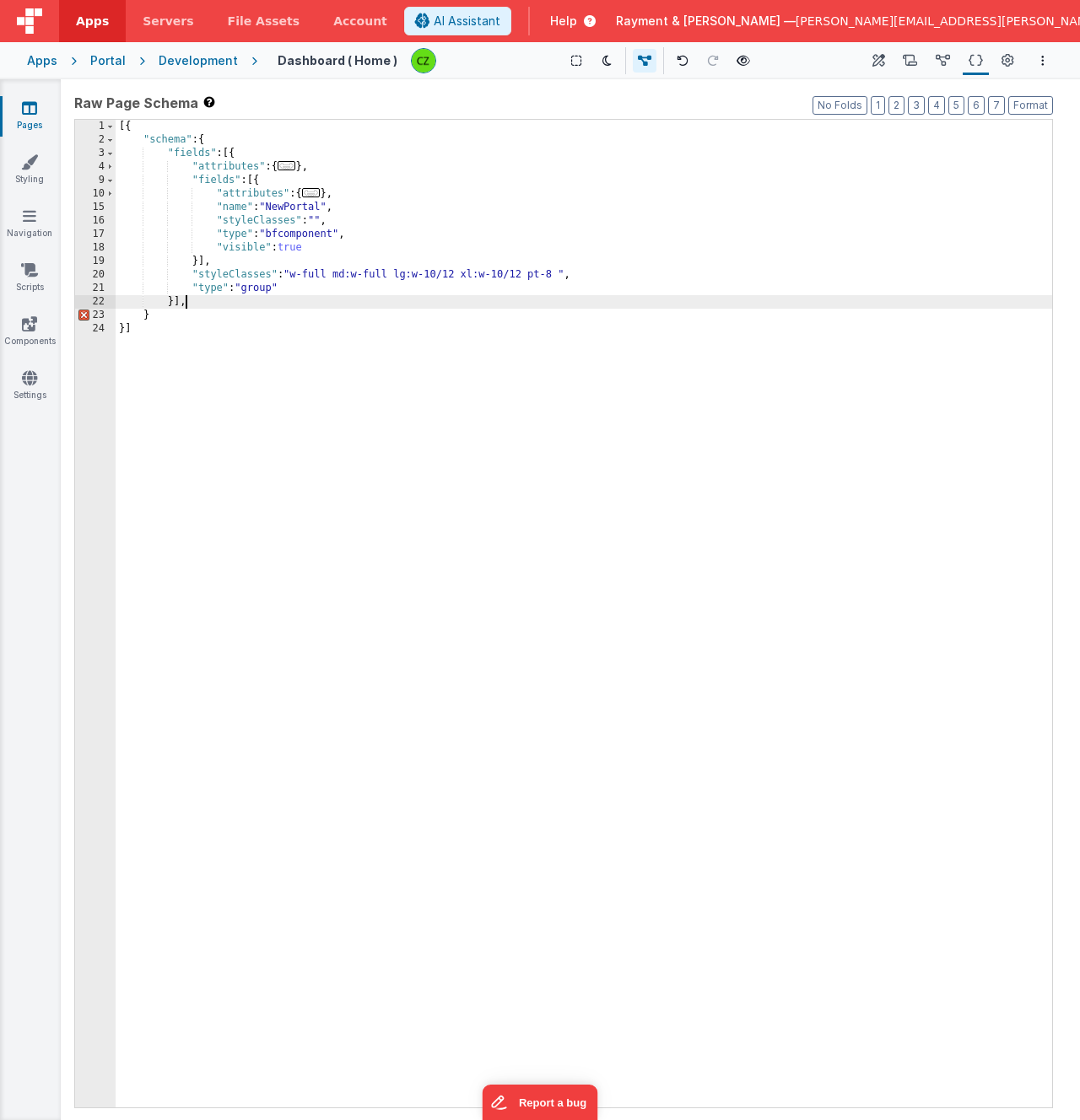
click at [227, 162] on div "[{ "schema" : { "fields" : [{ "attributes" : { ... } , "fields" : [{ "attribute…" at bounding box center [583, 627] width 937 height 1015
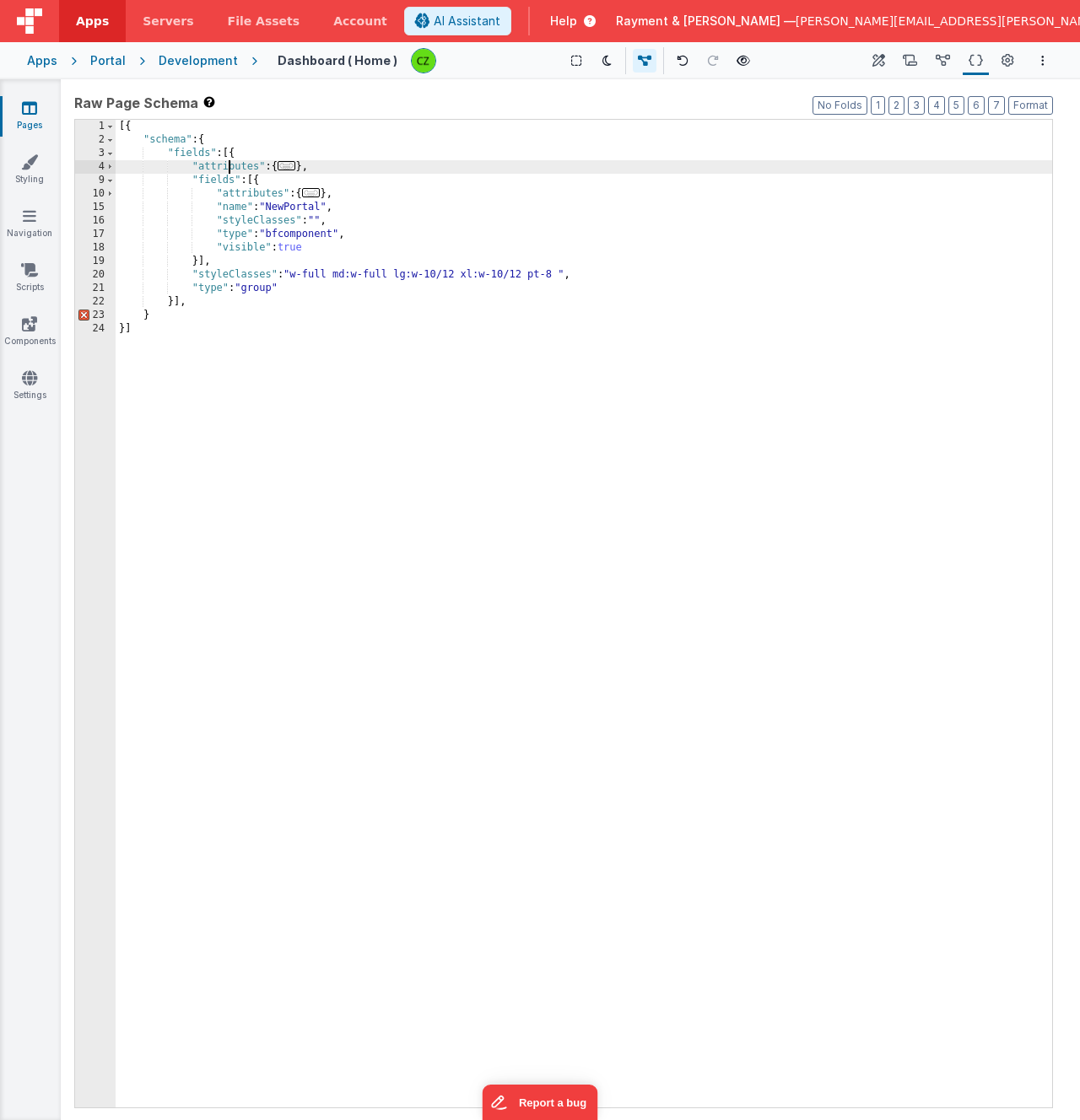
click at [213, 181] on div "[{ "schema" : { "fields" : [{ "attributes" : { ... } , "fields" : [{ "attribute…" at bounding box center [583, 627] width 937 height 1015
click at [250, 156] on div "[{ "schema" : { "fields" : [{ "attributes" : { ... } , "fields" : [{ "attribute…" at bounding box center [583, 627] width 937 height 1015
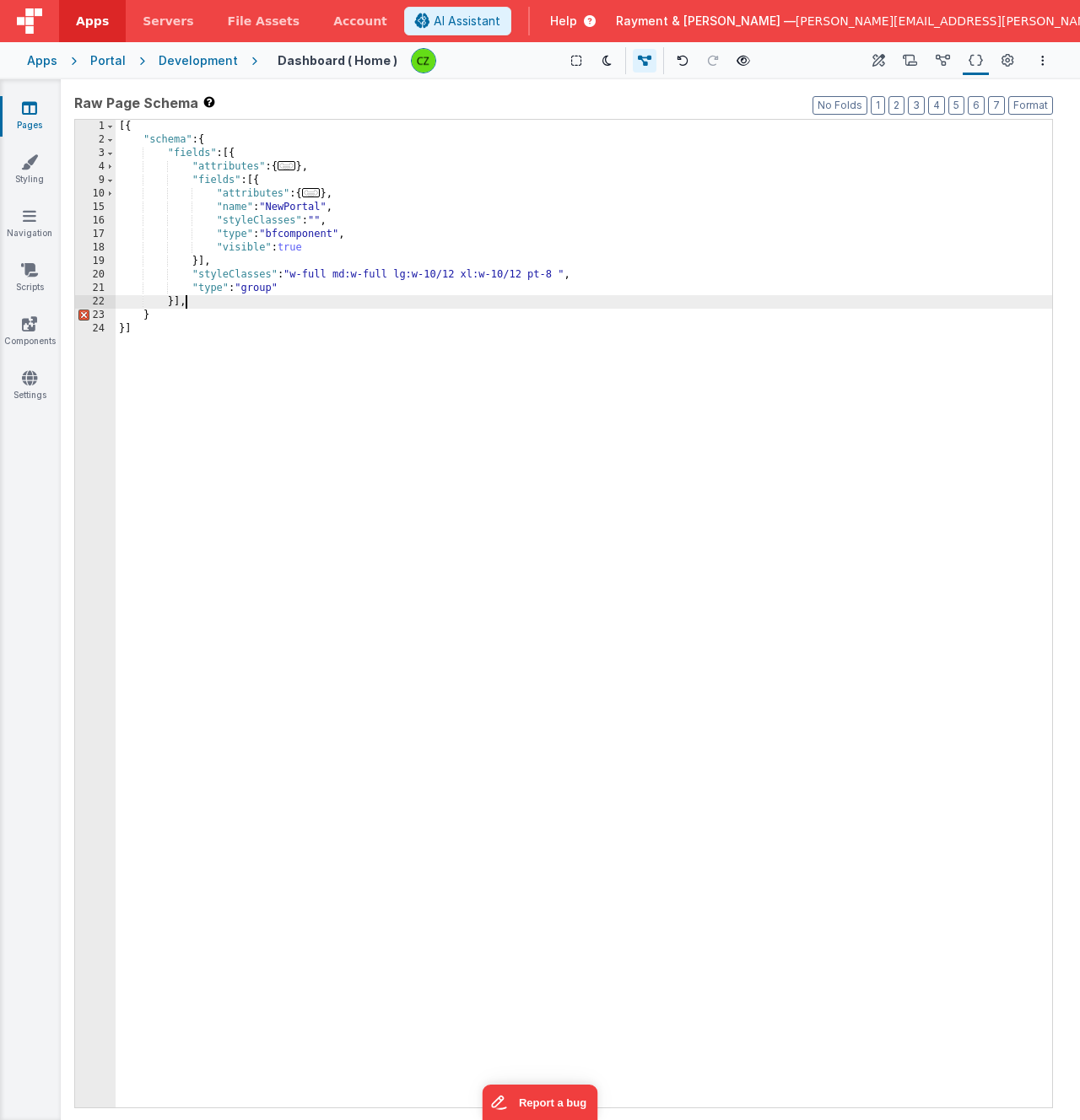
click at [185, 305] on div "[{ "schema" : { "fields" : [{ "attributes" : { ... } , "fields" : [{ "attribute…" at bounding box center [583, 627] width 937 height 1015
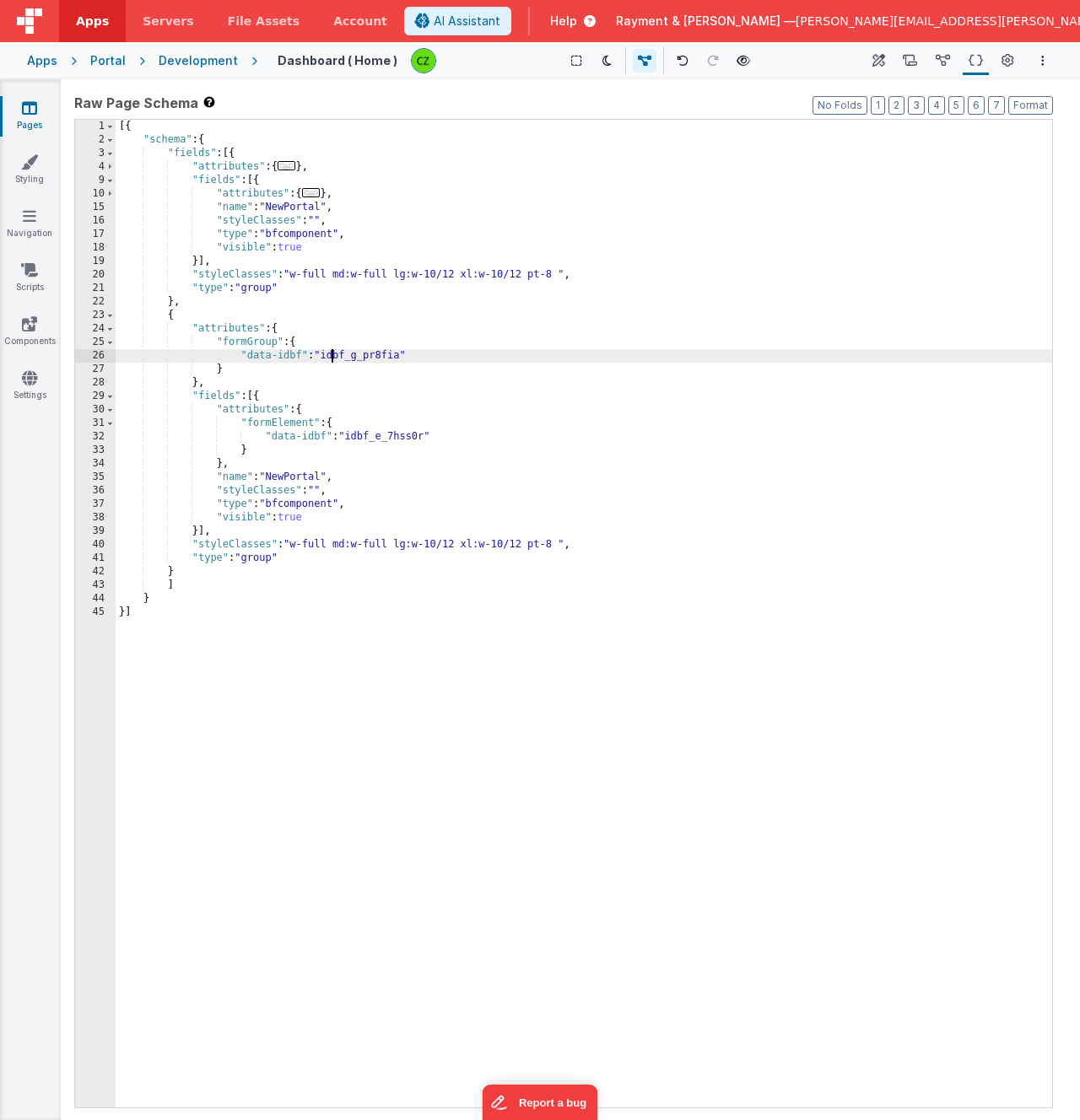
click at [329, 353] on div "[{ "schema" : { "fields" : [{ "attributes" : { ... } , "fields" : [{ "attribute…" at bounding box center [583, 627] width 937 height 1015
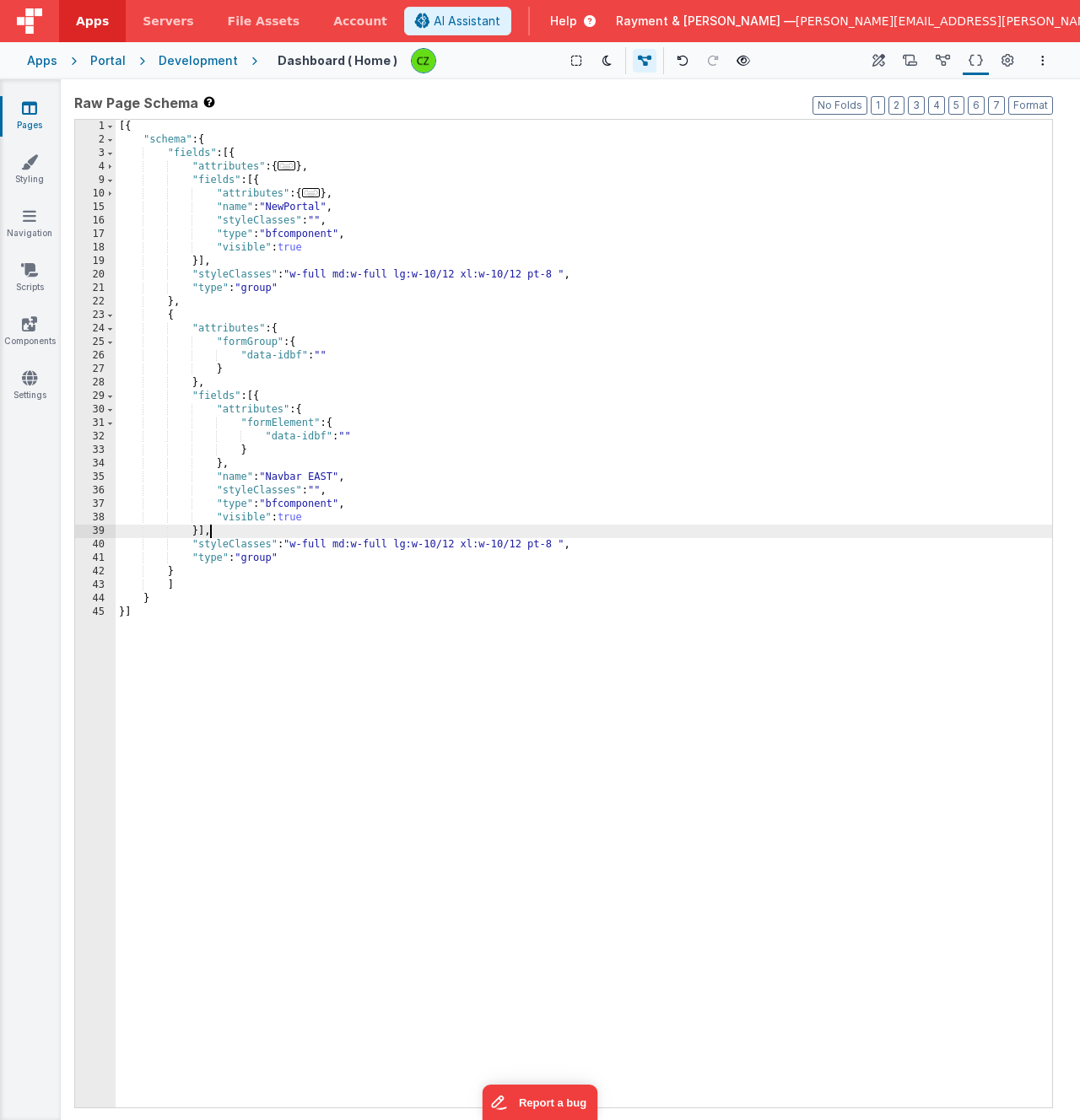
click at [327, 533] on div "[{ "schema" : { "fields" : [{ "attributes" : { ... } , "fields" : [{ "attribute…" at bounding box center [583, 627] width 937 height 1015
click at [324, 561] on div "[{ "schema" : { "fields" : [{ "attributes" : { ... } , "fields" : [{ "attribute…" at bounding box center [583, 627] width 937 height 1015
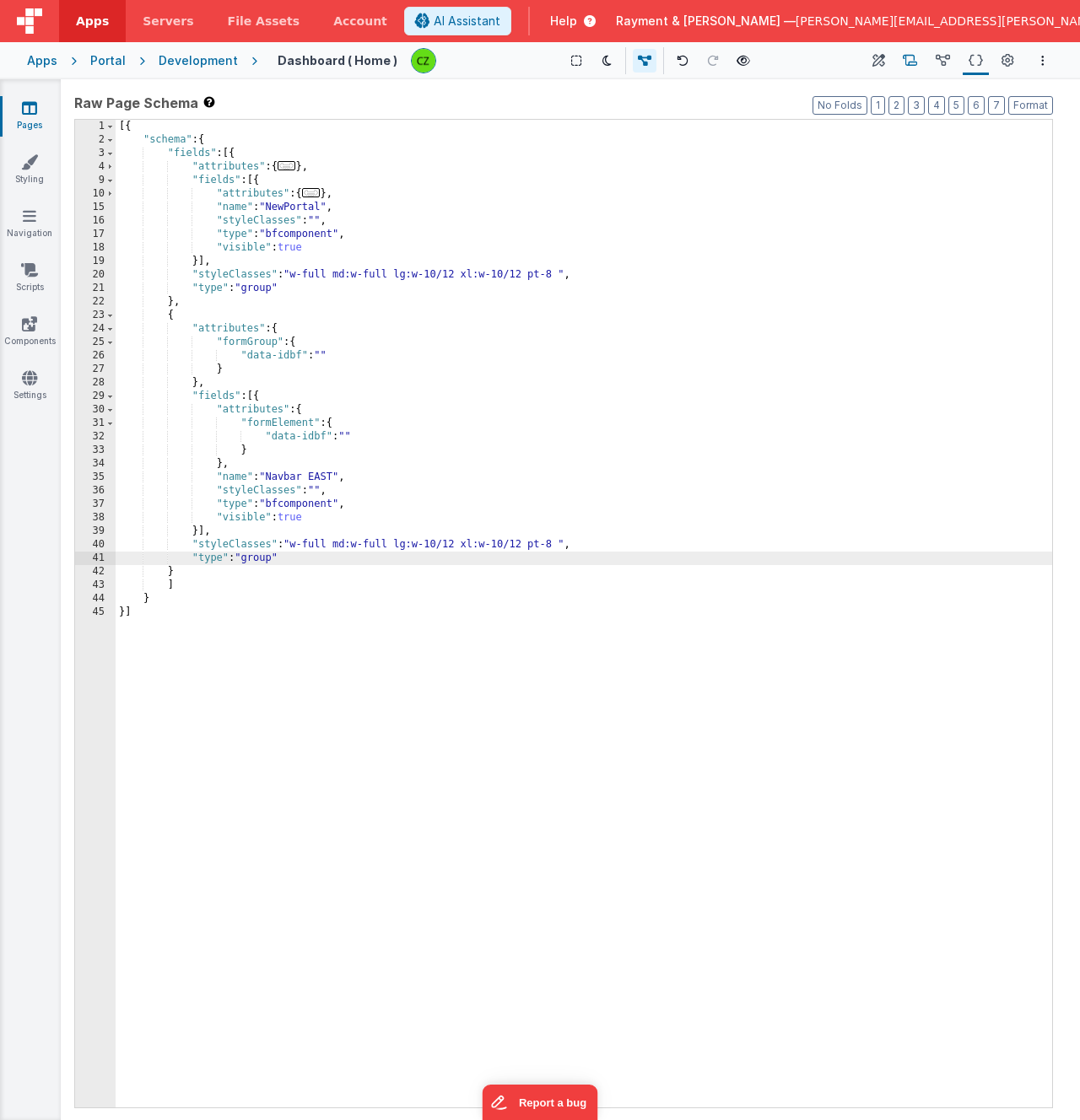
click at [917, 56] on icon at bounding box center [909, 61] width 15 height 18
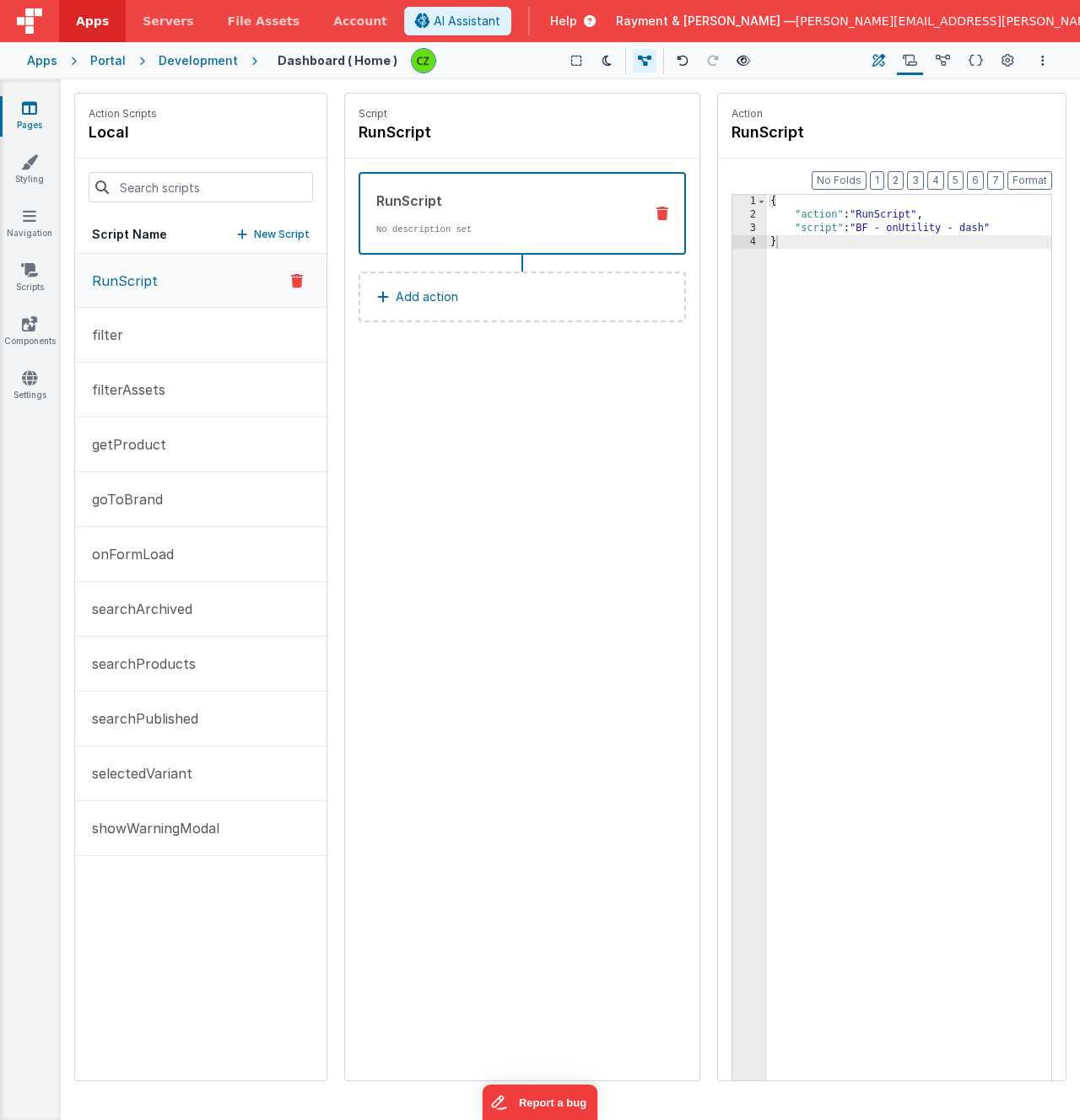
click at [879, 60] on icon at bounding box center [878, 61] width 13 height 18
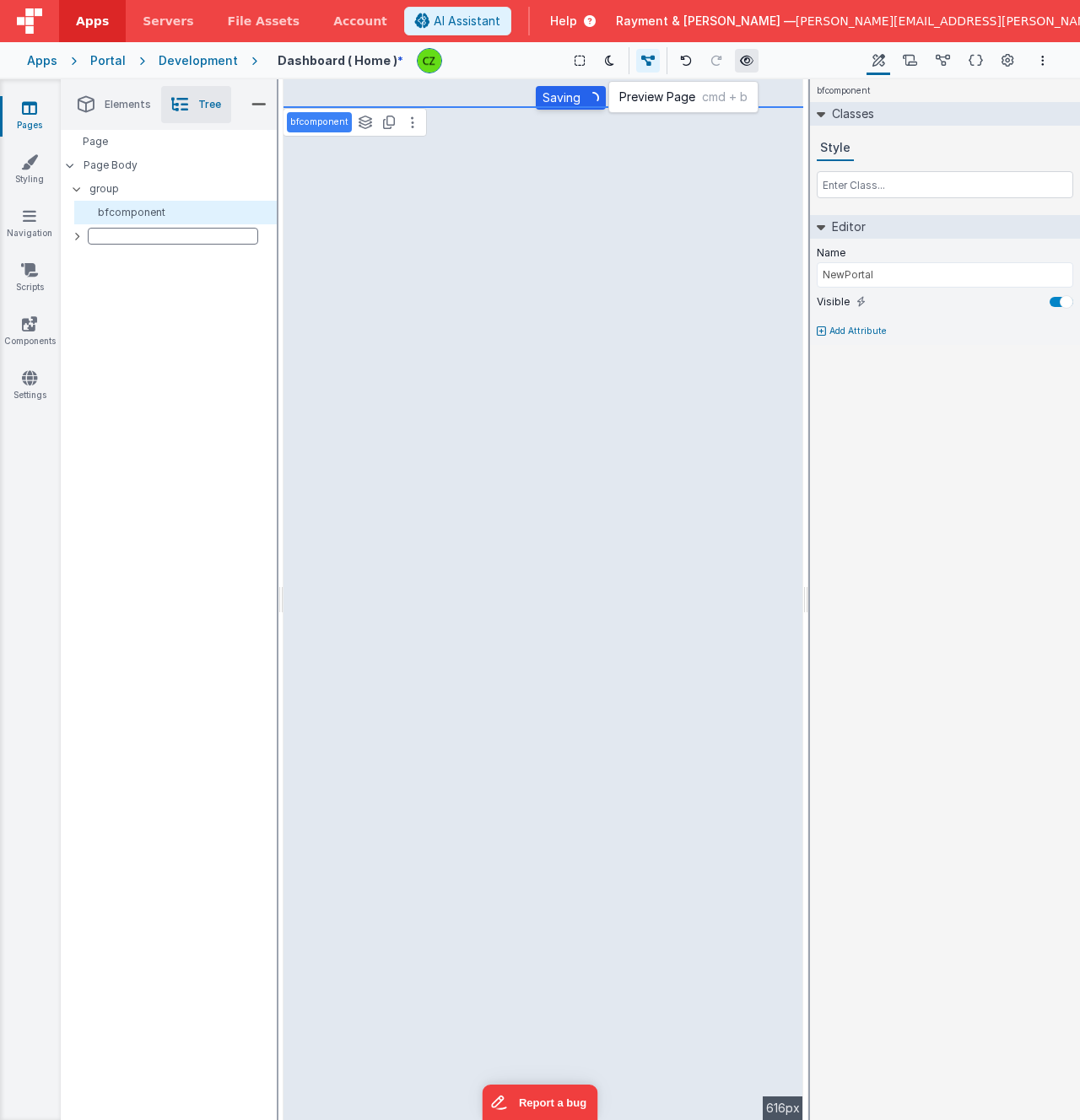
click at [741, 58] on icon at bounding box center [746, 60] width 14 height 12
click at [140, 320] on div "Page Page Body group bfcomponent" at bounding box center [168, 624] width 216 height 990
click at [78, 240] on icon at bounding box center [76, 236] width 5 height 14
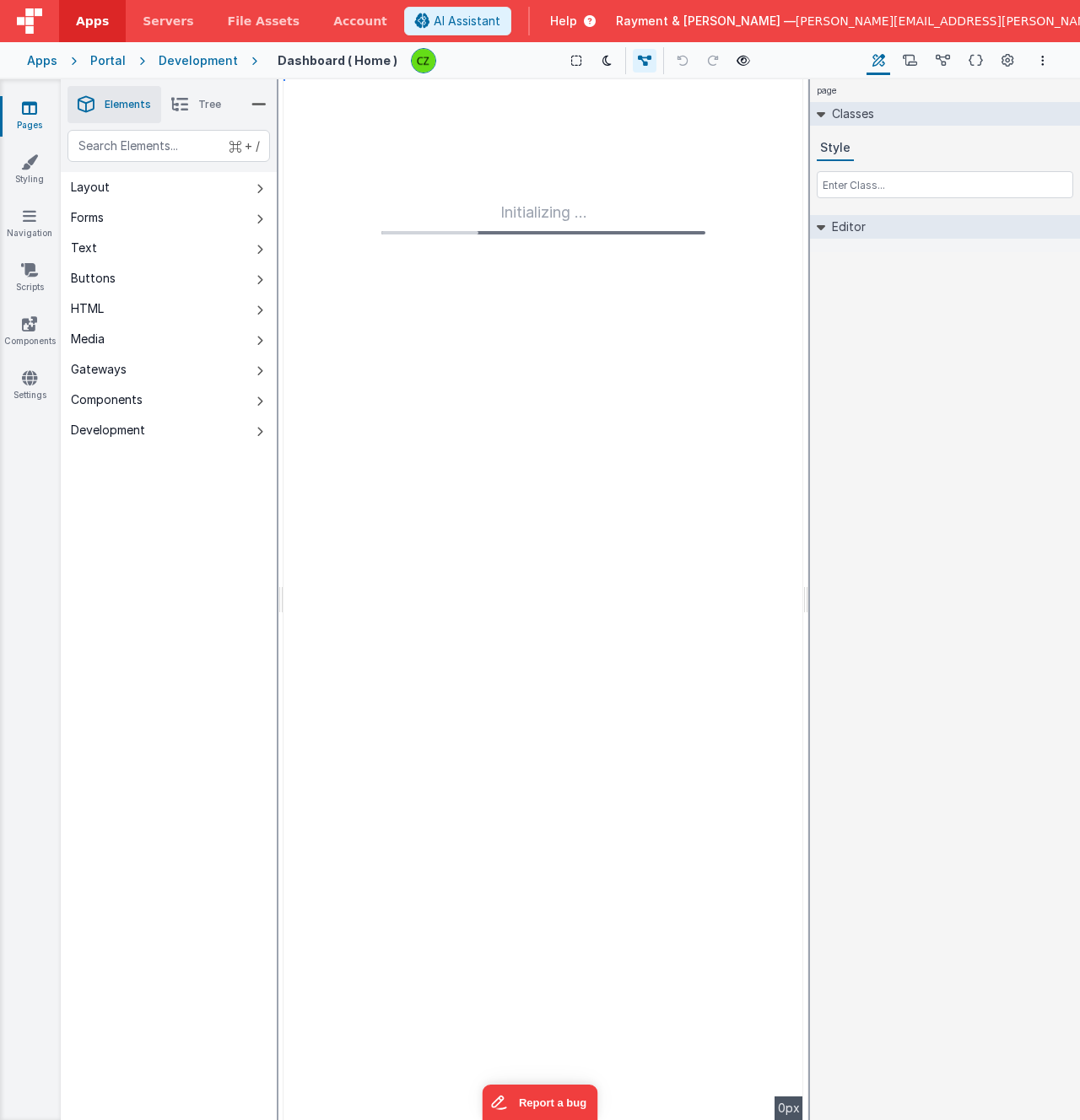
click at [194, 103] on li "Tree" at bounding box center [196, 104] width 70 height 37
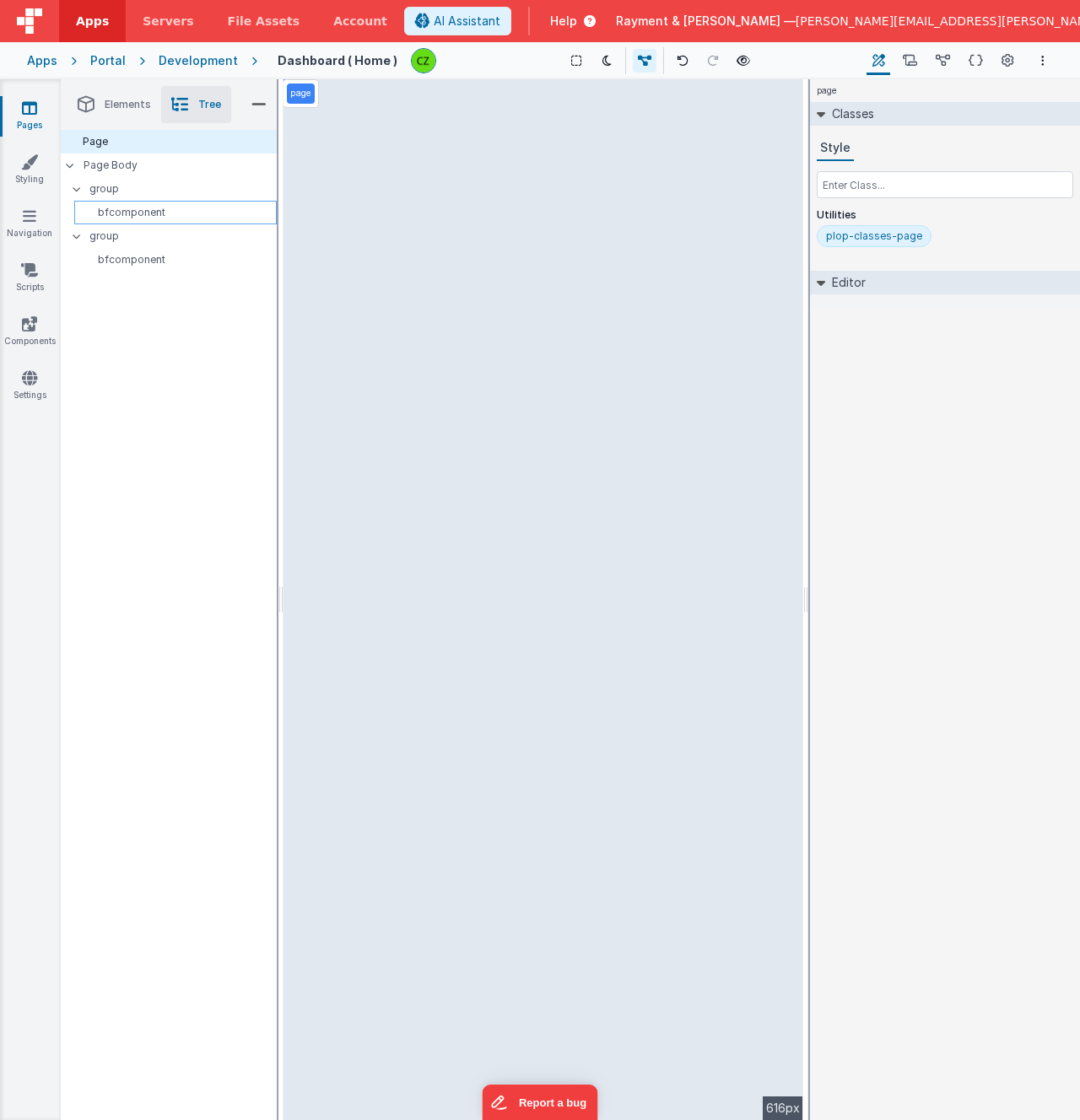
click at [128, 212] on p "bfcomponent" at bounding box center [179, 213] width 195 height 14
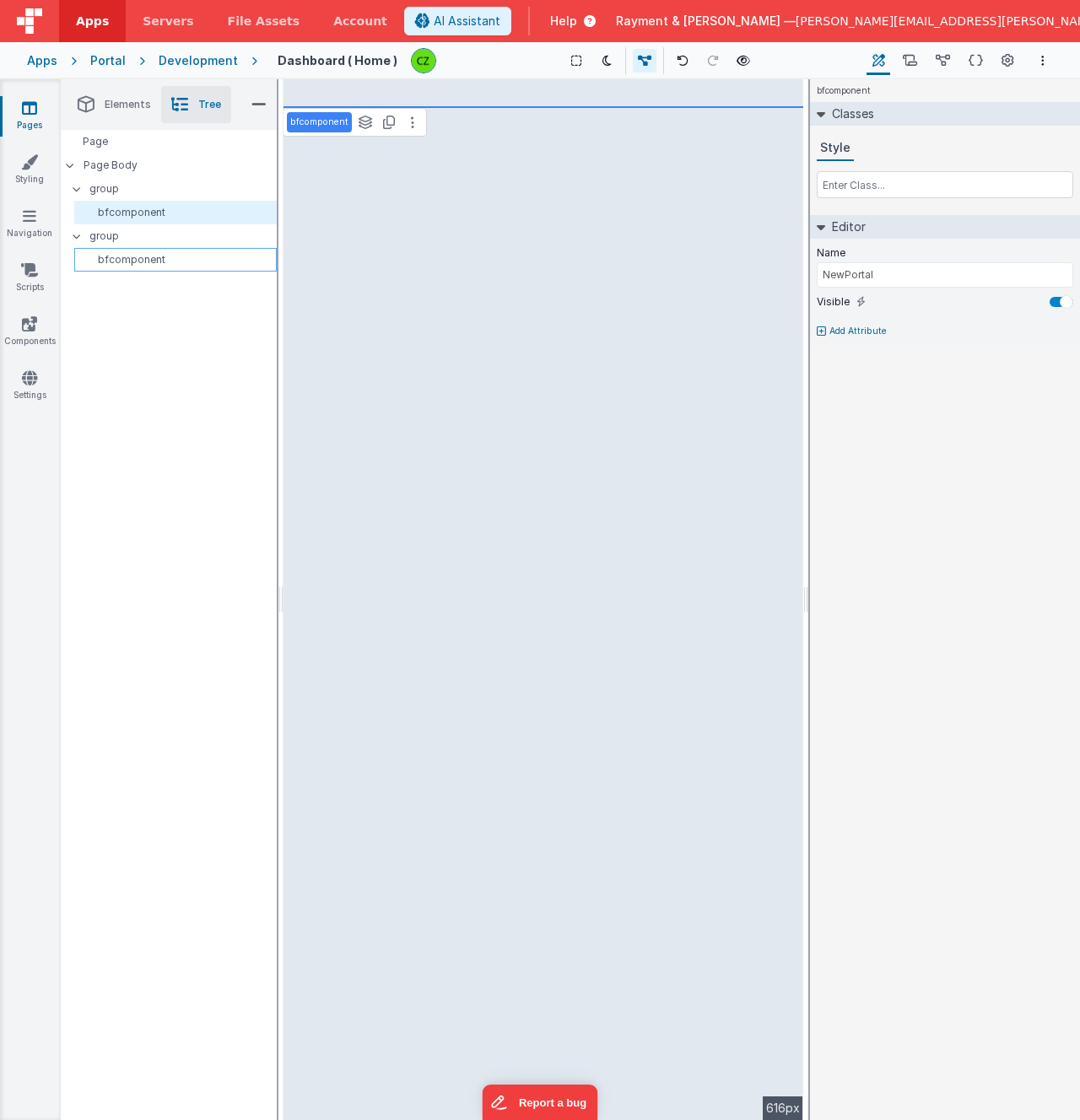
click at [122, 254] on p "bfcomponent" at bounding box center [179, 260] width 195 height 14
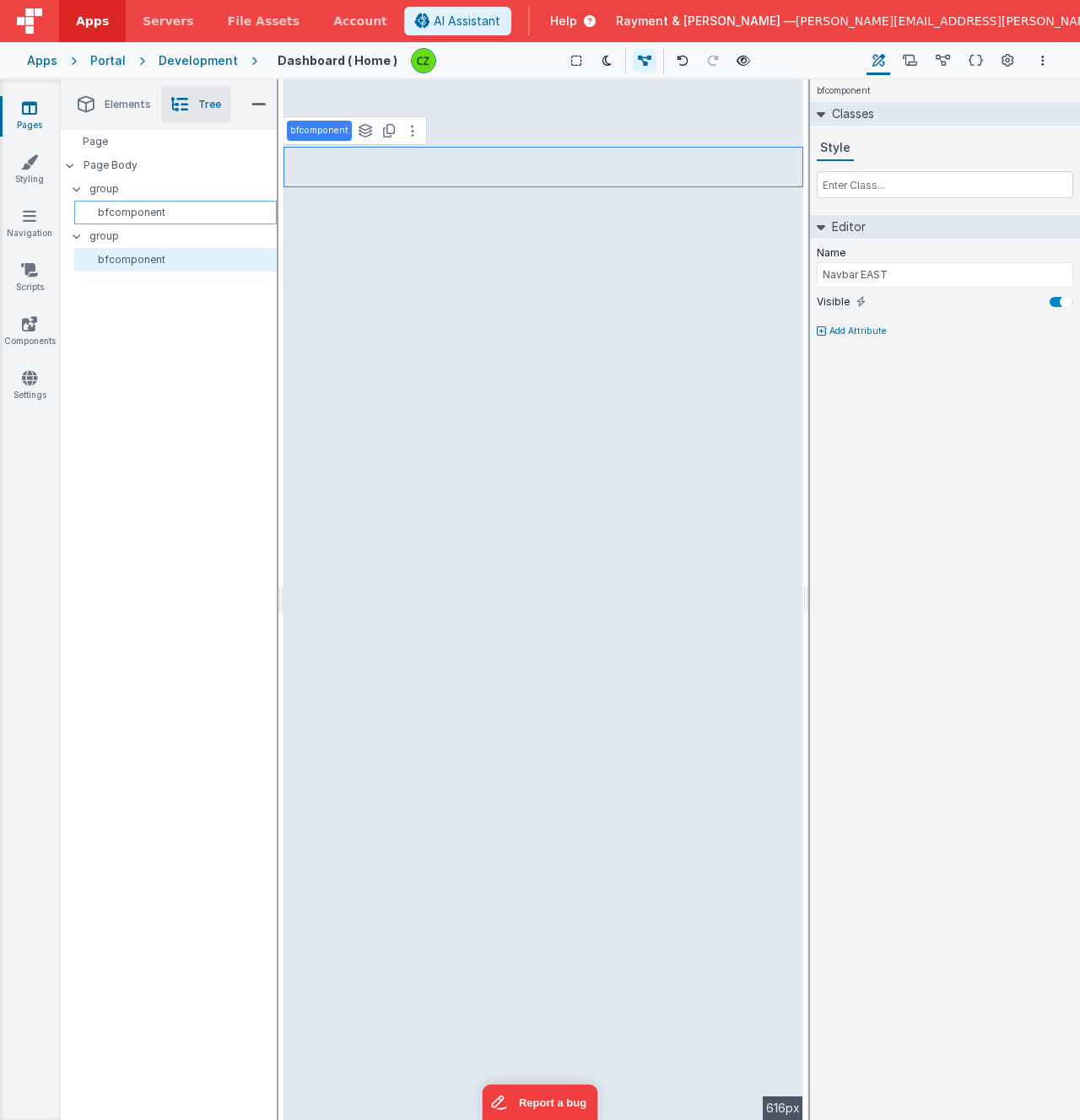
click at [128, 211] on p "bfcomponent" at bounding box center [179, 213] width 195 height 14
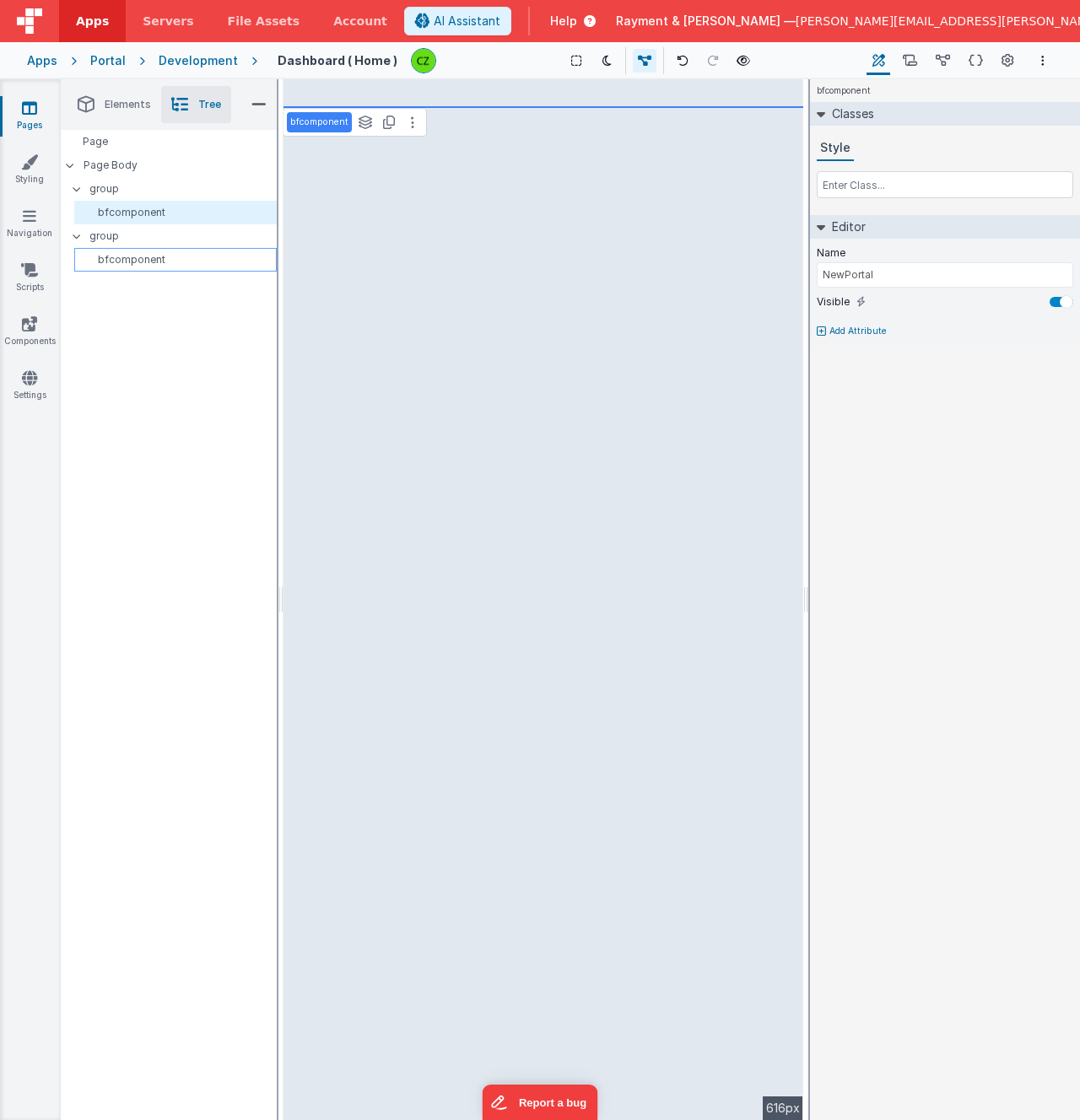
click at [125, 253] on div "bfcomponent" at bounding box center [176, 260] width 203 height 23
type input "Navbar EAST"
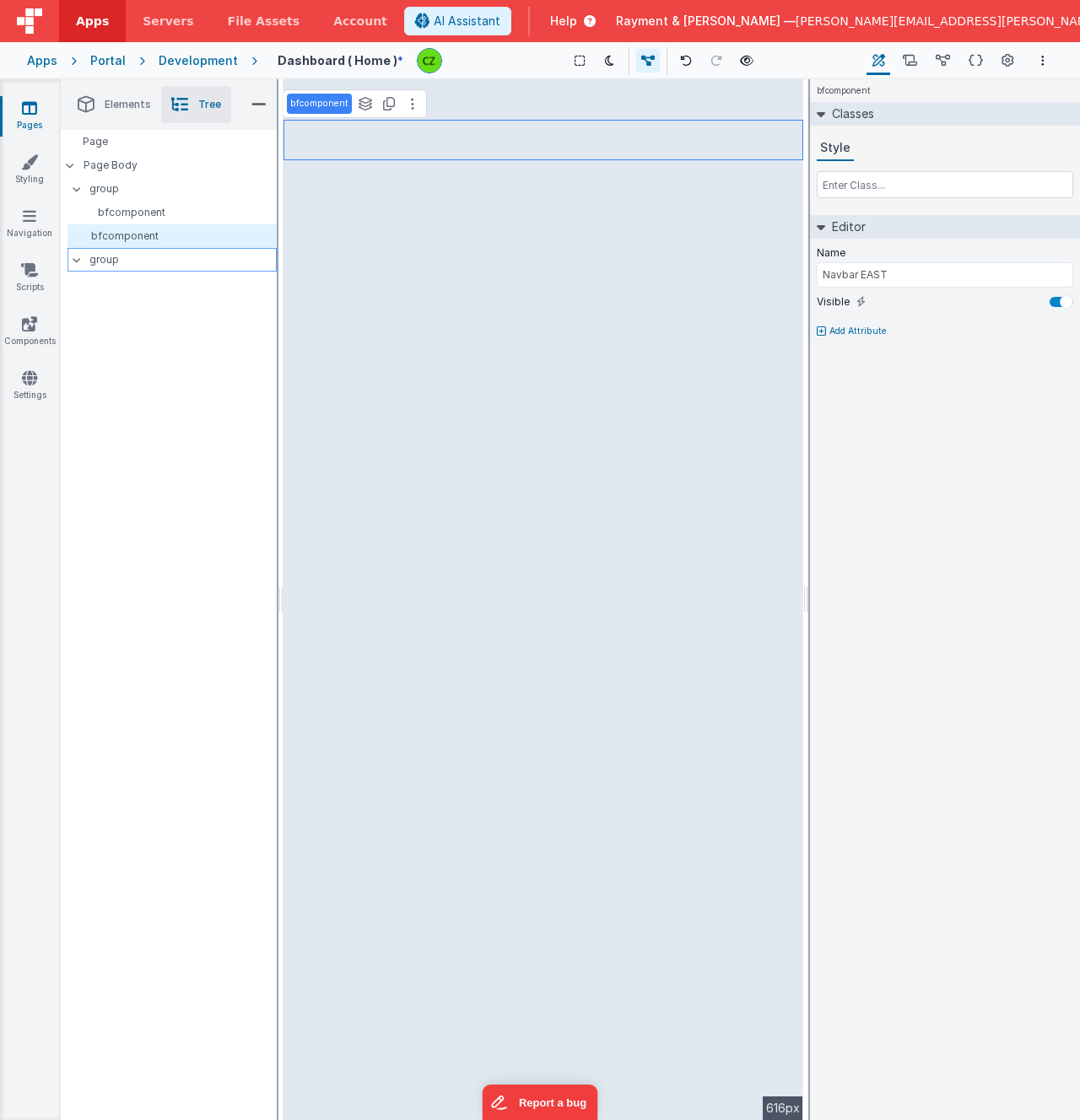
click at [122, 258] on p "group" at bounding box center [182, 260] width 186 height 19
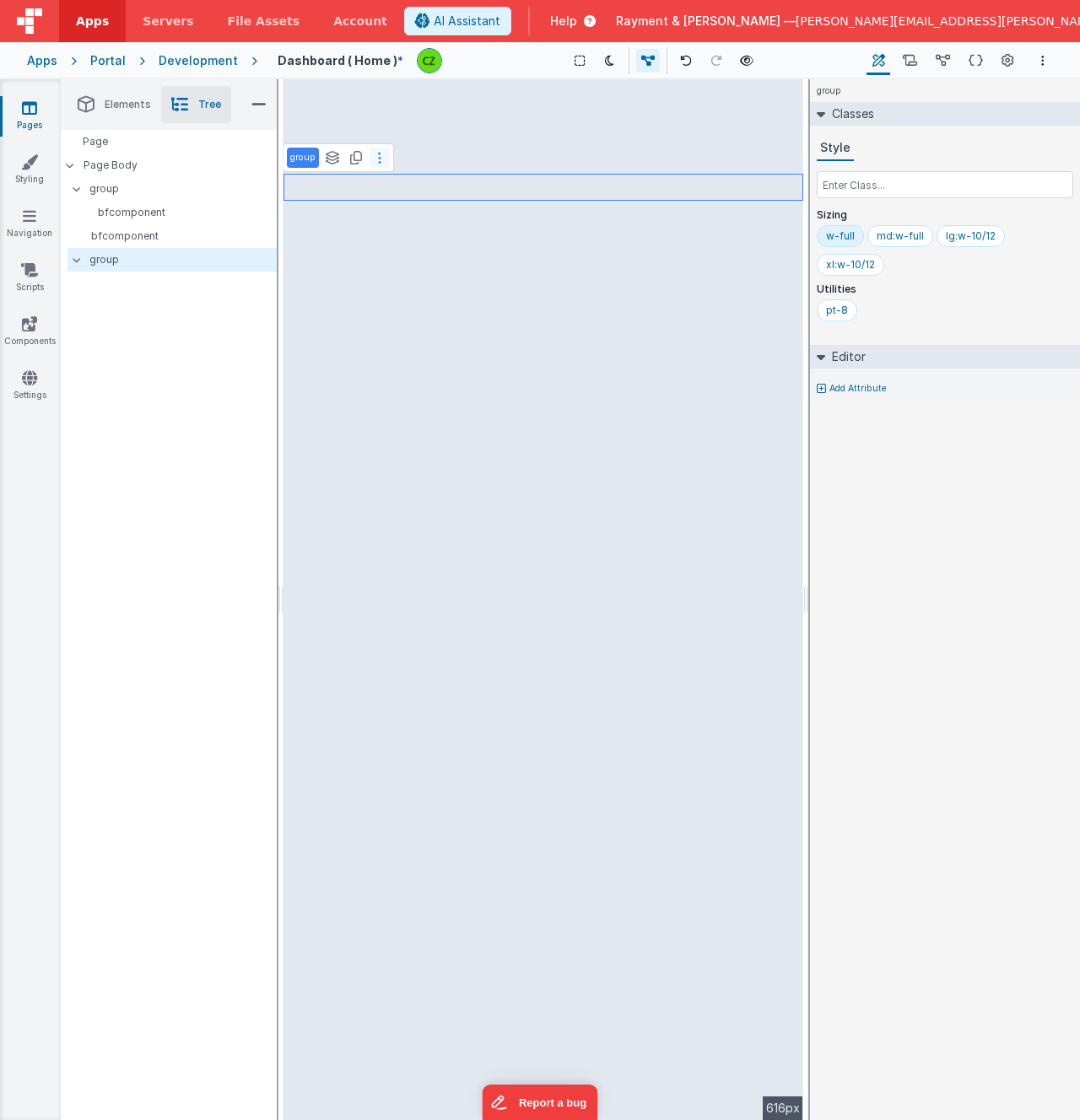
click at [381, 159] on button at bounding box center [380, 157] width 20 height 20
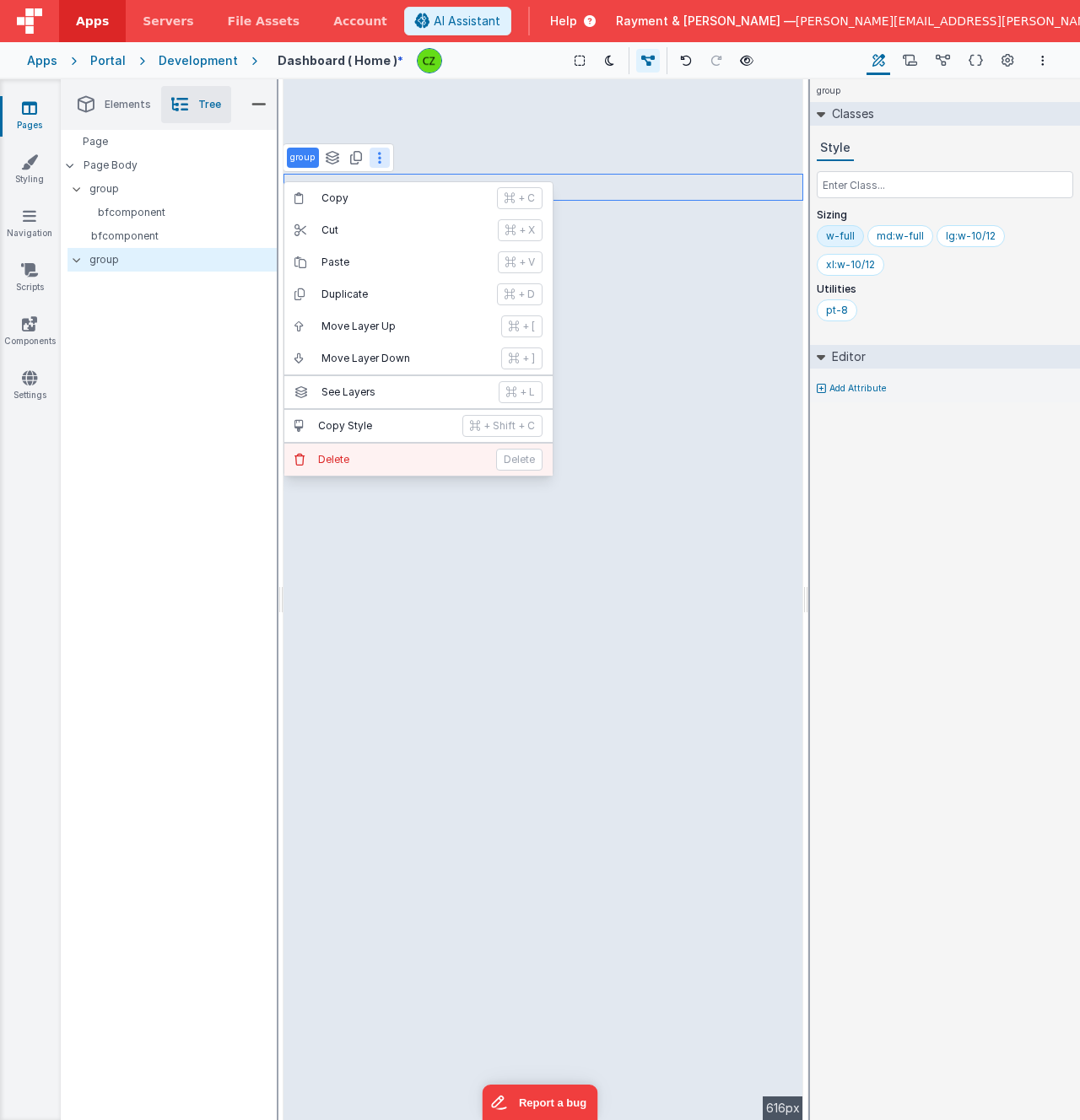
click at [362, 454] on p "Delete" at bounding box center [402, 460] width 168 height 14
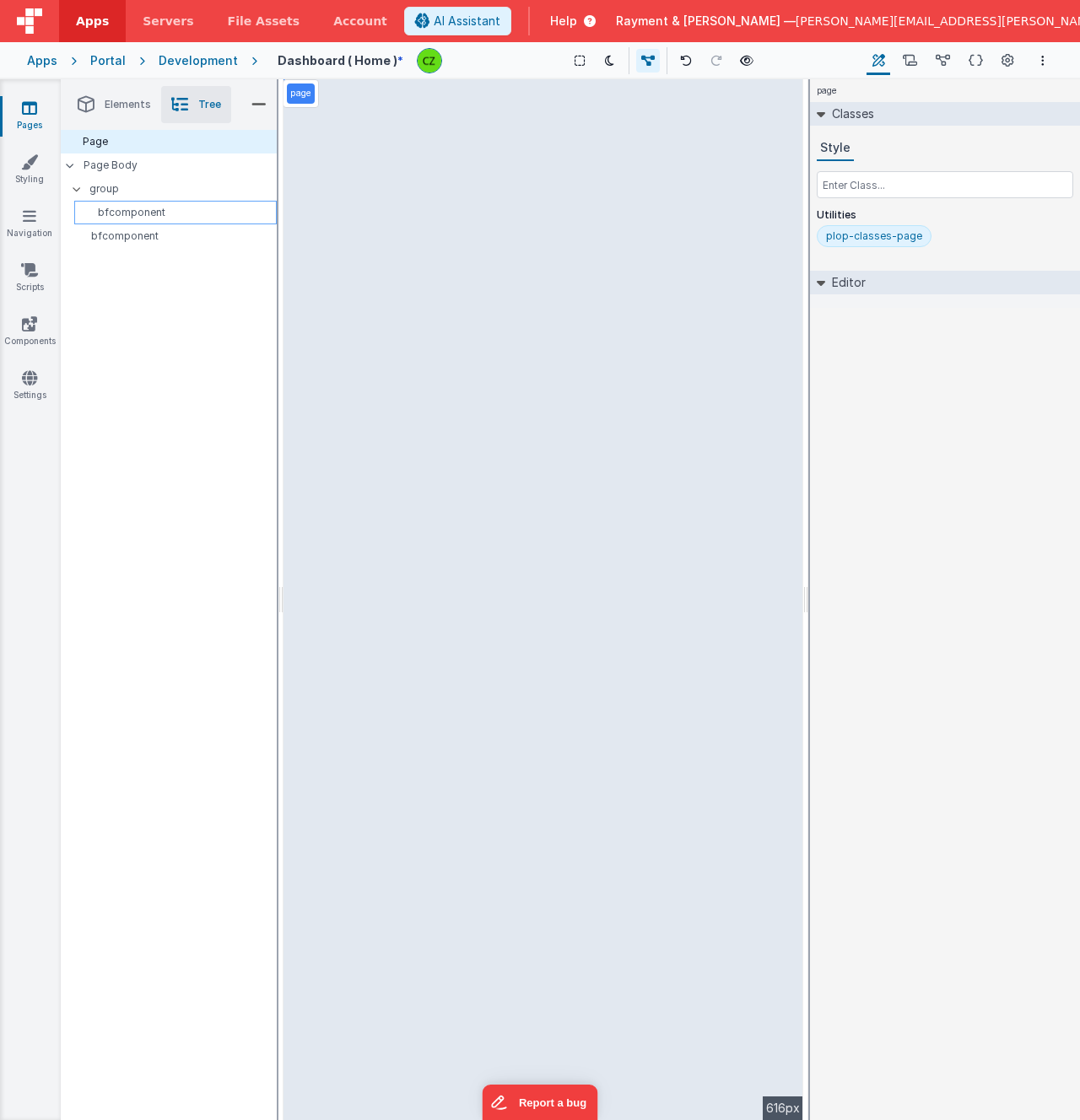
click at [112, 214] on p "bfcomponent" at bounding box center [179, 213] width 195 height 14
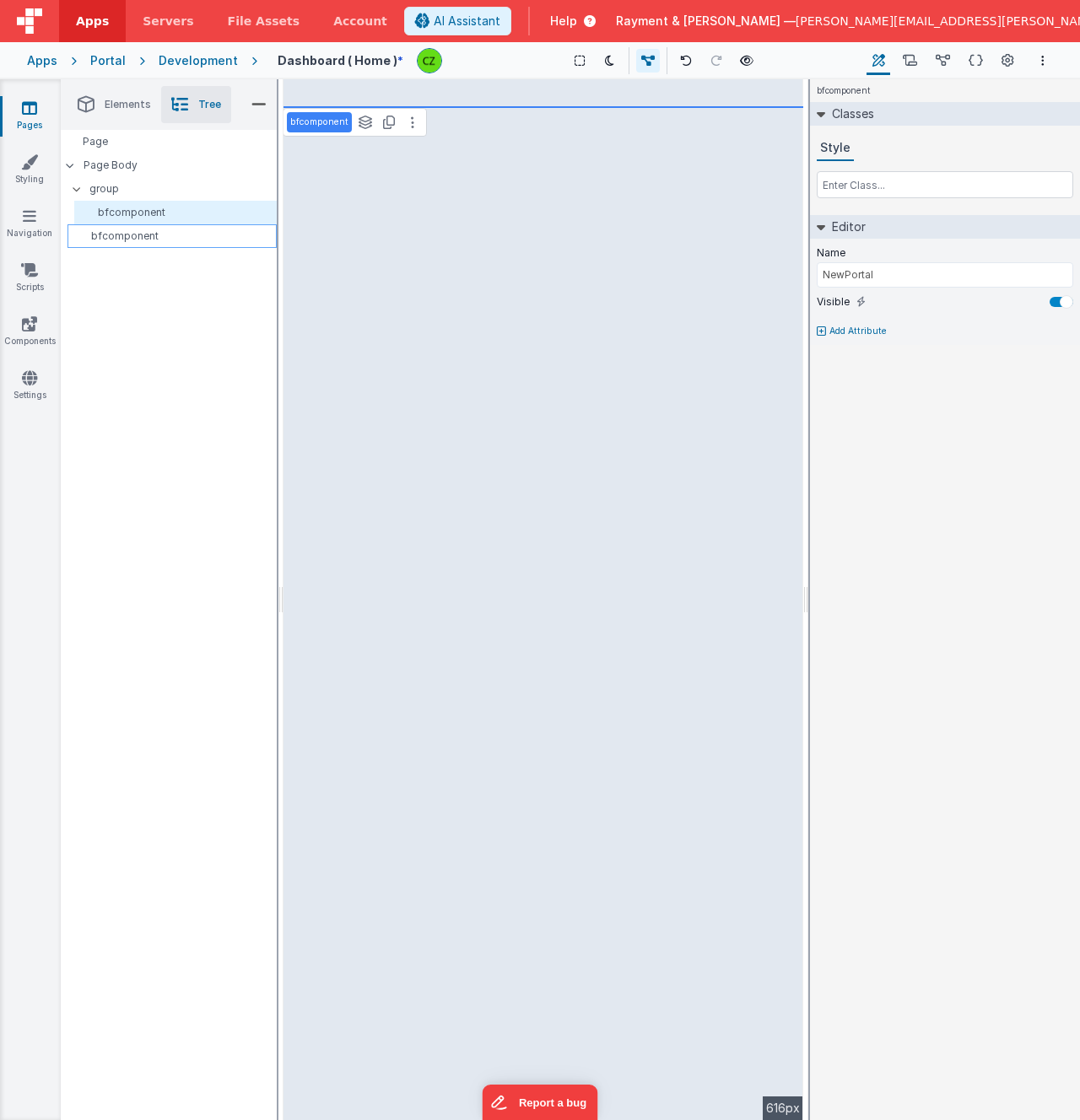
click at [105, 234] on p "bfcomponent" at bounding box center [175, 236] width 202 height 14
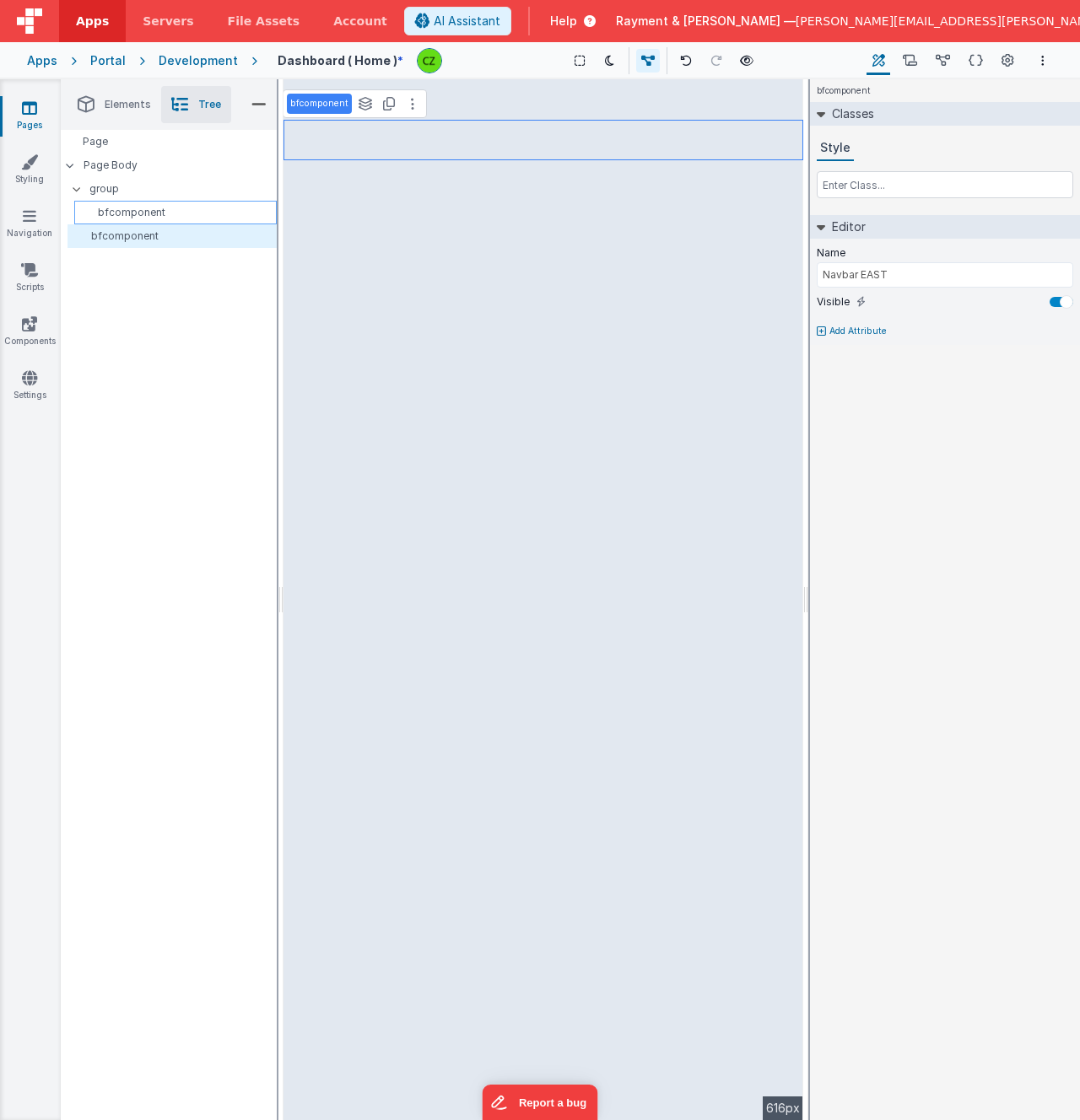
click at [105, 215] on p "bfcomponent" at bounding box center [179, 213] width 195 height 14
type input "NewPortal"
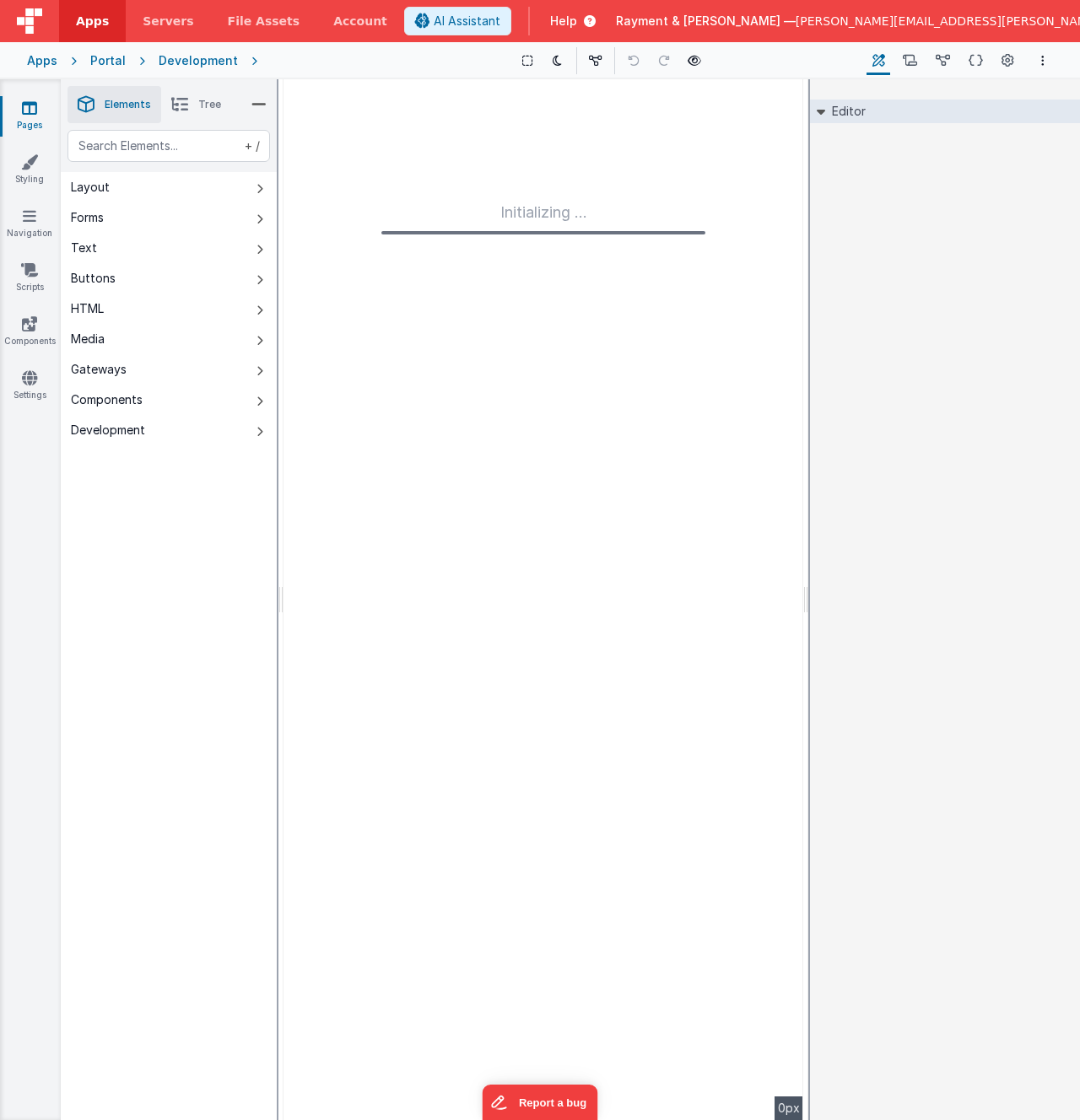
click at [198, 98] on span "Tree" at bounding box center [209, 104] width 22 height 14
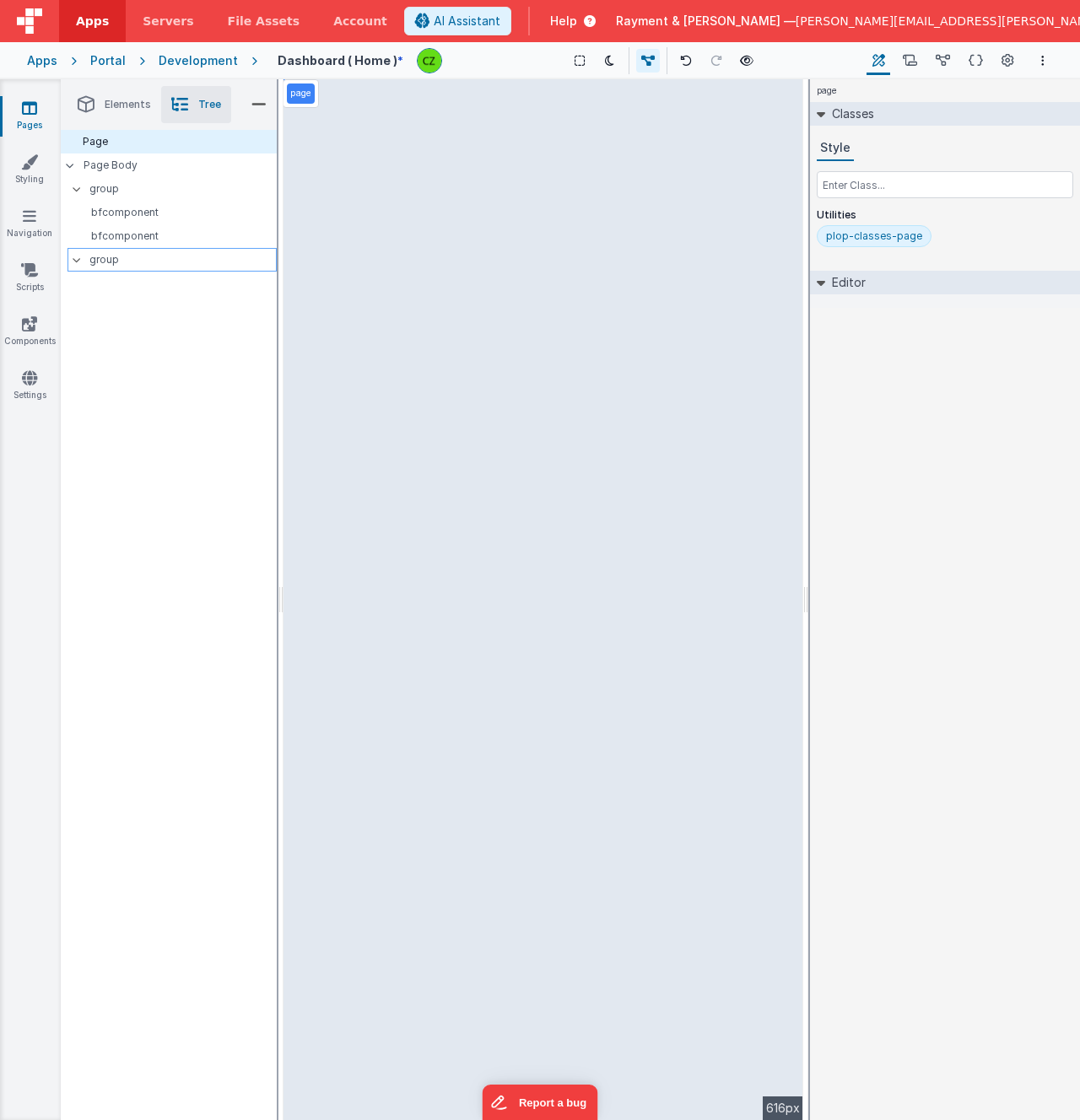
click at [103, 257] on p "group" at bounding box center [182, 260] width 186 height 19
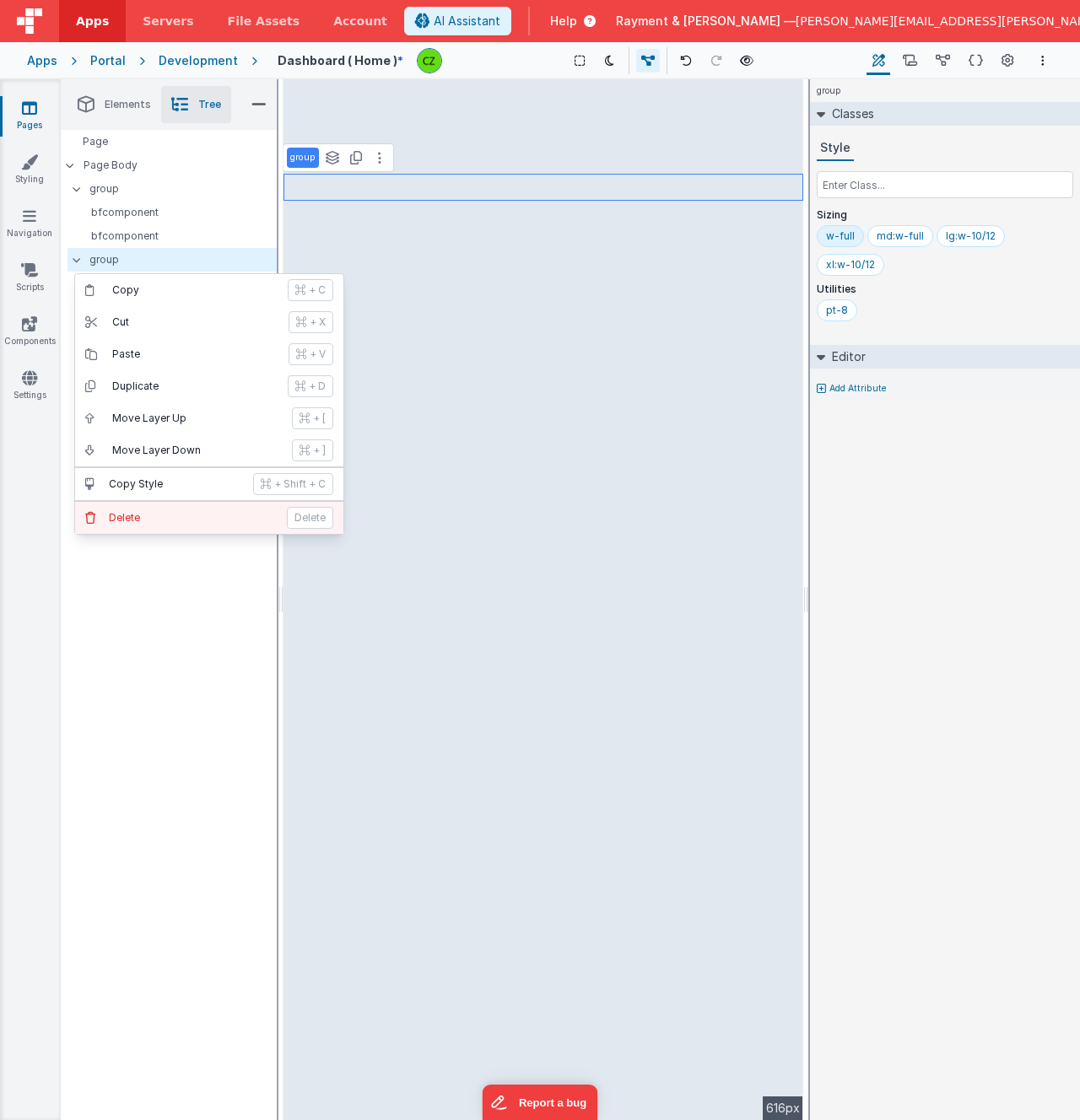
click at [159, 516] on p "Delete" at bounding box center [193, 518] width 168 height 14
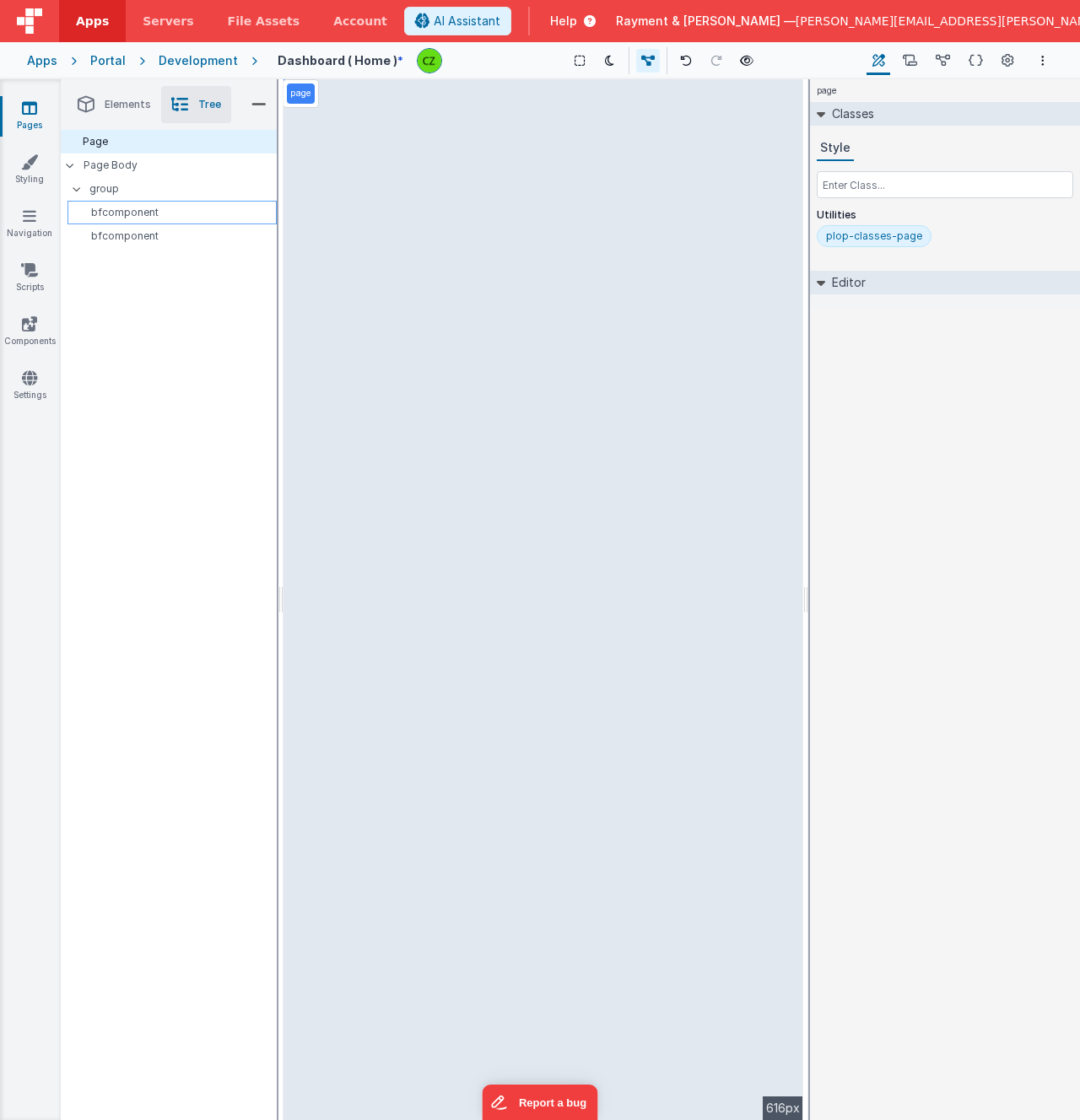
click at [124, 215] on p "bfcomponent" at bounding box center [175, 213] width 202 height 14
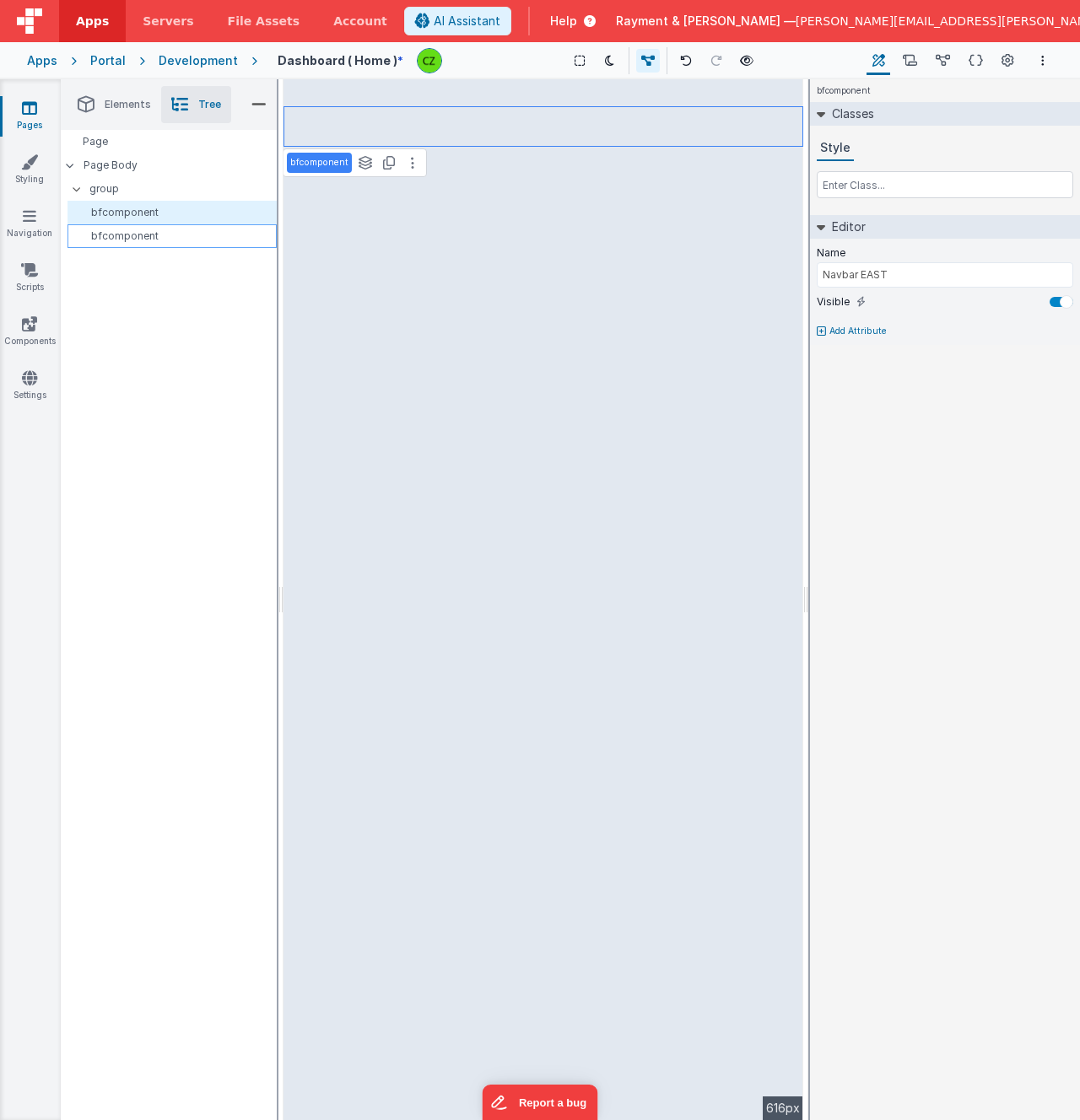
click at [124, 234] on p "bfcomponent" at bounding box center [175, 236] width 202 height 14
type input "NewPortal"
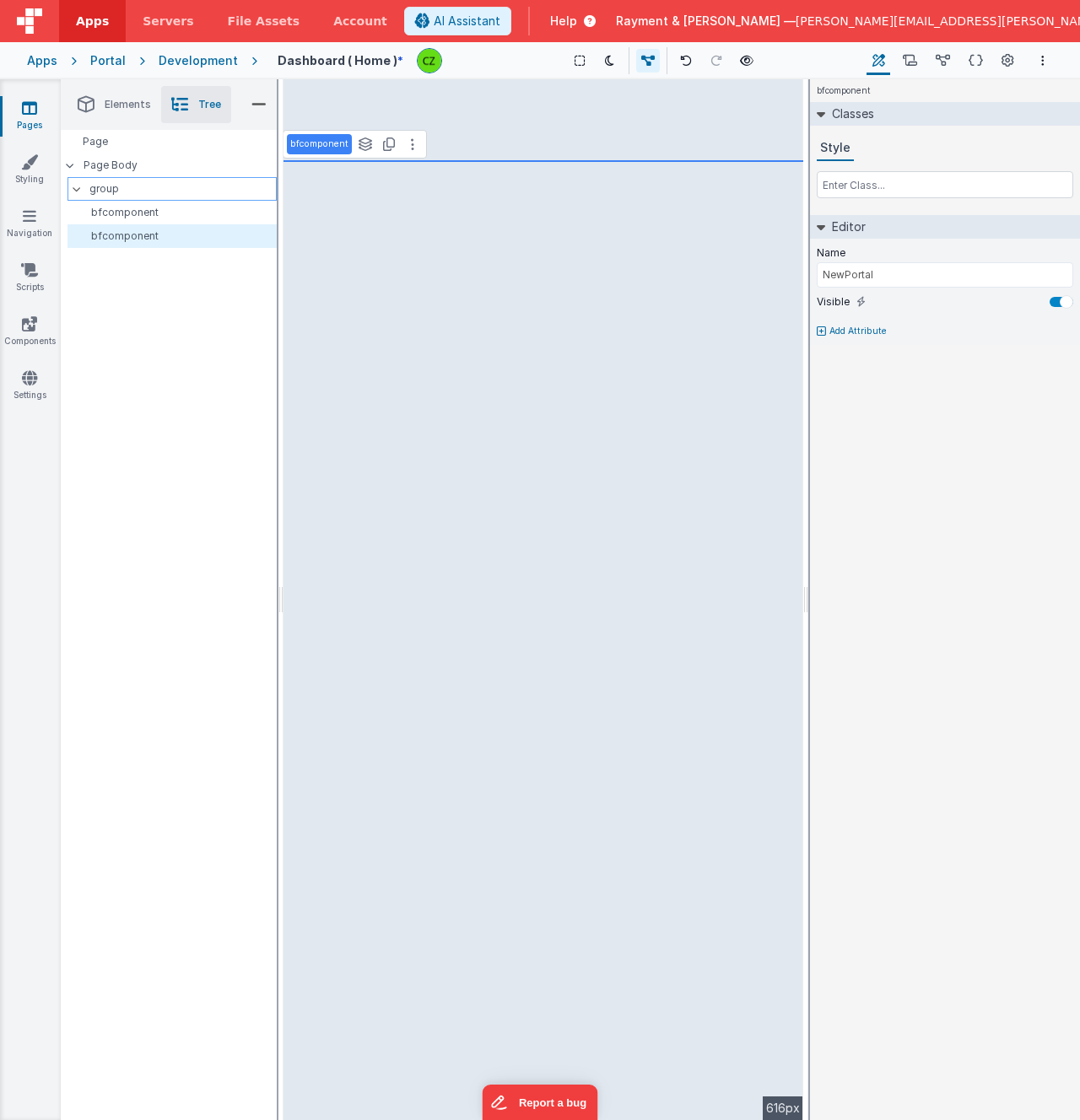
click at [117, 190] on p "group" at bounding box center [182, 188] width 186 height 19
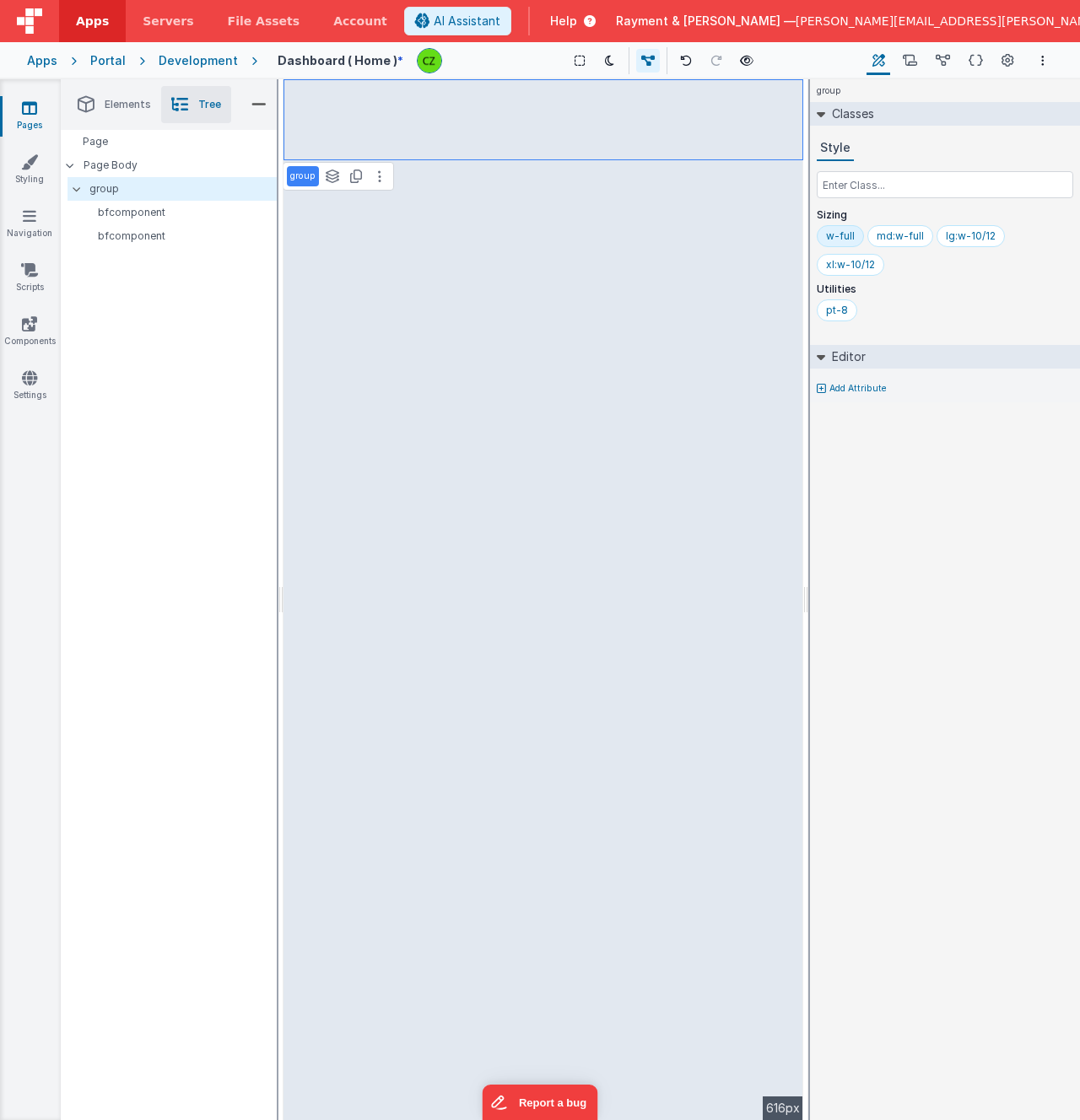
click at [142, 340] on div "Page Page Body group bfcomponent bfcomponent" at bounding box center [168, 624] width 216 height 990
click at [122, 209] on p "bfcomponent" at bounding box center [179, 213] width 195 height 14
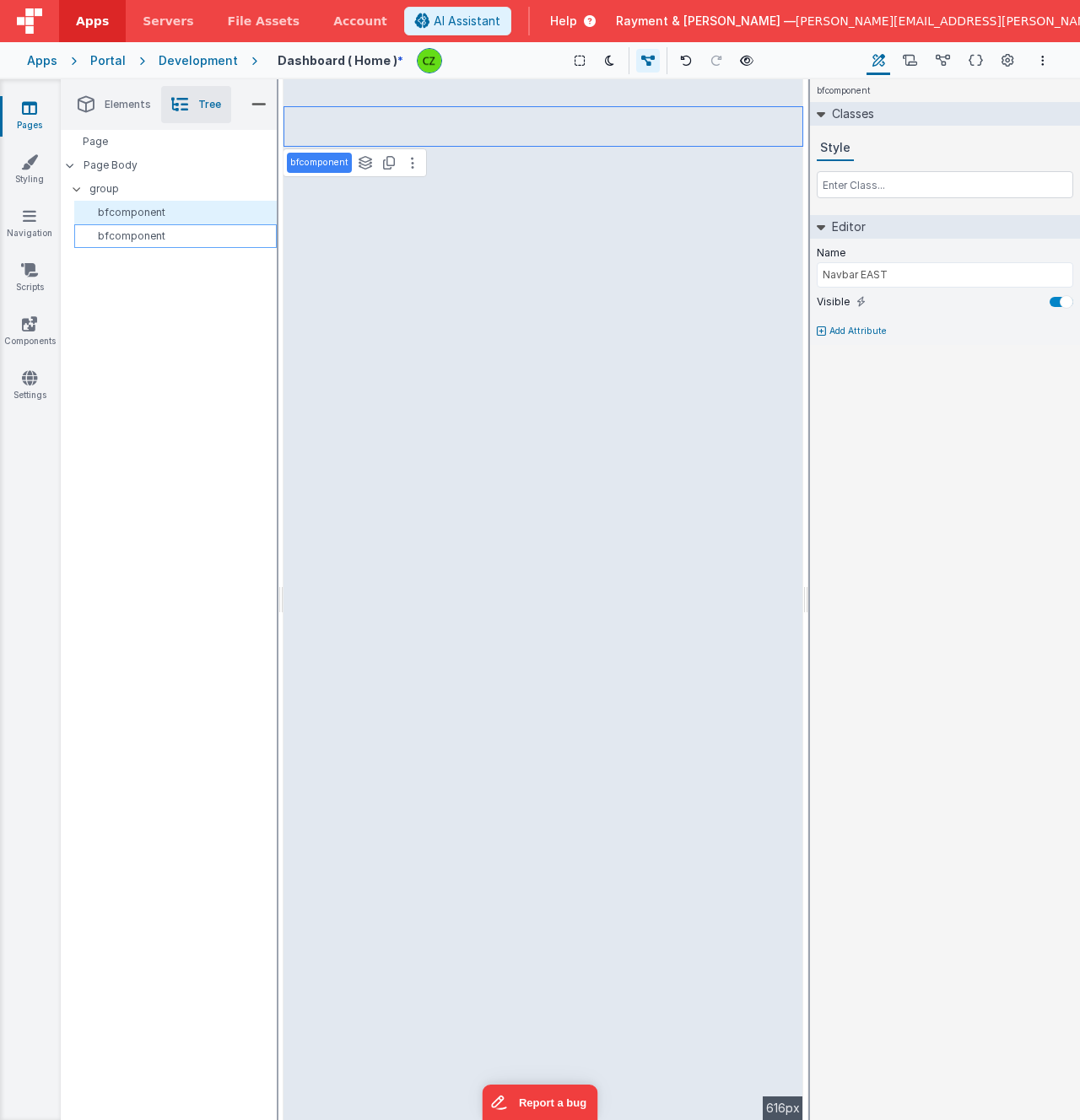
click at [130, 230] on p "bfcomponent" at bounding box center [179, 236] width 195 height 14
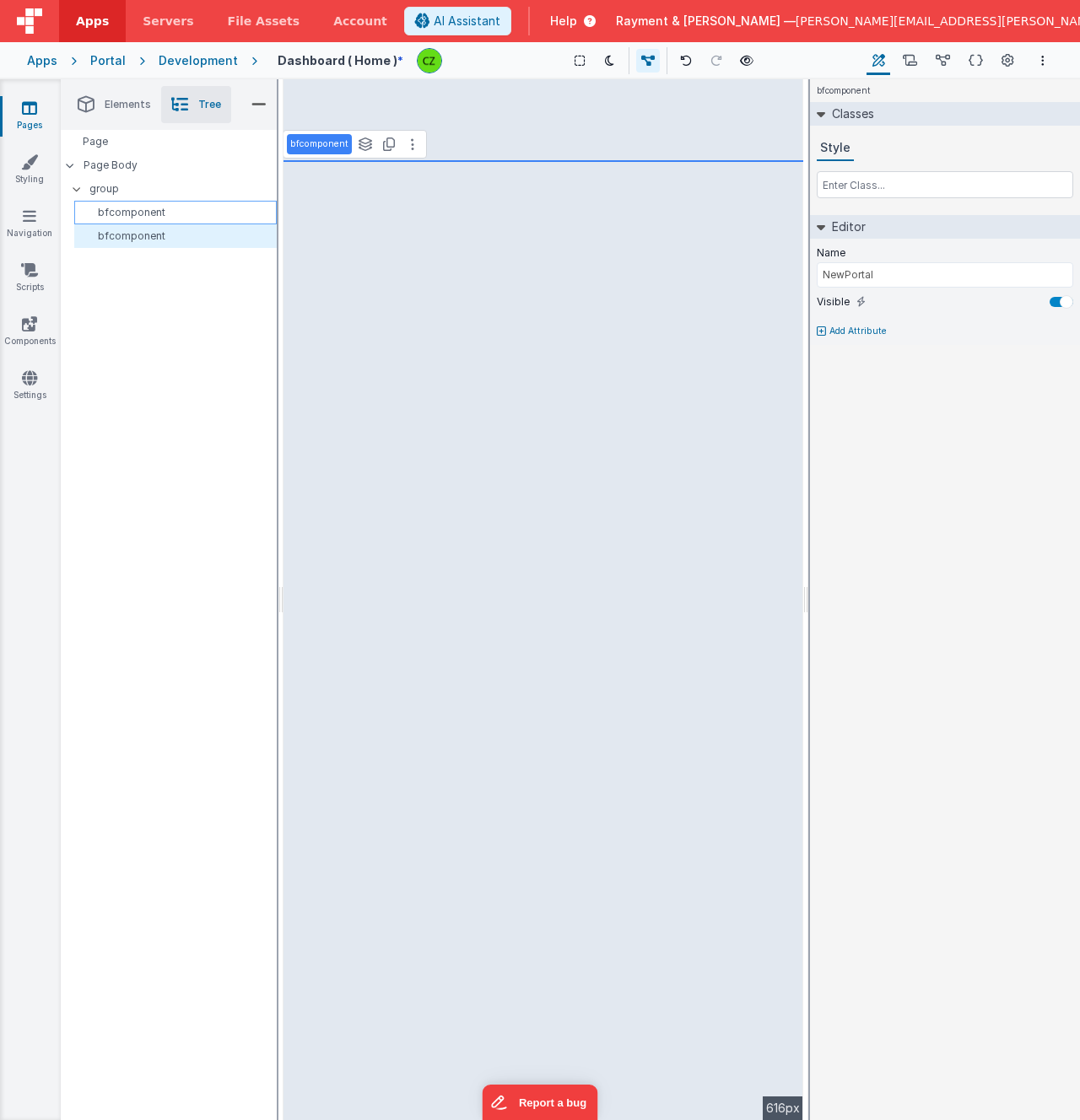
click at [133, 202] on div "bfcomponent" at bounding box center [176, 213] width 203 height 23
type input "Navbar EAST"
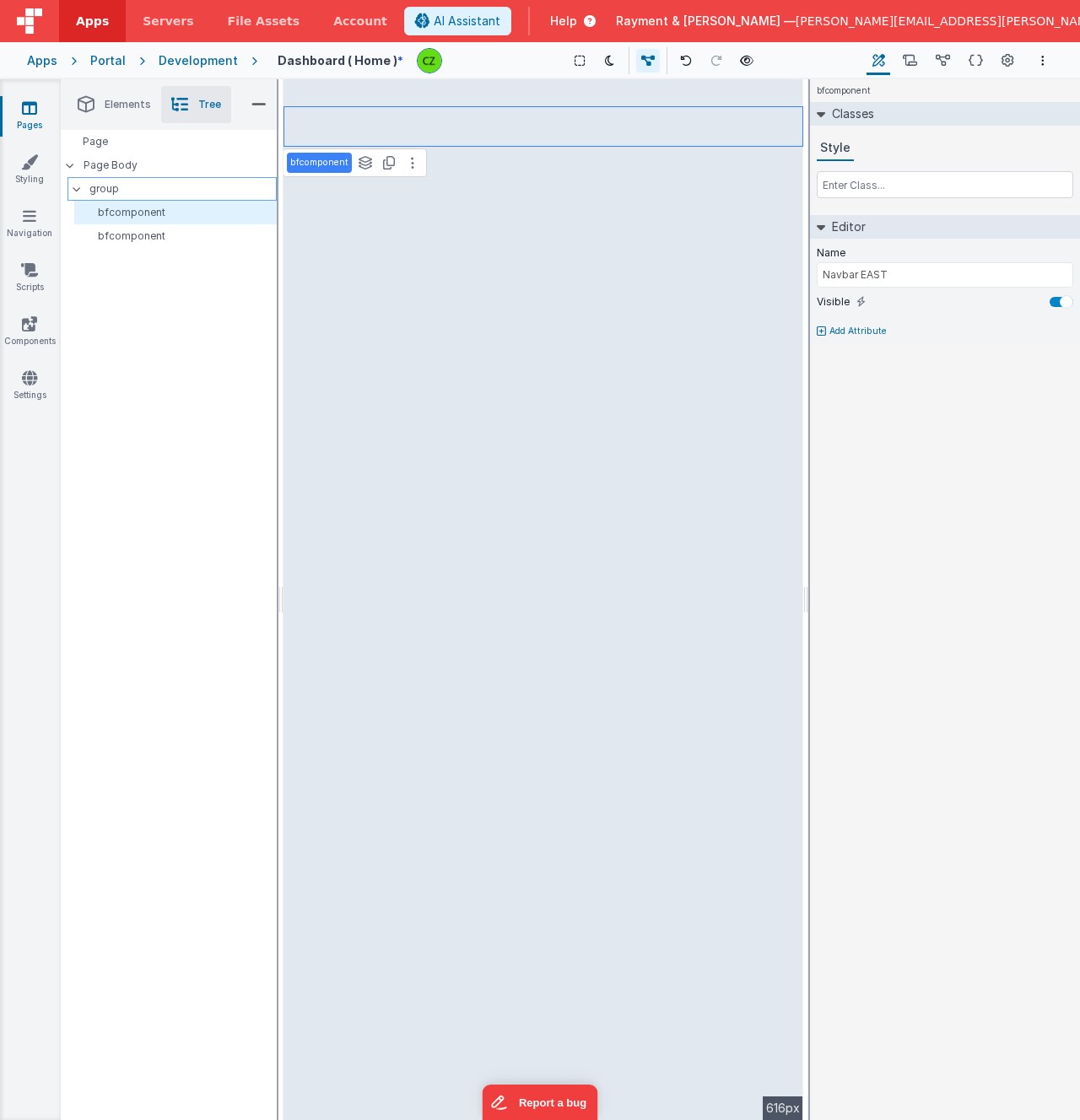
click at [135, 188] on p "group" at bounding box center [182, 188] width 186 height 19
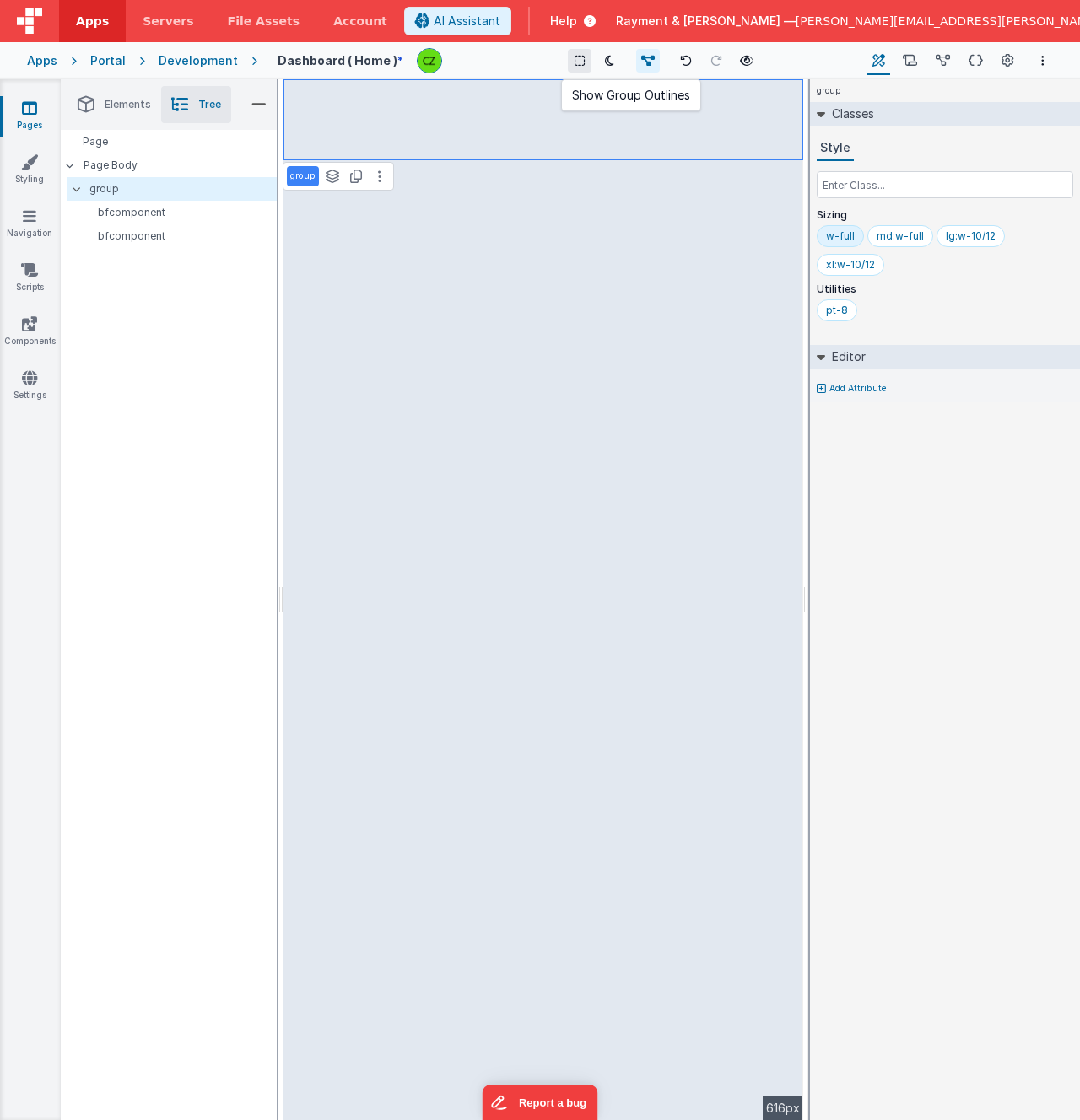
click at [575, 55] on icon at bounding box center [580, 60] width 10 height 12
click at [171, 216] on p "bfcomponent" at bounding box center [179, 213] width 195 height 14
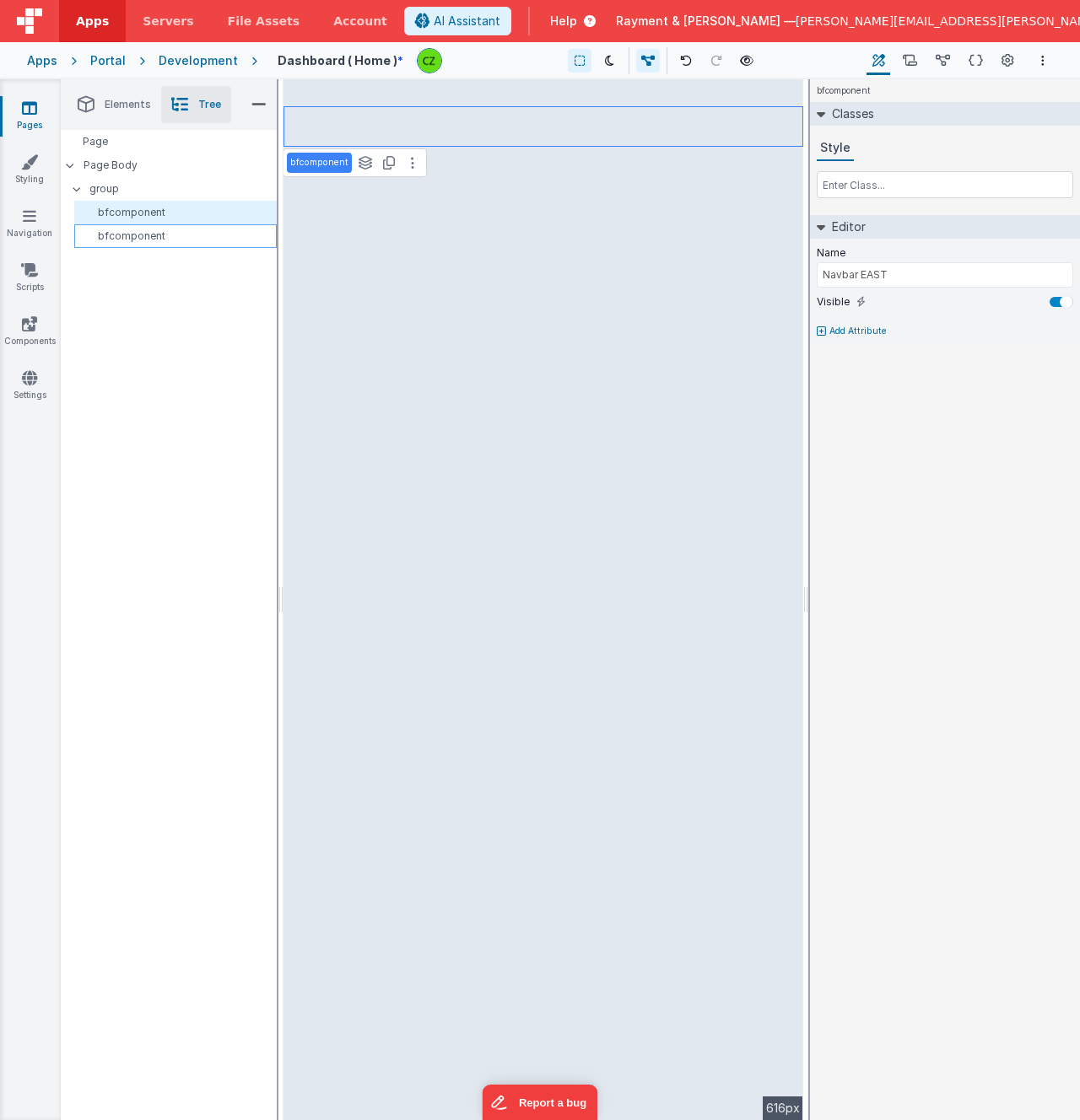
click at [186, 227] on div "bfcomponent" at bounding box center [176, 236] width 203 height 23
type input "NewPortal"
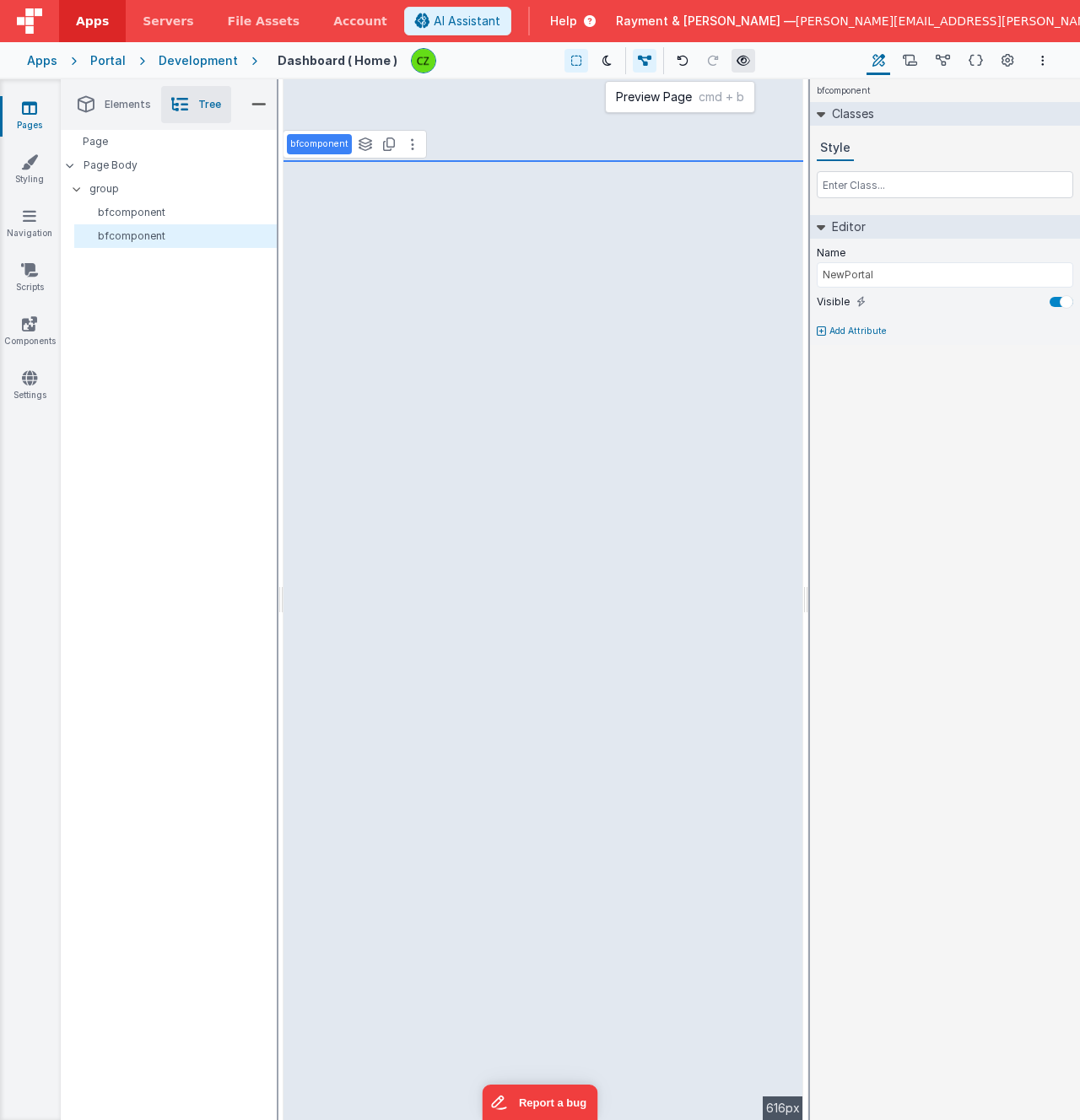
click at [737, 59] on icon at bounding box center [743, 60] width 14 height 12
click at [945, 74] on button "Data Model" at bounding box center [942, 60] width 26 height 28
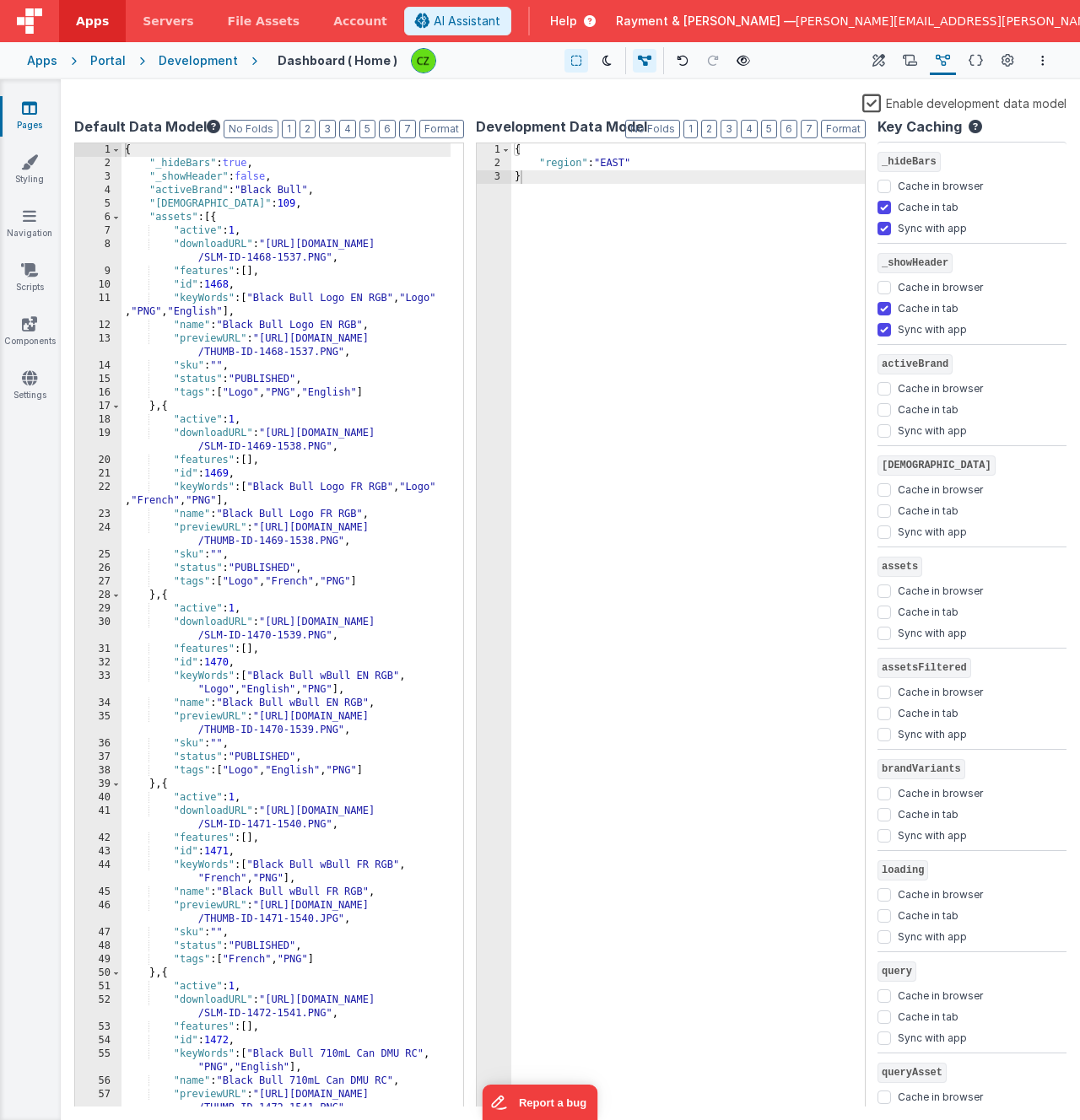
click at [618, 165] on div "{ "region" : "EAST" }" at bounding box center [688, 639] width 353 height 991
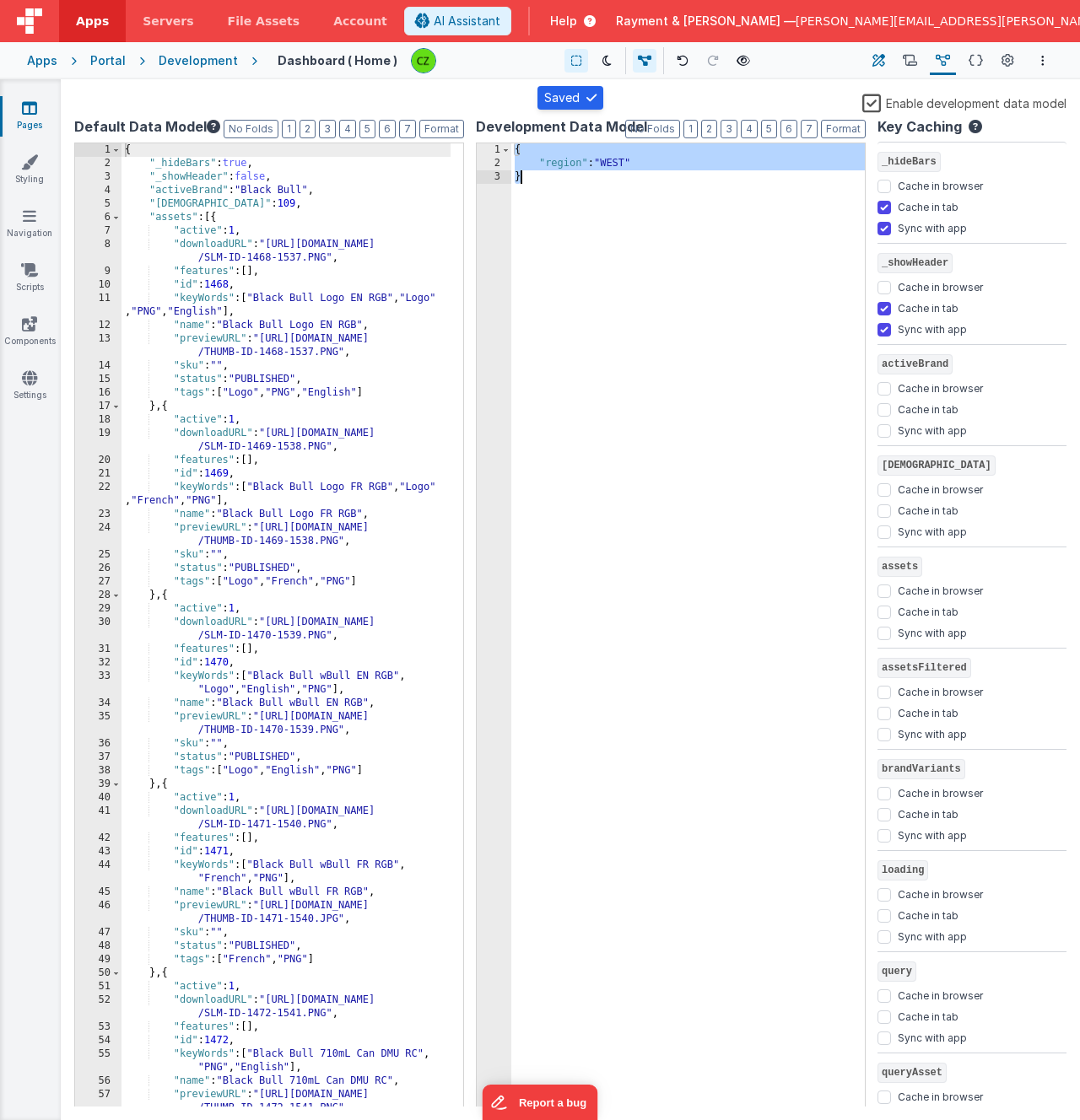
click at [875, 64] on icon at bounding box center [878, 61] width 13 height 18
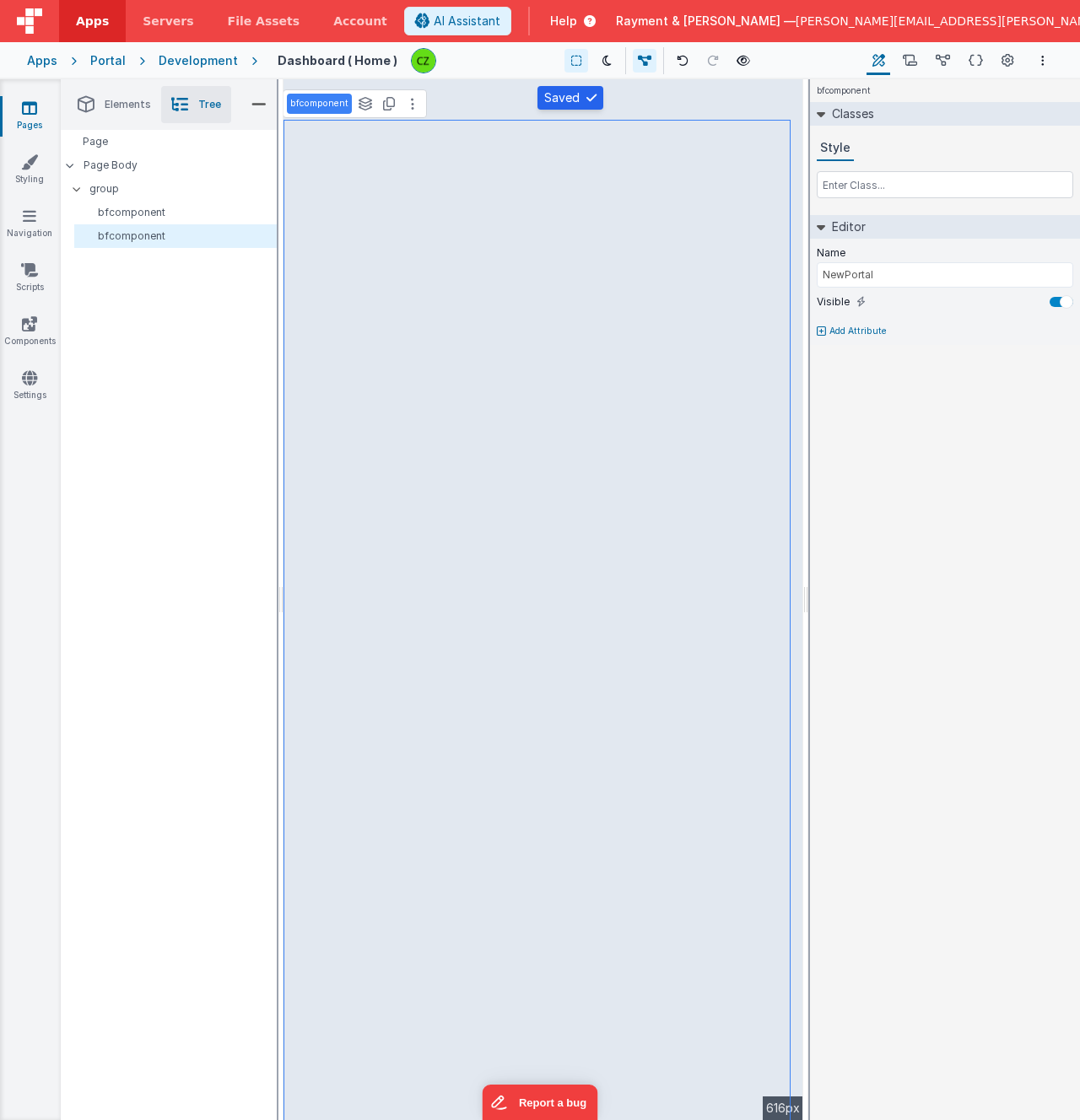
click at [1008, 416] on div "bfcomponent Classes Style Editor Name NewPortal Visible Add Attribute DEV: Focu…" at bounding box center [944, 599] width 270 height 1041
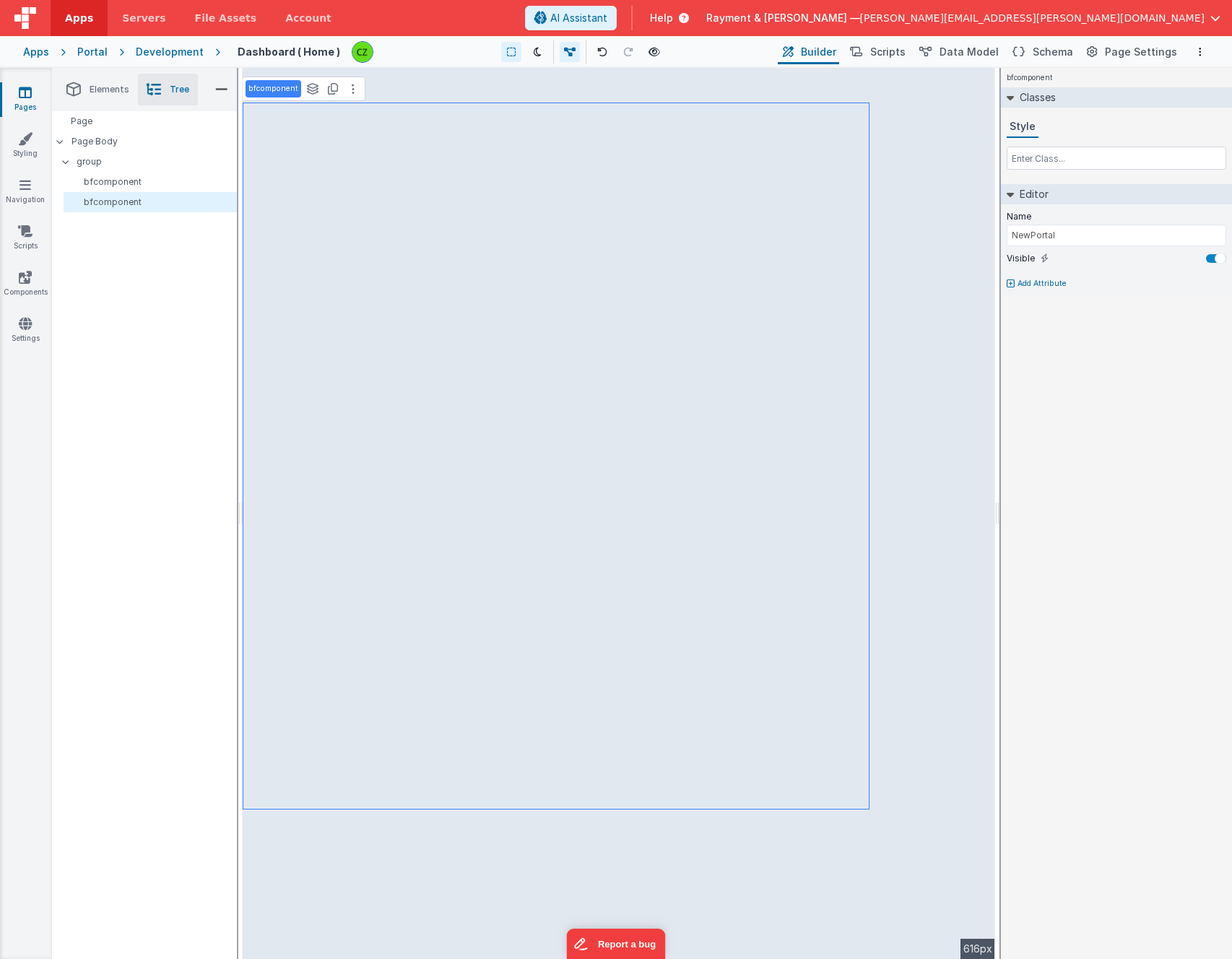
click at [924, 367] on div "bfcomponent Classes Style Editor Name NewPortal Visible Add Attribute DEV: Focu…" at bounding box center [1117, 513] width 231 height 891
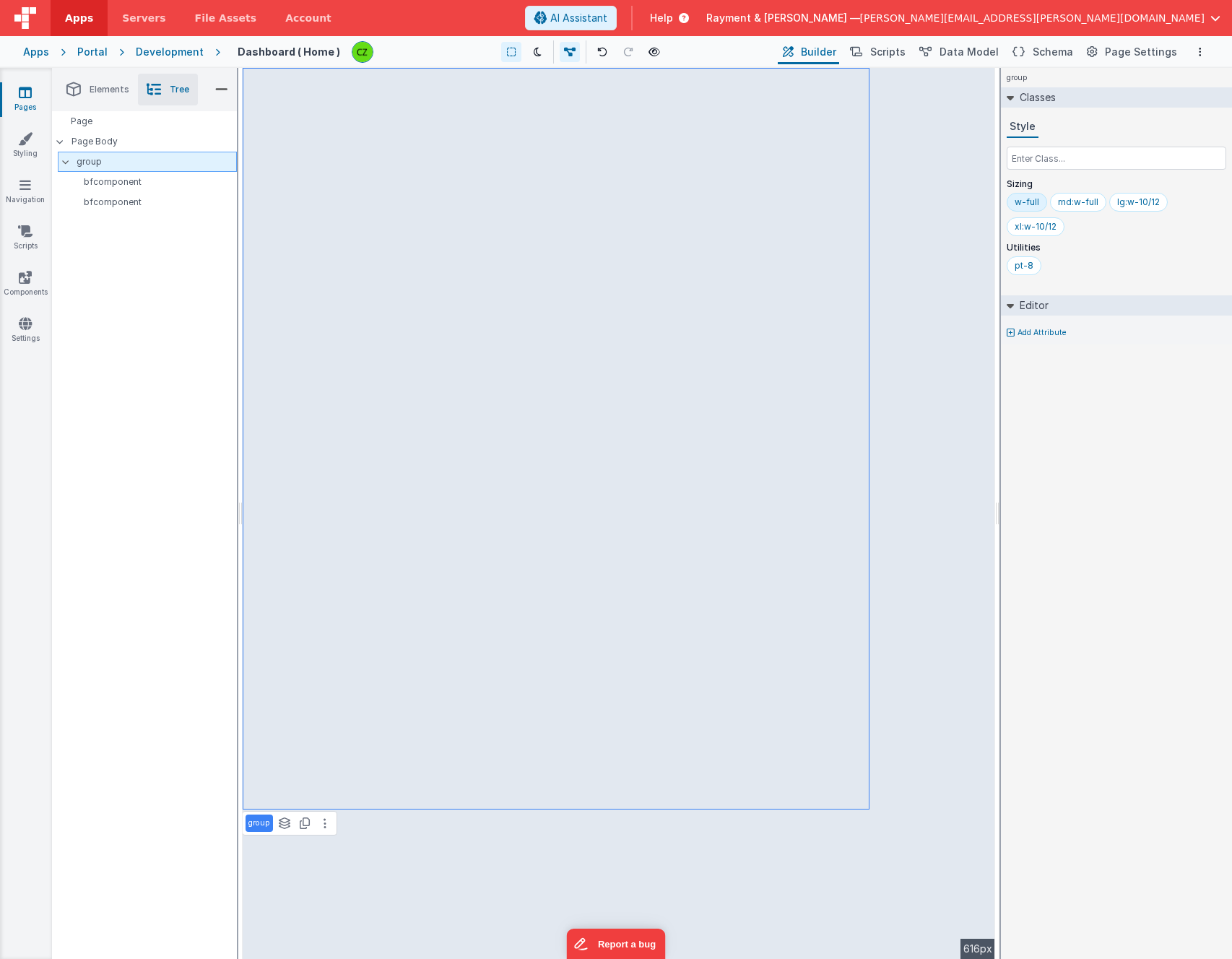
click at [109, 168] on p "group" at bounding box center [156, 161] width 160 height 16
click at [114, 181] on p "bfcomponent" at bounding box center [153, 182] width 167 height 12
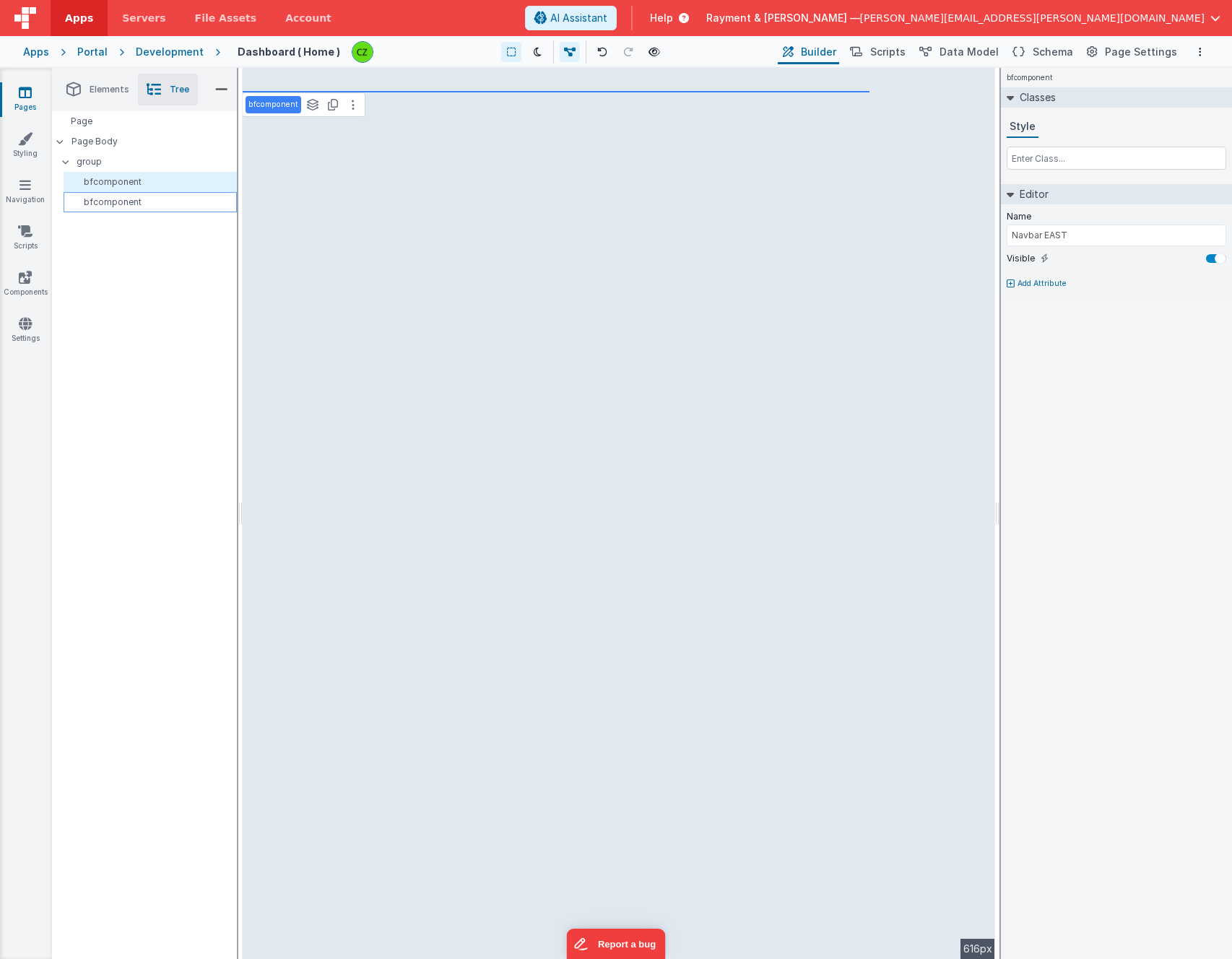
click at [114, 206] on p "bfcomponent" at bounding box center [153, 202] width 167 height 12
type input "NewPortal"
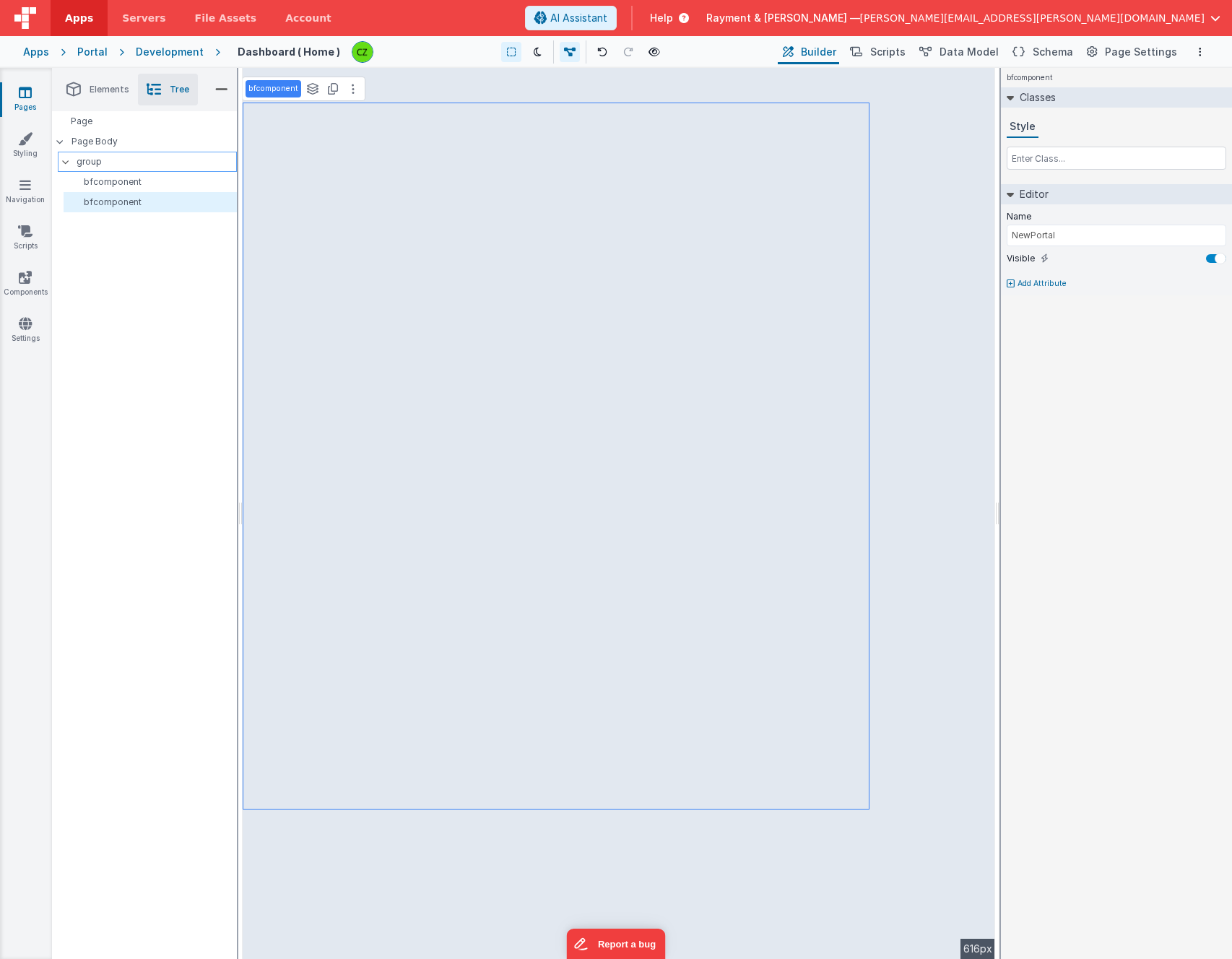
click at [115, 165] on p "group" at bounding box center [156, 161] width 160 height 16
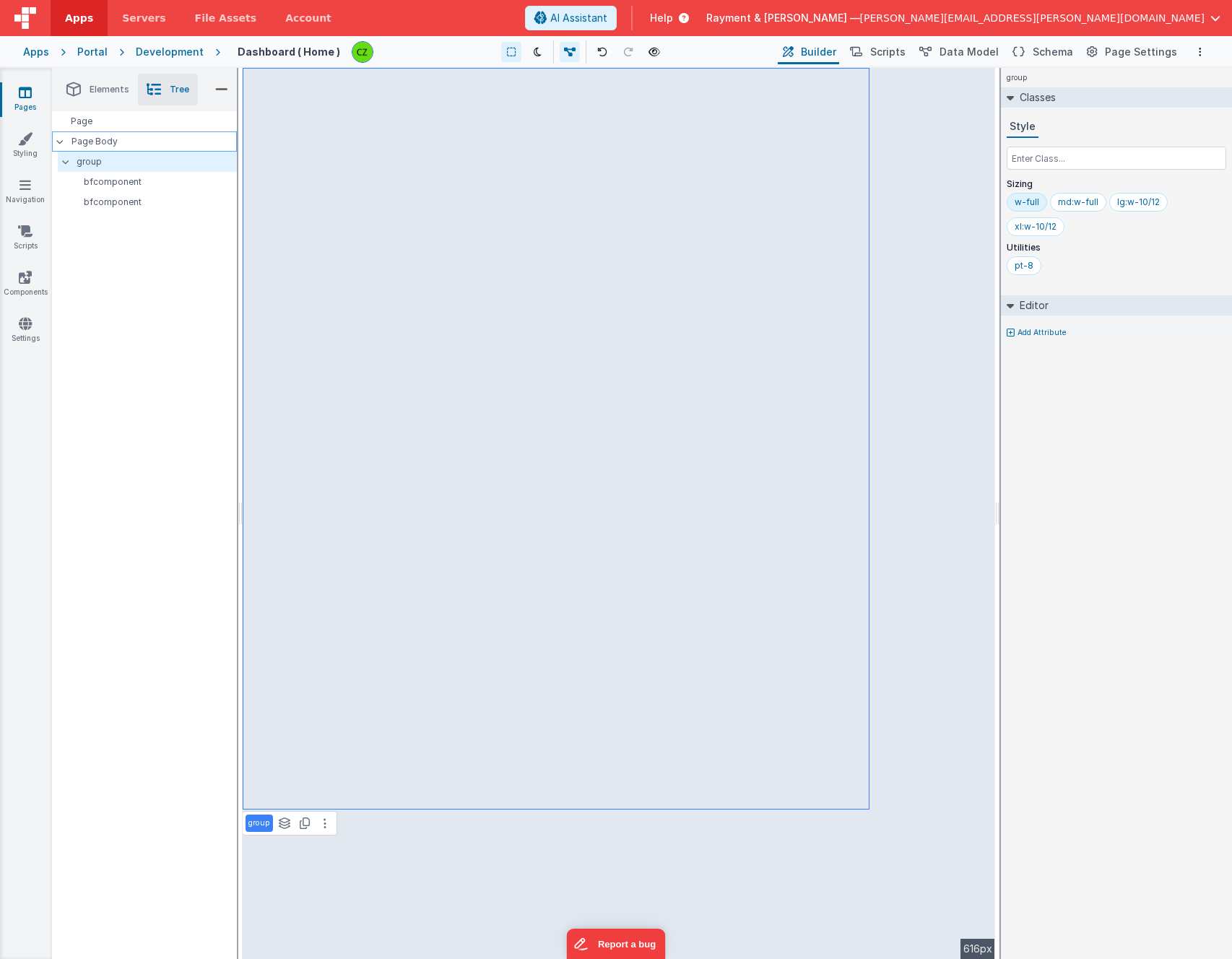
click at [115, 141] on p "Page Body" at bounding box center [155, 142] width 165 height 12
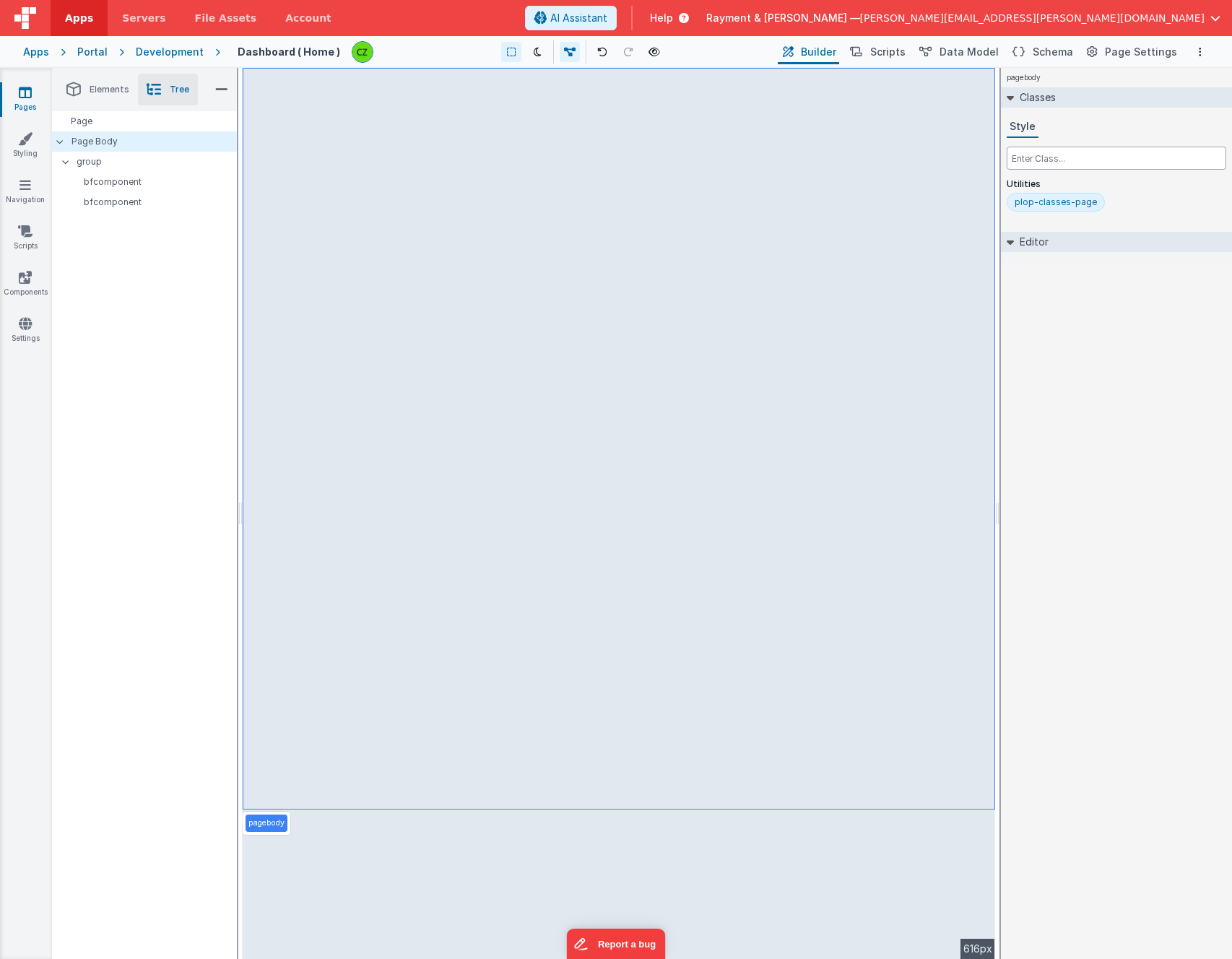
click at [924, 151] on input "text" at bounding box center [1116, 159] width 220 height 23
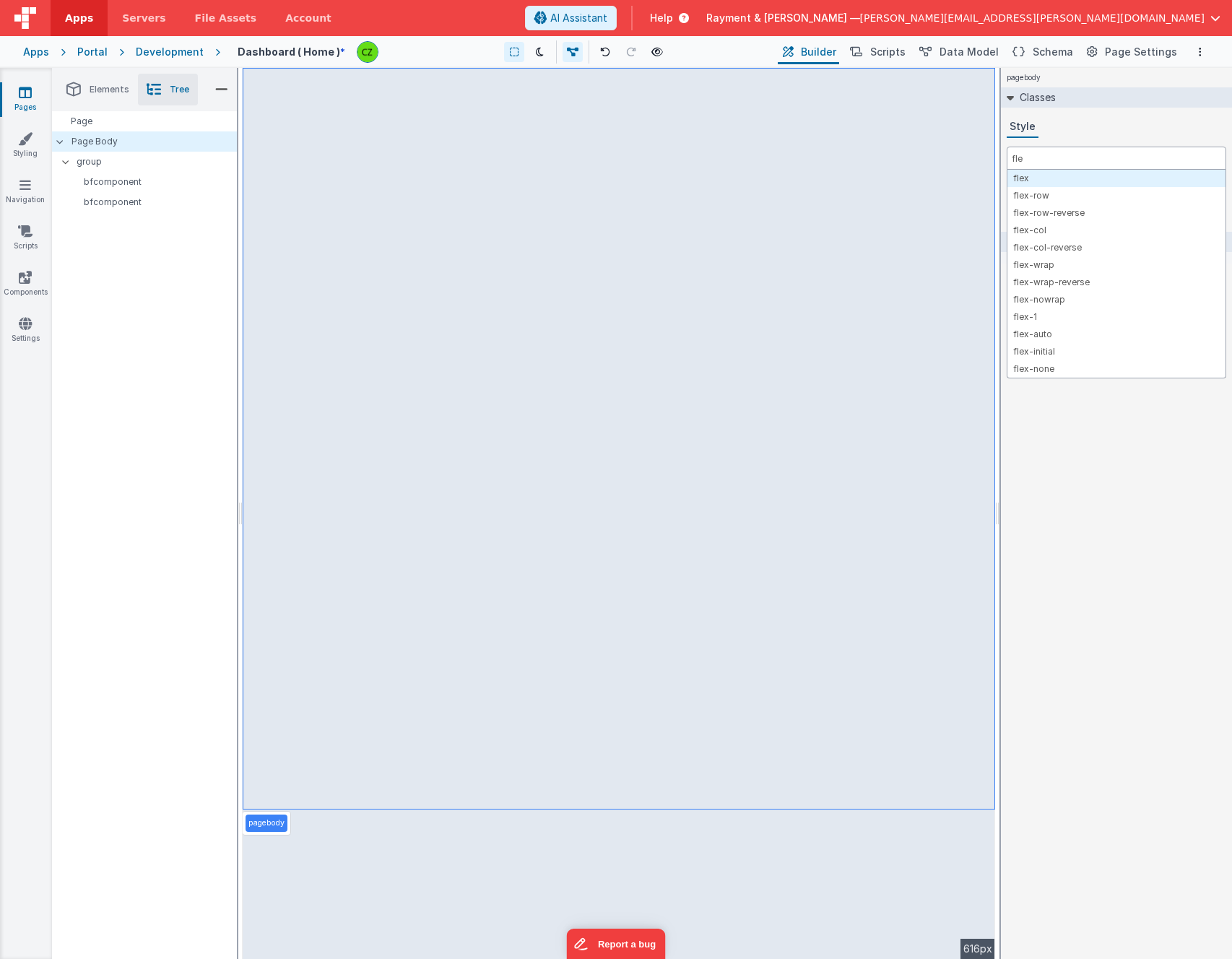
type input "flex"
type input "just"
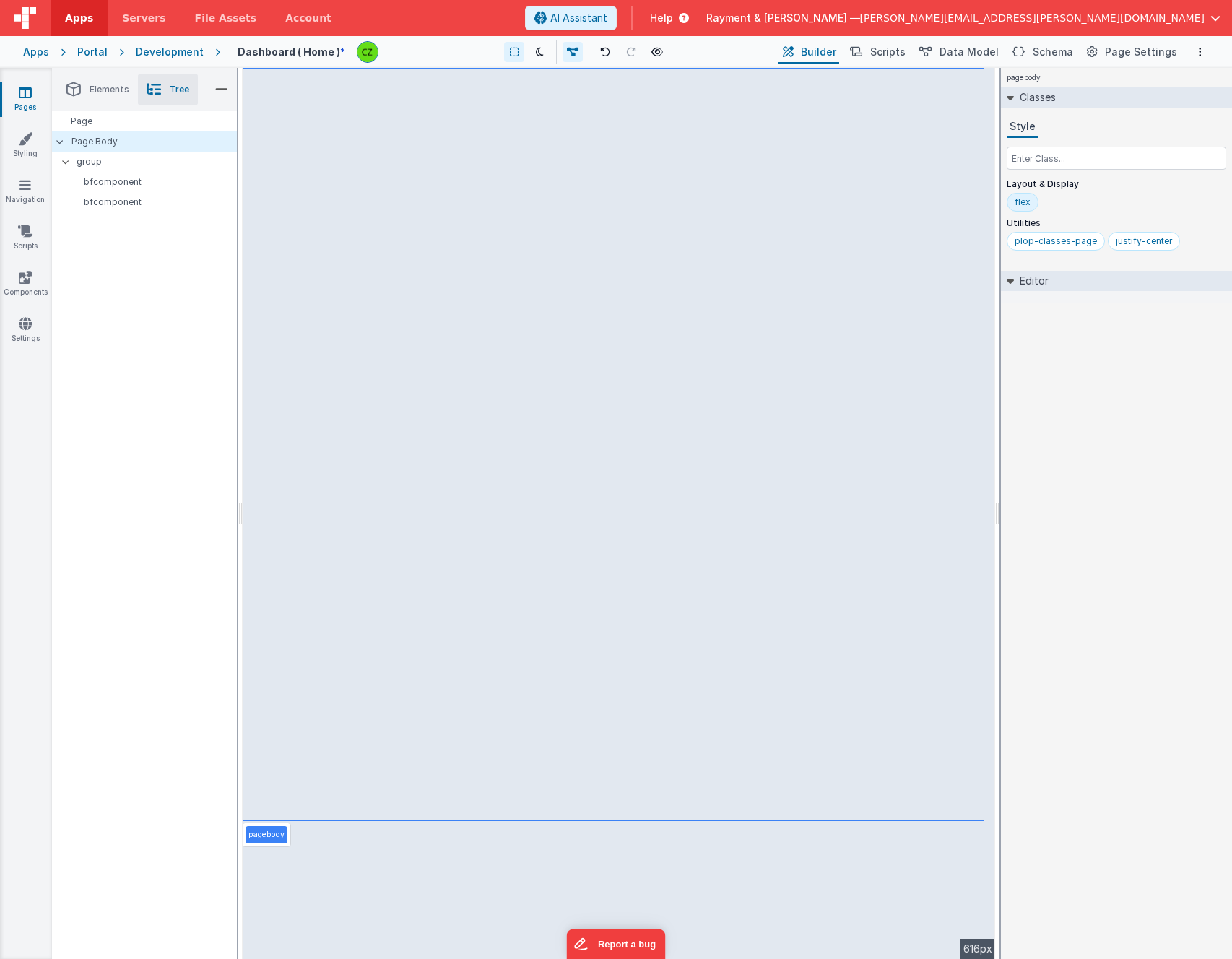
click at [924, 443] on div "pagebody Classes Style Layout & Display flex Utilities plop-classes-page justif…" at bounding box center [1117, 513] width 231 height 891
click at [657, 49] on icon at bounding box center [655, 52] width 12 height 10
click at [924, 49] on span "Schema" at bounding box center [1053, 52] width 40 height 14
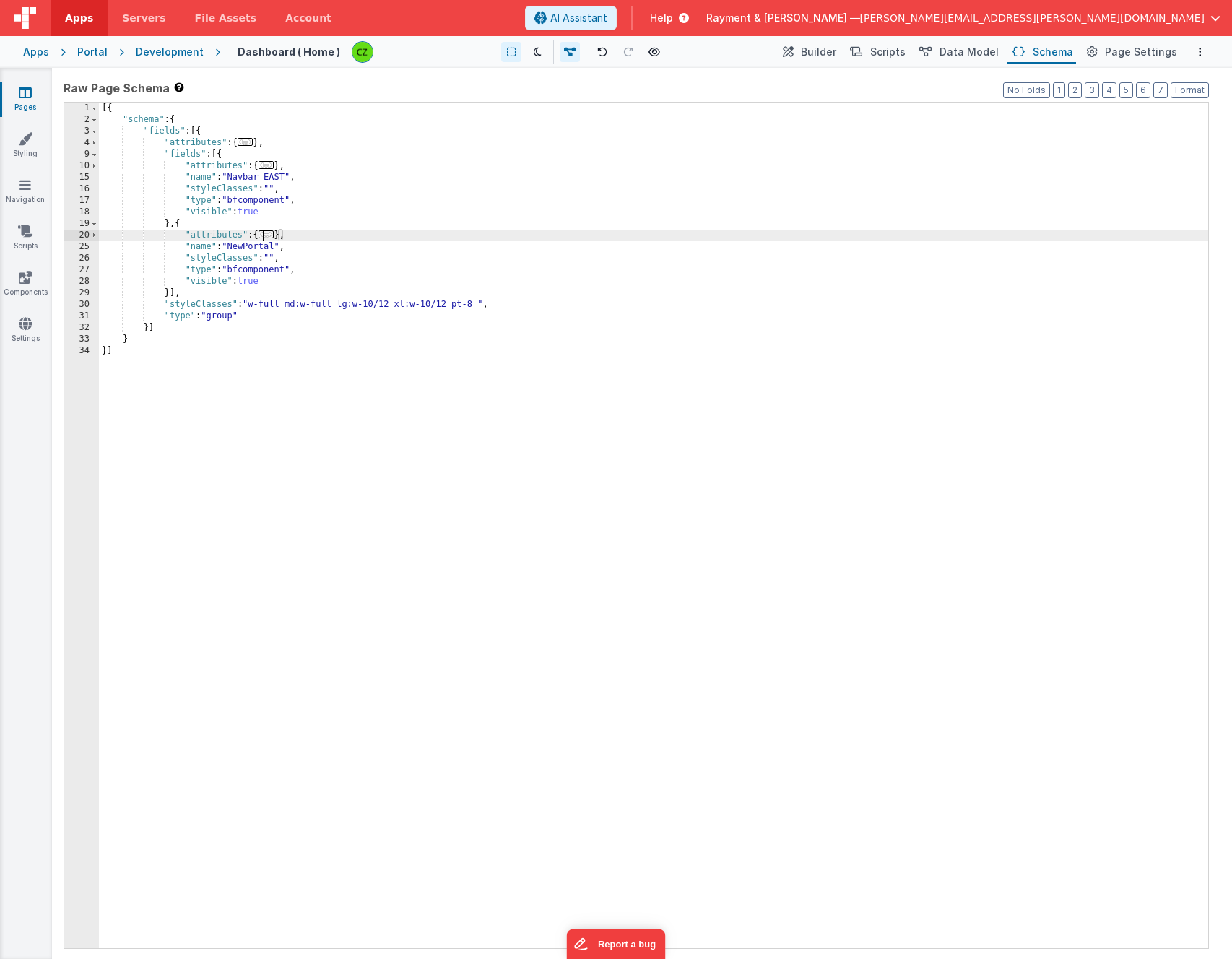
click at [266, 234] on span "..." at bounding box center [266, 235] width 16 height 8
click at [297, 246] on span "..." at bounding box center [292, 246] width 16 height 8
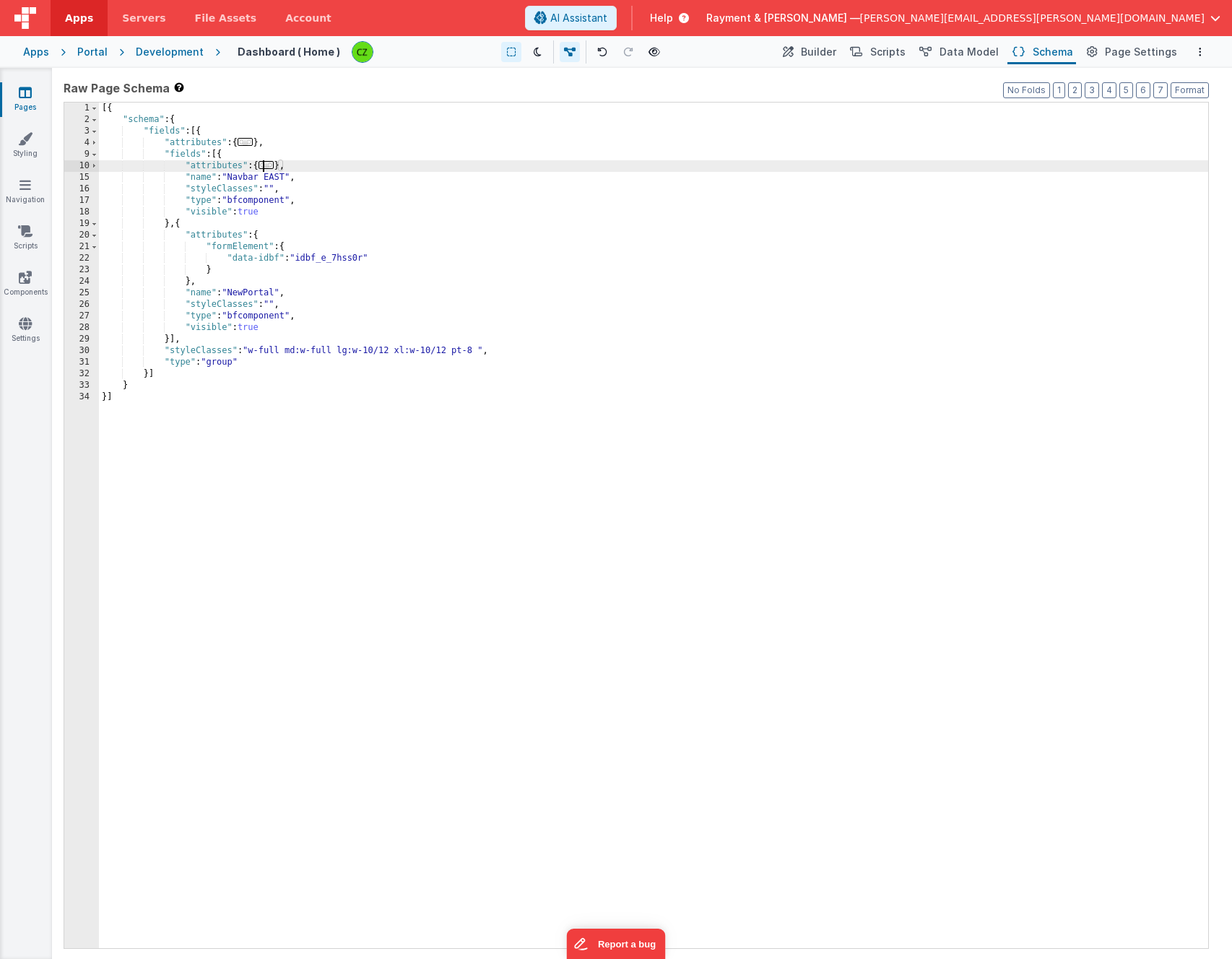
click at [268, 166] on span "..." at bounding box center [266, 165] width 16 height 8
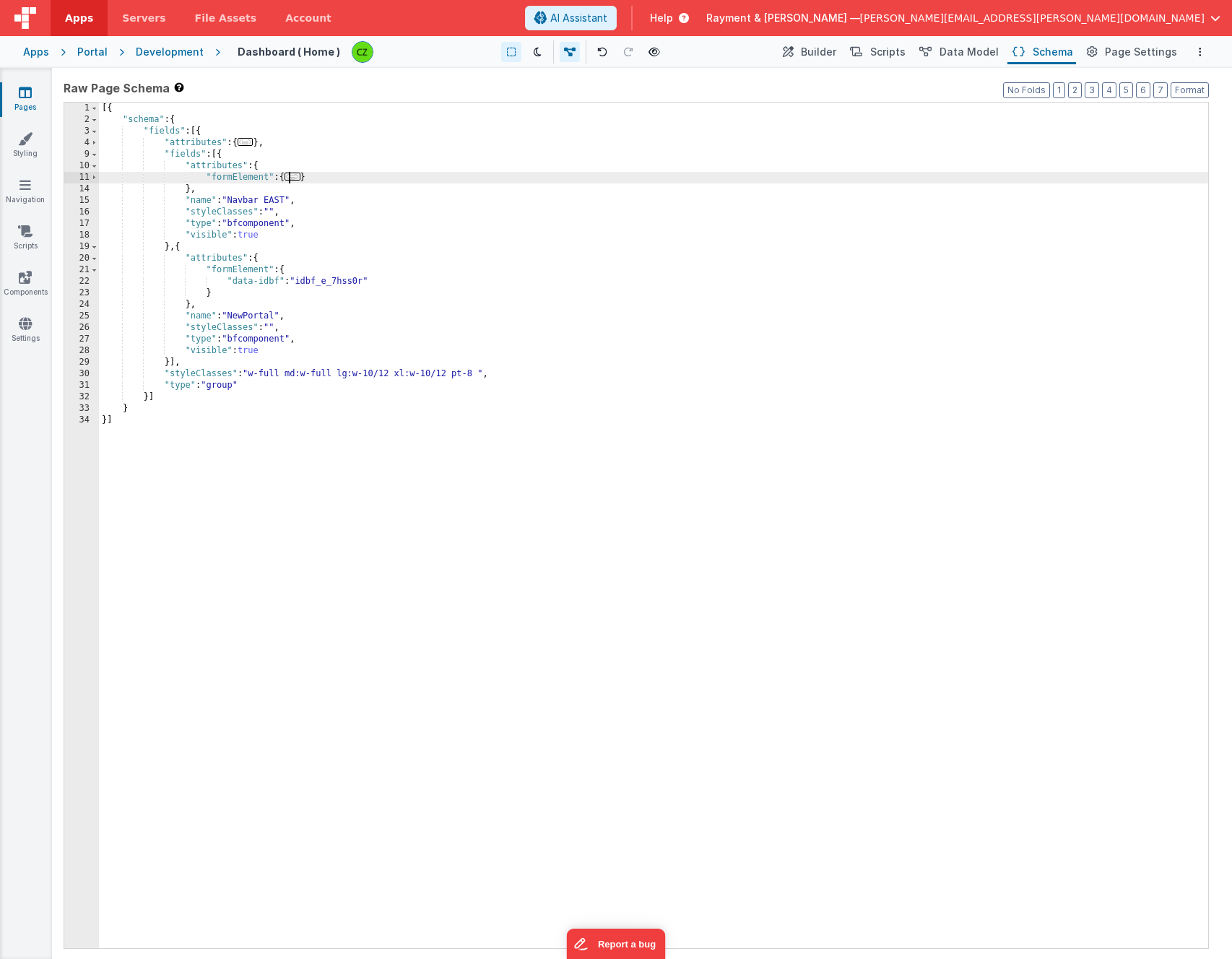
click at [296, 175] on span "..." at bounding box center [292, 177] width 16 height 8
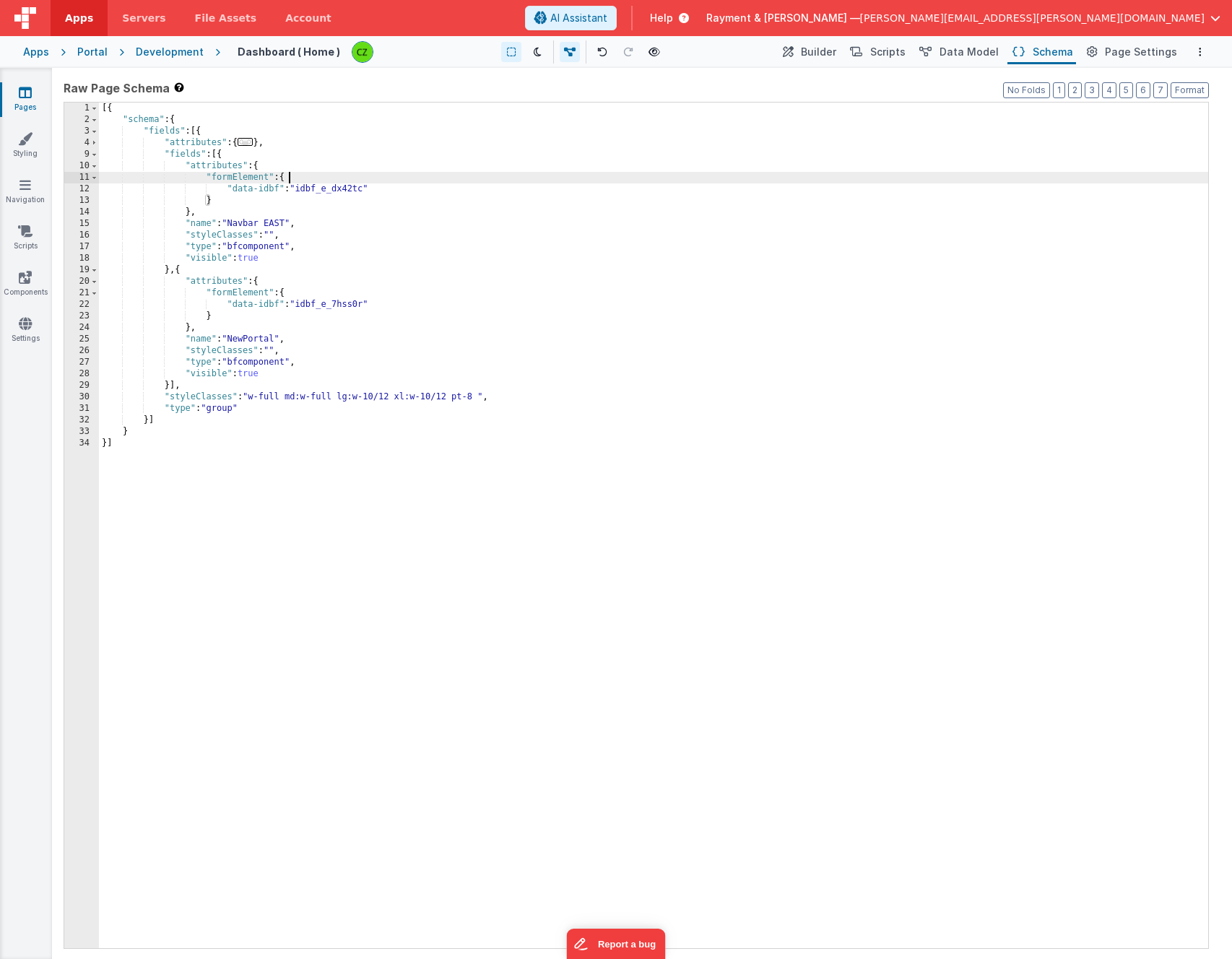
click at [248, 145] on span "..." at bounding box center [246, 142] width 16 height 8
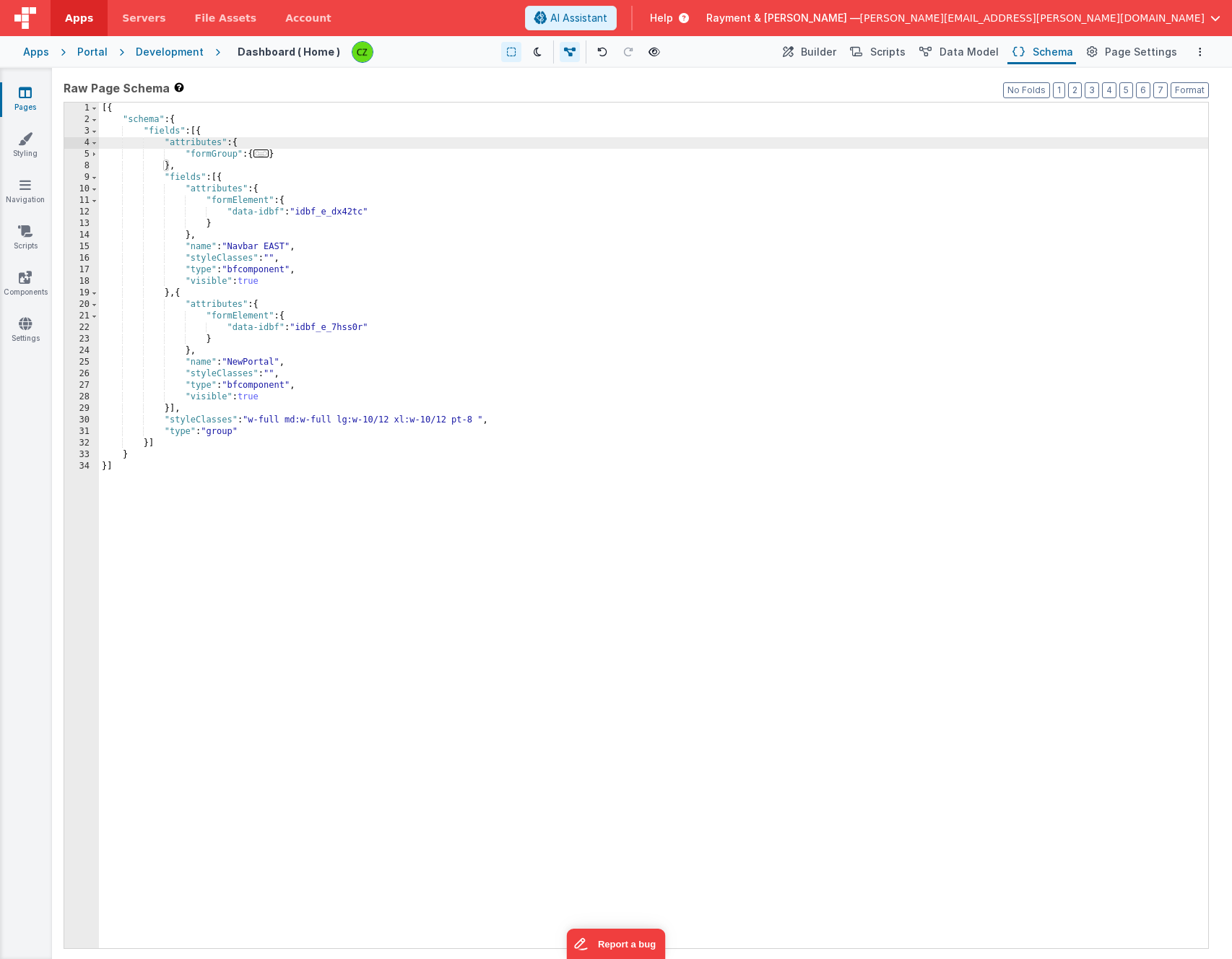
click at [265, 153] on span "..." at bounding box center [261, 154] width 16 height 8
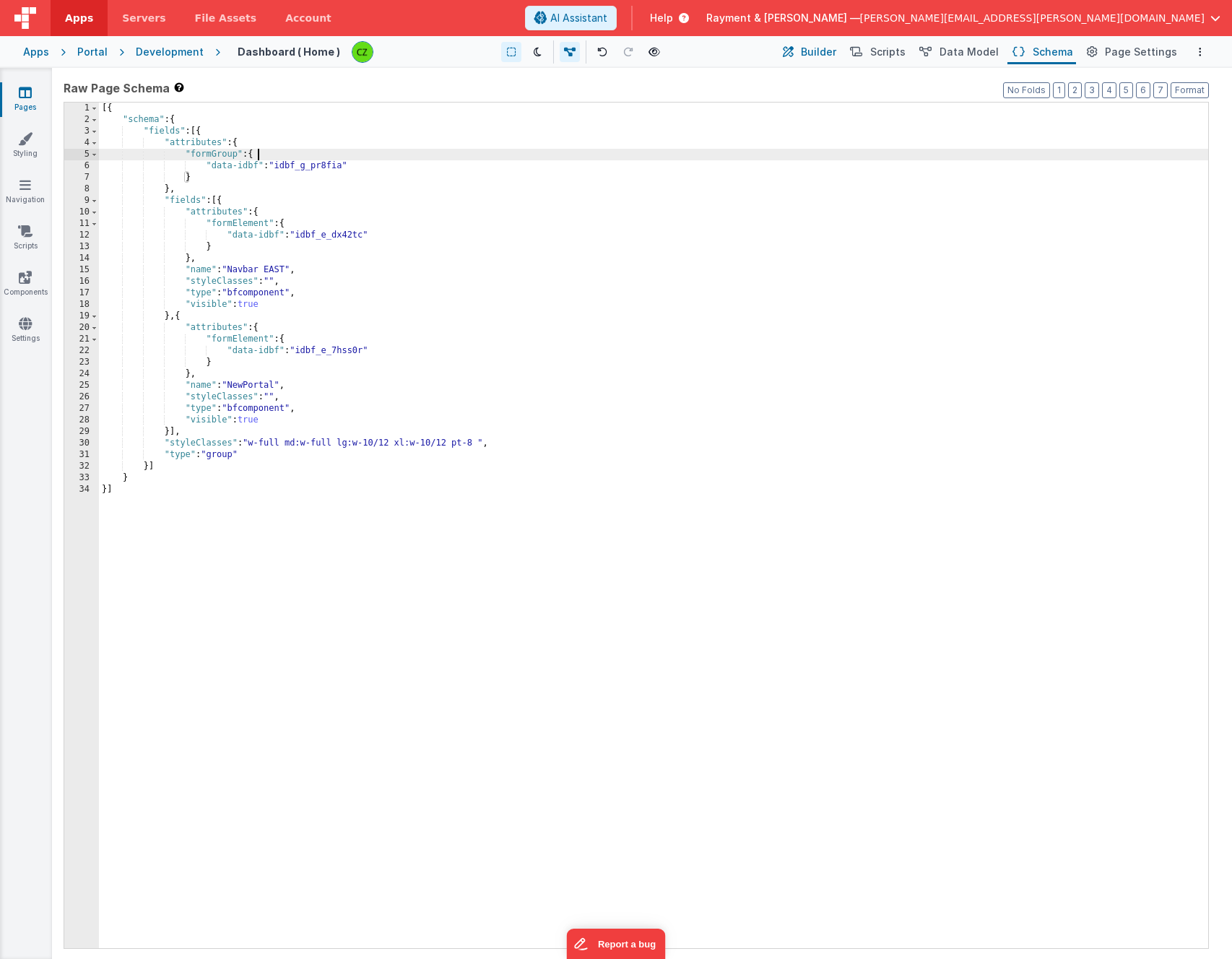
click at [825, 56] on span "Builder" at bounding box center [819, 52] width 35 height 14
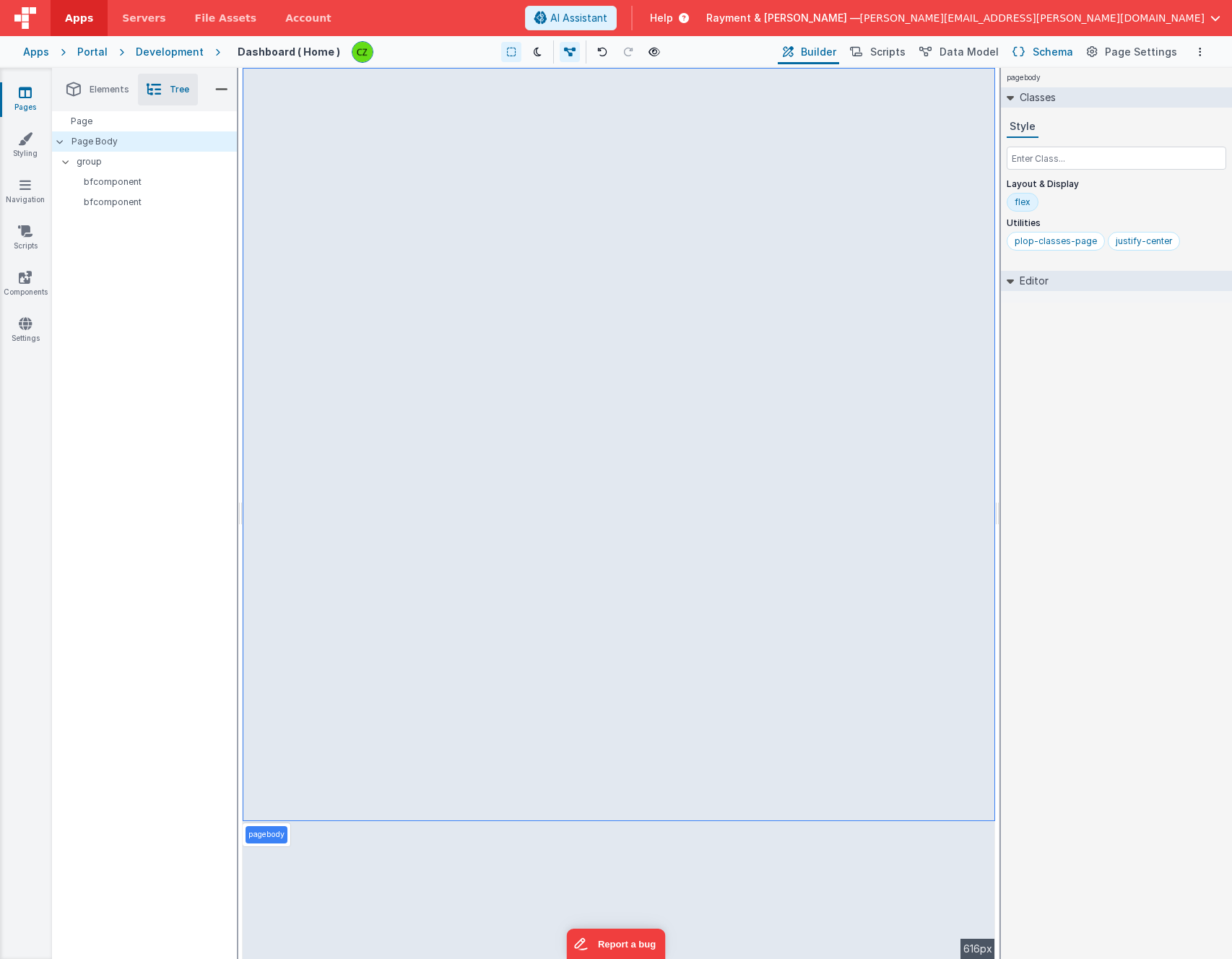
click at [924, 51] on icon at bounding box center [1018, 53] width 13 height 15
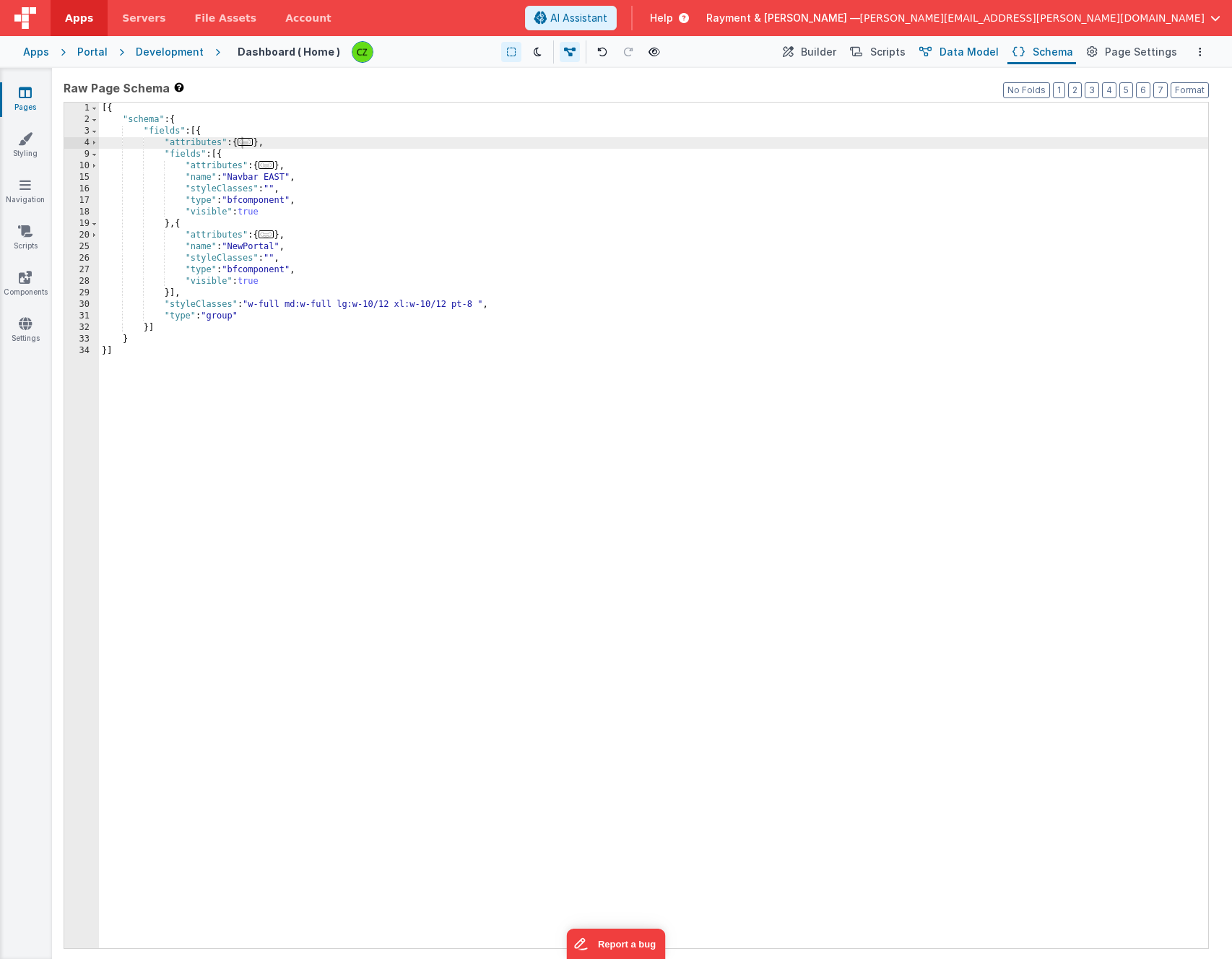
click at [924, 51] on span "Data Model" at bounding box center [969, 52] width 59 height 14
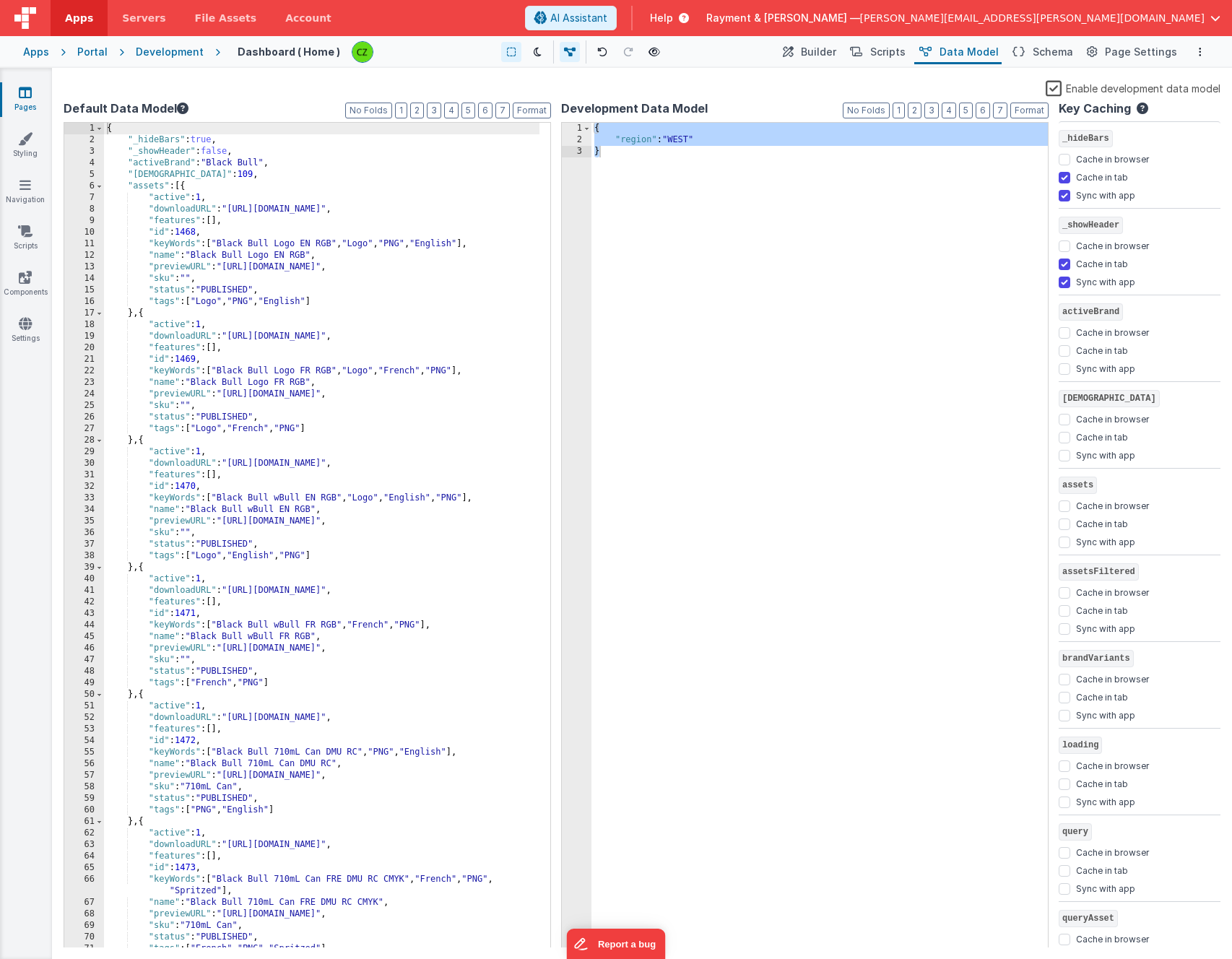
click at [681, 136] on div "{ "region" : "WEST" }" at bounding box center [819, 547] width 457 height 849
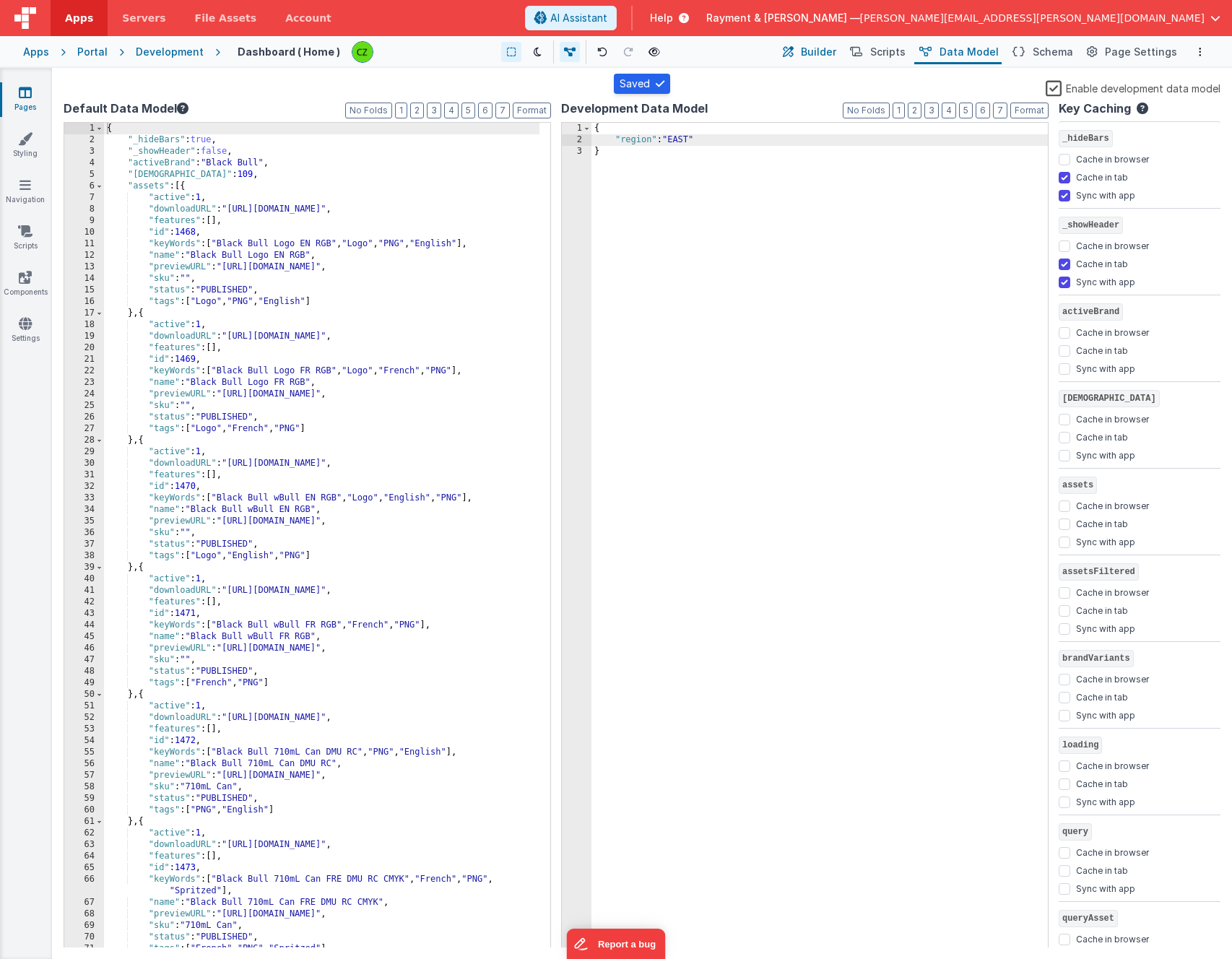
click at [829, 54] on span "Builder" at bounding box center [819, 52] width 35 height 14
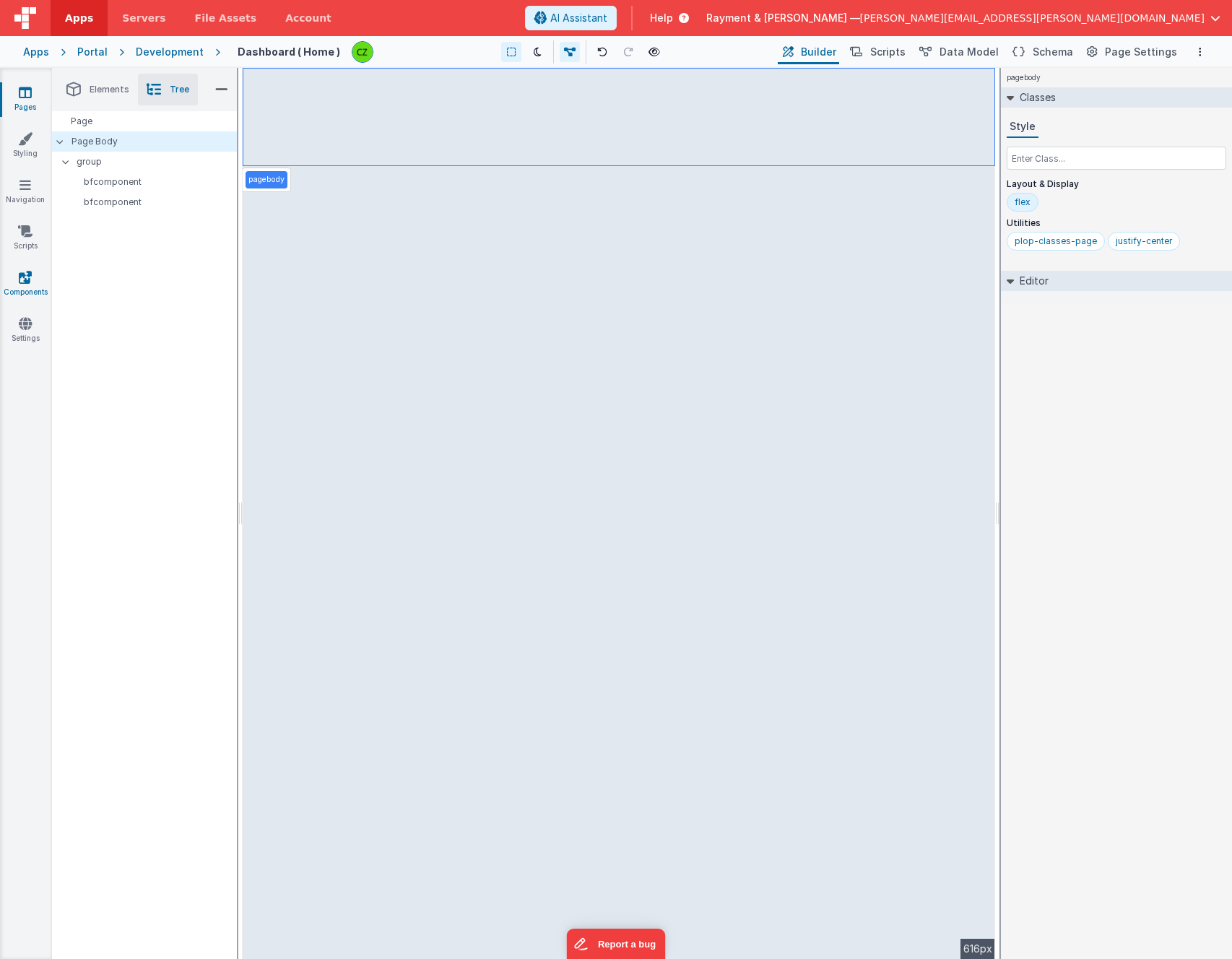
click at [24, 277] on icon at bounding box center [25, 277] width 13 height 14
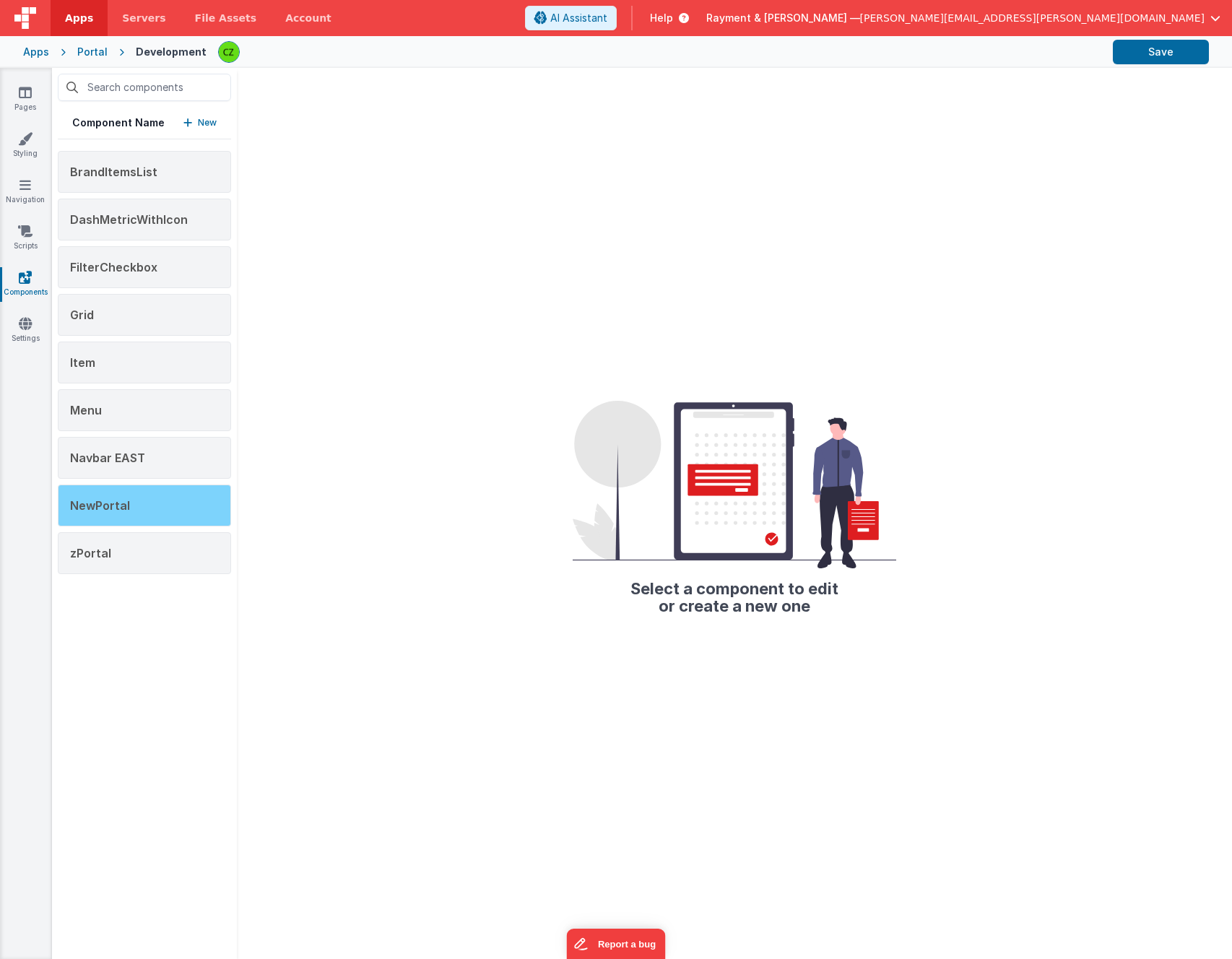
click at [131, 496] on div "NewPortal" at bounding box center [144, 505] width 174 height 42
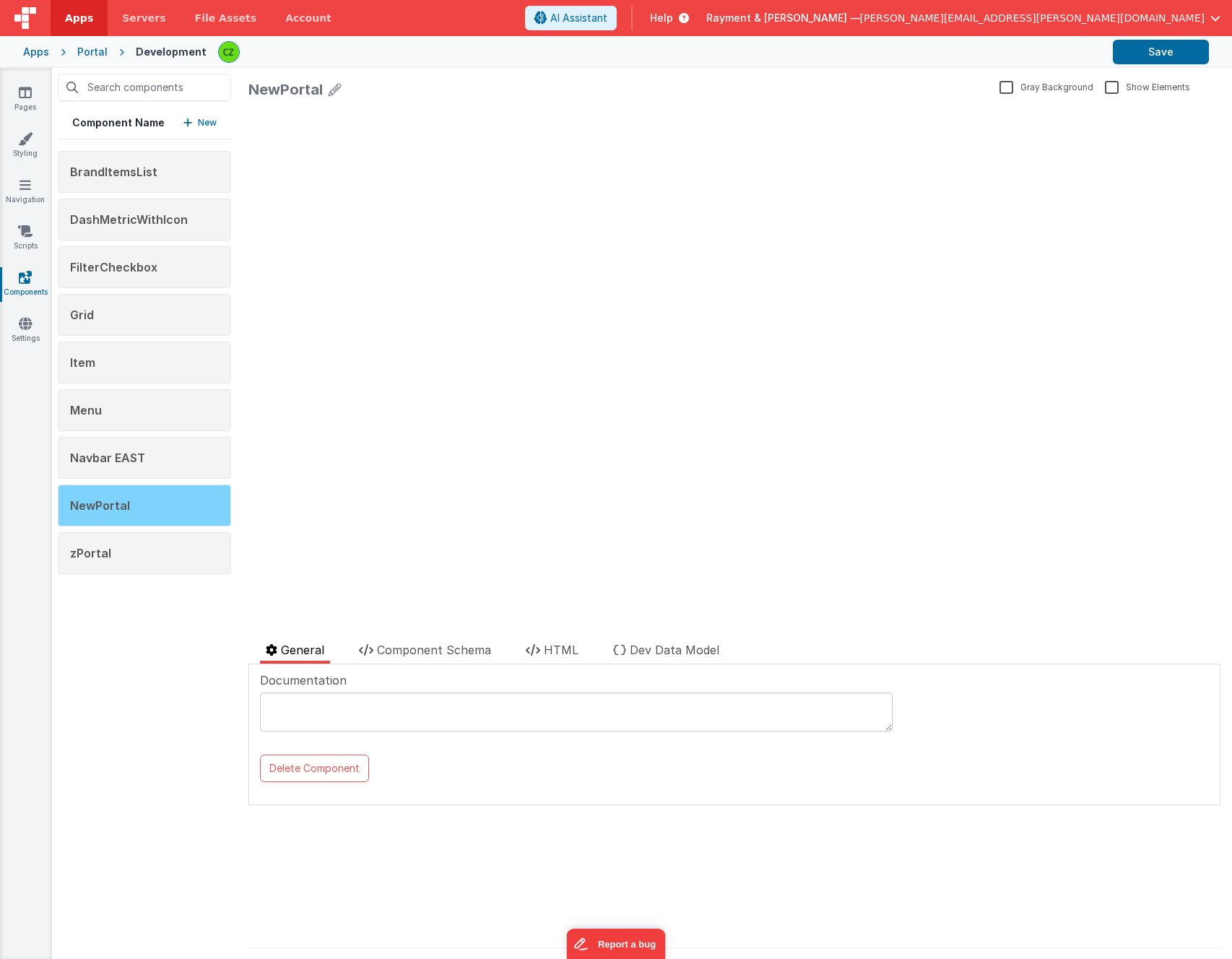
click at [175, 501] on div "NewPortal" at bounding box center [144, 505] width 174 height 42
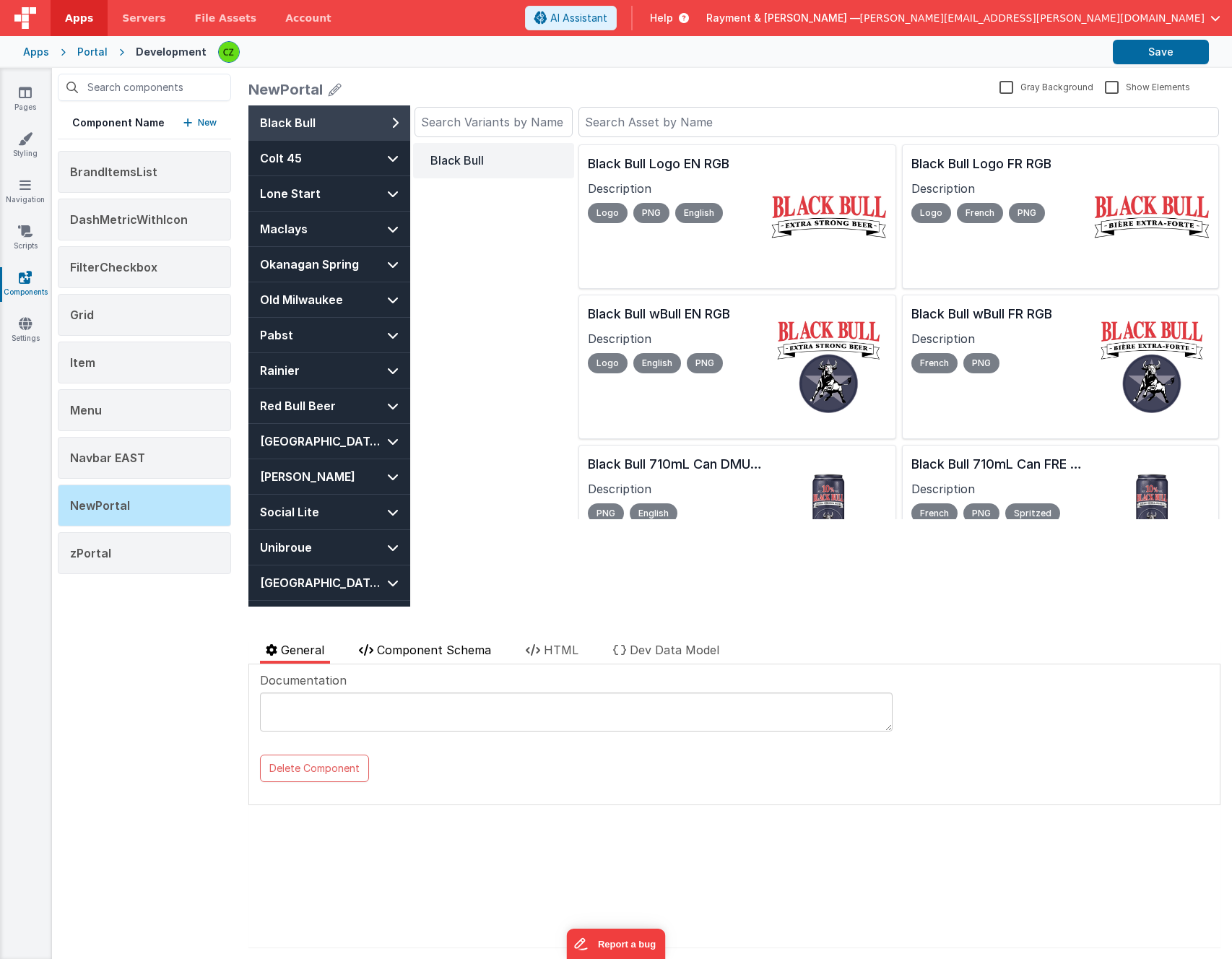
click at [448, 657] on li "Component Schema" at bounding box center [425, 652] width 144 height 23
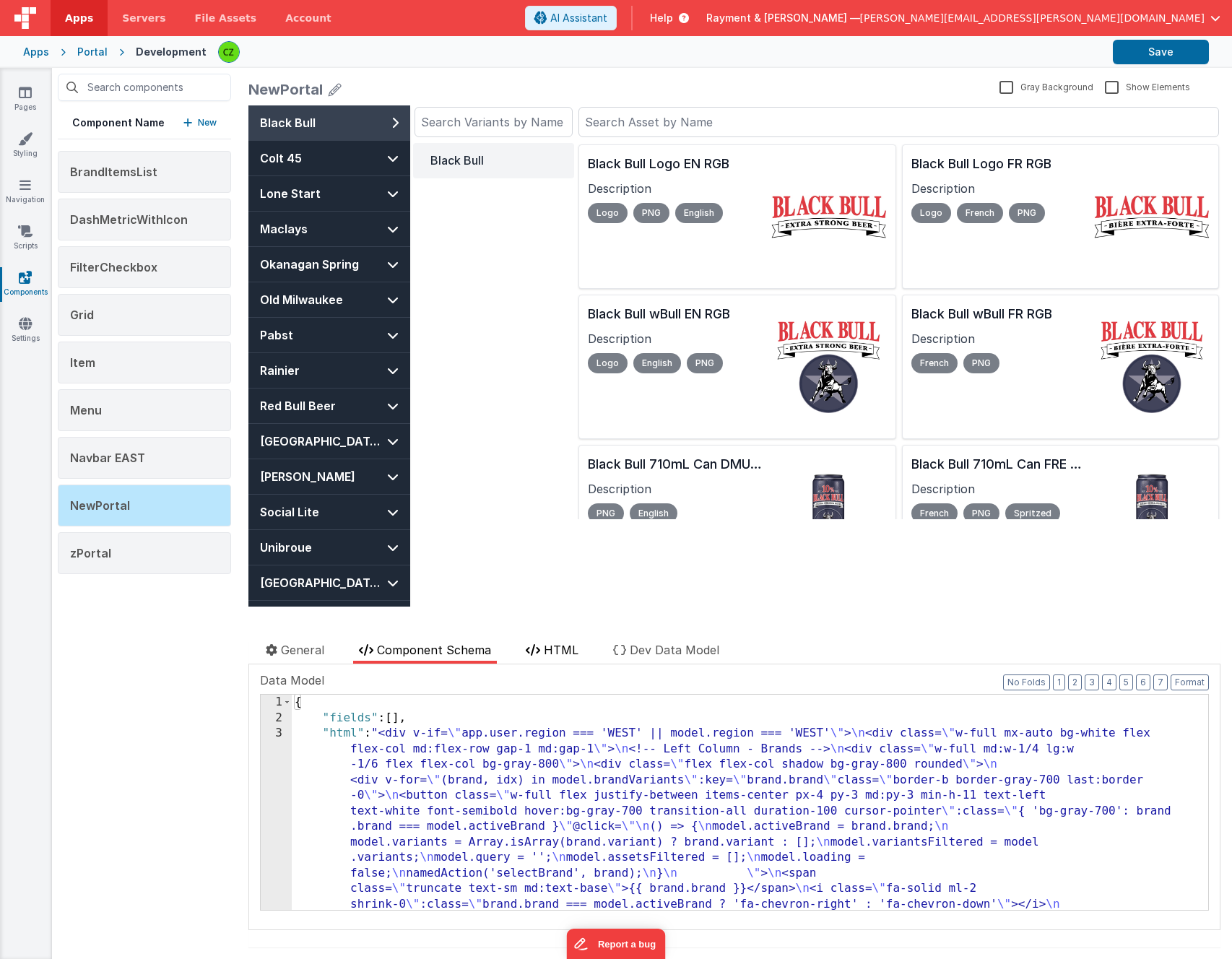
click at [551, 647] on span "HTML" at bounding box center [561, 650] width 35 height 14
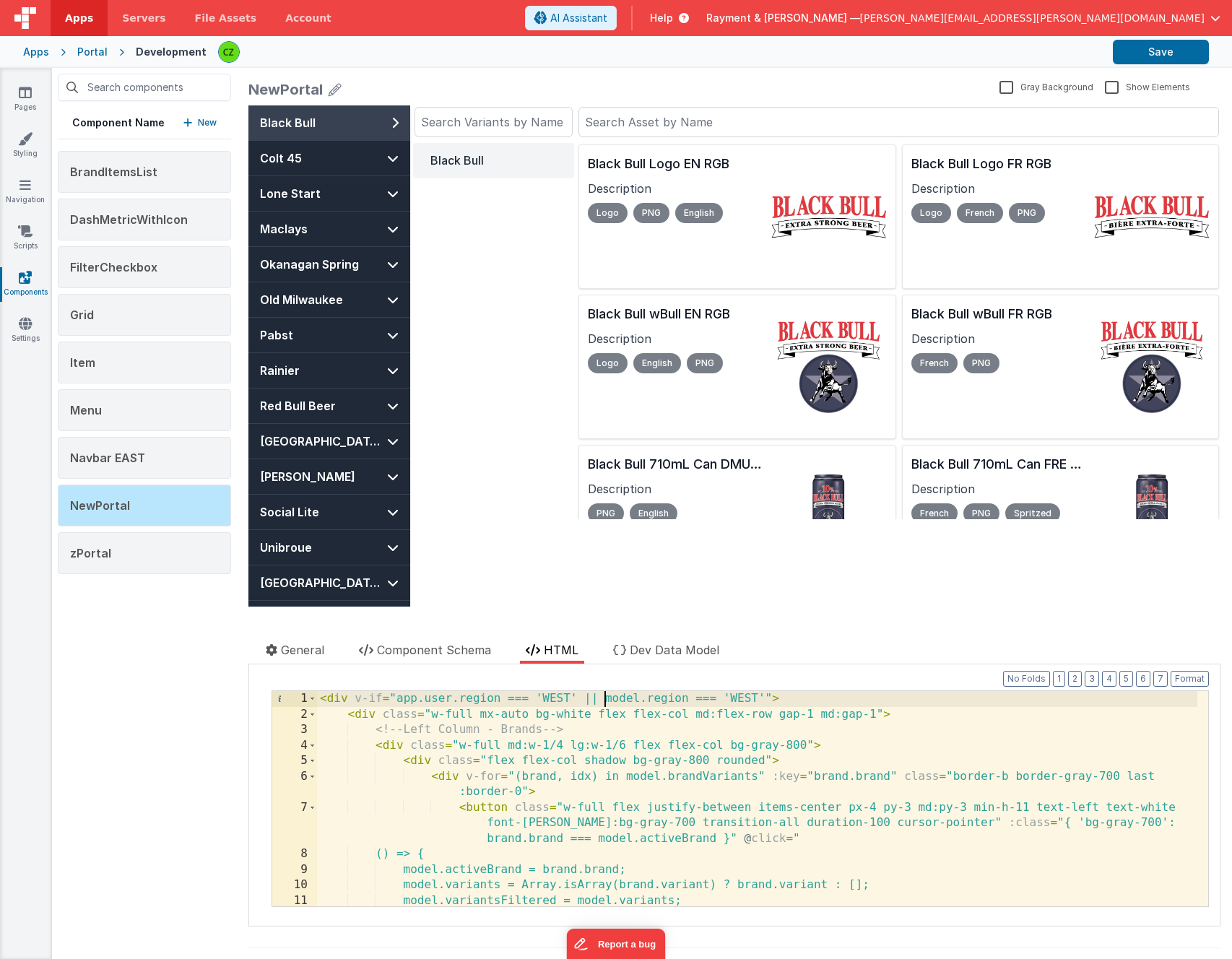
click at [606, 699] on div "< div v-if = "app.user.region === 'WEST' || model.region === 'WEST'" > < div cl…" at bounding box center [758, 814] width 880 height 246
click at [638, 648] on span "Dev Data Model" at bounding box center [674, 650] width 89 height 14
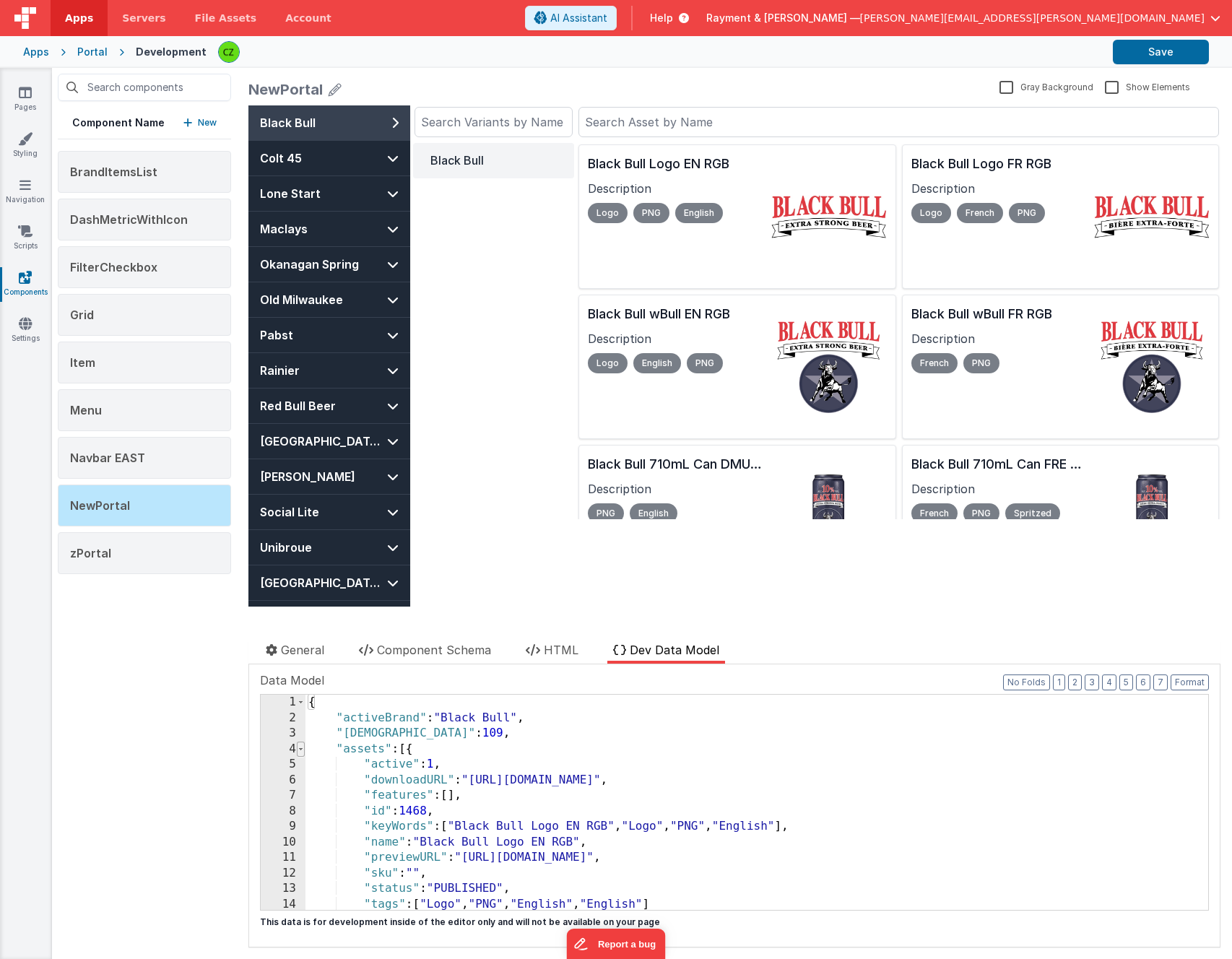
click at [302, 748] on span at bounding box center [301, 749] width 8 height 16
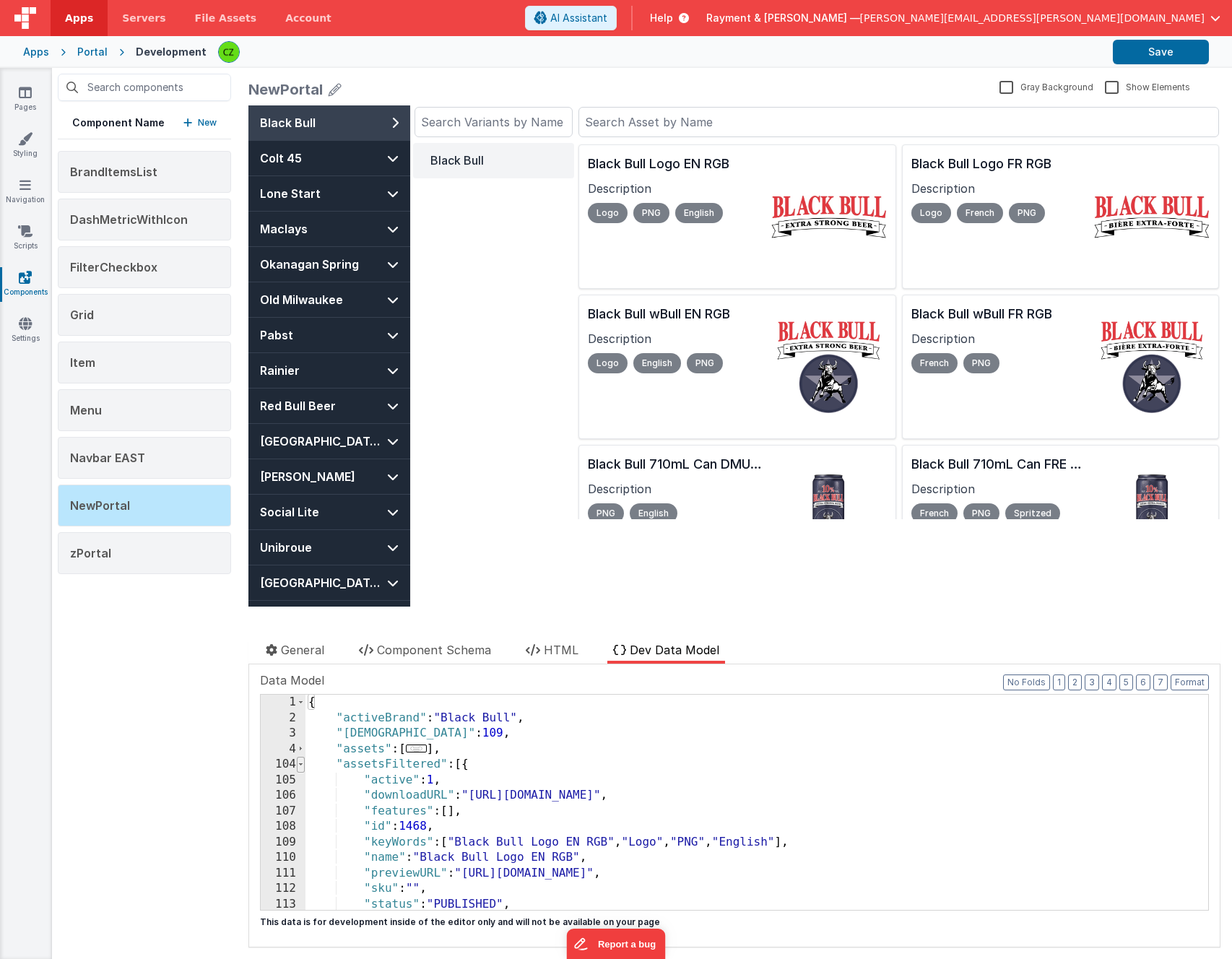
click at [304, 764] on span at bounding box center [301, 764] width 8 height 16
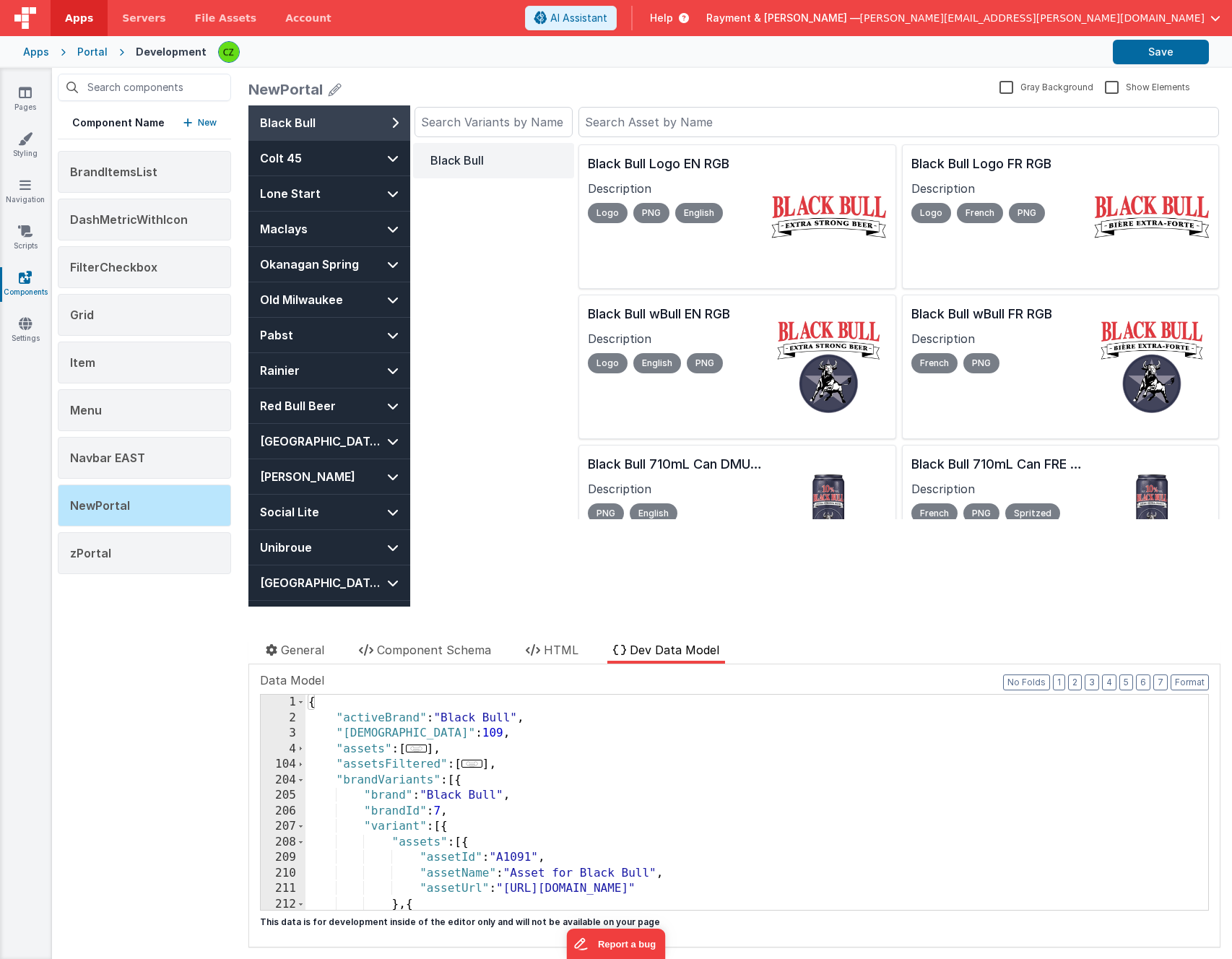
click at [305, 784] on div "204" at bounding box center [283, 780] width 45 height 16
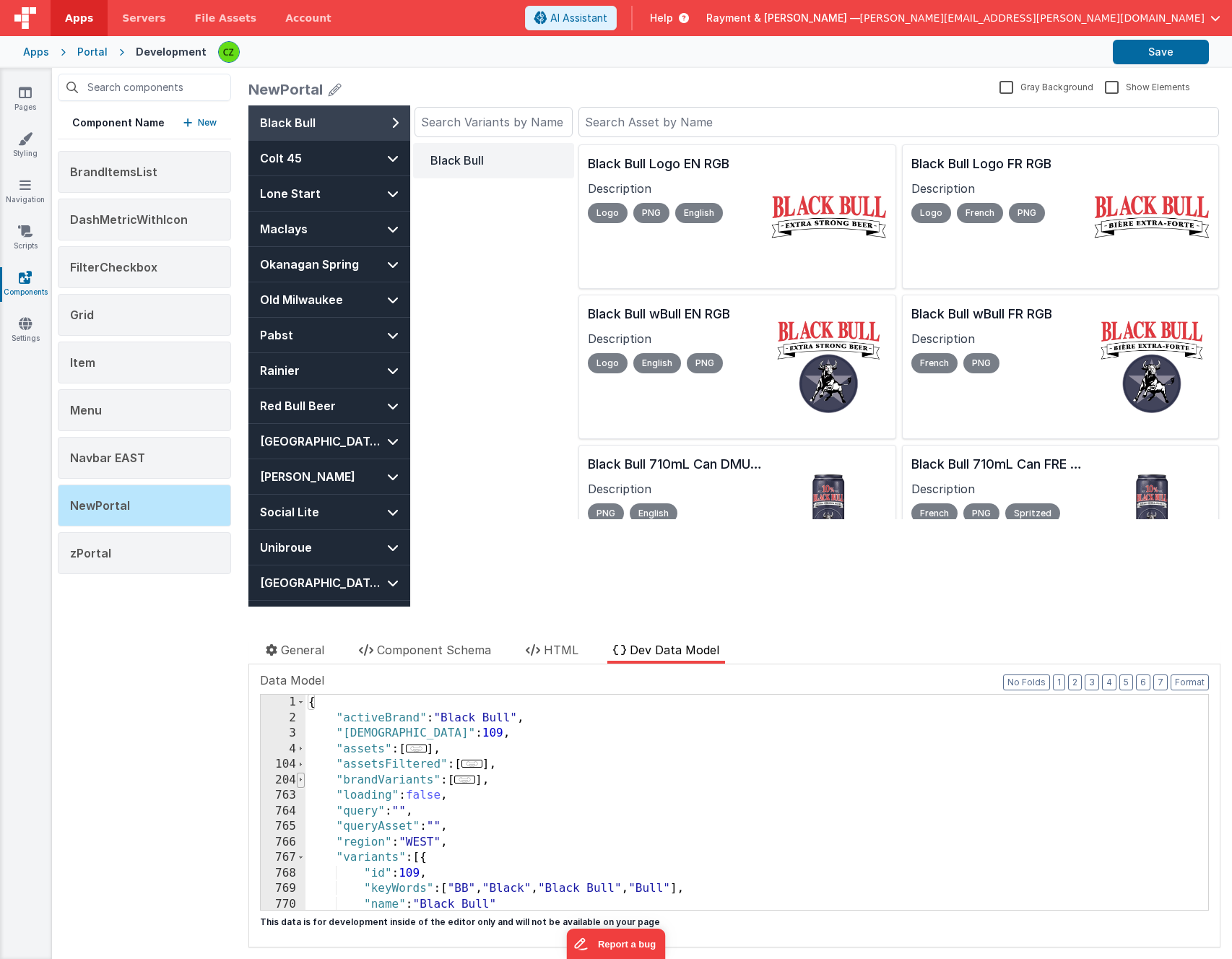
click at [301, 779] on span at bounding box center [301, 780] width 8 height 16
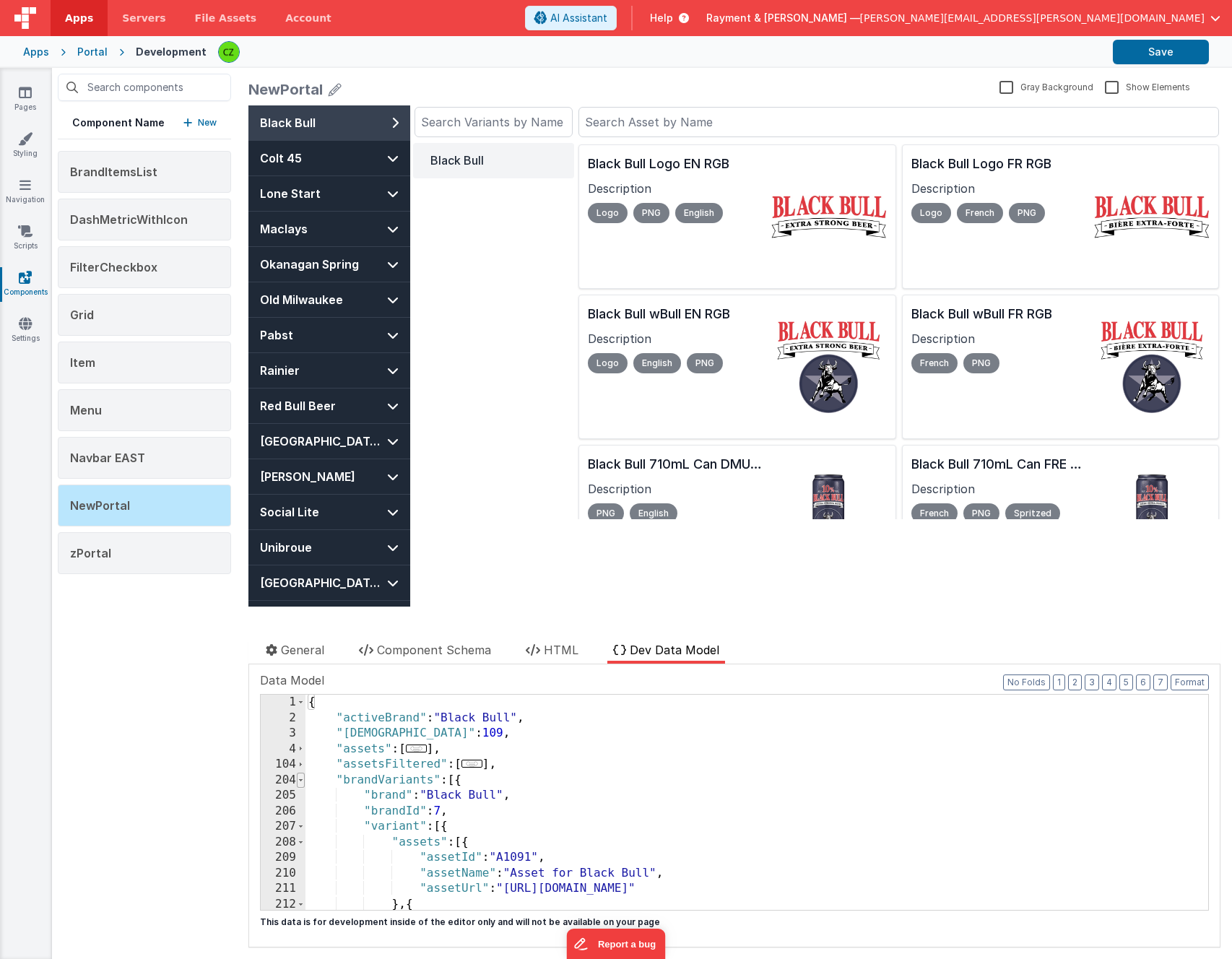
click at [301, 779] on span at bounding box center [301, 780] width 8 height 16
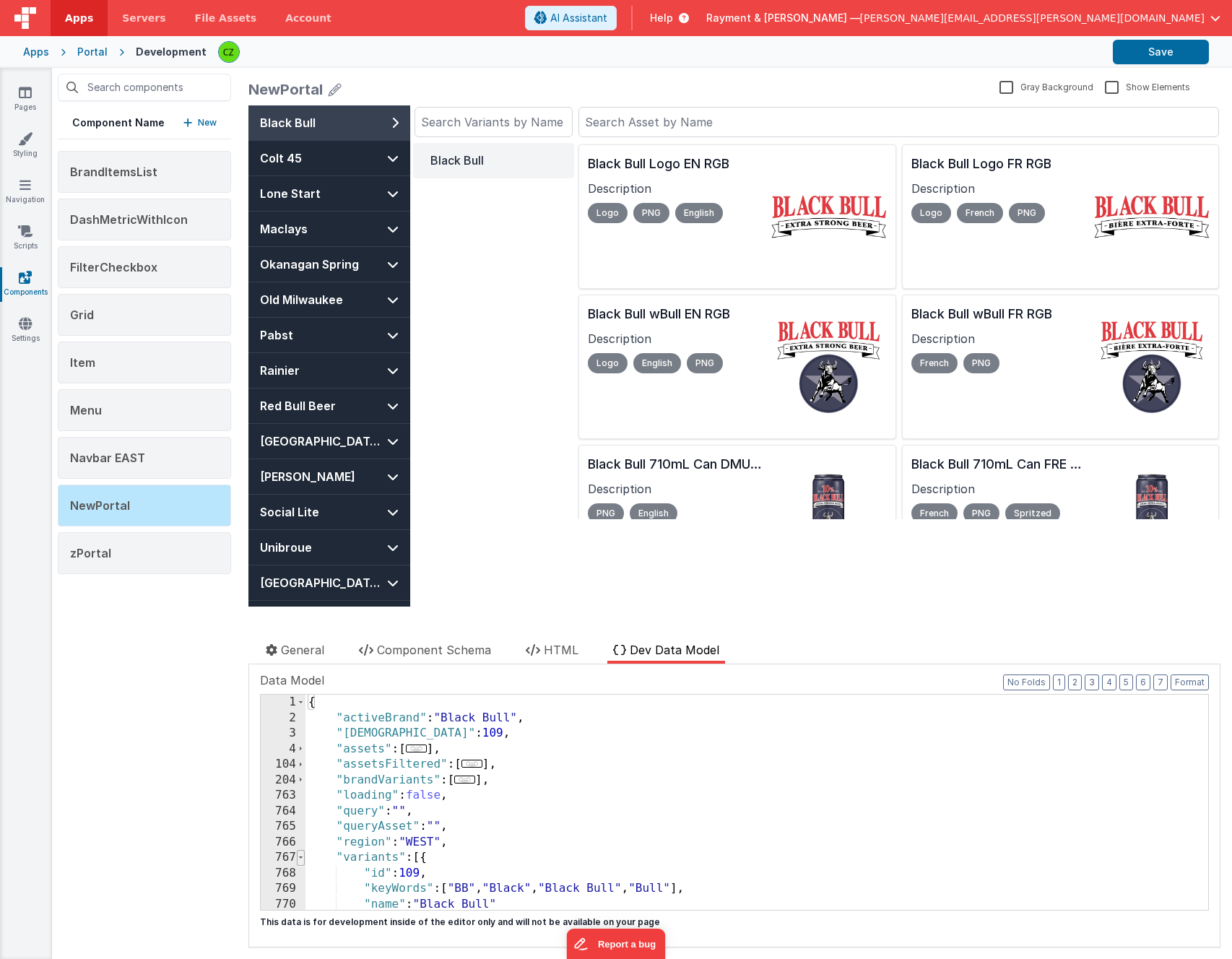
click at [303, 855] on span at bounding box center [301, 858] width 8 height 16
click at [924, 41] on button "Save" at bounding box center [1161, 52] width 96 height 24
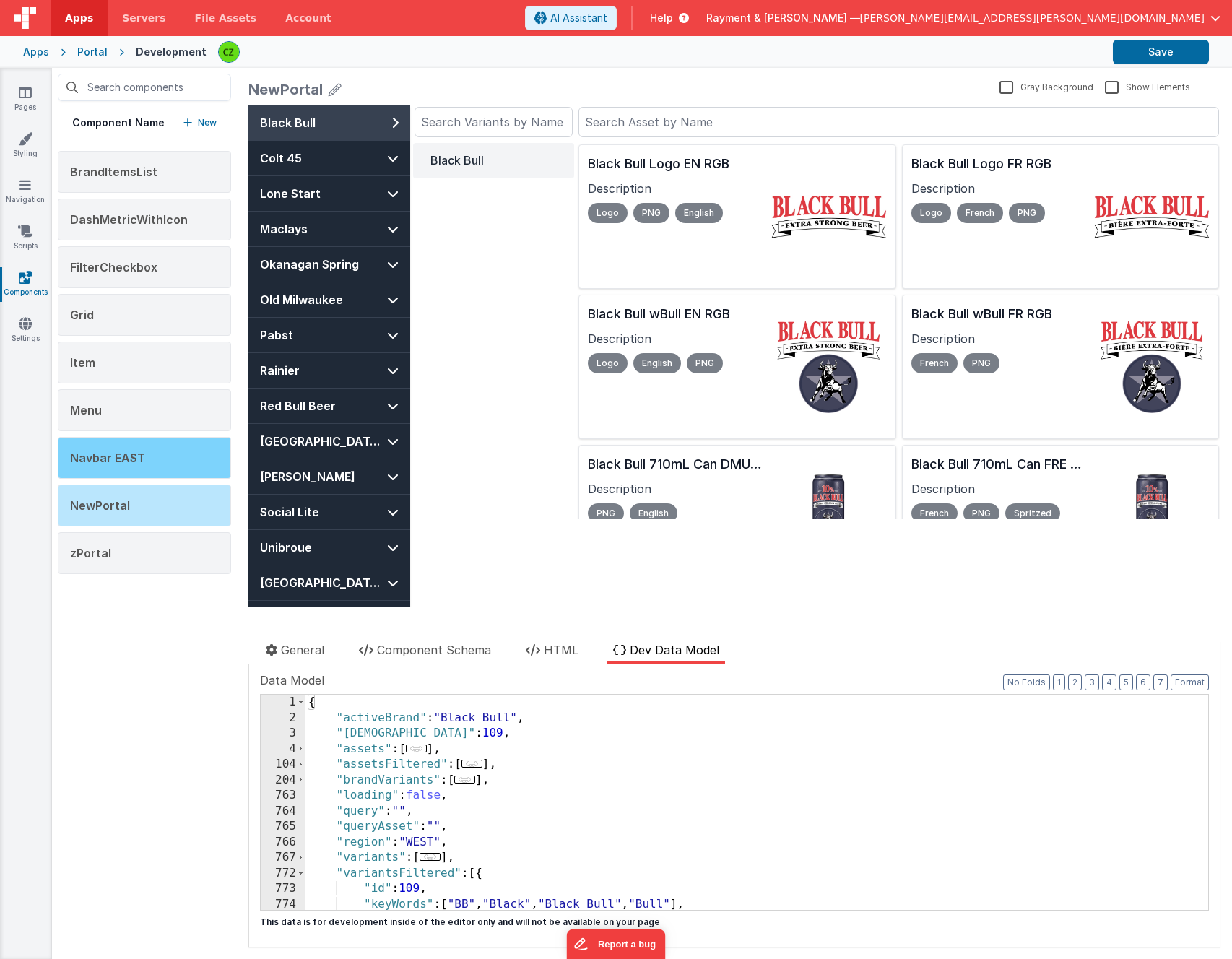
click at [119, 468] on div "Navbar EAST" at bounding box center [144, 458] width 174 height 42
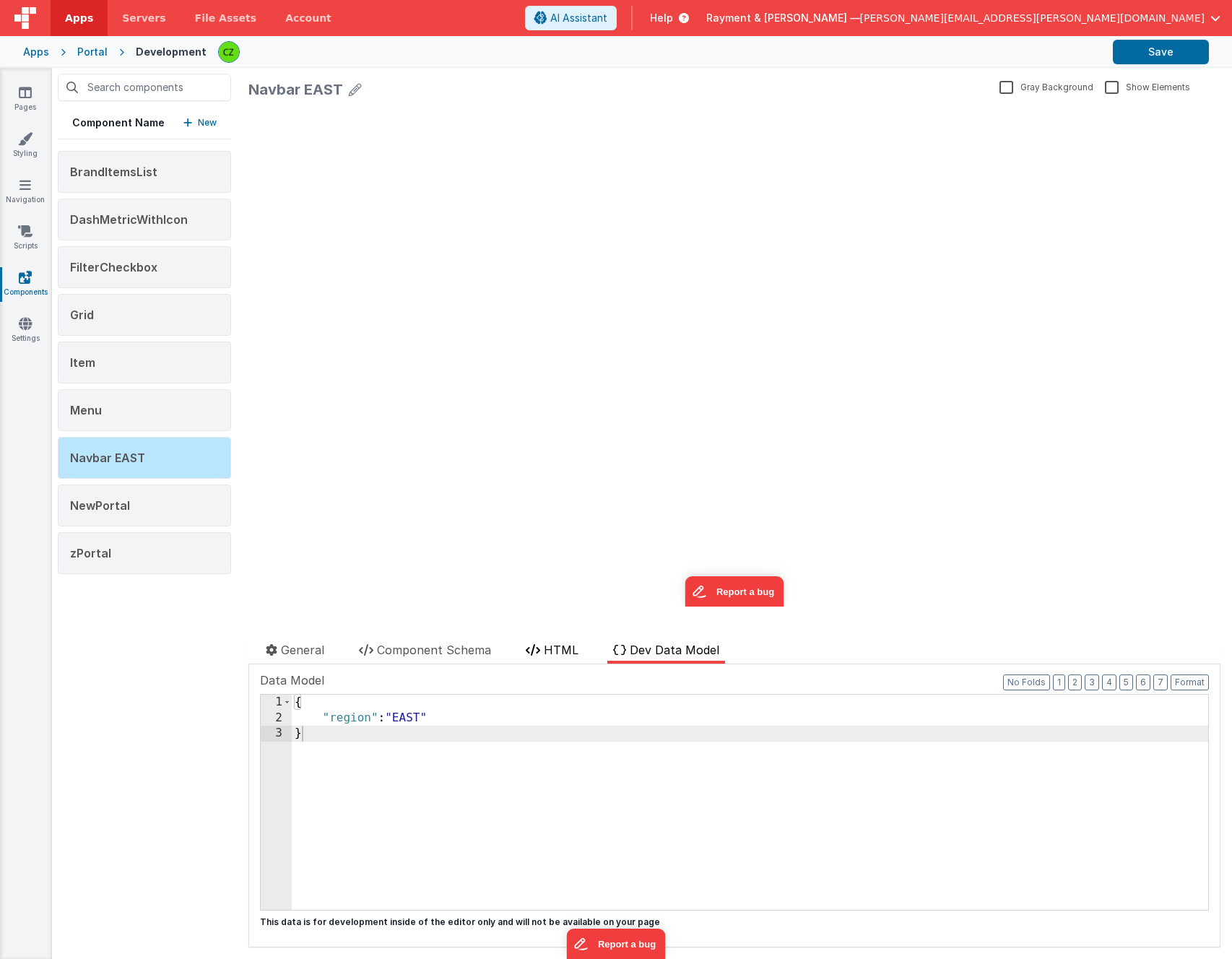
click at [535, 642] on li "HTML" at bounding box center [552, 652] width 64 height 23
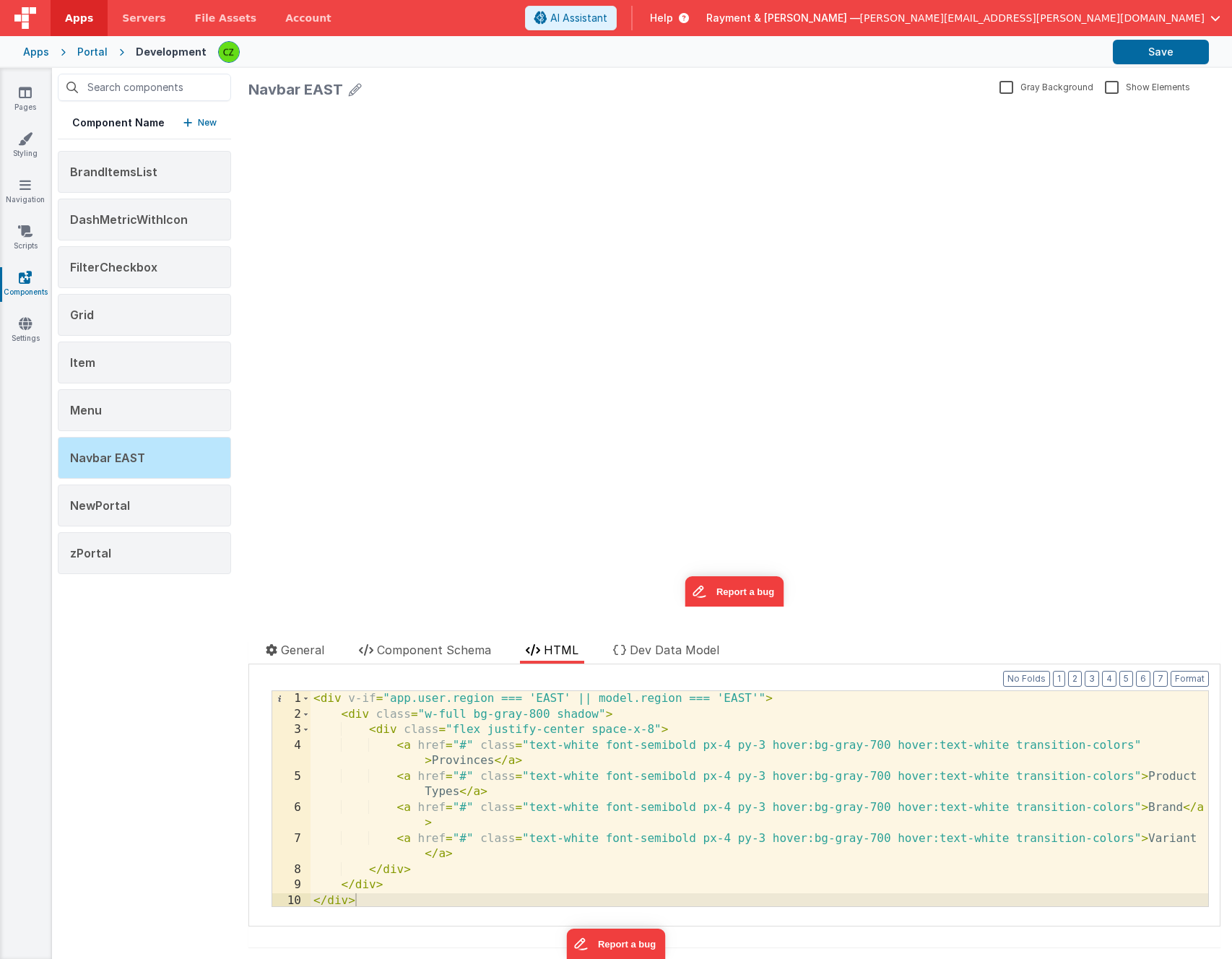
click at [638, 716] on div "< div v-if = "app.user.region === 'EAST' || model.region === 'EAST'" > < div cl…" at bounding box center [759, 814] width 898 height 246
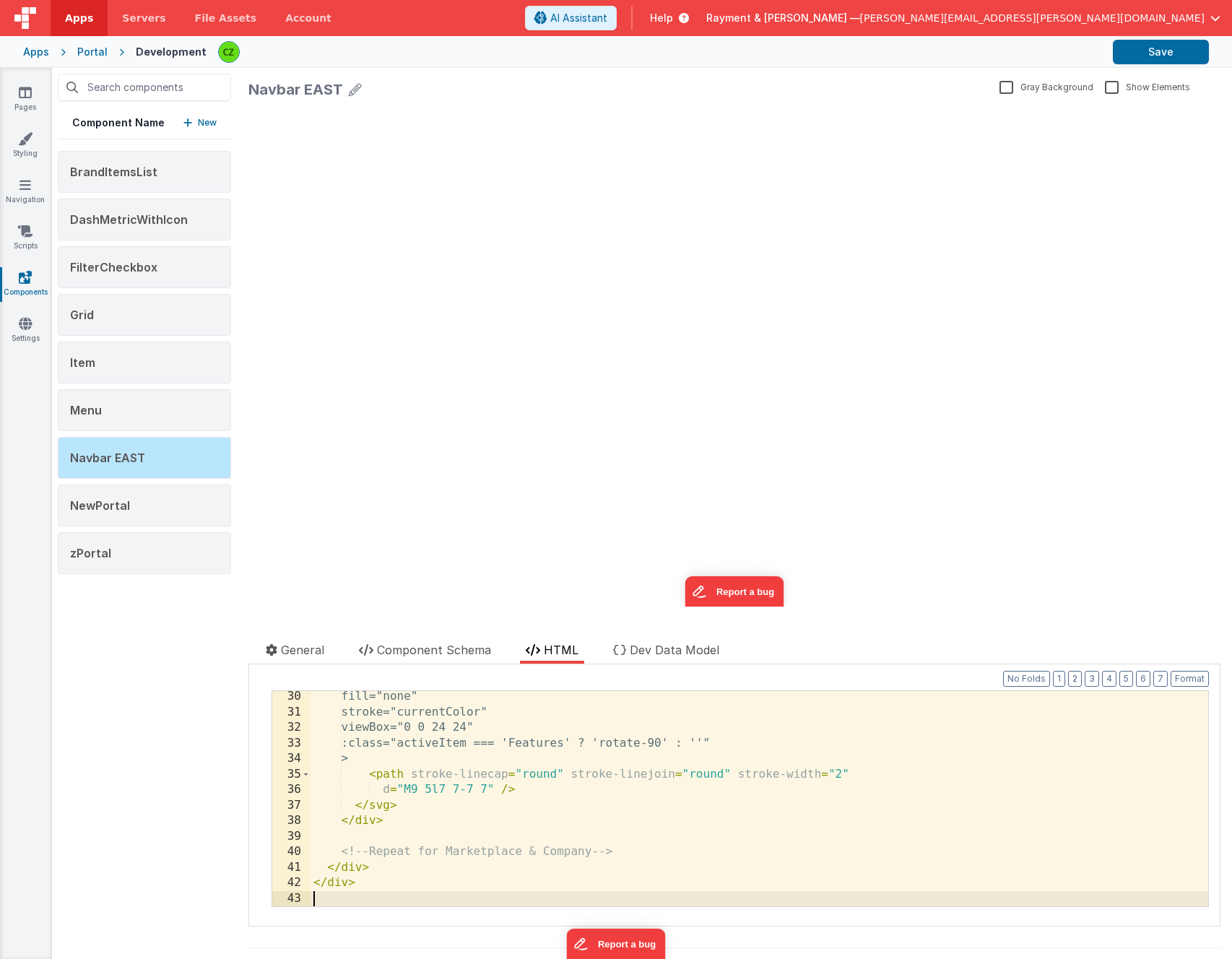
scroll to position [452, 0]
click at [430, 485] on div "update page model (See schema to hide after dev) showElements" at bounding box center [734, 356] width 972 height 501
click at [155, 457] on div "Navbar EAST" at bounding box center [144, 458] width 174 height 42
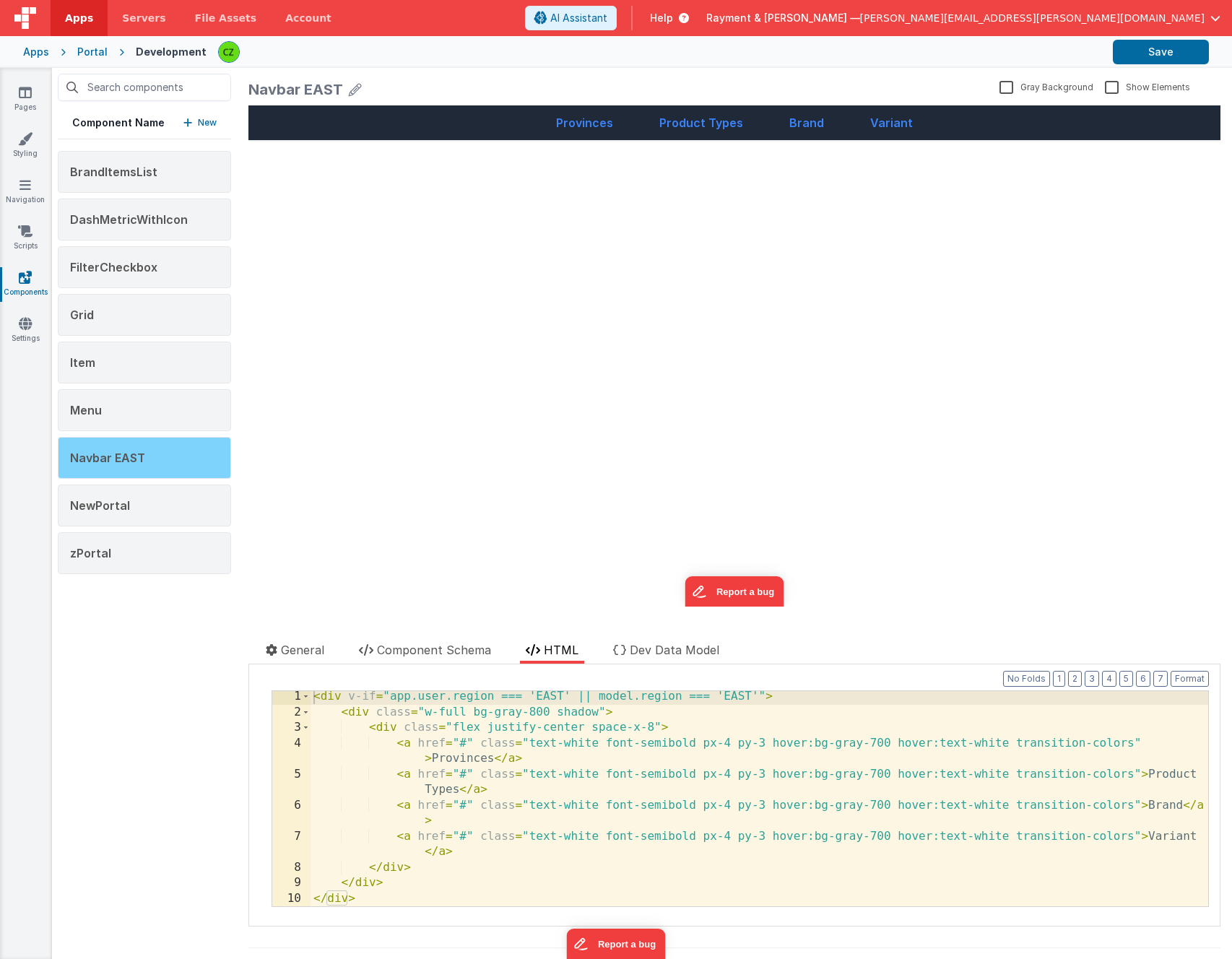
scroll to position [3, 0]
click at [633, 334] on div "Provinces Product Types Brand Variant update page model (See schema to hide aft…" at bounding box center [734, 356] width 972 height 501
click at [483, 870] on div "< div v-if = "app.user.region === 'EAST' || model.region === 'EAST'" > < div cl…" at bounding box center [759, 812] width 898 height 246
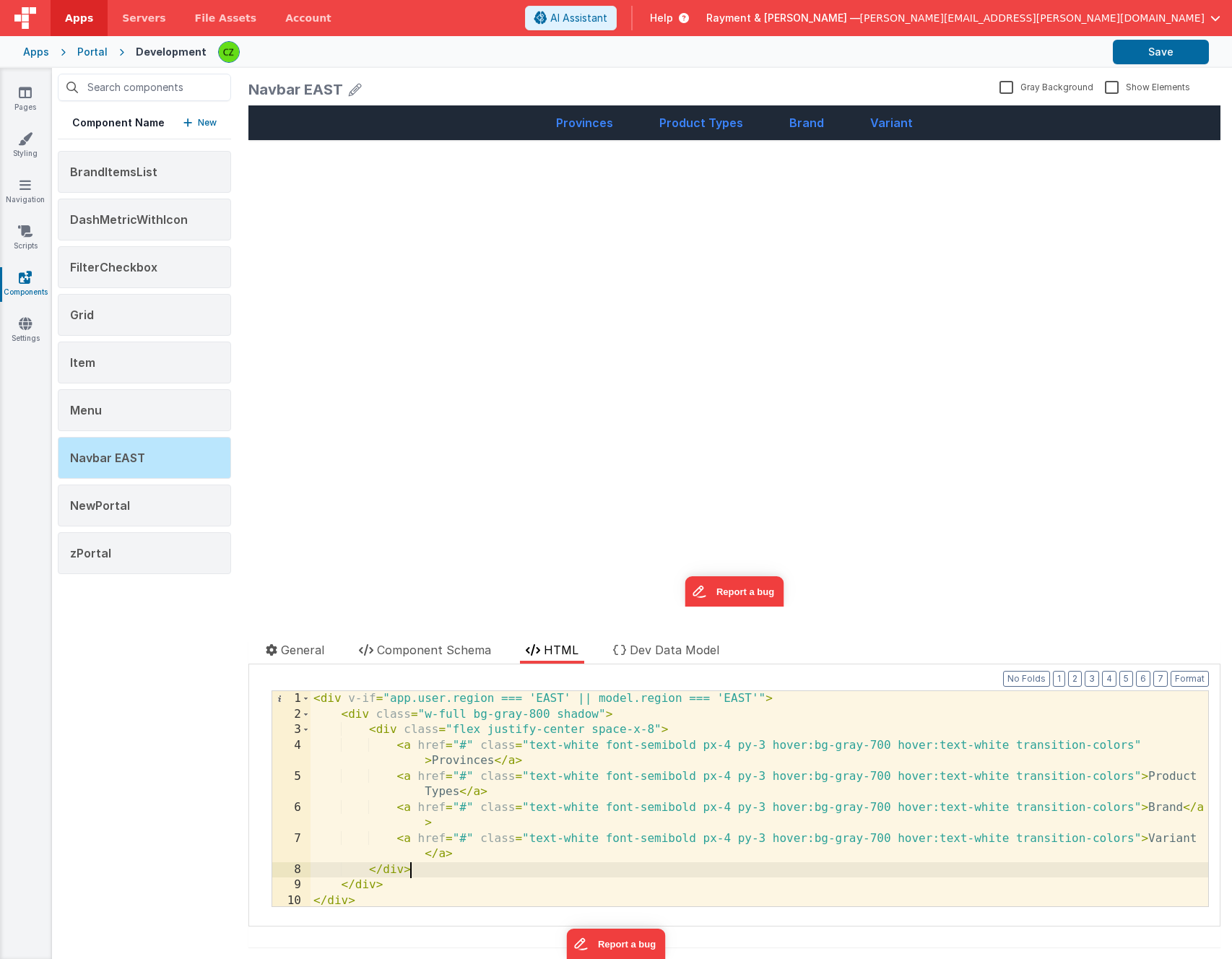
scroll to position [0, 0]
click at [419, 894] on div "< div v-if = "app.user.region === 'EAST' || model.region === 'EAST'" > < div cl…" at bounding box center [759, 814] width 898 height 246
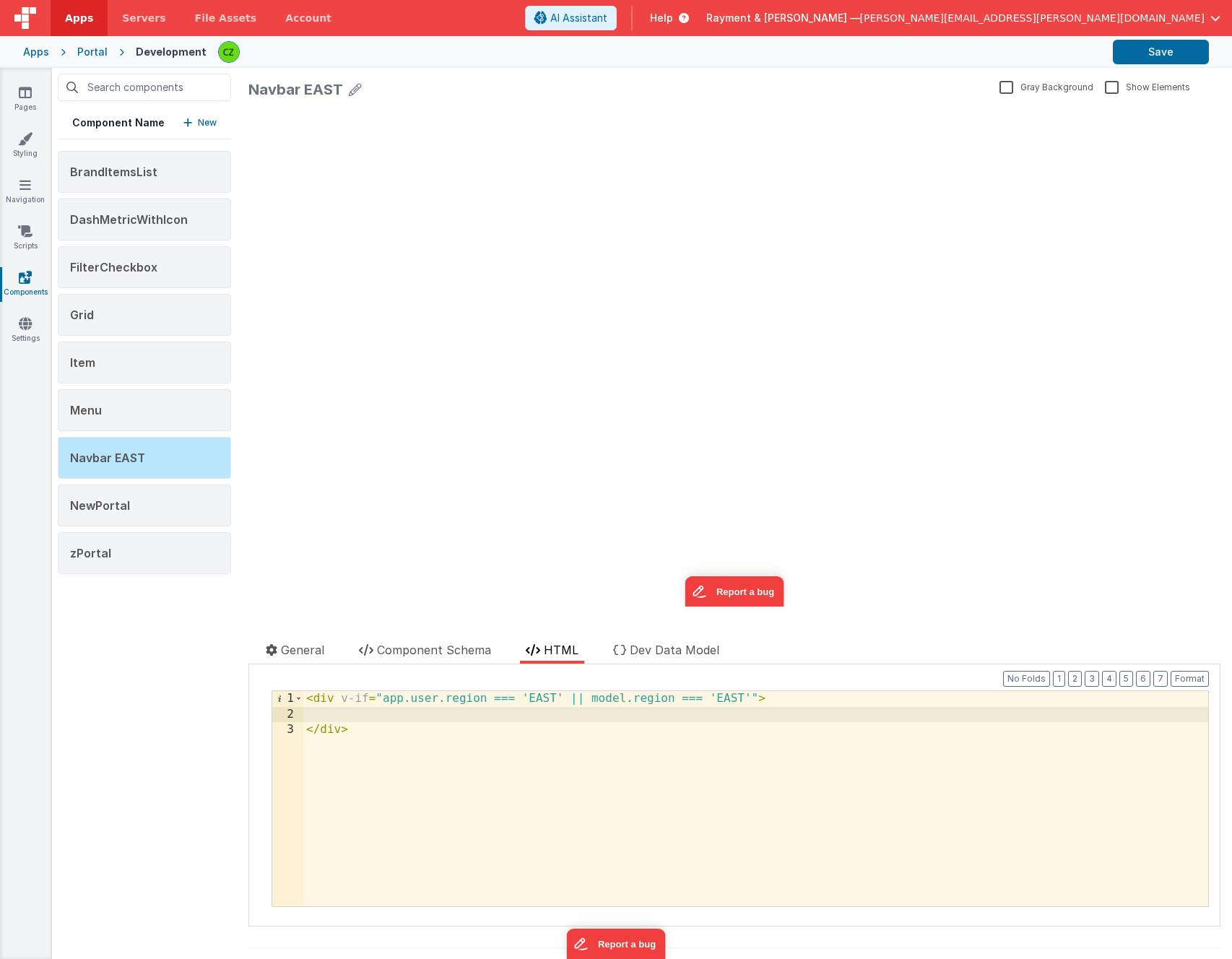
scroll to position [406, 0]
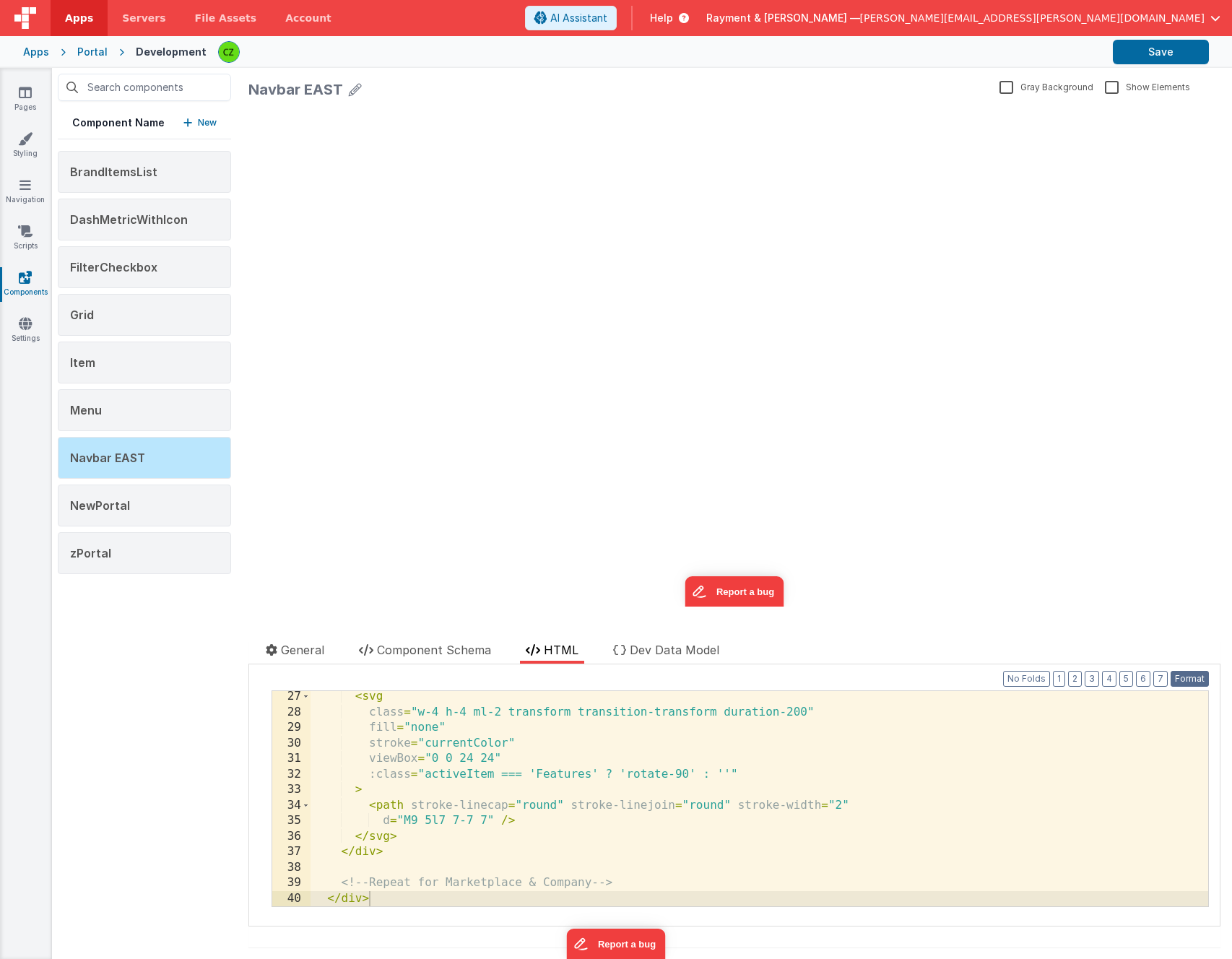
click at [924, 682] on button "Format" at bounding box center [1190, 678] width 38 height 16
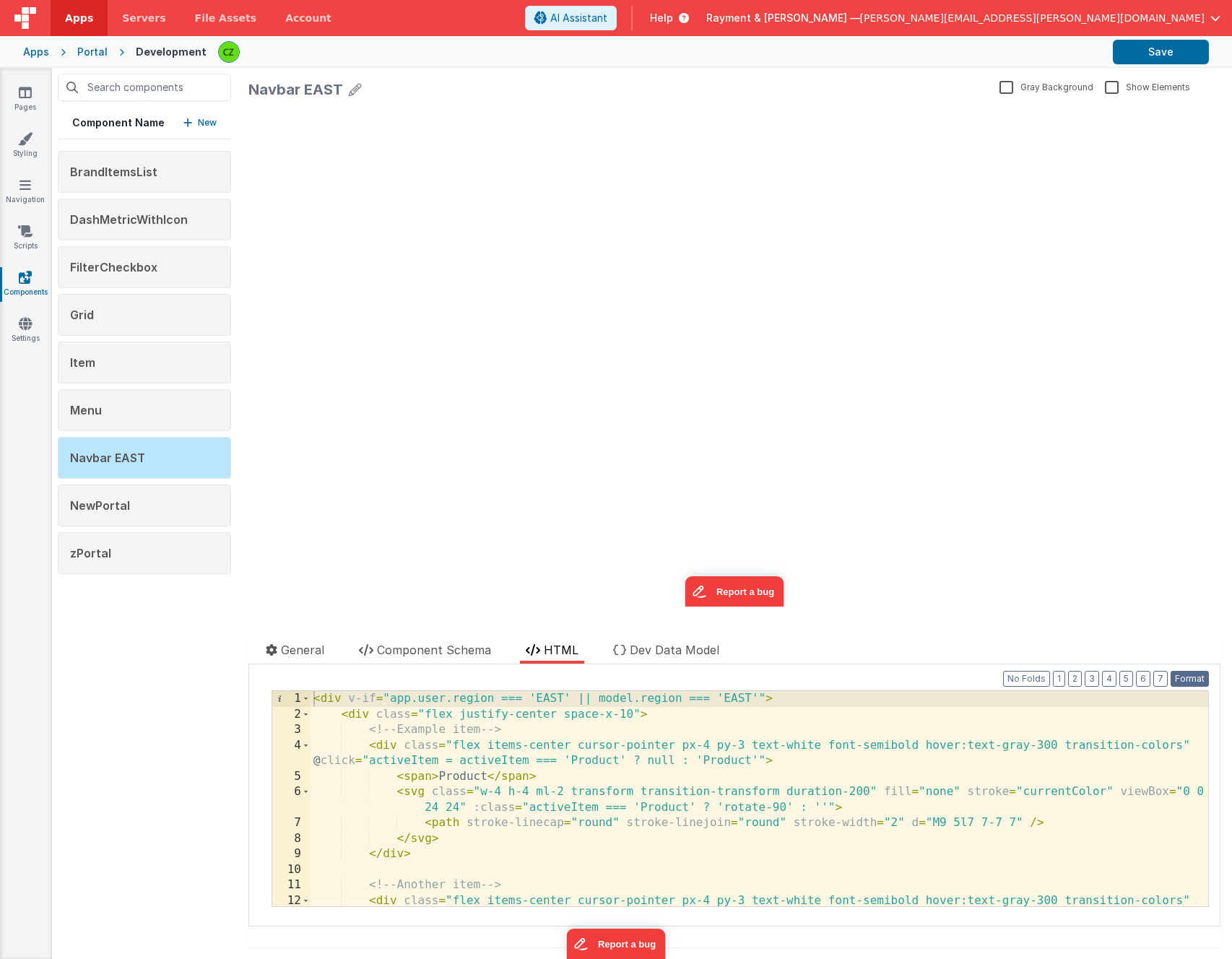
scroll to position [0, 0]
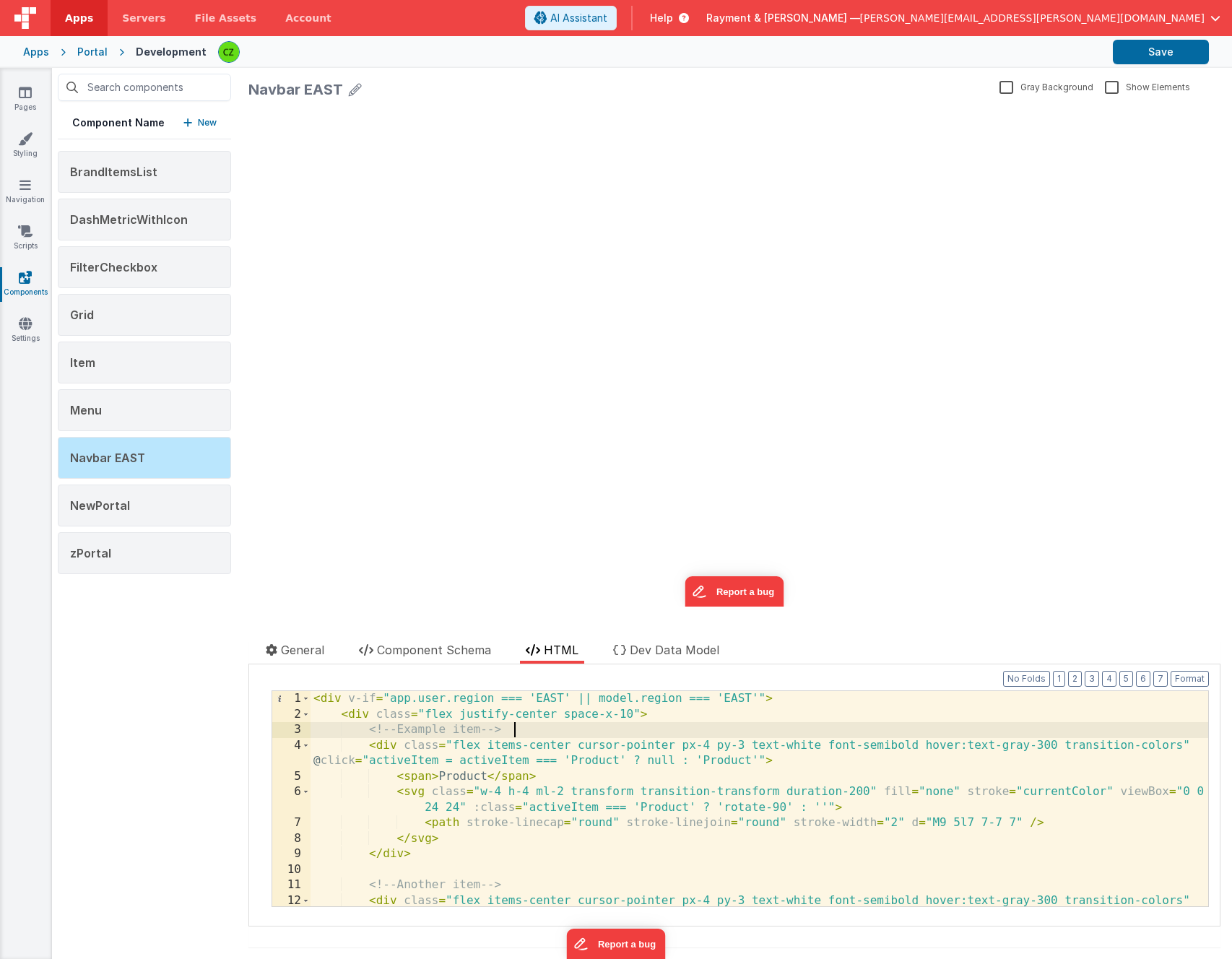
click at [542, 733] on div "< div v-if = "app.user.region === 'EAST' || model.region === 'EAST'" > < div cl…" at bounding box center [759, 823] width 898 height 262
click at [484, 505] on div "update page model (See schema to hide after dev) showElements" at bounding box center [734, 356] width 972 height 501
click at [86, 456] on span "Navbar EAST" at bounding box center [108, 458] width 75 height 14
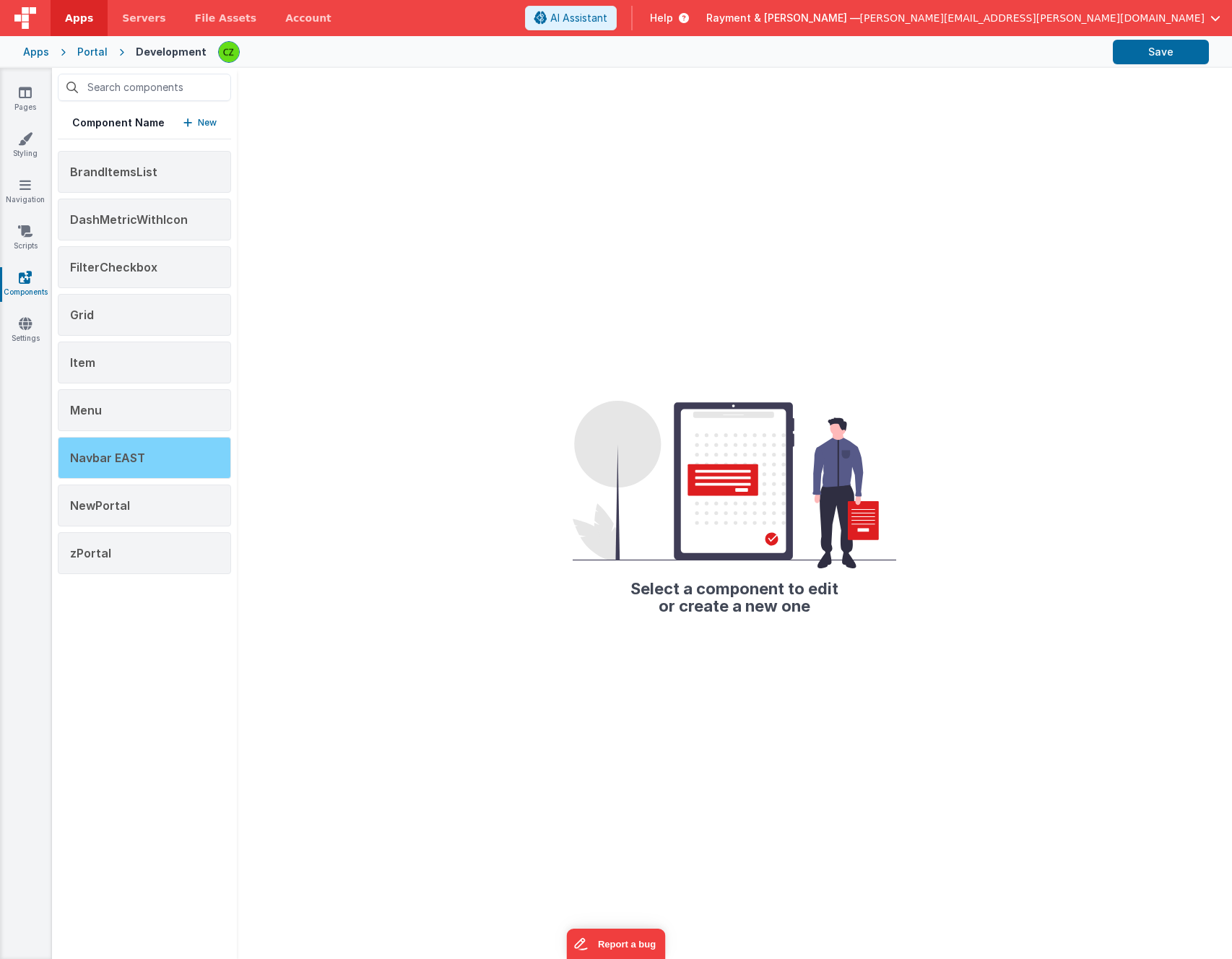
click at [124, 462] on span "Navbar EAST" at bounding box center [108, 458] width 75 height 14
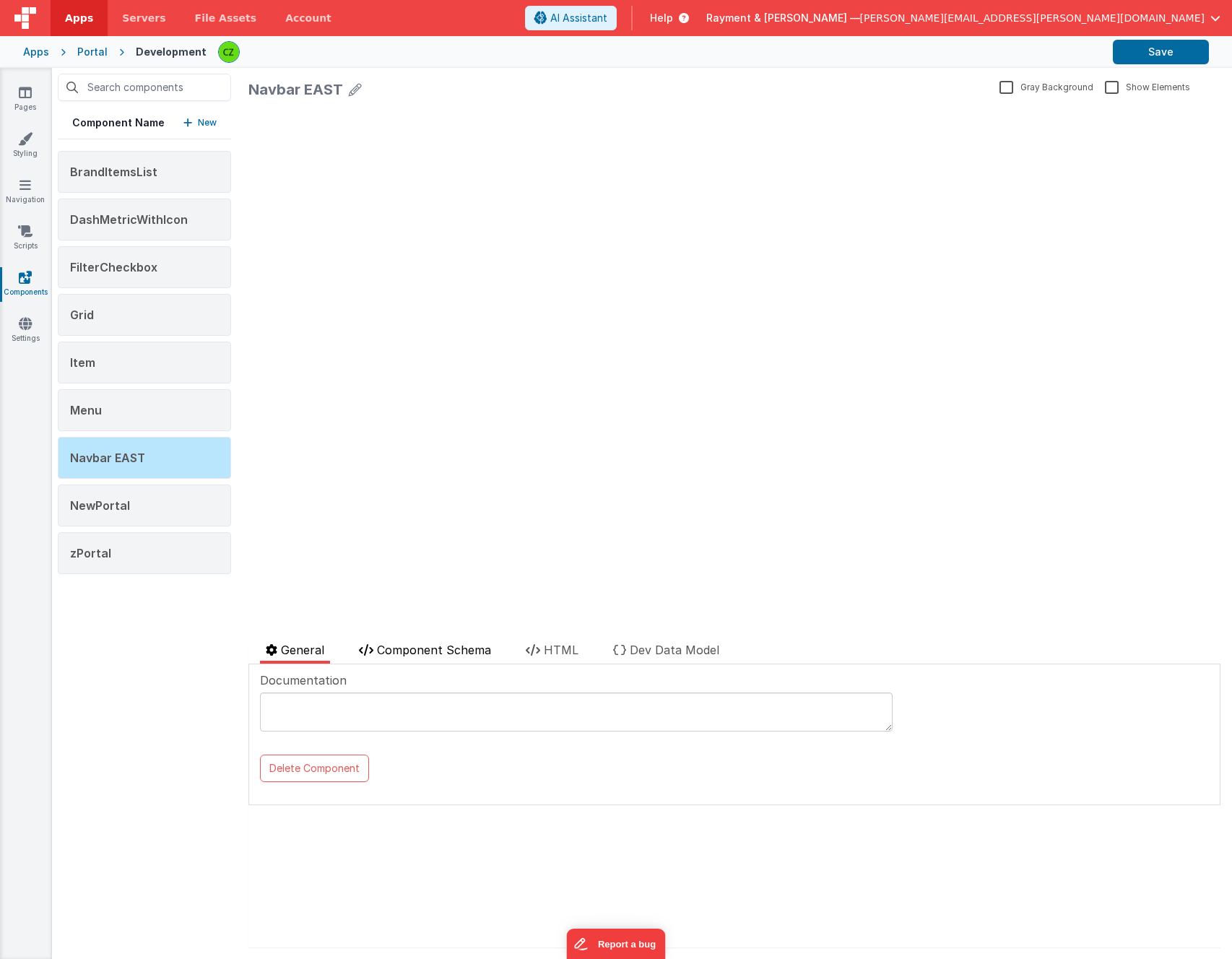
click at [434, 656] on span "Component Schema" at bounding box center [433, 650] width 114 height 14
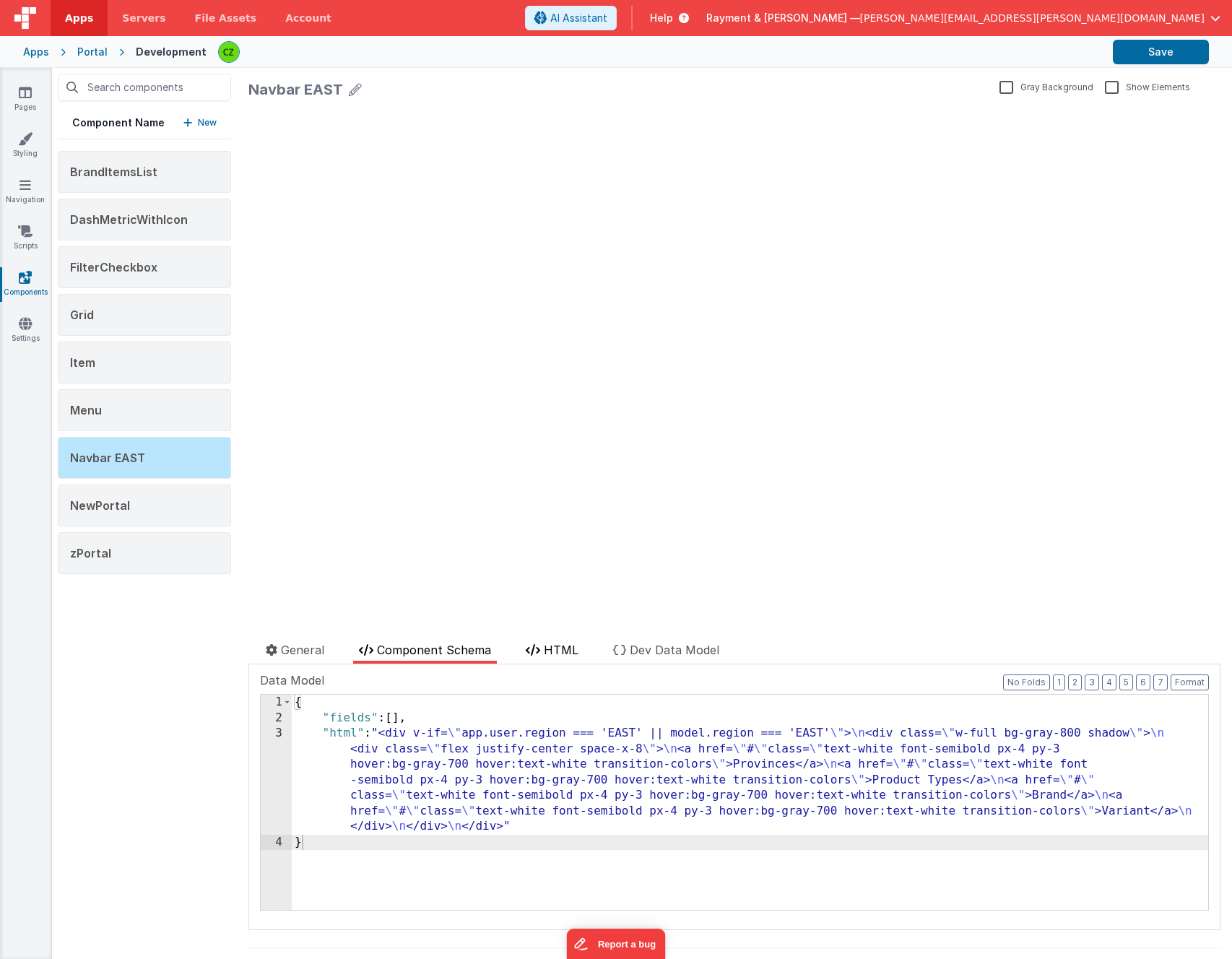
click at [558, 642] on li "HTML" at bounding box center [552, 652] width 64 height 23
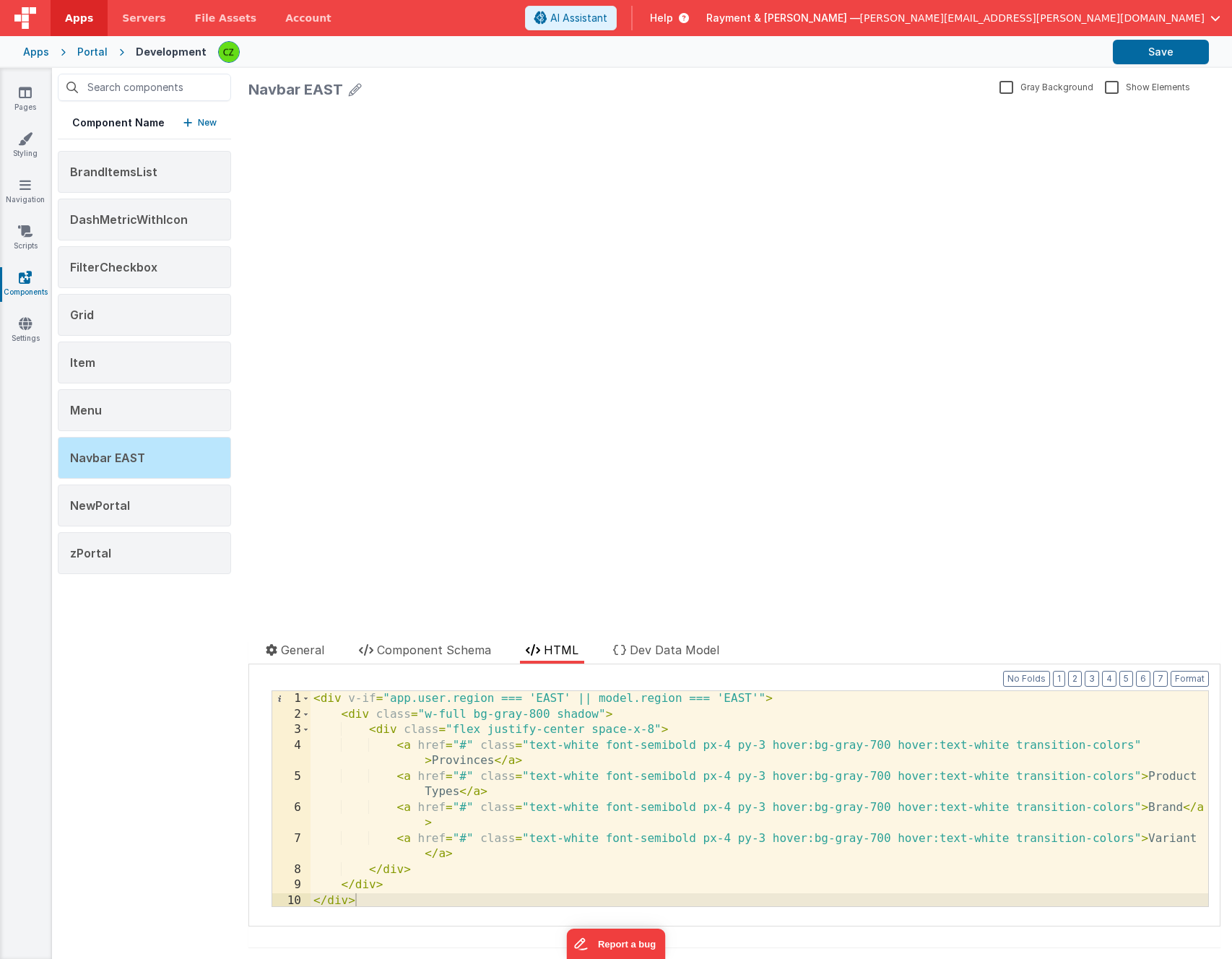
click at [339, 718] on div "< div v-if = "app.user.region === 'EAST' || model.region === 'EAST'" > < div cl…" at bounding box center [759, 814] width 898 height 246
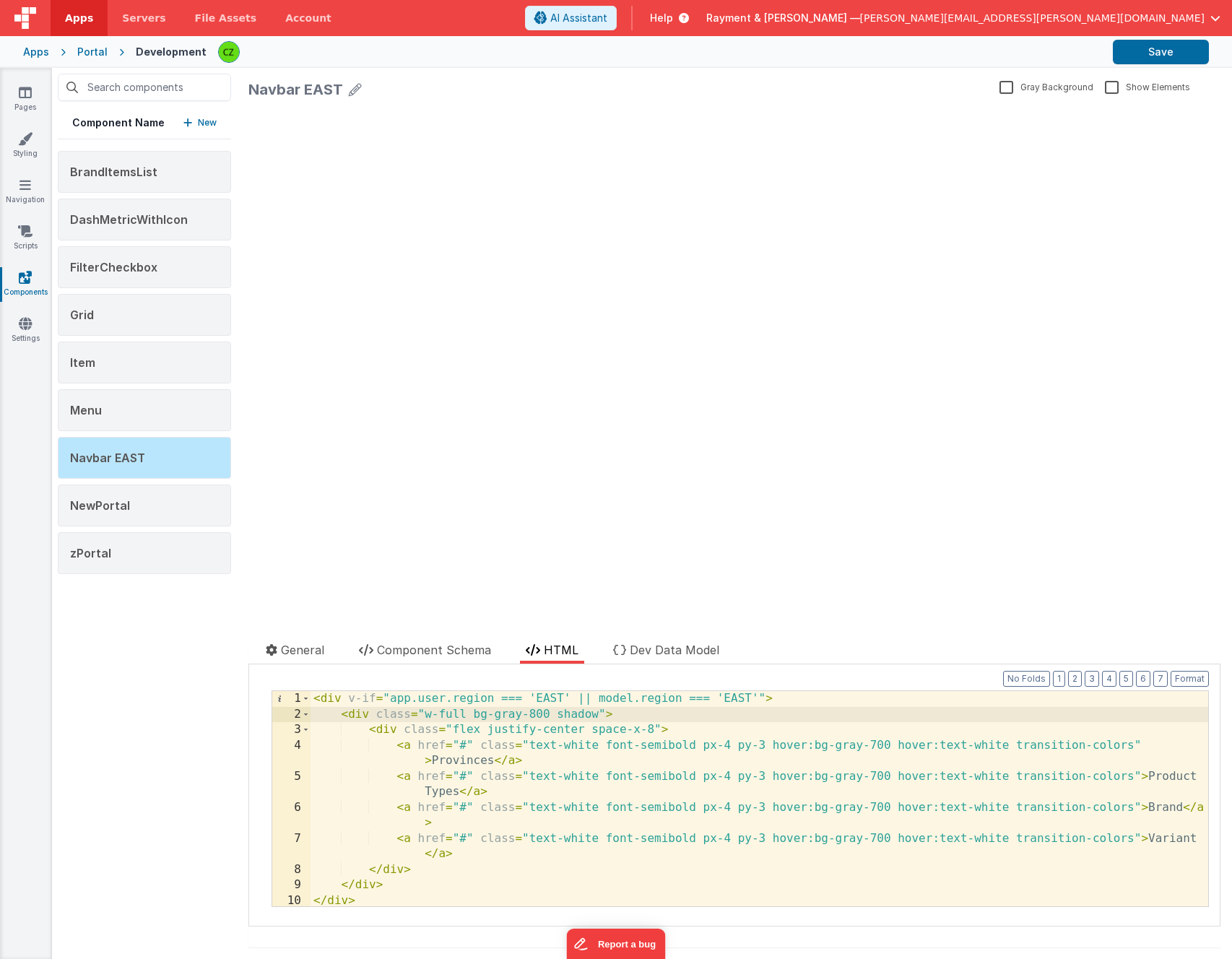
scroll to position [3, 0]
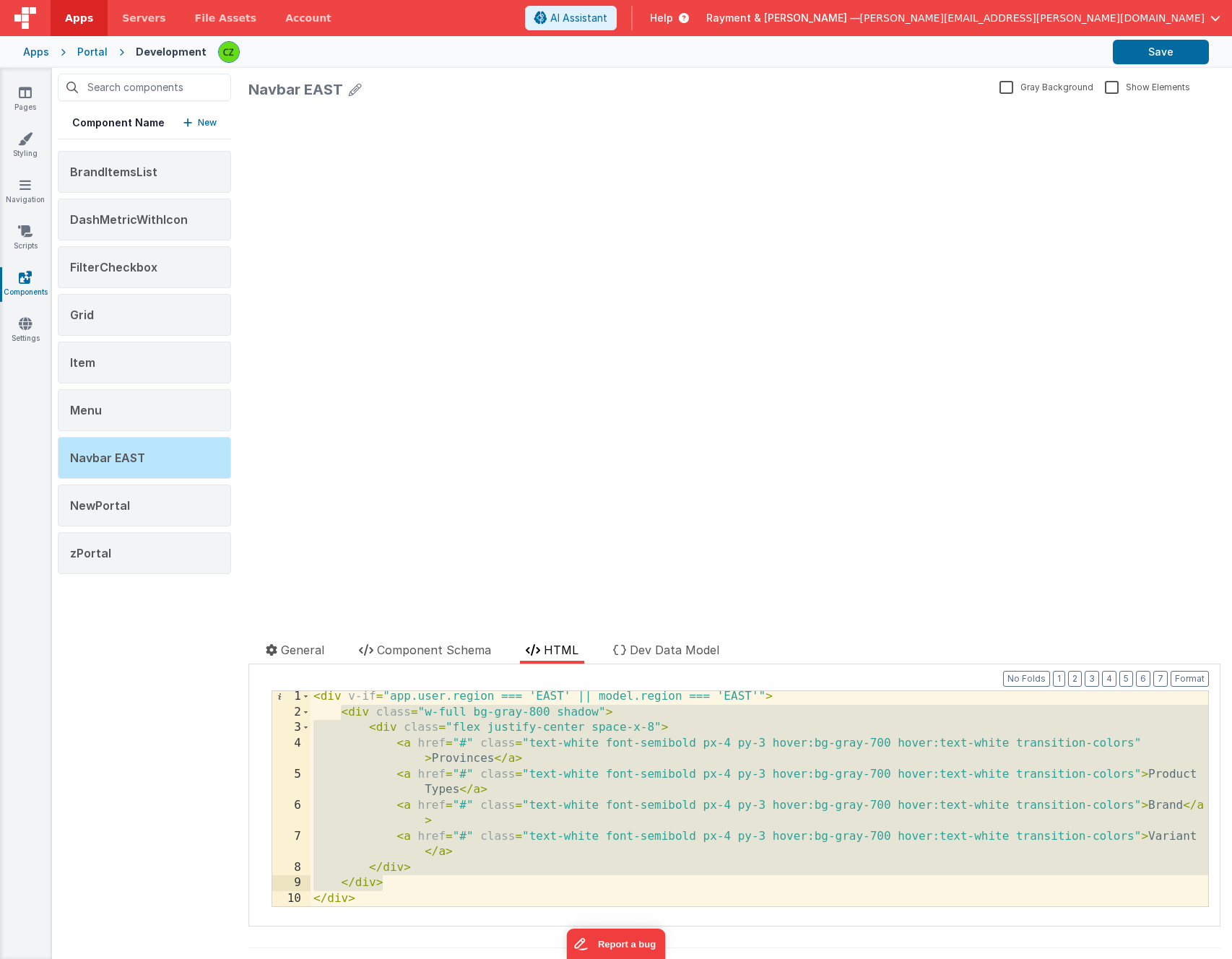
click at [449, 713] on div "< div v-if = "app.user.region === 'EAST' || model.region === 'EAST'" > < div cl…" at bounding box center [759, 812] width 898 height 246
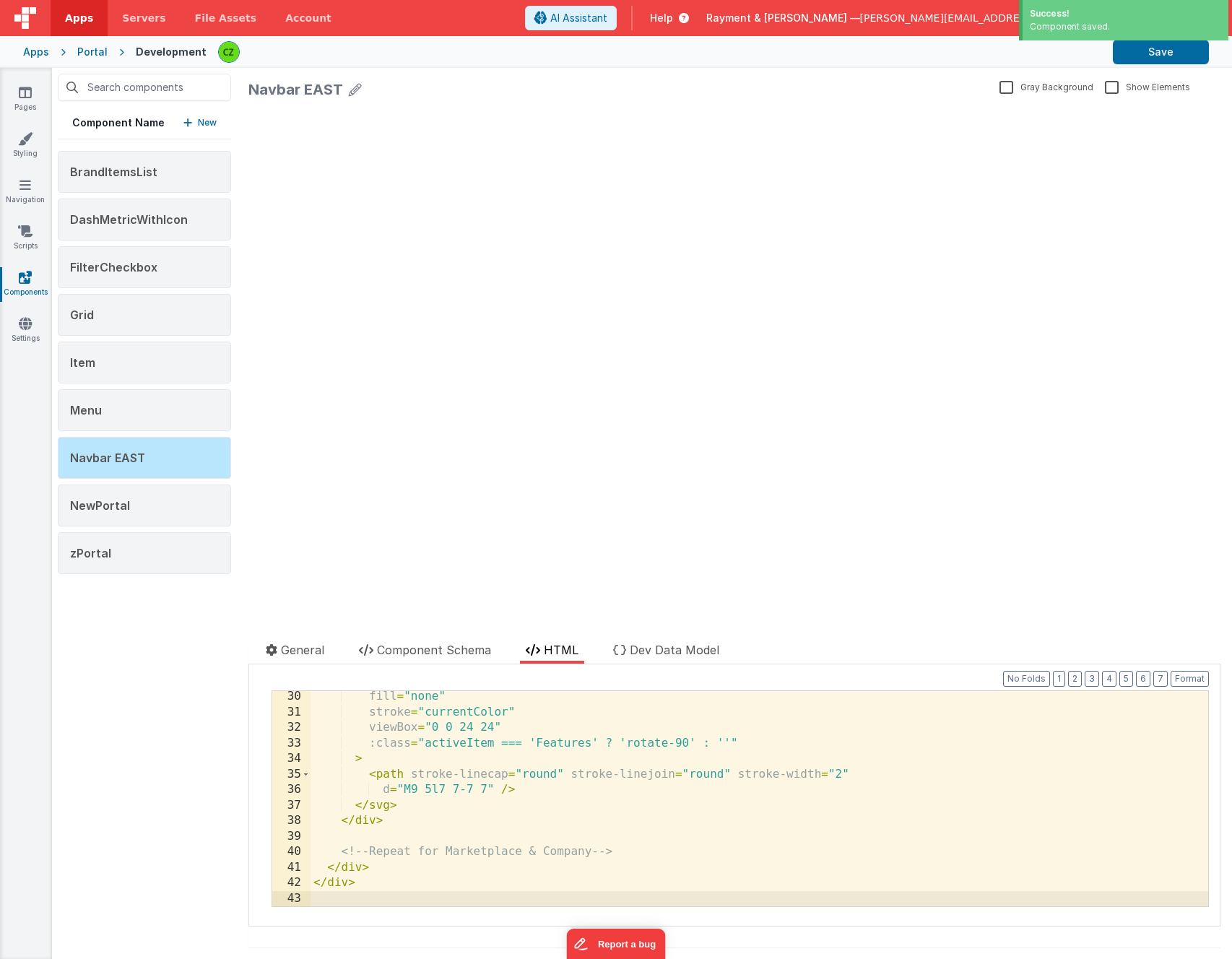
scroll to position [0, 0]
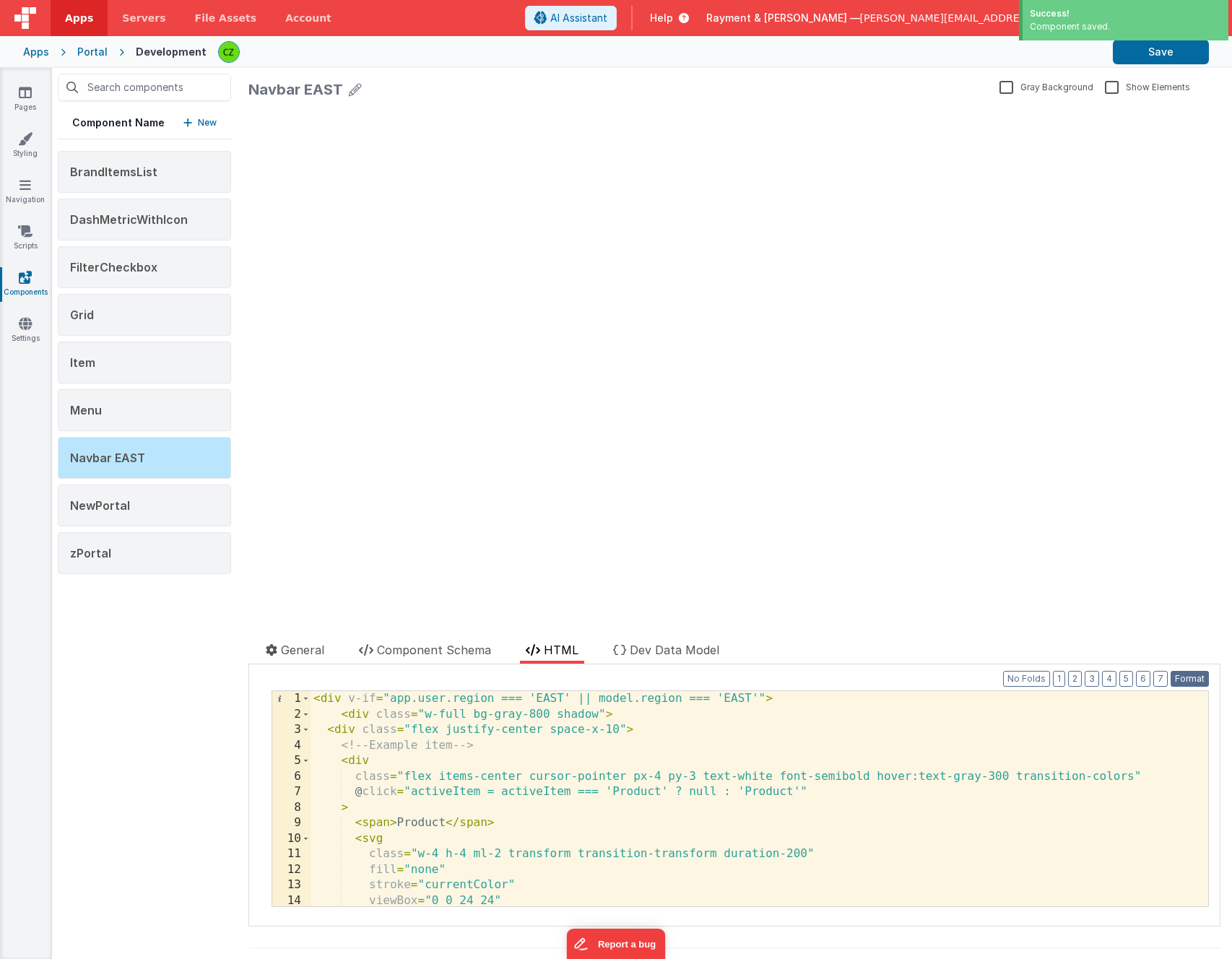
click at [1199, 678] on button "Format" at bounding box center [1190, 678] width 38 height 16
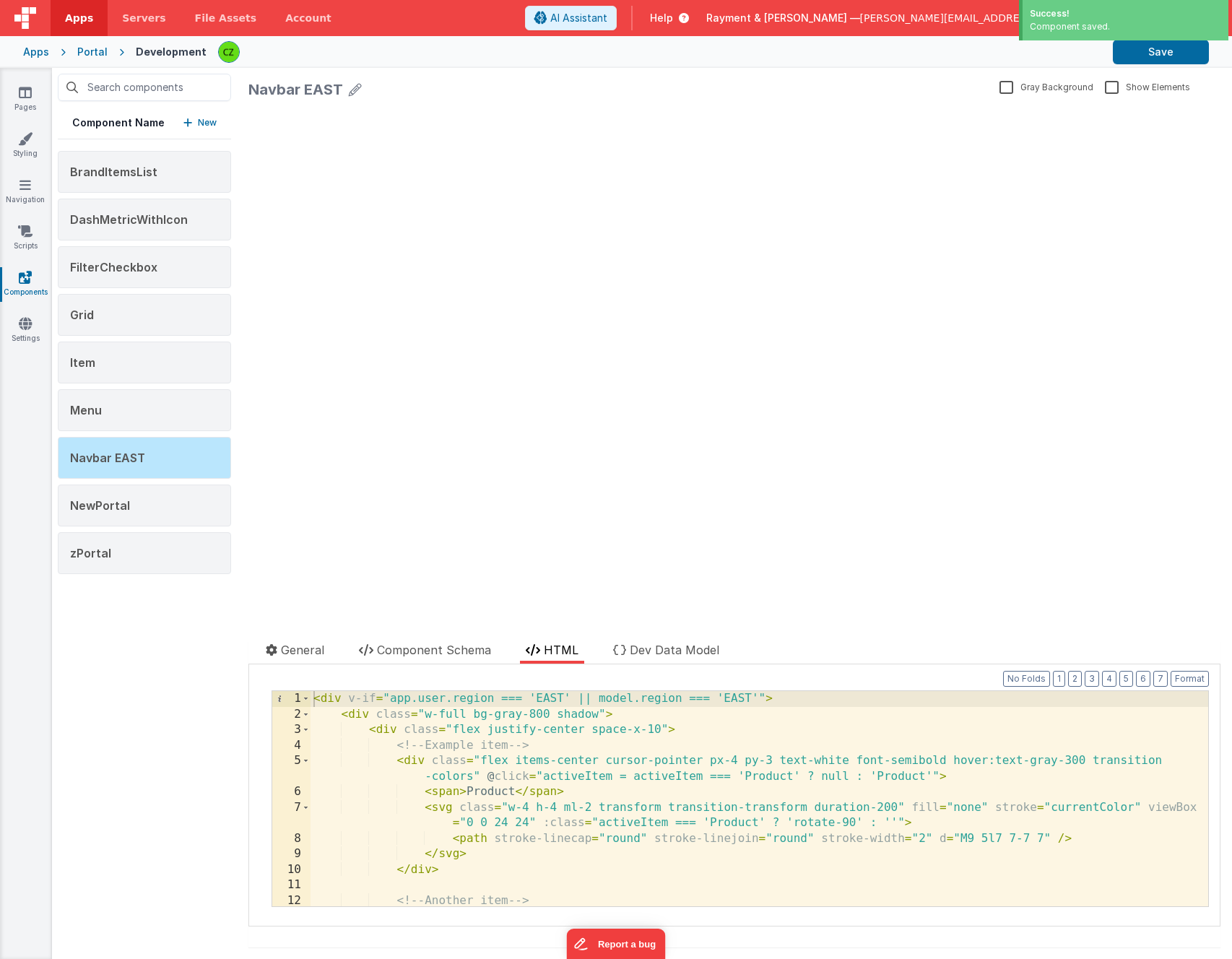
click at [611, 789] on div "< div v-if = "app.user.region === 'EAST' || model.region === 'EAST'" > < div cl…" at bounding box center [759, 823] width 898 height 262
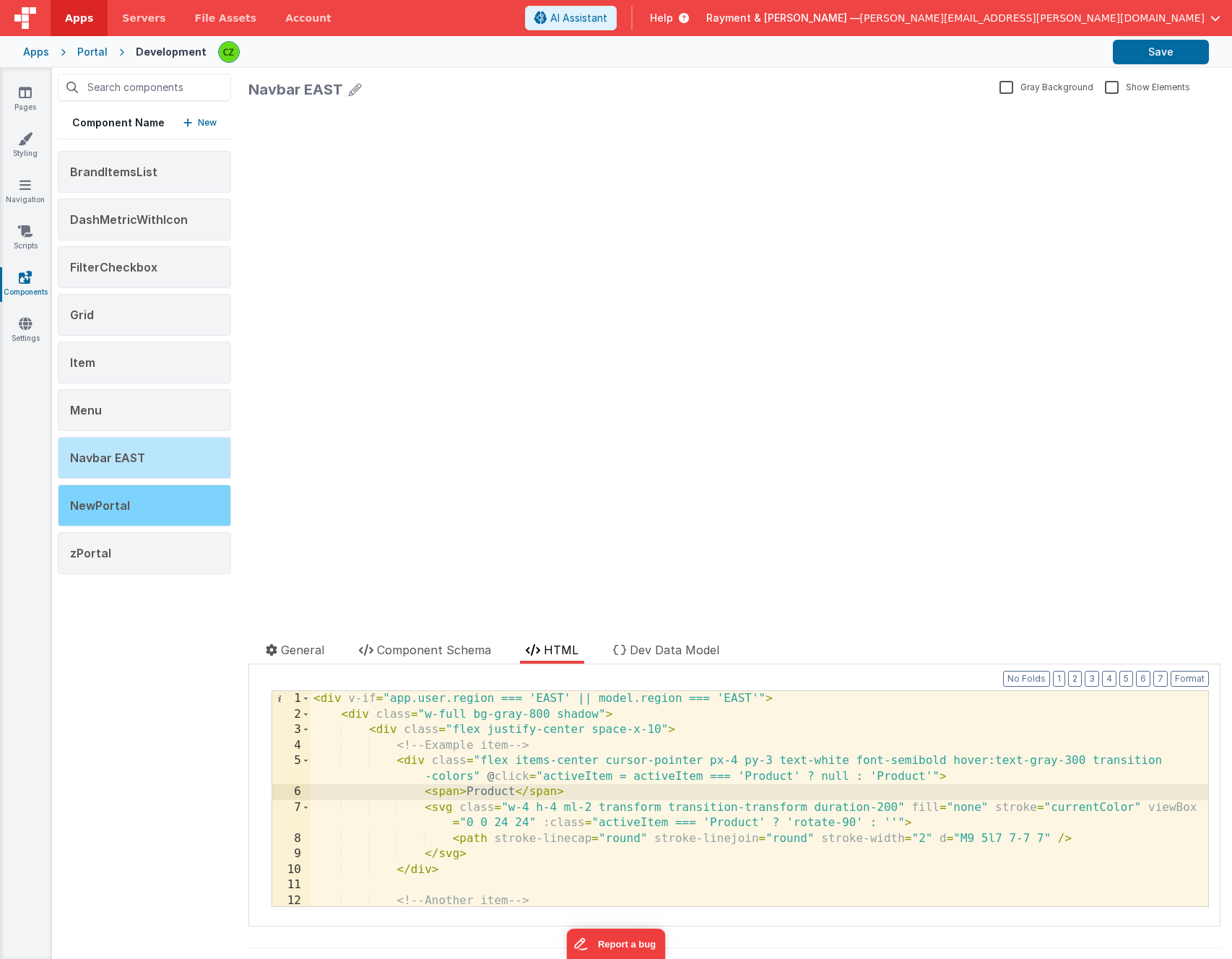
click at [168, 510] on div "NewPortal" at bounding box center [144, 505] width 174 height 42
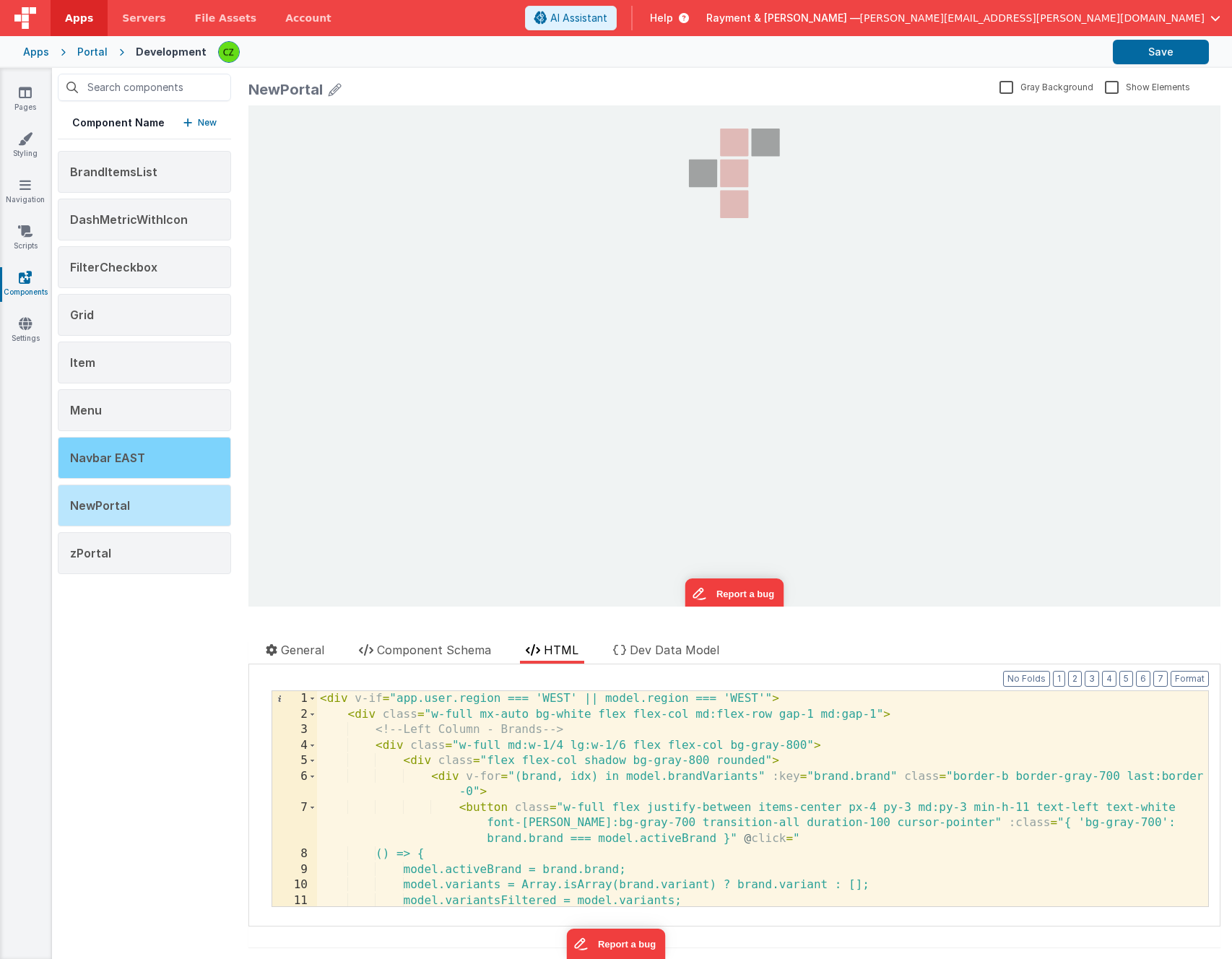
click at [173, 457] on div "Navbar EAST" at bounding box center [144, 458] width 174 height 42
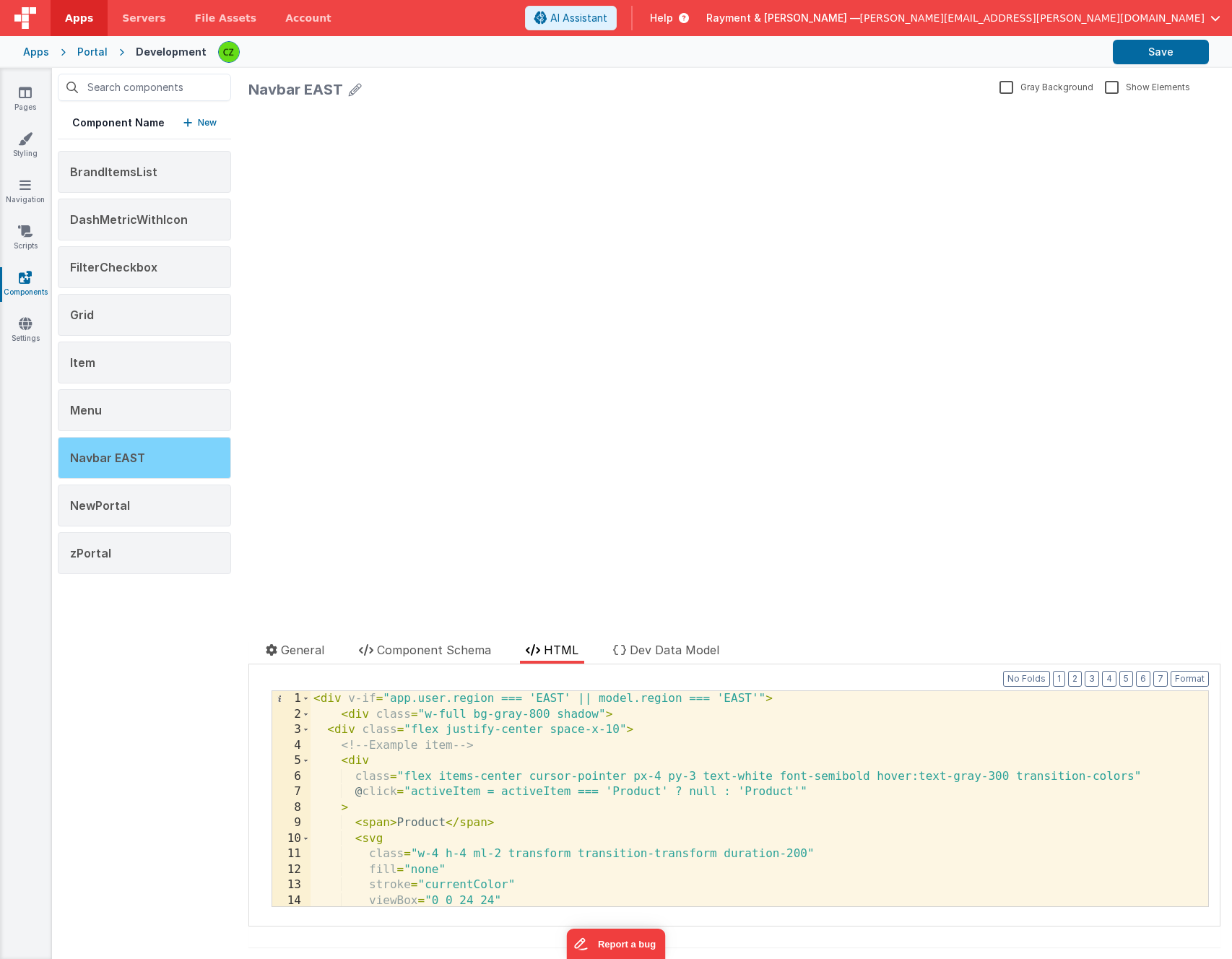
click at [120, 451] on span "Navbar EAST" at bounding box center [108, 458] width 75 height 14
click at [164, 458] on div "Navbar EAST" at bounding box center [144, 458] width 174 height 42
click at [615, 763] on div "< div v-if = "app.user.region === 'EAST' || model.region === 'EAST'" > < div cl…" at bounding box center [759, 814] width 898 height 246
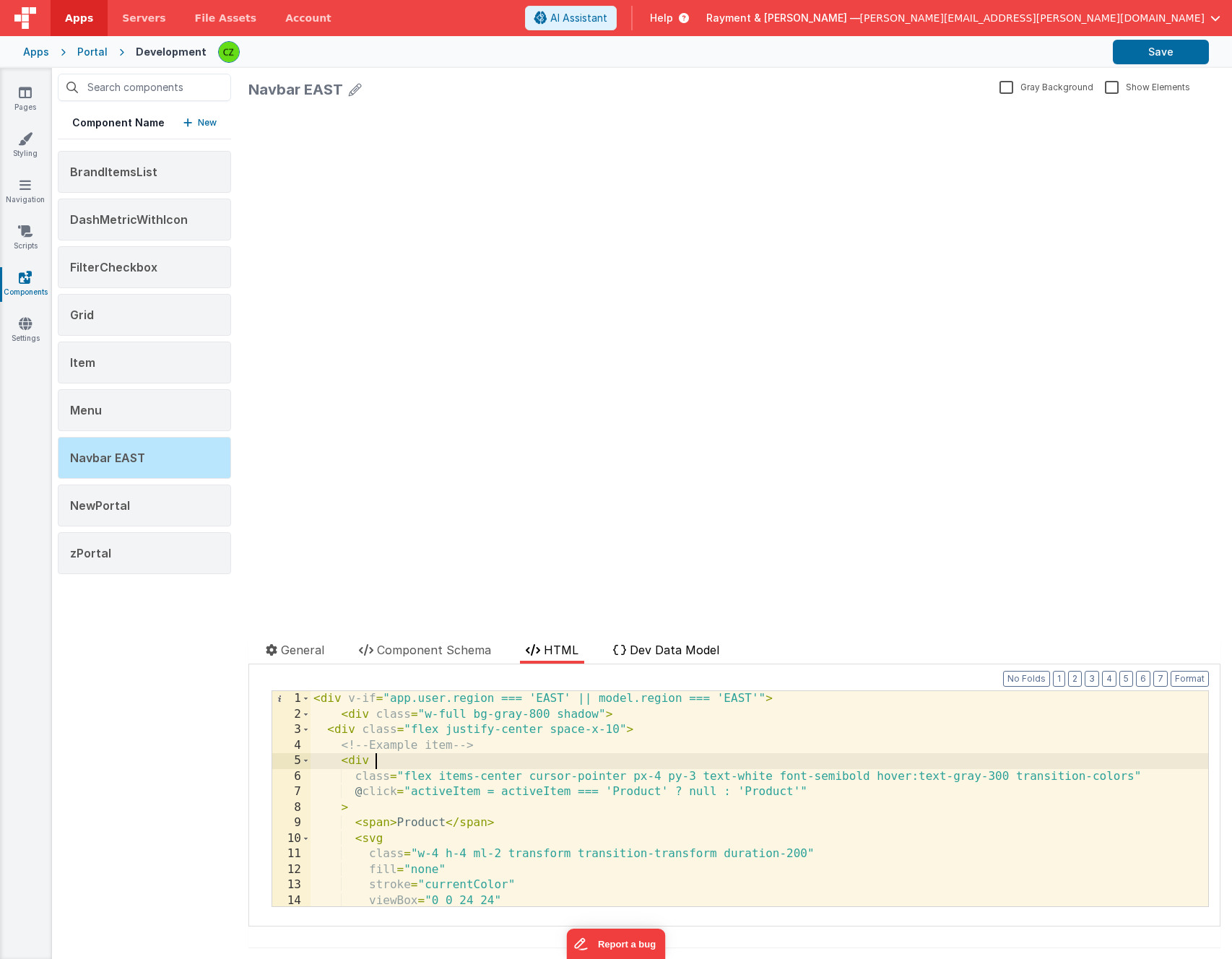
click at [645, 650] on span "Dev Data Model" at bounding box center [674, 650] width 89 height 14
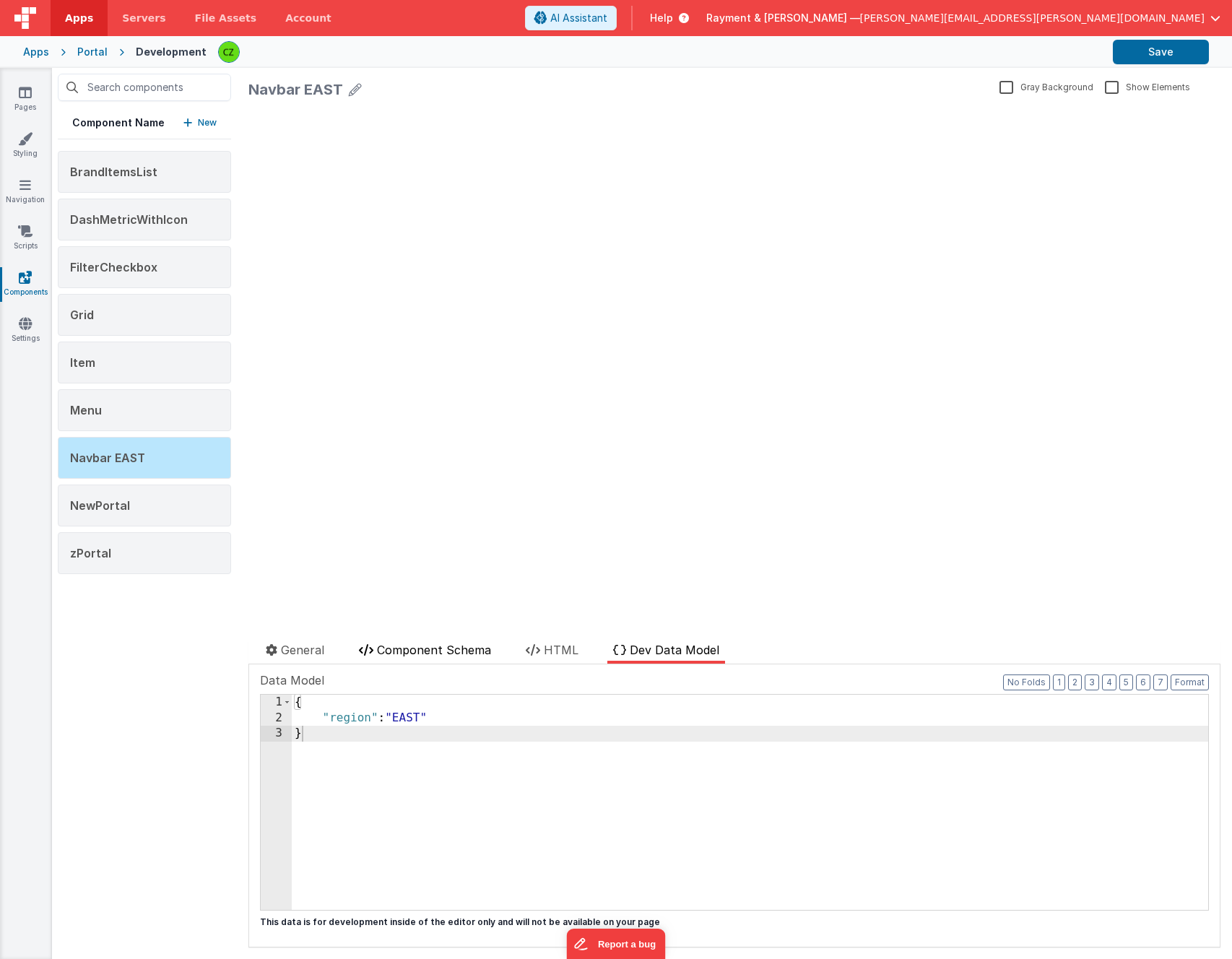
click at [396, 654] on span "Component Schema" at bounding box center [433, 650] width 114 height 14
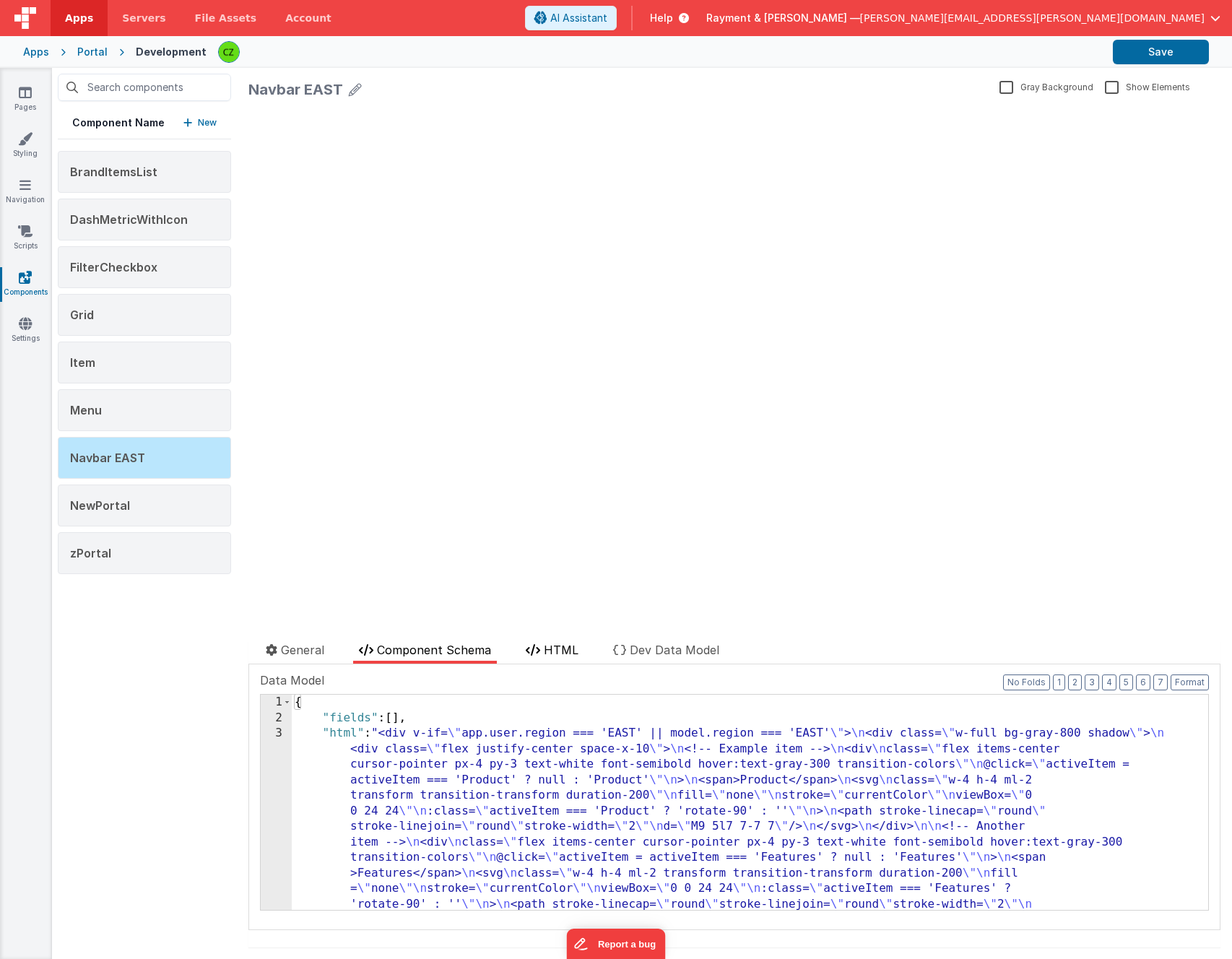
click at [540, 652] on icon at bounding box center [533, 650] width 14 height 12
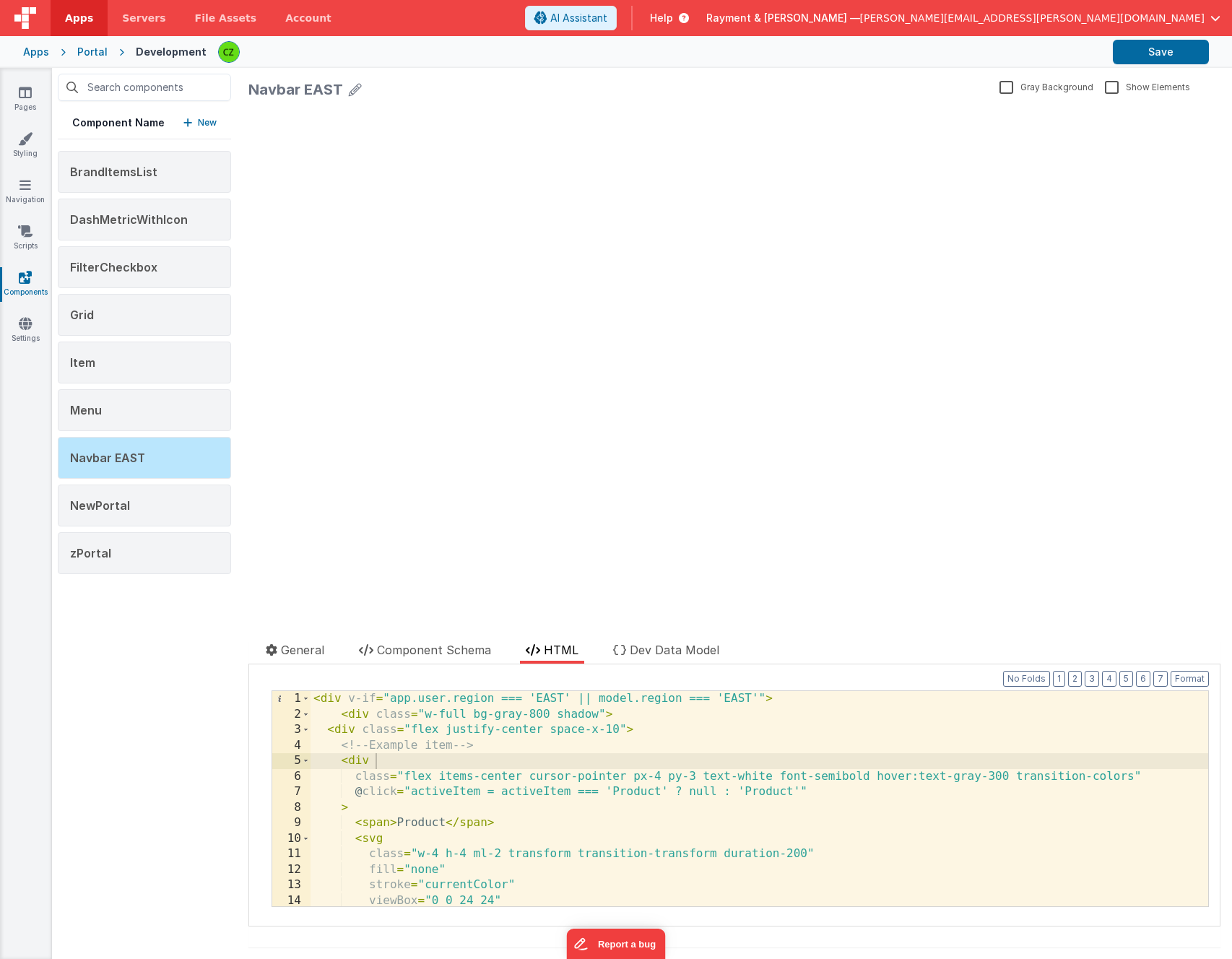
click at [506, 718] on div "< div v-if = "app.user.region === 'EAST' || model.region === 'EAST'" > < div cl…" at bounding box center [759, 814] width 898 height 246
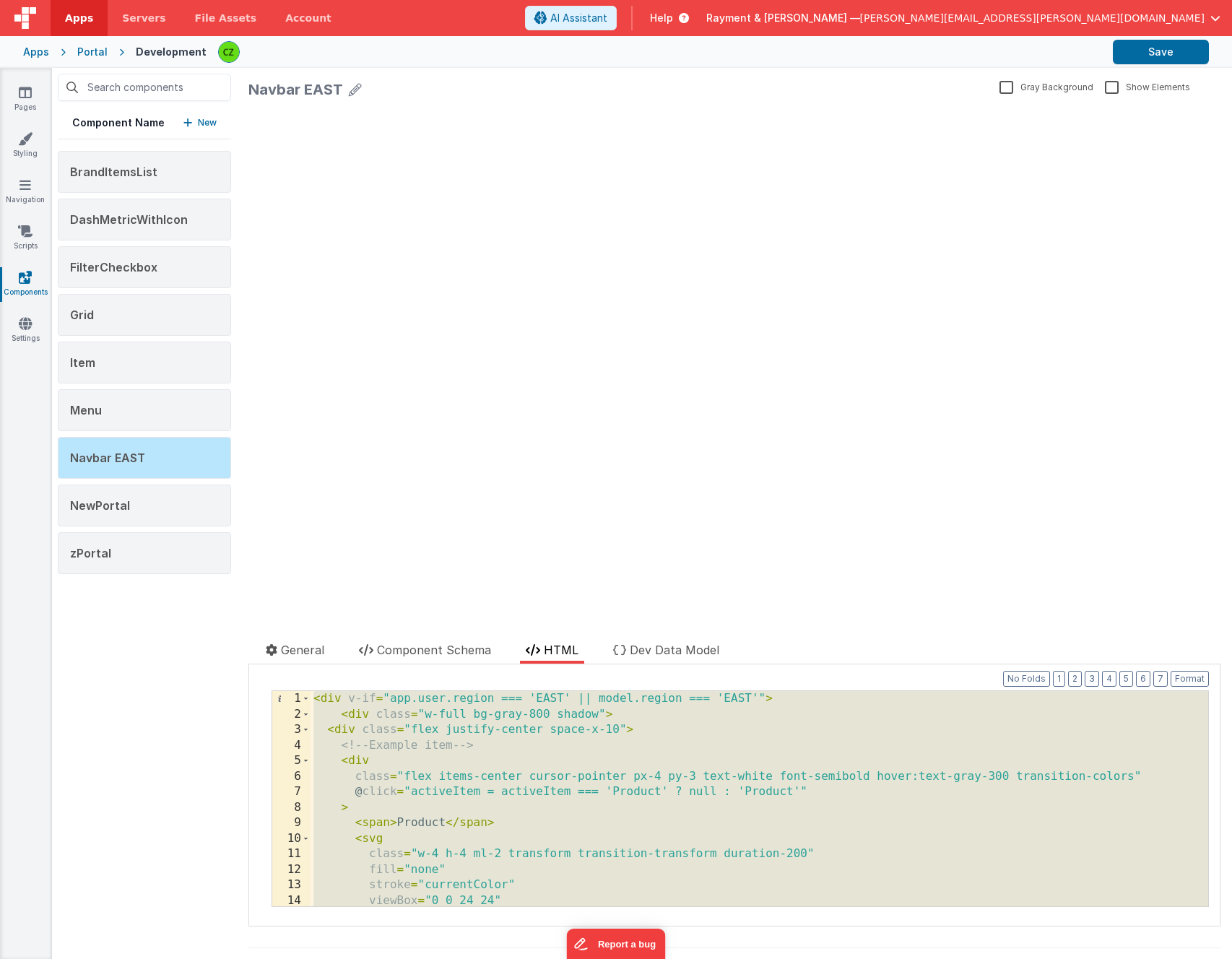
click at [559, 754] on div "< div v-if = "app.user.region === 'EAST' || model.region === 'EAST'" > < div cl…" at bounding box center [759, 814] width 898 height 246
click at [823, 751] on div "< div v-if = "app.user.region === 'EAST' || model.region === 'EAST'" > < div cl…" at bounding box center [759, 814] width 898 height 246
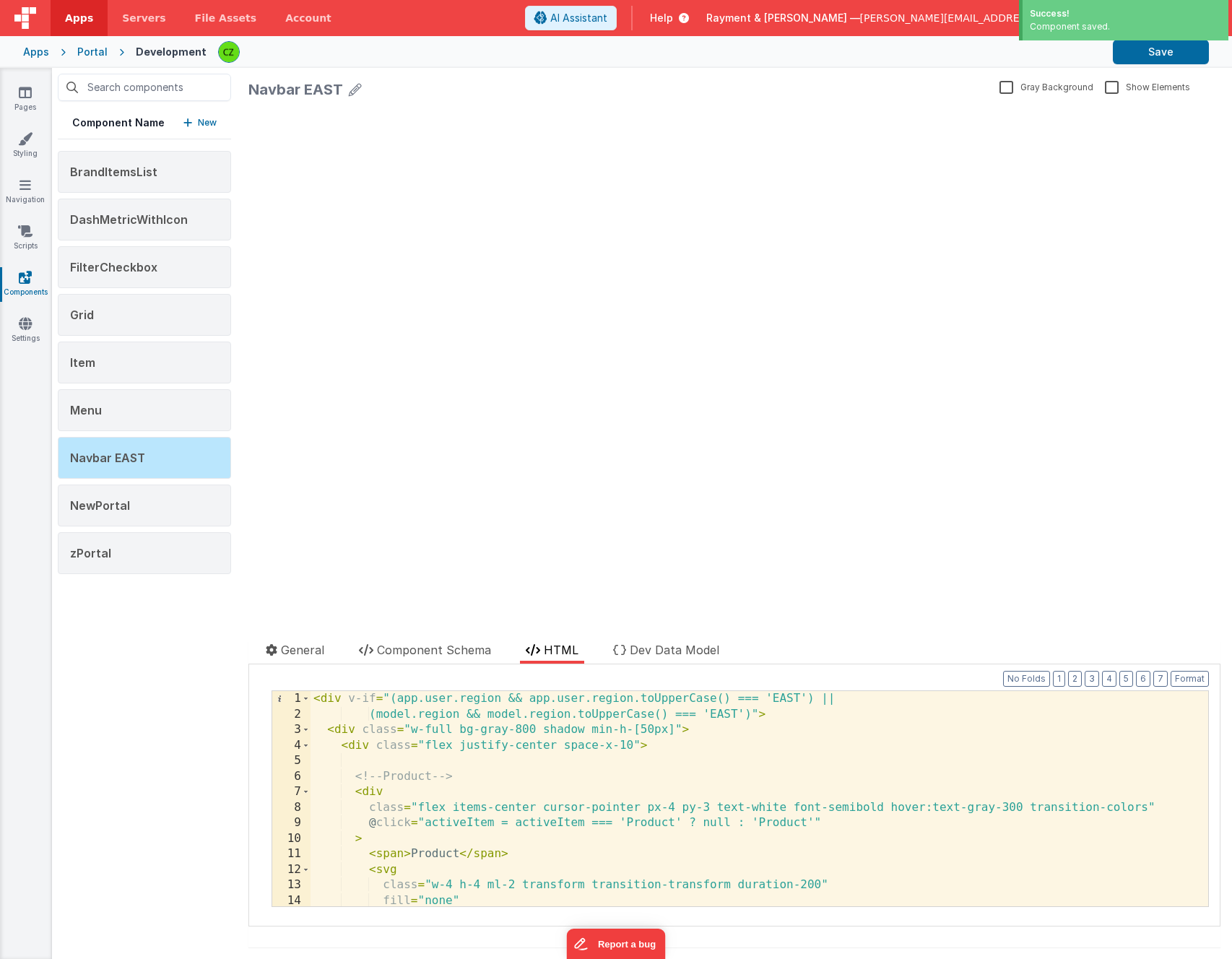
click at [489, 536] on div "update page model (See schema to hide after dev) showElements" at bounding box center [734, 356] width 972 height 501
click at [461, 761] on div "< div v-if = "(app.user.region && app.user.region.toUpperCase() === 'EAST') || …" at bounding box center [759, 814] width 898 height 246
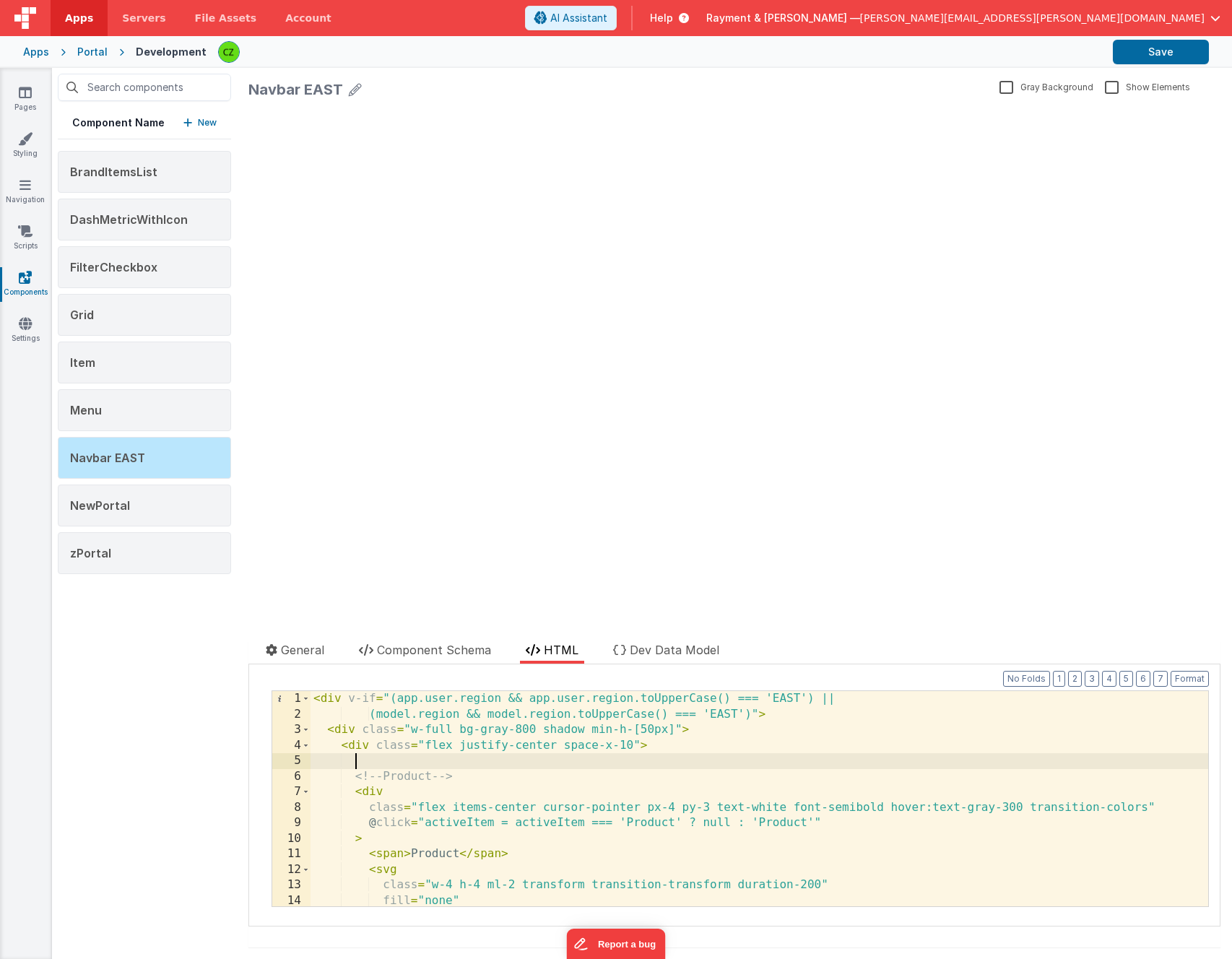
click at [676, 641] on div at bounding box center [491, 630] width 486 height 23
click at [675, 647] on span "Dev Data Model" at bounding box center [674, 650] width 89 height 14
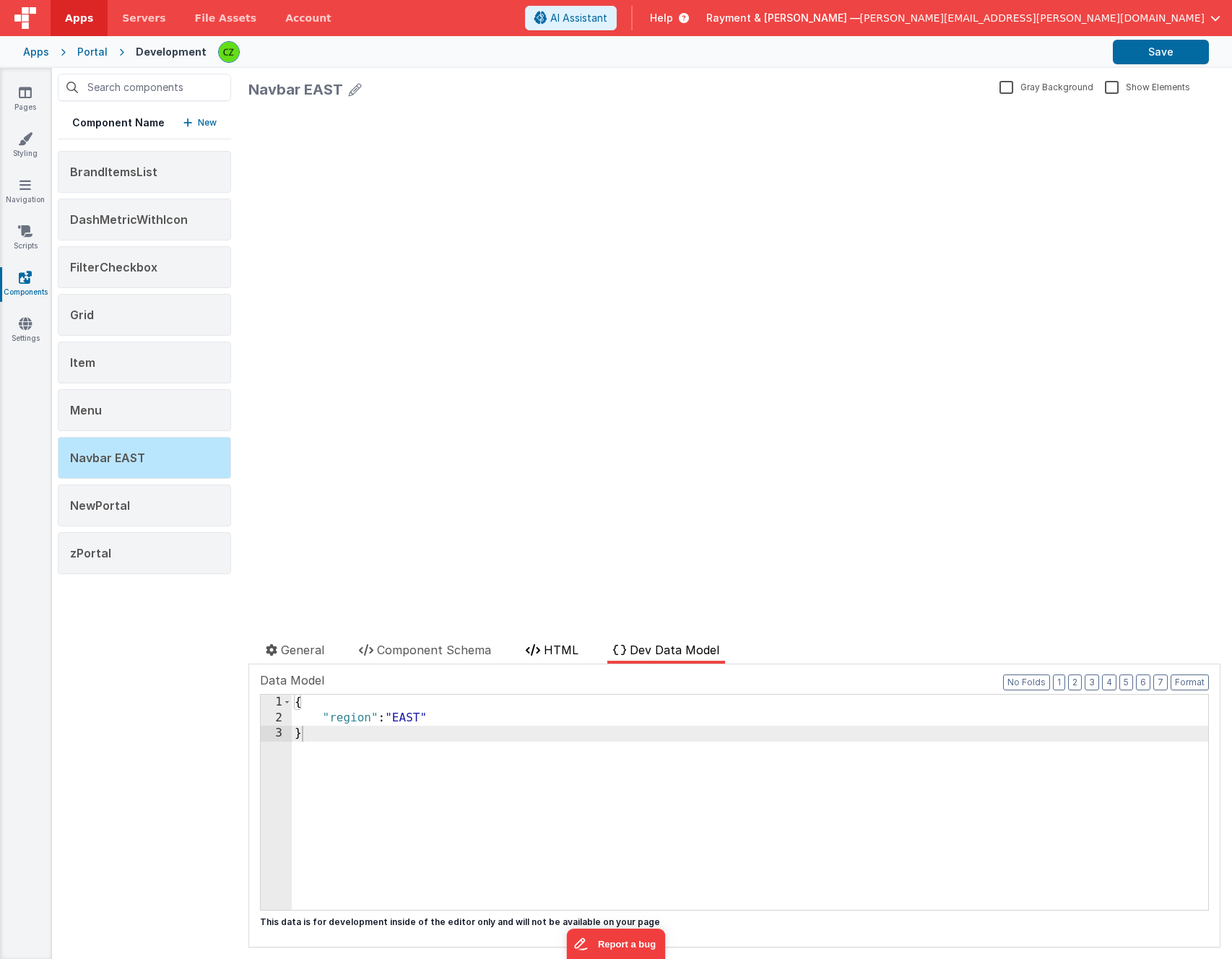
click at [538, 649] on icon at bounding box center [533, 650] width 14 height 12
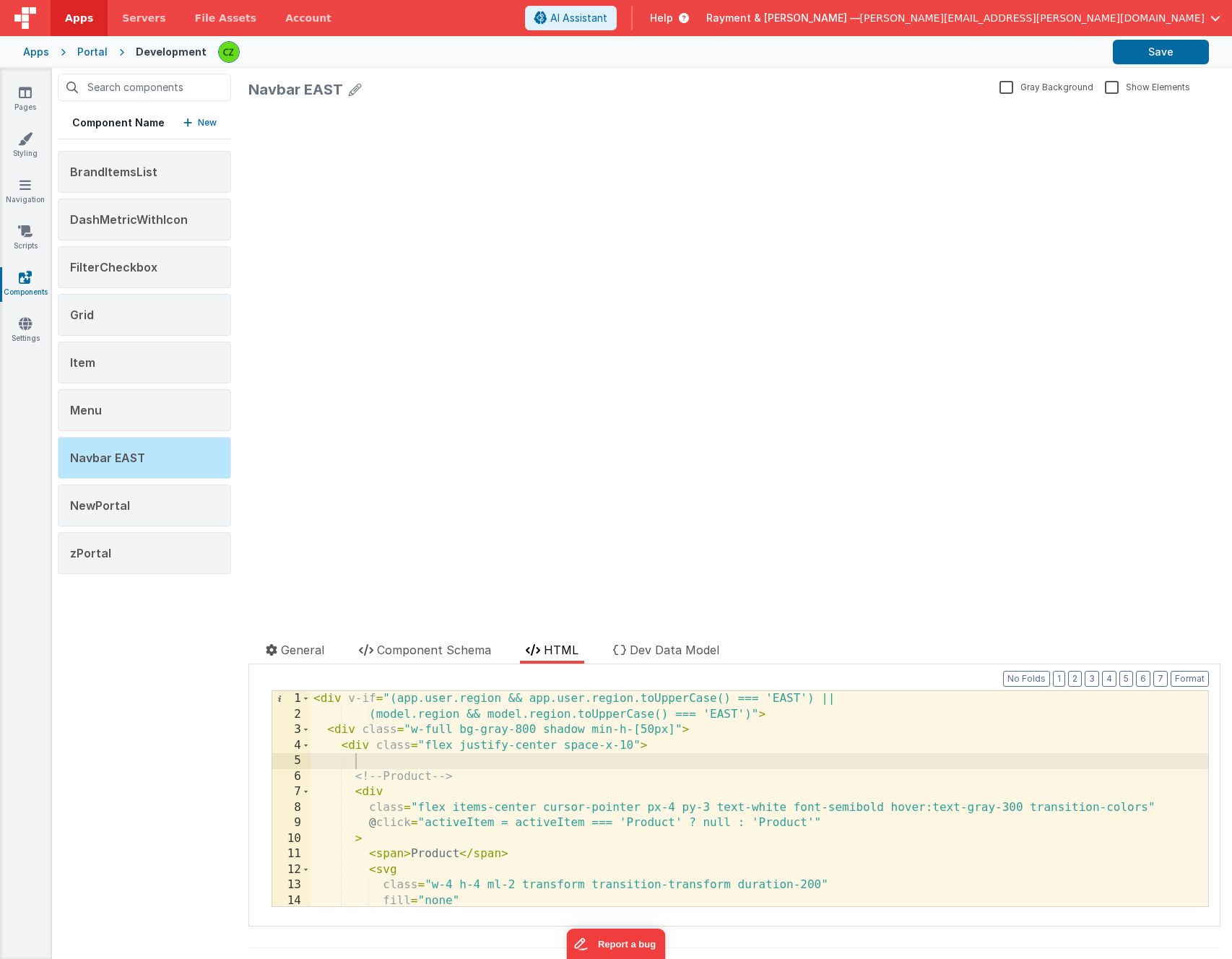
click at [424, 767] on div "< div v-if = "(app.user.region && app.user.region.toUpperCase() === 'EAST') || …" at bounding box center [759, 814] width 898 height 246
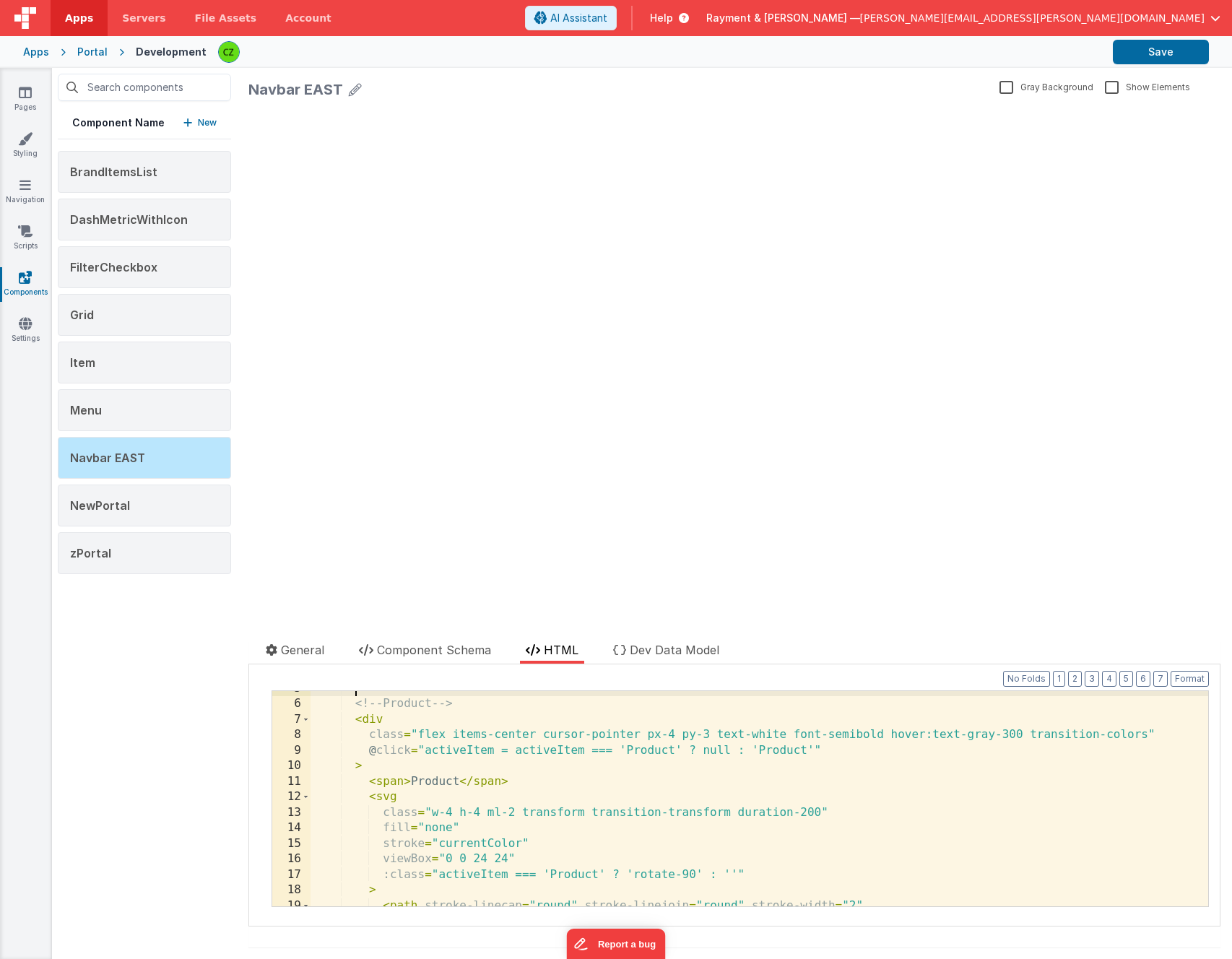
scroll to position [70, 0]
click at [424, 767] on div "<!-- Product --> < div class = "flex items-center cursor-pointer px-4 py-3 text…" at bounding box center [759, 806] width 898 height 246
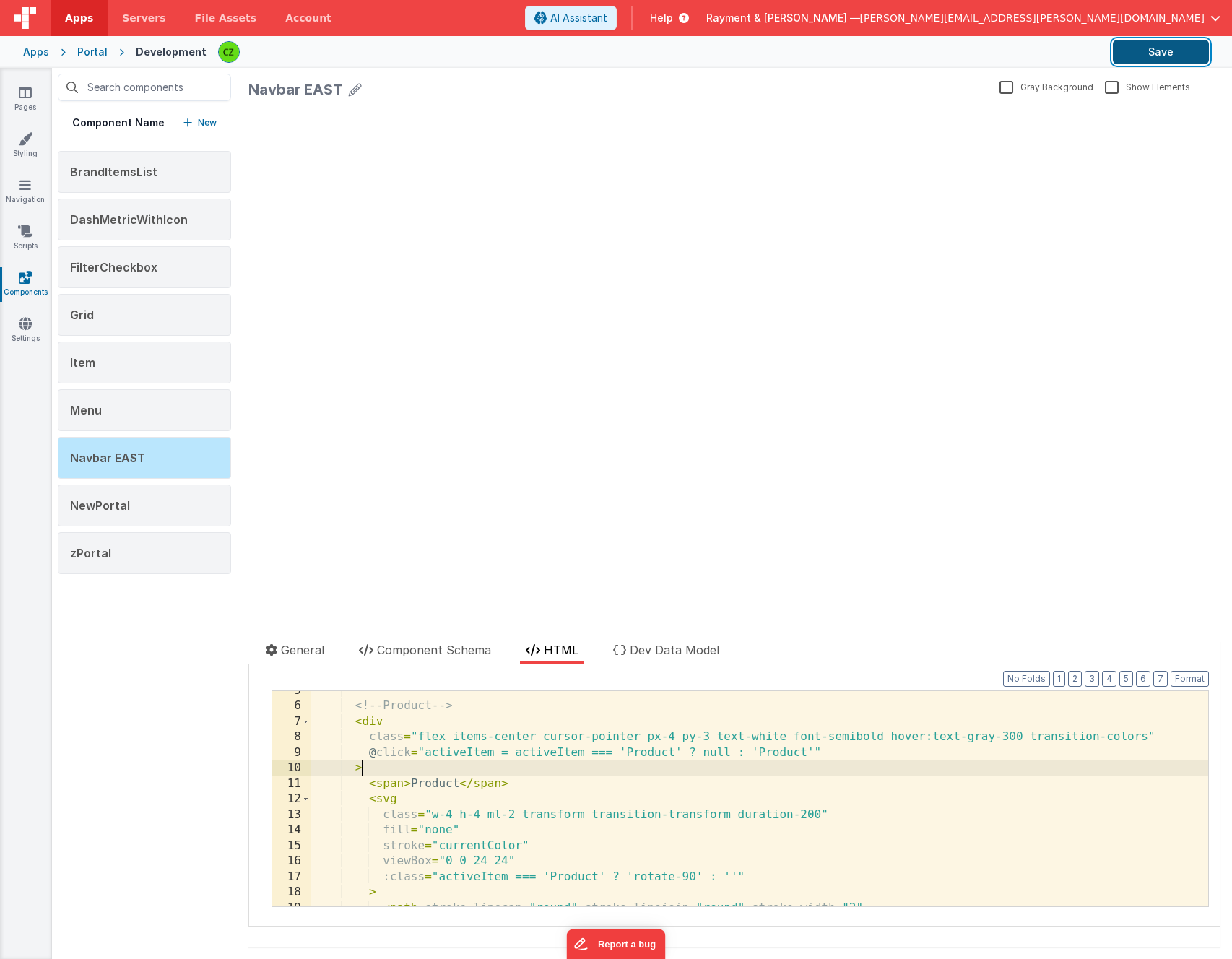
click at [1138, 45] on button "Save" at bounding box center [1161, 52] width 96 height 24
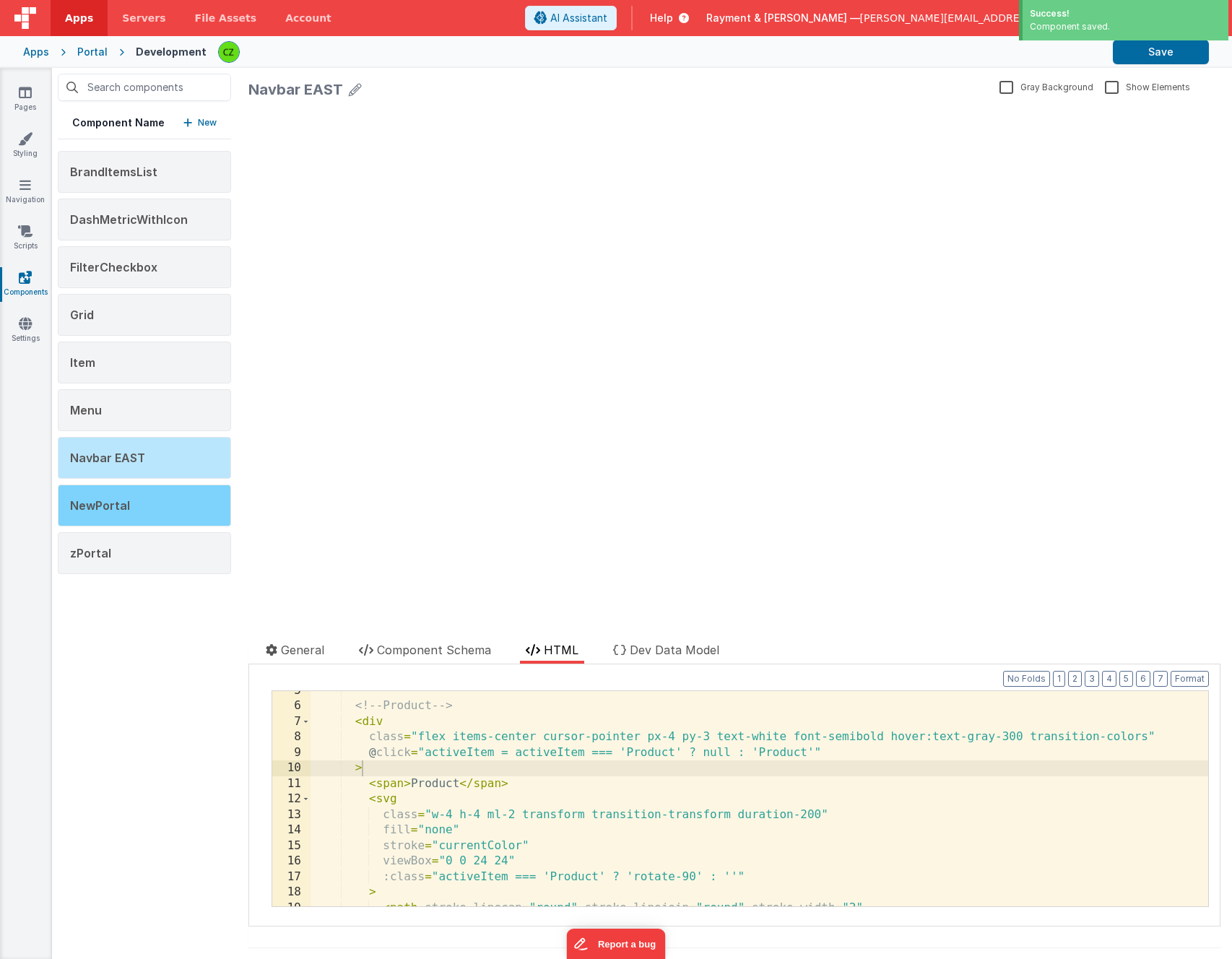
click at [111, 510] on span "NewPortal" at bounding box center [100, 505] width 60 height 14
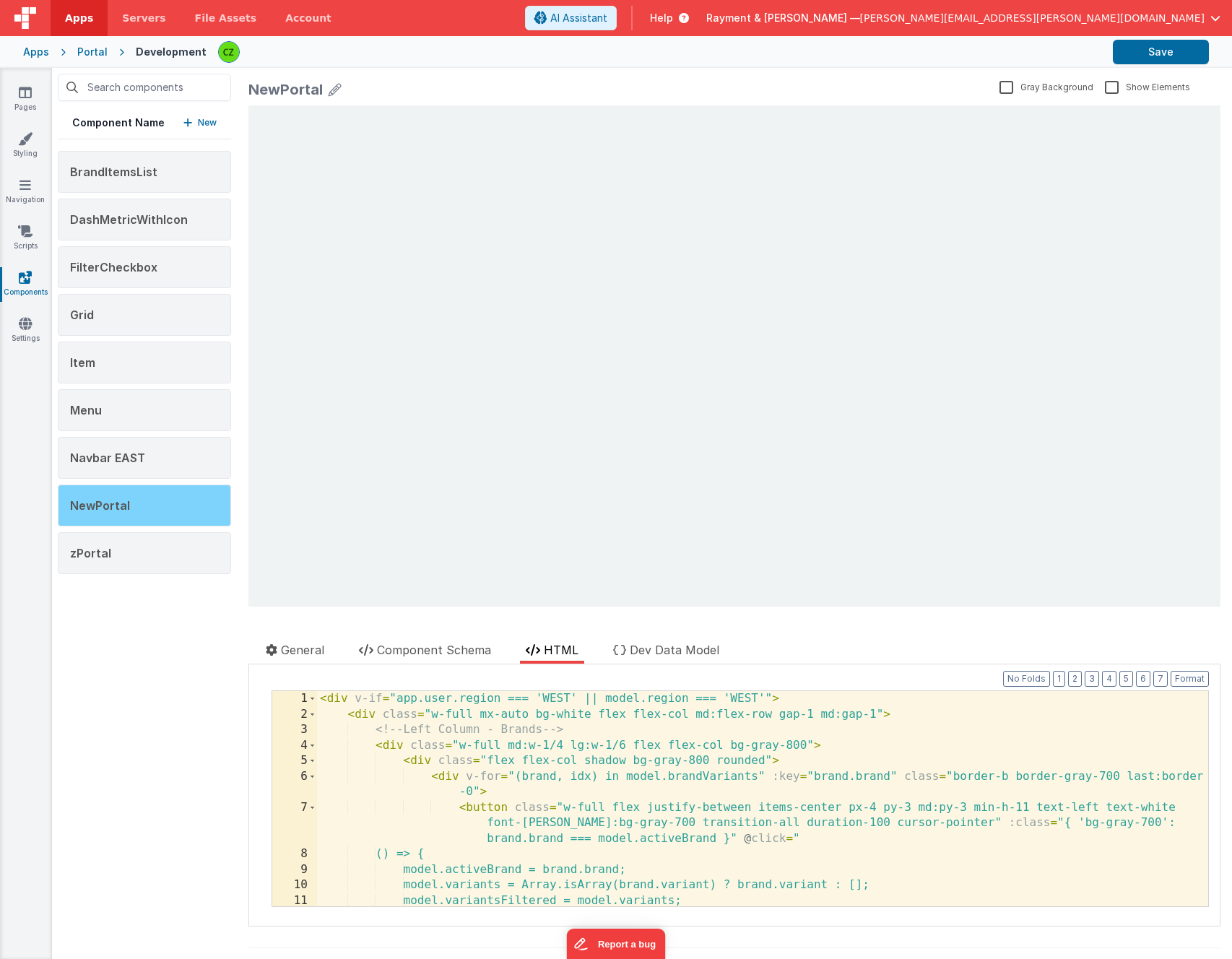
scroll to position [0, 0]
click at [117, 513] on div "NewPortal" at bounding box center [144, 505] width 174 height 42
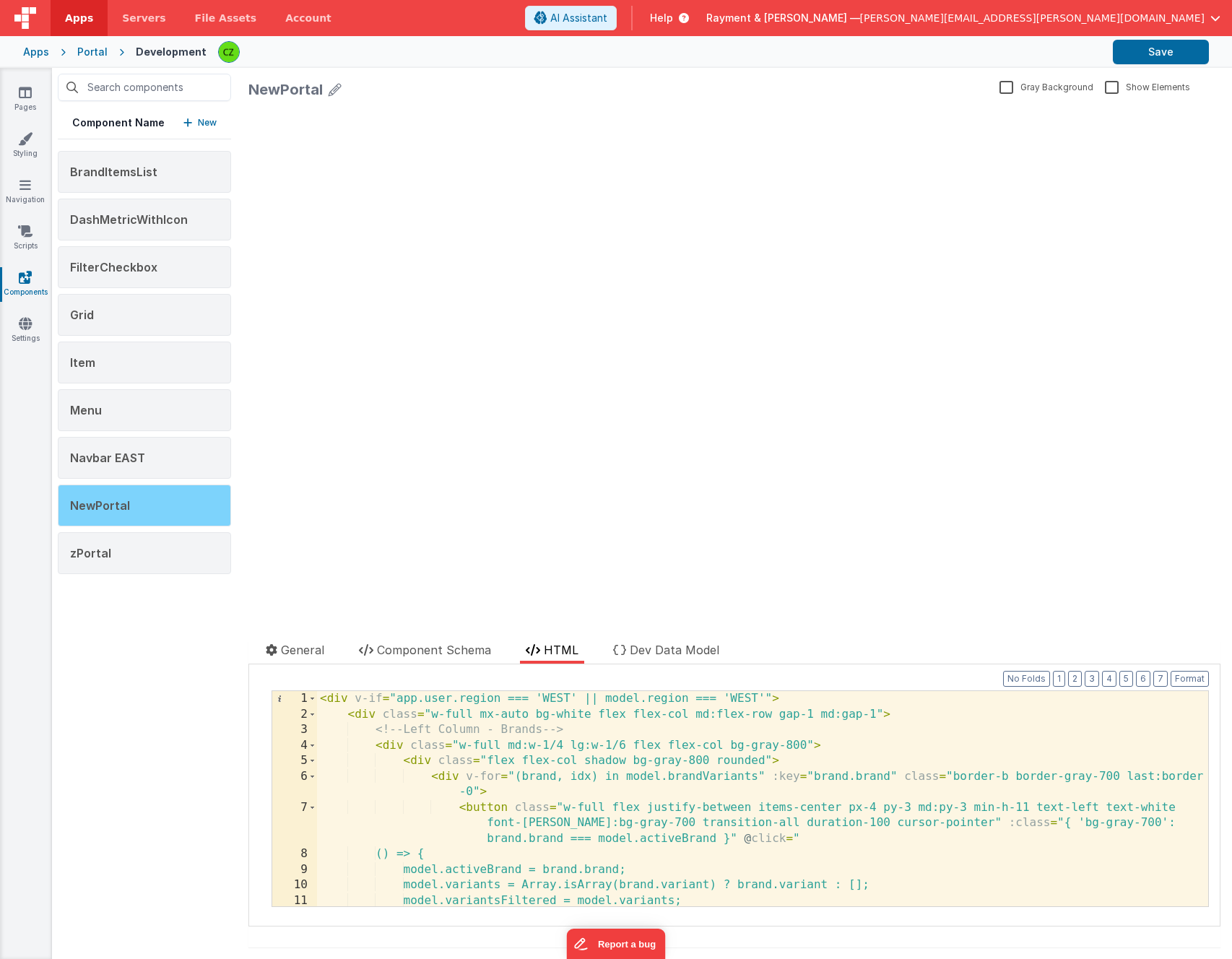
click at [117, 505] on span "NewPortal" at bounding box center [100, 505] width 60 height 14
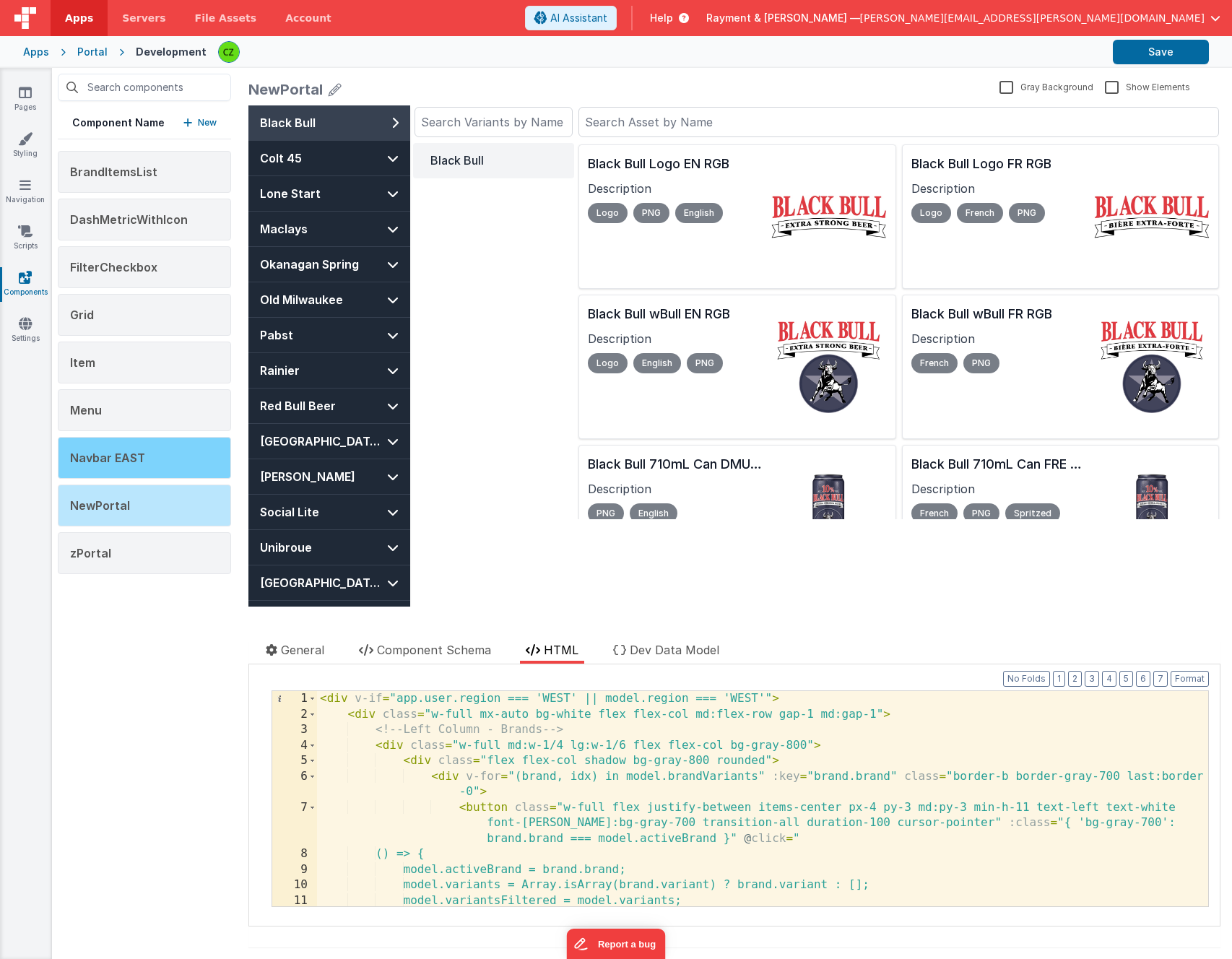
click at [128, 446] on div "Navbar EAST" at bounding box center [144, 458] width 174 height 42
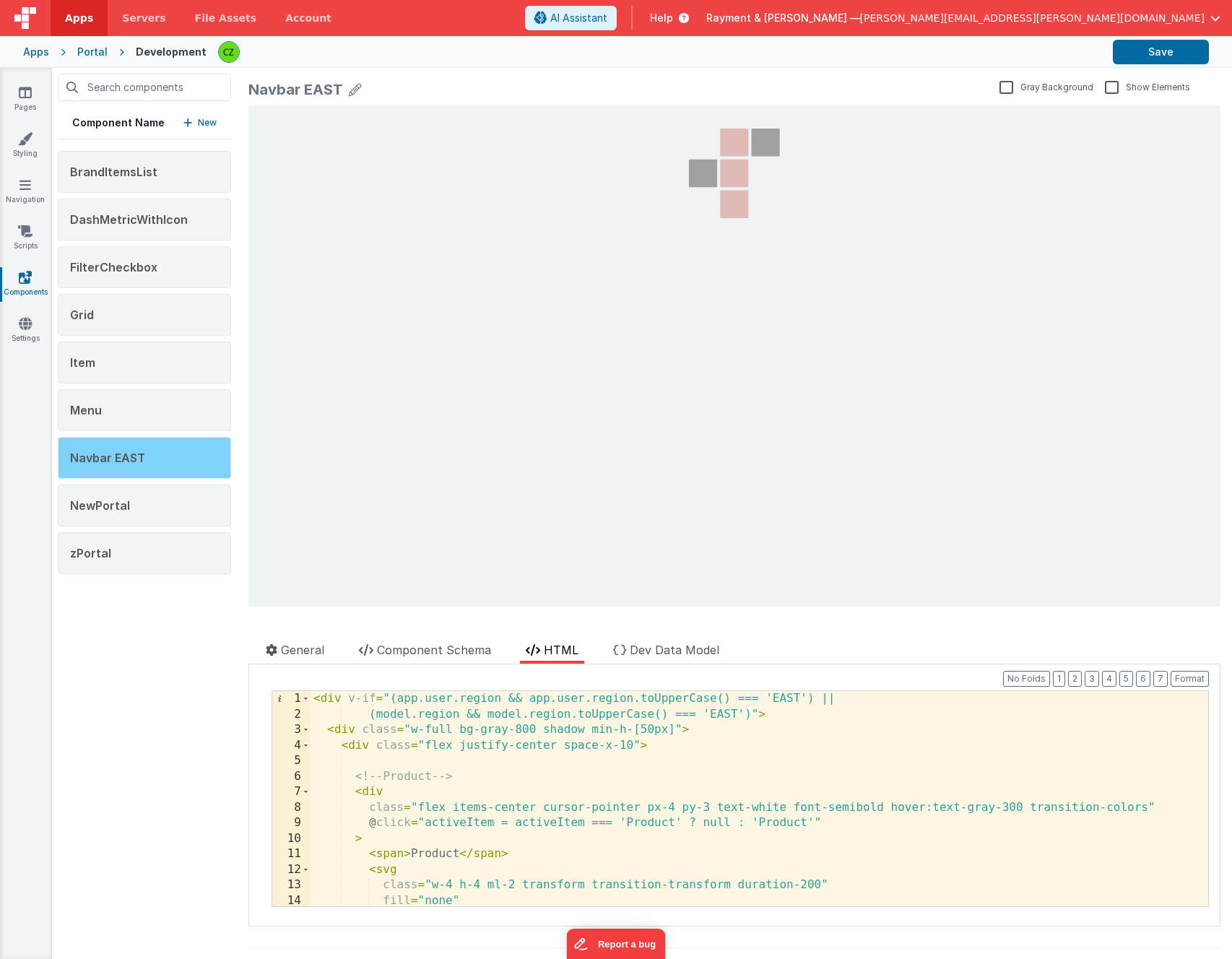
click at [127, 455] on span "Navbar EAST" at bounding box center [108, 458] width 75 height 14
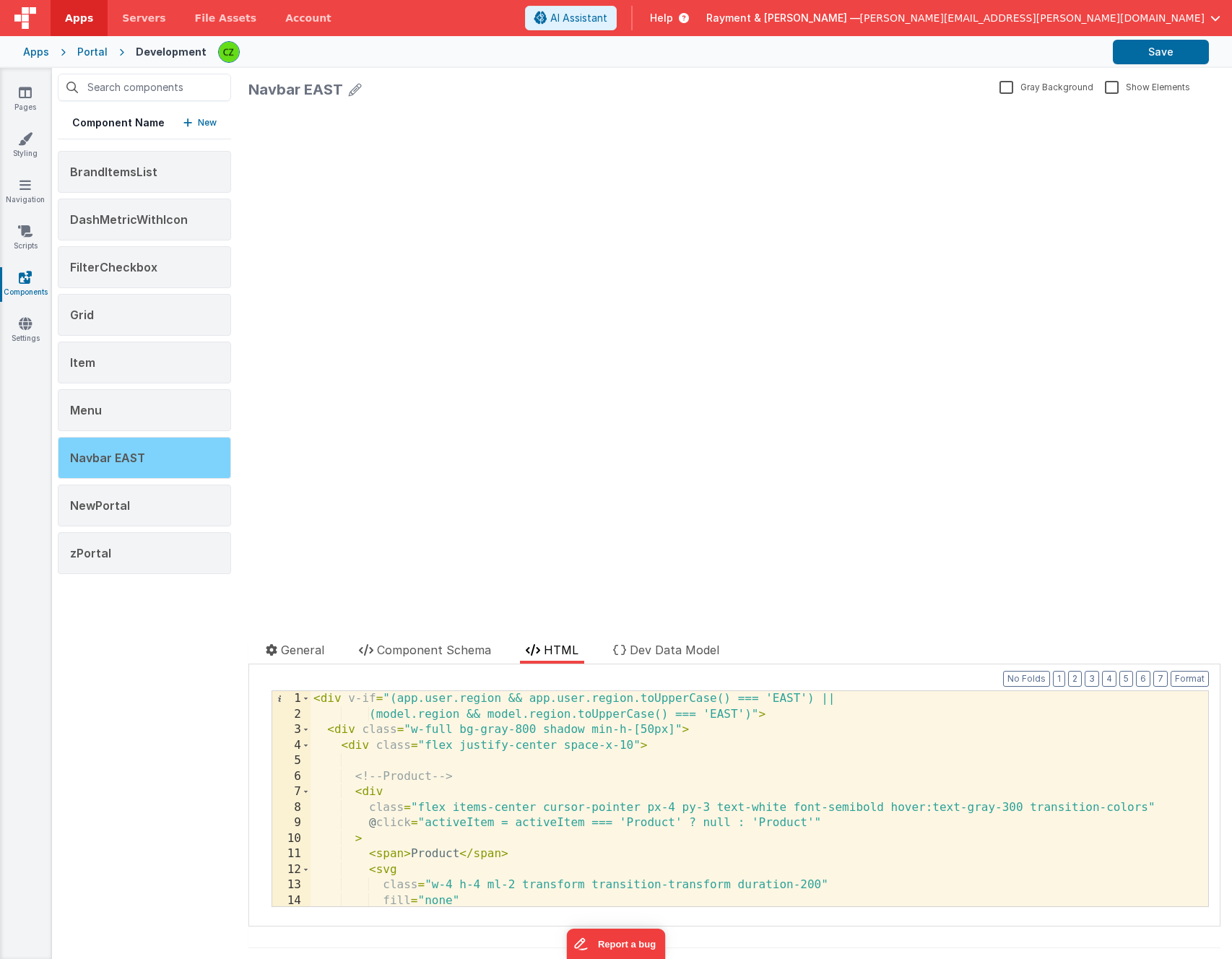
click at [127, 455] on span "Navbar EAST" at bounding box center [108, 458] width 75 height 14
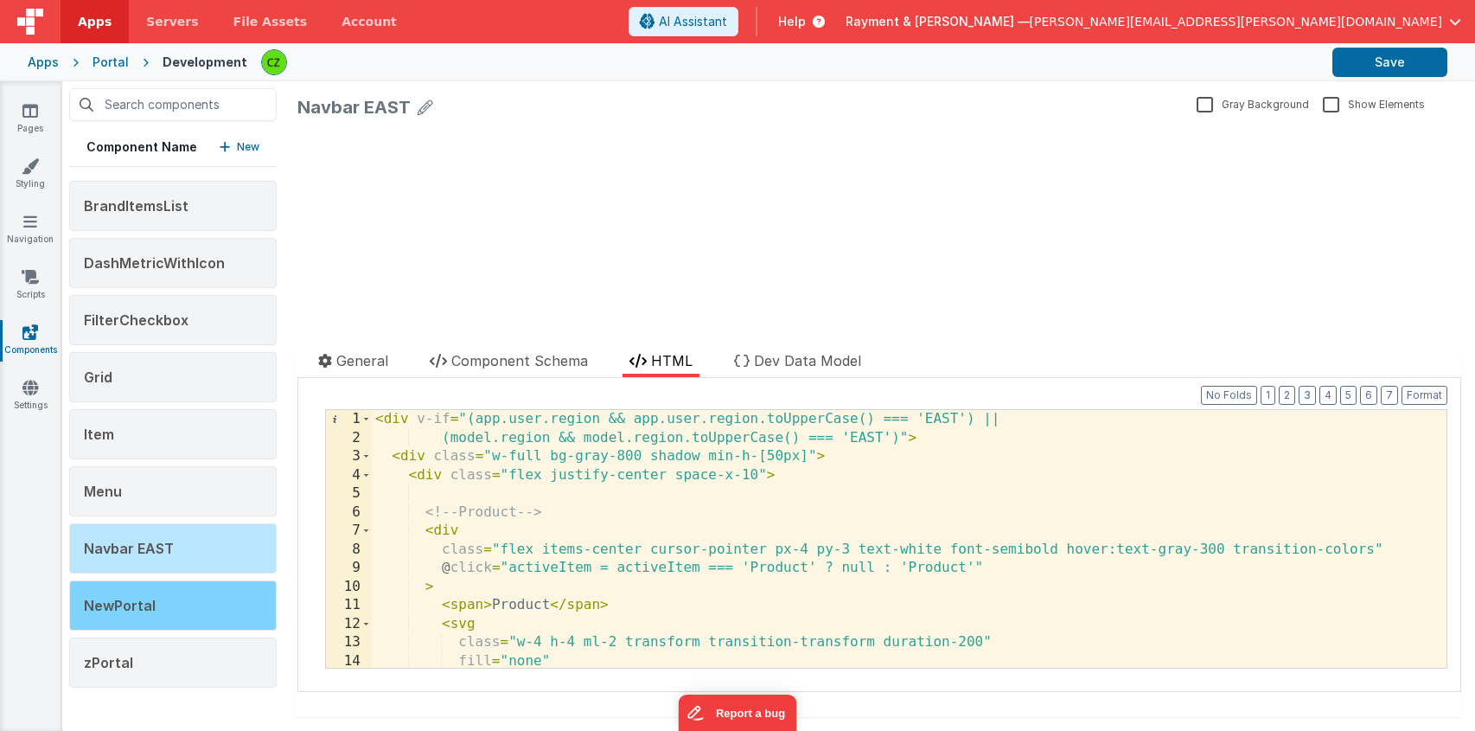
click at [137, 619] on div "NewPortal" at bounding box center [173, 605] width 208 height 50
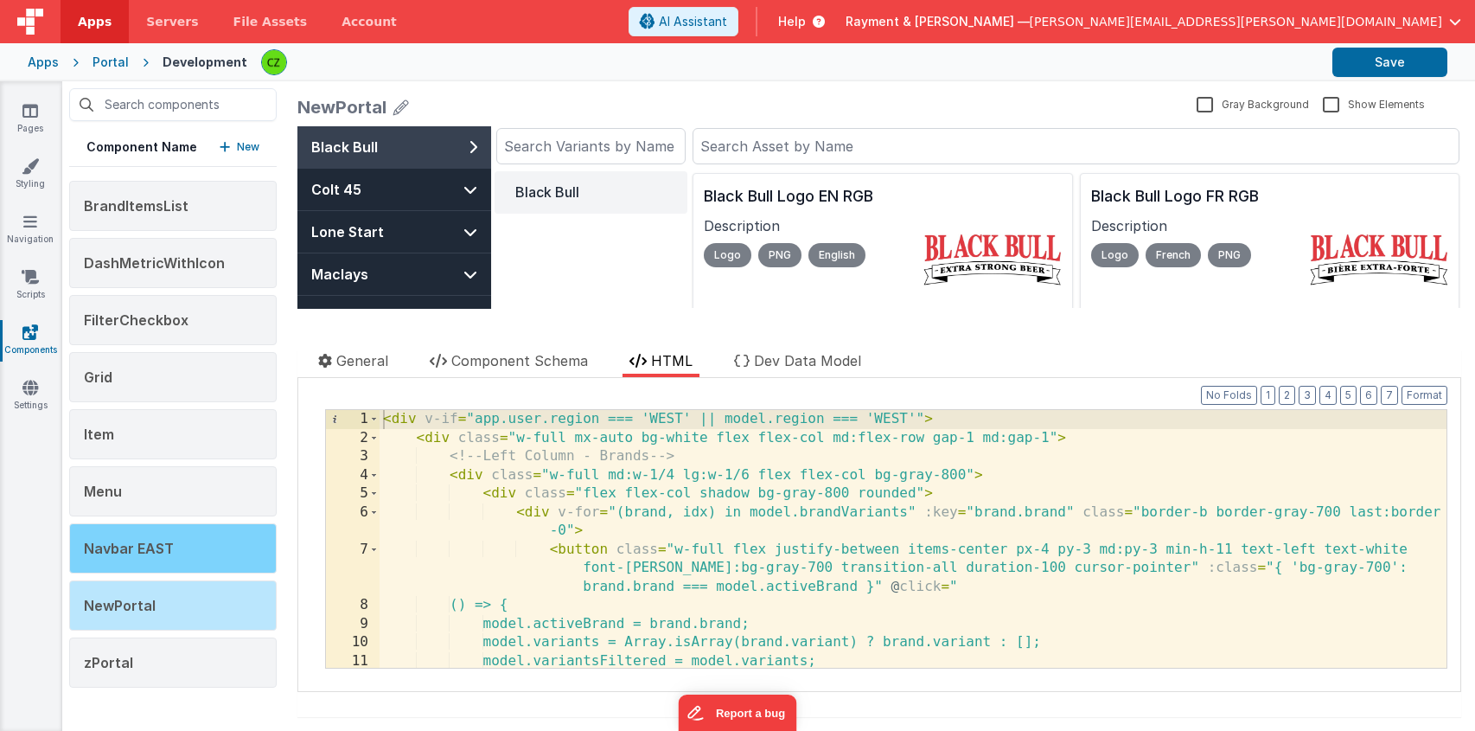
click at [150, 555] on span "Navbar EAST" at bounding box center [129, 548] width 90 height 17
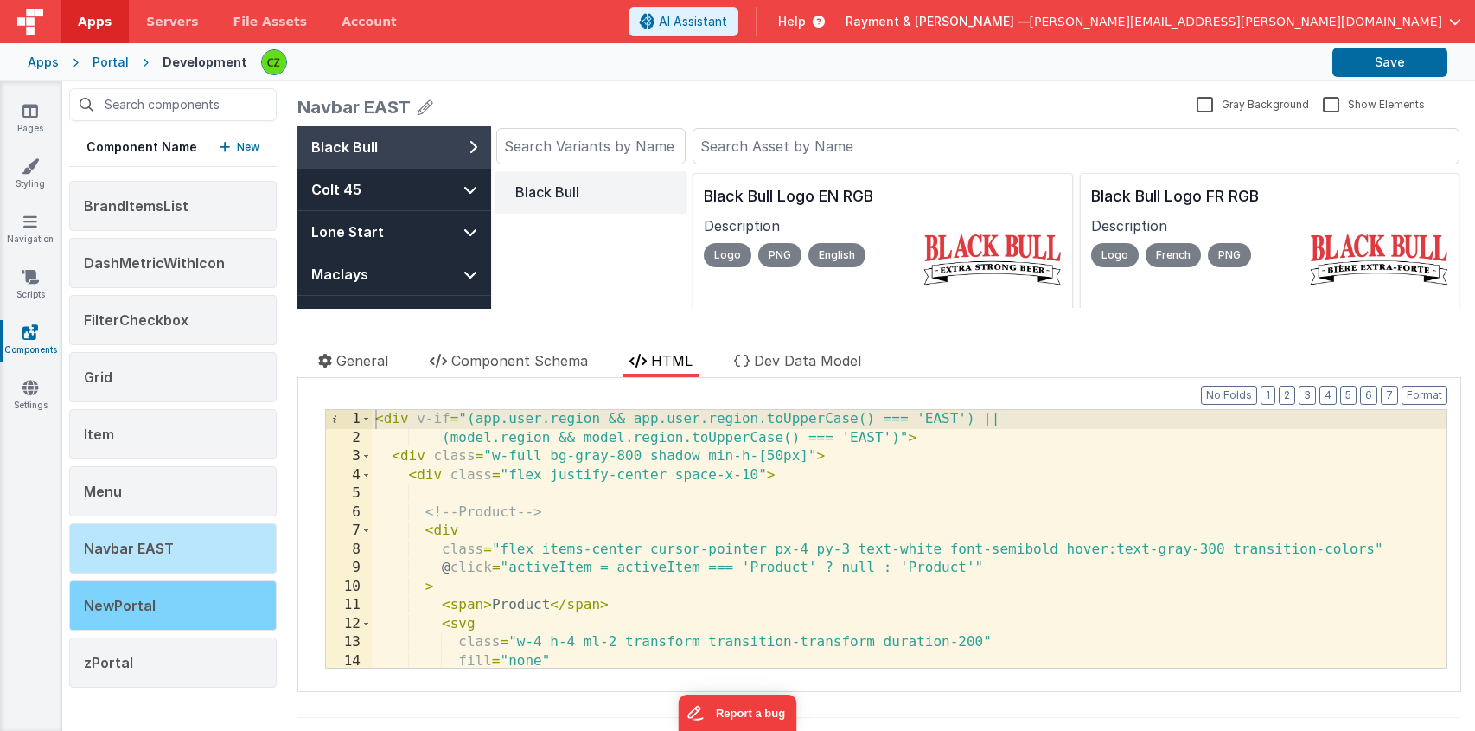
click at [149, 592] on div "NewPortal" at bounding box center [173, 605] width 208 height 50
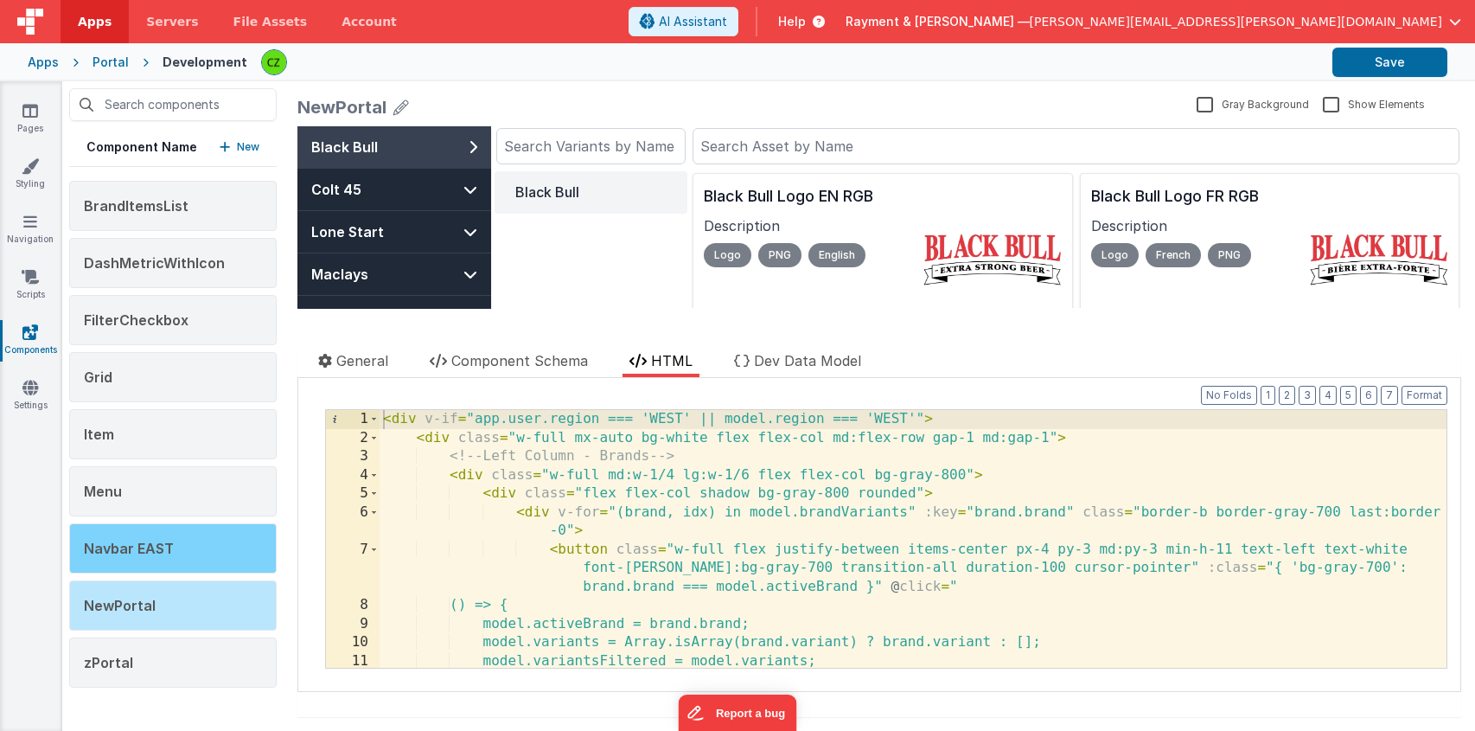
click at [156, 547] on span "Navbar EAST" at bounding box center [129, 548] width 90 height 17
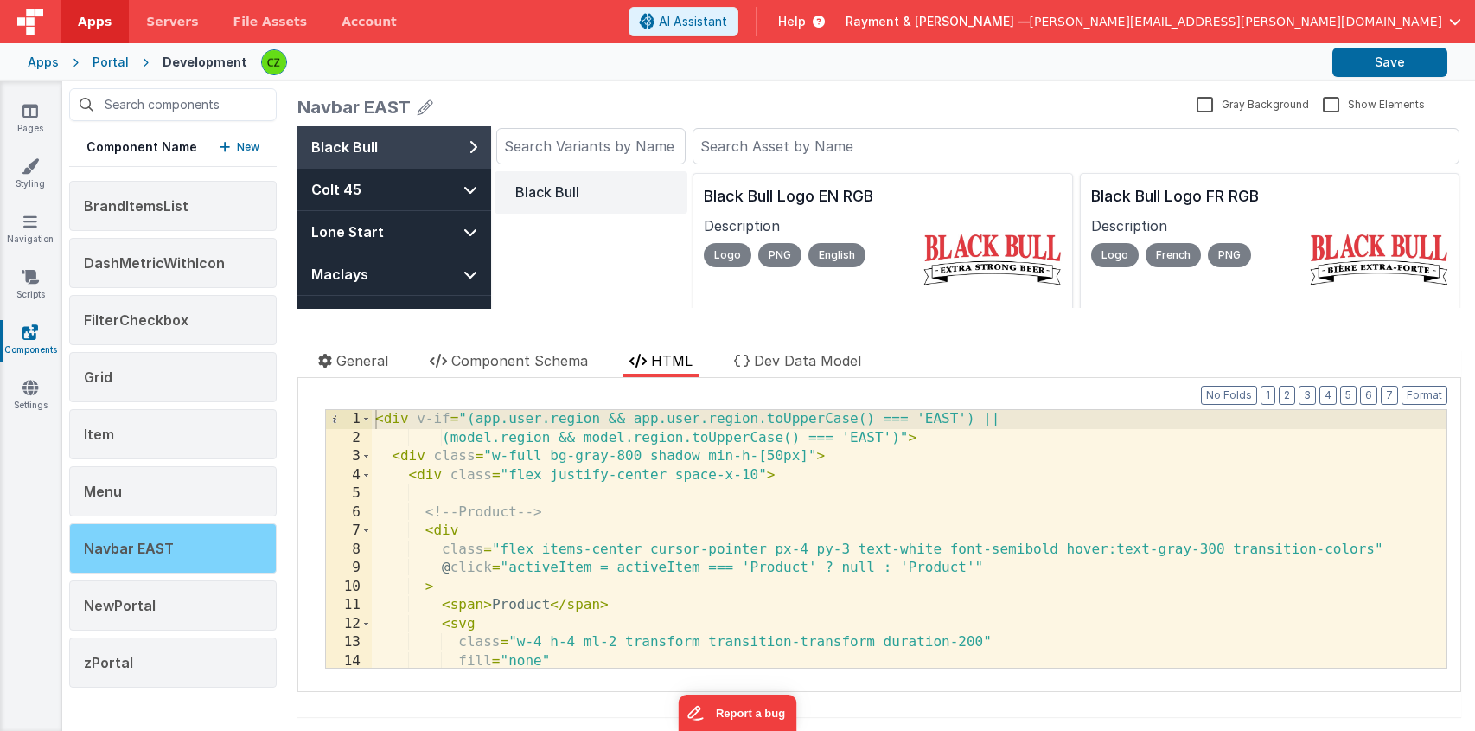
click at [129, 556] on span "Navbar EAST" at bounding box center [129, 548] width 90 height 17
click at [530, 349] on div at bounding box center [588, 337] width 582 height 28
click at [534, 367] on span "Component Schema" at bounding box center [519, 360] width 137 height 17
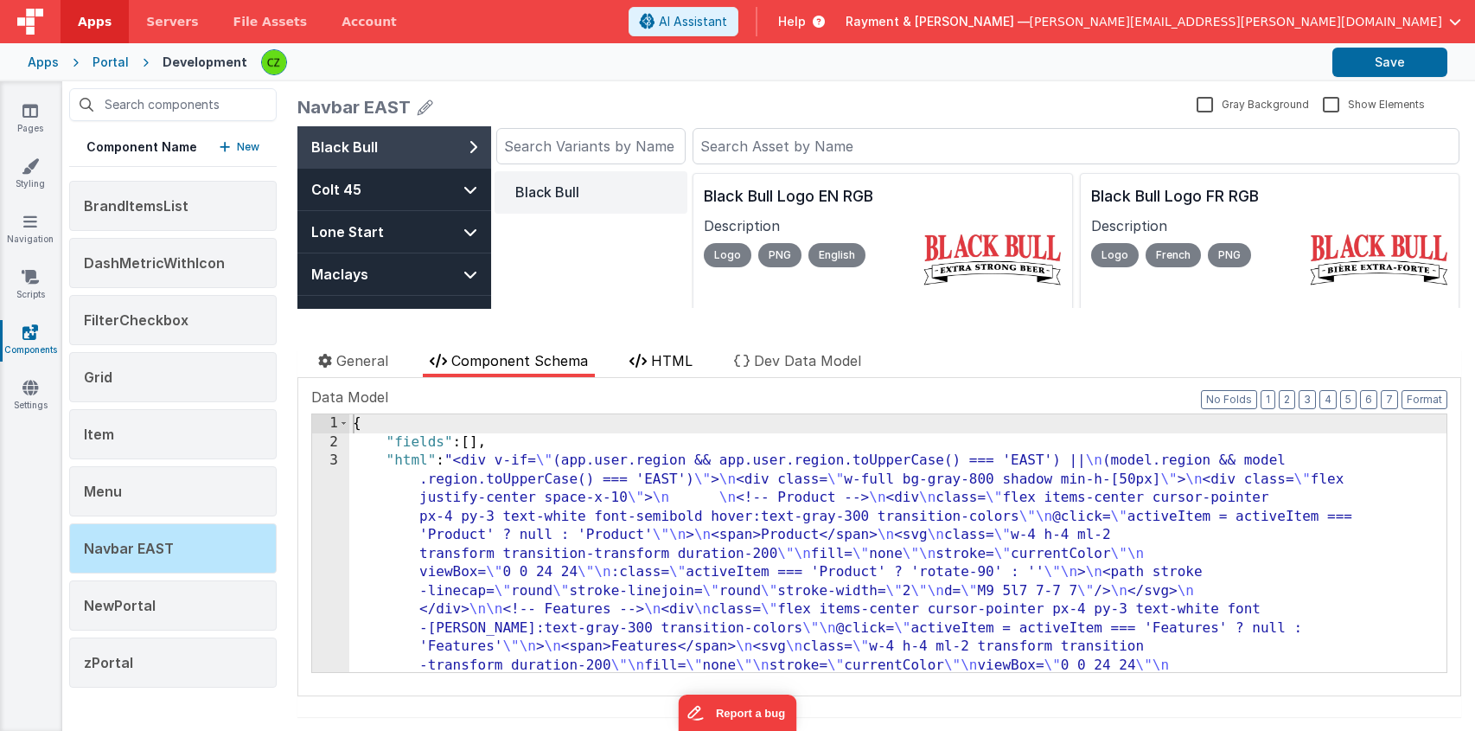
click at [655, 361] on span "HTML" at bounding box center [672, 360] width 42 height 17
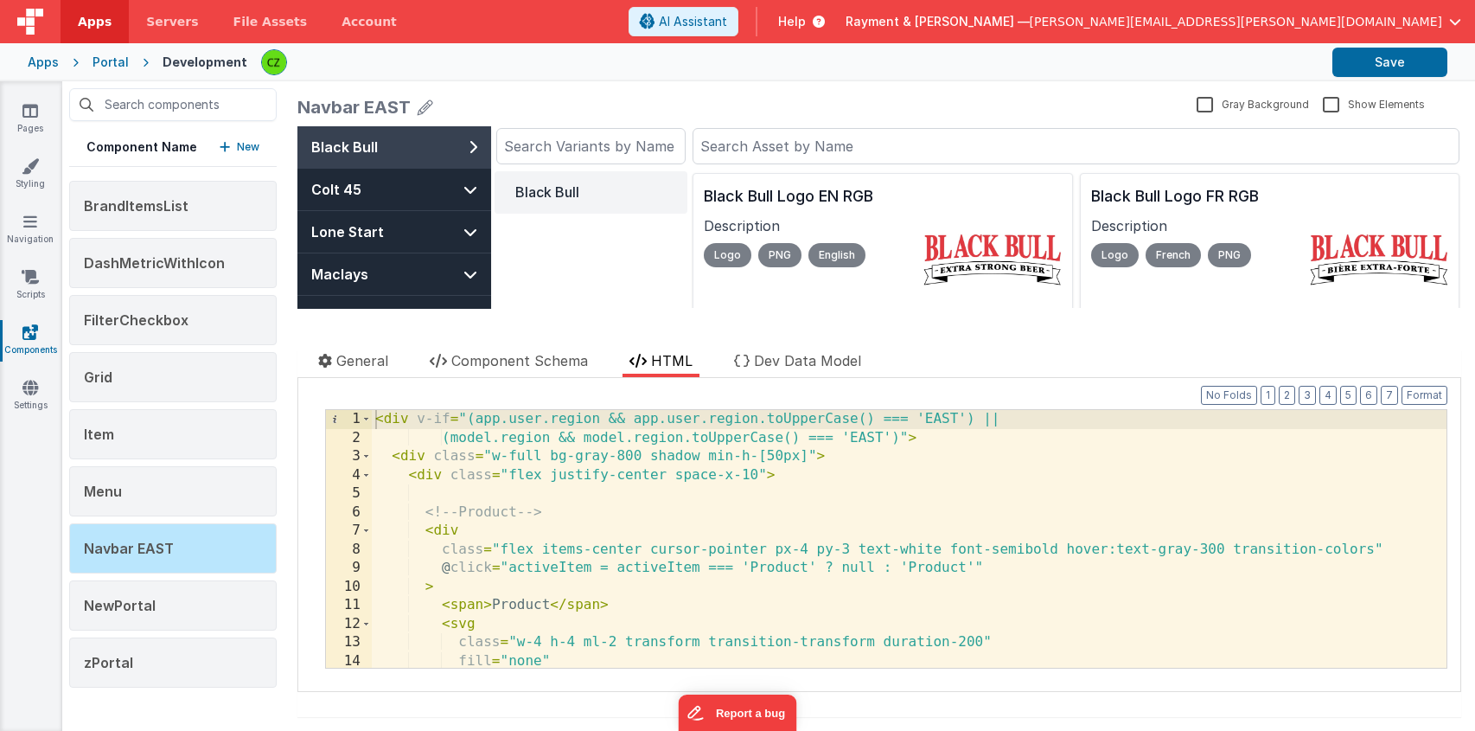
click at [607, 562] on div "< div v-if = "(app.user.region && app.user.region.toUpperCase() === 'EAST') || …" at bounding box center [909, 557] width 1075 height 295
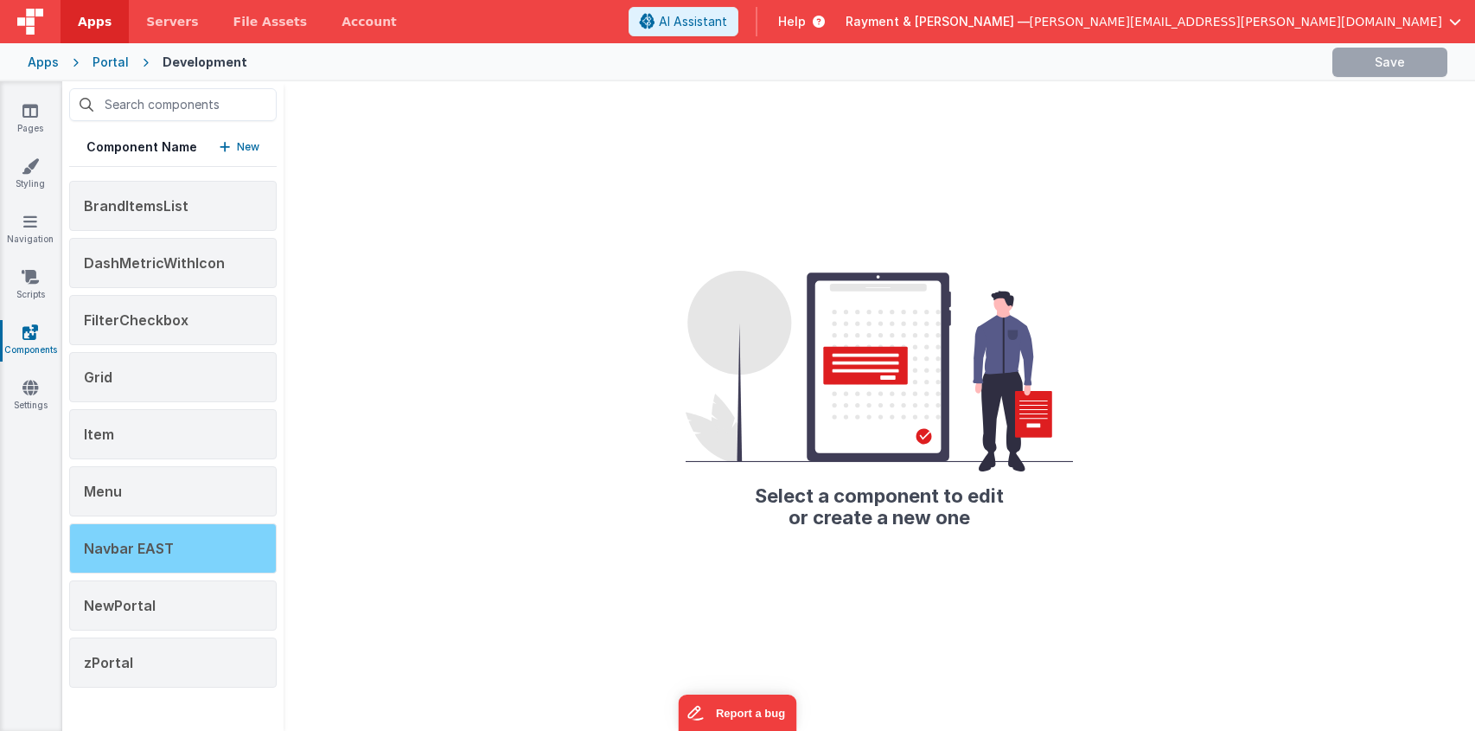
click at [144, 553] on span "Navbar EAST" at bounding box center [129, 548] width 90 height 17
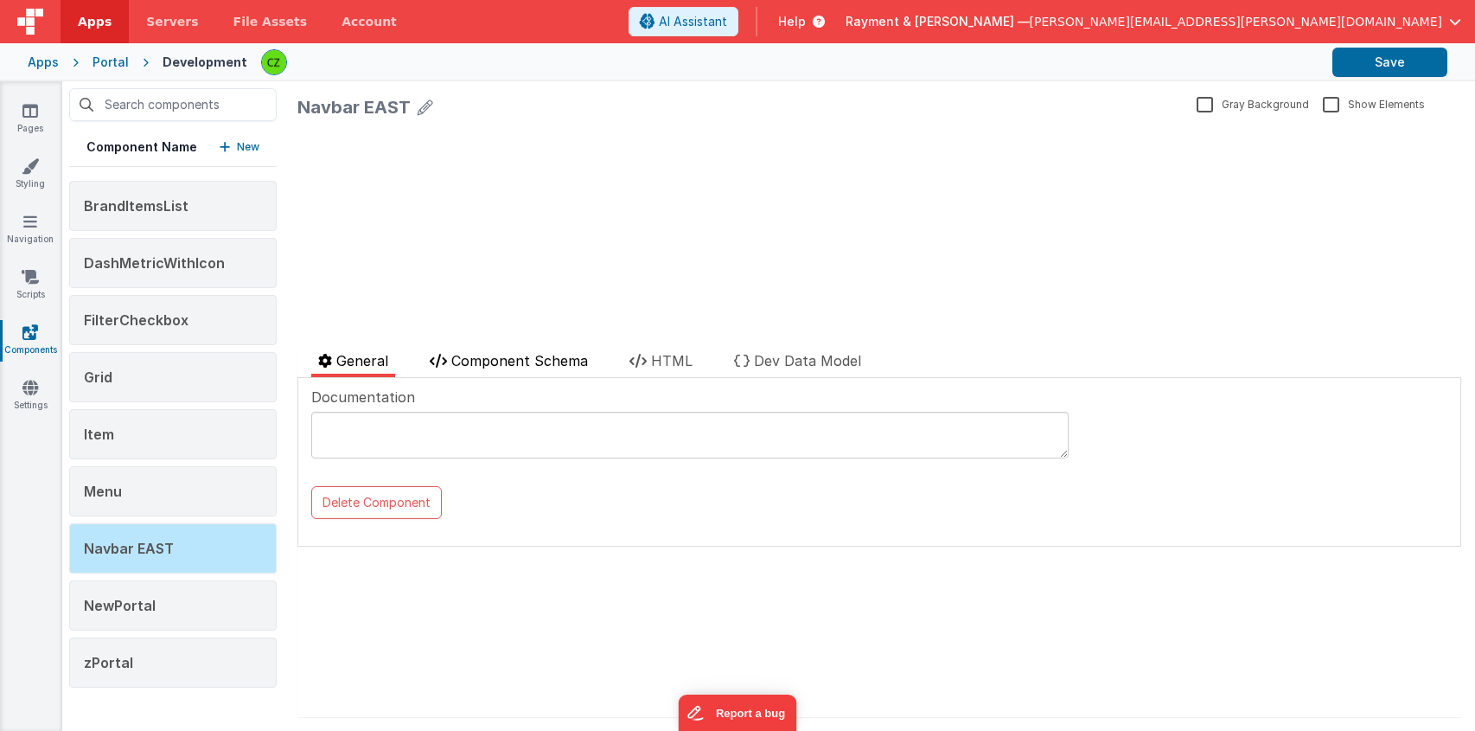
click at [550, 362] on span "Component Schema" at bounding box center [519, 360] width 137 height 17
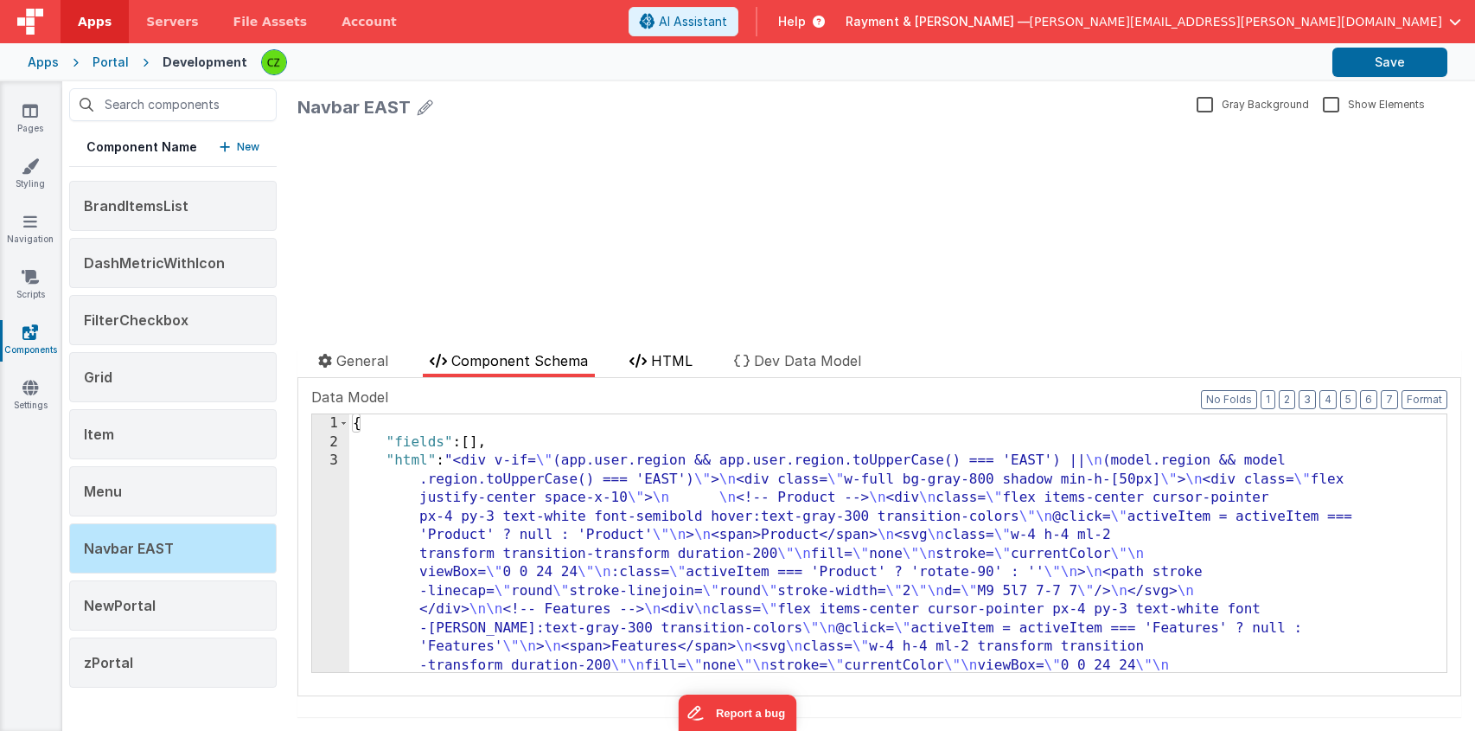
click at [652, 361] on li "HTML" at bounding box center [661, 363] width 77 height 27
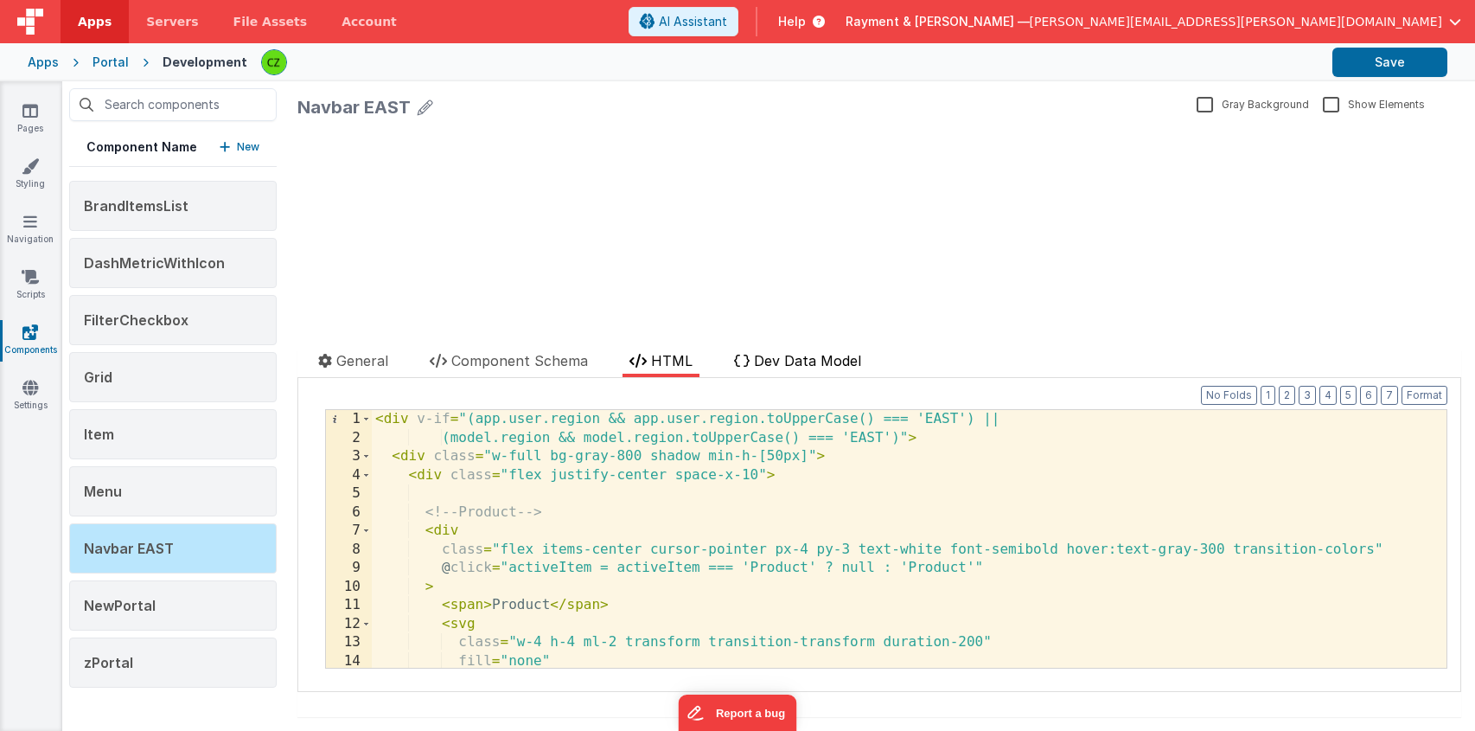
click at [772, 352] on span "Dev Data Model" at bounding box center [807, 360] width 107 height 17
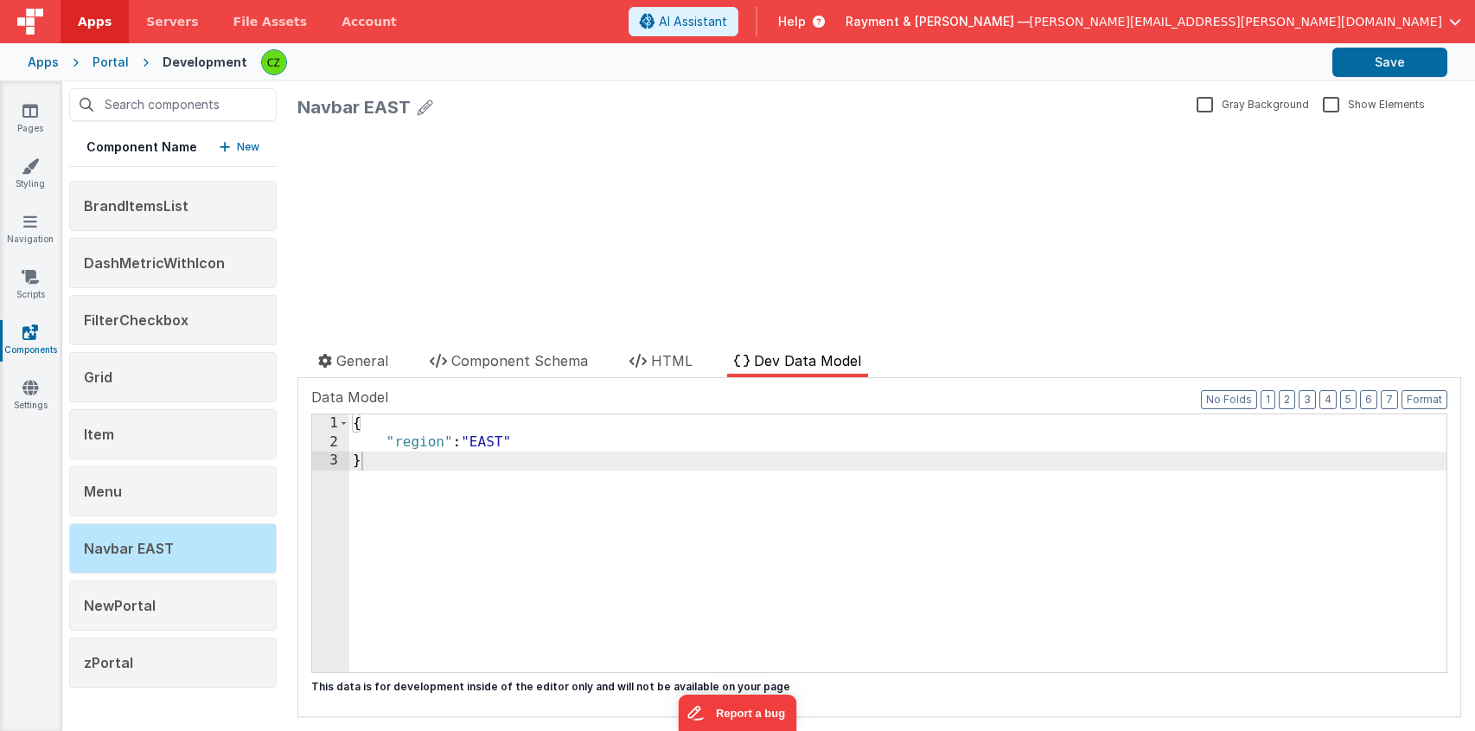
click at [604, 454] on div "{ "region" : "EAST" }" at bounding box center [897, 561] width 1097 height 295
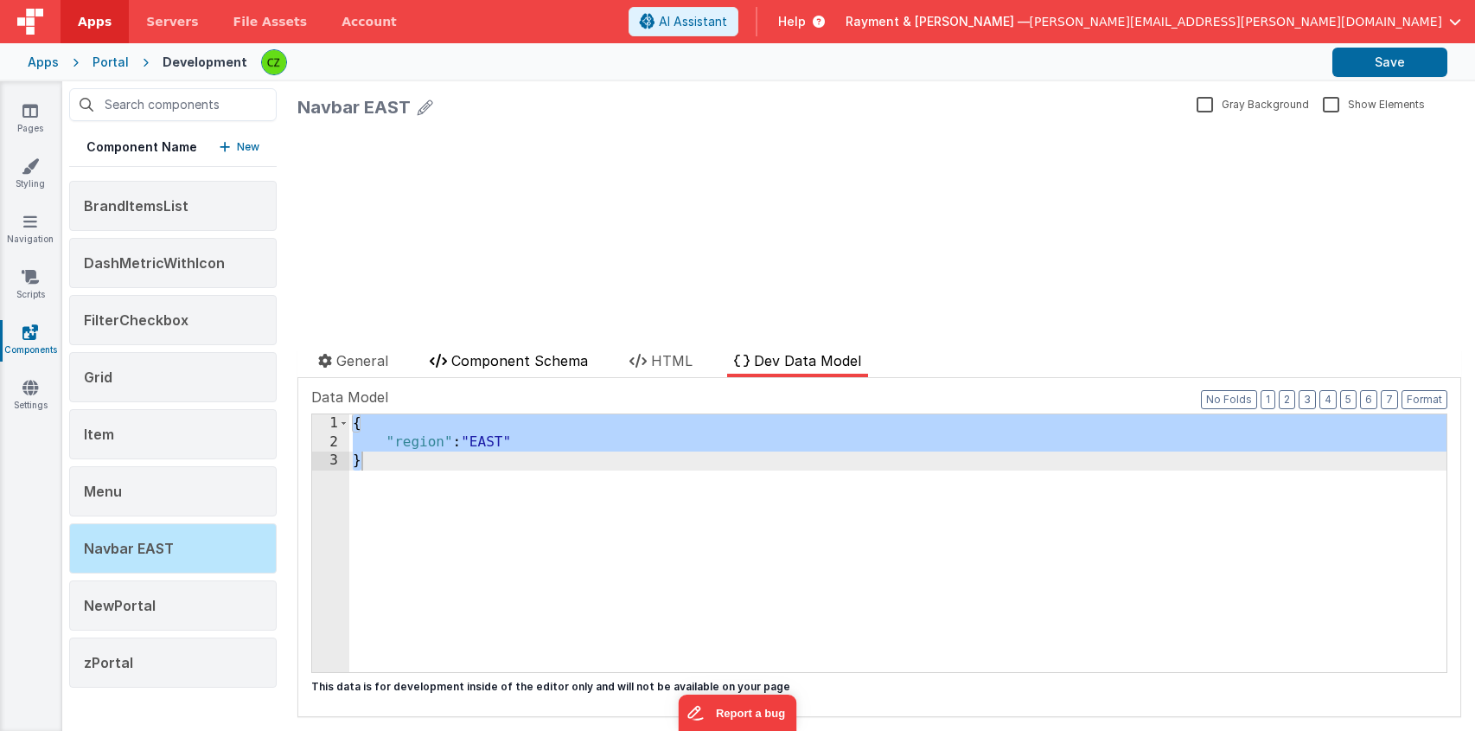
click at [522, 357] on span "Component Schema" at bounding box center [519, 360] width 137 height 17
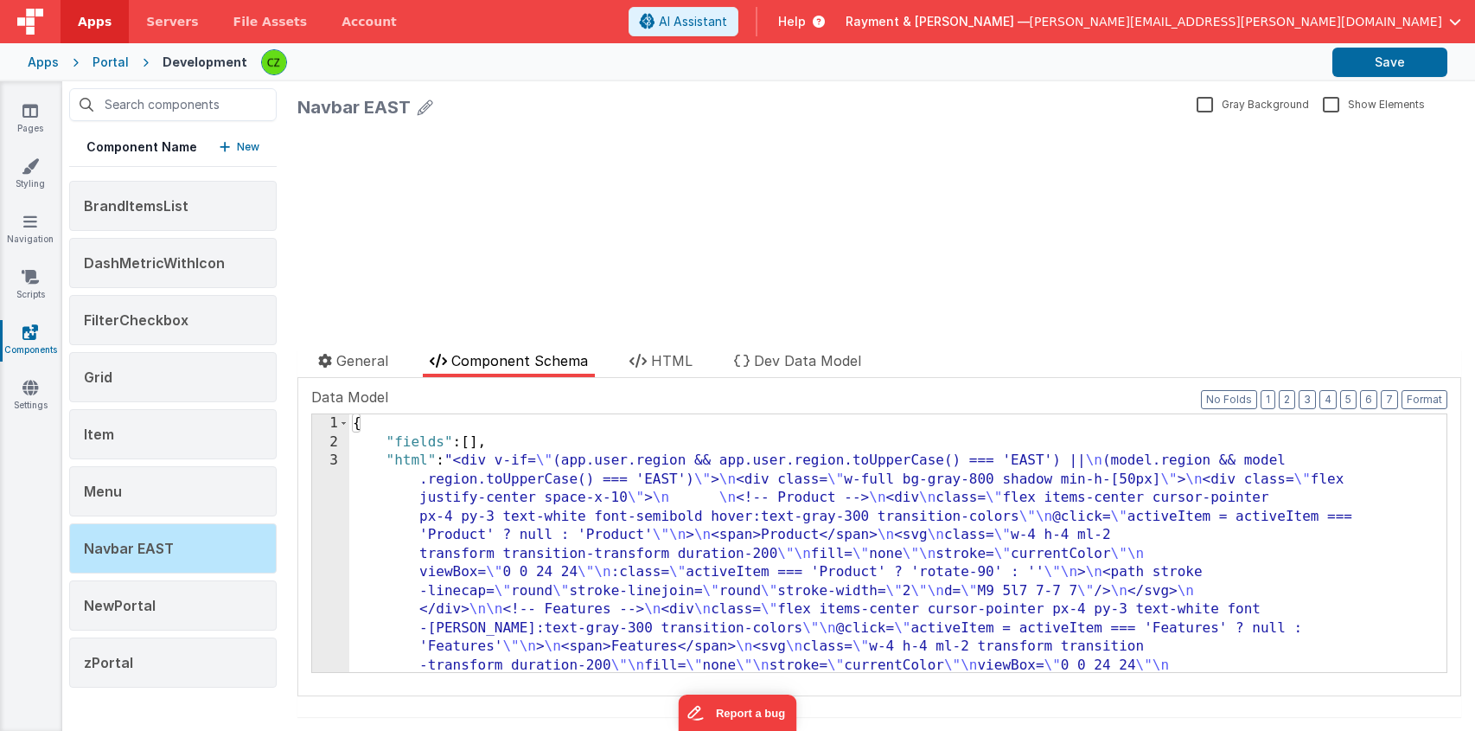
click at [336, 462] on div "3" at bounding box center [330, 590] width 37 height 279
click at [330, 461] on div "3" at bounding box center [330, 590] width 37 height 279
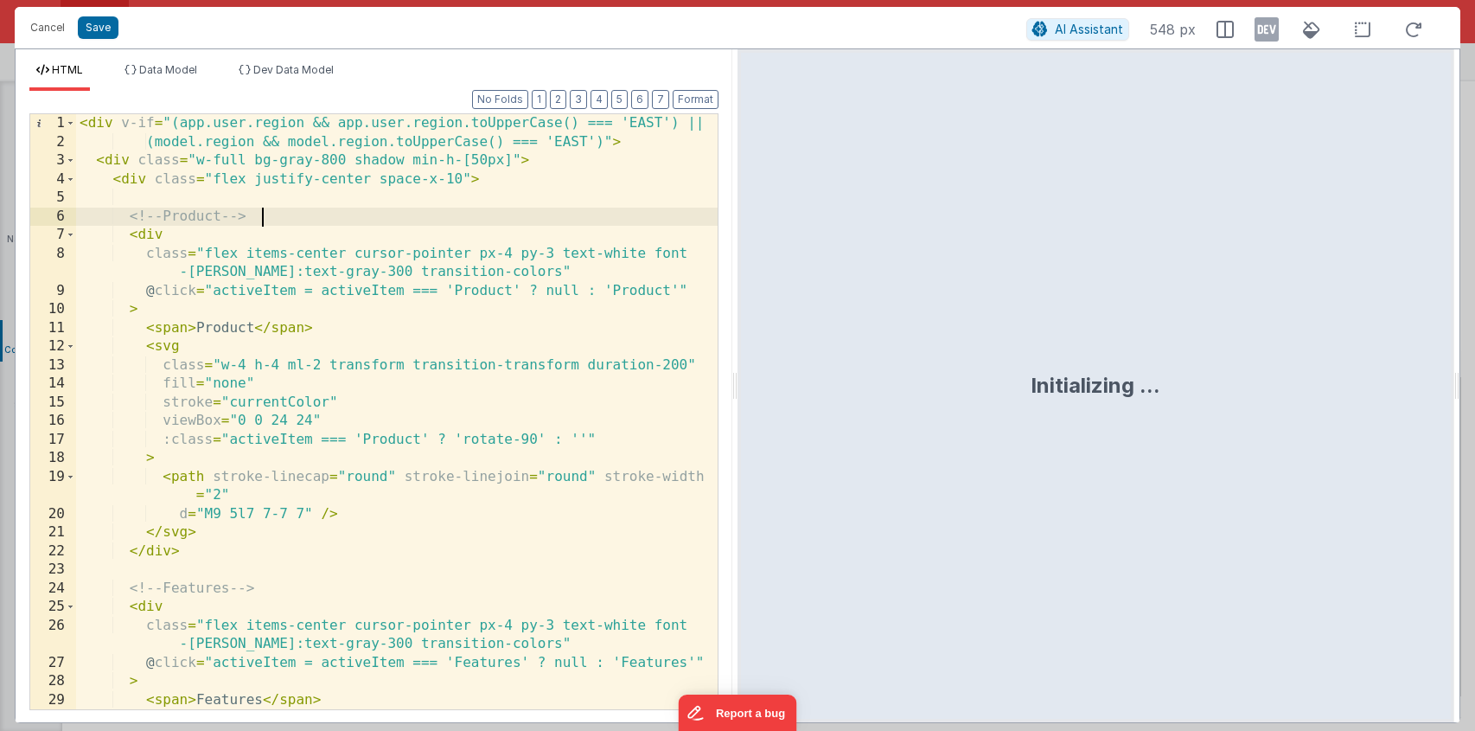
click at [419, 211] on div "< div v-if = "(app.user.region && app.user.region.toUpperCase() === 'EAST') || …" at bounding box center [397, 430] width 642 height 632
click at [297, 67] on span "Dev Data Model" at bounding box center [293, 69] width 80 height 13
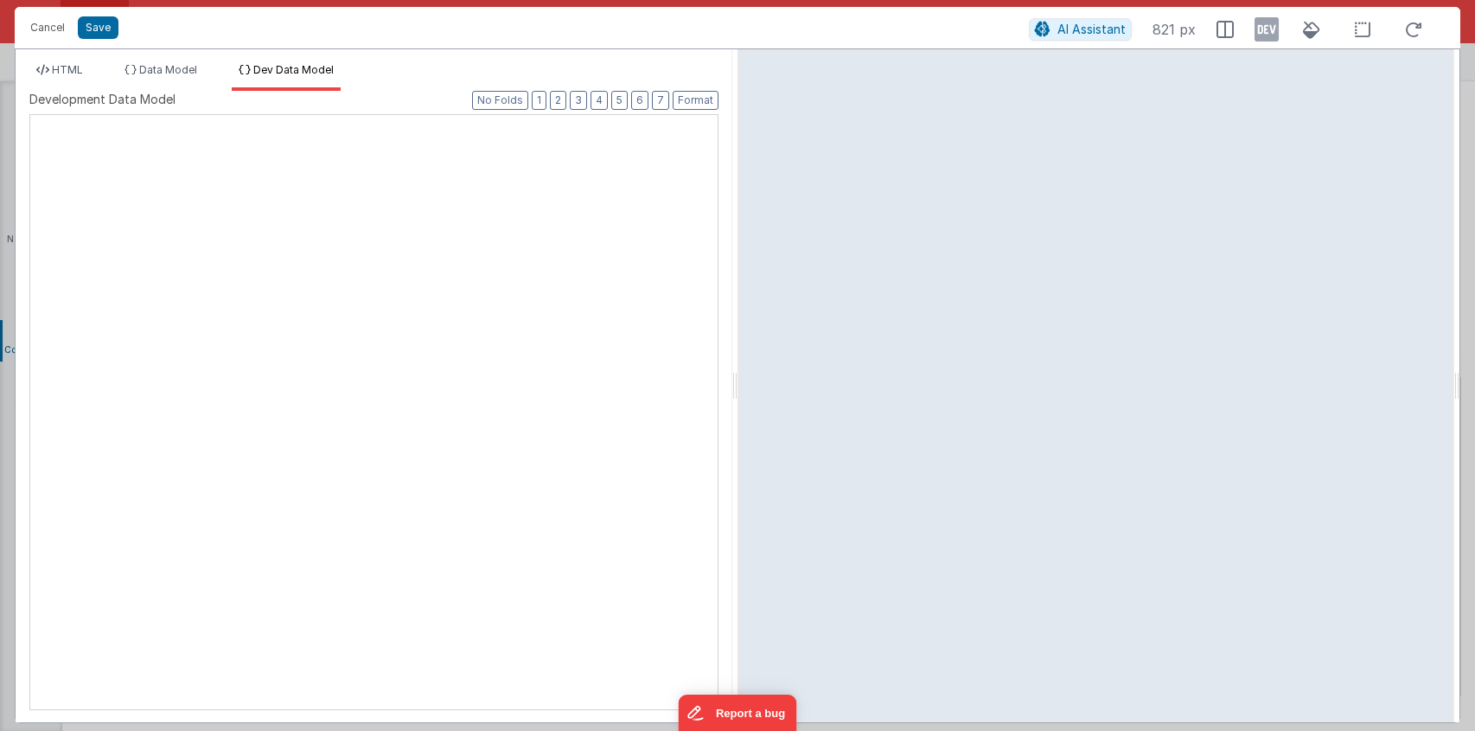
click at [30, 115] on div at bounding box center [30, 115] width 0 height 0
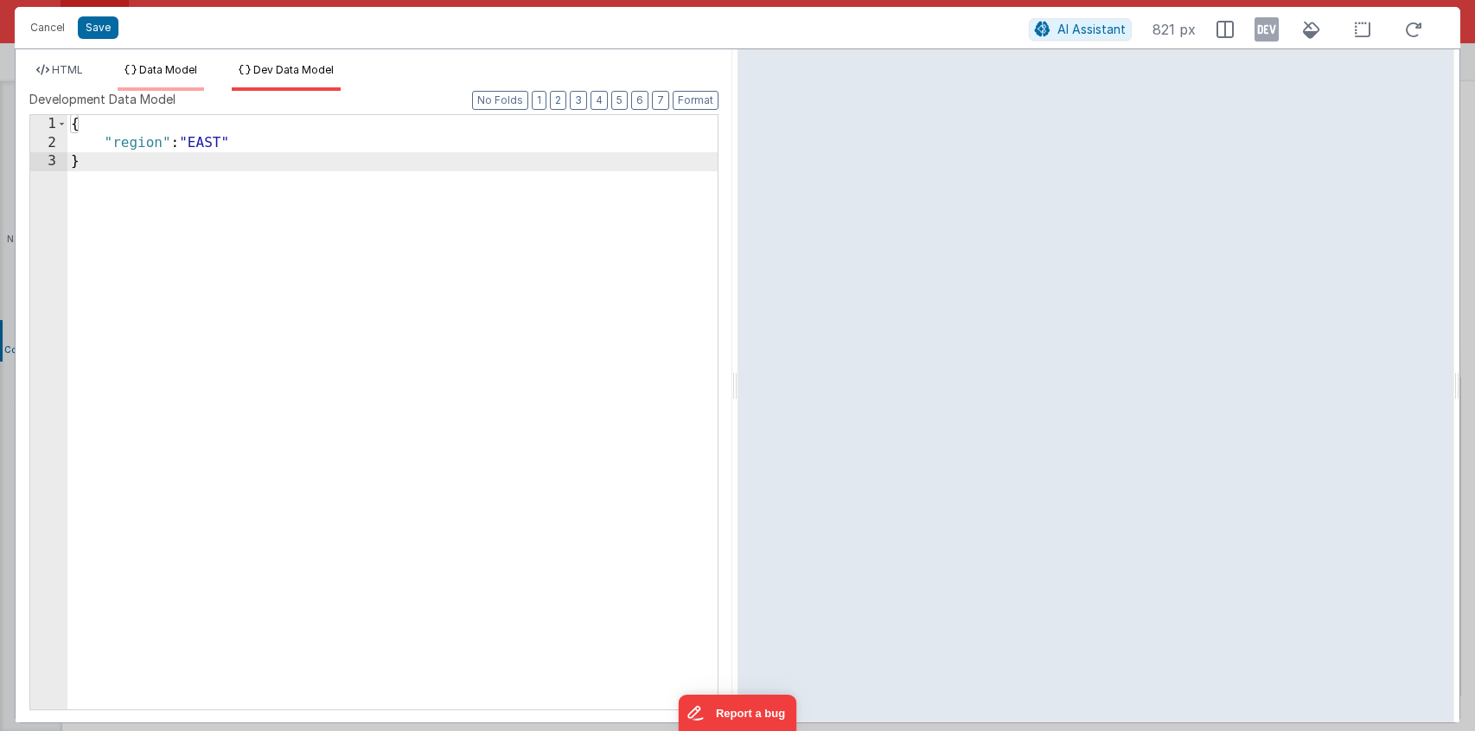
click at [162, 75] on span "Data Model" at bounding box center [168, 69] width 58 height 13
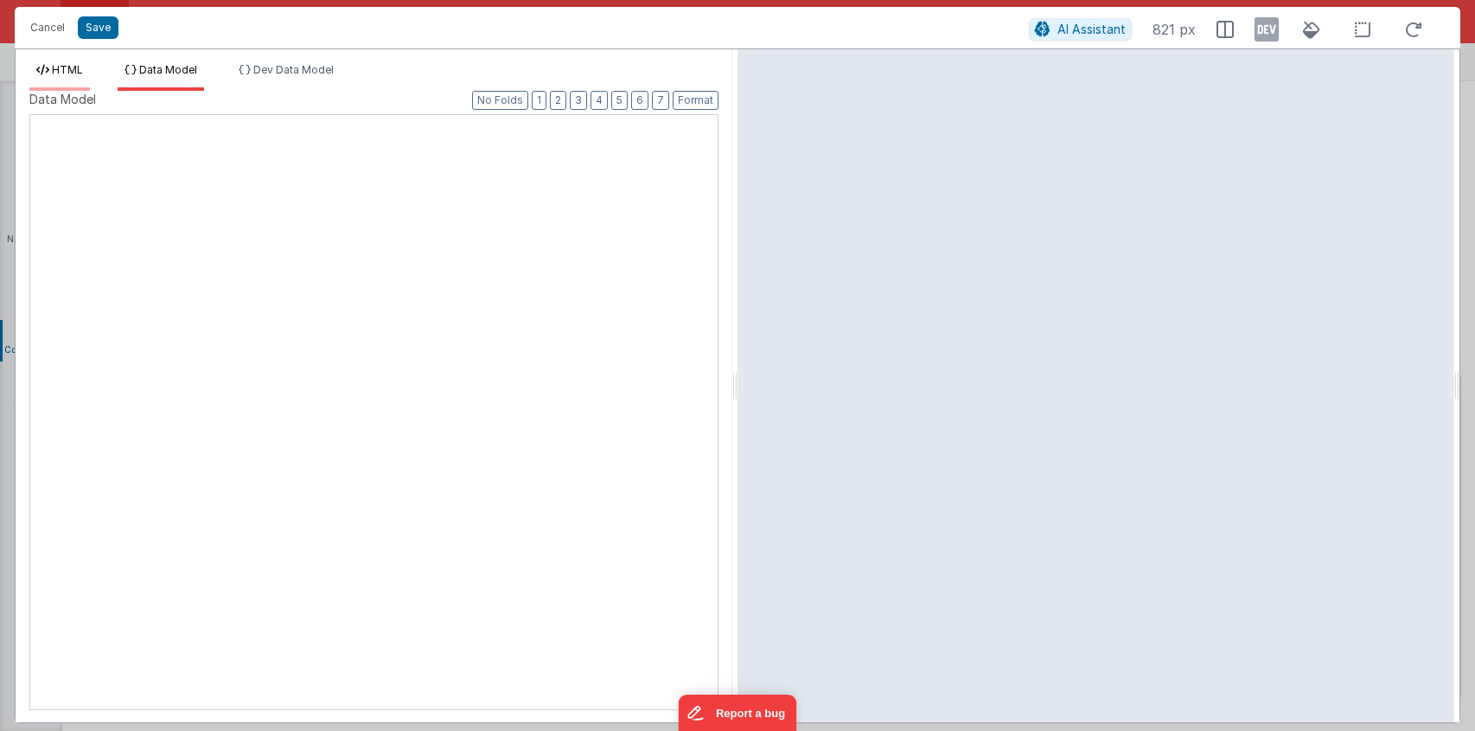
click at [82, 67] on span "HTML" at bounding box center [67, 69] width 31 height 13
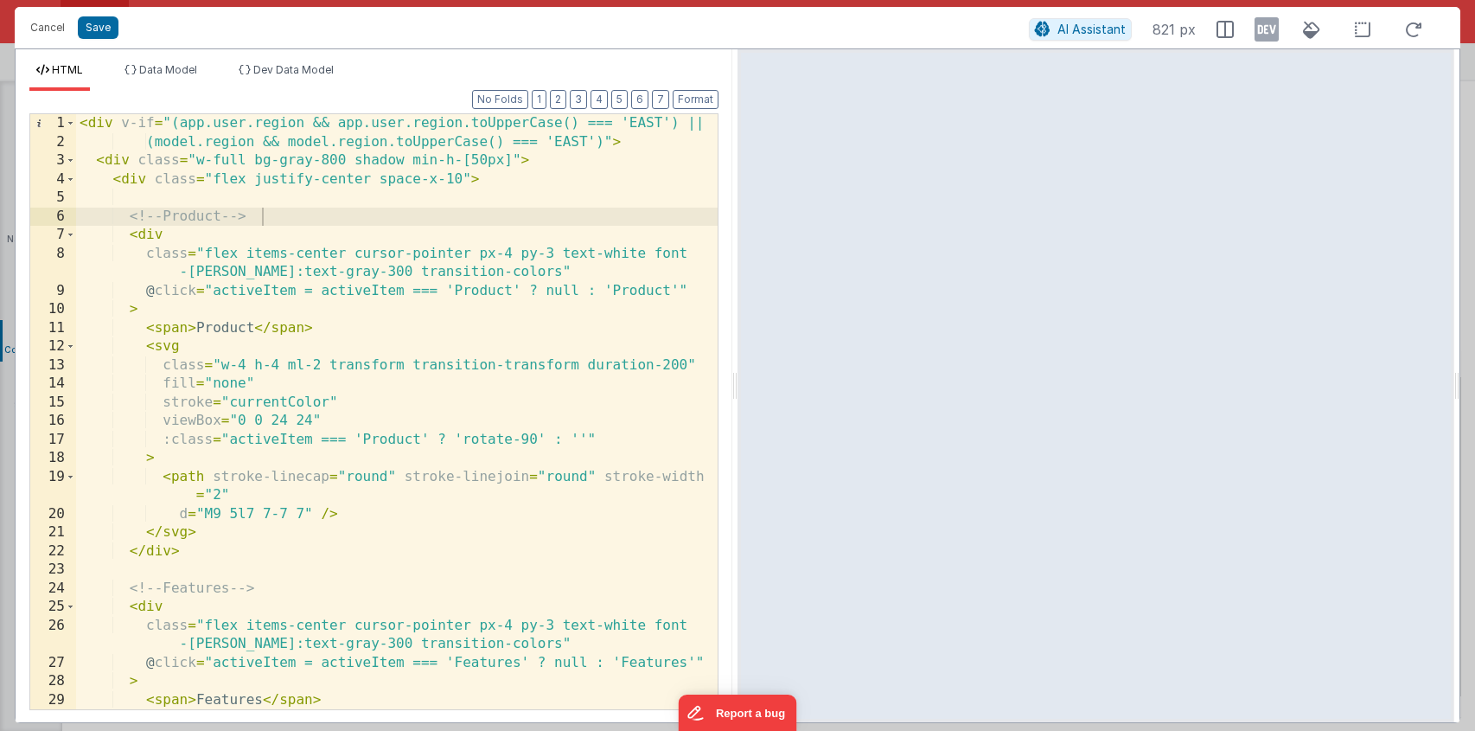
click at [342, 291] on div "< div v-if = "(app.user.region && app.user.region.toUpperCase() === 'EAST') || …" at bounding box center [397, 430] width 642 height 632
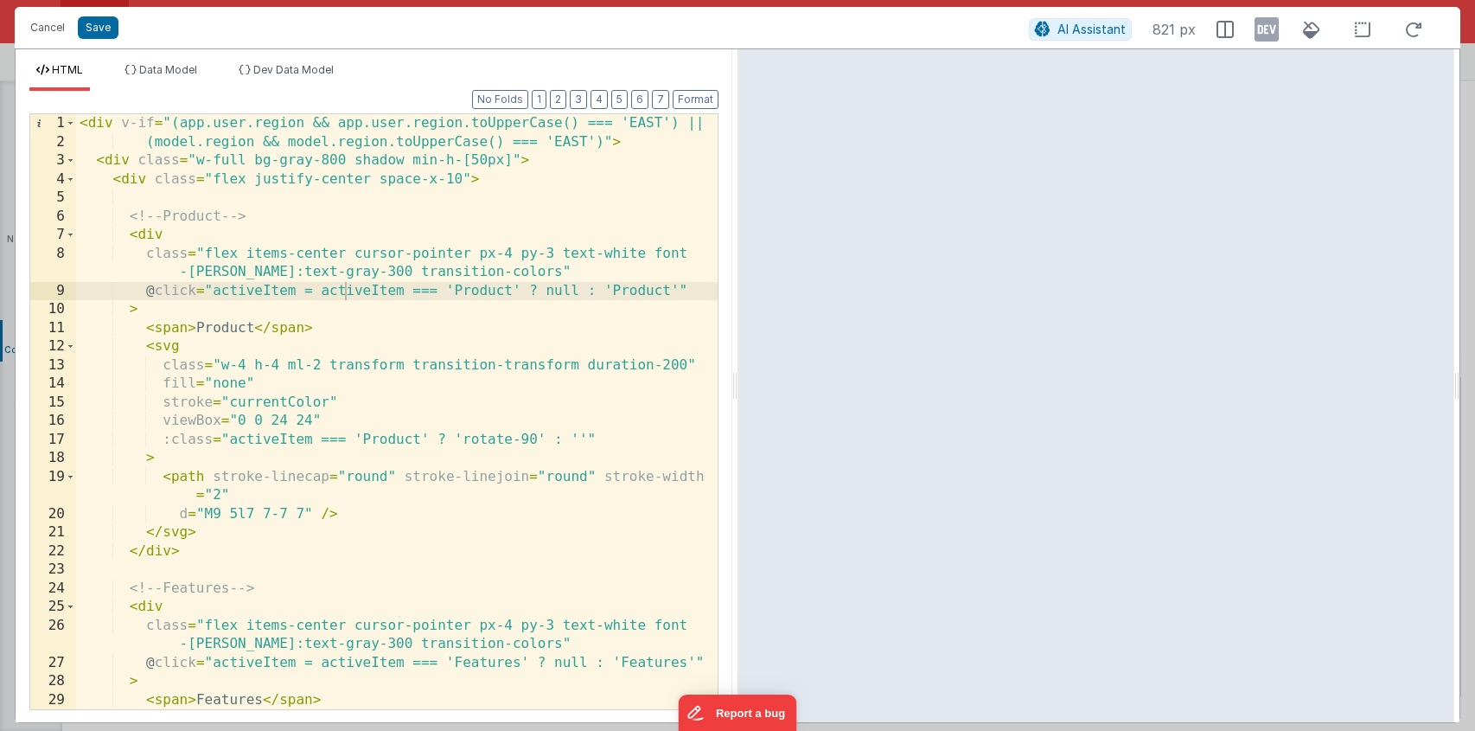
click at [471, 185] on div "< div v-if = "(app.user.region && app.user.region.toUpperCase() === 'EAST') || …" at bounding box center [397, 430] width 642 height 632
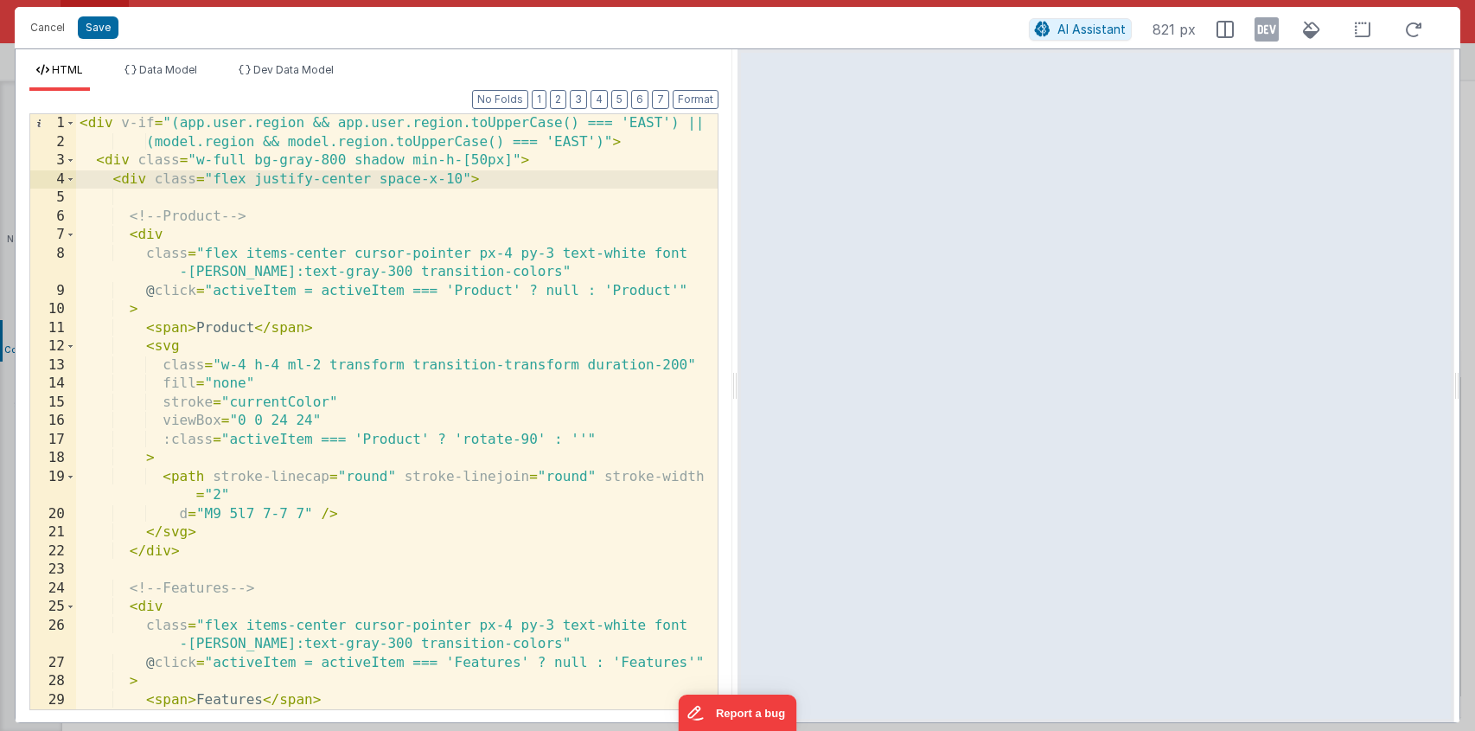
click at [475, 137] on div "< div v-if = "(app.user.region && app.user.region.toUpperCase() === 'EAST') || …" at bounding box center [397, 430] width 642 height 632
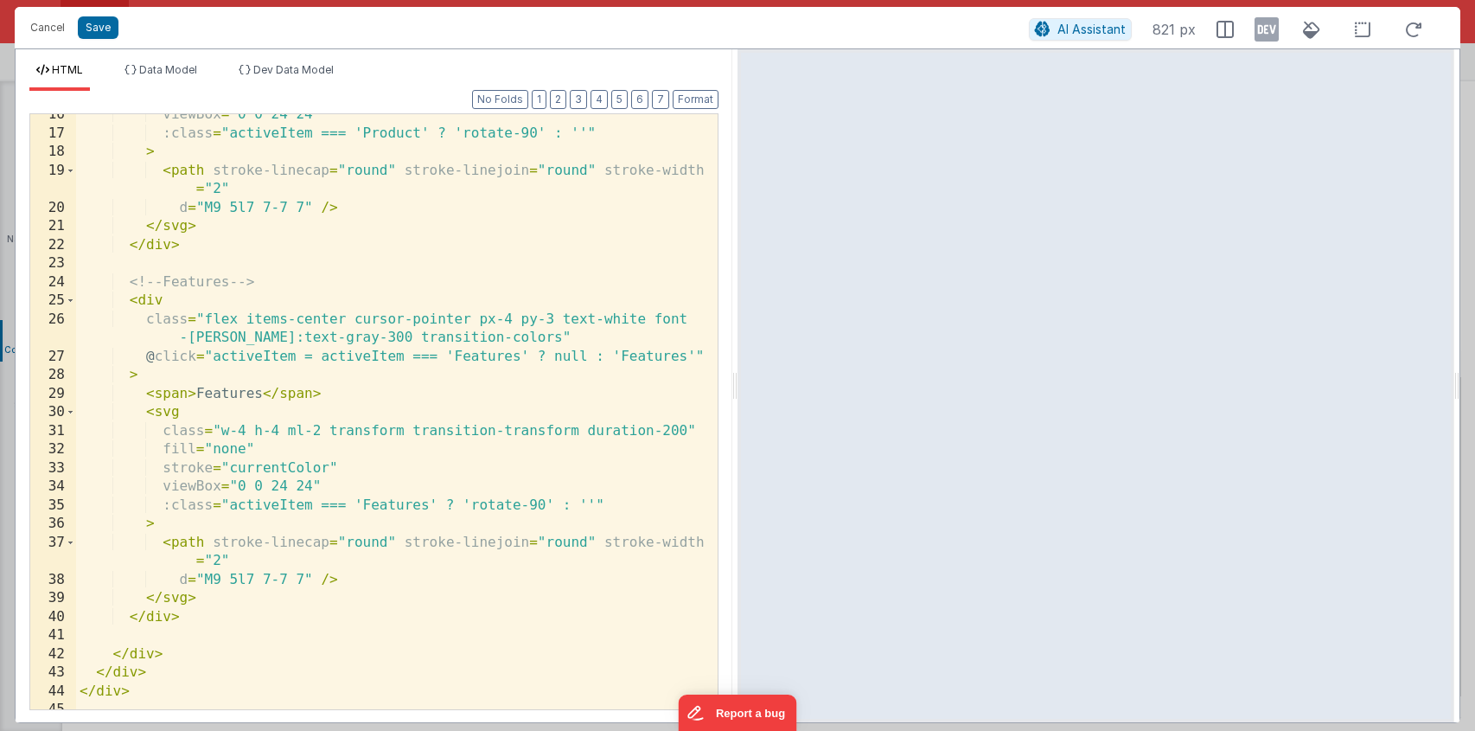
scroll to position [316, 0]
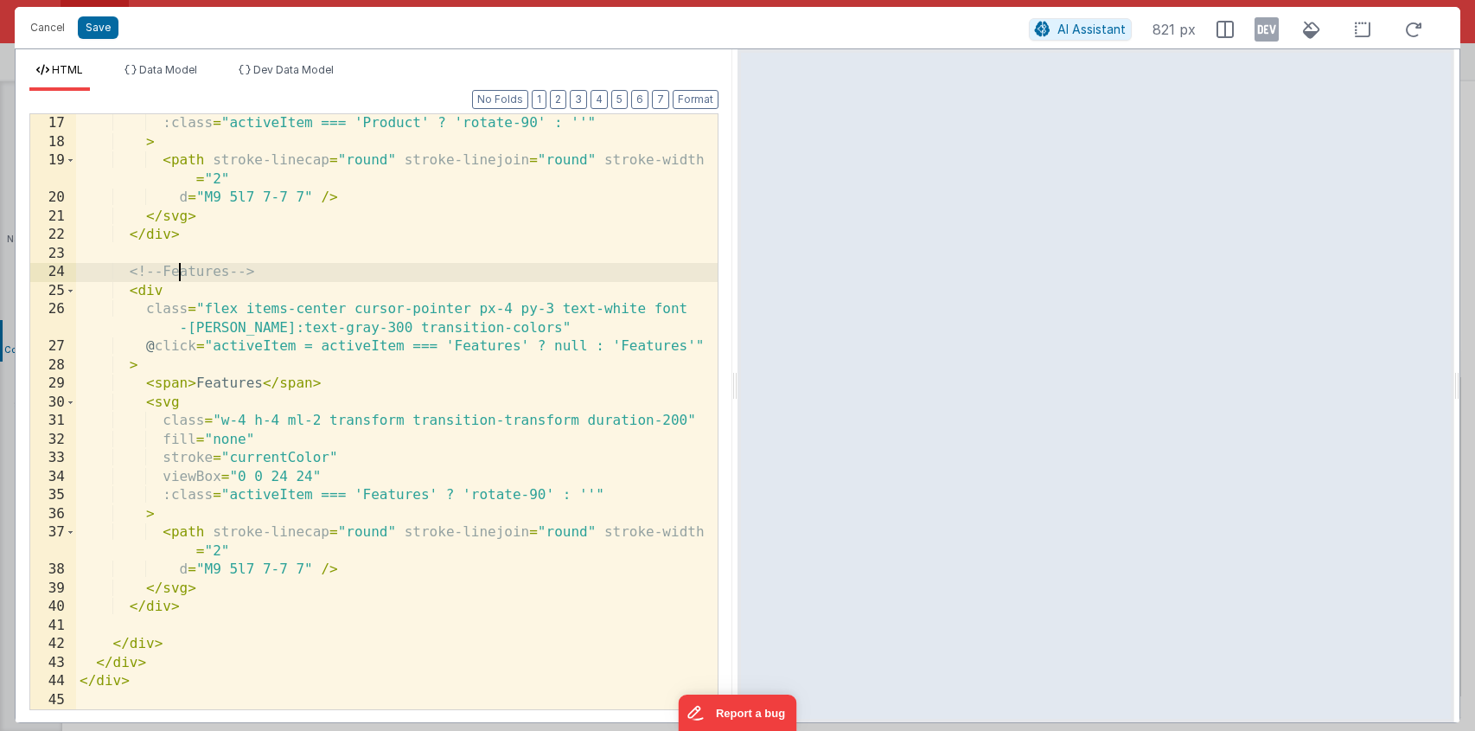
click at [176, 265] on div ":class = "activeItem === 'Product' ? 'rotate-90' : ''" > < path stroke-linecap …" at bounding box center [397, 430] width 642 height 632
click at [145, 293] on div ":class = "activeItem === 'Product' ? 'rotate-90' : ''" > < path stroke-linecap …" at bounding box center [397, 430] width 642 height 632
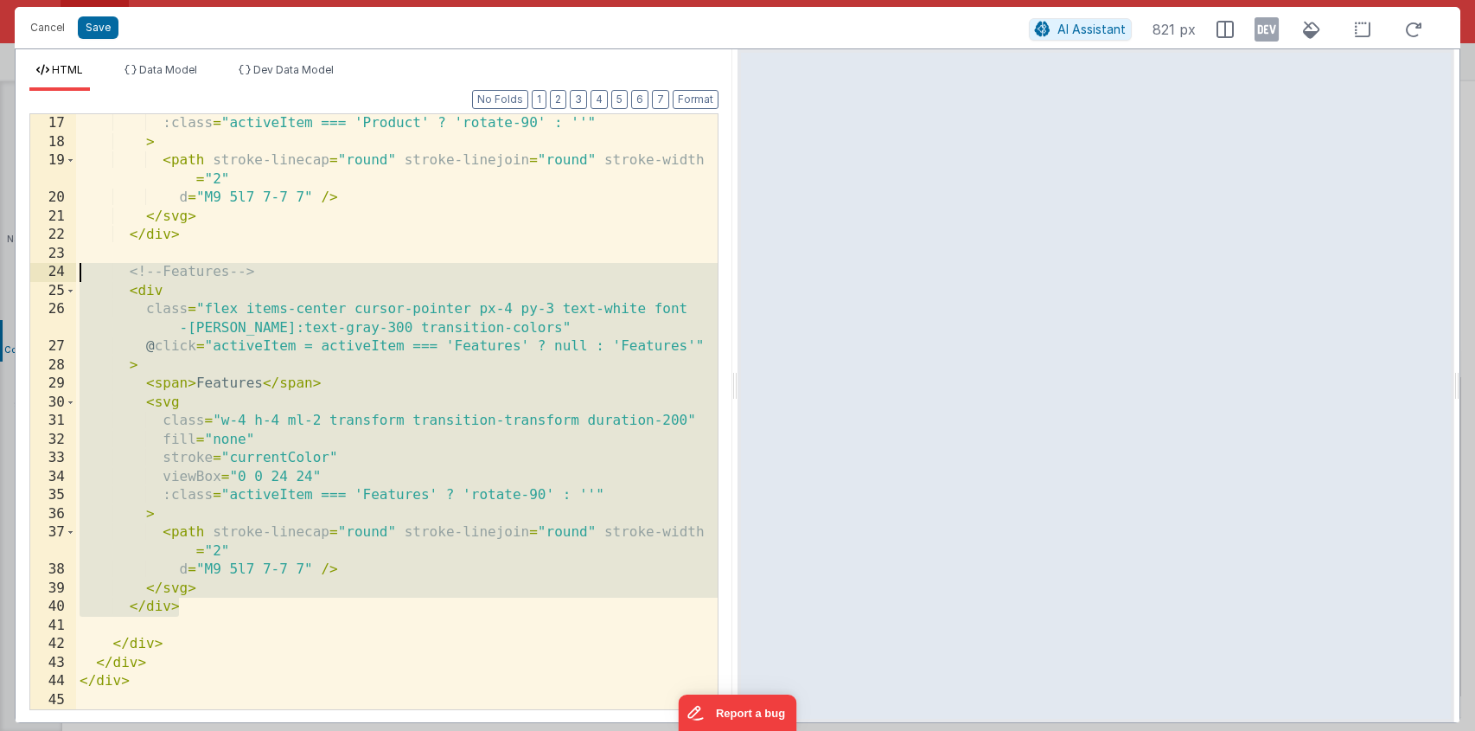
drag, startPoint x: 193, startPoint y: 600, endPoint x: 54, endPoint y: 278, distance: 351.0
click at [54, 278] on div "17 18 19 20 21 22 23 24 25 26 27 28 29 30 31 32 33 34 35 36 37 38 39 40 41 42 4…" at bounding box center [373, 411] width 689 height 597
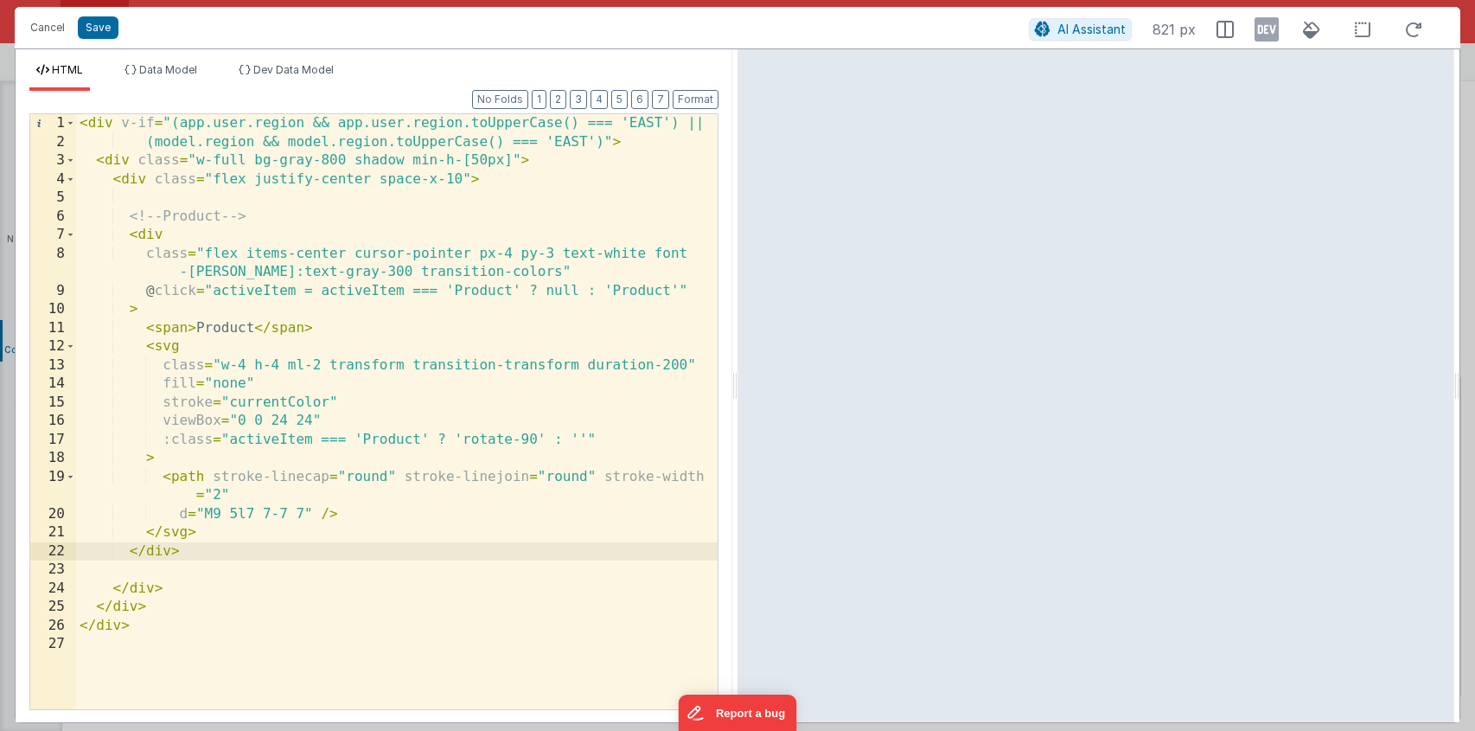
click at [217, 115] on div "< div v-if = "(app.user.region && app.user.region.toUpperCase() === 'EAST') || …" at bounding box center [397, 430] width 642 height 632
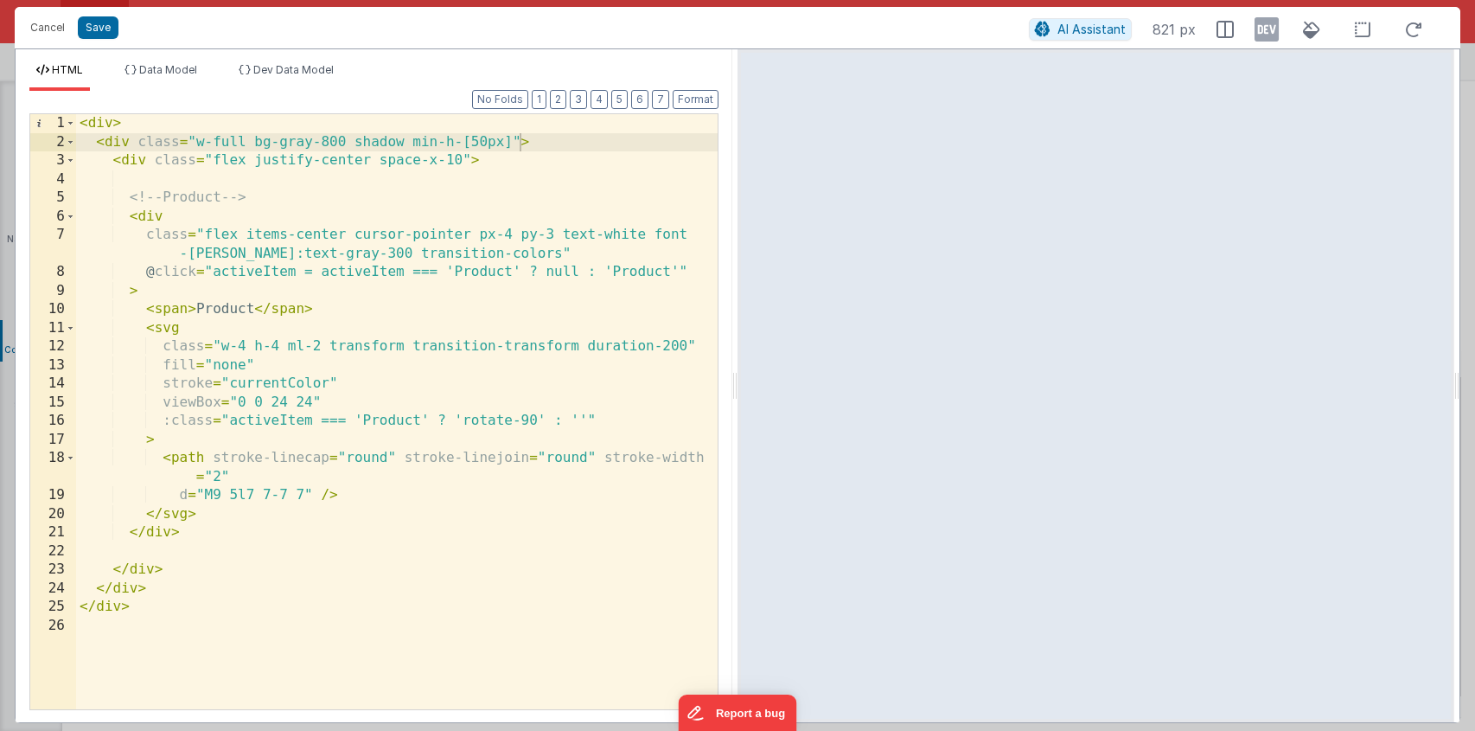
click at [214, 596] on div "< div > < div class = "w-full bg-gray-800 shadow min-h-[50px]" > < div class = …" at bounding box center [397, 430] width 642 height 632
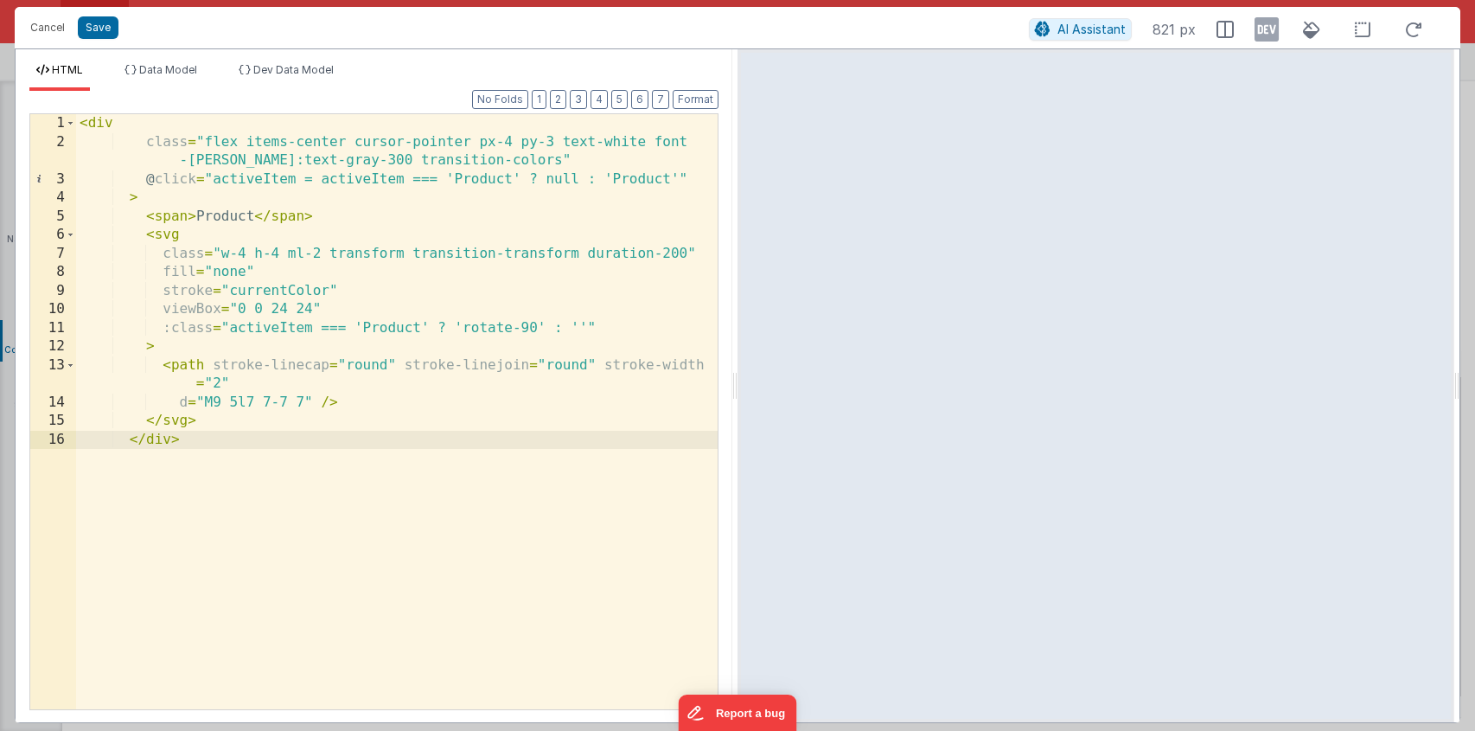
click at [269, 402] on div "< div class = "flex items-center cursor-pointer px-4 py-3 text-white font -semi…" at bounding box center [397, 430] width 642 height 632
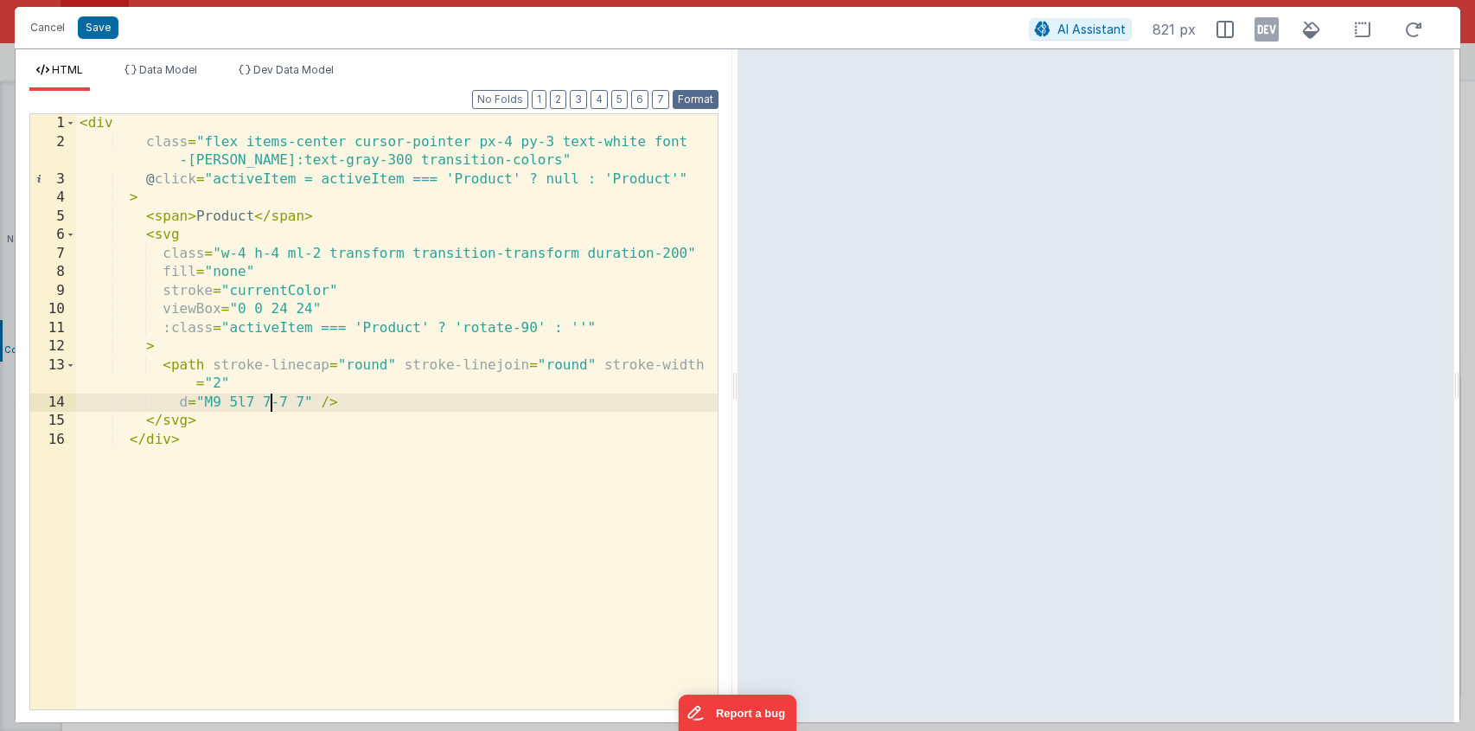
click at [702, 98] on button "Format" at bounding box center [696, 99] width 46 height 19
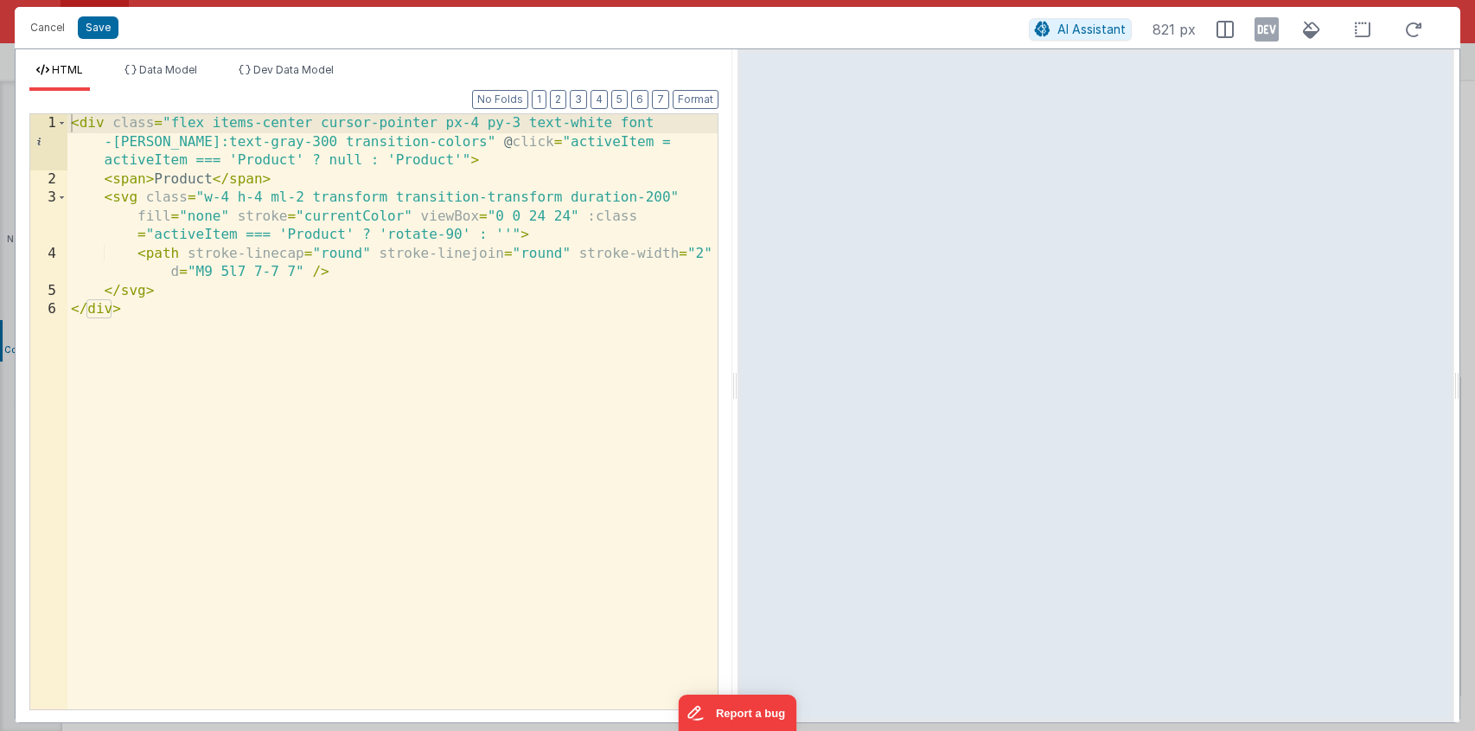
click at [257, 126] on div "< div class = "flex items-center cursor-pointer px-4 py-3 text-white font -semi…" at bounding box center [392, 448] width 650 height 669
click at [280, 227] on div "< div class = "flex items-center cursor-pointer px-4 py-3 text-white font -semi…" at bounding box center [392, 448] width 650 height 669
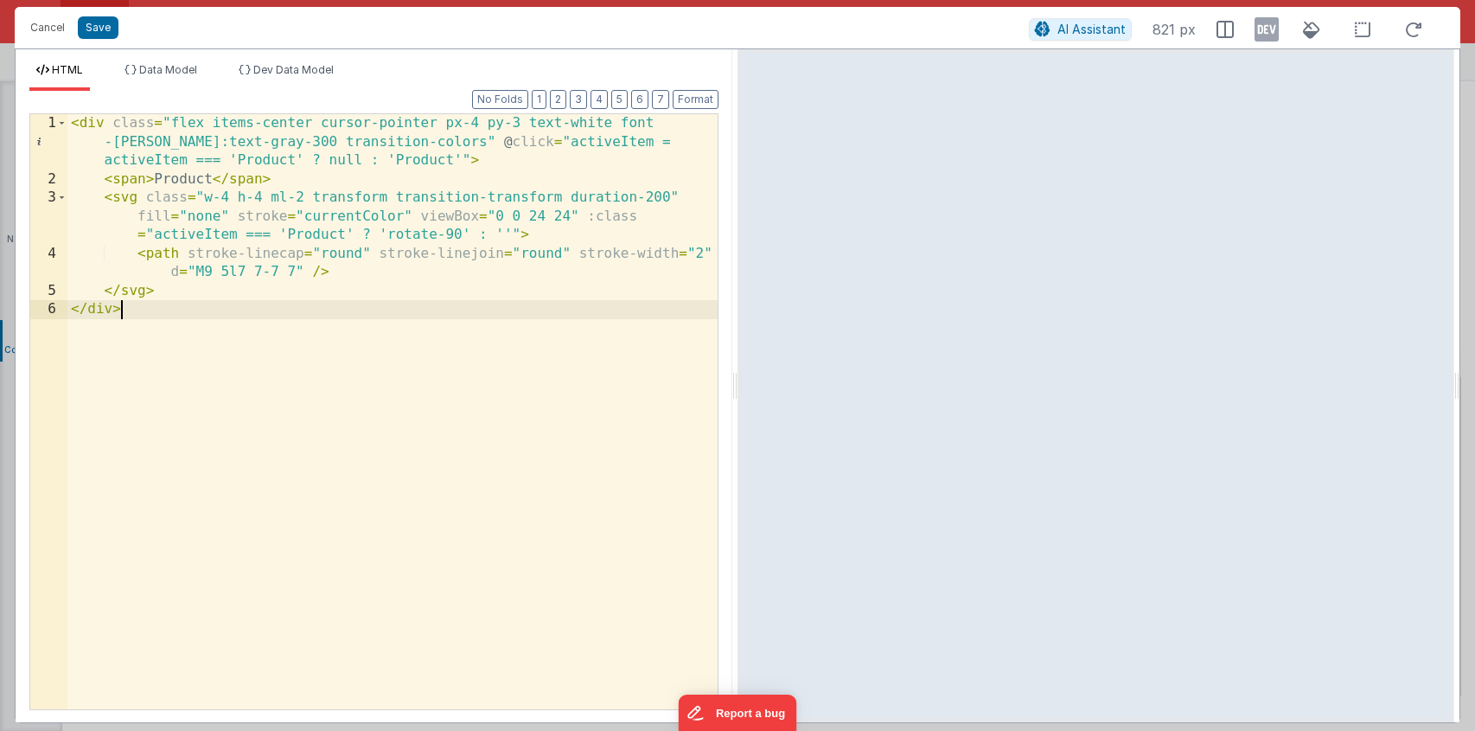
click at [385, 429] on div "< div class = "flex items-center cursor-pointer px-4 py-3 text-white font -semi…" at bounding box center [392, 448] width 650 height 669
click at [694, 98] on button "Format" at bounding box center [696, 99] width 46 height 19
click at [304, 193] on div "< div class = "flex items-center cursor-pointer px-4 py-3 text-white font -semi…" at bounding box center [392, 448] width 650 height 669
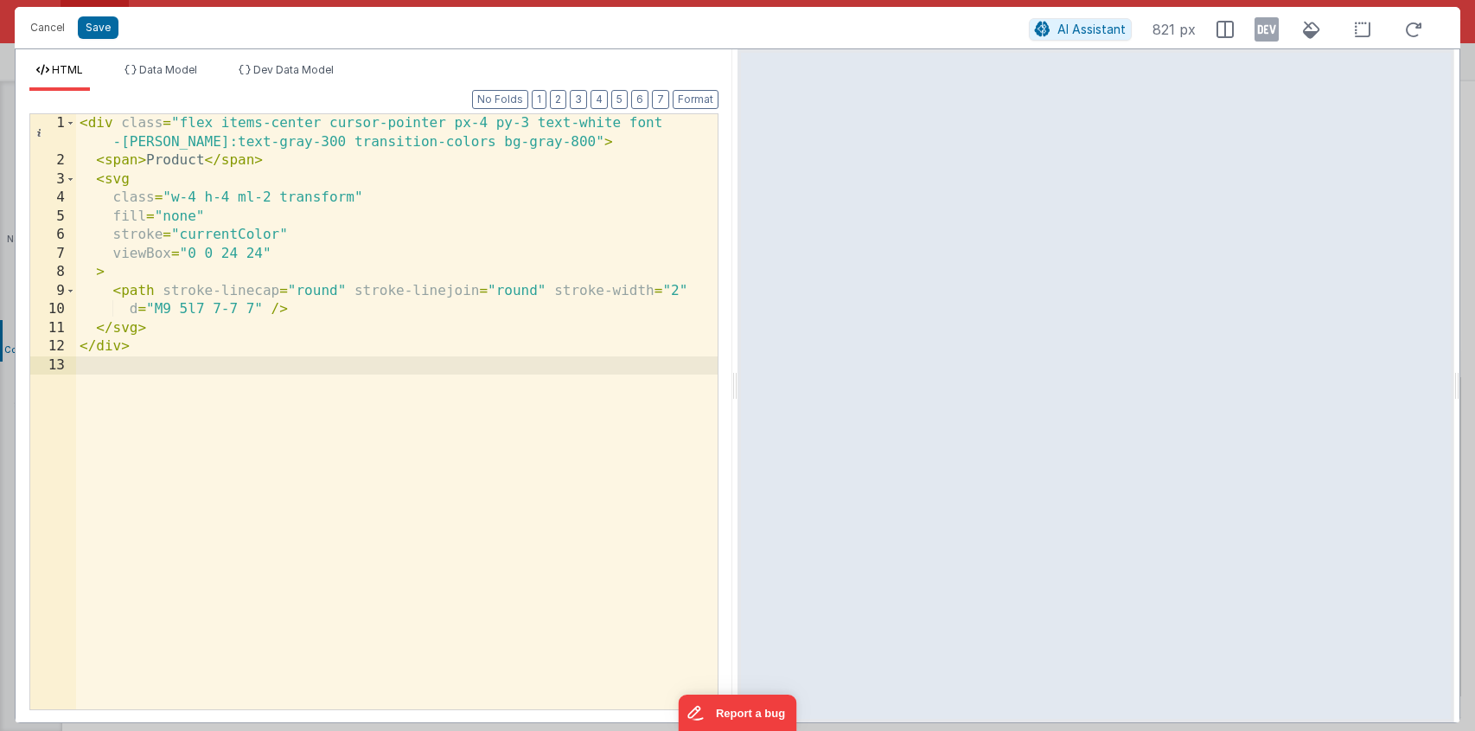
click at [404, 441] on div "< div class = "flex items-center cursor-pointer px-4 py-3 text-white font -semi…" at bounding box center [397, 439] width 642 height 651
click at [487, 423] on div "< div class = "flex items-center cursor-pointer px-4 py-3 text-white font -semi…" at bounding box center [397, 439] width 642 height 651
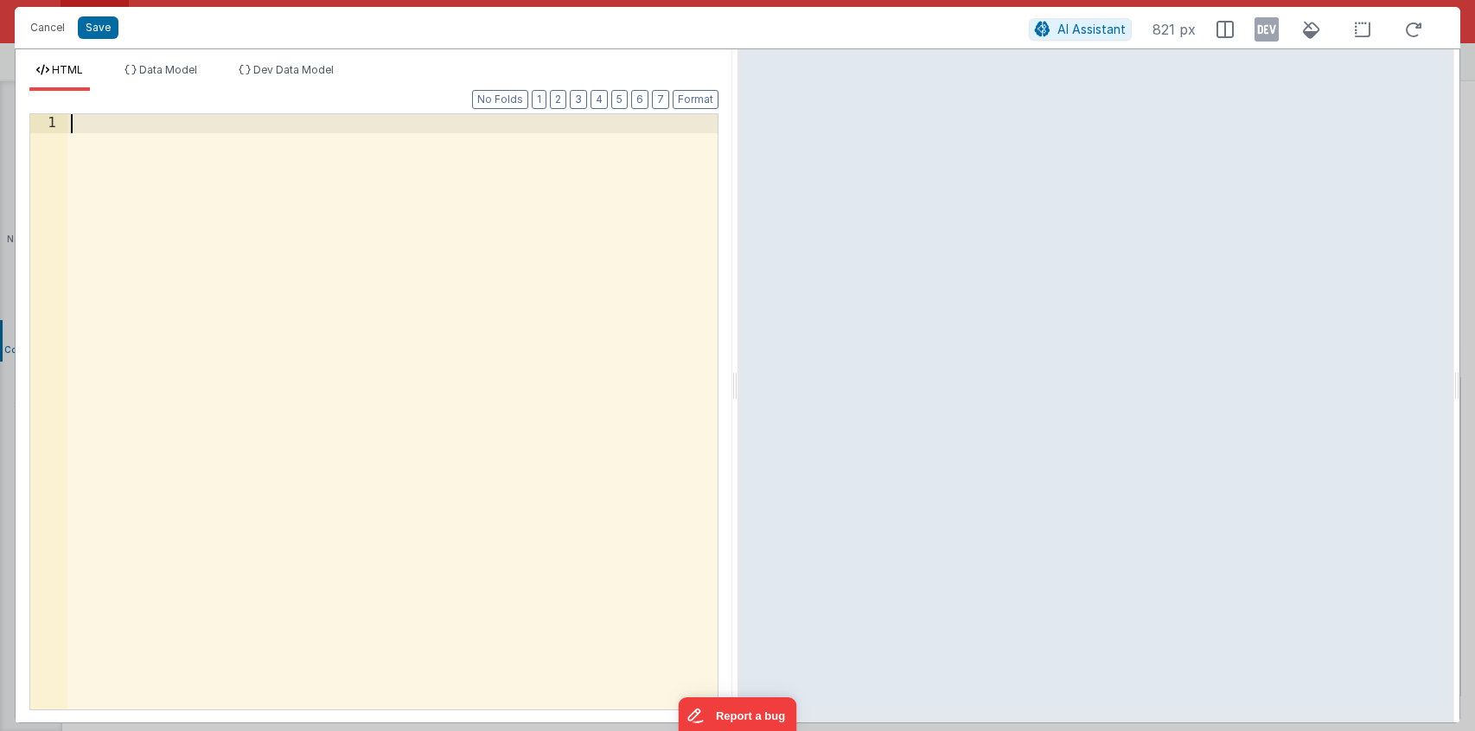
scroll to position [1004, 0]
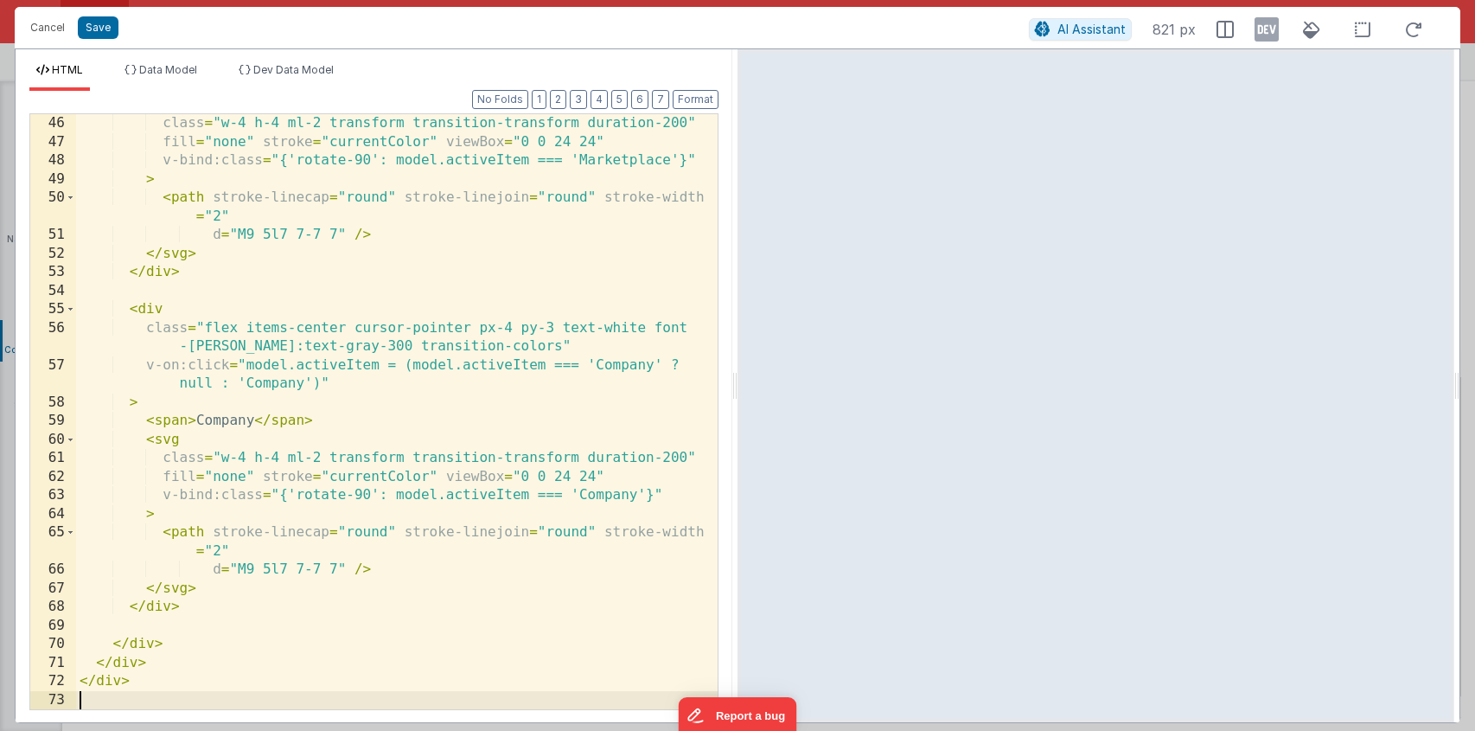
click at [455, 420] on div "class = "w-4 h-4 ml-2 transform transition-transform duration-200" fill = "none…" at bounding box center [397, 430] width 642 height 632
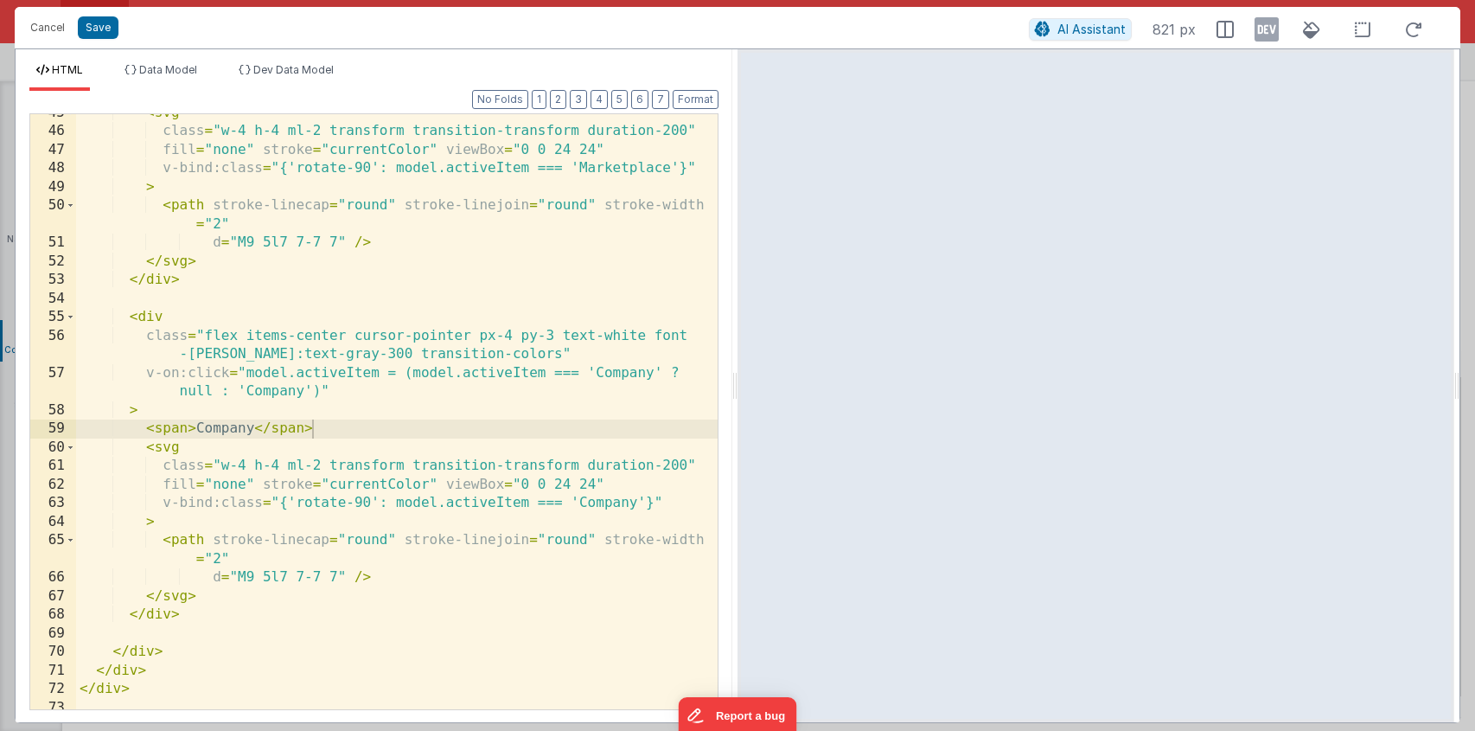
scroll to position [0, 0]
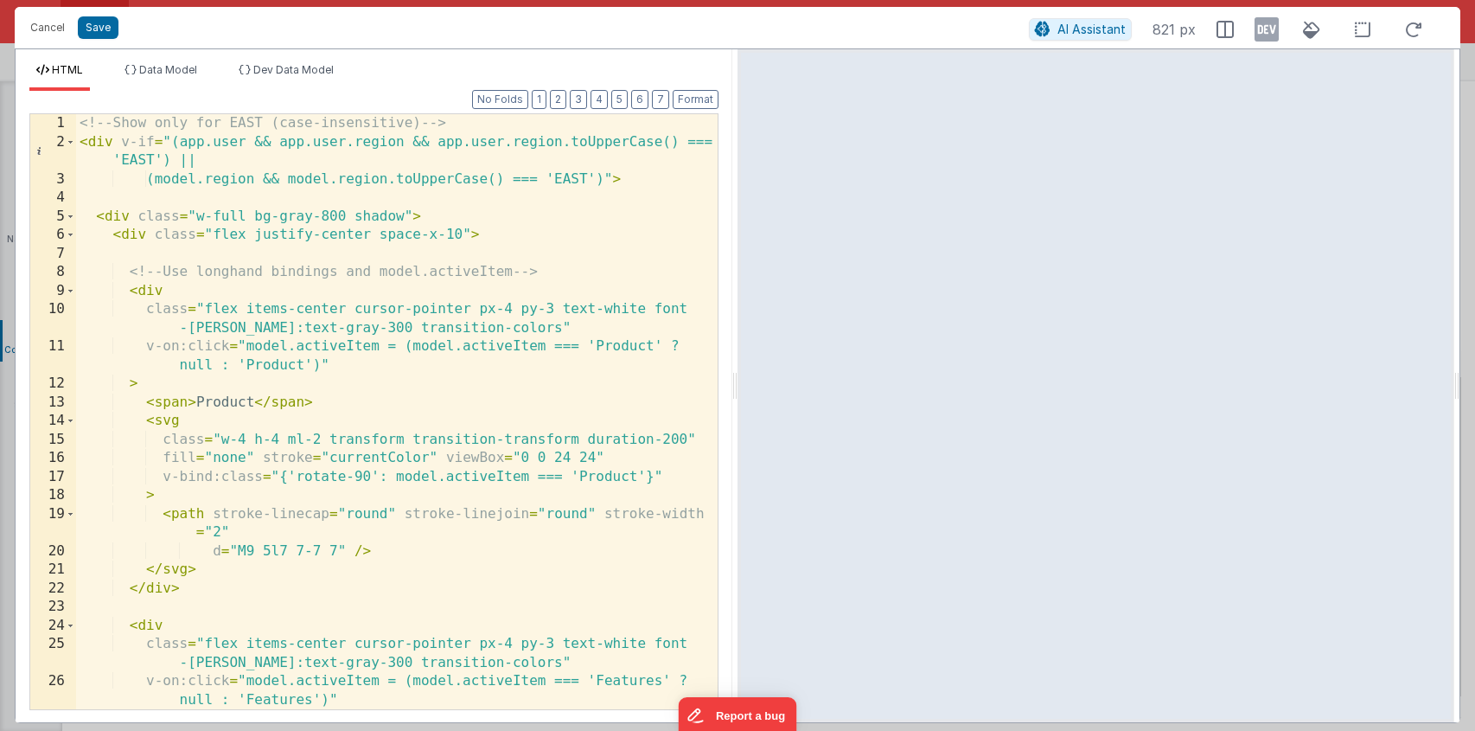
click at [476, 430] on div "<!-- Show only for EAST (case-insensitive) --> < div v-if = "(app.user && app.u…" at bounding box center [397, 430] width 642 height 632
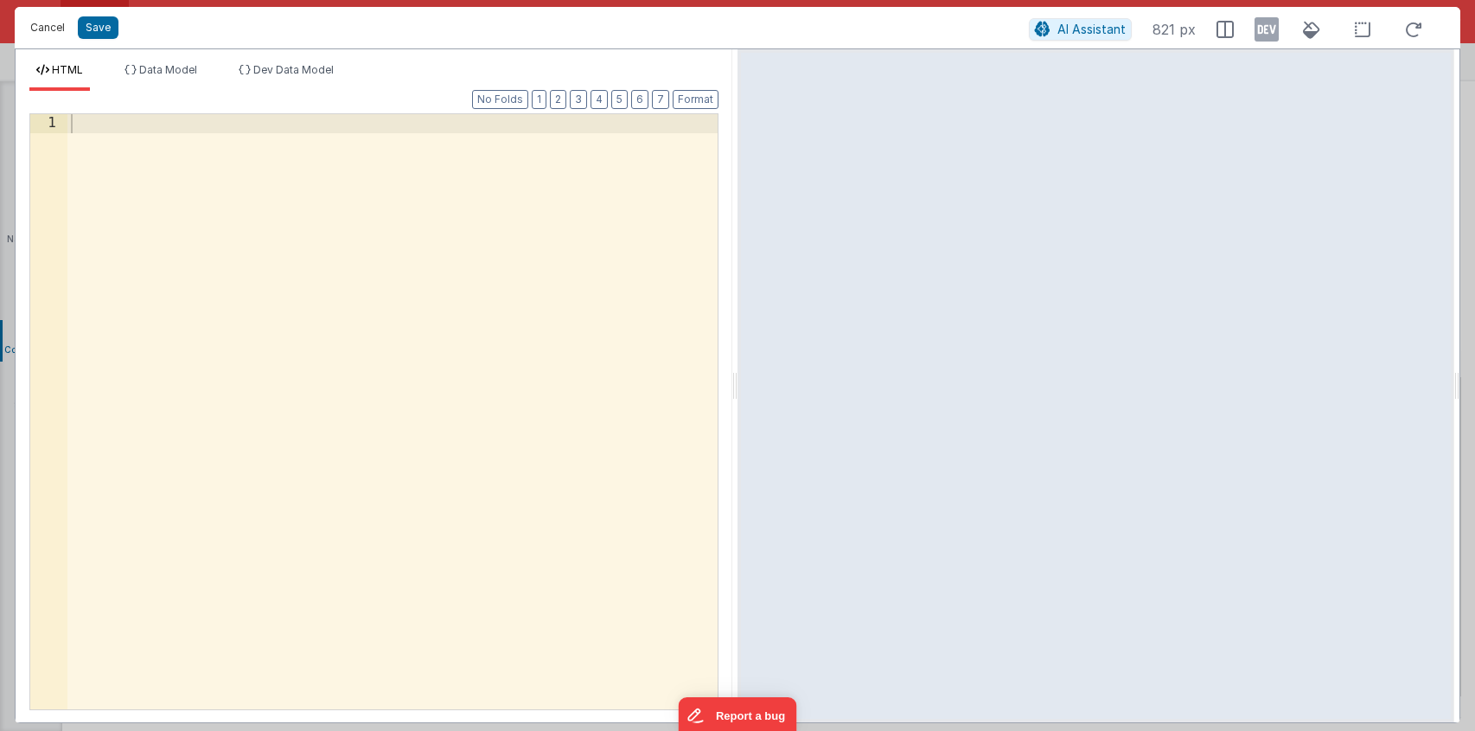
click at [37, 25] on button "Cancel" at bounding box center [48, 28] width 52 height 24
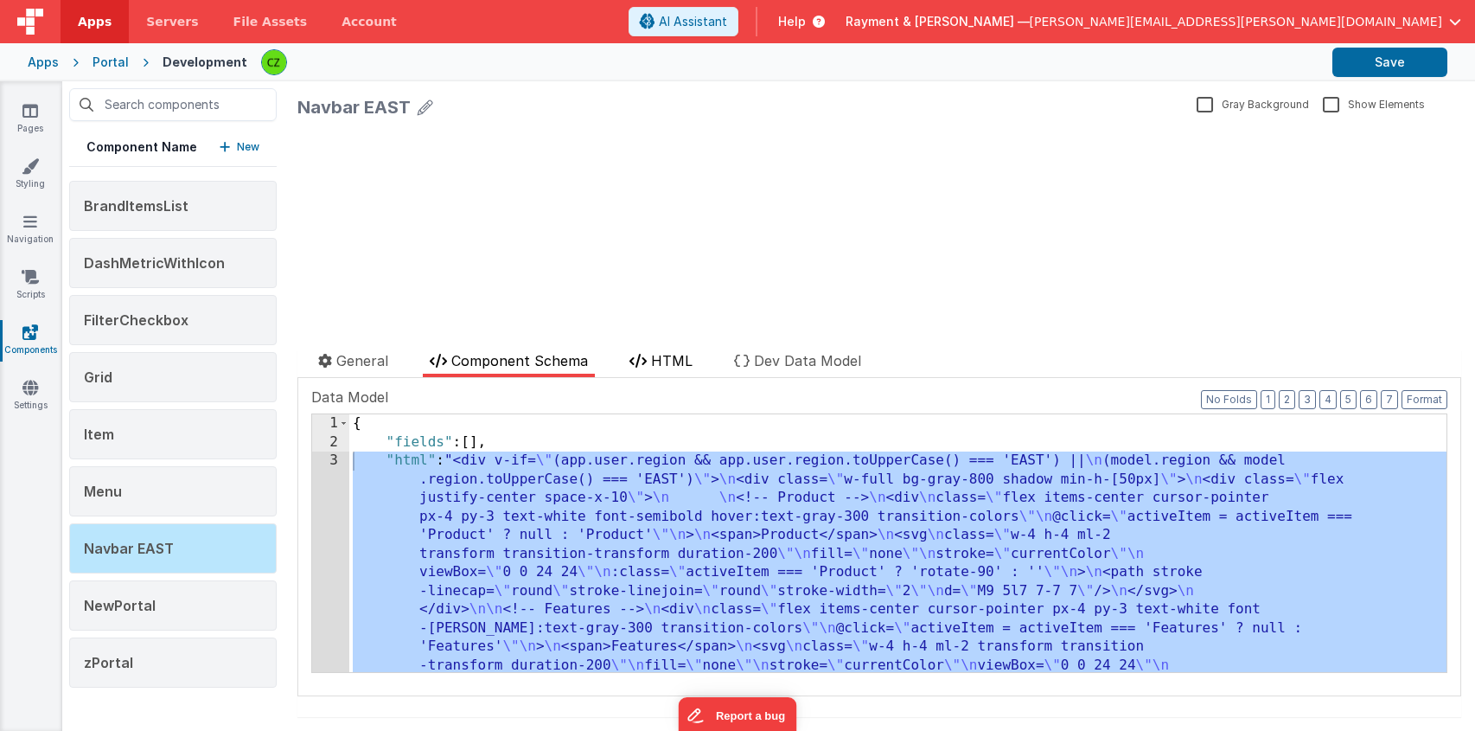
click at [693, 355] on span "HTML" at bounding box center [672, 360] width 42 height 17
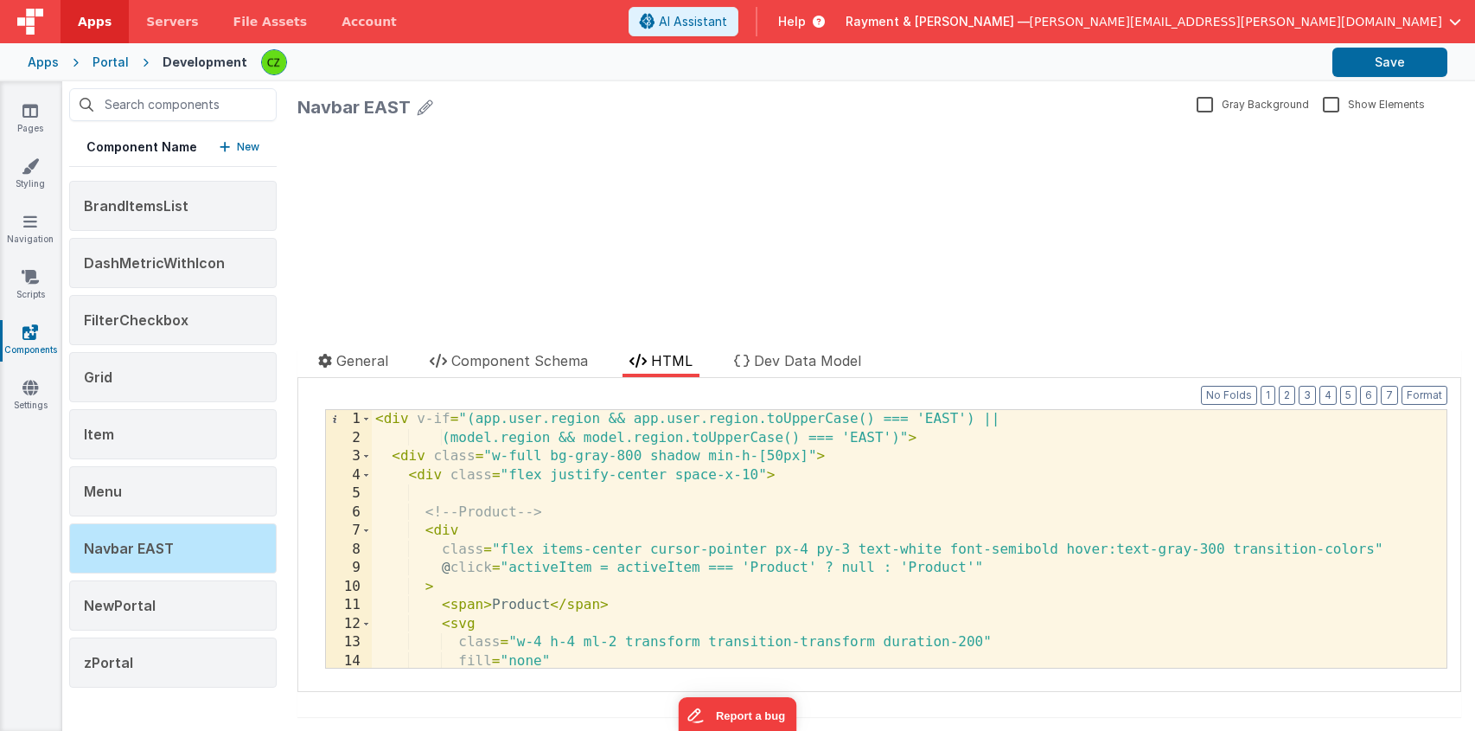
click at [479, 481] on div "< div v-if = "(app.user.region && app.user.region.toUpperCase() === 'EAST') || …" at bounding box center [909, 557] width 1075 height 295
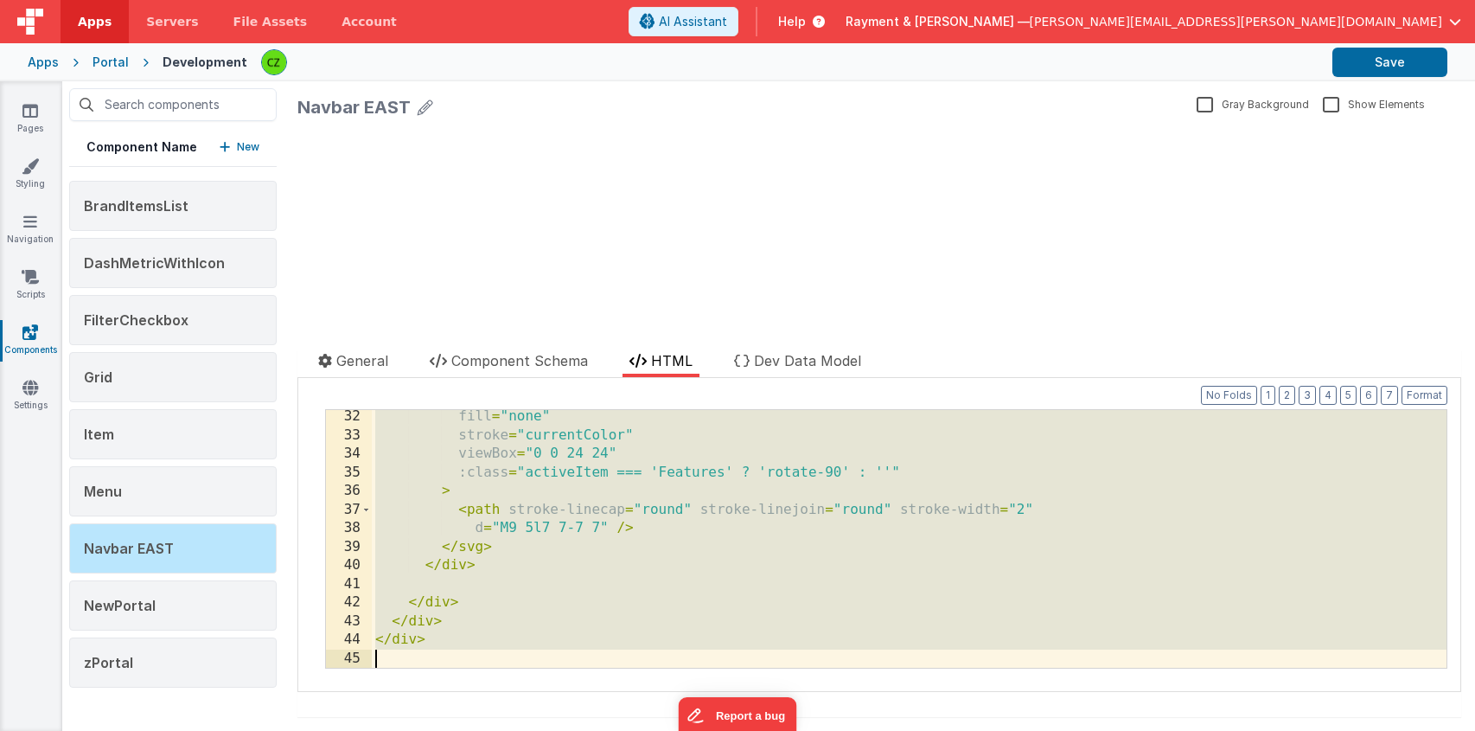
scroll to position [579, 0]
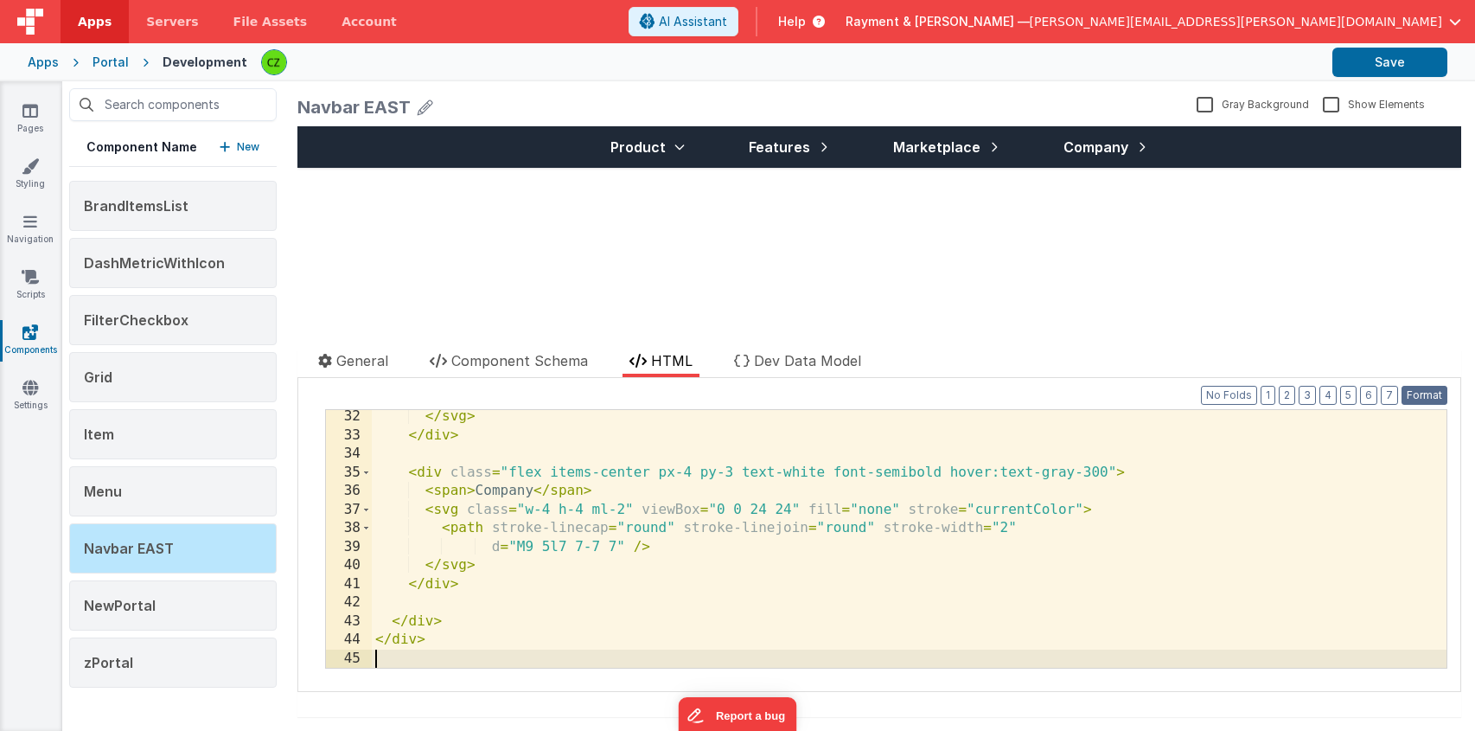
click at [1412, 393] on button "Format" at bounding box center [1425, 395] width 46 height 19
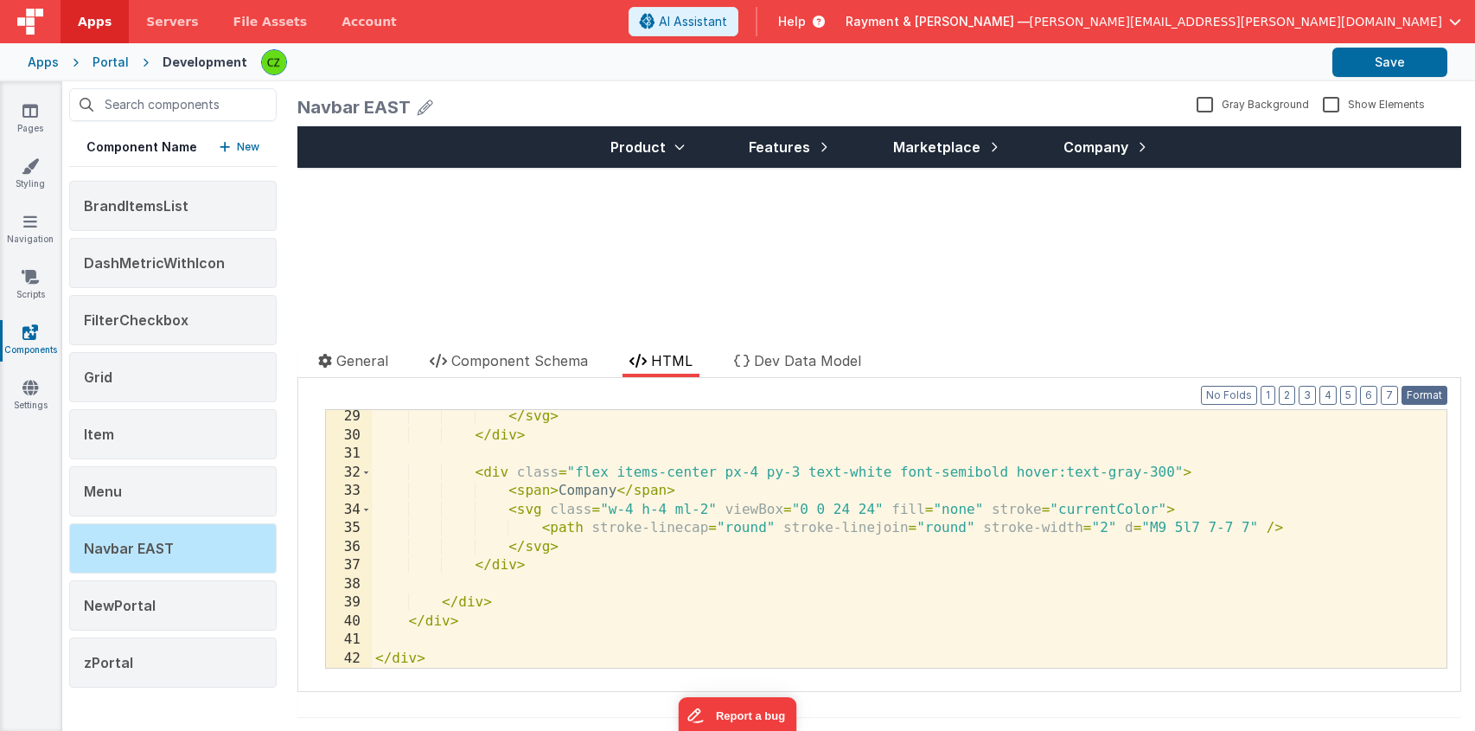
scroll to position [523, 0]
click at [972, 517] on div "</ svg > </ div > < div class = "flex items-center px-4 py-3 text-white font-se…" at bounding box center [909, 554] width 1075 height 295
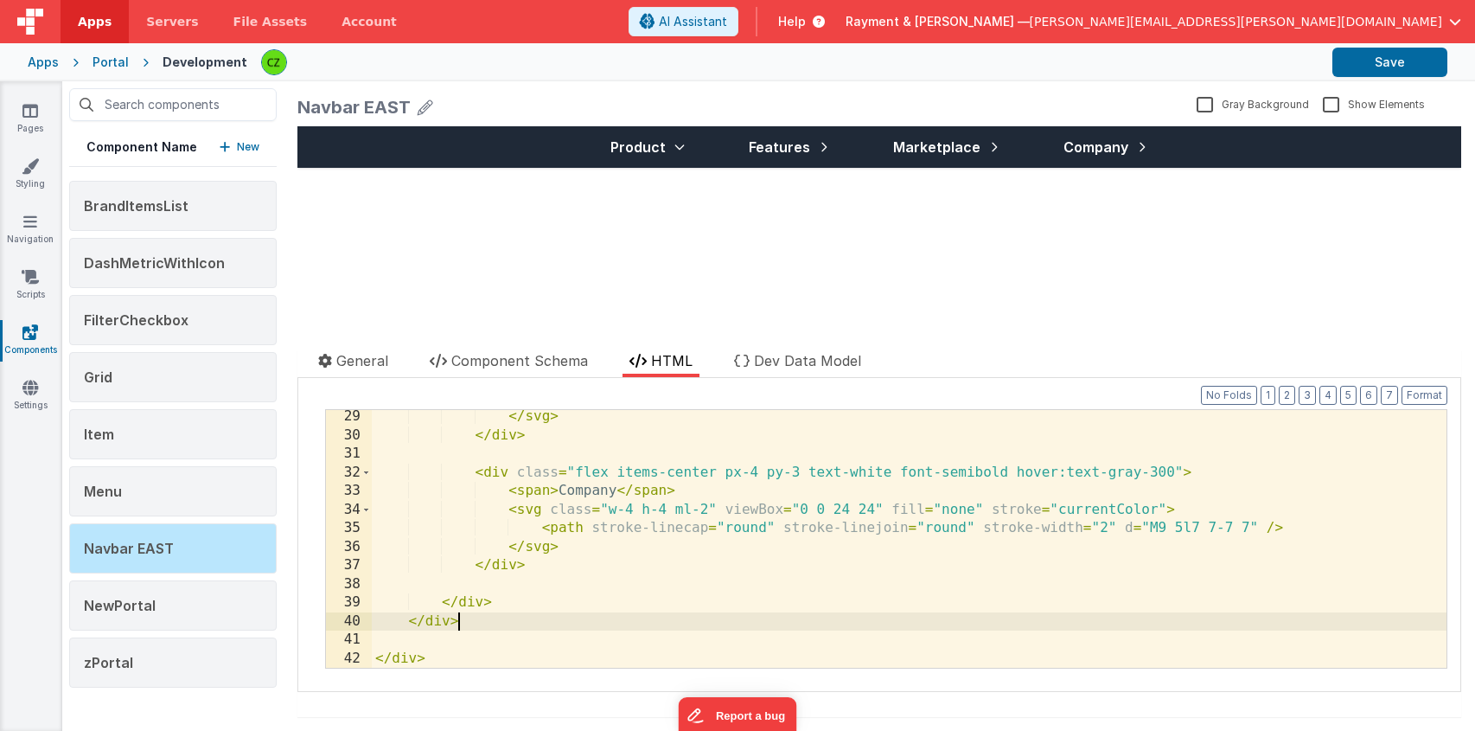
click at [803, 626] on div "</ svg > </ div > < div class = "flex items-center px-4 py-3 text-white font-se…" at bounding box center [909, 554] width 1075 height 295
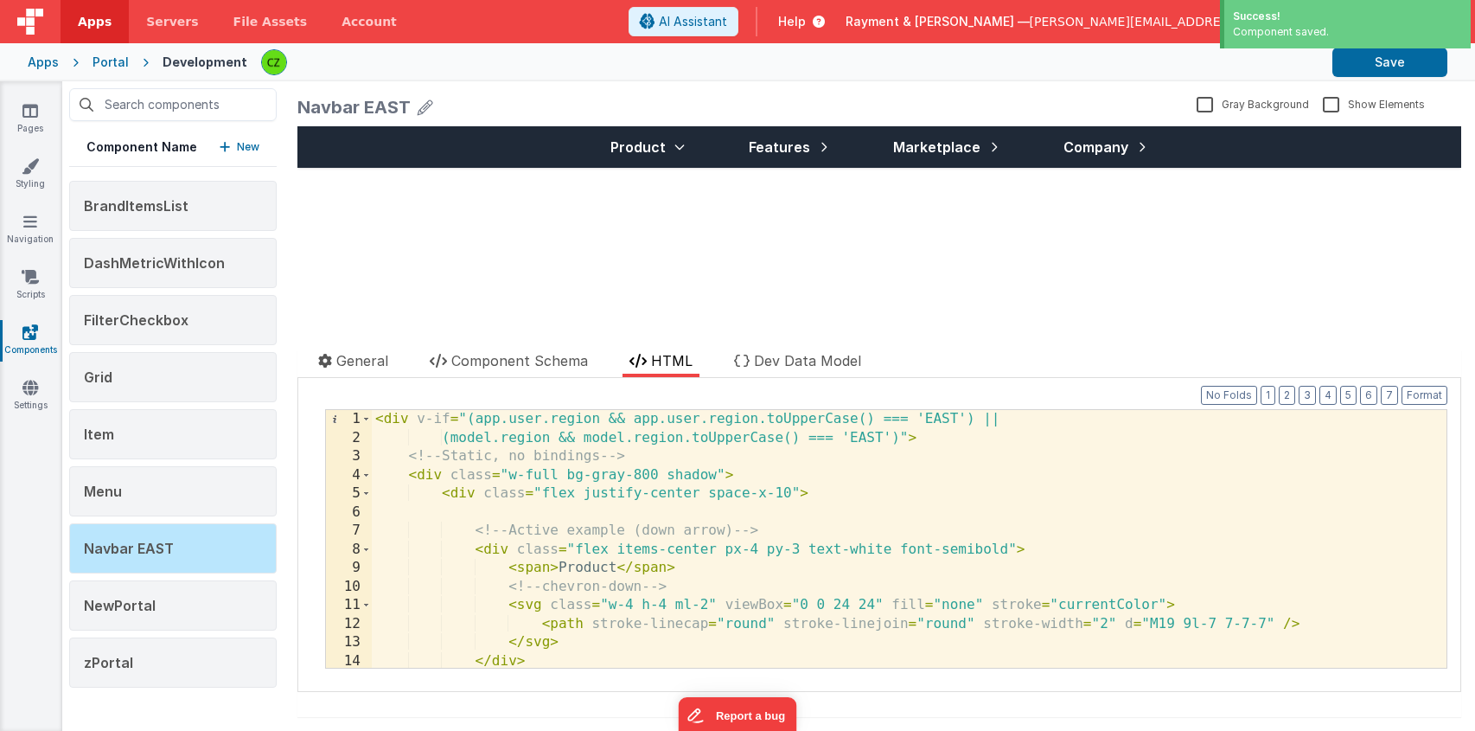
scroll to position [0, 0]
click at [675, 228] on div "Product Features Marketplace Company update page model (See schema to hide afte…" at bounding box center [879, 217] width 1164 height 182
click at [776, 150] on span "Features" at bounding box center [779, 147] width 61 height 21
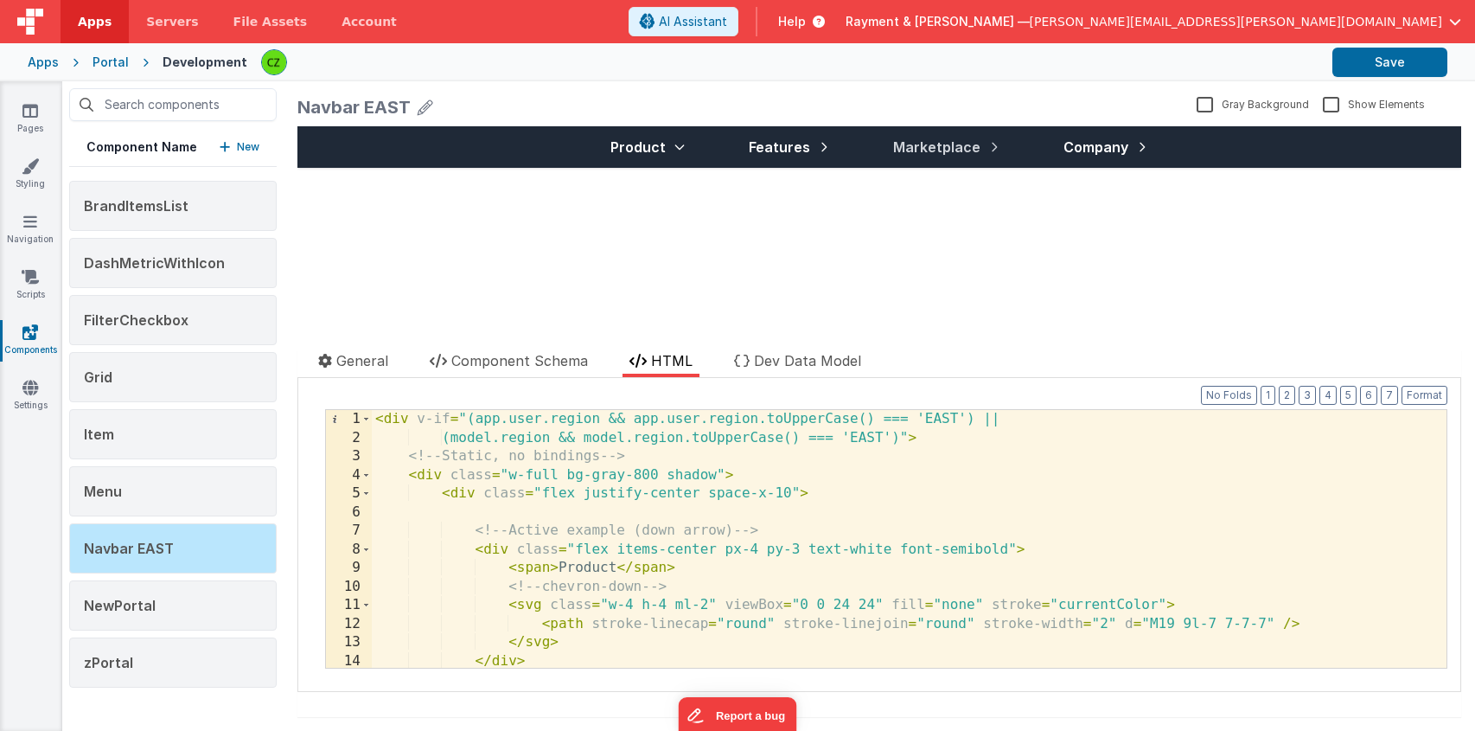
click at [941, 149] on span "Marketplace" at bounding box center [936, 147] width 87 height 21
click at [1106, 146] on span "Company" at bounding box center [1096, 147] width 65 height 21
click at [580, 210] on div "Product Features Marketplace Company update page model (See schema to hide afte…" at bounding box center [879, 217] width 1164 height 182
click at [1398, 58] on button "Save" at bounding box center [1390, 62] width 115 height 29
